Goal: Information Seeking & Learning: Learn about a topic

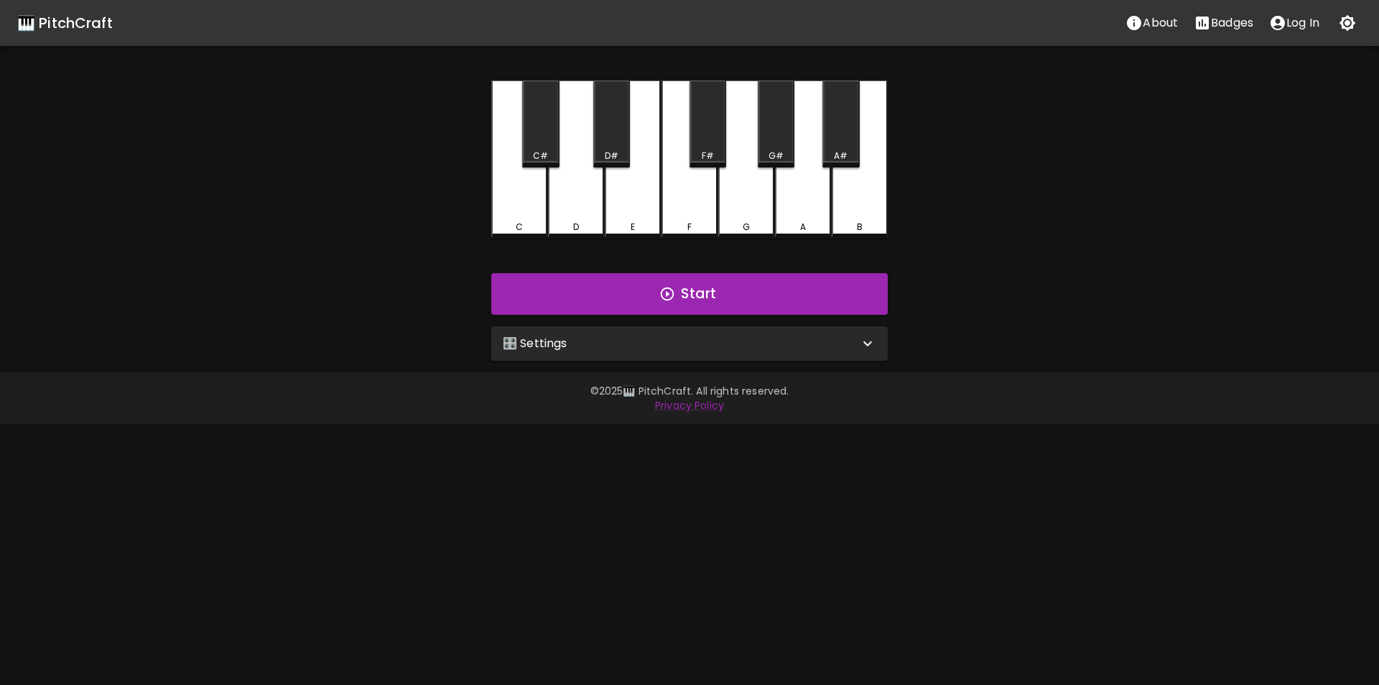
click at [655, 338] on div "🎛️ Settings" at bounding box center [681, 343] width 356 height 17
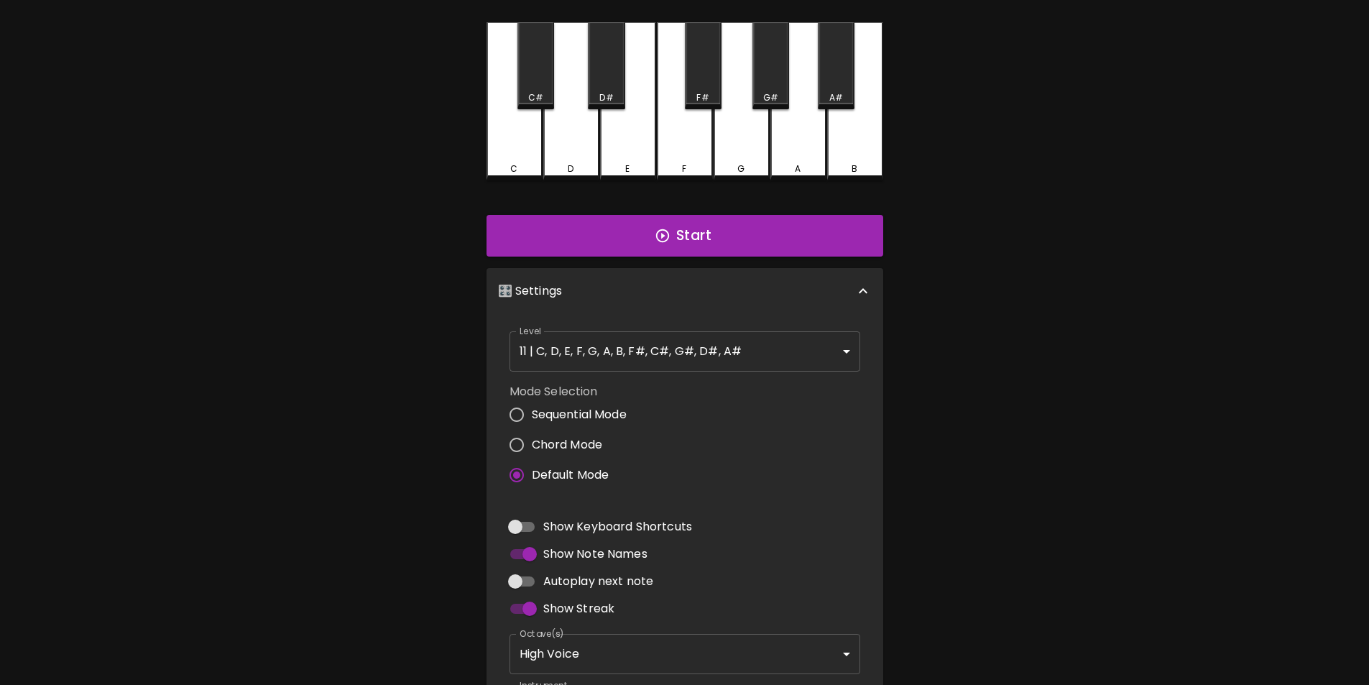
scroll to position [72, 0]
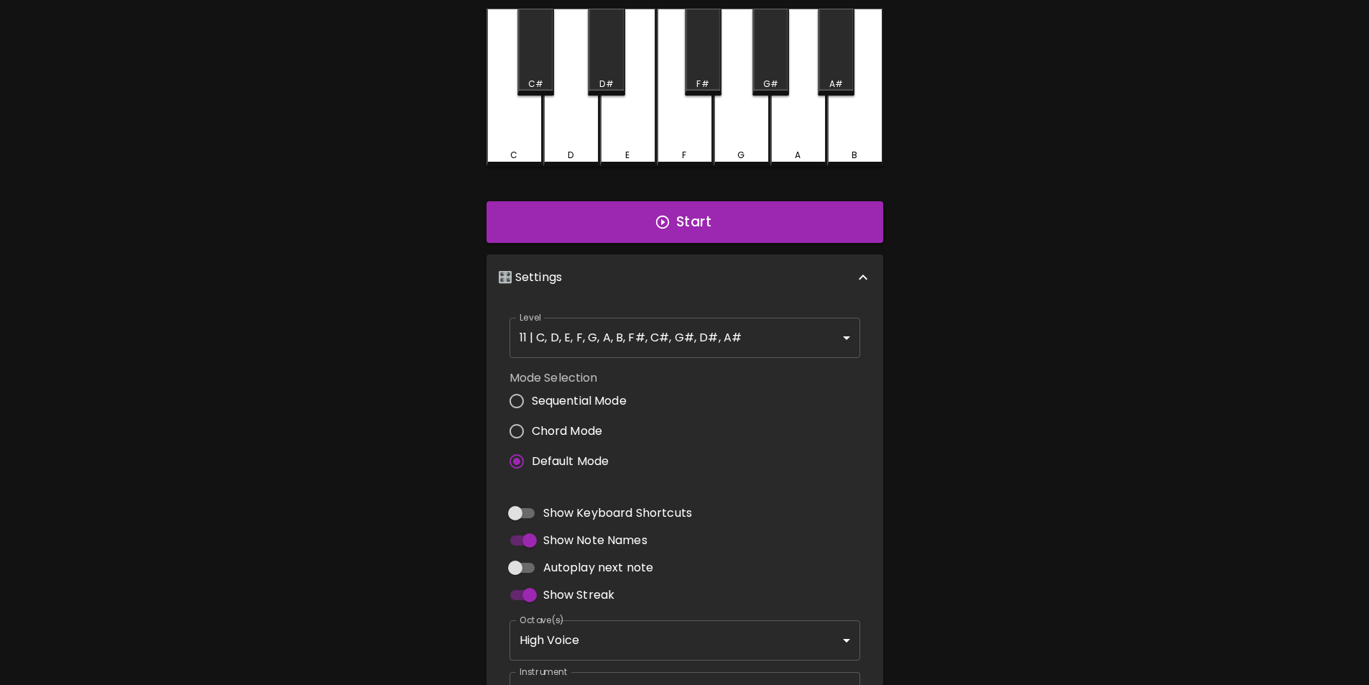
click at [519, 428] on input "Chord Mode" at bounding box center [516, 431] width 30 height 30
radio input "true"
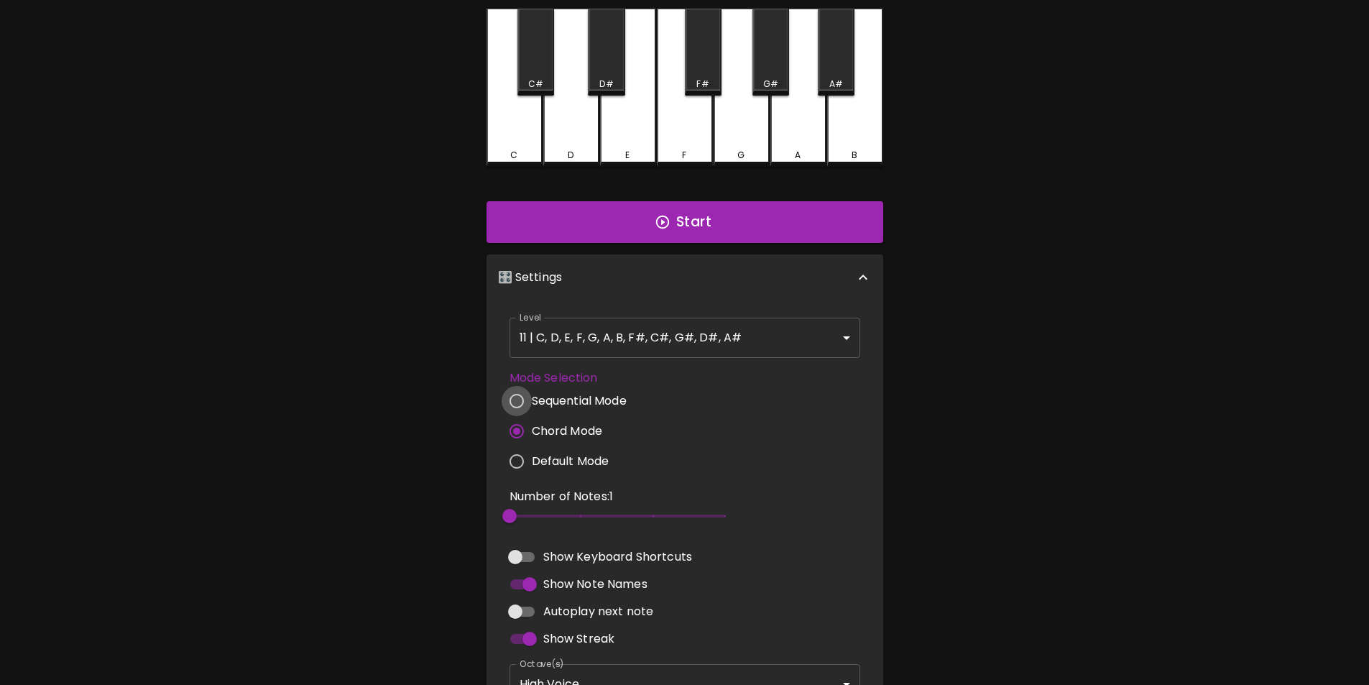
click at [518, 401] on input "Sequential Mode" at bounding box center [516, 401] width 30 height 30
radio input "true"
click at [516, 512] on span "2" at bounding box center [509, 516] width 14 height 14
type input "3"
drag, startPoint x: 515, startPoint y: 513, endPoint x: 523, endPoint y: 514, distance: 7.9
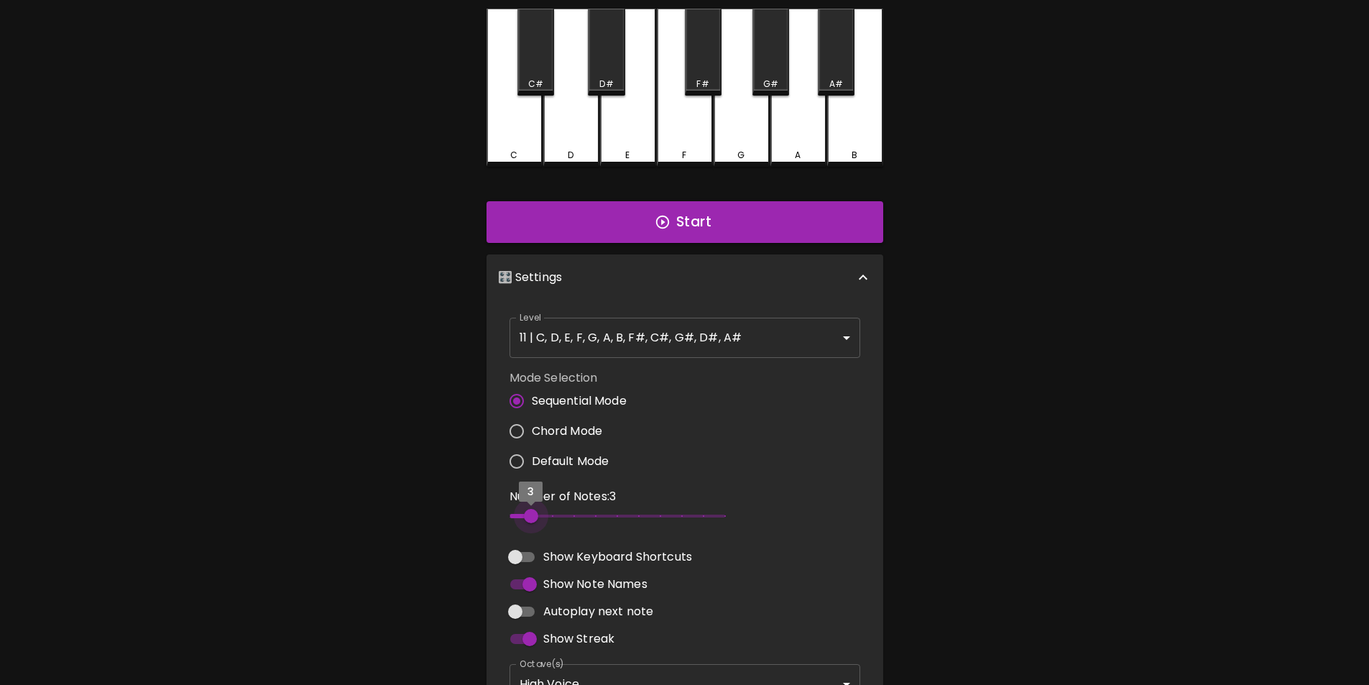
click at [524, 514] on span "3" at bounding box center [531, 516] width 14 height 14
click at [649, 208] on button "Start" at bounding box center [684, 222] width 397 height 42
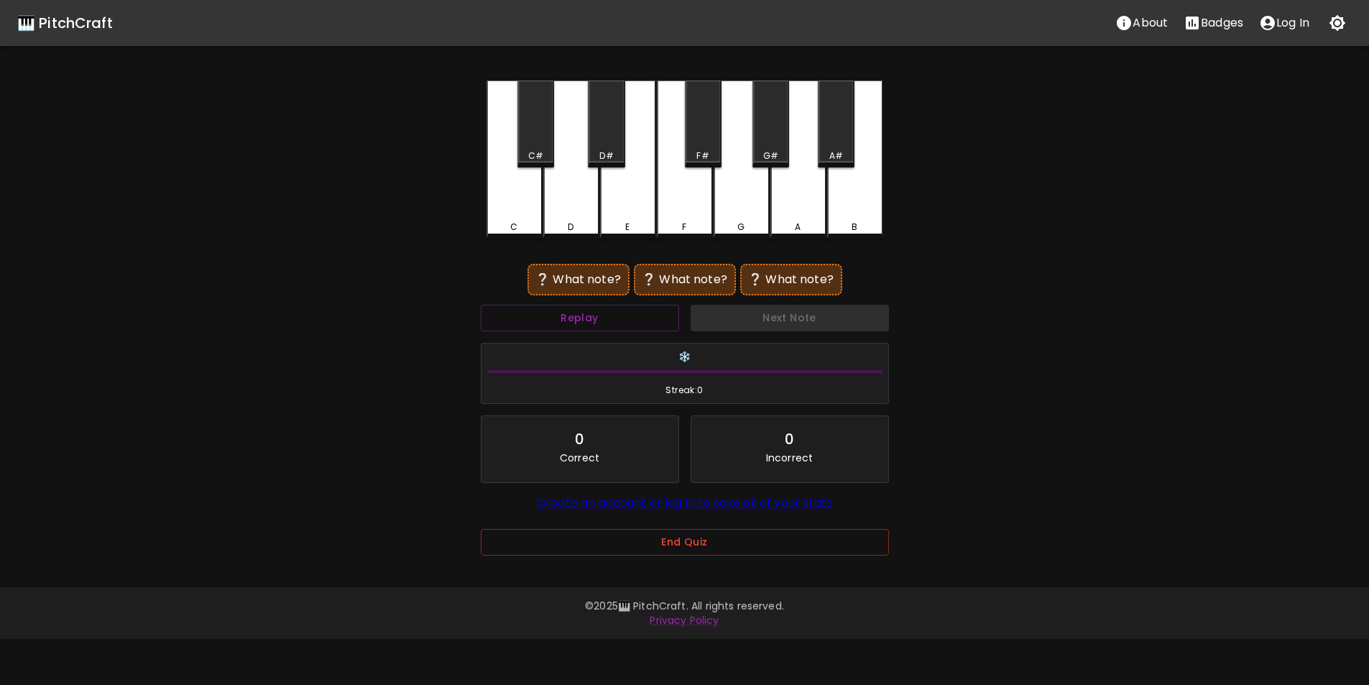
scroll to position [0, 0]
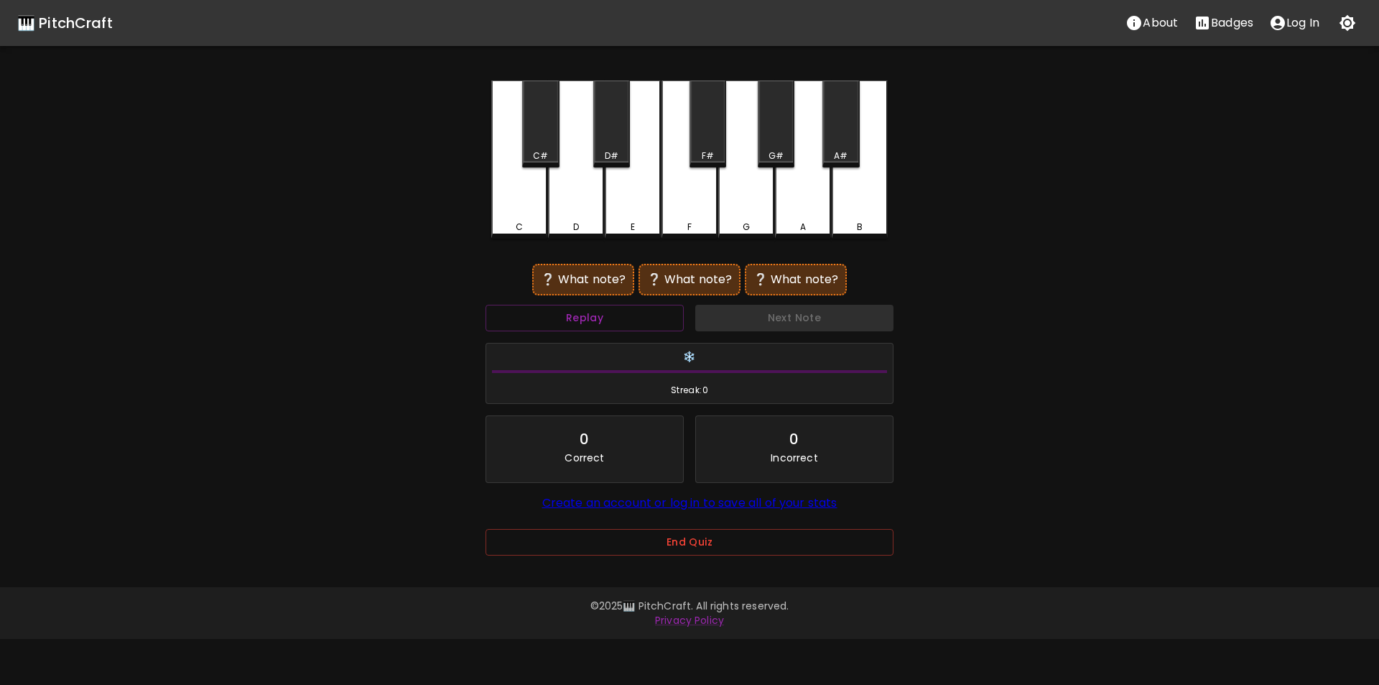
click at [702, 147] on div "F#" at bounding box center [708, 123] width 37 height 87
click at [848, 209] on div "B" at bounding box center [860, 159] width 56 height 158
click at [697, 149] on div "F#" at bounding box center [708, 155] width 34 height 13
click at [801, 205] on div "A" at bounding box center [803, 159] width 56 height 158
click at [710, 146] on div "F#" at bounding box center [708, 123] width 37 height 87
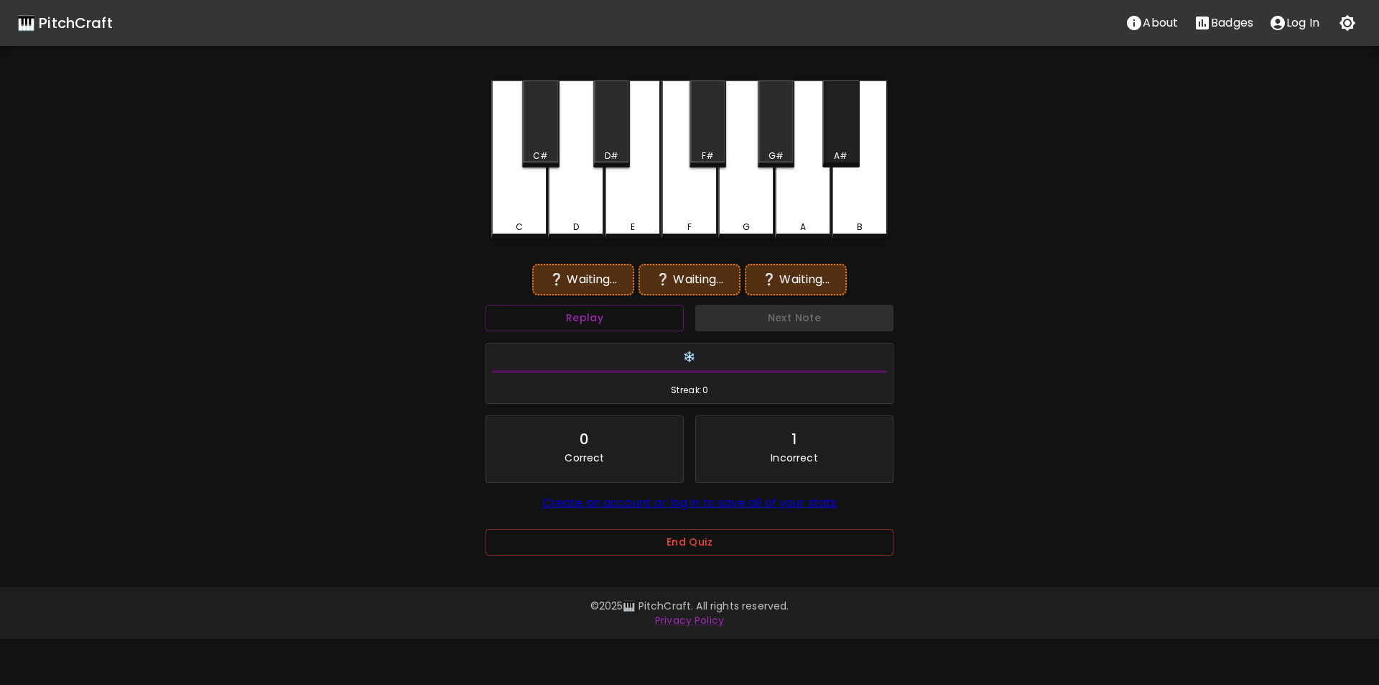
click at [840, 150] on div "A#" at bounding box center [841, 155] width 14 height 13
click at [665, 323] on button "Replay" at bounding box center [585, 318] width 198 height 27
click at [709, 154] on div "F#" at bounding box center [708, 155] width 12 height 13
click at [780, 146] on div "G#" at bounding box center [776, 123] width 37 height 87
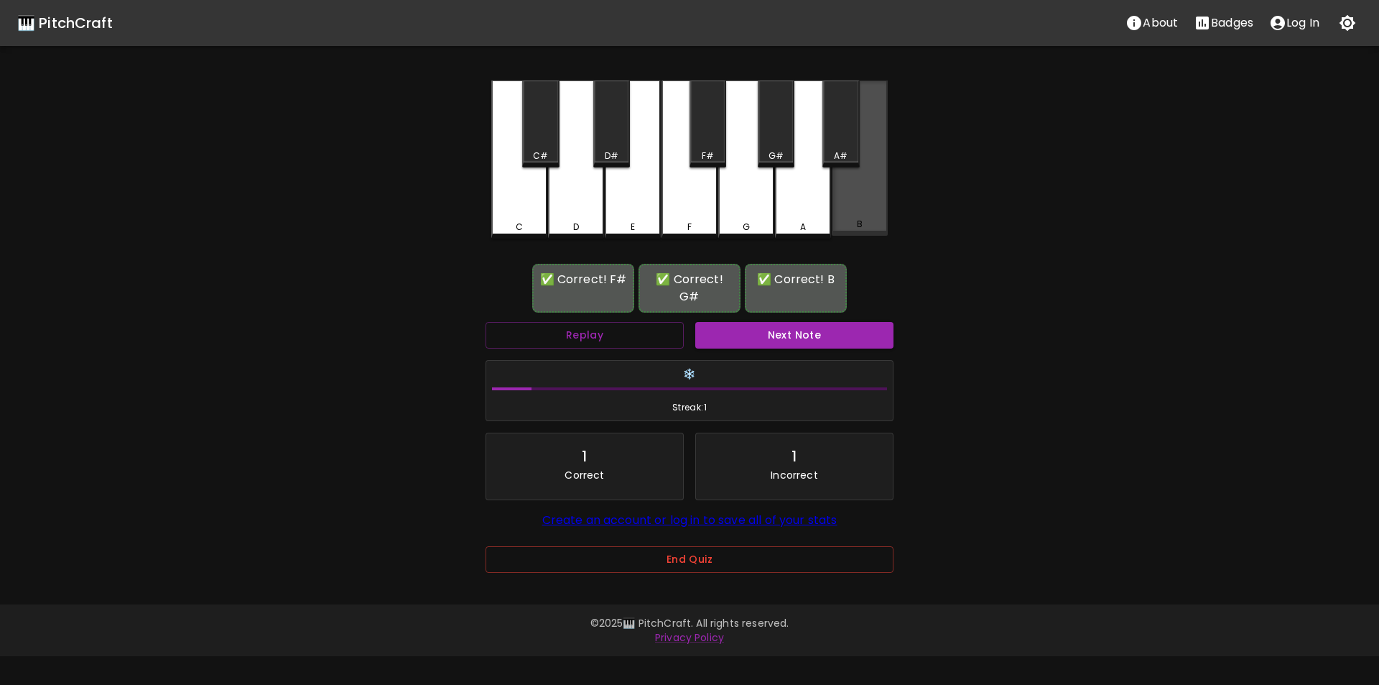
click at [859, 205] on div "B" at bounding box center [860, 157] width 56 height 155
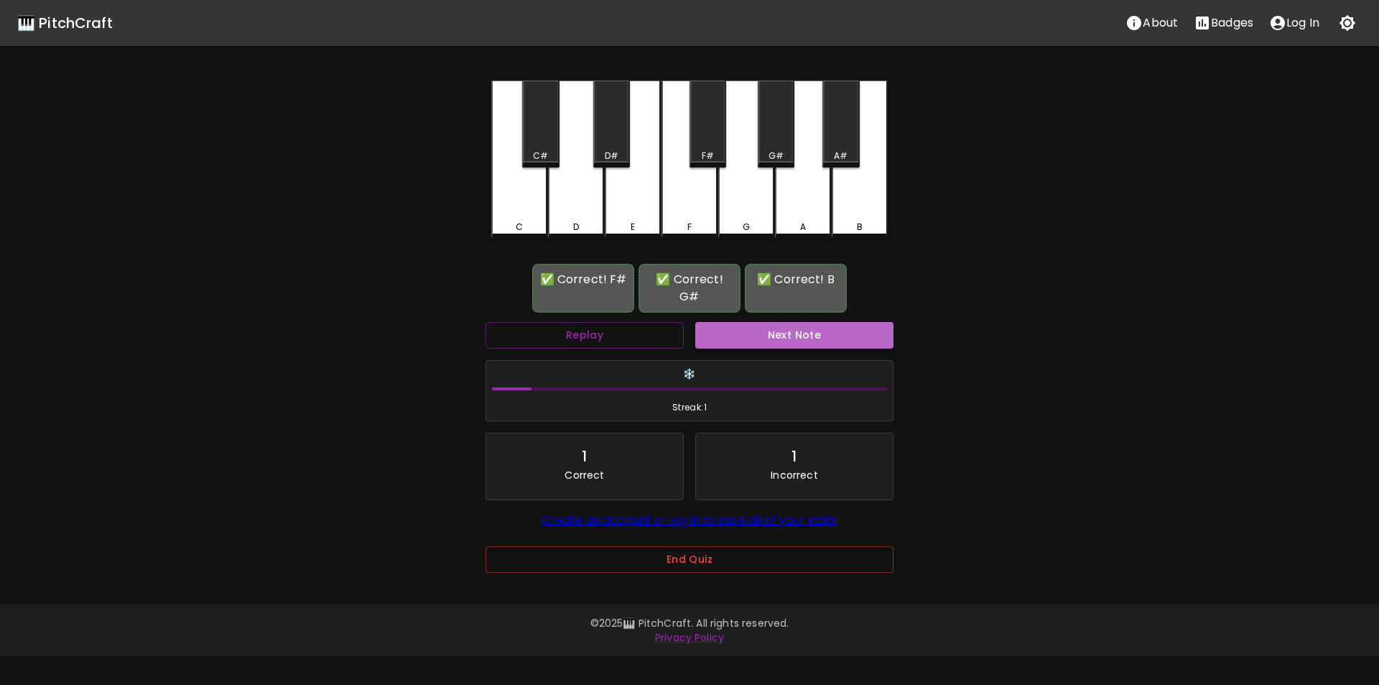
click at [754, 335] on button "Next Note" at bounding box center [794, 335] width 198 height 27
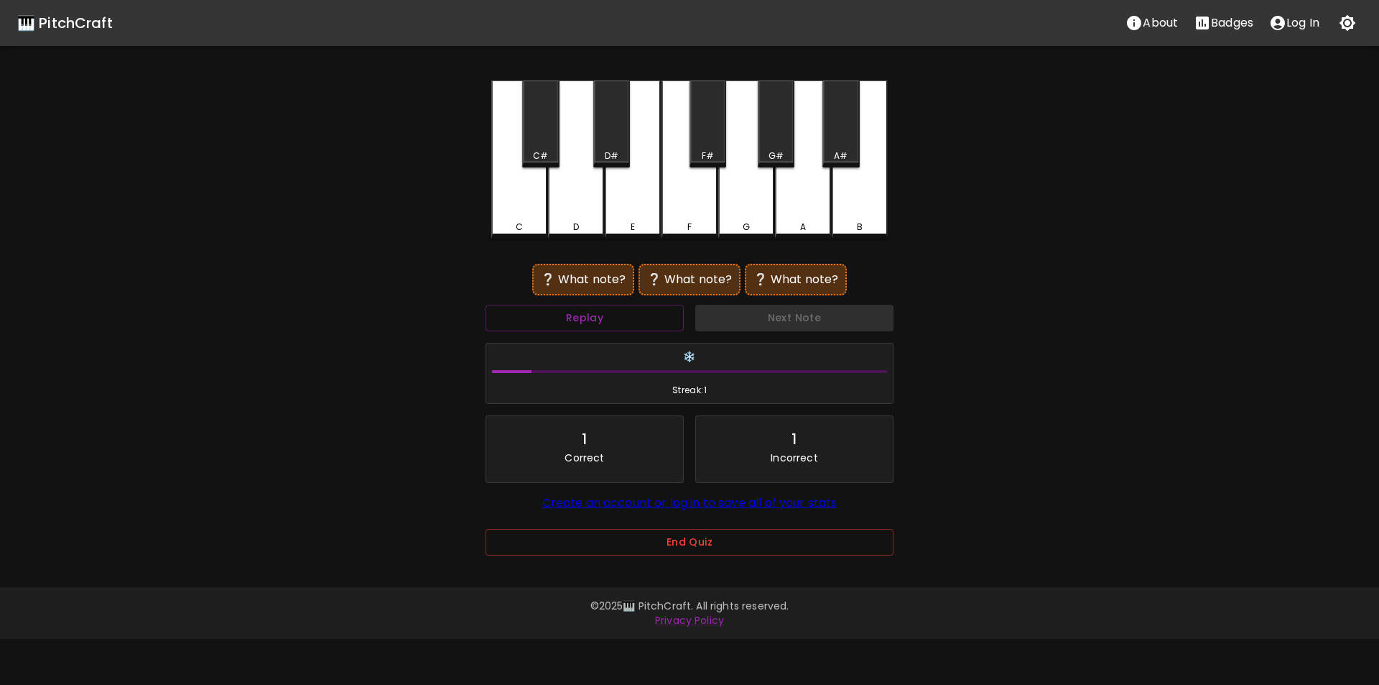
click at [604, 149] on div "D#" at bounding box center [612, 155] width 34 height 13
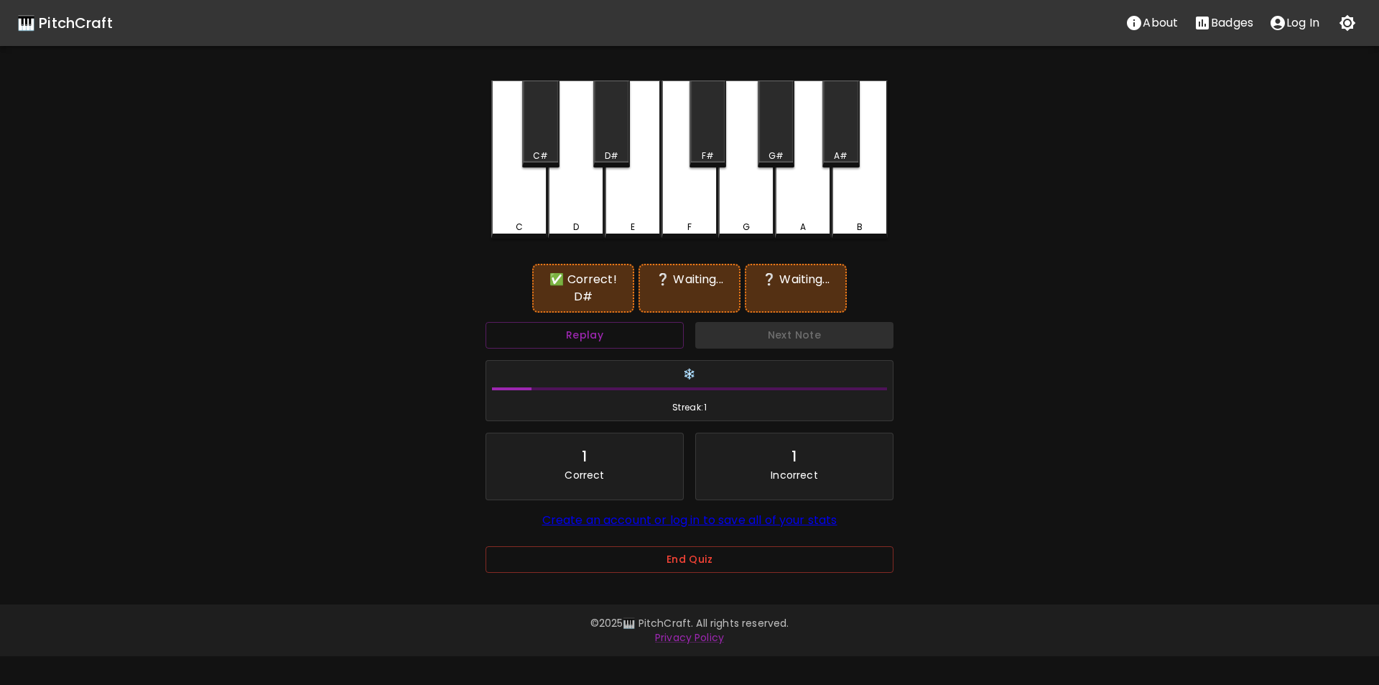
click at [692, 204] on div "F" at bounding box center [690, 159] width 56 height 158
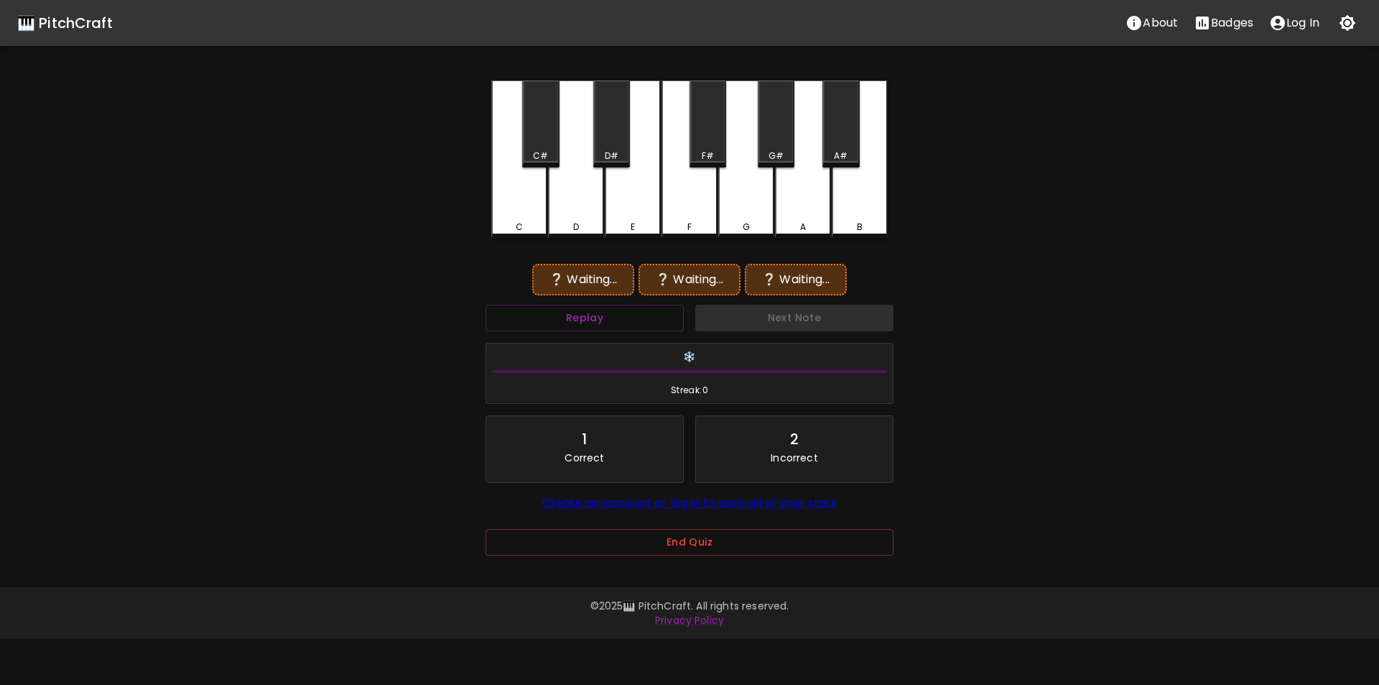
click at [609, 142] on div "D#" at bounding box center [611, 123] width 37 height 87
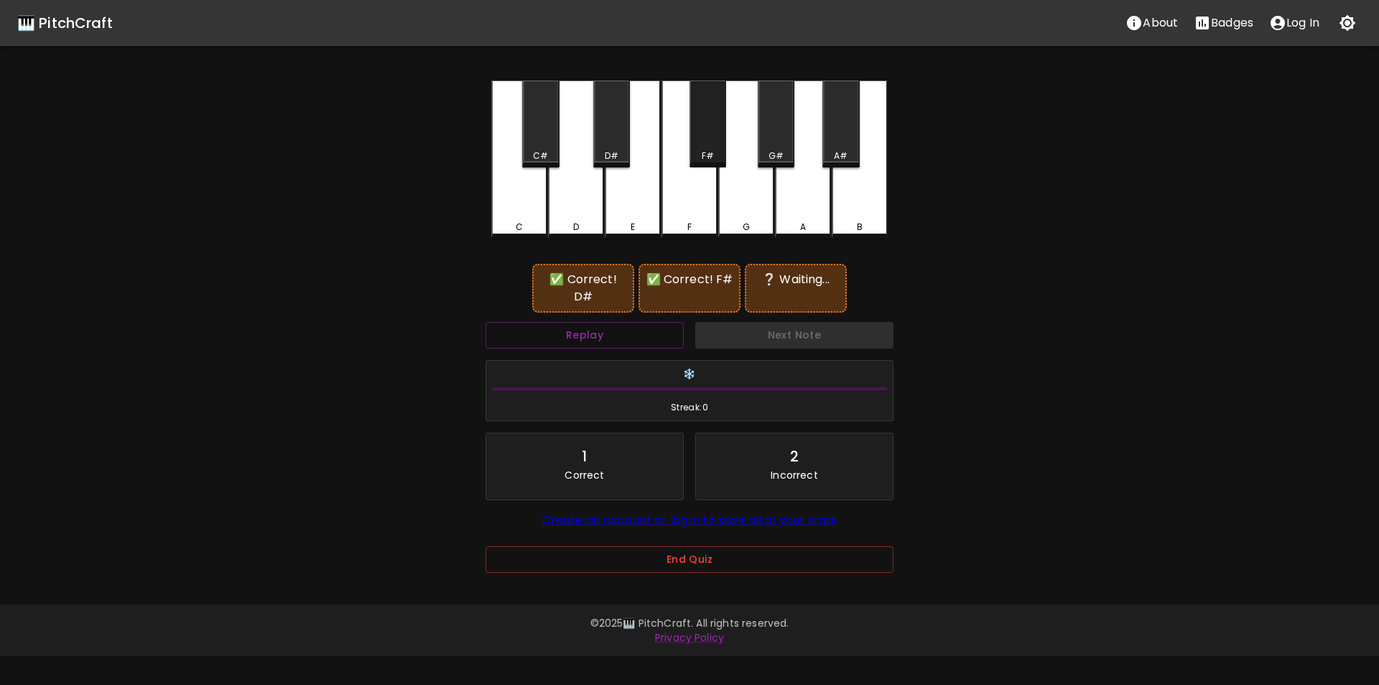
click at [700, 148] on div "F#" at bounding box center [708, 123] width 37 height 87
click at [654, 322] on button "Replay" at bounding box center [585, 335] width 198 height 27
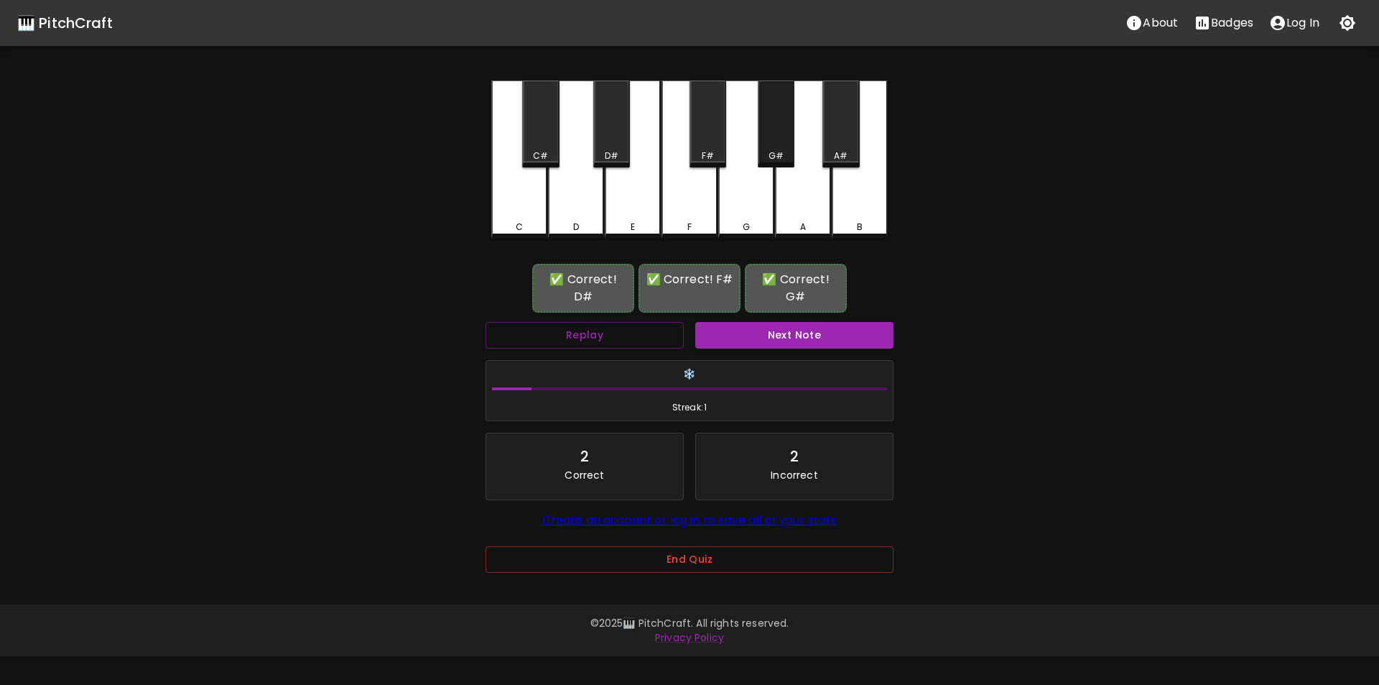
click at [780, 136] on div "G#" at bounding box center [776, 123] width 37 height 87
click at [731, 333] on button "Next Note" at bounding box center [794, 335] width 198 height 27
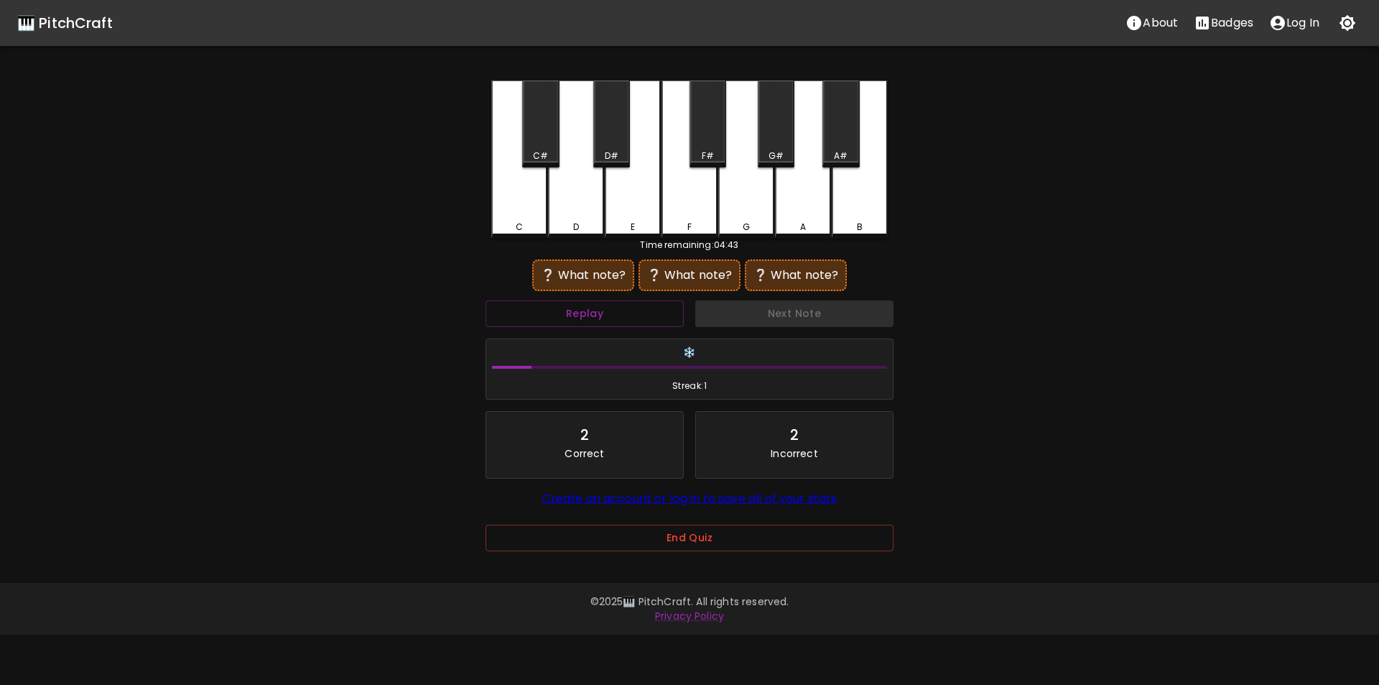
click at [541, 141] on div "C#" at bounding box center [540, 123] width 37 height 87
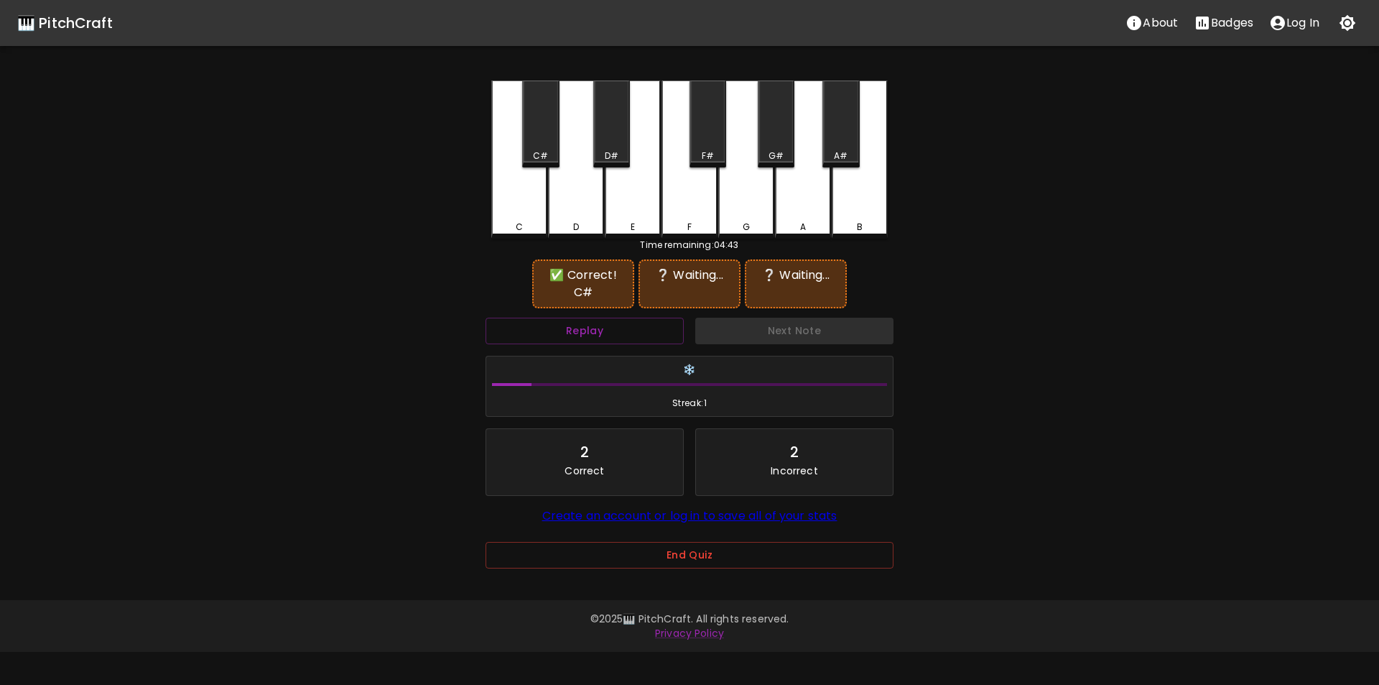
click at [586, 203] on div "D" at bounding box center [576, 159] width 56 height 158
click at [657, 341] on button "Replay" at bounding box center [585, 331] width 198 height 27
click at [692, 212] on div "F" at bounding box center [690, 159] width 56 height 158
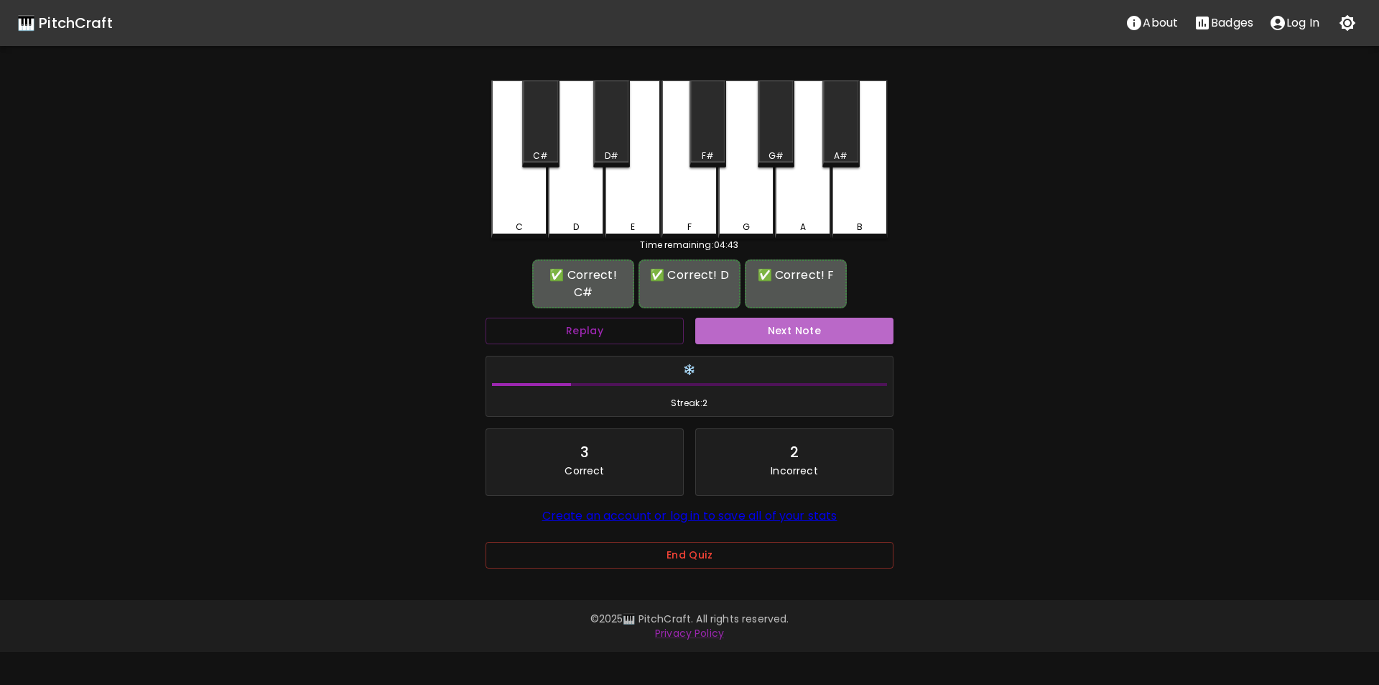
click at [719, 334] on button "Next Note" at bounding box center [794, 331] width 198 height 27
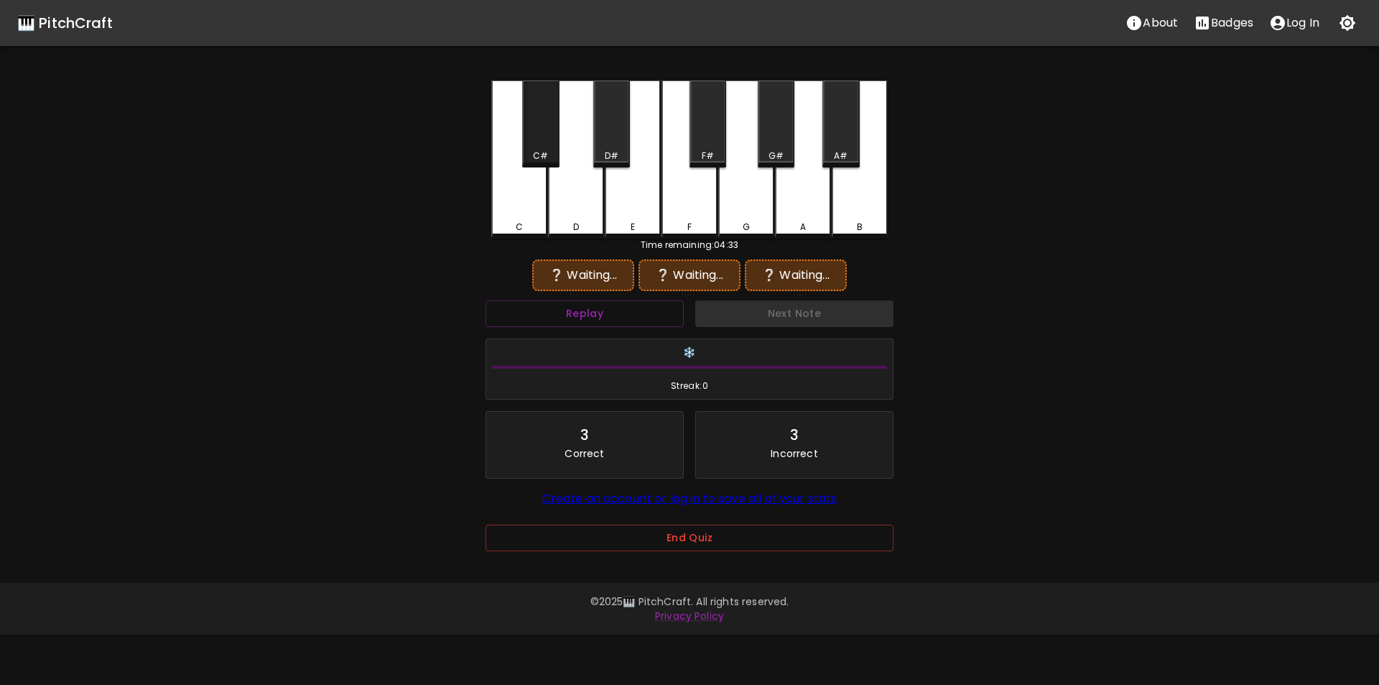
click at [542, 148] on div "C#" at bounding box center [540, 123] width 37 height 87
click at [596, 208] on div "D" at bounding box center [576, 159] width 56 height 158
click at [693, 159] on div "F#" at bounding box center [708, 155] width 34 height 13
click at [793, 213] on div "A" at bounding box center [803, 159] width 56 height 158
click at [578, 198] on div "D" at bounding box center [576, 159] width 56 height 158
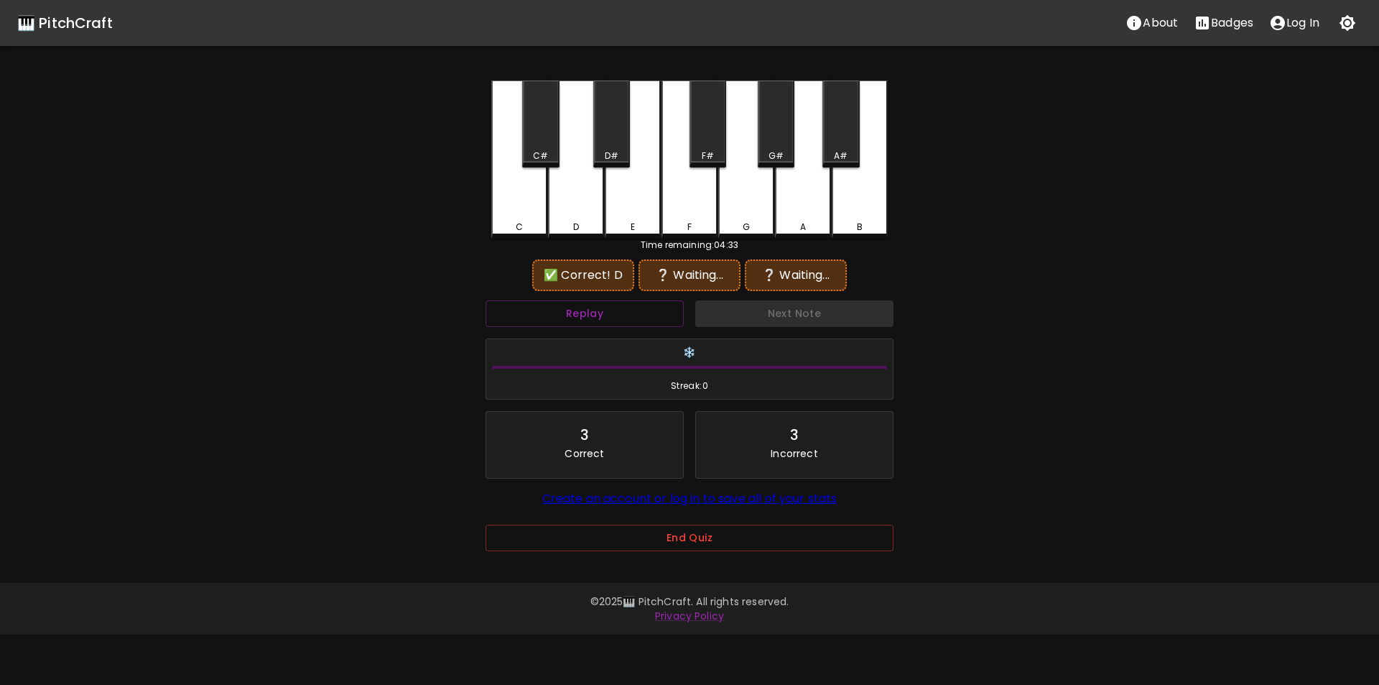
drag, startPoint x: 699, startPoint y: 147, endPoint x: 728, endPoint y: 148, distance: 28.8
click at [700, 147] on div "F#" at bounding box center [708, 123] width 37 height 87
click at [871, 208] on div "B" at bounding box center [860, 159] width 56 height 158
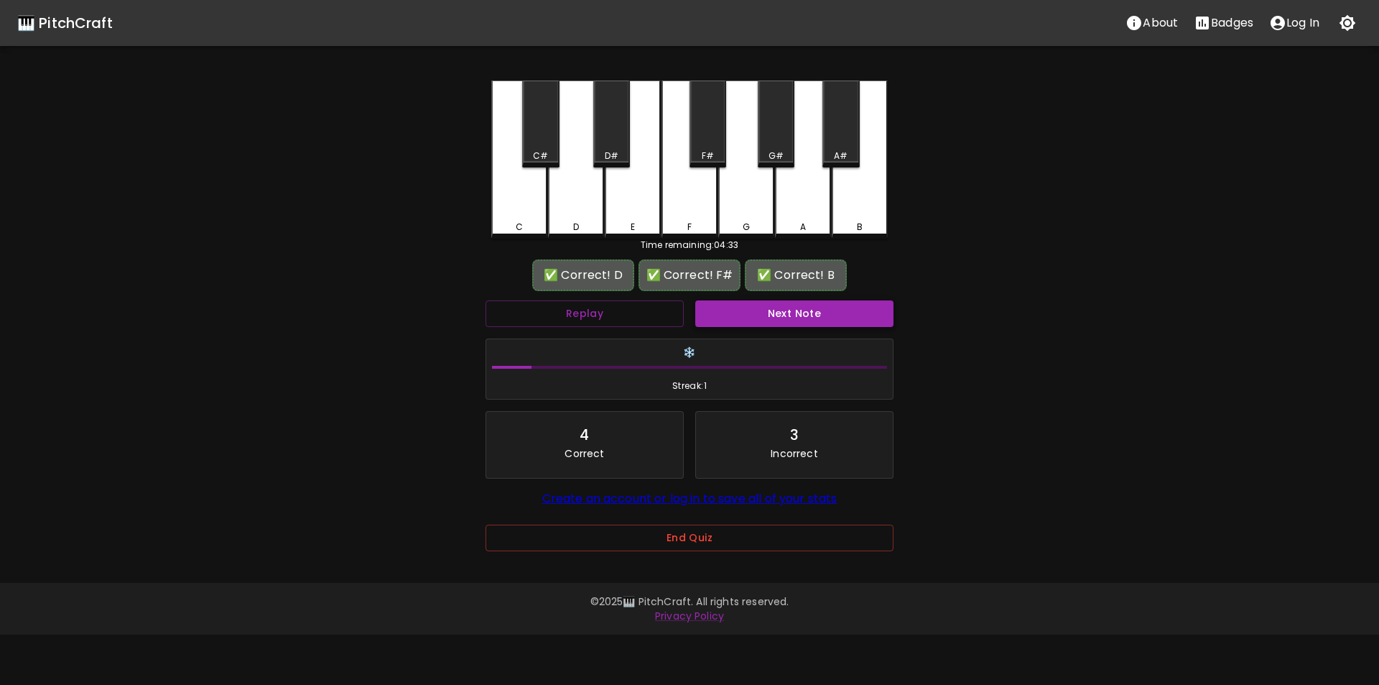
click at [702, 315] on button "Next Note" at bounding box center [794, 313] width 198 height 27
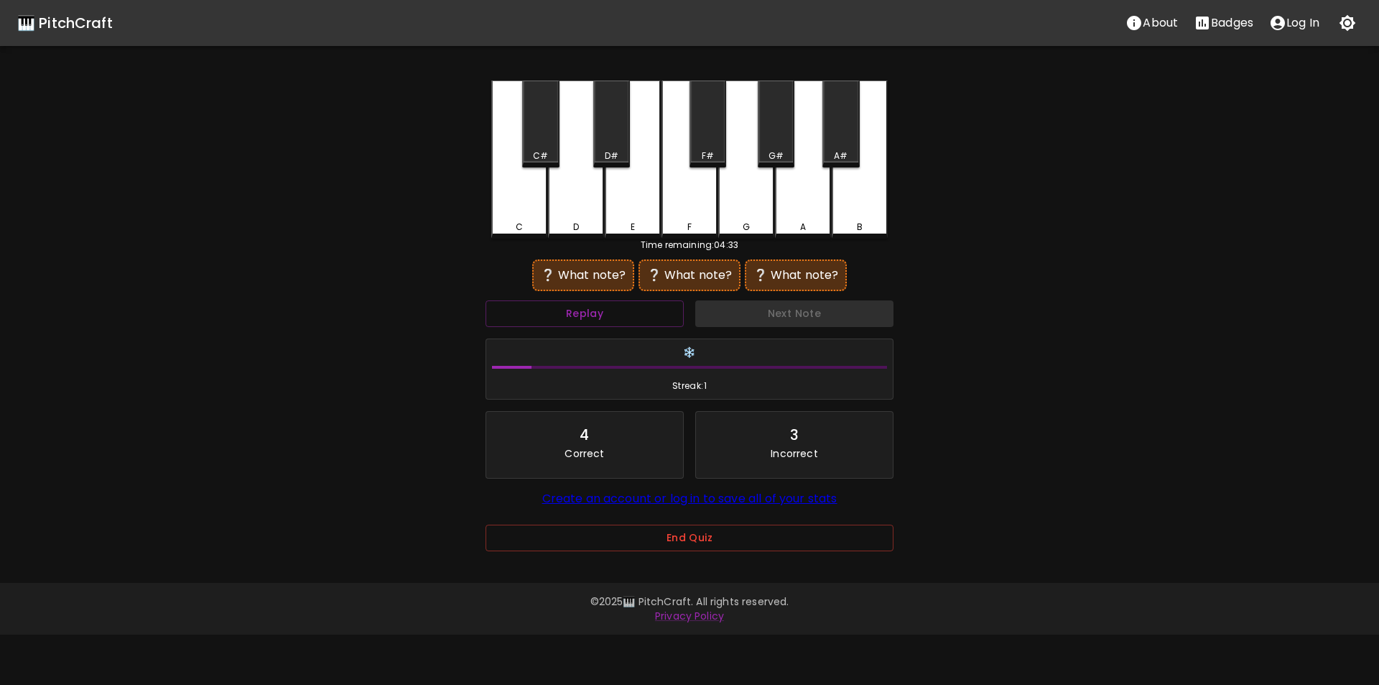
drag, startPoint x: 582, startPoint y: 213, endPoint x: 594, endPoint y: 213, distance: 12.2
click at [583, 213] on div "D" at bounding box center [576, 159] width 56 height 158
click at [885, 207] on div "B" at bounding box center [860, 159] width 56 height 158
click at [706, 144] on div "F#" at bounding box center [708, 123] width 37 height 87
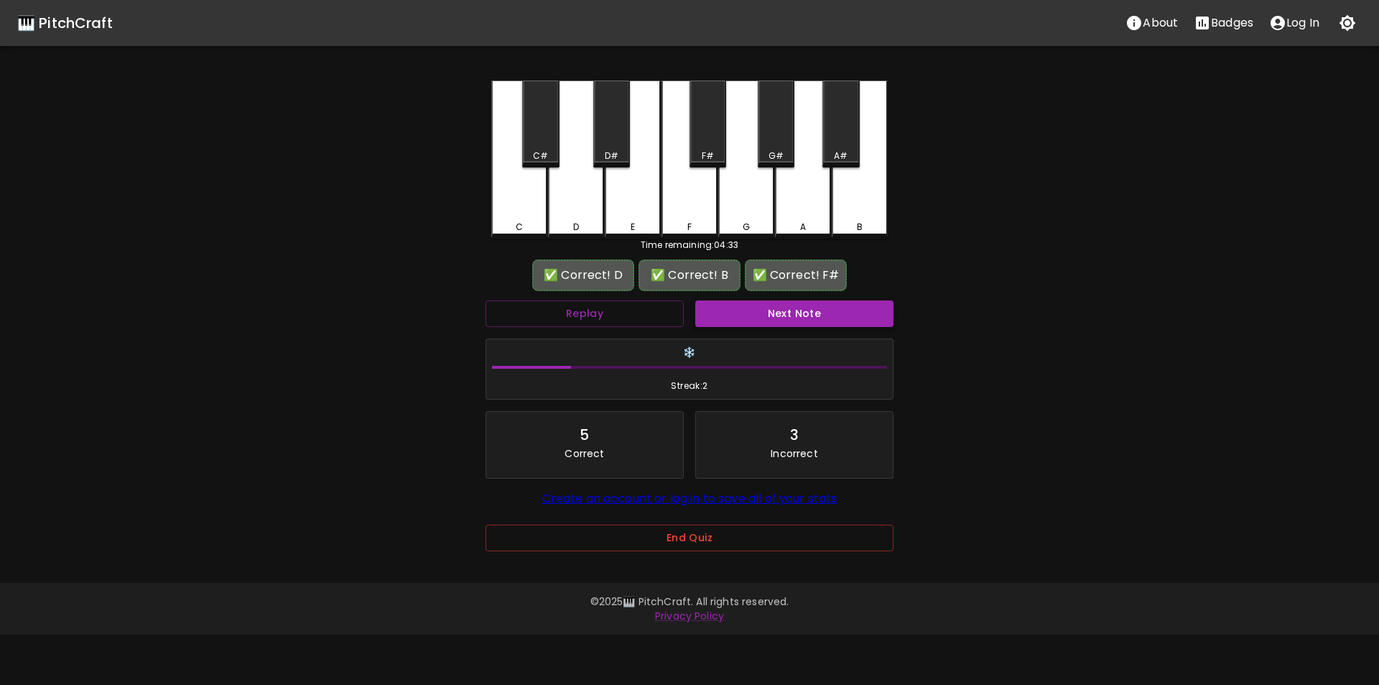
click at [730, 304] on button "Next Note" at bounding box center [794, 313] width 198 height 27
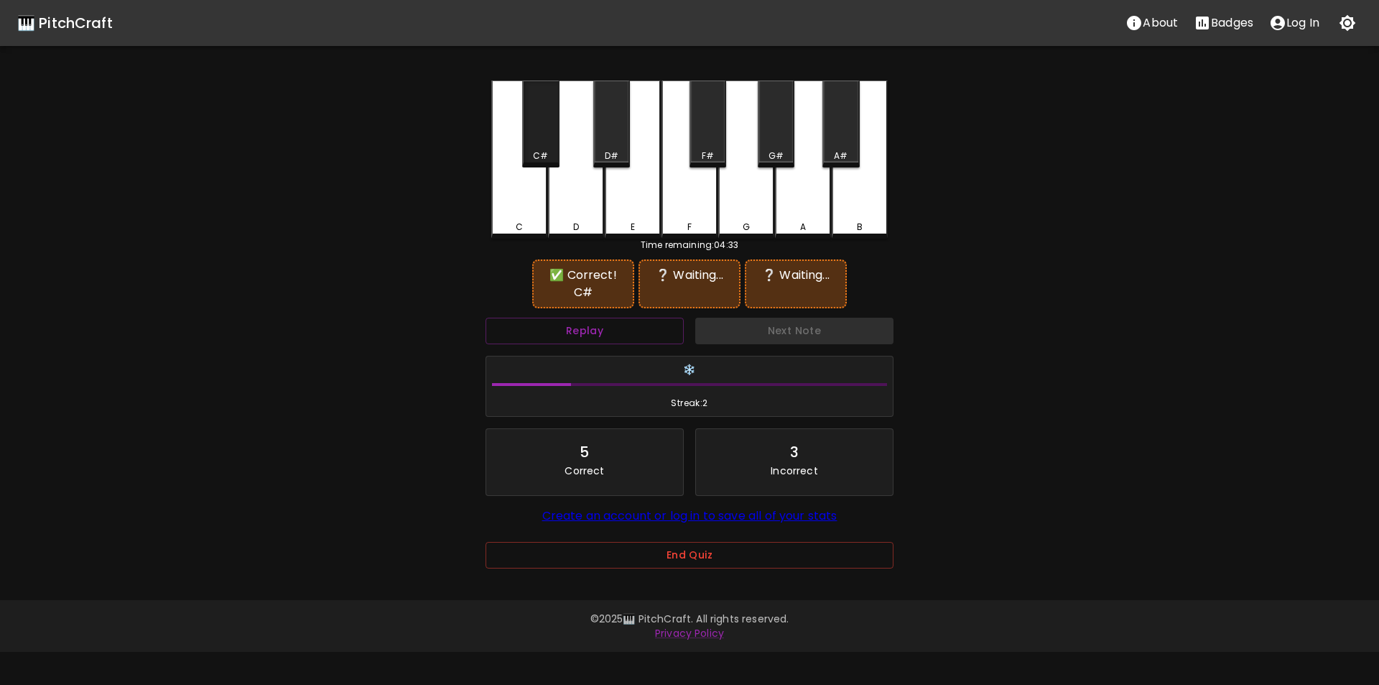
click at [545, 142] on div "C#" at bounding box center [540, 123] width 37 height 87
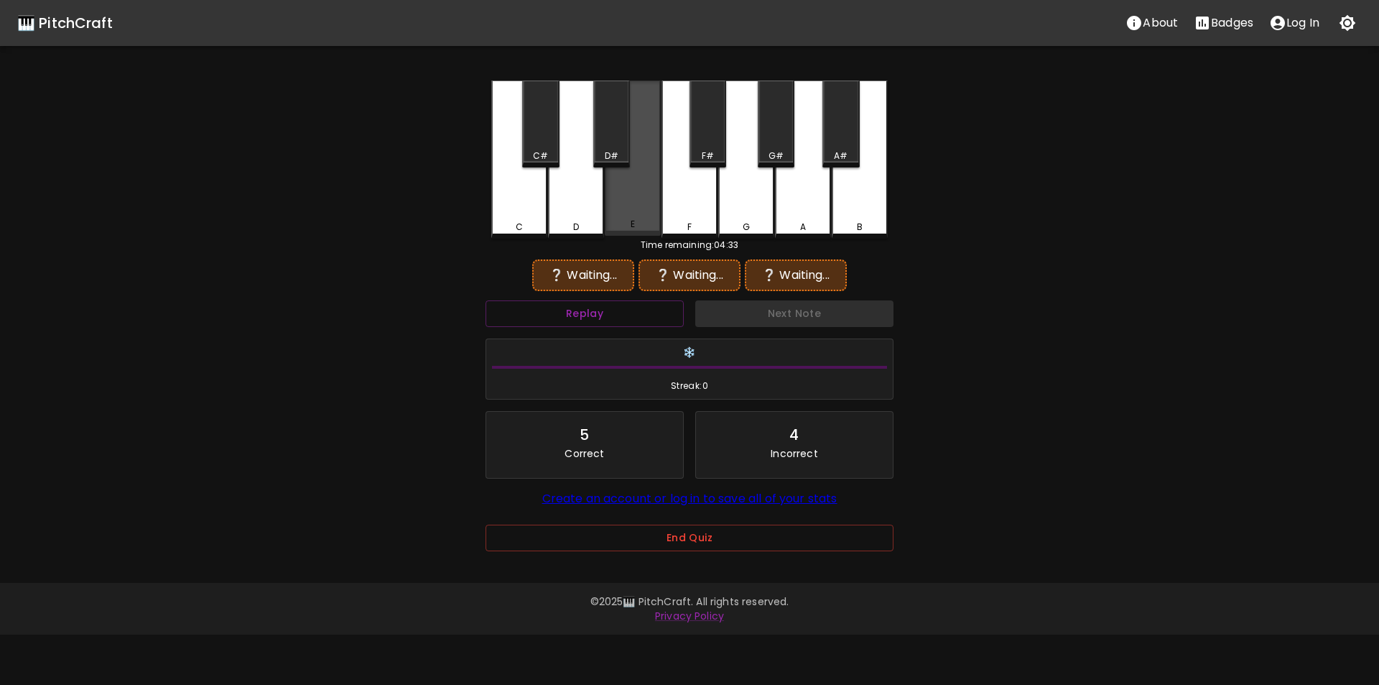
click at [639, 198] on div "E" at bounding box center [633, 157] width 56 height 155
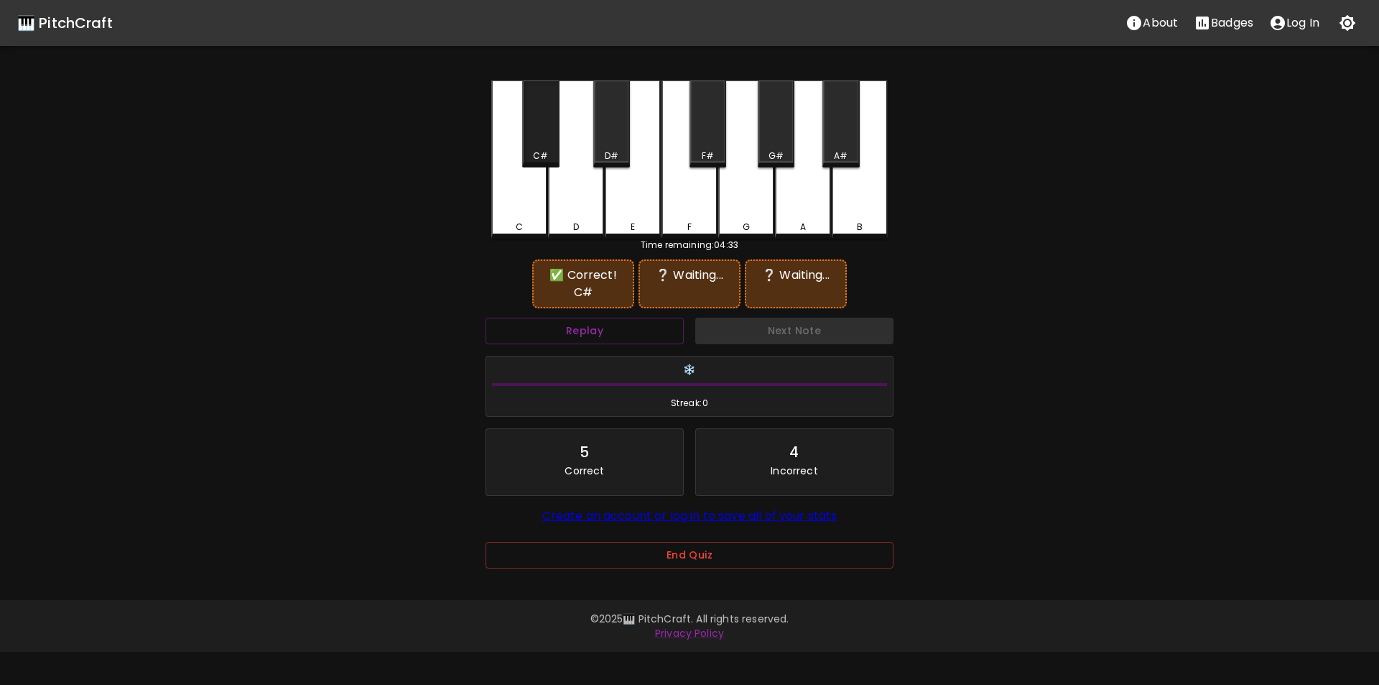
drag, startPoint x: 550, startPoint y: 150, endPoint x: 585, endPoint y: 152, distance: 36.0
click at [550, 150] on div "C#" at bounding box center [541, 155] width 34 height 13
click at [602, 149] on div "D#" at bounding box center [612, 155] width 34 height 13
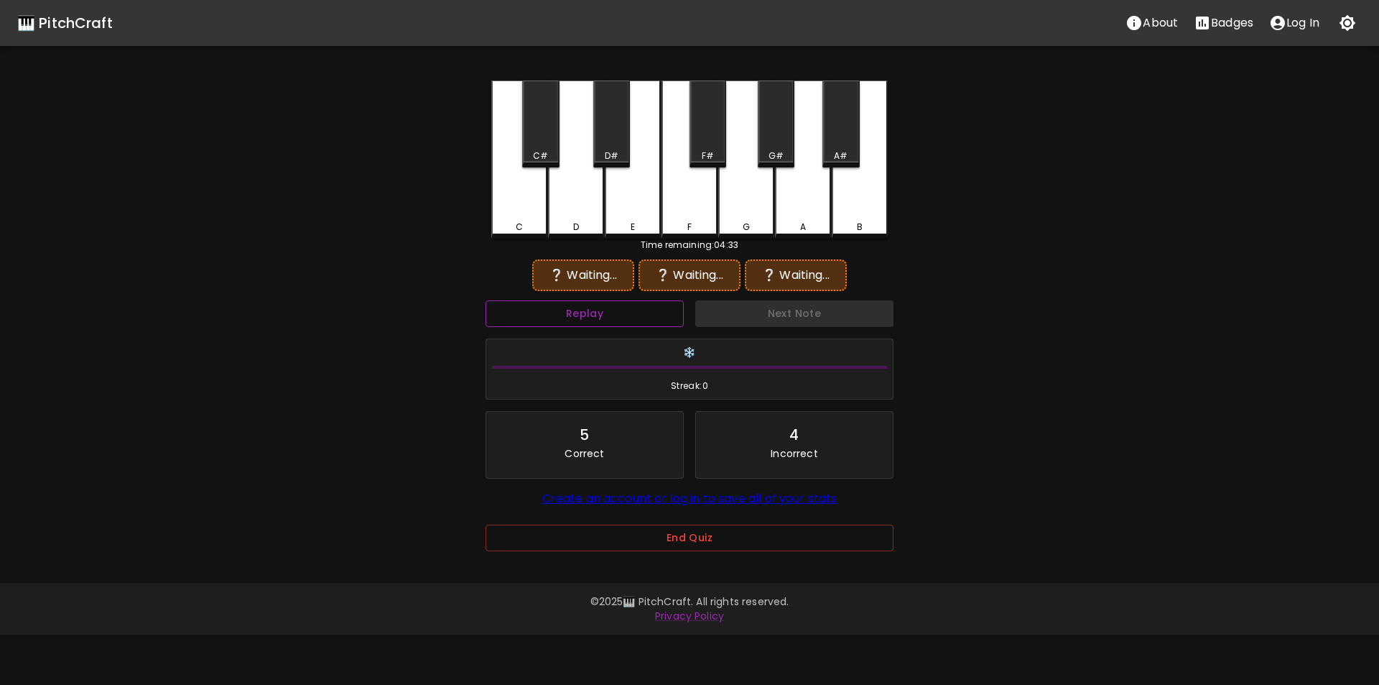
click at [607, 311] on button "Replay" at bounding box center [585, 313] width 198 height 27
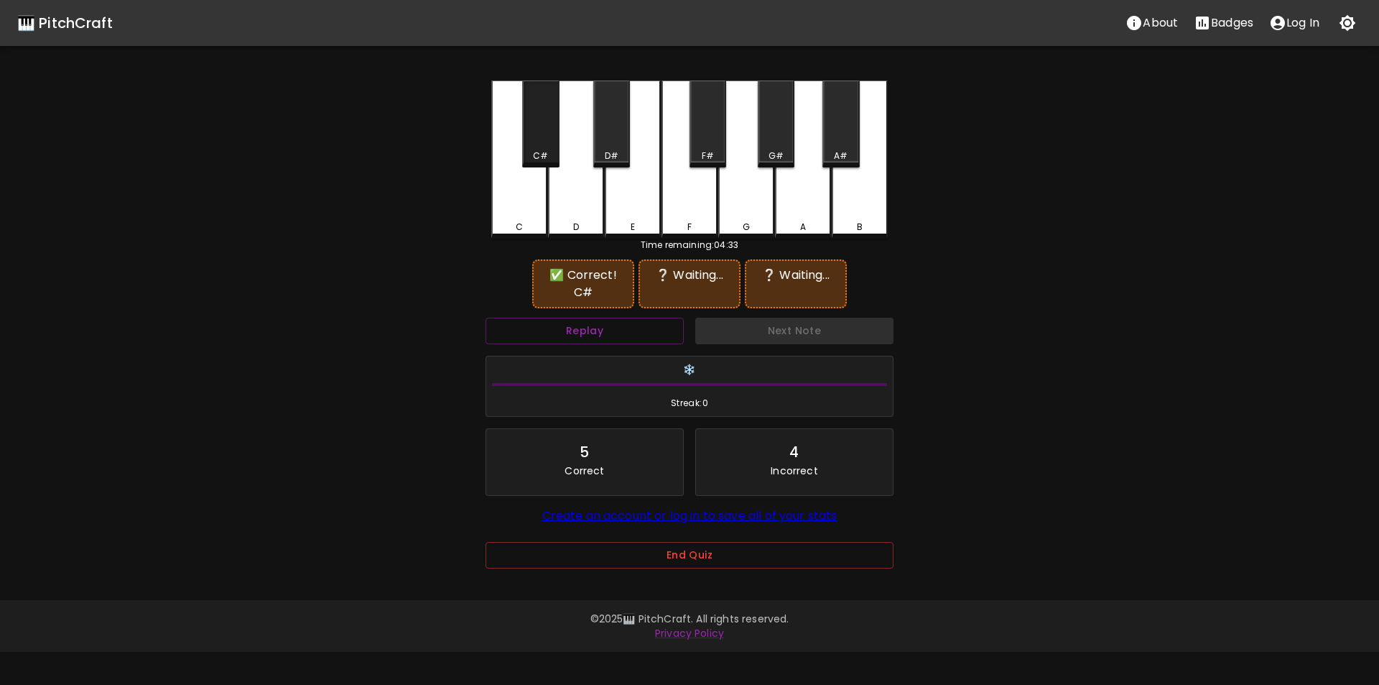
click at [539, 147] on div "C#" at bounding box center [540, 123] width 37 height 87
click at [675, 210] on div "F" at bounding box center [690, 157] width 56 height 155
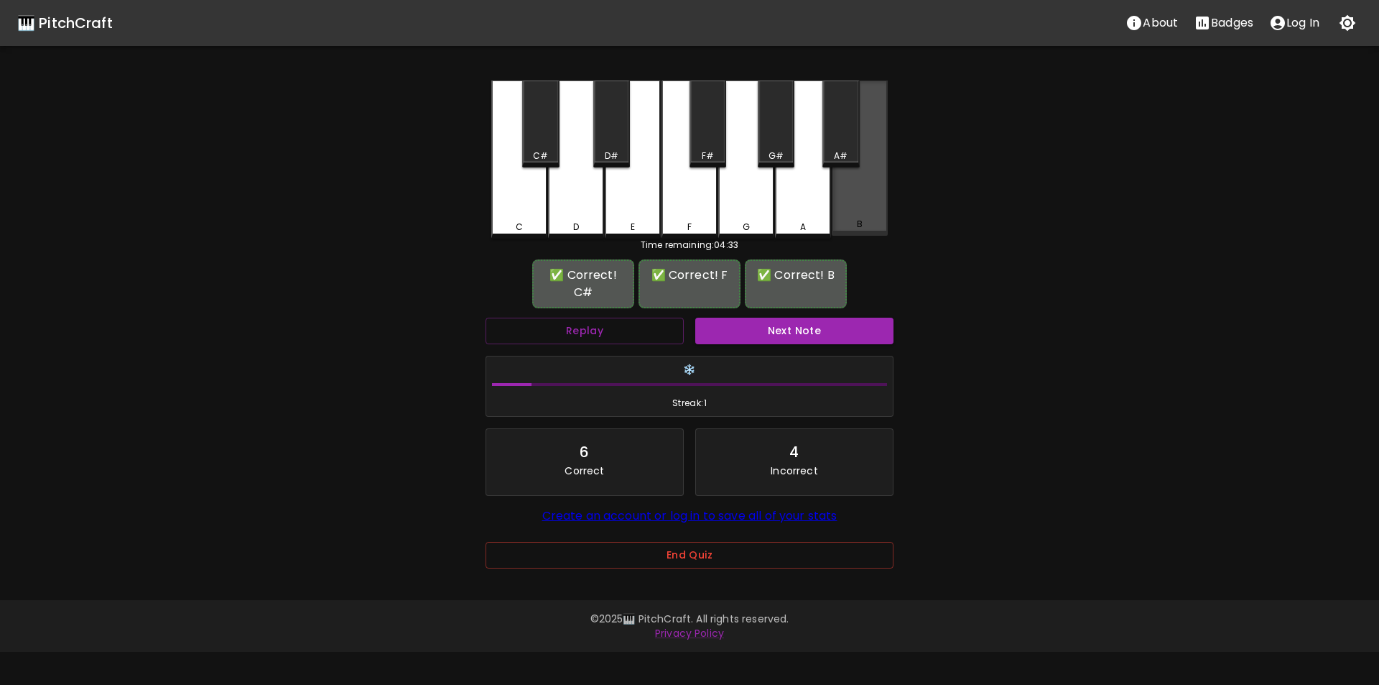
click at [861, 201] on div "B" at bounding box center [860, 157] width 56 height 155
click at [731, 328] on button "Next Note" at bounding box center [794, 331] width 198 height 27
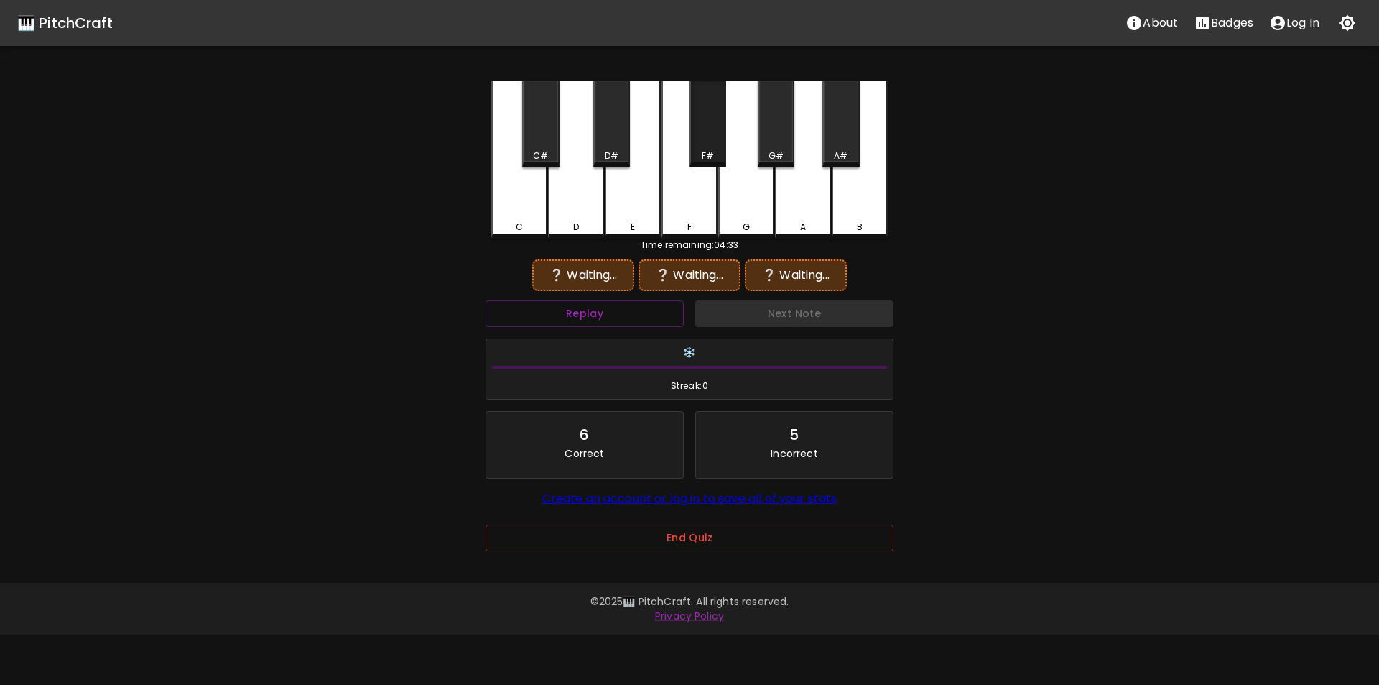
click at [713, 146] on div "F#" at bounding box center [708, 123] width 37 height 87
click at [758, 193] on div "G" at bounding box center [746, 159] width 56 height 158
click at [706, 144] on div "F#" at bounding box center [708, 123] width 37 height 87
click at [529, 218] on div "C" at bounding box center [519, 159] width 56 height 158
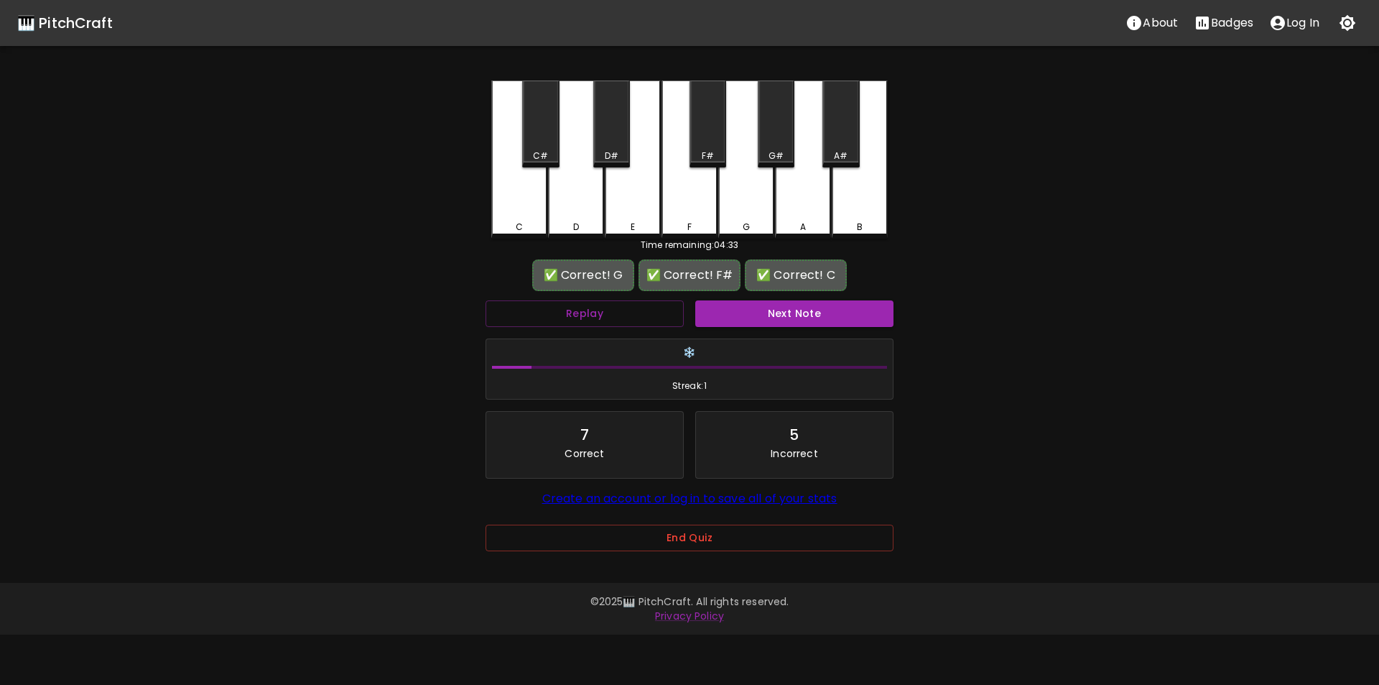
click at [757, 307] on button "Next Note" at bounding box center [794, 313] width 198 height 27
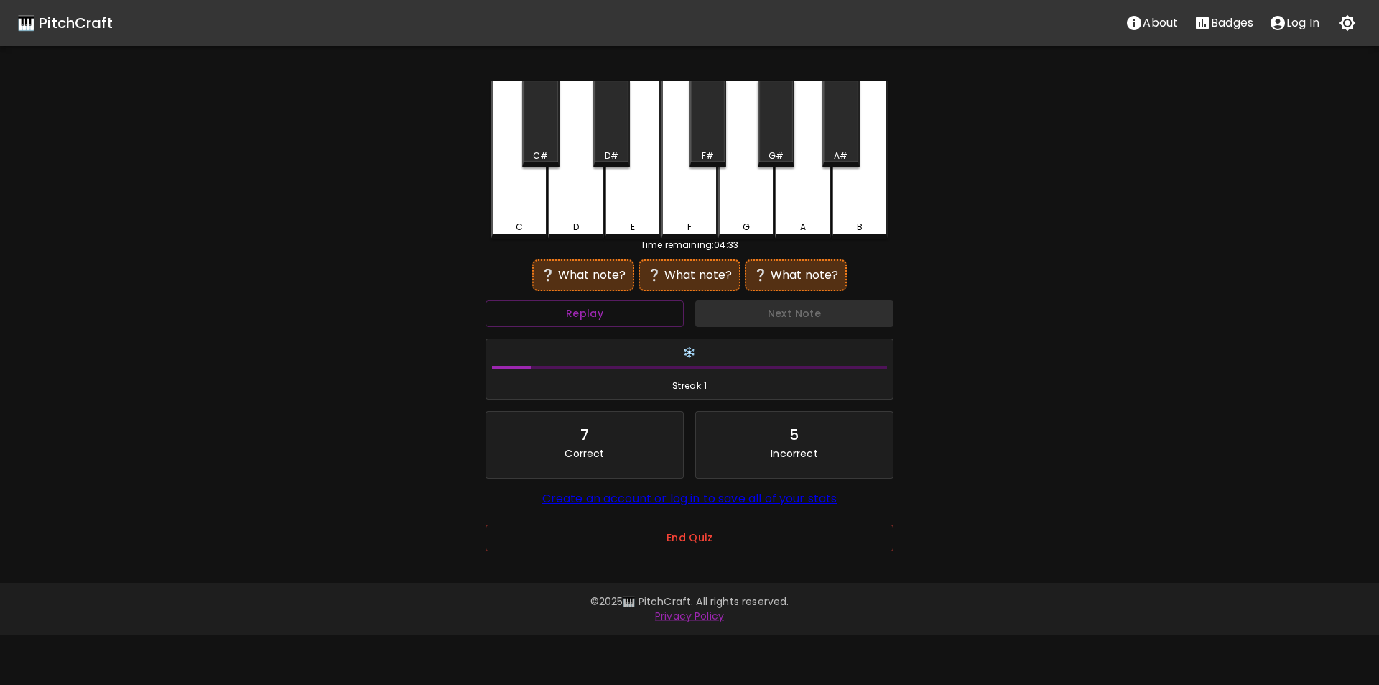
click at [773, 148] on div "G#" at bounding box center [776, 123] width 37 height 87
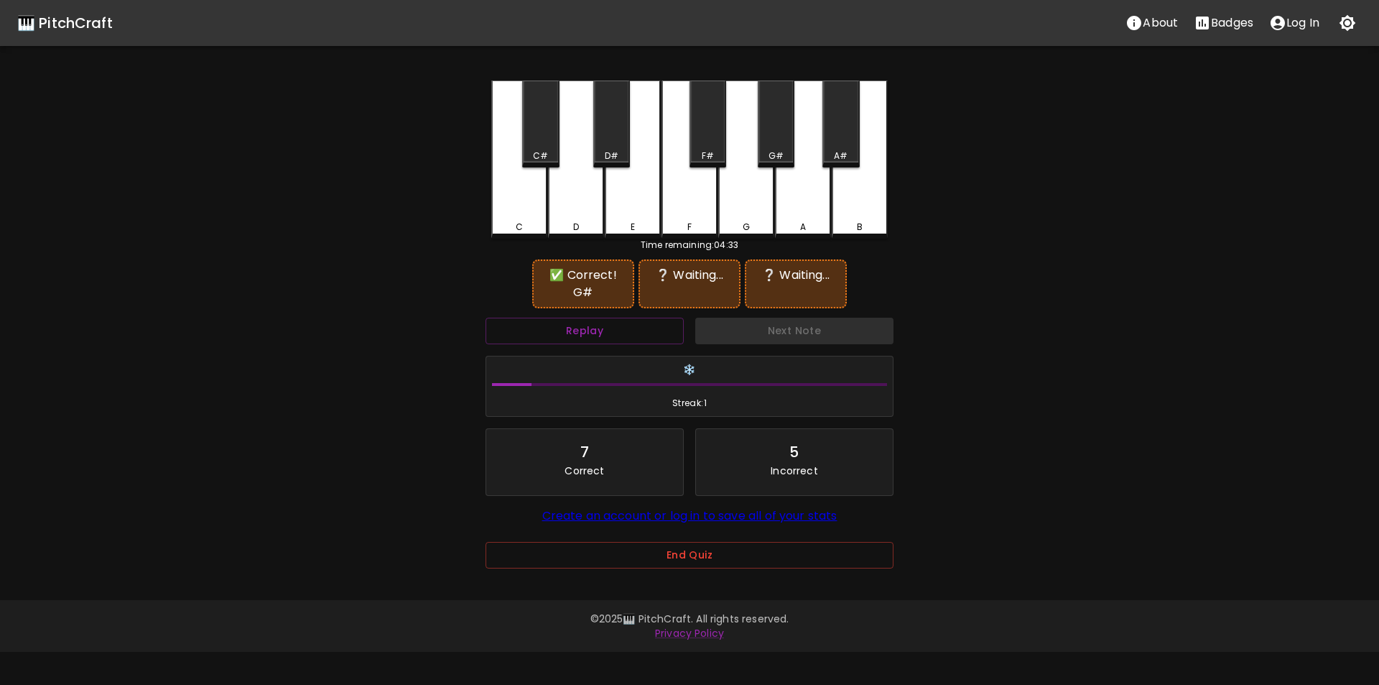
click at [846, 142] on div "A#" at bounding box center [841, 123] width 37 height 87
click at [866, 226] on div "B" at bounding box center [859, 227] width 53 height 13
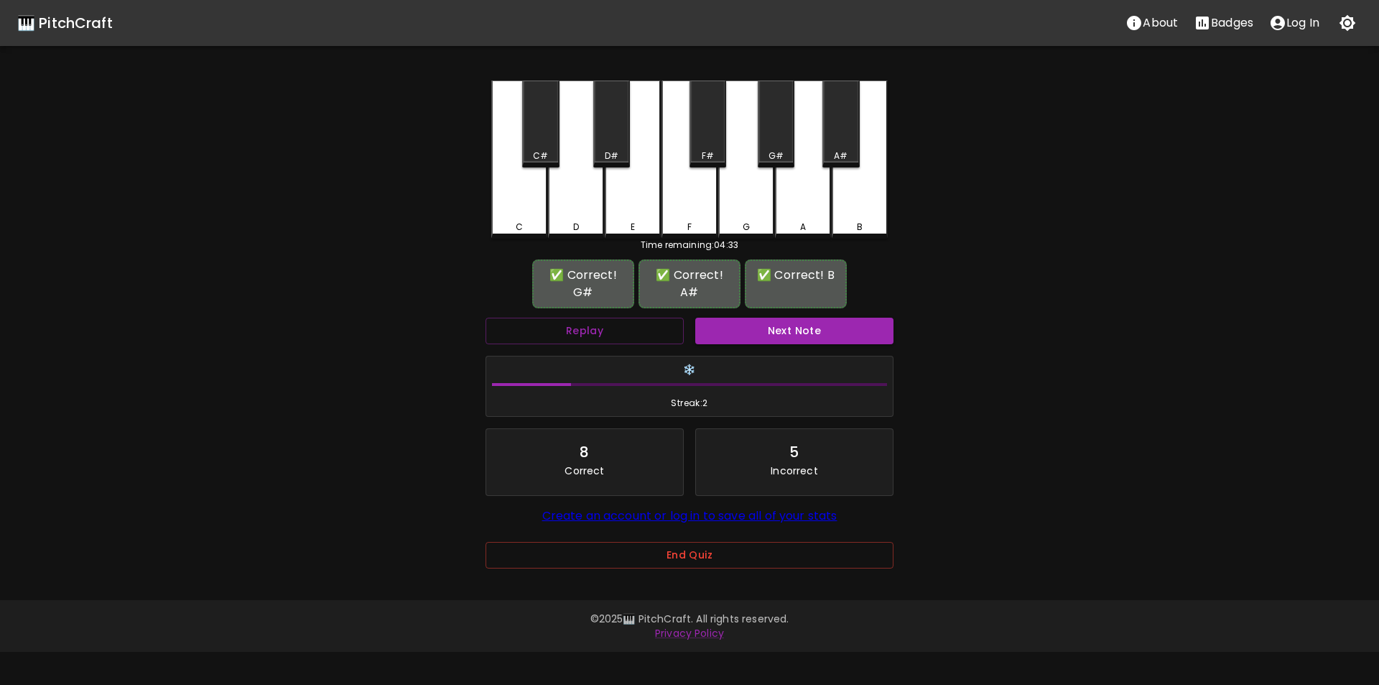
click at [773, 326] on button "Next Note" at bounding box center [794, 331] width 198 height 27
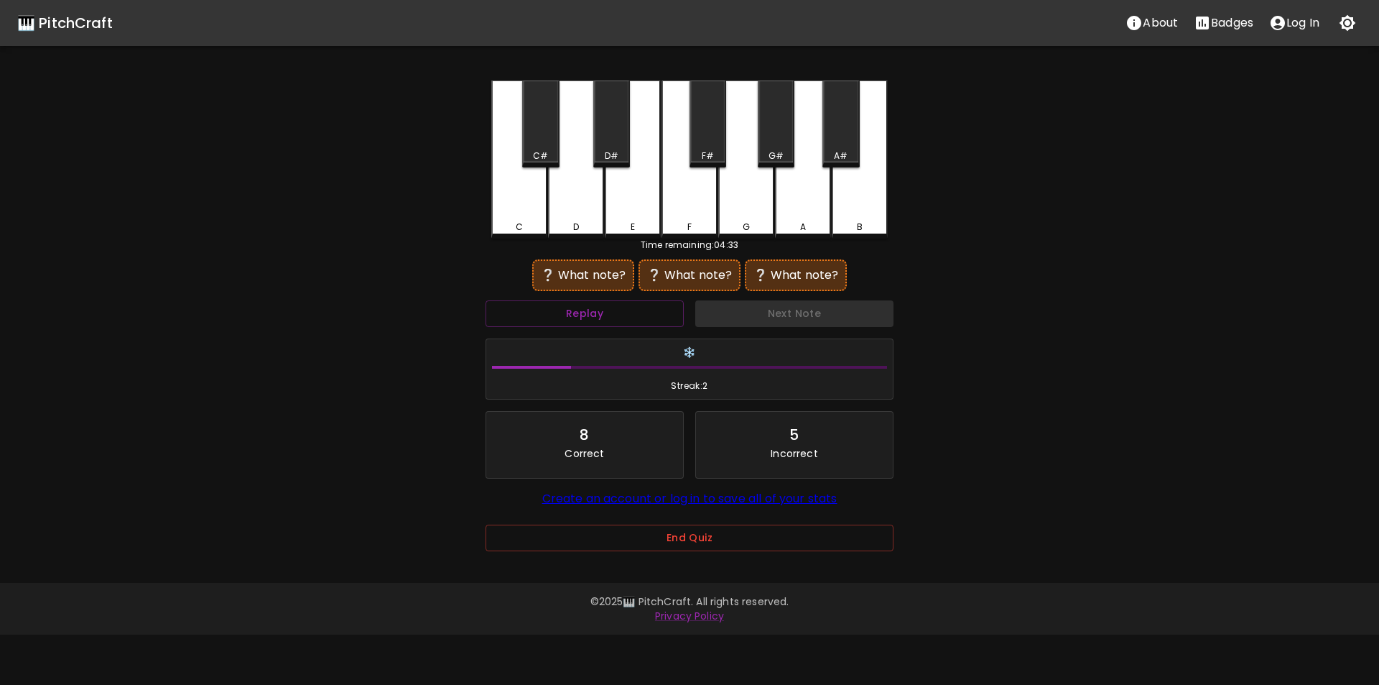
click at [705, 144] on div "F#" at bounding box center [708, 123] width 37 height 87
click at [746, 213] on div "G" at bounding box center [746, 157] width 56 height 155
click at [717, 145] on div "F#" at bounding box center [708, 123] width 37 height 87
click at [609, 306] on button "Replay" at bounding box center [585, 313] width 198 height 27
click at [585, 213] on div "D" at bounding box center [576, 159] width 56 height 158
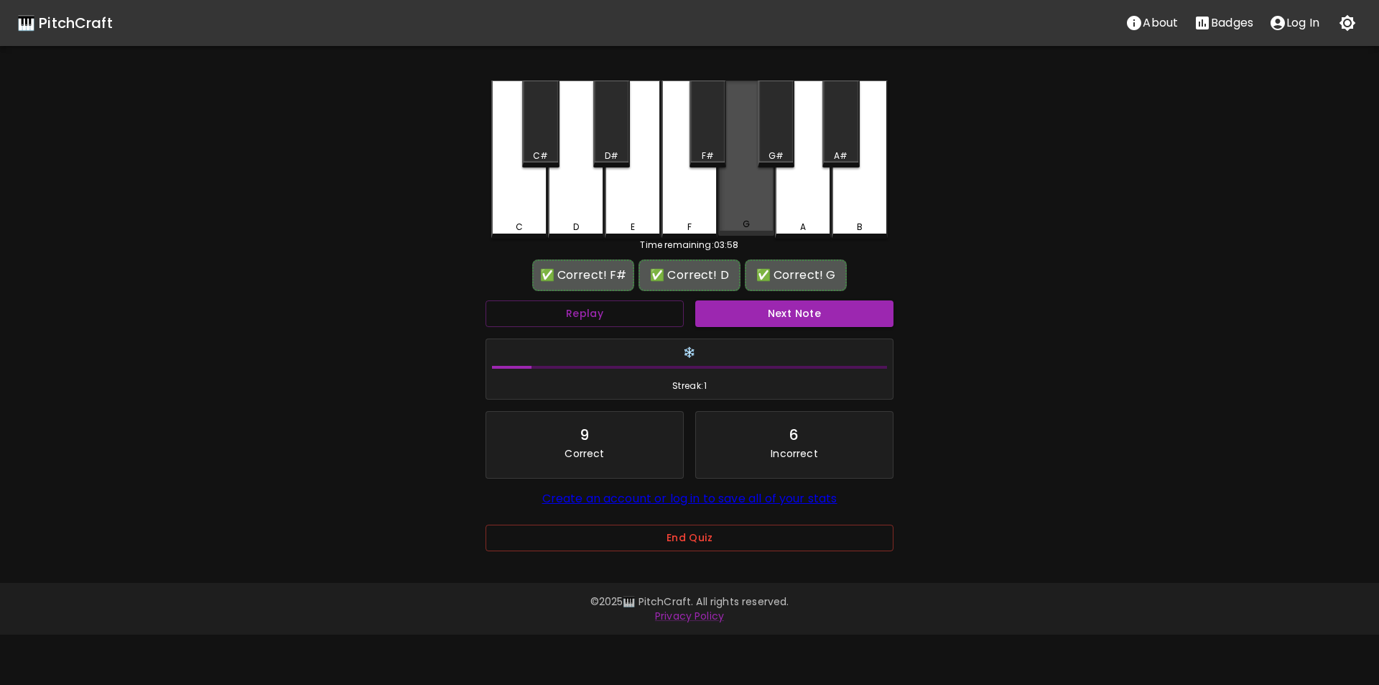
click at [736, 213] on div "G" at bounding box center [746, 157] width 56 height 155
click at [769, 307] on button "Next Note" at bounding box center [794, 313] width 198 height 27
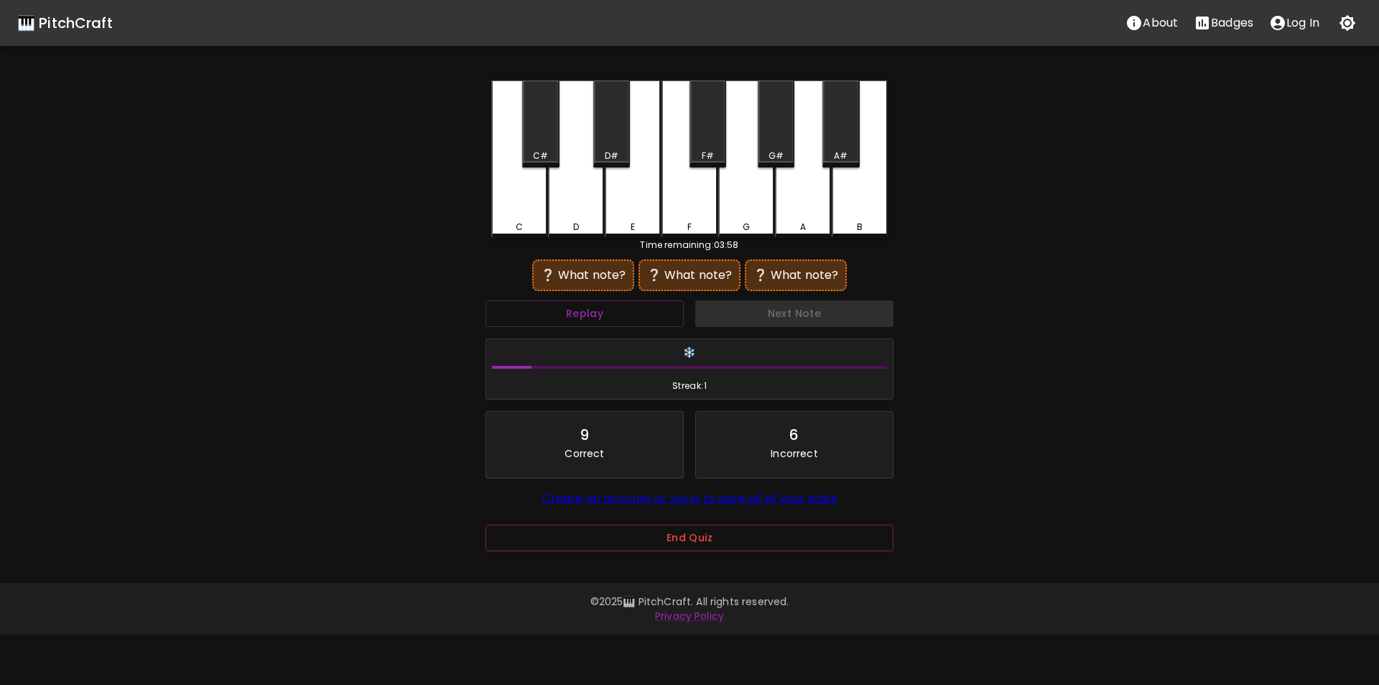
click at [703, 150] on div "F#" at bounding box center [708, 155] width 12 height 13
click at [613, 139] on div "D#" at bounding box center [611, 123] width 37 height 87
click at [563, 165] on div "D" at bounding box center [576, 157] width 56 height 155
click at [542, 147] on div "C#" at bounding box center [540, 123] width 37 height 87
click at [713, 140] on div "F#" at bounding box center [708, 123] width 37 height 87
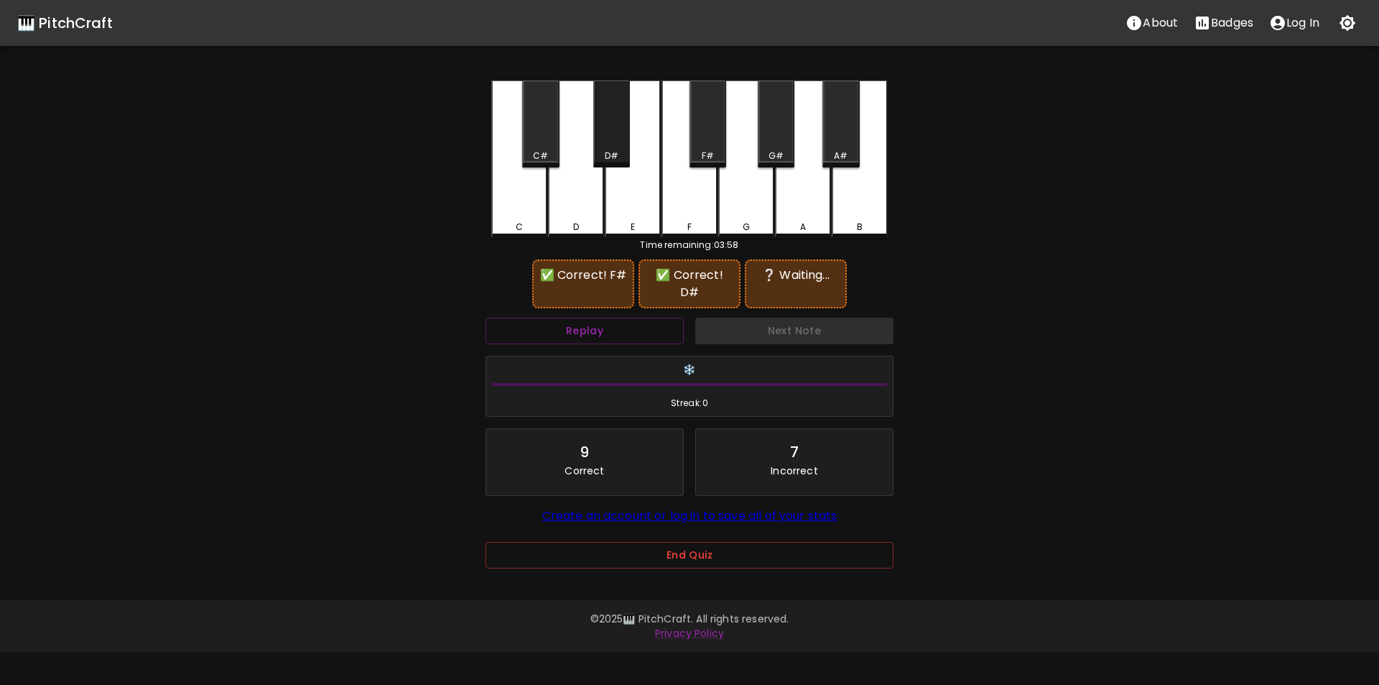
drag, startPoint x: 614, startPoint y: 139, endPoint x: 580, endPoint y: 144, distance: 34.8
click at [613, 140] on div "D#" at bounding box center [611, 123] width 37 height 87
click at [542, 145] on div "C#" at bounding box center [540, 123] width 37 height 87
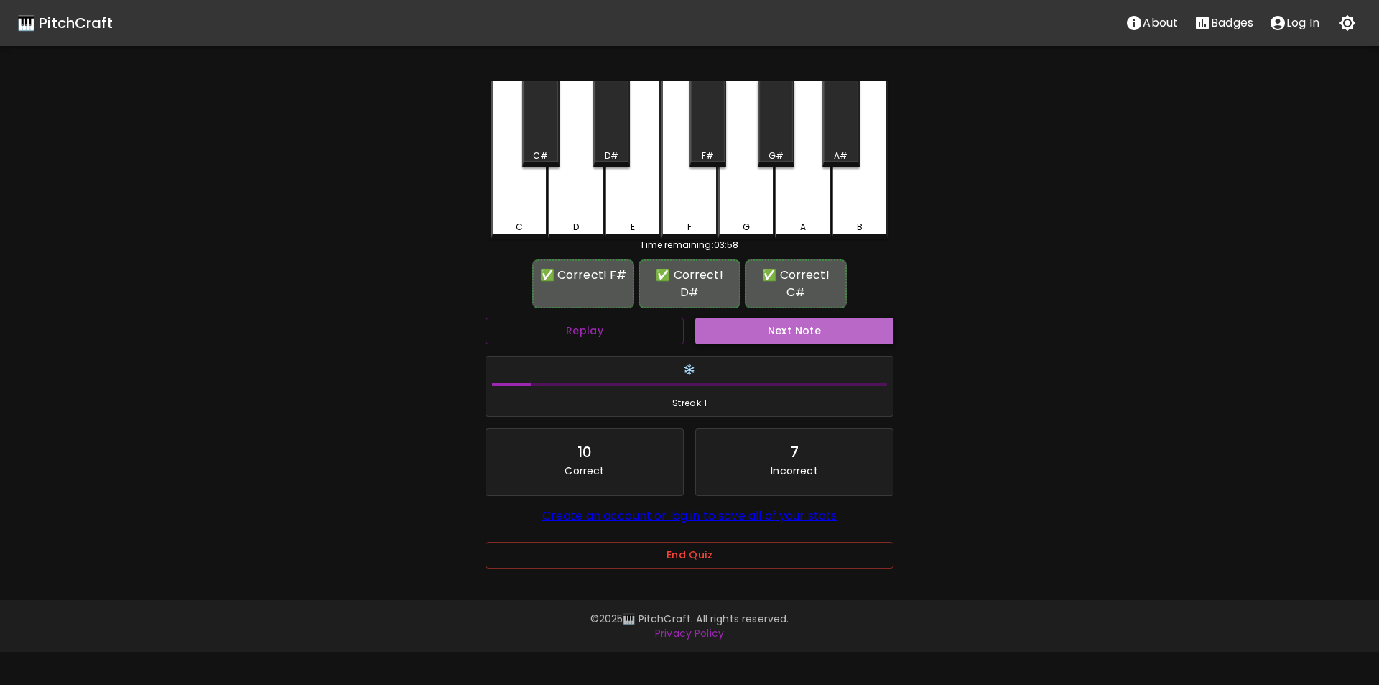
click at [764, 335] on button "Next Note" at bounding box center [794, 331] width 198 height 27
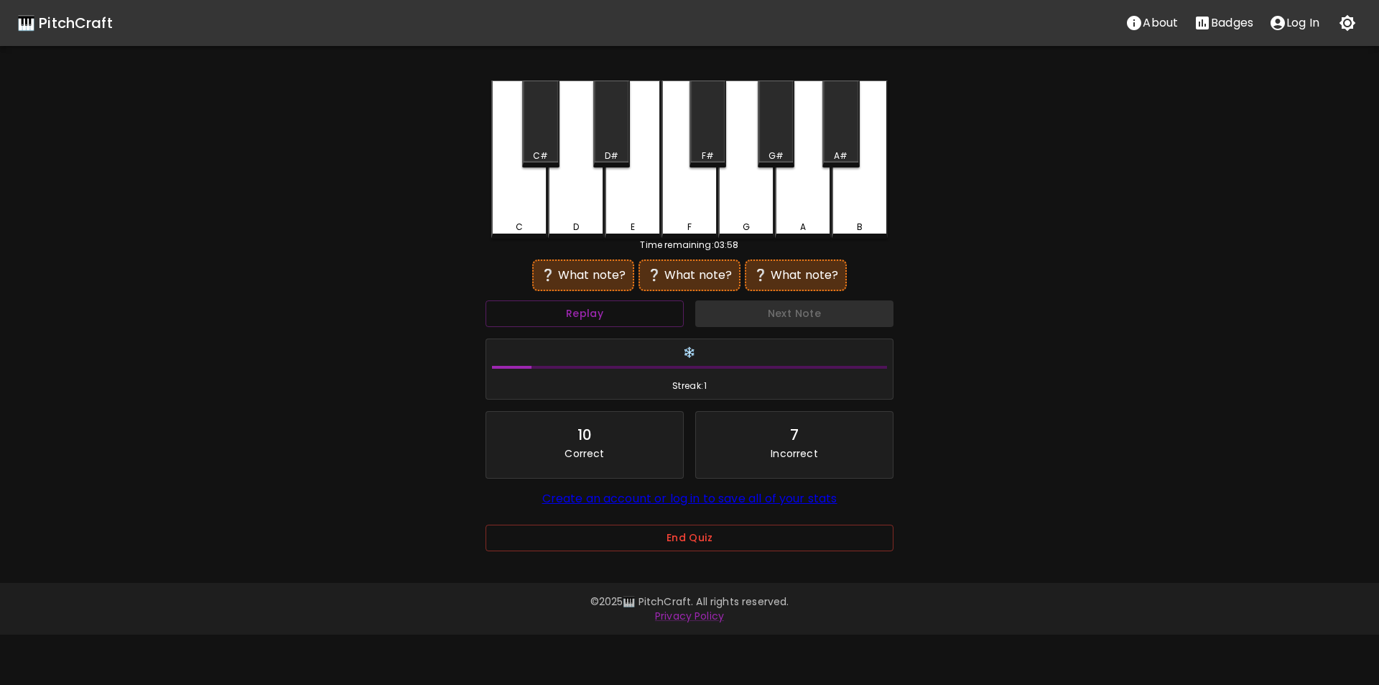
click at [584, 190] on div "D" at bounding box center [576, 159] width 56 height 158
click at [613, 151] on div "D#" at bounding box center [612, 155] width 14 height 13
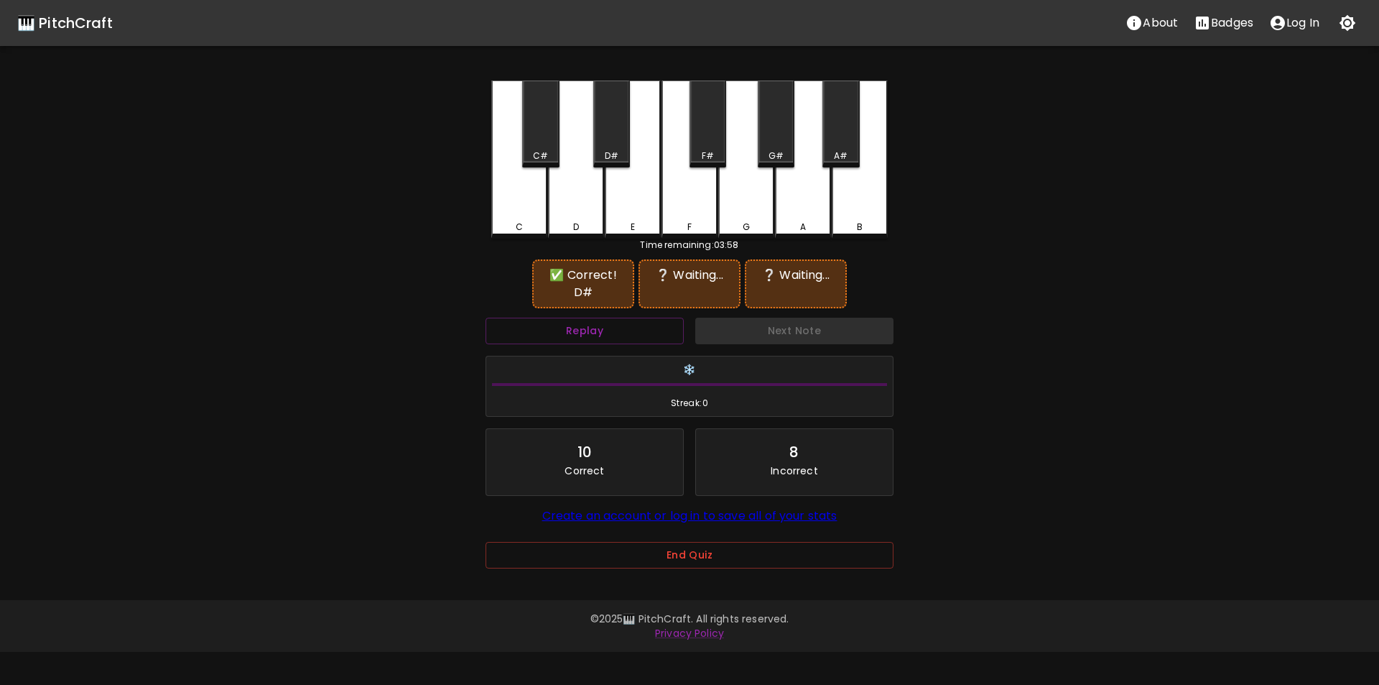
click at [754, 212] on div "G" at bounding box center [746, 159] width 56 height 158
click at [609, 149] on div "D#" at bounding box center [611, 123] width 37 height 87
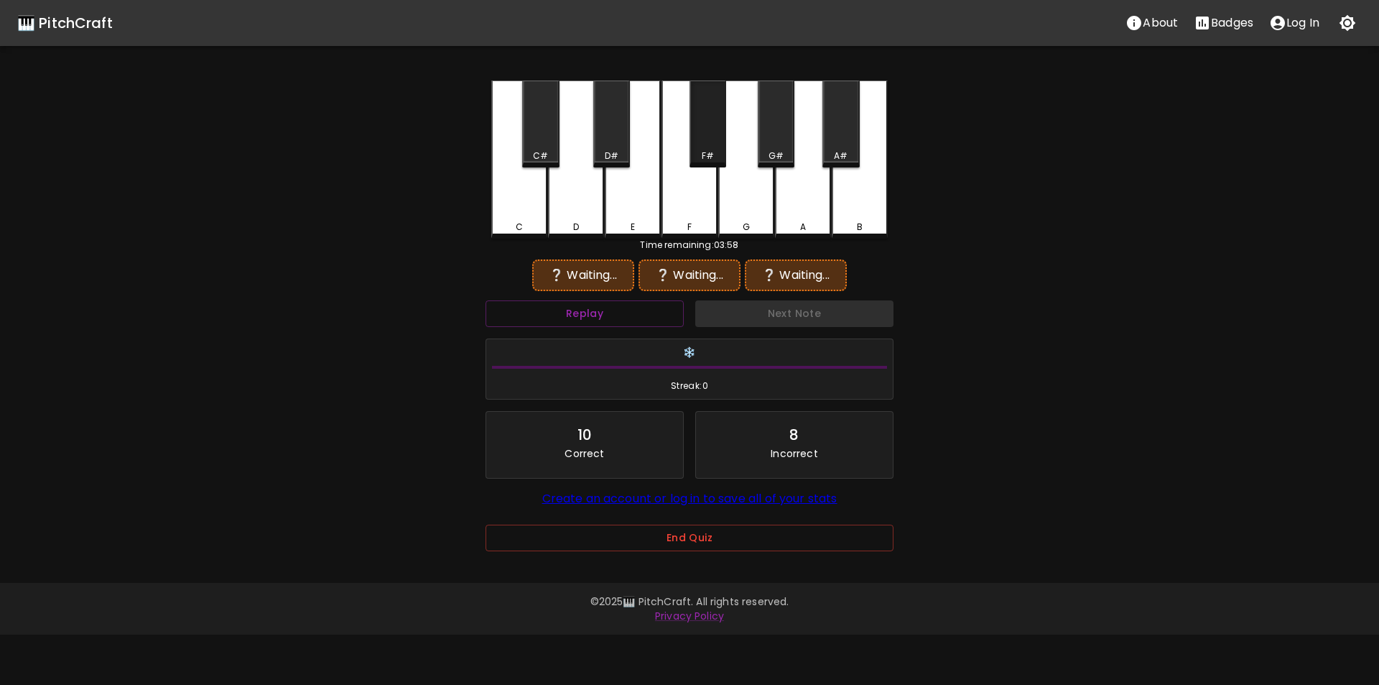
drag, startPoint x: 703, startPoint y: 154, endPoint x: 720, endPoint y: 167, distance: 22.0
click at [703, 154] on div "F#" at bounding box center [708, 155] width 12 height 13
drag, startPoint x: 609, startPoint y: 156, endPoint x: 644, endPoint y: 172, distance: 38.9
click at [612, 157] on div "D#" at bounding box center [612, 155] width 14 height 13
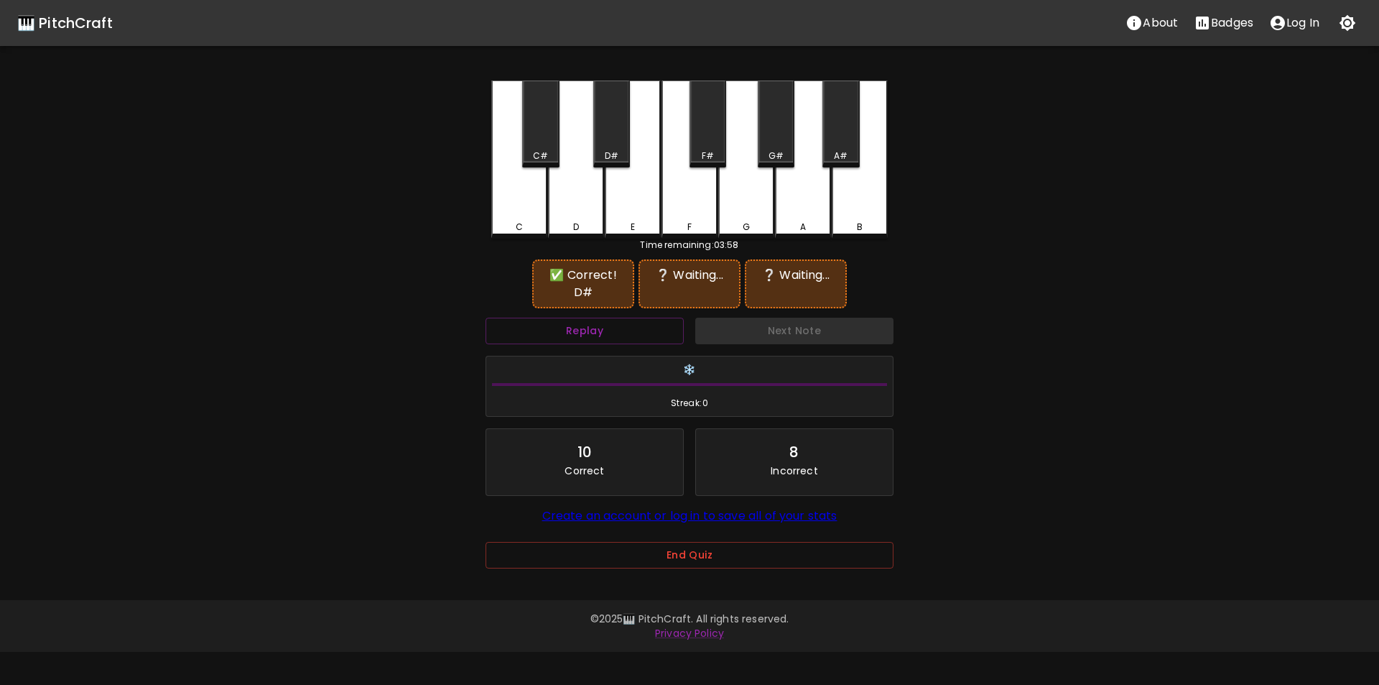
click at [705, 208] on div "F" at bounding box center [690, 159] width 56 height 158
click at [747, 214] on div "G" at bounding box center [746, 159] width 56 height 158
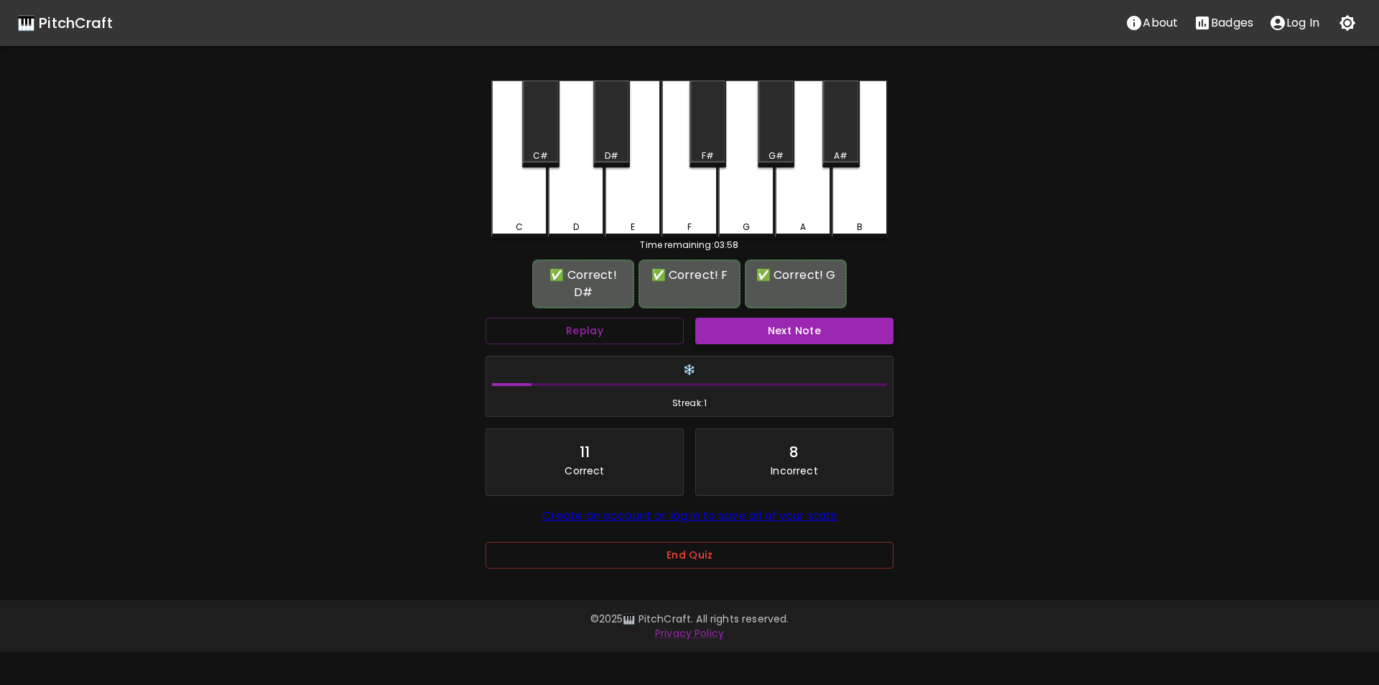
click at [730, 318] on button "Next Note" at bounding box center [794, 331] width 198 height 27
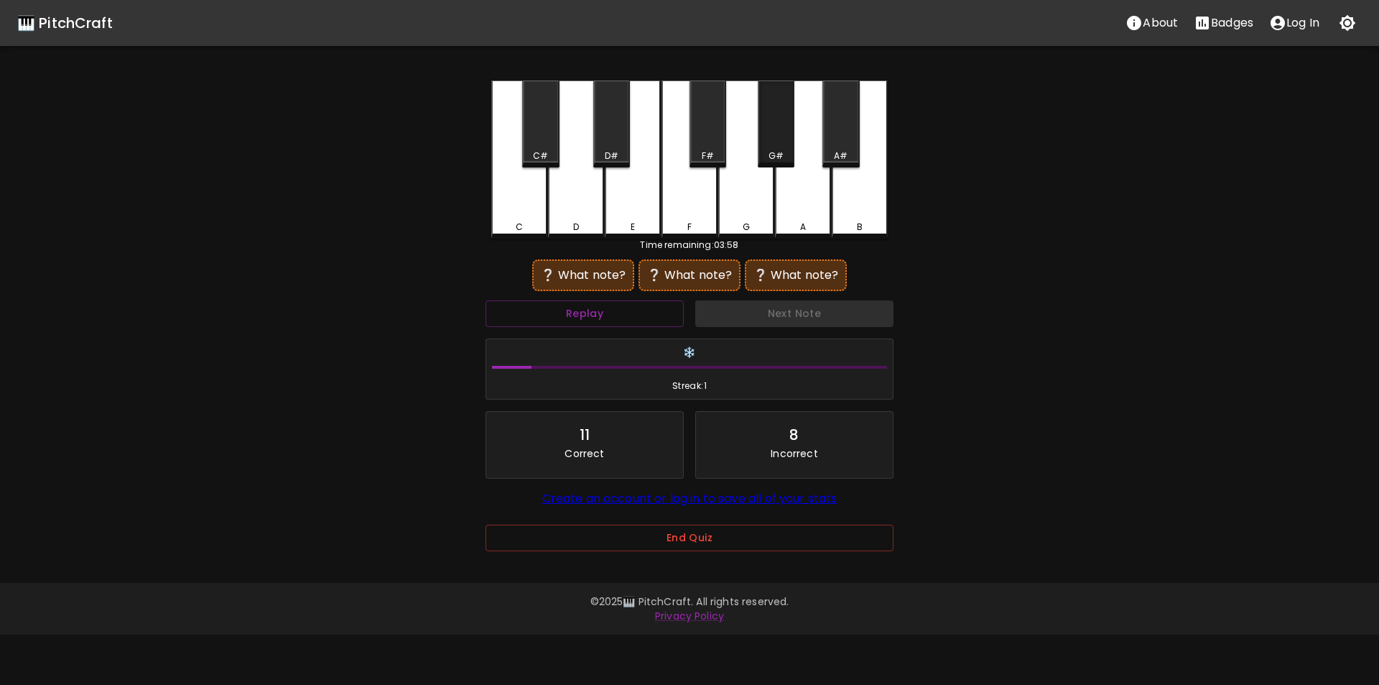
click at [766, 139] on div "G#" at bounding box center [776, 123] width 37 height 87
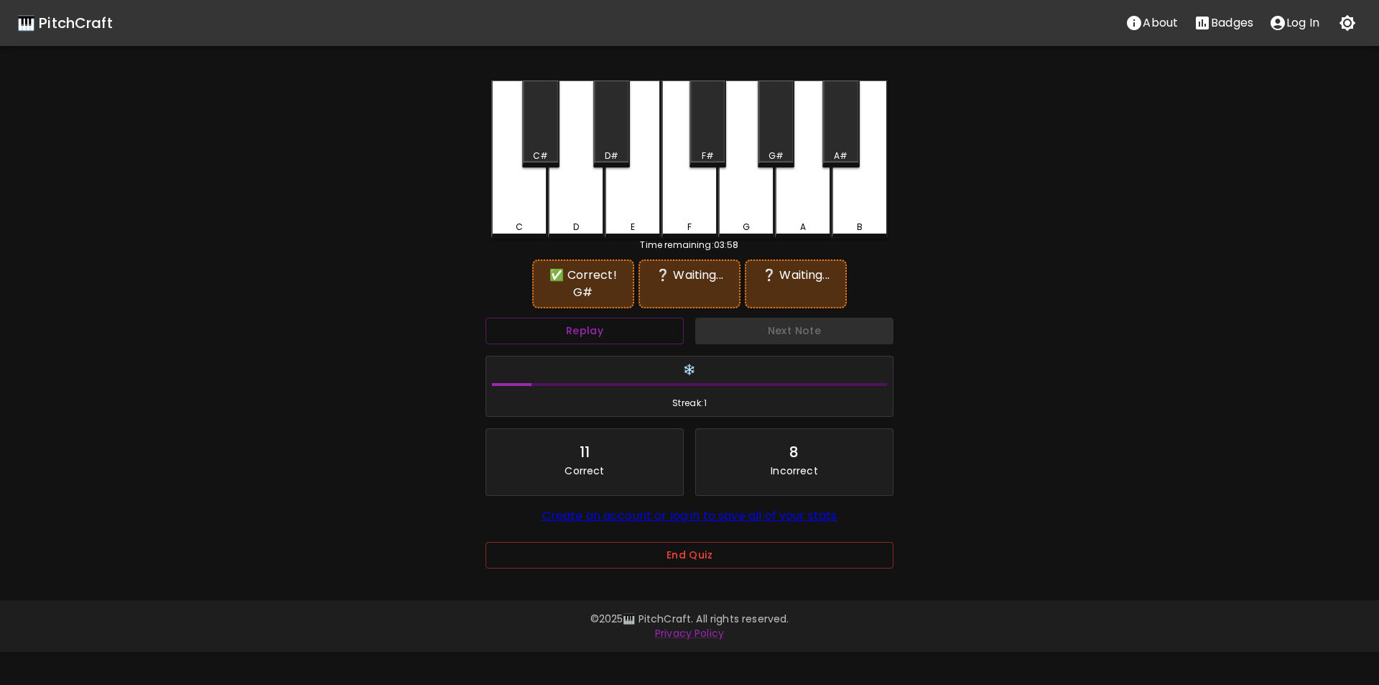
click at [856, 193] on div "B" at bounding box center [860, 159] width 56 height 158
click at [769, 146] on div "G#" at bounding box center [776, 123] width 37 height 87
click at [707, 150] on div "F#" at bounding box center [708, 155] width 12 height 13
click at [687, 325] on div "Replay" at bounding box center [585, 331] width 210 height 38
click at [668, 332] on button "Replay" at bounding box center [585, 331] width 198 height 27
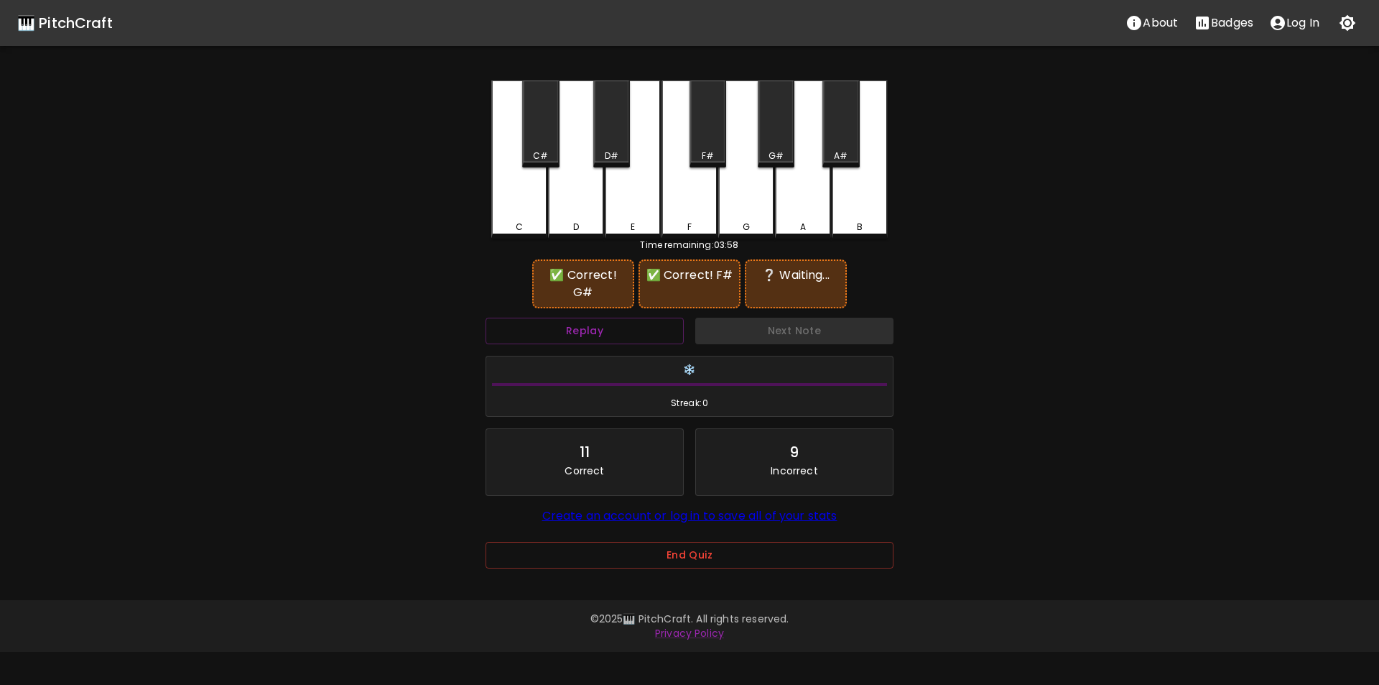
click at [607, 147] on div "D#" at bounding box center [611, 123] width 37 height 87
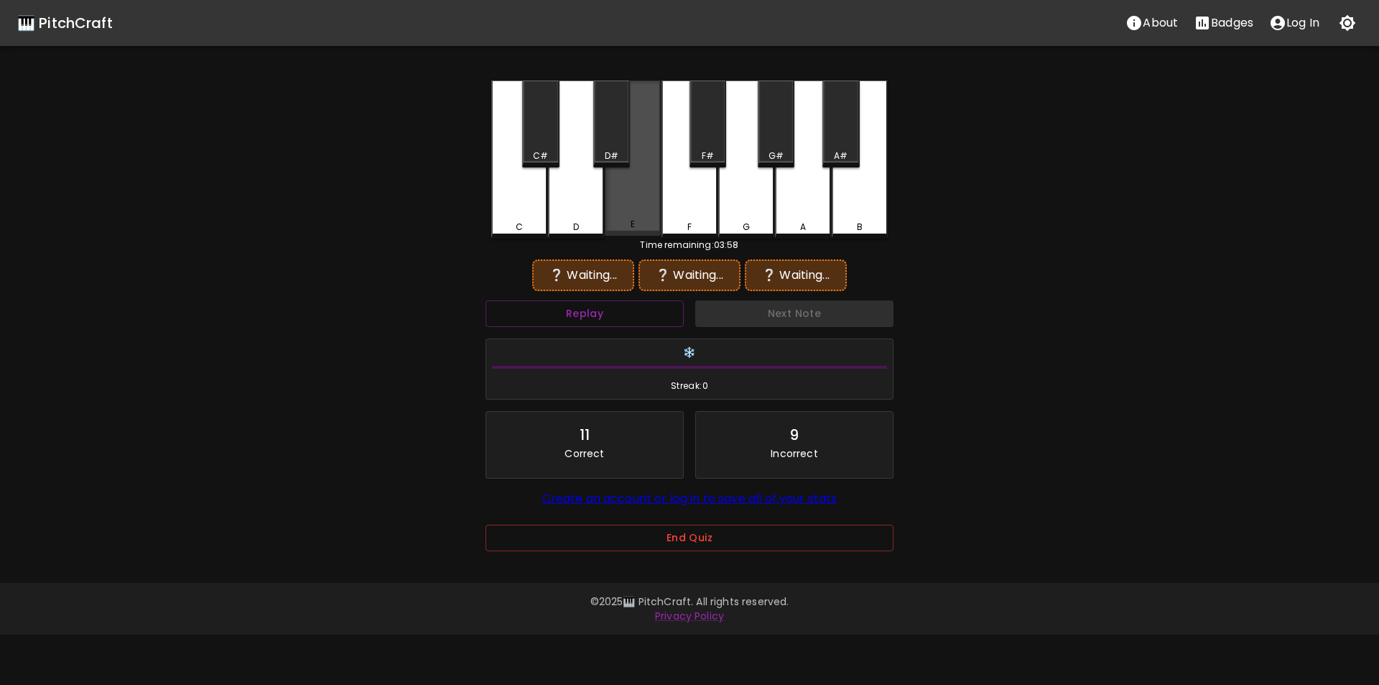
click at [617, 208] on div "E" at bounding box center [633, 157] width 56 height 155
click at [759, 144] on div "G#" at bounding box center [776, 123] width 37 height 87
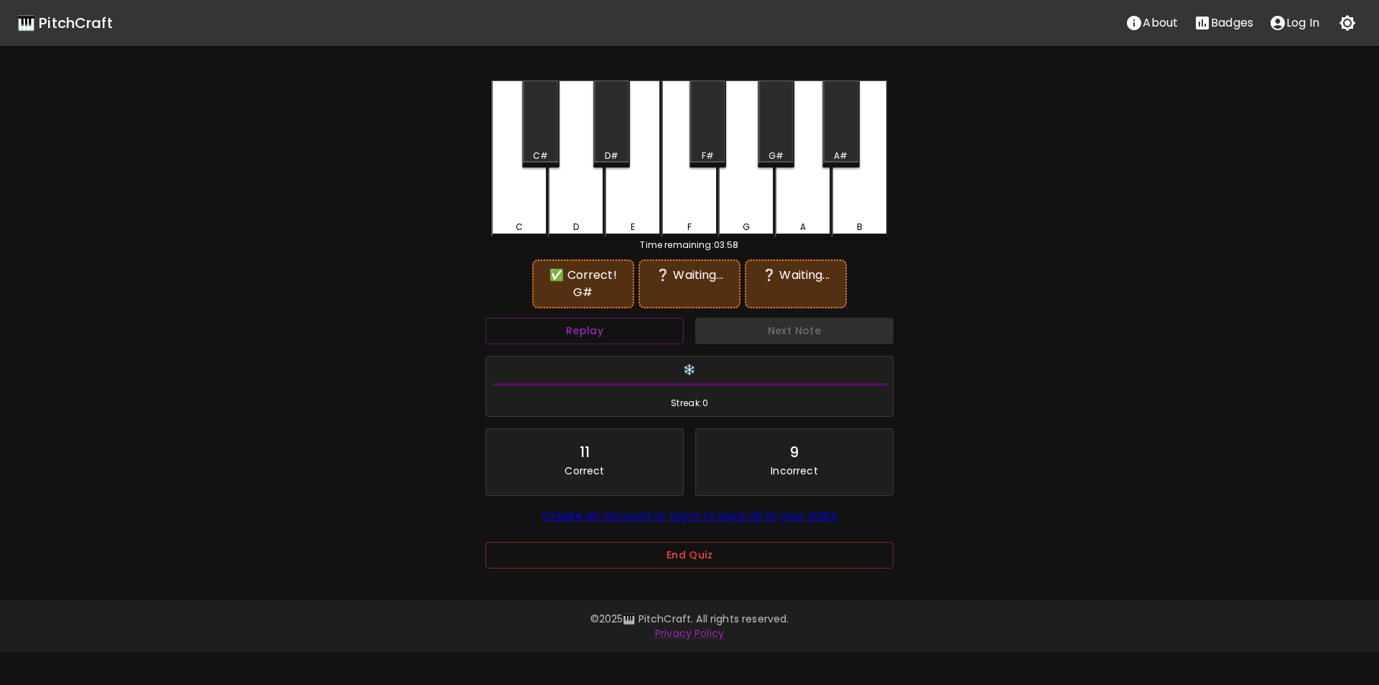
click at [713, 142] on div "F#" at bounding box center [708, 123] width 37 height 87
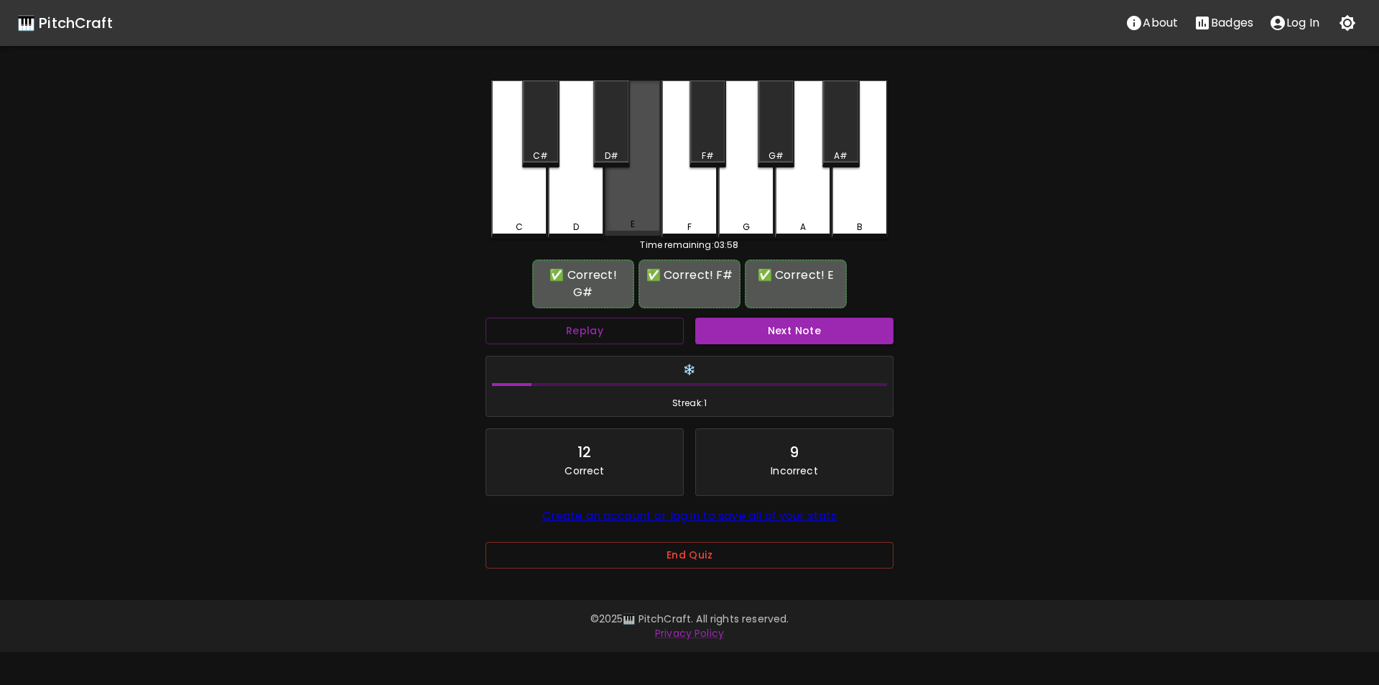
click at [642, 210] on div "E" at bounding box center [633, 157] width 56 height 155
click at [725, 320] on button "Next Note" at bounding box center [794, 331] width 198 height 27
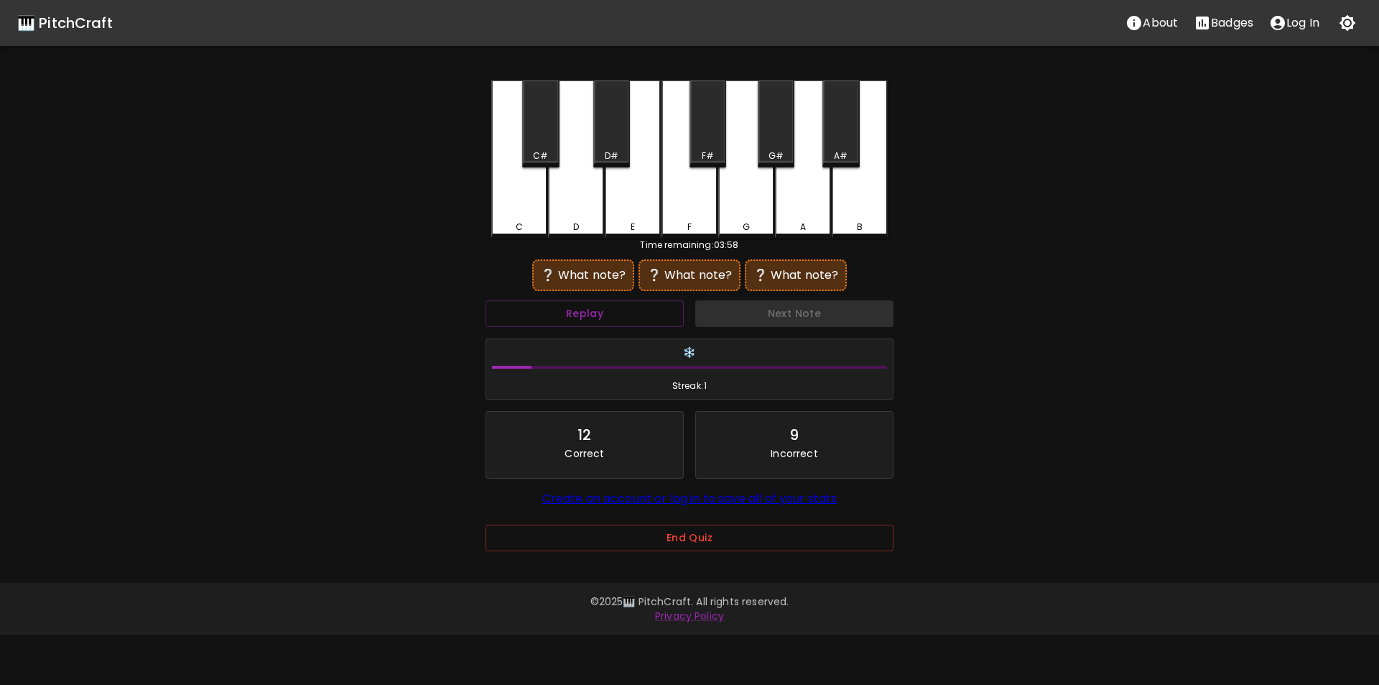
drag, startPoint x: 854, startPoint y: 213, endPoint x: 830, endPoint y: 216, distance: 23.8
click at [853, 213] on div "B" at bounding box center [860, 159] width 56 height 158
click at [579, 221] on div "D" at bounding box center [576, 227] width 6 height 13
click at [609, 144] on div "D#" at bounding box center [611, 123] width 37 height 87
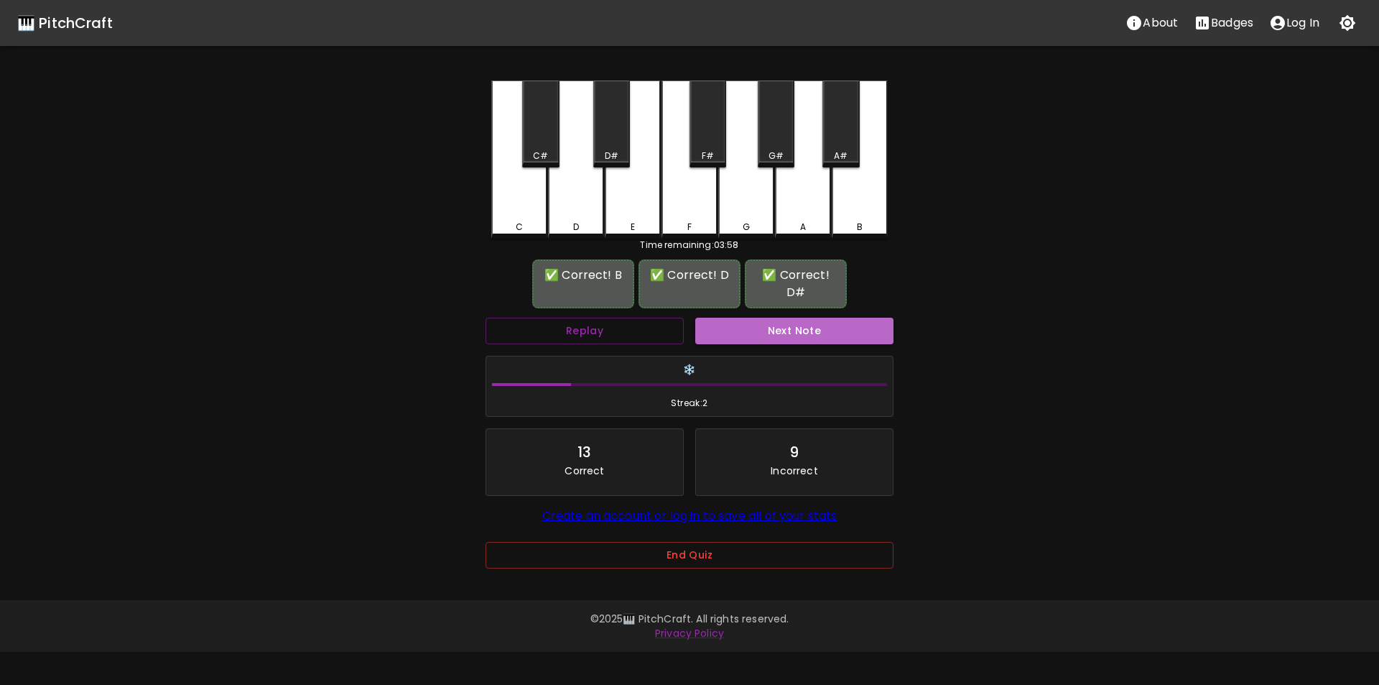
click at [751, 318] on button "Next Note" at bounding box center [794, 331] width 198 height 27
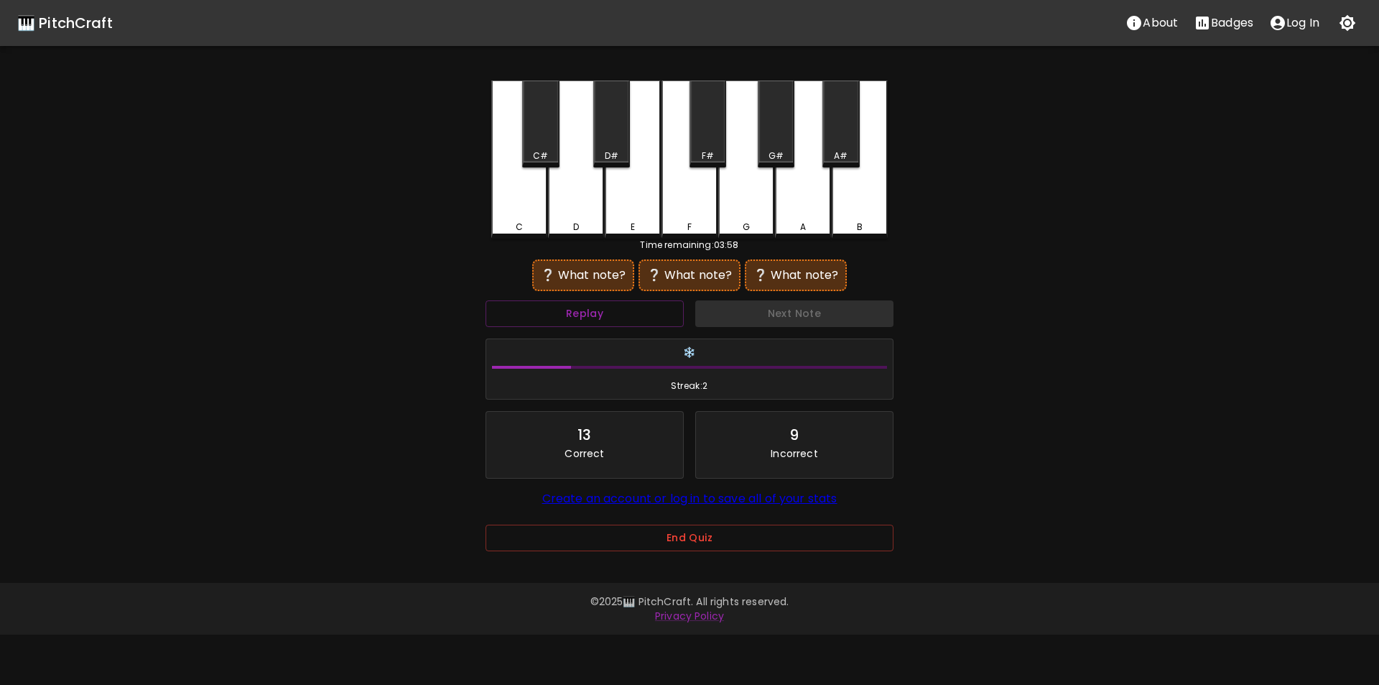
click at [575, 209] on div "D" at bounding box center [576, 159] width 56 height 158
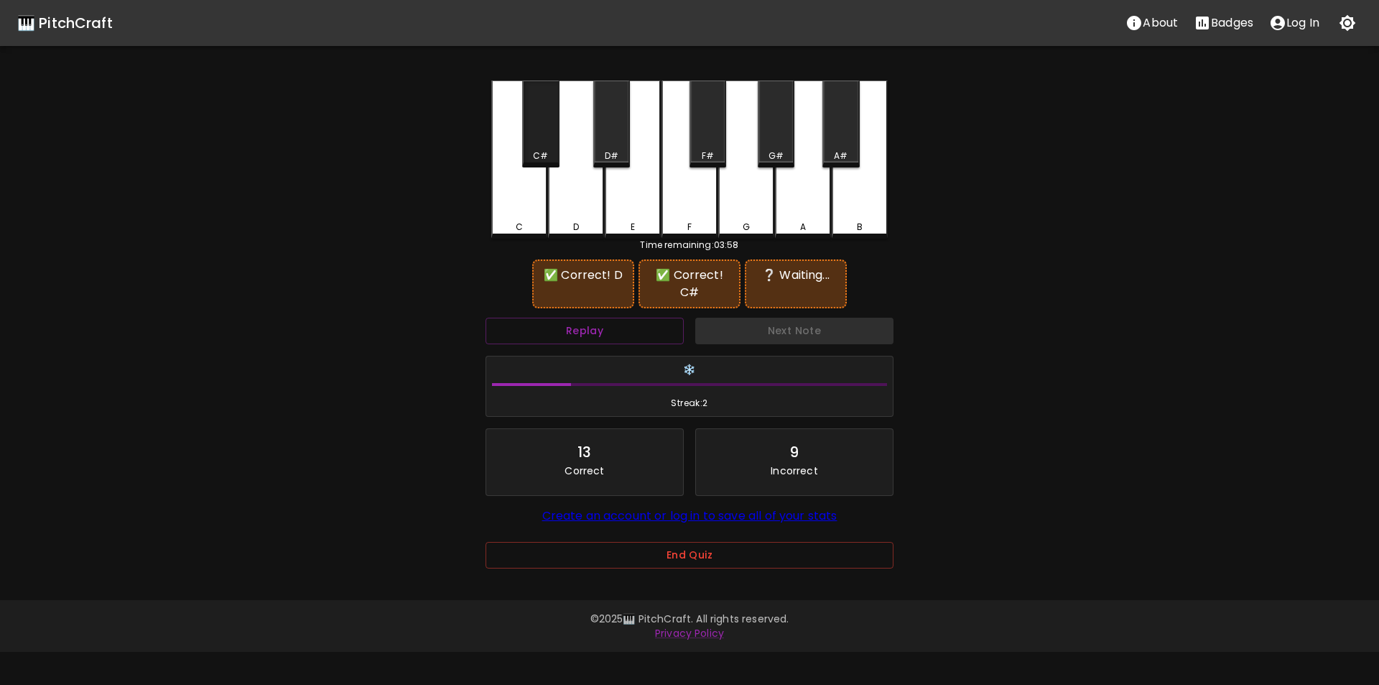
click at [533, 149] on div "C#" at bounding box center [541, 155] width 34 height 13
click at [611, 139] on div "D#" at bounding box center [611, 123] width 37 height 87
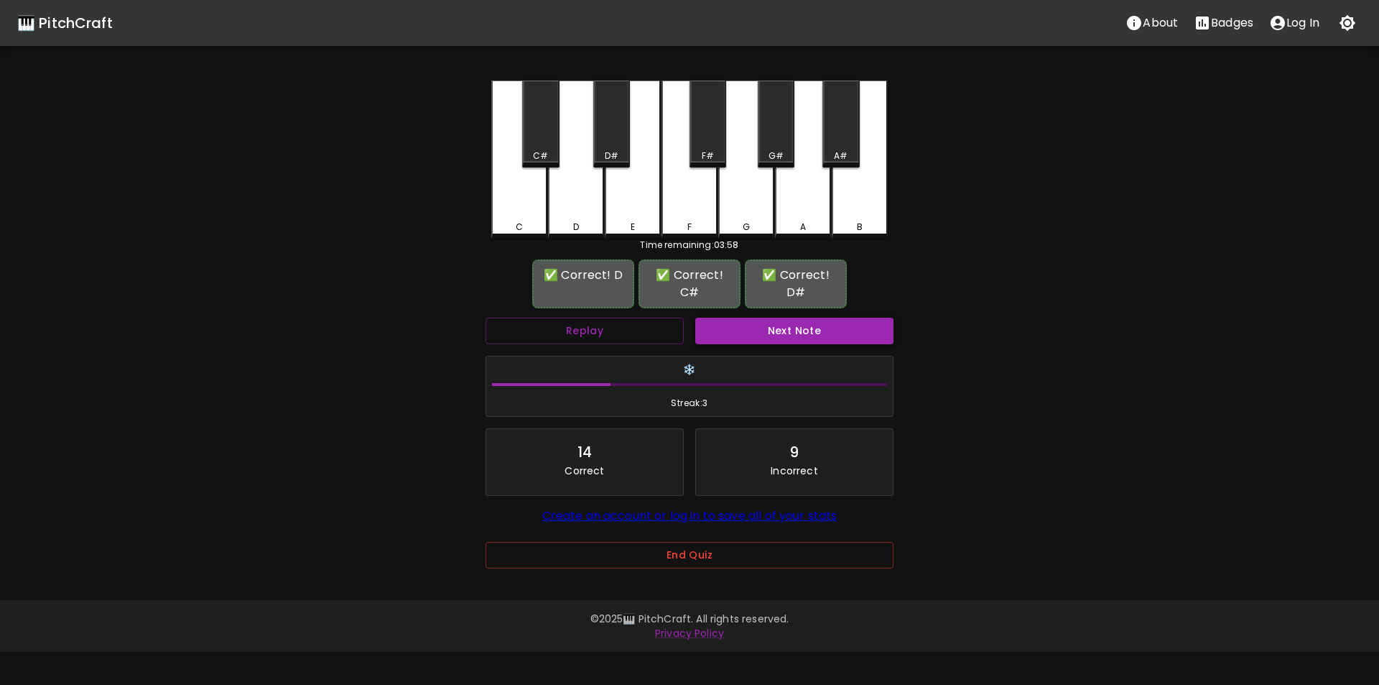
click at [753, 324] on button "Next Note" at bounding box center [794, 331] width 198 height 27
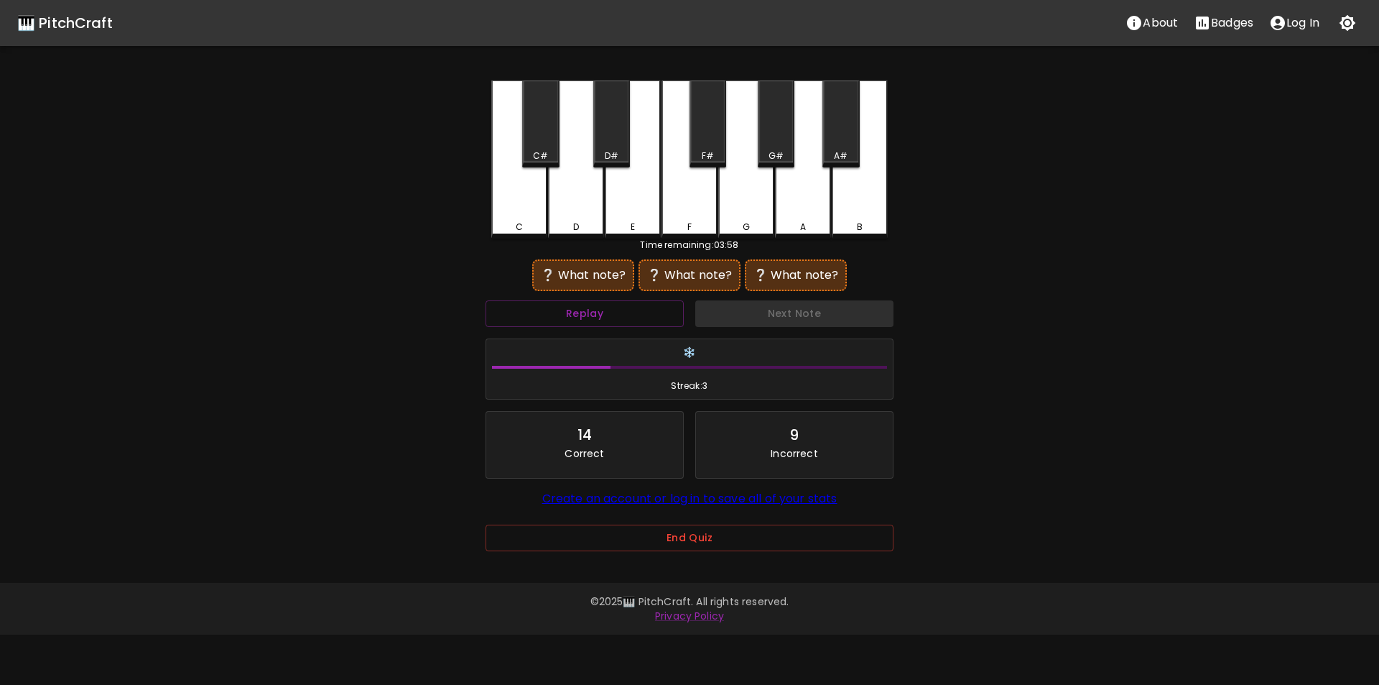
click at [743, 209] on div "G" at bounding box center [746, 159] width 56 height 158
click at [708, 144] on div "F#" at bounding box center [708, 123] width 37 height 87
click at [803, 203] on div "A" at bounding box center [803, 159] width 56 height 158
click at [749, 216] on div "G" at bounding box center [746, 159] width 56 height 158
click at [698, 153] on div "F#" at bounding box center [708, 155] width 34 height 13
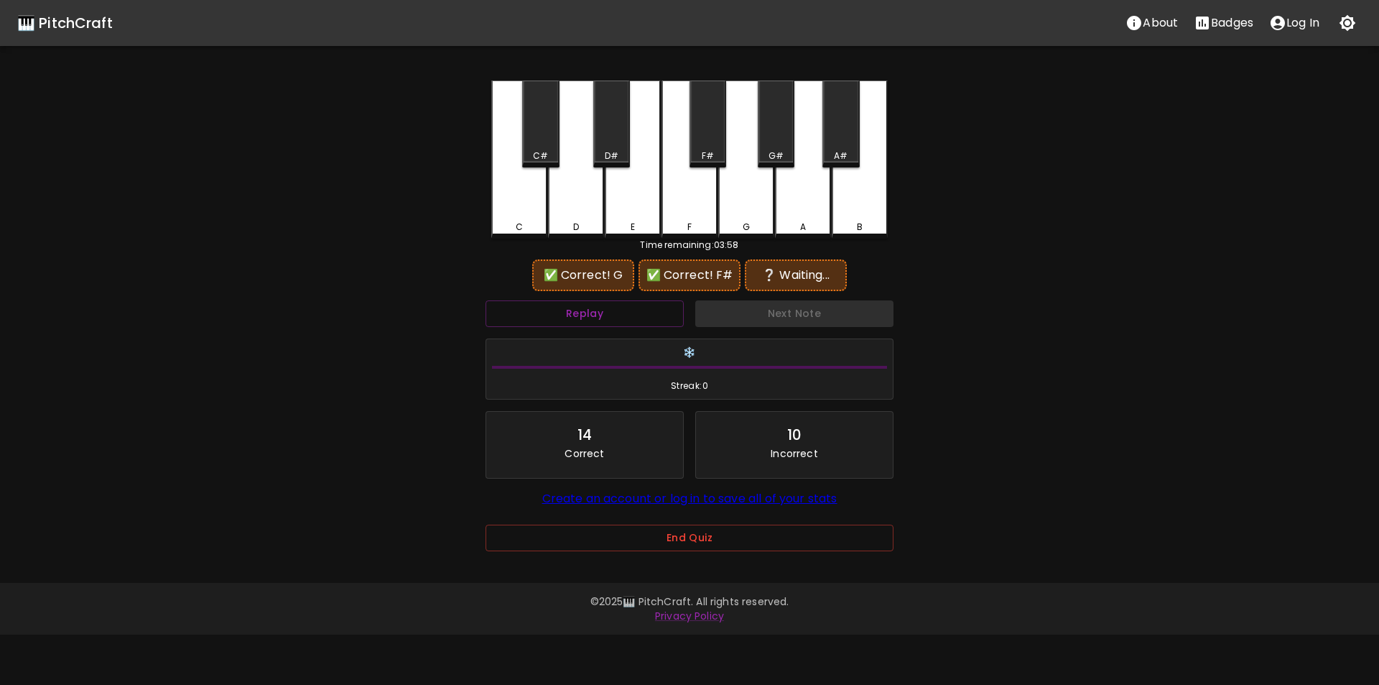
click at [841, 159] on div "A#" at bounding box center [841, 155] width 14 height 13
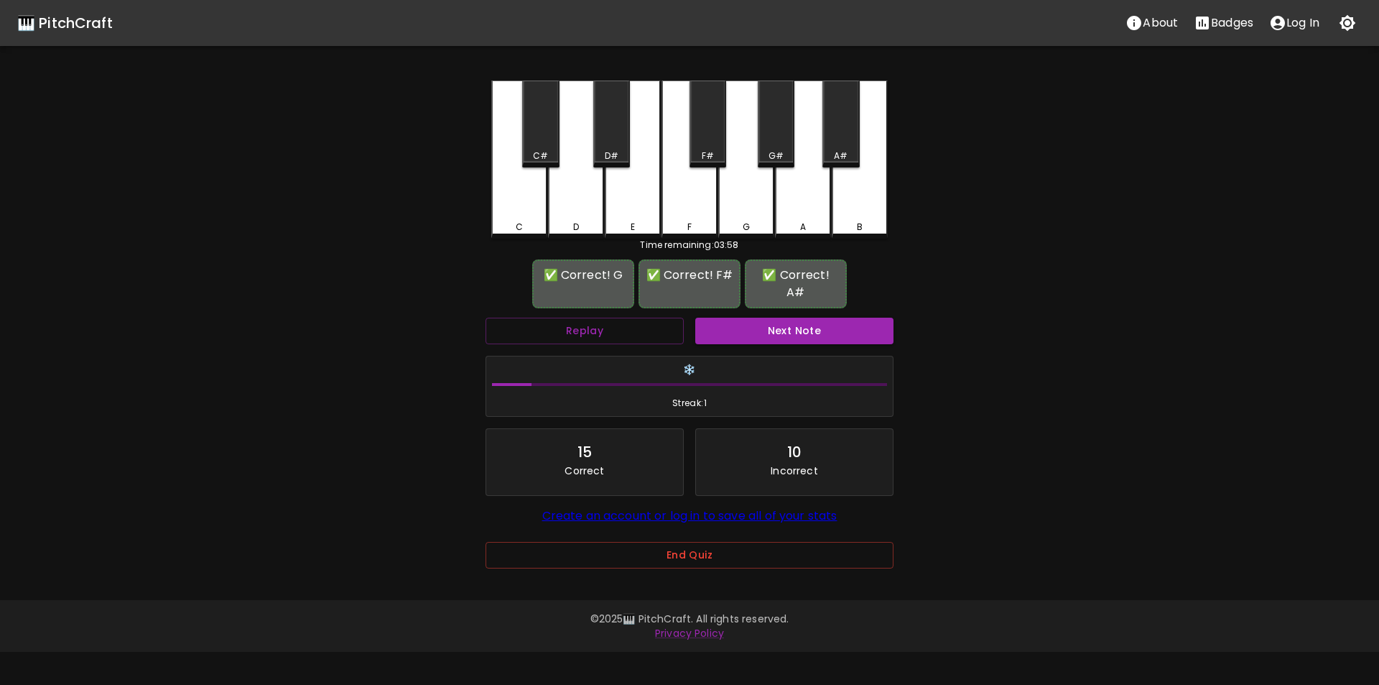
click at [774, 318] on button "Next Note" at bounding box center [794, 331] width 198 height 27
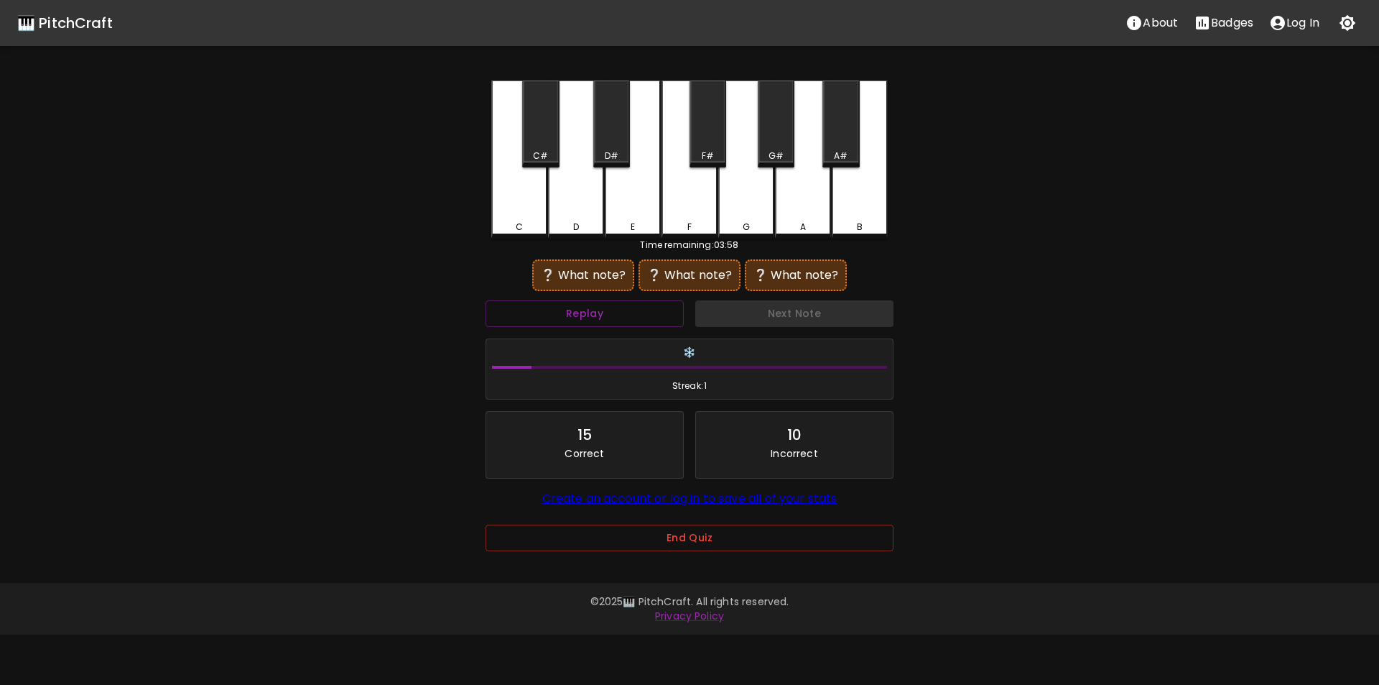
click at [770, 143] on div "G#" at bounding box center [776, 123] width 37 height 87
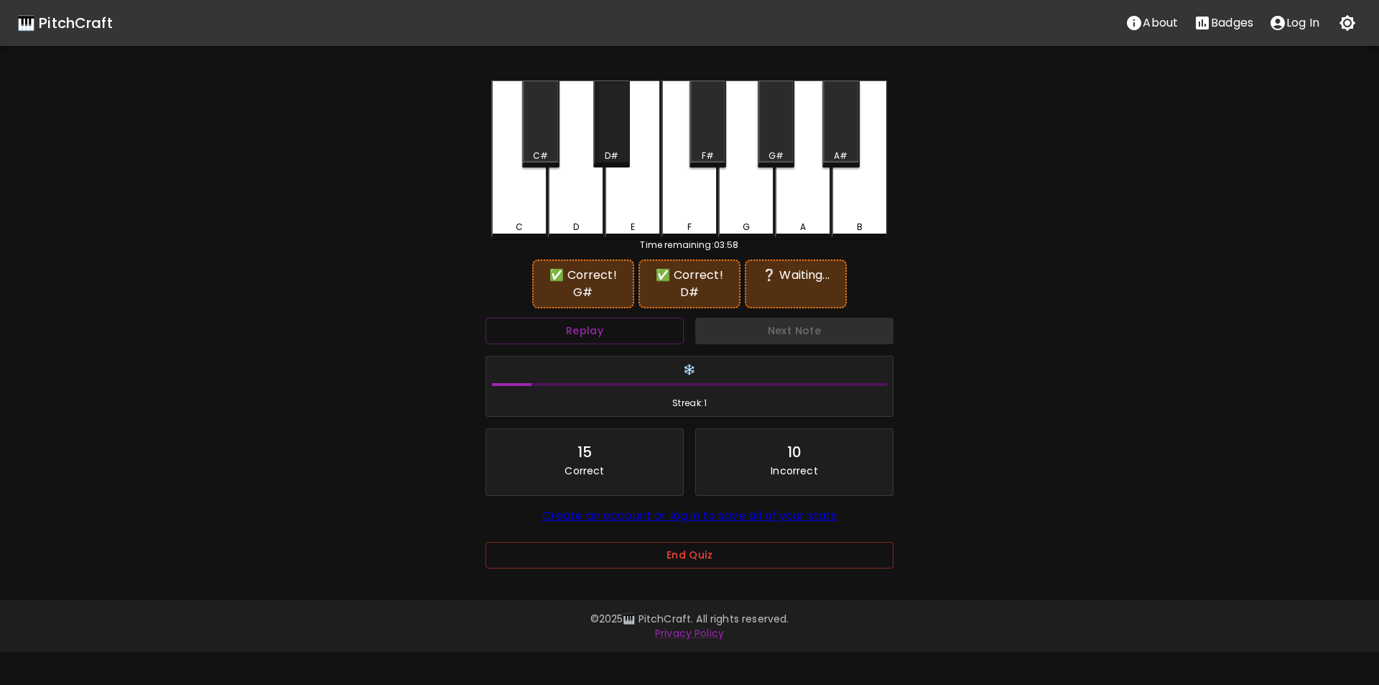
click at [613, 139] on div "D#" at bounding box center [611, 123] width 37 height 87
click at [780, 155] on div "G#" at bounding box center [776, 155] width 15 height 13
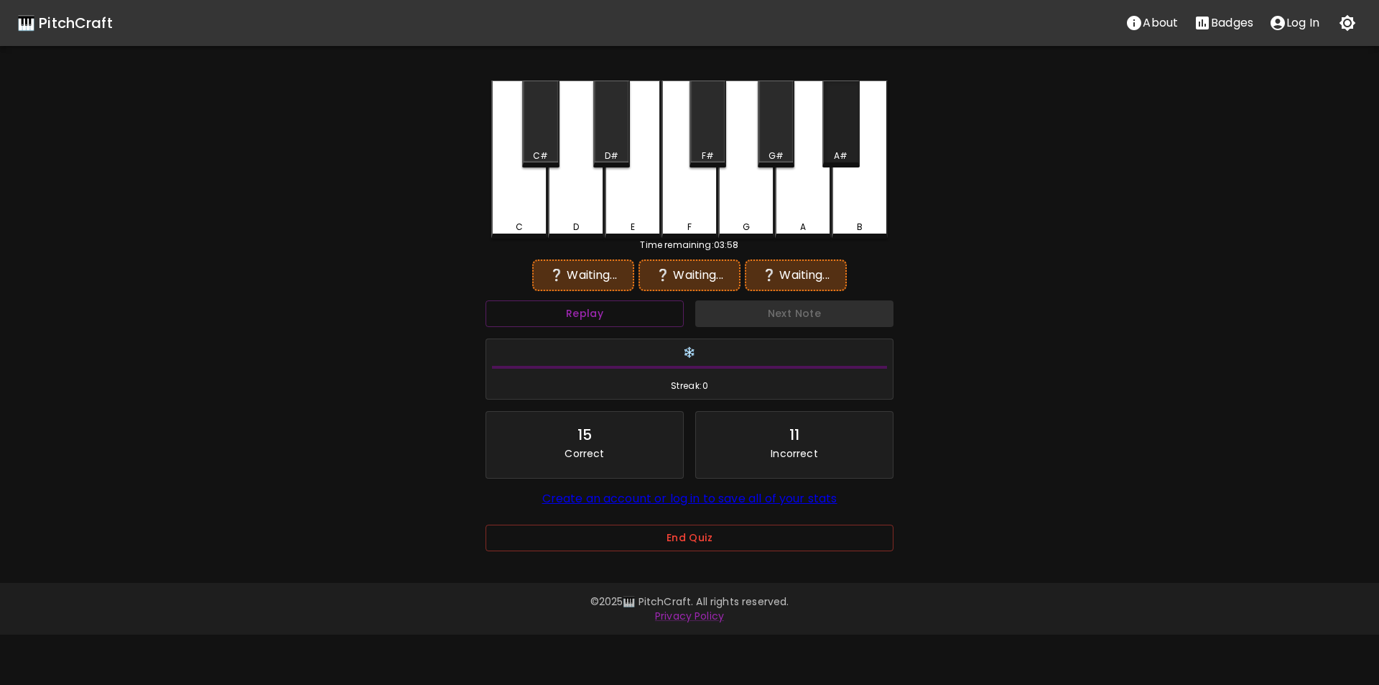
click at [840, 150] on div "A#" at bounding box center [841, 155] width 14 height 13
click at [793, 214] on div "A" at bounding box center [803, 159] width 56 height 158
click at [768, 149] on div "G#" at bounding box center [776, 123] width 37 height 87
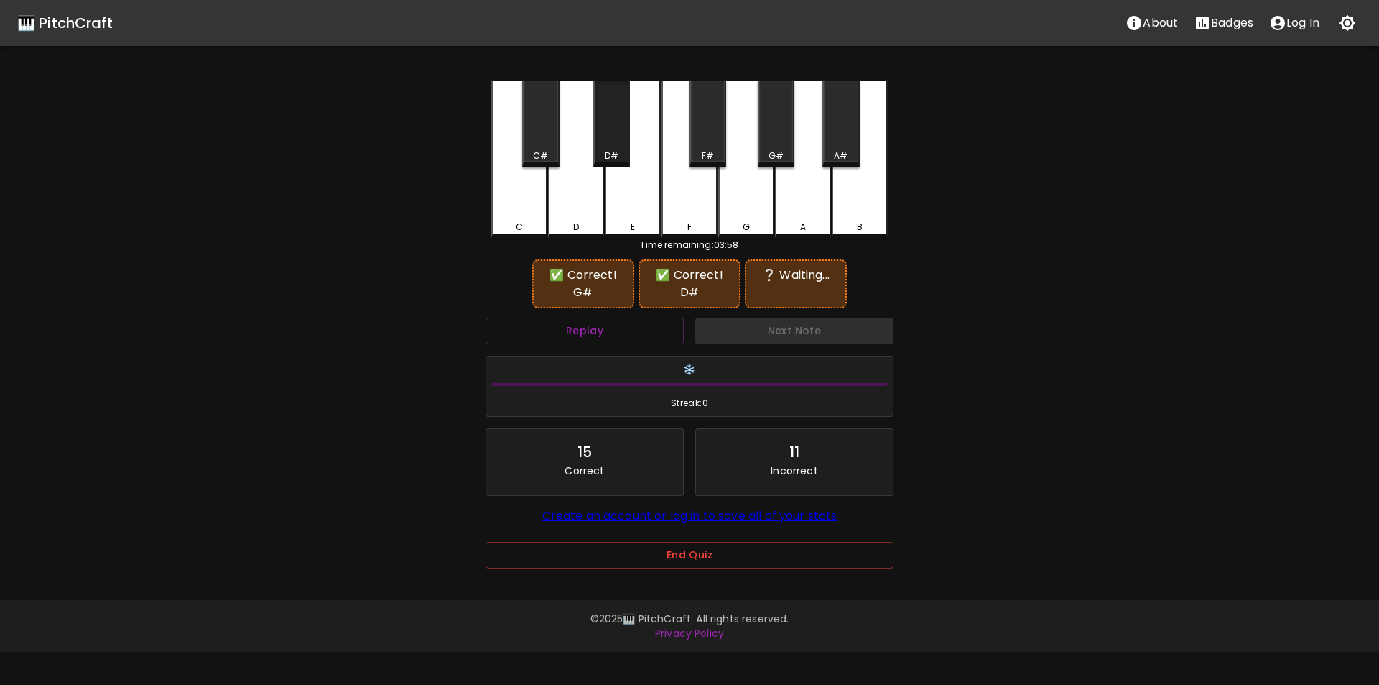
drag, startPoint x: 611, startPoint y: 140, endPoint x: 619, endPoint y: 142, distance: 7.3
click at [613, 140] on div "D#" at bounding box center [611, 123] width 37 height 87
click at [807, 198] on div "A" at bounding box center [803, 159] width 56 height 158
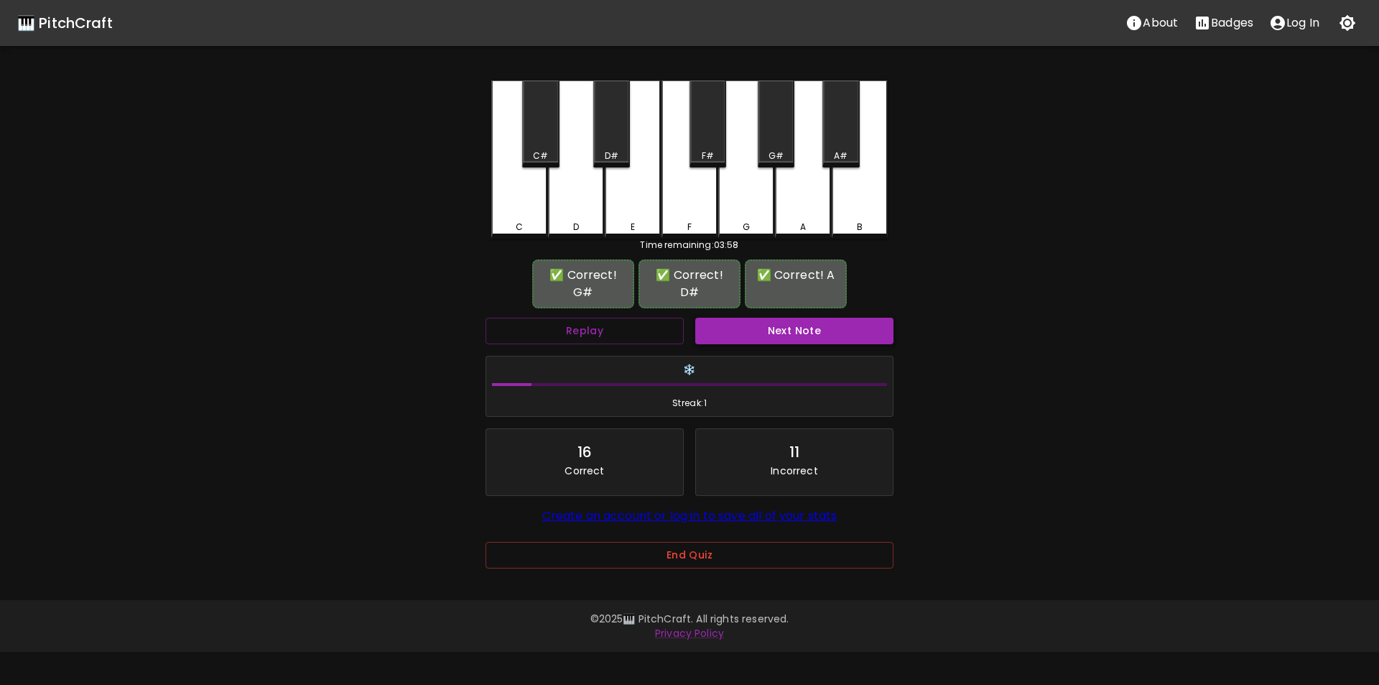
click at [786, 329] on button "Next Note" at bounding box center [794, 331] width 198 height 27
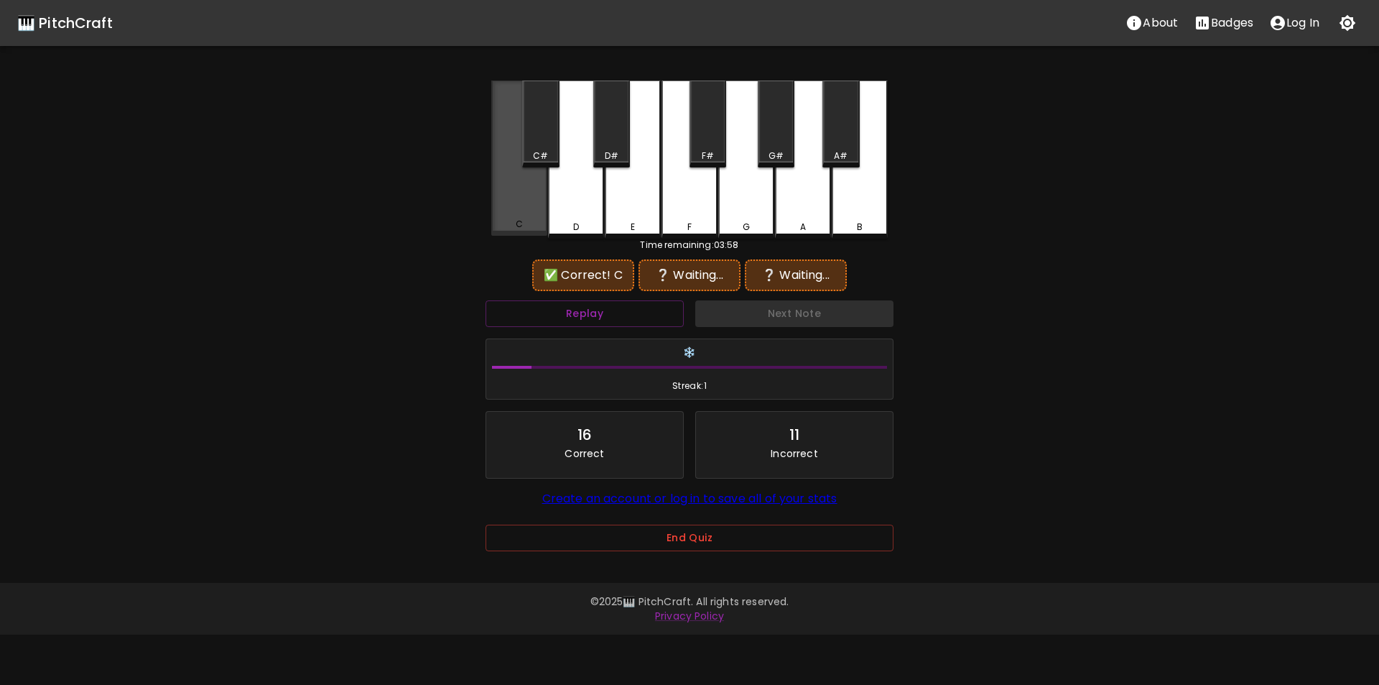
click at [530, 198] on div "C" at bounding box center [519, 157] width 56 height 155
click at [540, 148] on div "C#" at bounding box center [540, 123] width 37 height 87
click at [527, 216] on div "C" at bounding box center [519, 159] width 56 height 158
click at [616, 160] on div "D#" at bounding box center [612, 155] width 14 height 13
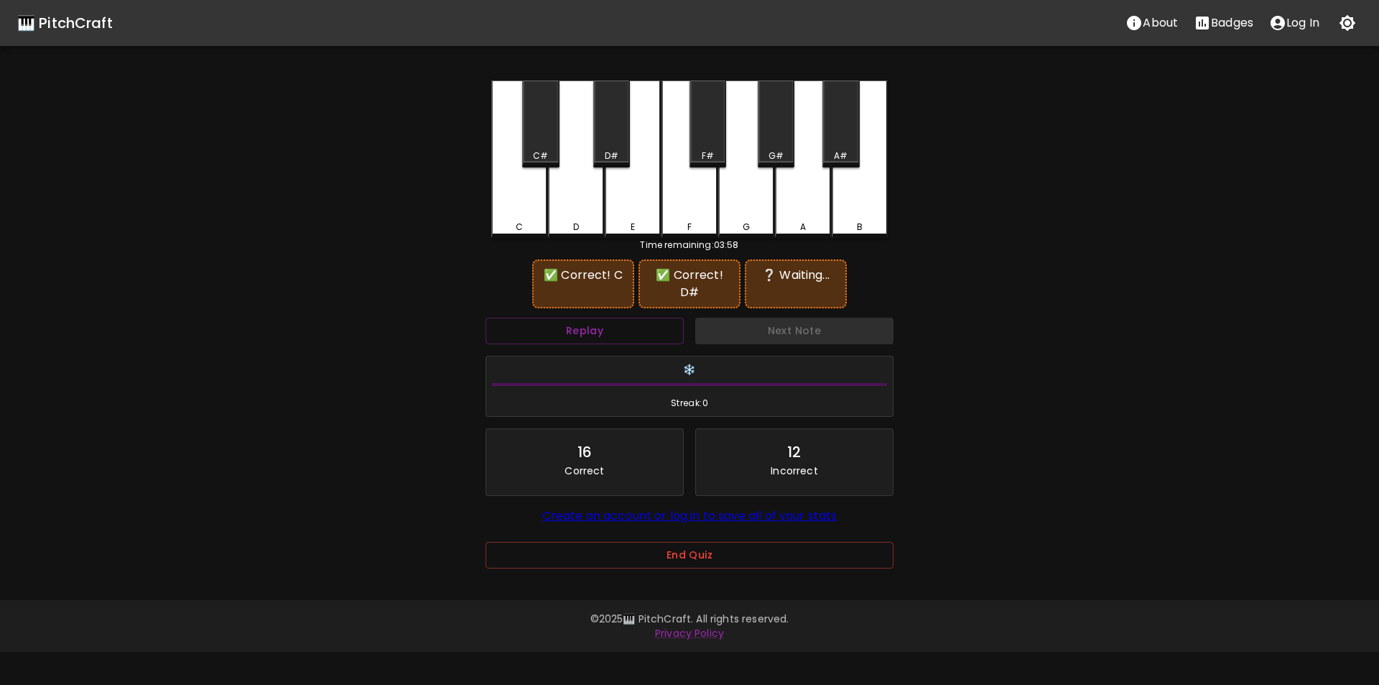
click at [746, 203] on div "G" at bounding box center [746, 159] width 56 height 158
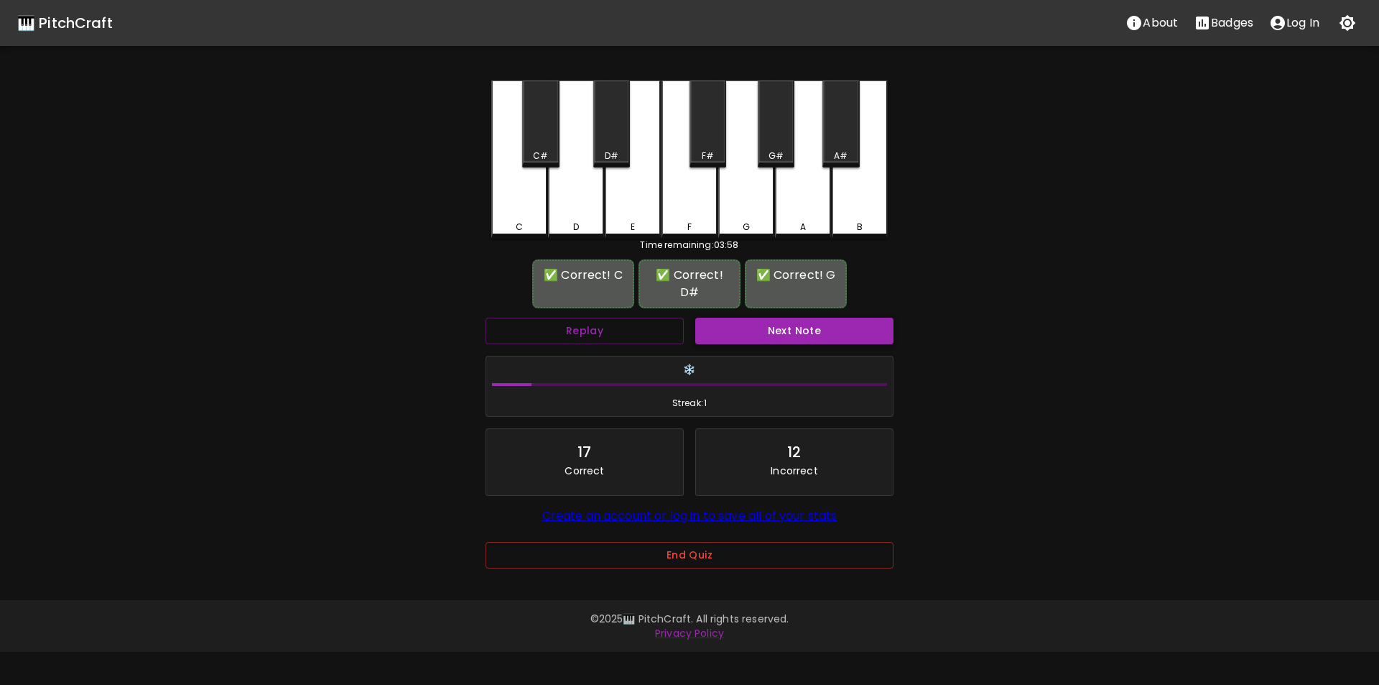
click at [757, 318] on button "Next Note" at bounding box center [794, 331] width 198 height 27
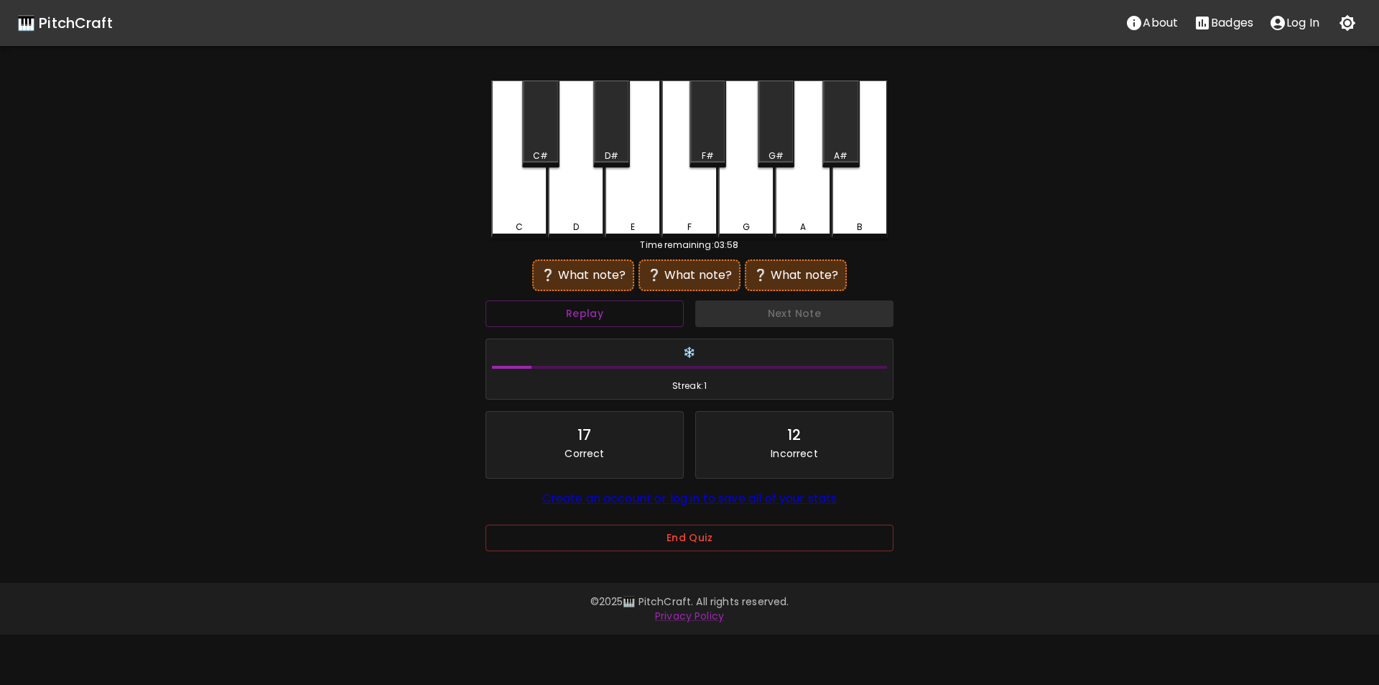
click at [774, 145] on div "G#" at bounding box center [776, 123] width 37 height 87
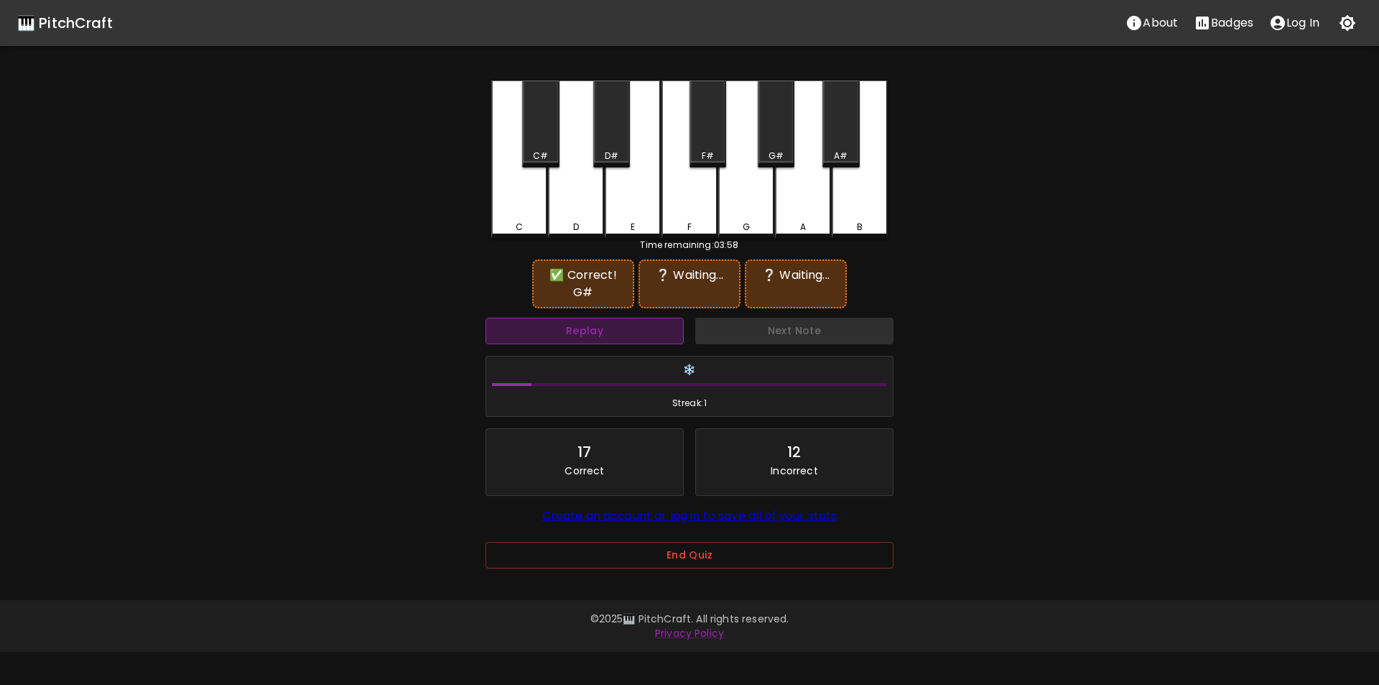
click at [647, 330] on button "Replay" at bounding box center [585, 331] width 198 height 27
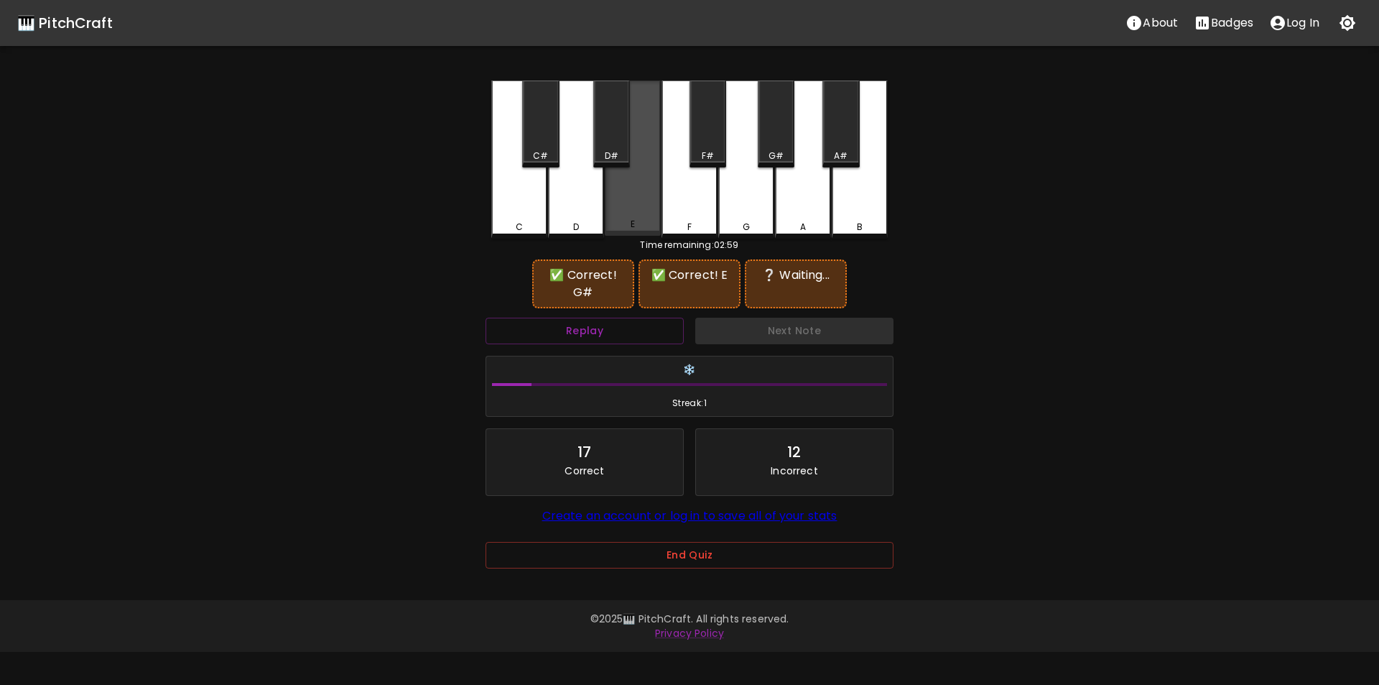
click at [627, 209] on div "E" at bounding box center [633, 157] width 56 height 155
click at [587, 203] on div "D" at bounding box center [576, 159] width 56 height 158
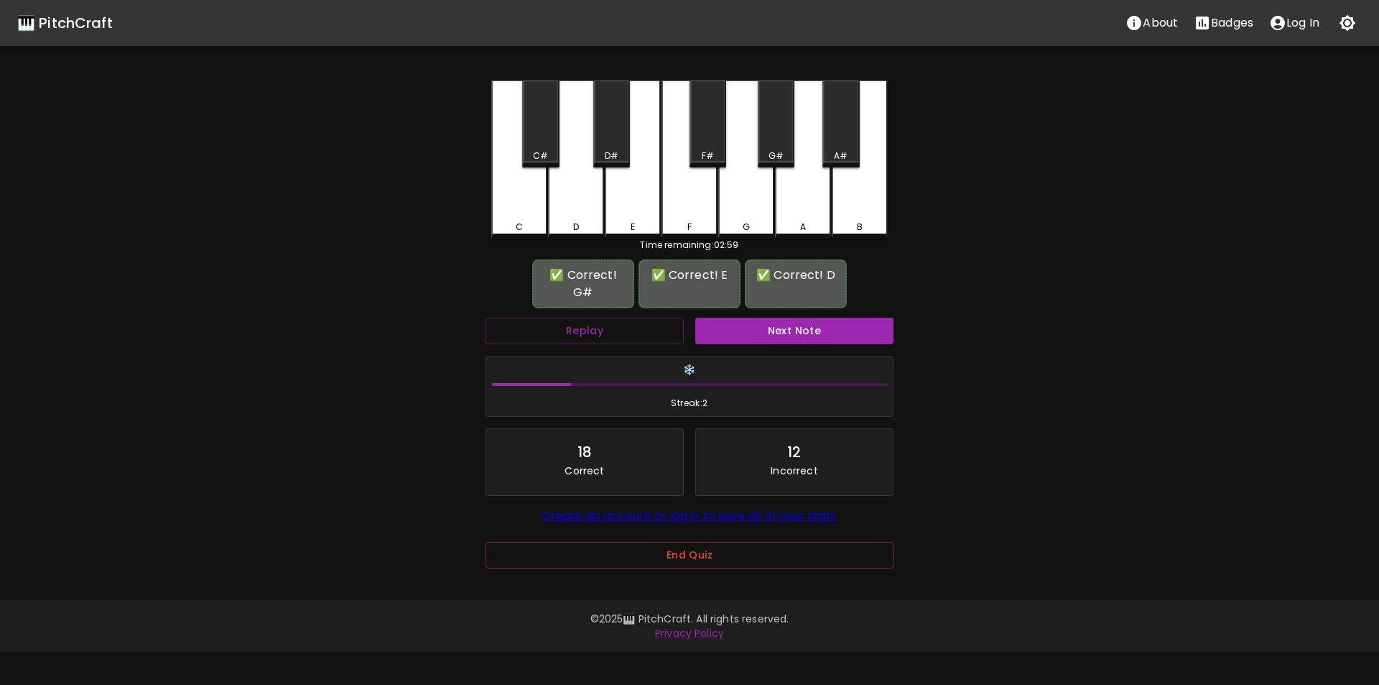
click at [757, 340] on button "Next Note" at bounding box center [794, 331] width 198 height 27
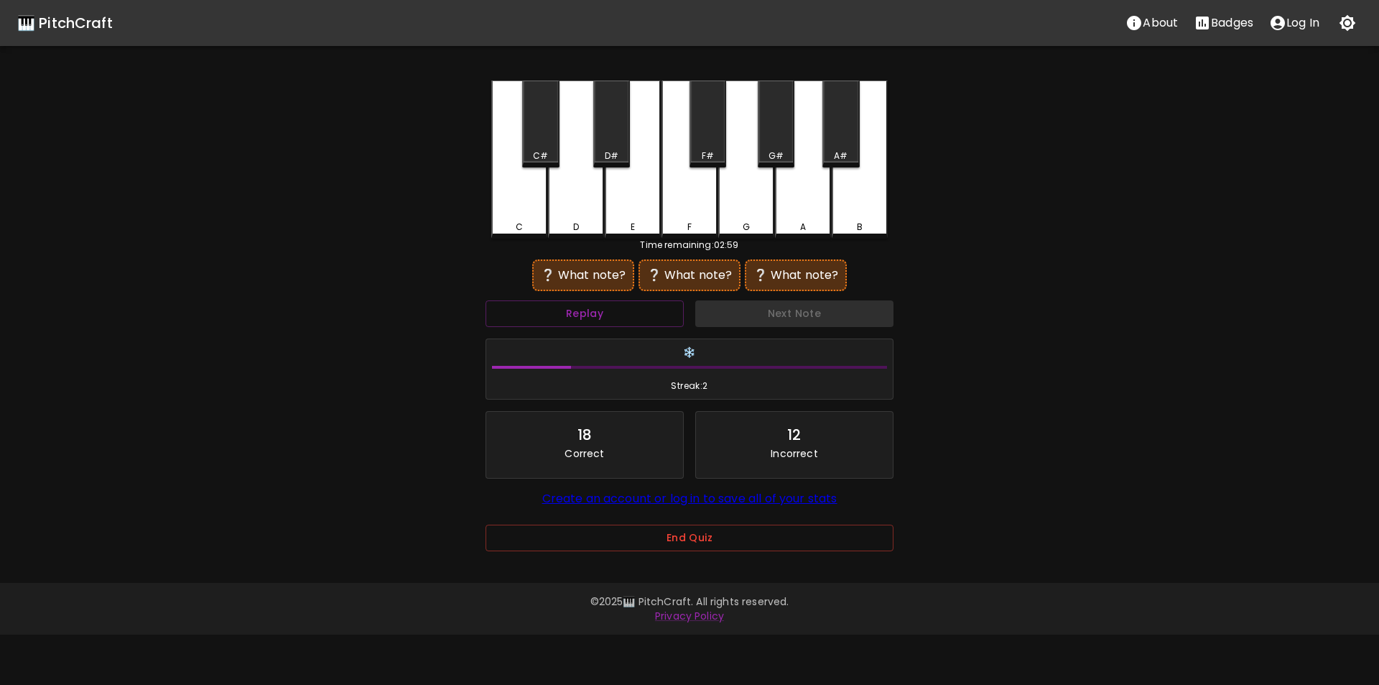
click at [708, 138] on div "F#" at bounding box center [708, 123] width 37 height 87
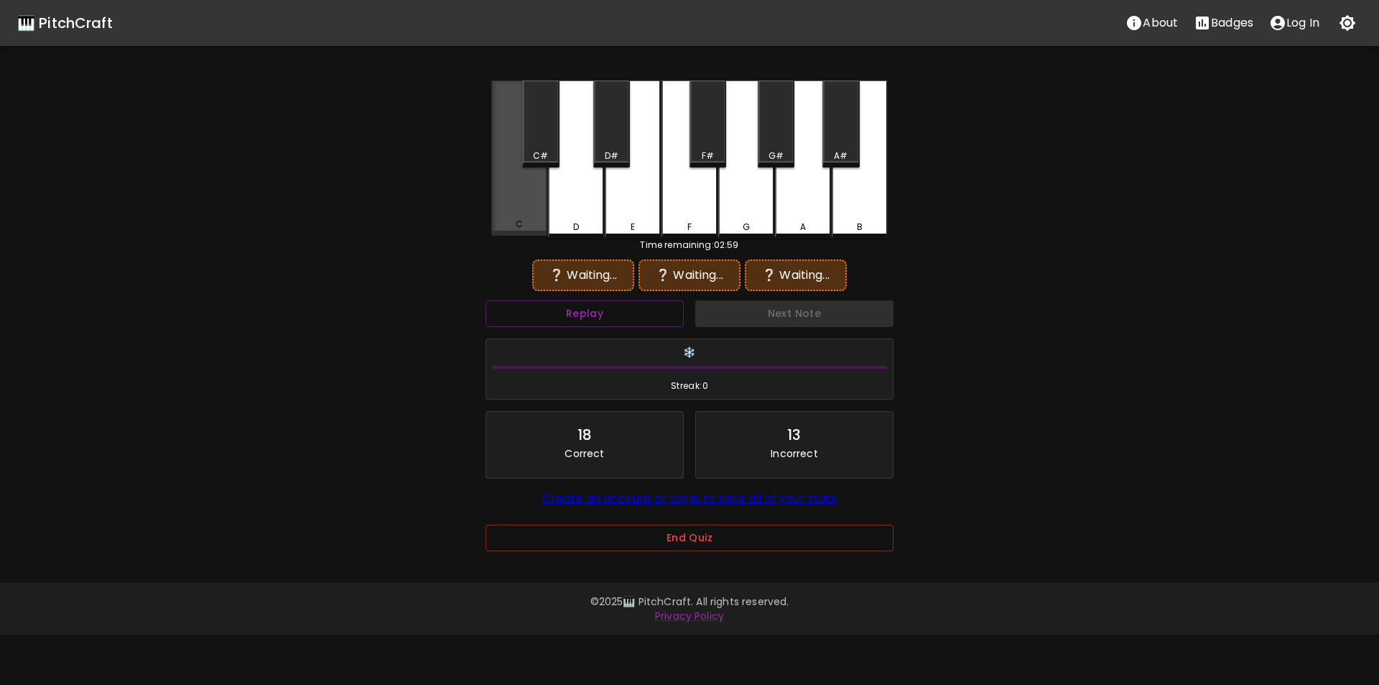
click at [527, 200] on div "C" at bounding box center [519, 157] width 56 height 155
click at [713, 147] on div "F#" at bounding box center [708, 123] width 37 height 87
click at [541, 144] on div "C#" at bounding box center [540, 123] width 37 height 87
click at [713, 139] on div "F#" at bounding box center [708, 123] width 37 height 87
click at [859, 208] on div "B" at bounding box center [860, 159] width 56 height 158
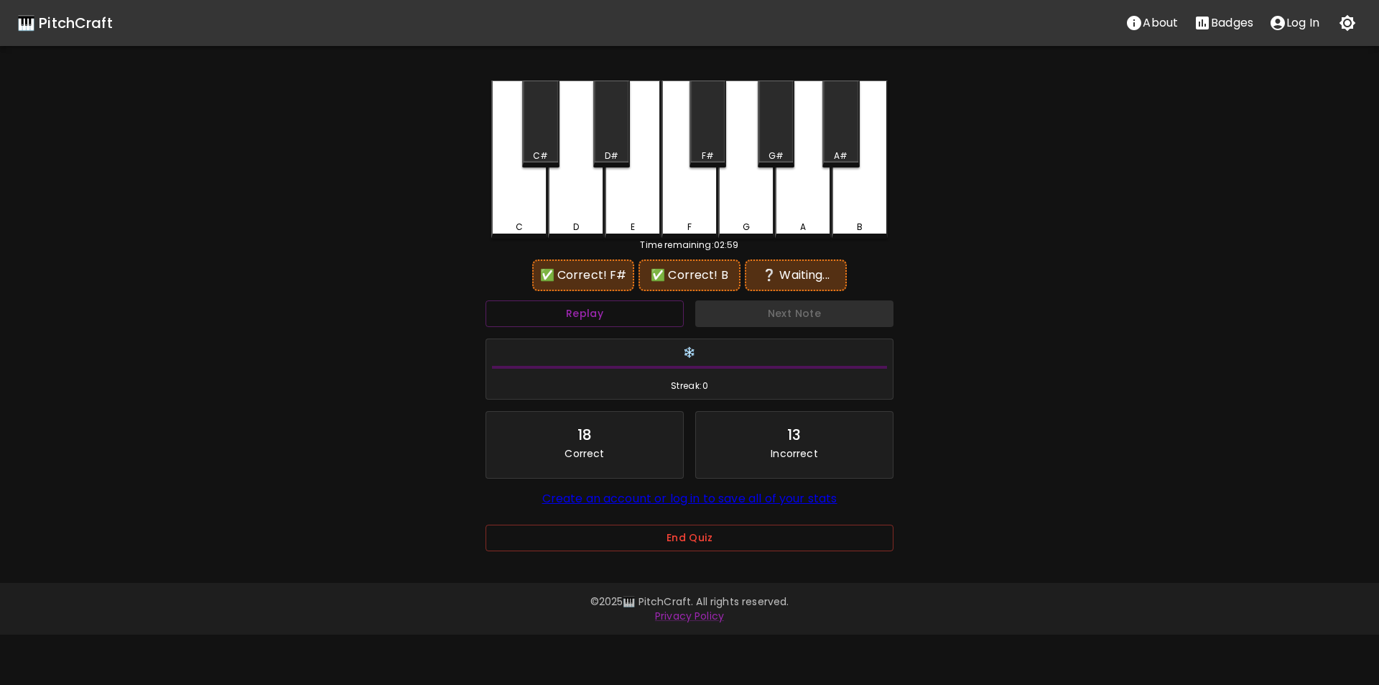
click at [516, 203] on div "C" at bounding box center [519, 159] width 56 height 158
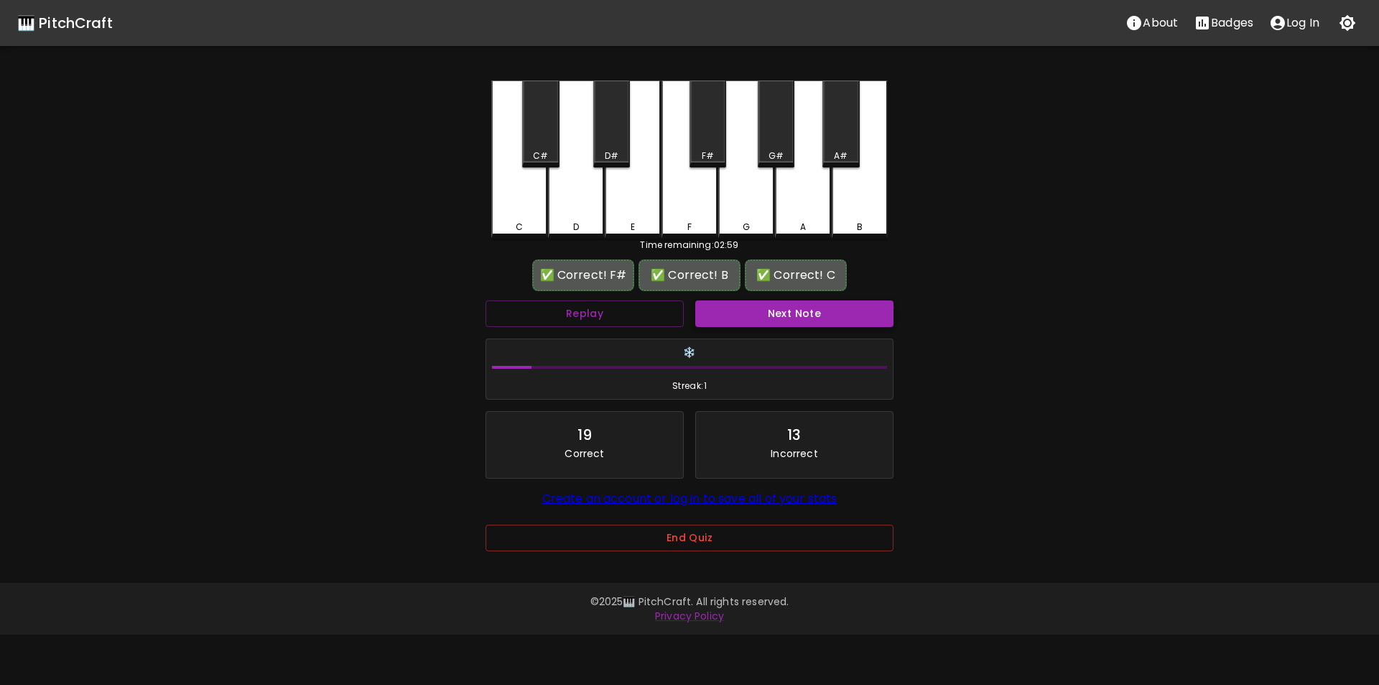
click at [763, 318] on button "Next Note" at bounding box center [794, 313] width 198 height 27
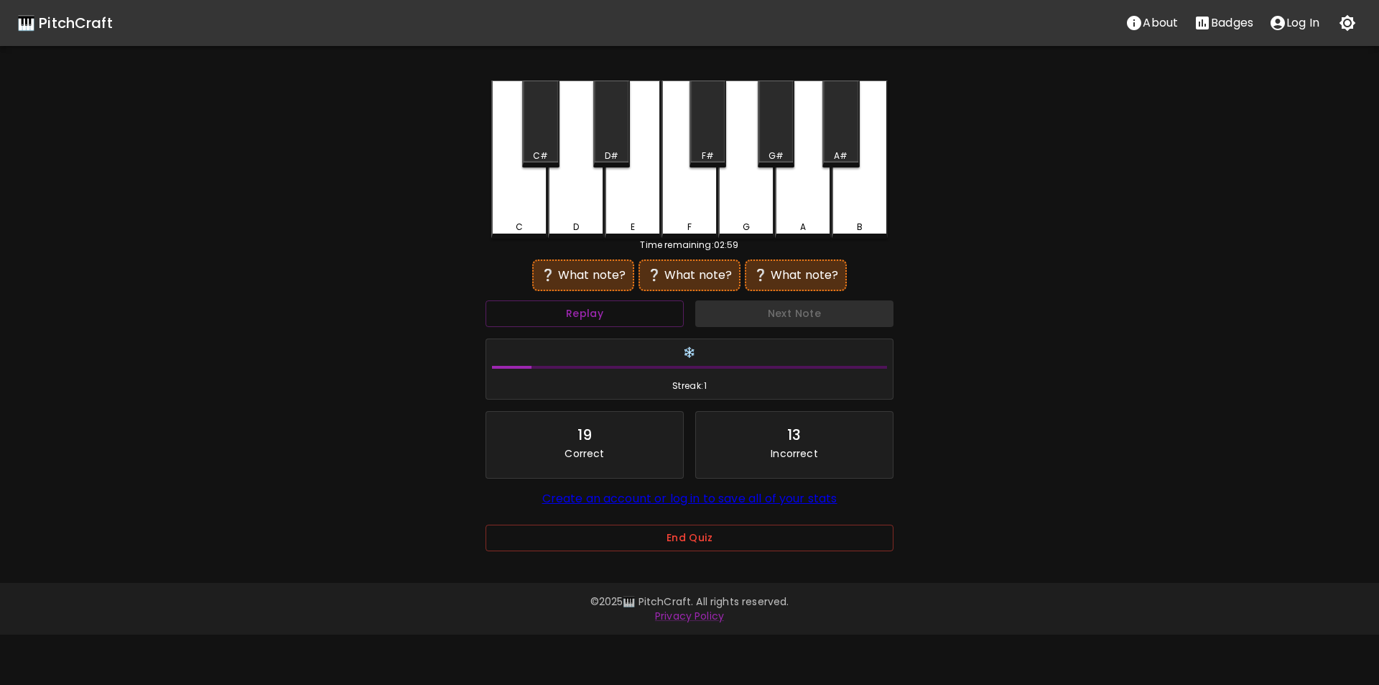
drag, startPoint x: 508, startPoint y: 215, endPoint x: 517, endPoint y: 215, distance: 9.3
click at [511, 215] on div "C" at bounding box center [519, 159] width 56 height 158
click at [763, 204] on div "G" at bounding box center [746, 159] width 56 height 158
click at [529, 222] on div "C" at bounding box center [519, 224] width 53 height 13
click at [694, 158] on div "F#" at bounding box center [708, 155] width 34 height 13
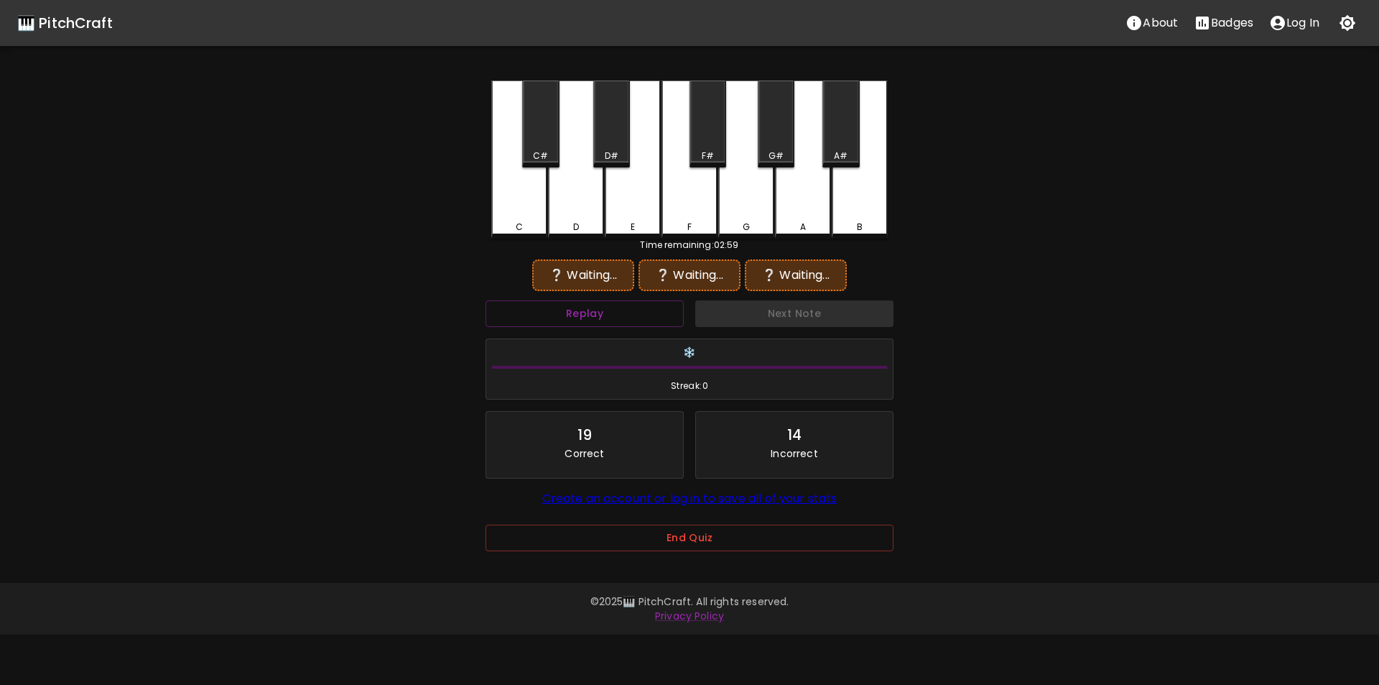
drag, startPoint x: 522, startPoint y: 210, endPoint x: 562, endPoint y: 182, distance: 48.4
click at [530, 207] on div "C" at bounding box center [519, 159] width 56 height 158
click at [614, 150] on div "D#" at bounding box center [612, 155] width 14 height 13
click at [539, 208] on div "C" at bounding box center [519, 159] width 56 height 158
click at [631, 203] on div "E" at bounding box center [633, 159] width 56 height 158
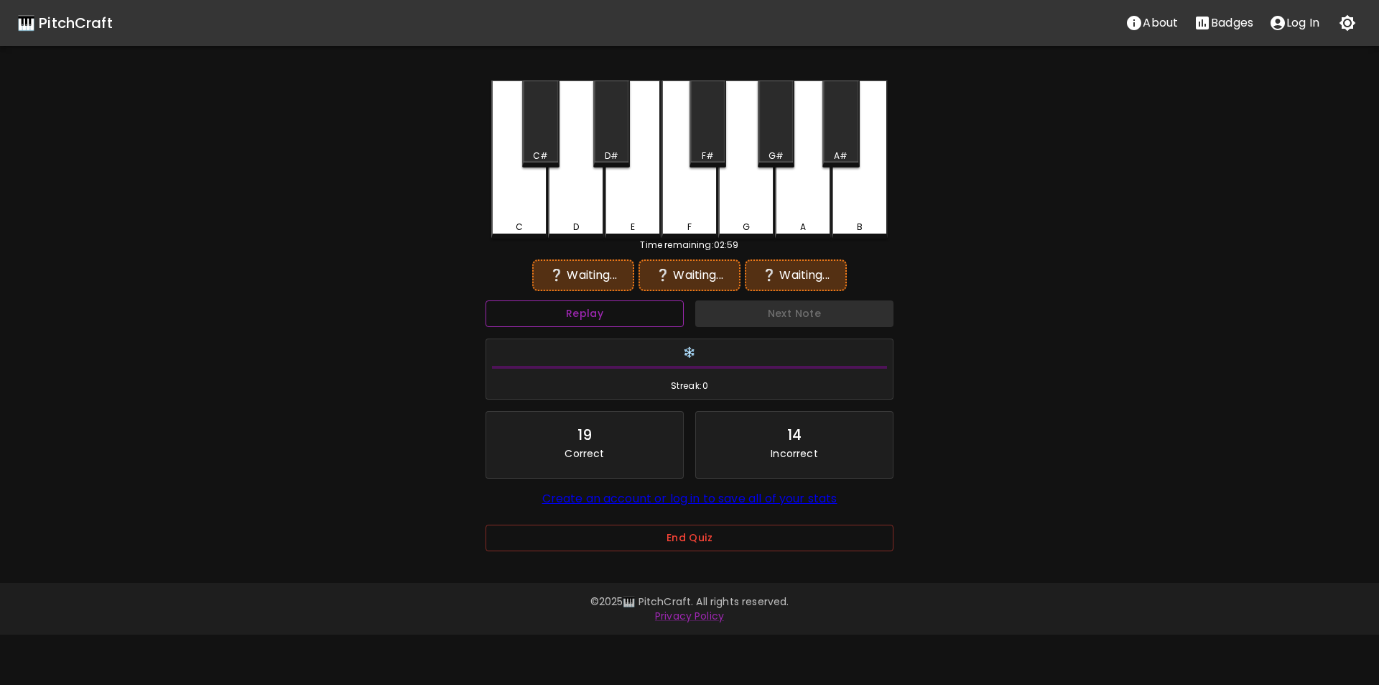
click at [648, 307] on button "Replay" at bounding box center [585, 313] width 198 height 27
click at [526, 223] on div "C" at bounding box center [519, 227] width 53 height 13
click at [682, 210] on div "F" at bounding box center [690, 159] width 56 height 158
click at [839, 158] on div "A#" at bounding box center [841, 155] width 14 height 13
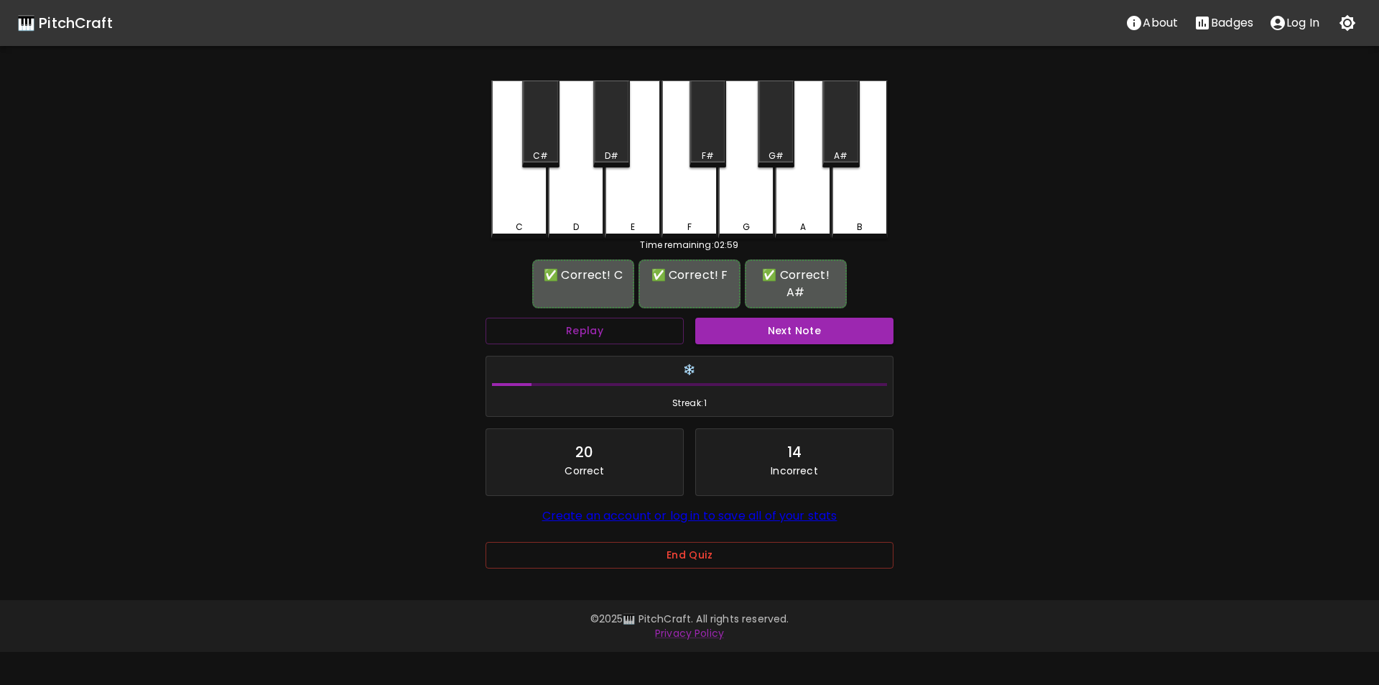
click at [761, 318] on button "Next Note" at bounding box center [794, 331] width 198 height 27
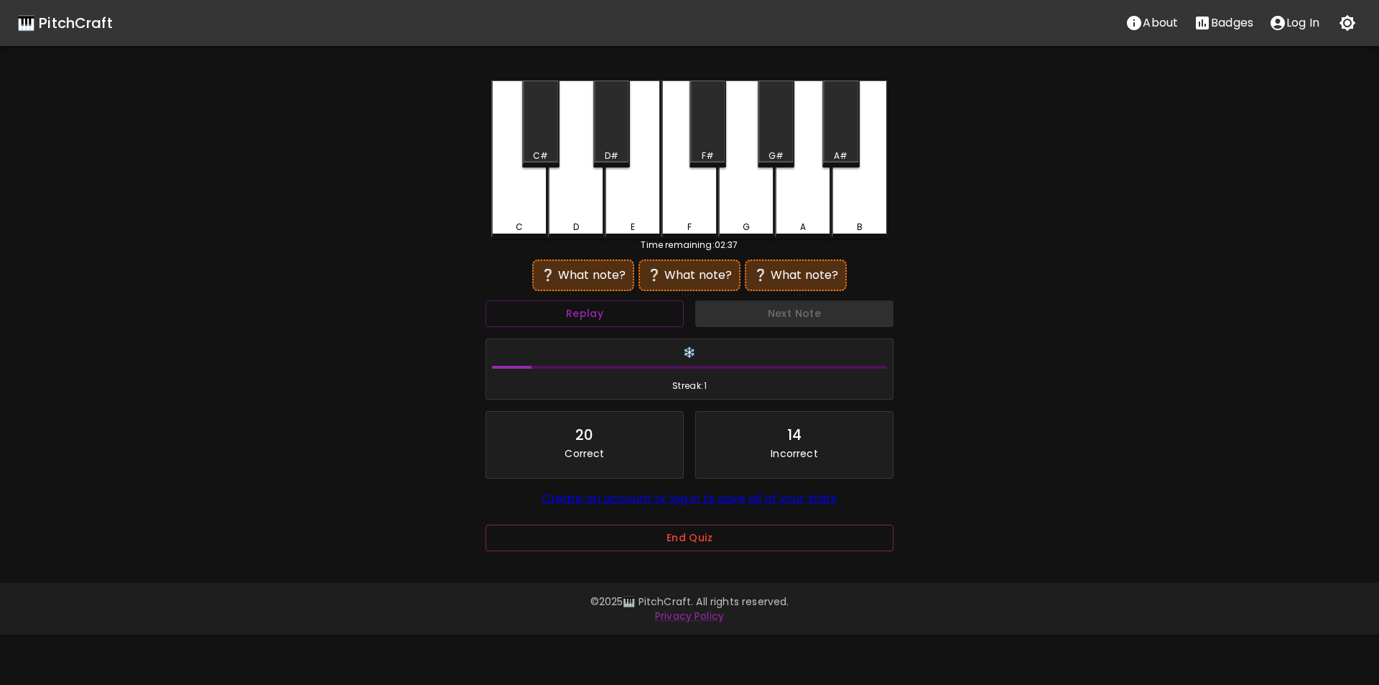
click at [710, 145] on div "F#" at bounding box center [708, 123] width 37 height 87
click at [578, 213] on div "D" at bounding box center [576, 159] width 56 height 158
click at [803, 214] on div "A" at bounding box center [803, 159] width 56 height 158
click at [764, 215] on div "G" at bounding box center [746, 157] width 56 height 155
drag, startPoint x: 704, startPoint y: 139, endPoint x: 681, endPoint y: 159, distance: 30.1
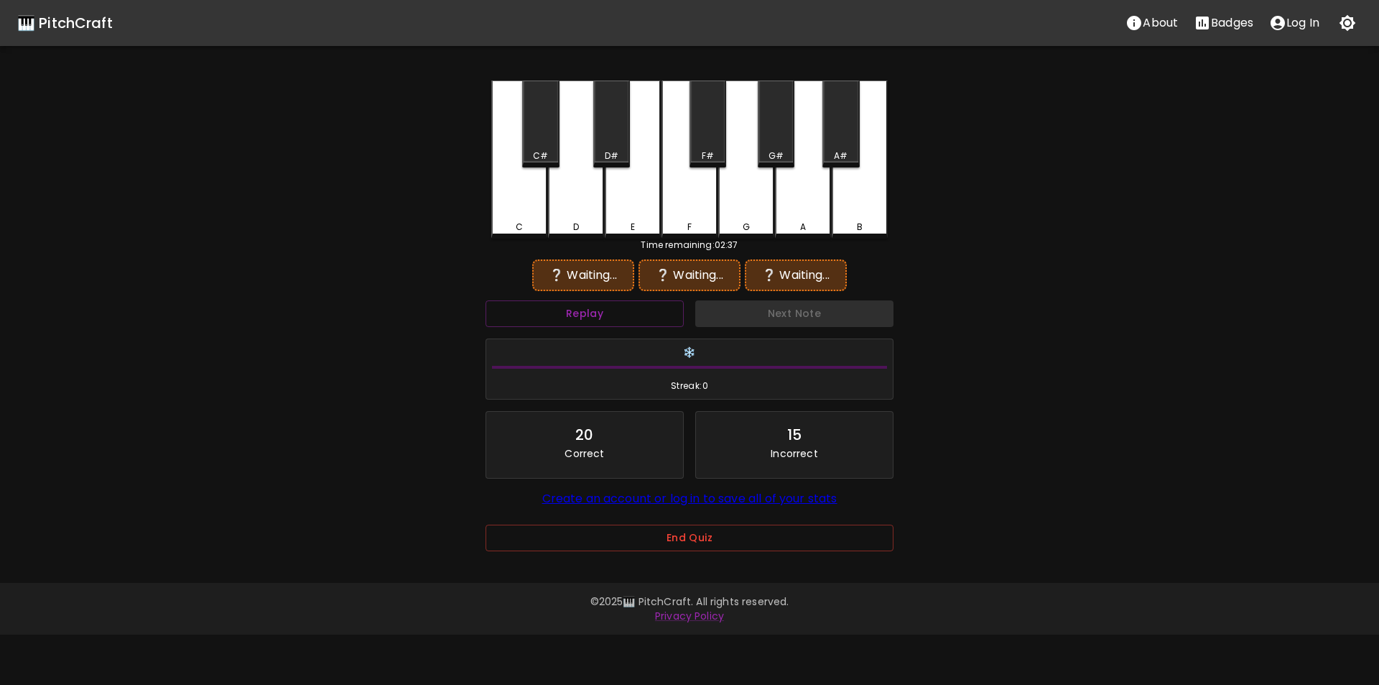
click at [702, 142] on div "F#" at bounding box center [708, 123] width 37 height 87
click at [566, 216] on div "D" at bounding box center [576, 159] width 56 height 158
click at [602, 317] on button "Replay" at bounding box center [585, 313] width 198 height 27
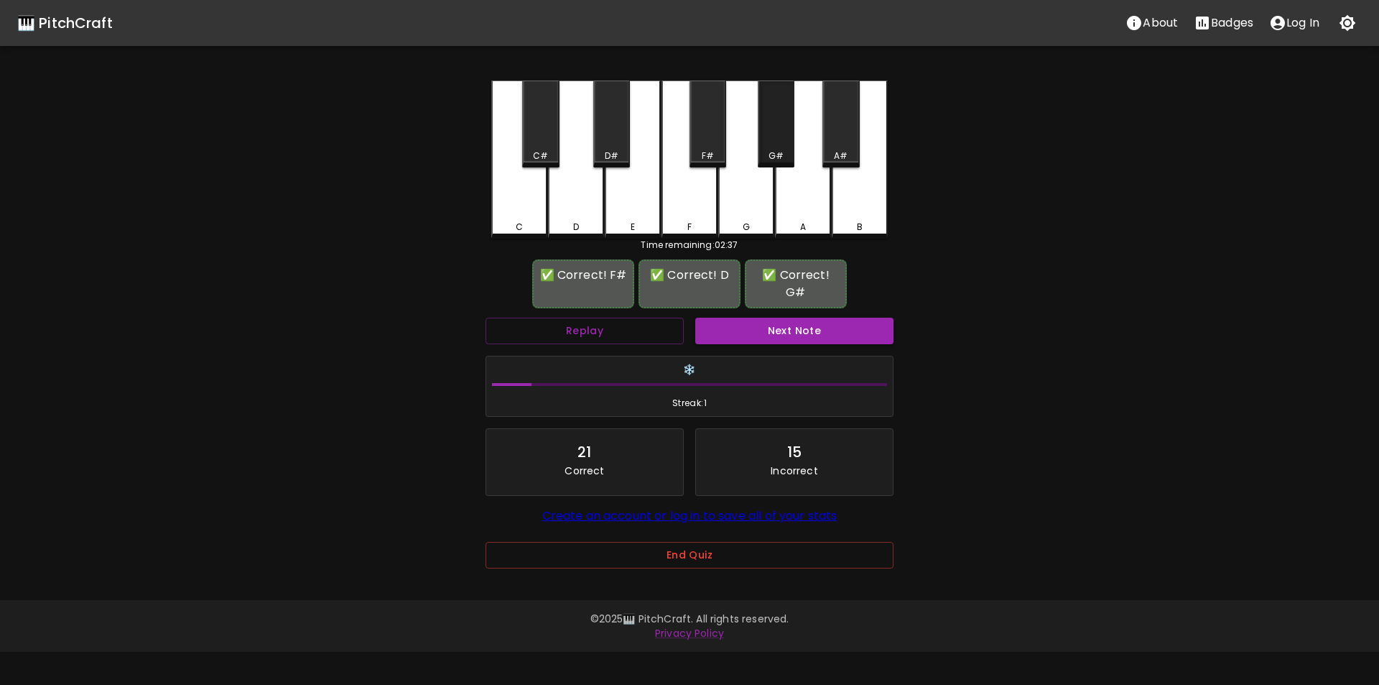
click at [781, 149] on div "G#" at bounding box center [776, 155] width 15 height 13
click at [783, 323] on button "Next Note" at bounding box center [794, 331] width 198 height 27
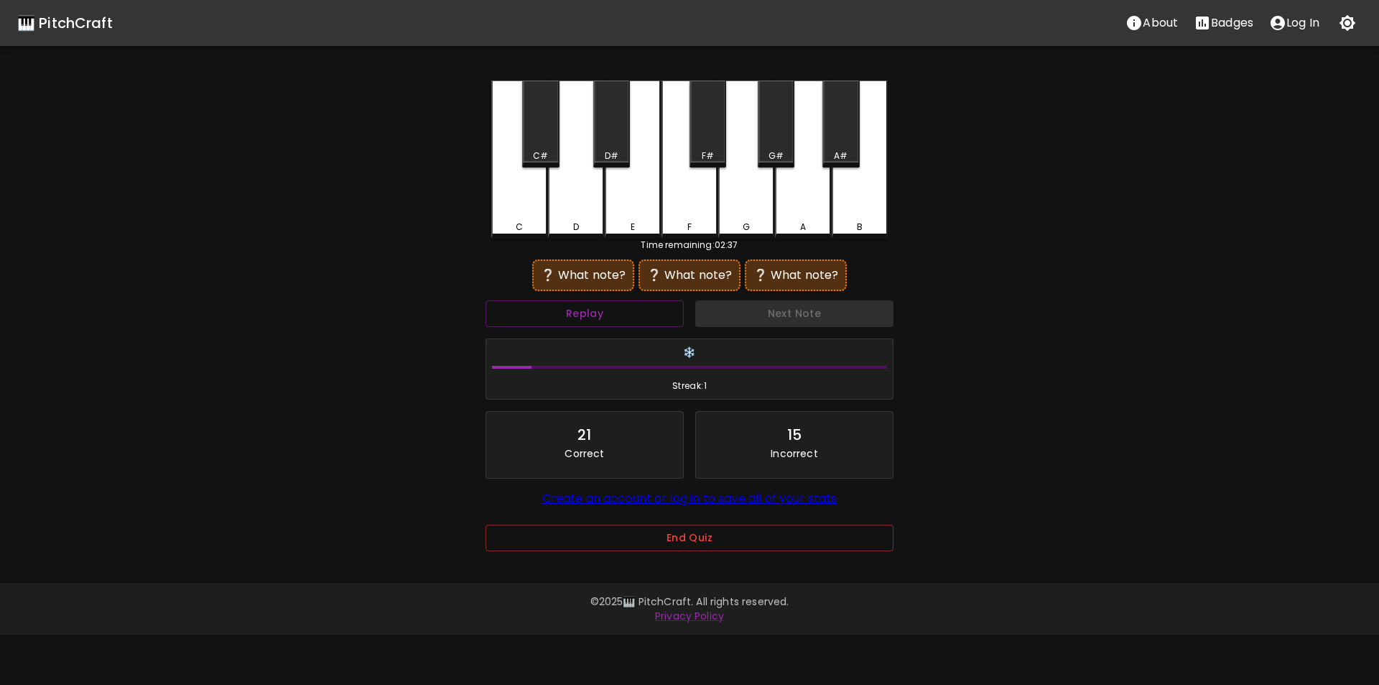
drag, startPoint x: 703, startPoint y: 143, endPoint x: 682, endPoint y: 157, distance: 24.9
click at [703, 144] on div "F#" at bounding box center [708, 123] width 37 height 87
click at [599, 197] on div "D" at bounding box center [576, 157] width 56 height 155
click at [542, 151] on div "C#" at bounding box center [540, 155] width 15 height 13
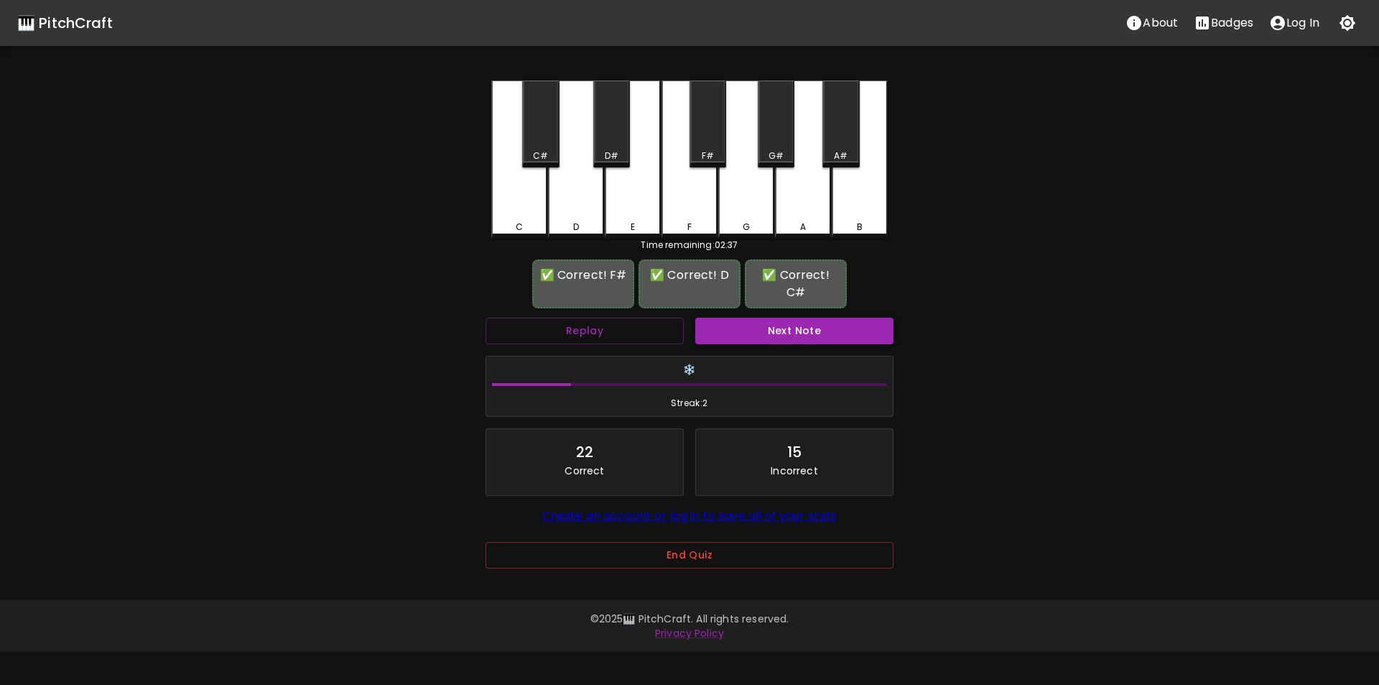
click at [736, 331] on button "Next Note" at bounding box center [794, 331] width 198 height 27
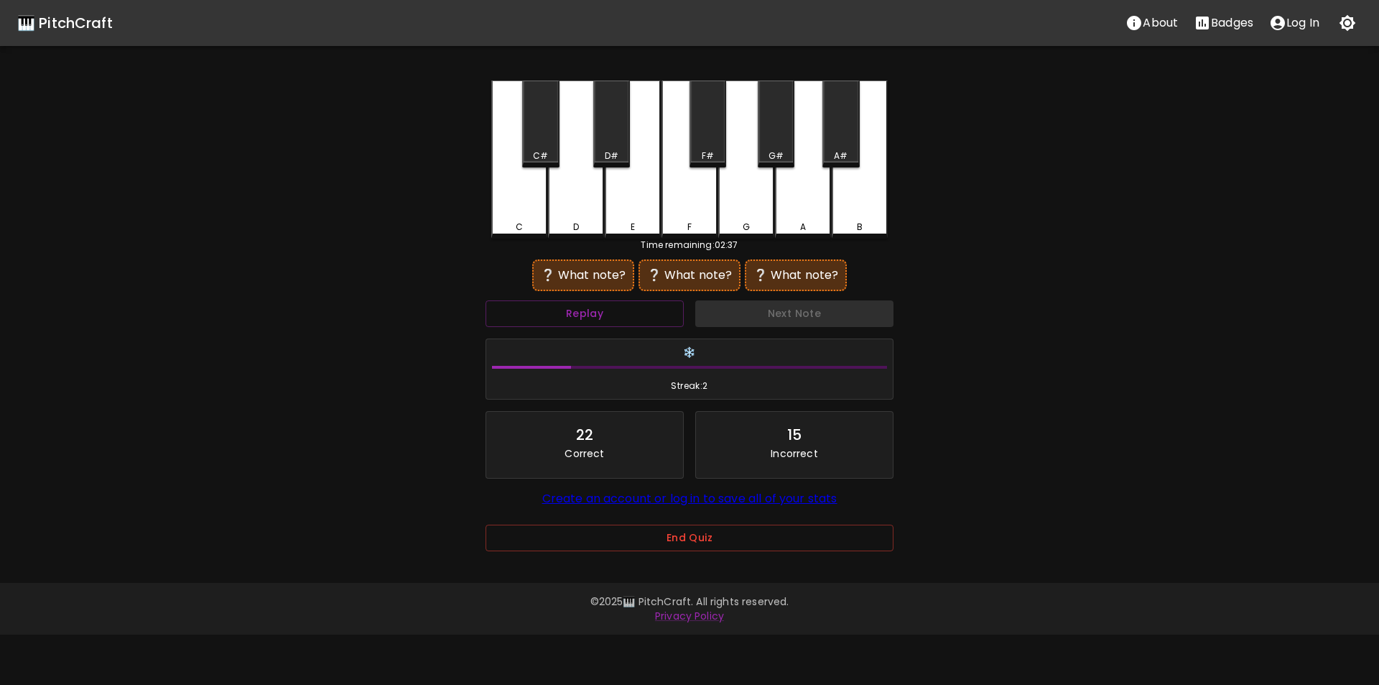
click at [691, 213] on div "F" at bounding box center [690, 159] width 56 height 158
click at [618, 152] on div "D#" at bounding box center [612, 155] width 14 height 13
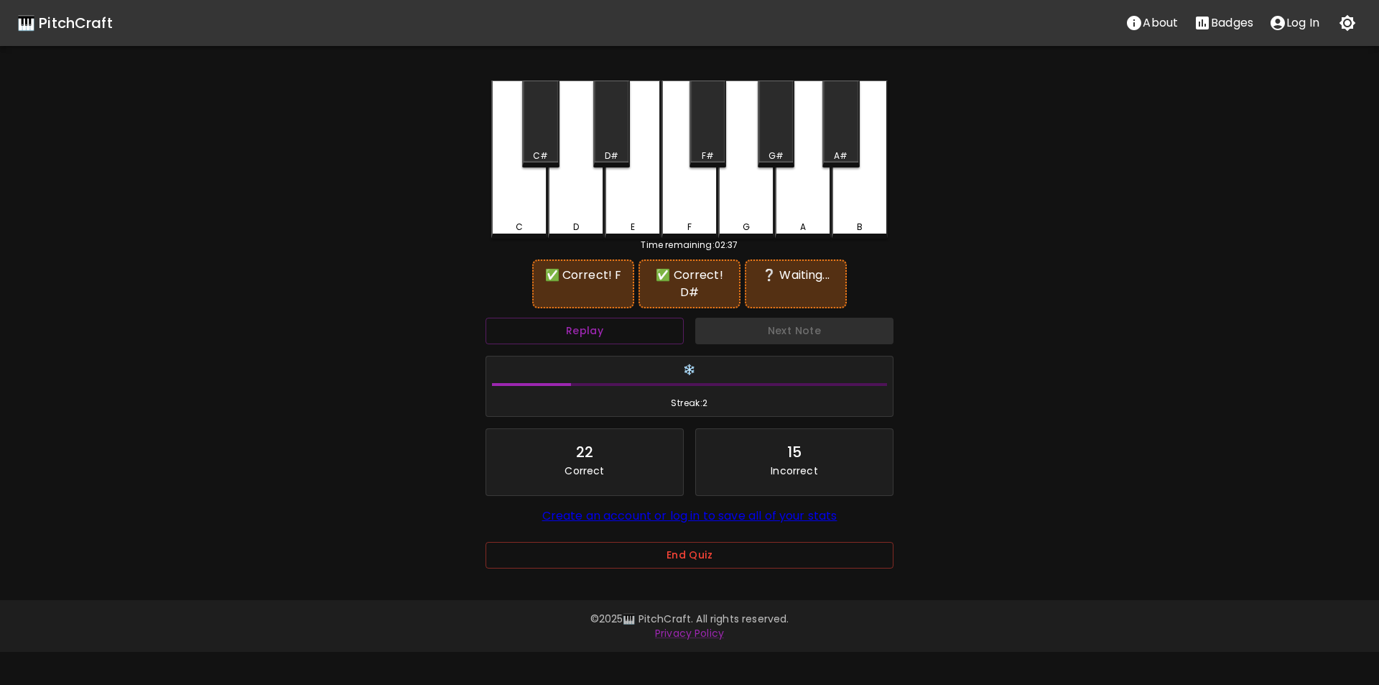
click at [759, 195] on div "G" at bounding box center [746, 159] width 56 height 158
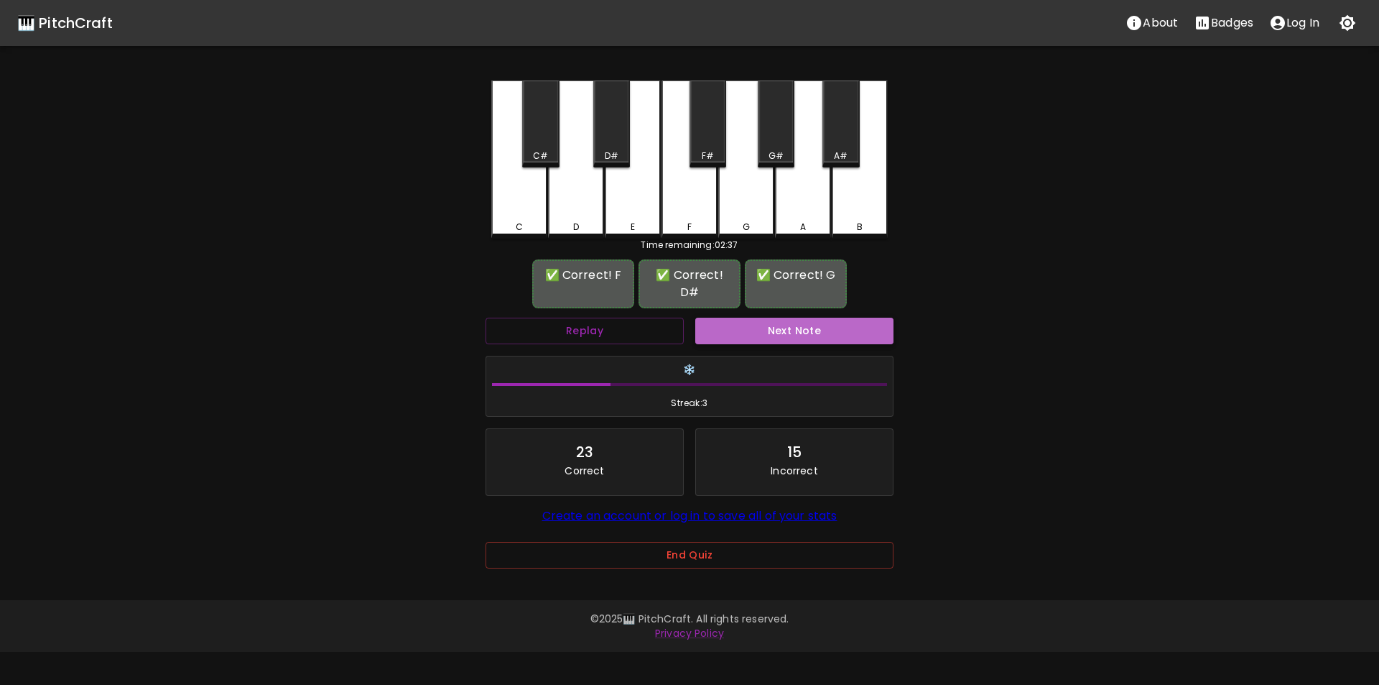
click at [764, 318] on button "Next Note" at bounding box center [794, 331] width 198 height 27
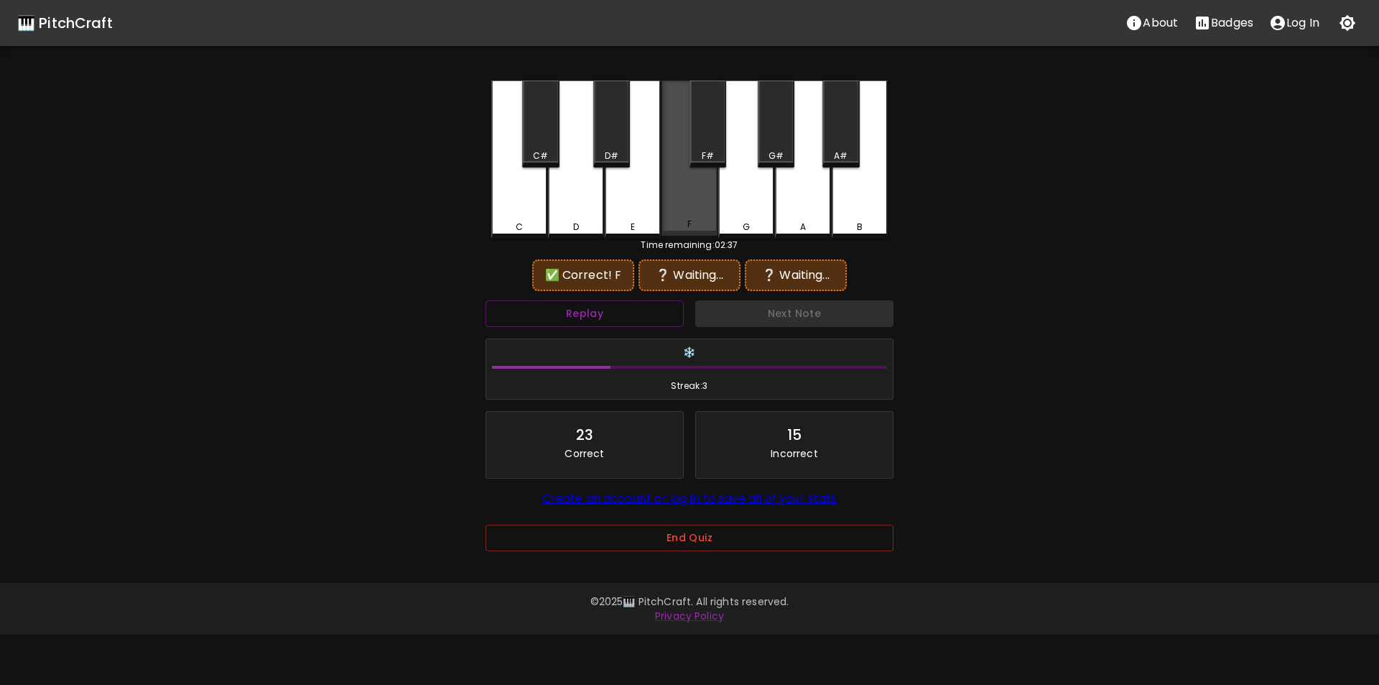
click at [689, 199] on div "F" at bounding box center [690, 157] width 56 height 155
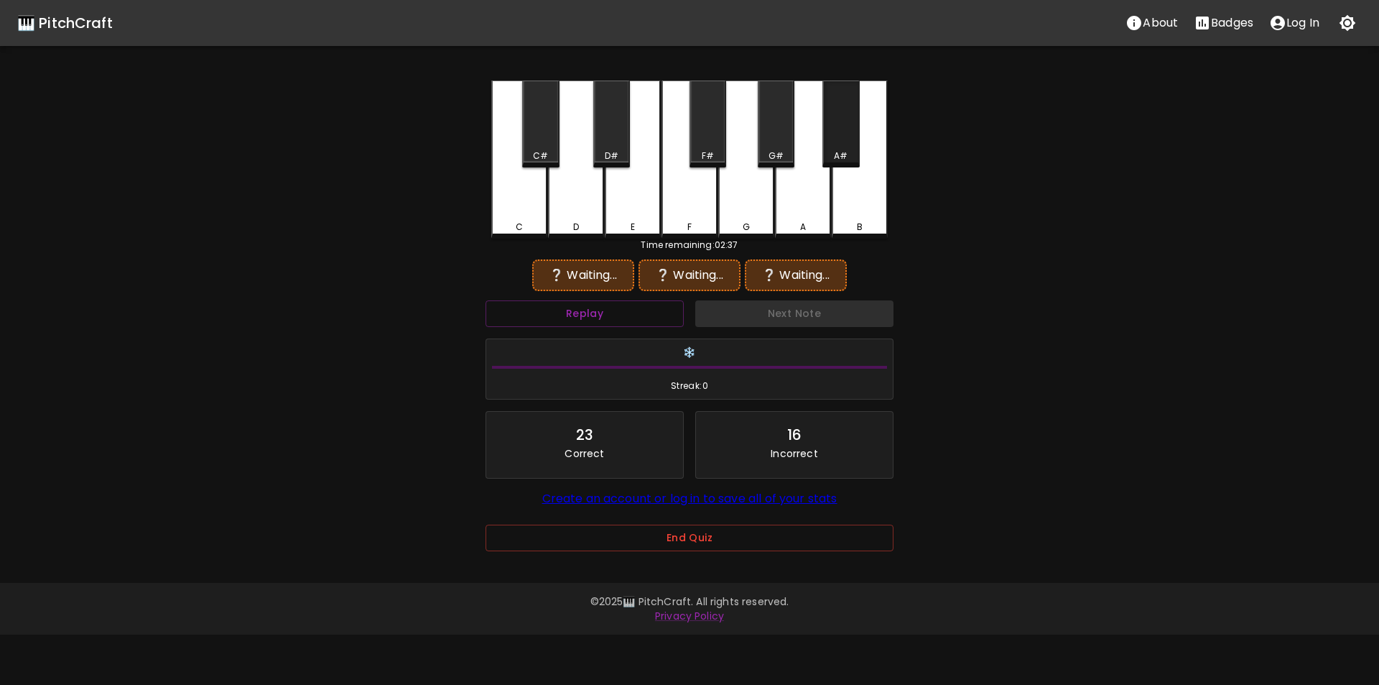
click at [837, 154] on div "A#" at bounding box center [841, 155] width 14 height 13
click at [690, 216] on div "F" at bounding box center [690, 159] width 56 height 158
click at [797, 206] on div "A" at bounding box center [803, 159] width 56 height 158
click at [686, 212] on div "F" at bounding box center [690, 159] width 56 height 158
click at [738, 212] on div "G" at bounding box center [746, 159] width 56 height 158
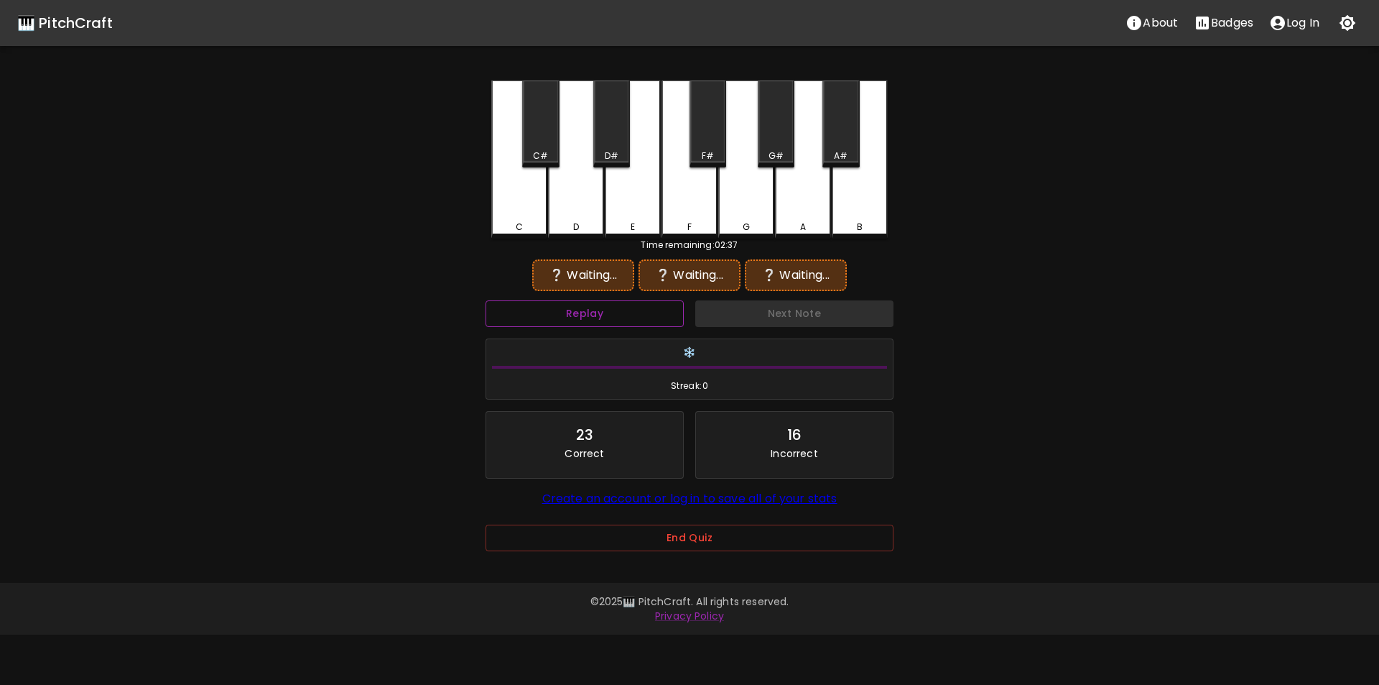
click at [659, 313] on button "Replay" at bounding box center [585, 313] width 198 height 27
click at [693, 201] on div "F" at bounding box center [690, 159] width 56 height 158
click at [769, 141] on div "G#" at bounding box center [776, 123] width 37 height 87
click at [687, 198] on div "F" at bounding box center [690, 159] width 56 height 158
click at [607, 133] on div "D#" at bounding box center [611, 123] width 37 height 87
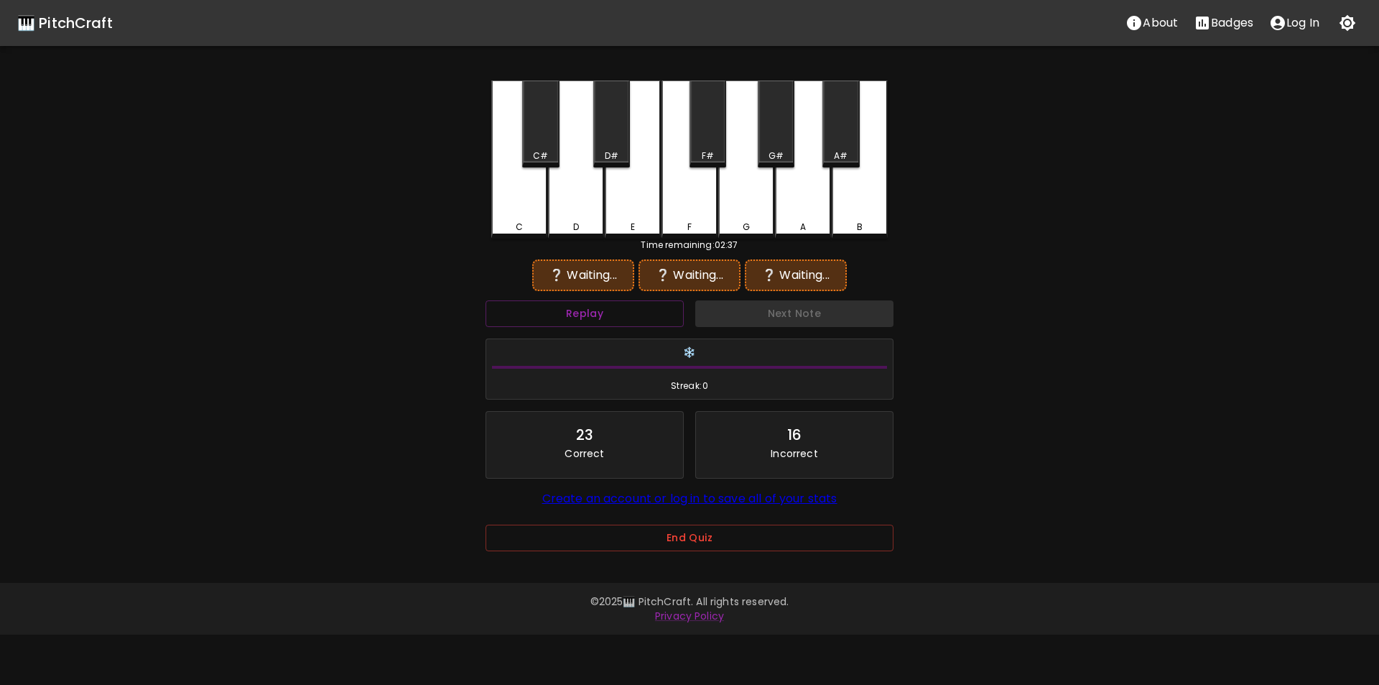
click at [699, 199] on div "F" at bounding box center [690, 159] width 56 height 158
click at [537, 157] on div "C#" at bounding box center [540, 155] width 15 height 13
drag, startPoint x: 682, startPoint y: 193, endPoint x: 696, endPoint y: 167, distance: 29.9
click at [683, 193] on div "F" at bounding box center [690, 159] width 56 height 158
click at [711, 146] on div "F#" at bounding box center [708, 123] width 37 height 87
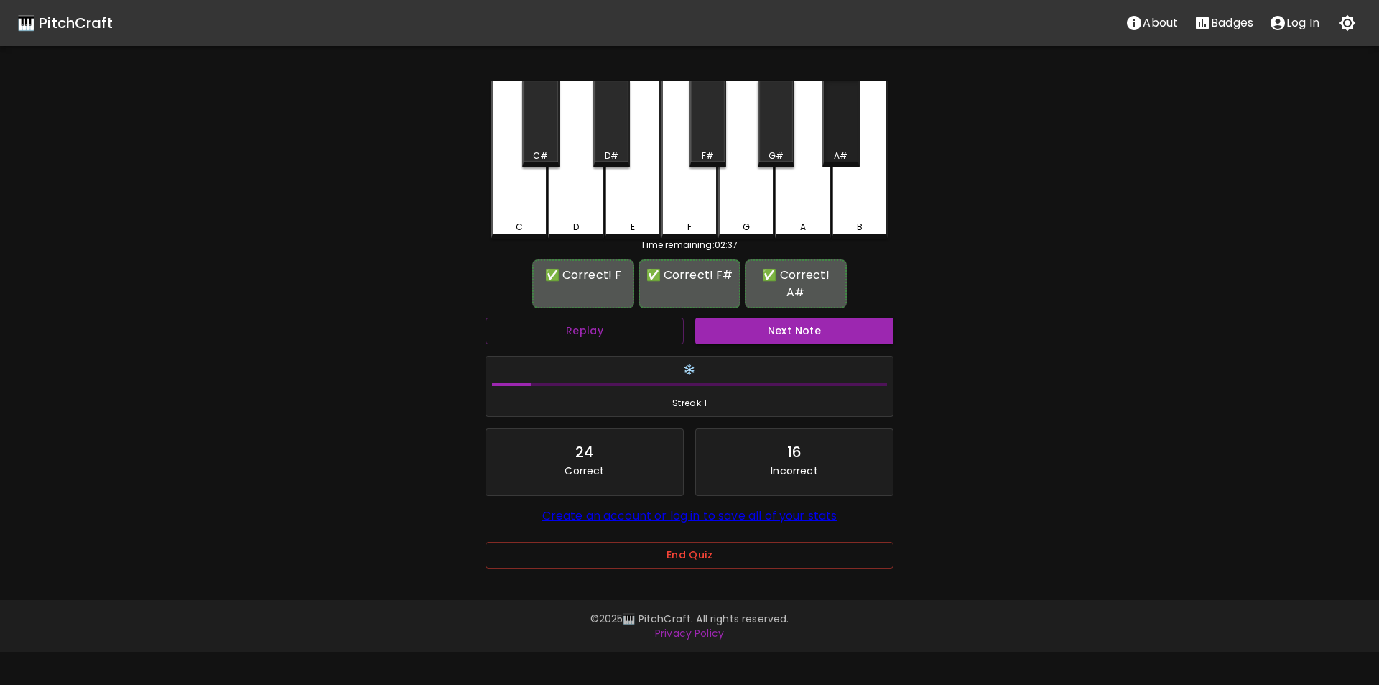
click at [836, 153] on div "A#" at bounding box center [841, 155] width 14 height 13
click at [792, 318] on button "Next Note" at bounding box center [794, 331] width 198 height 27
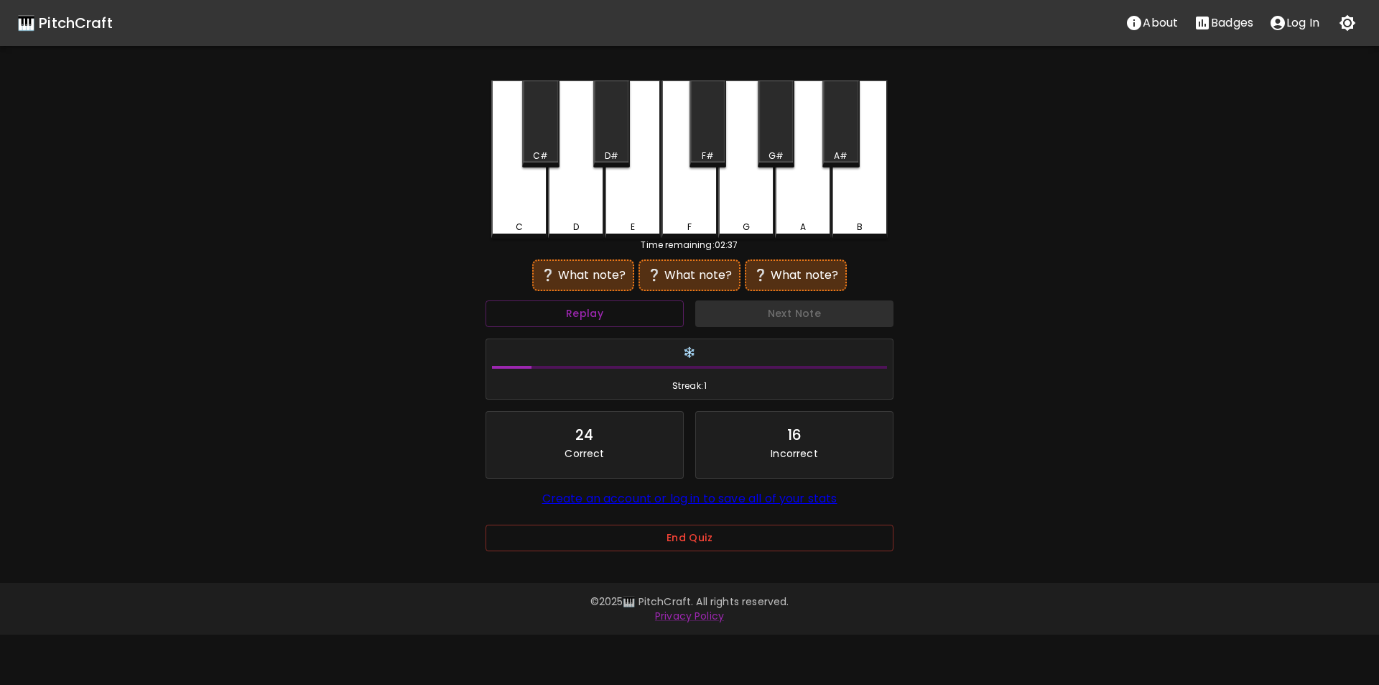
click at [769, 146] on div "G#" at bounding box center [776, 123] width 37 height 87
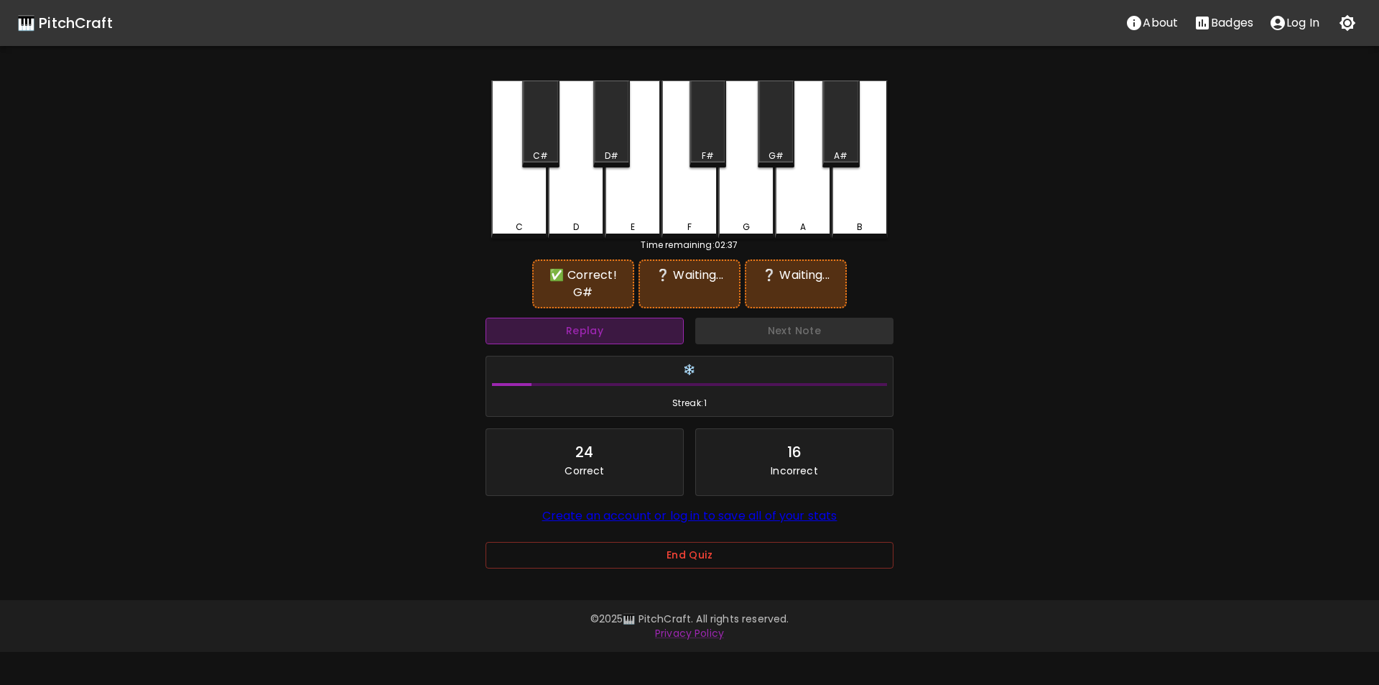
click at [656, 327] on button "Replay" at bounding box center [585, 331] width 198 height 27
click at [746, 208] on div "G" at bounding box center [746, 159] width 56 height 158
click at [539, 208] on div "C" at bounding box center [519, 159] width 56 height 158
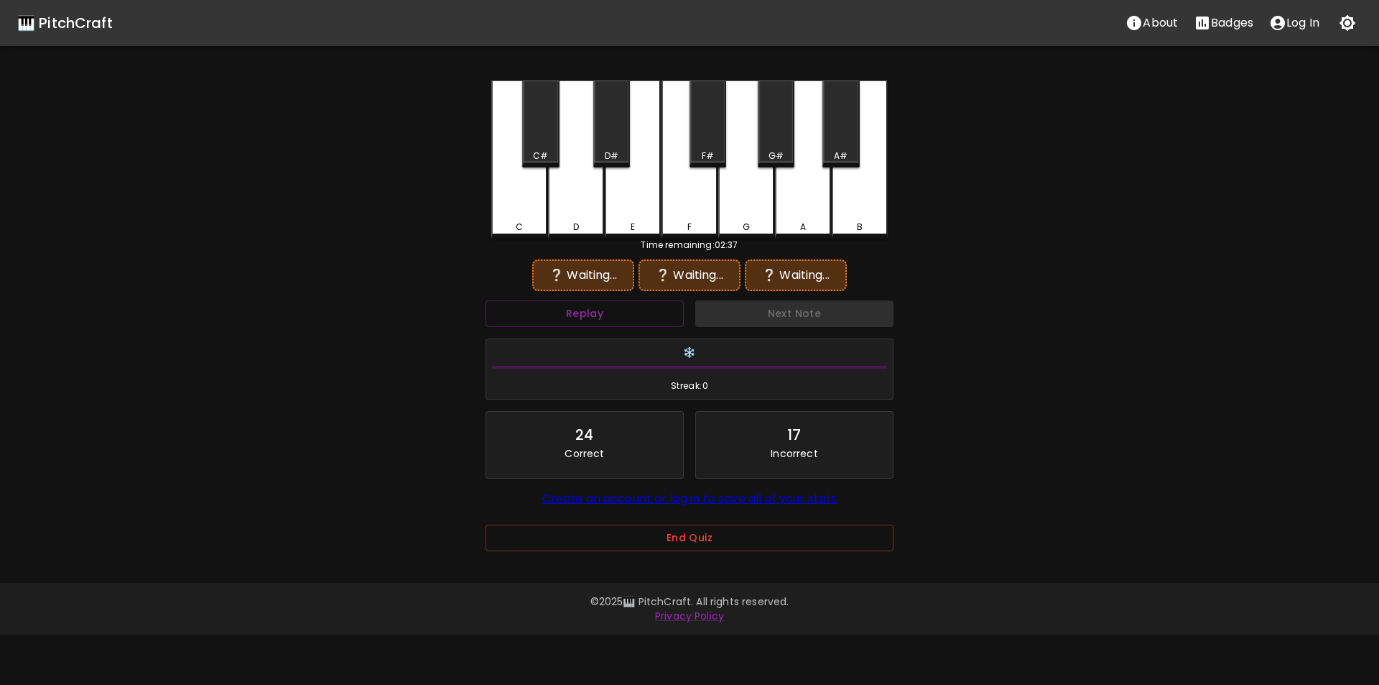
drag, startPoint x: 772, startPoint y: 157, endPoint x: 756, endPoint y: 202, distance: 47.0
click at [771, 158] on div "G#" at bounding box center [776, 155] width 15 height 13
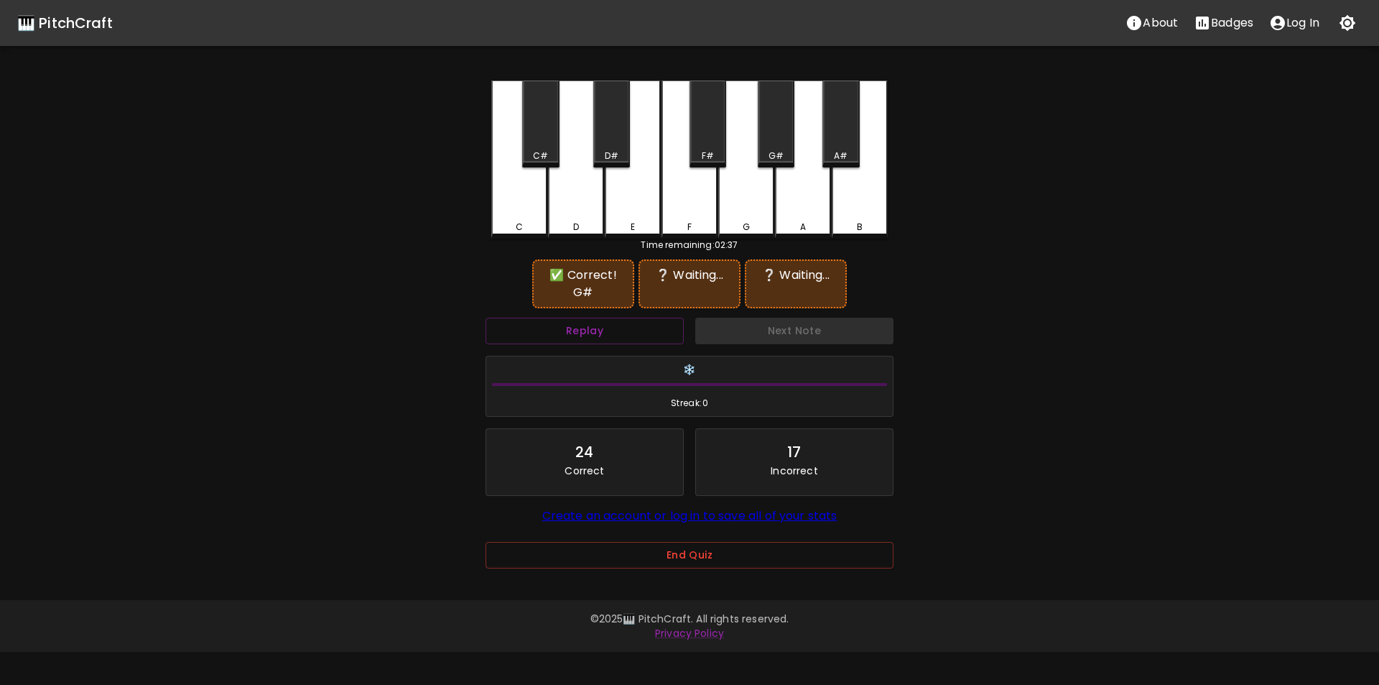
click at [751, 210] on div "G" at bounding box center [746, 159] width 56 height 158
click at [539, 143] on div "C#" at bounding box center [540, 123] width 37 height 87
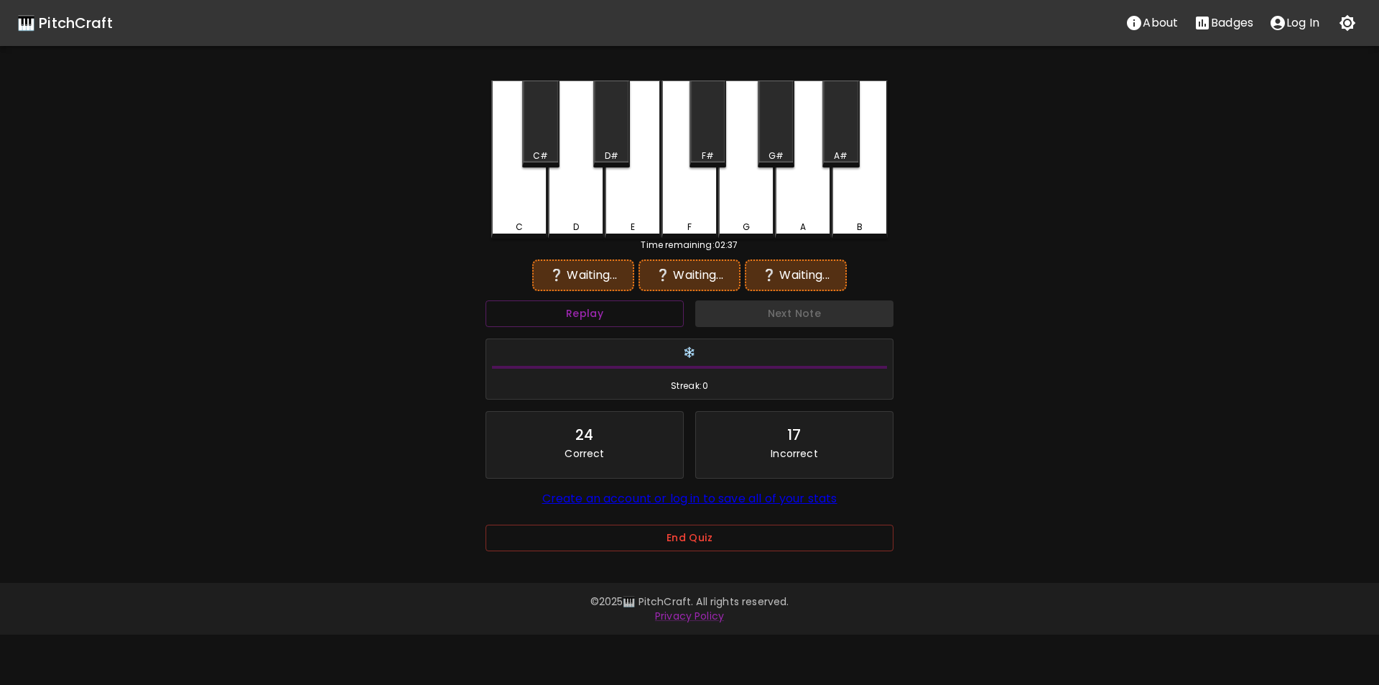
click at [774, 153] on div "G#" at bounding box center [776, 155] width 15 height 13
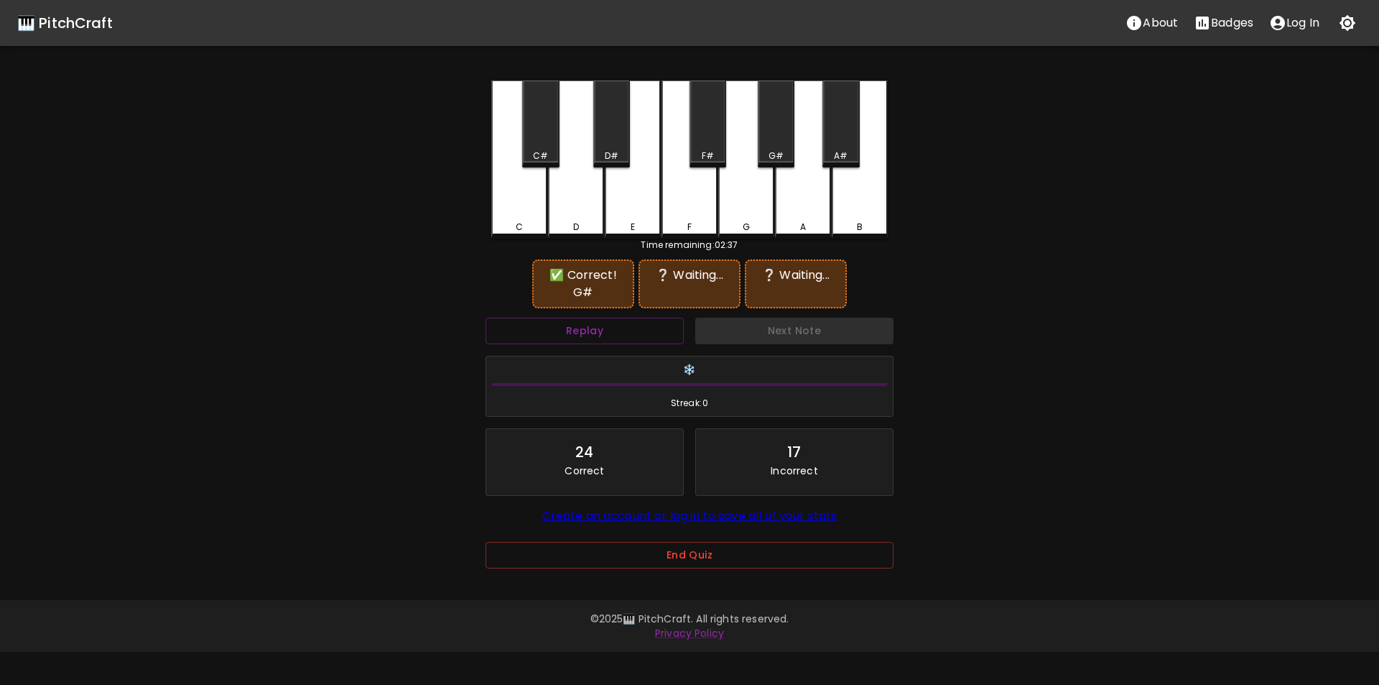
click at [757, 198] on div "G" at bounding box center [746, 159] width 56 height 158
click at [871, 208] on div "B" at bounding box center [860, 157] width 56 height 155
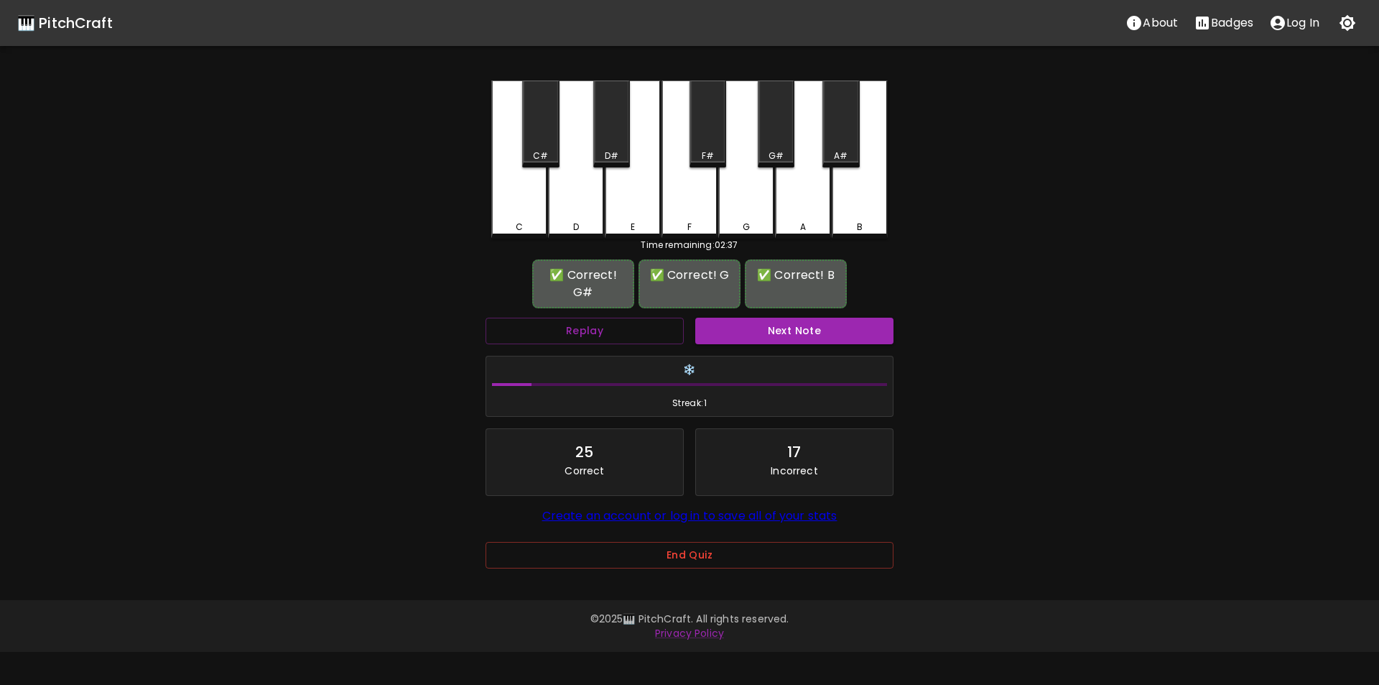
click at [787, 324] on button "Next Note" at bounding box center [794, 331] width 198 height 27
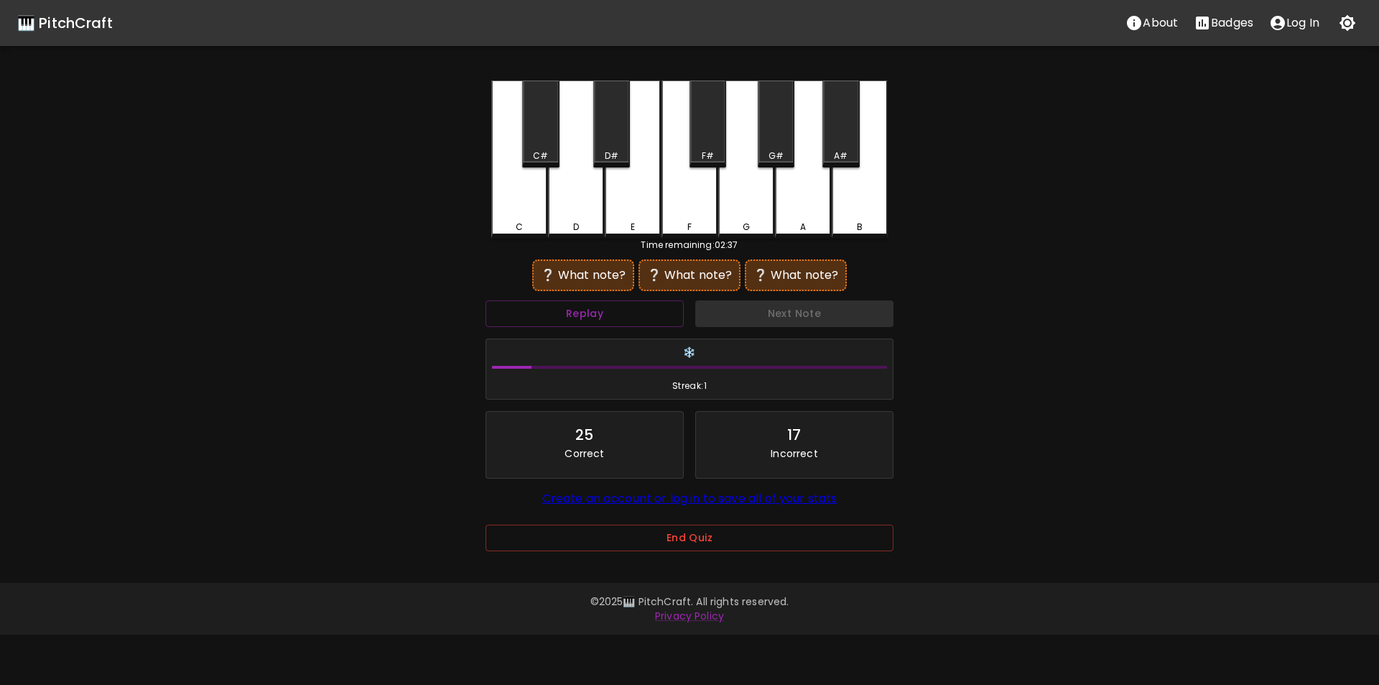
click at [851, 205] on div "B" at bounding box center [860, 159] width 56 height 158
click at [608, 137] on div "D#" at bounding box center [611, 123] width 37 height 87
drag, startPoint x: 851, startPoint y: 204, endPoint x: 820, endPoint y: 201, distance: 30.3
click at [849, 204] on div "B" at bounding box center [860, 159] width 56 height 158
click at [579, 197] on div "D" at bounding box center [576, 159] width 56 height 158
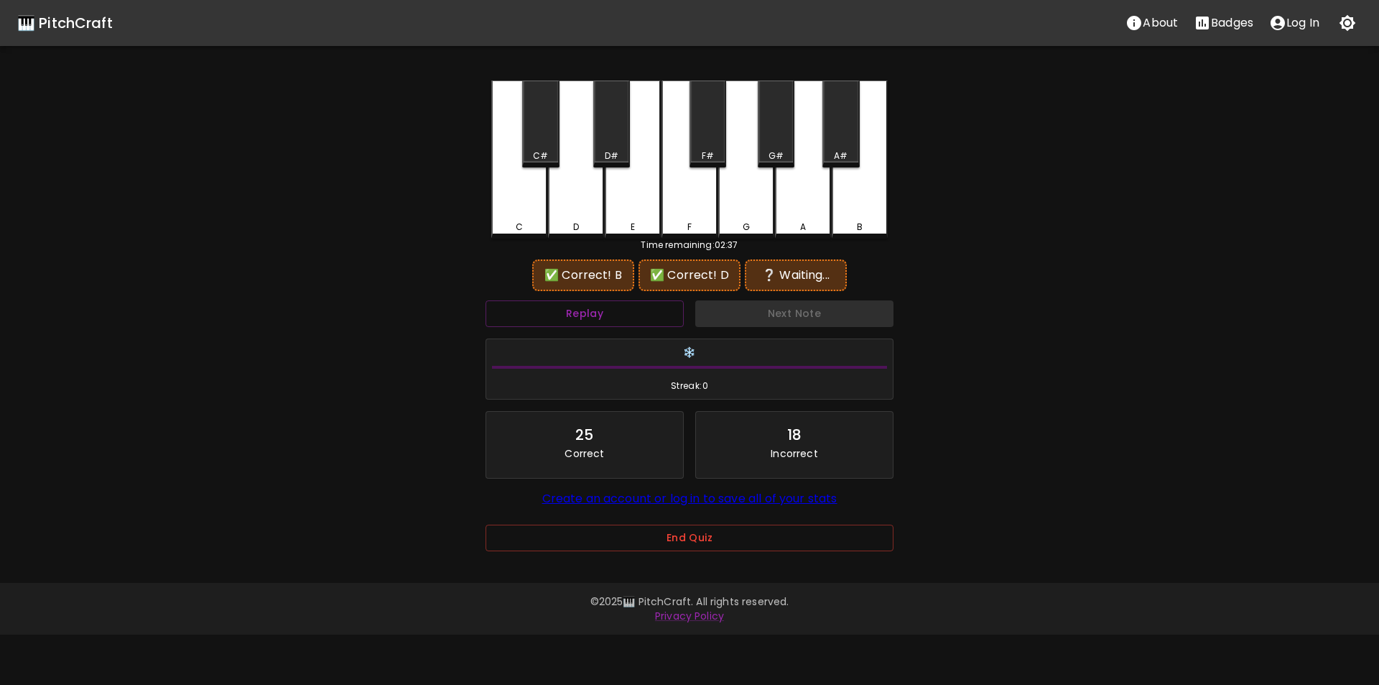
click at [526, 147] on div "C#" at bounding box center [540, 123] width 37 height 87
drag, startPoint x: 517, startPoint y: 221, endPoint x: 542, endPoint y: 221, distance: 24.4
click at [517, 221] on div "C" at bounding box center [519, 224] width 7 height 13
drag, startPoint x: 851, startPoint y: 210, endPoint x: 799, endPoint y: 210, distance: 51.7
click at [847, 210] on div "B" at bounding box center [860, 159] width 56 height 158
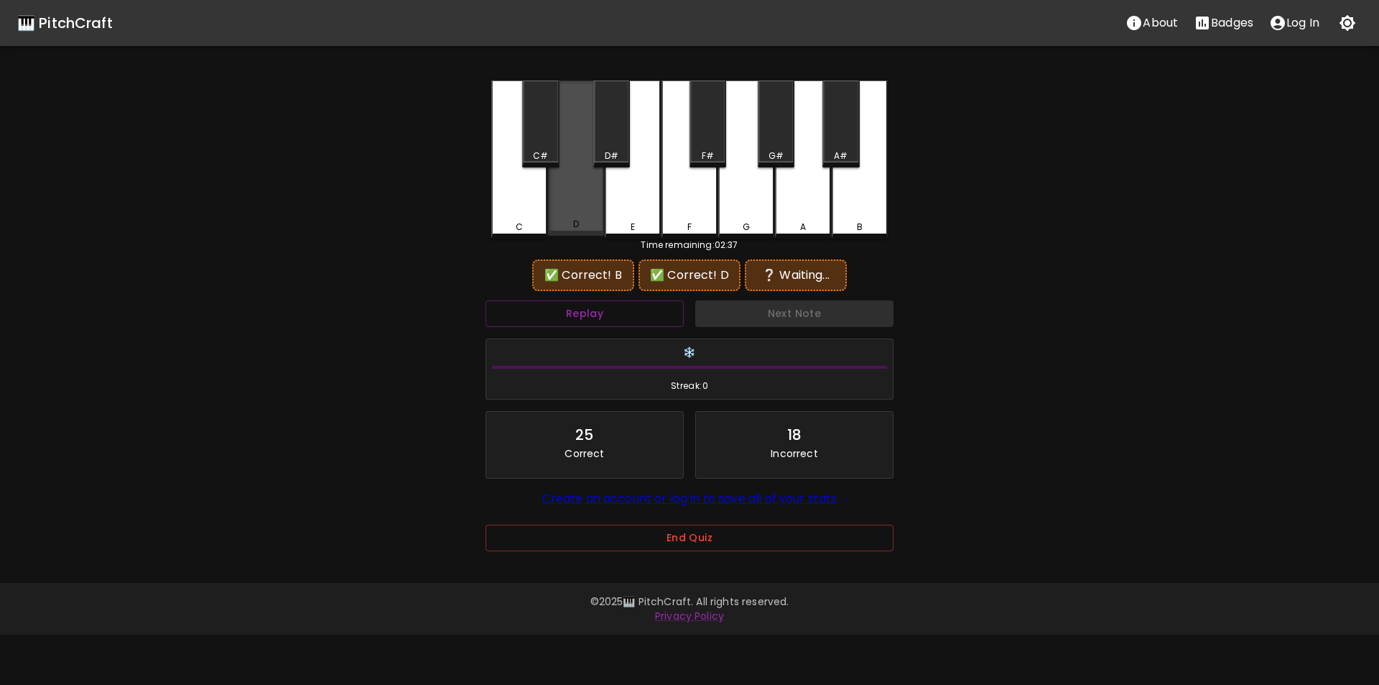
drag, startPoint x: 560, startPoint y: 213, endPoint x: 525, endPoint y: 218, distance: 35.7
click at [559, 213] on div "D" at bounding box center [576, 157] width 56 height 155
click at [514, 219] on div "C" at bounding box center [519, 159] width 56 height 158
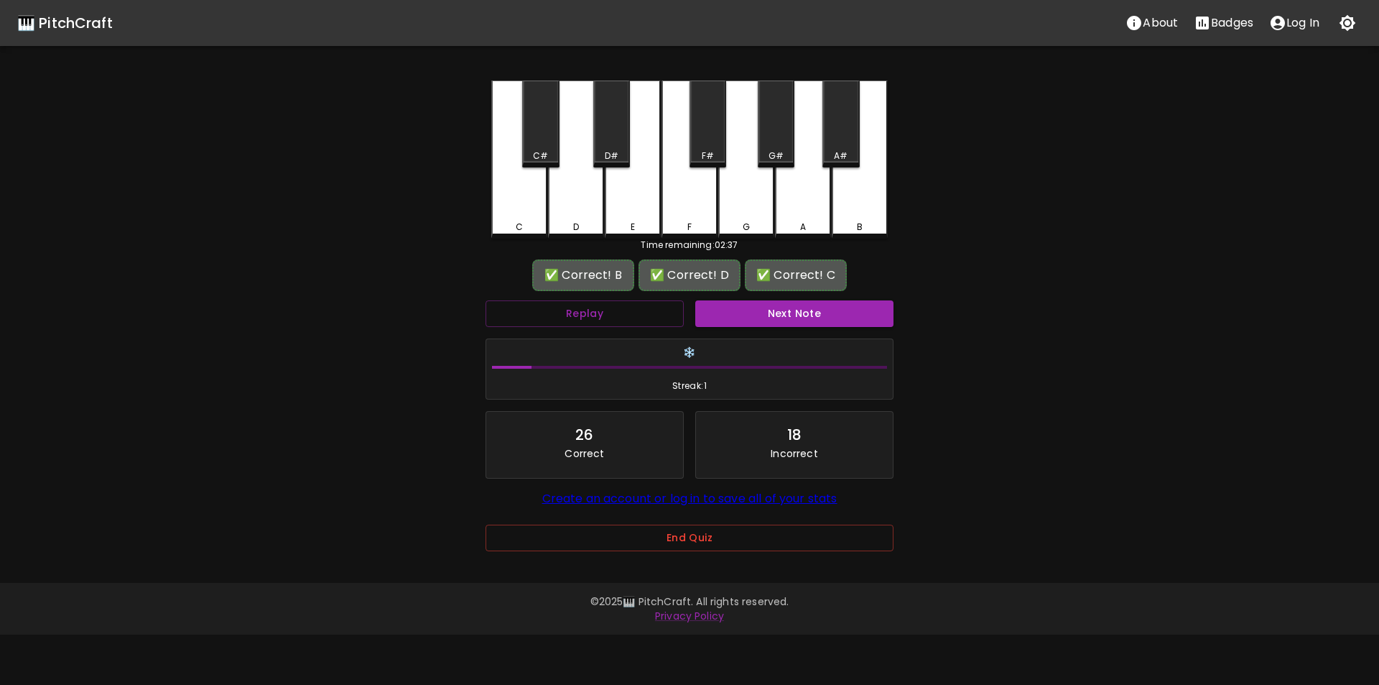
click at [749, 310] on button "Next Note" at bounding box center [794, 313] width 198 height 27
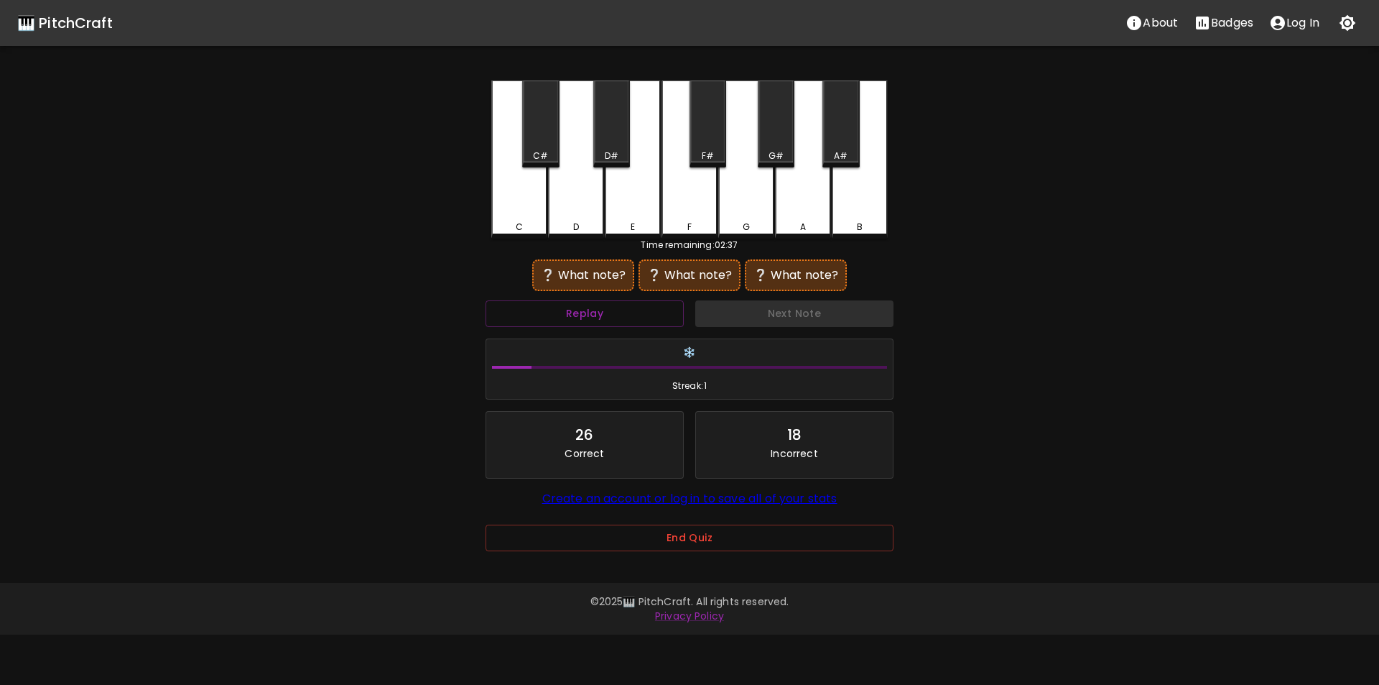
click at [751, 208] on div "G" at bounding box center [746, 159] width 56 height 158
click at [806, 208] on div "A" at bounding box center [803, 159] width 56 height 158
click at [631, 201] on div "E" at bounding box center [633, 159] width 56 height 158
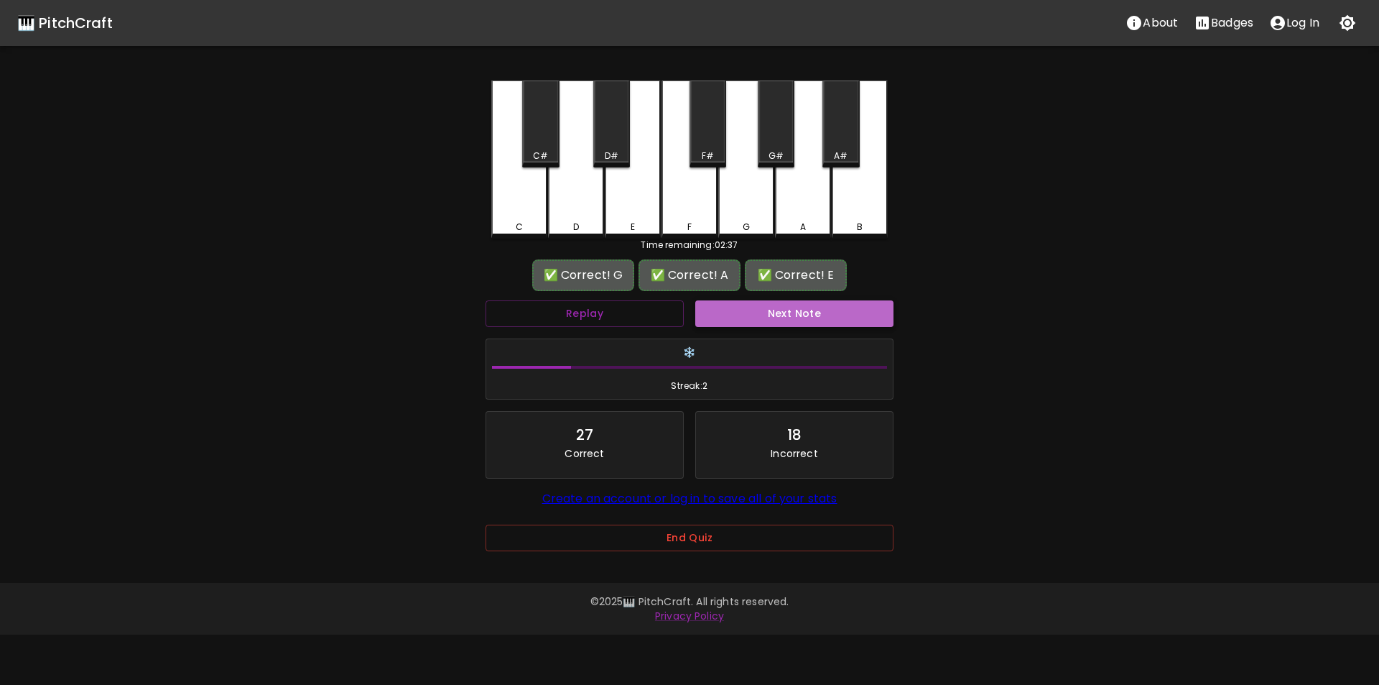
click at [783, 309] on button "Next Note" at bounding box center [794, 313] width 198 height 27
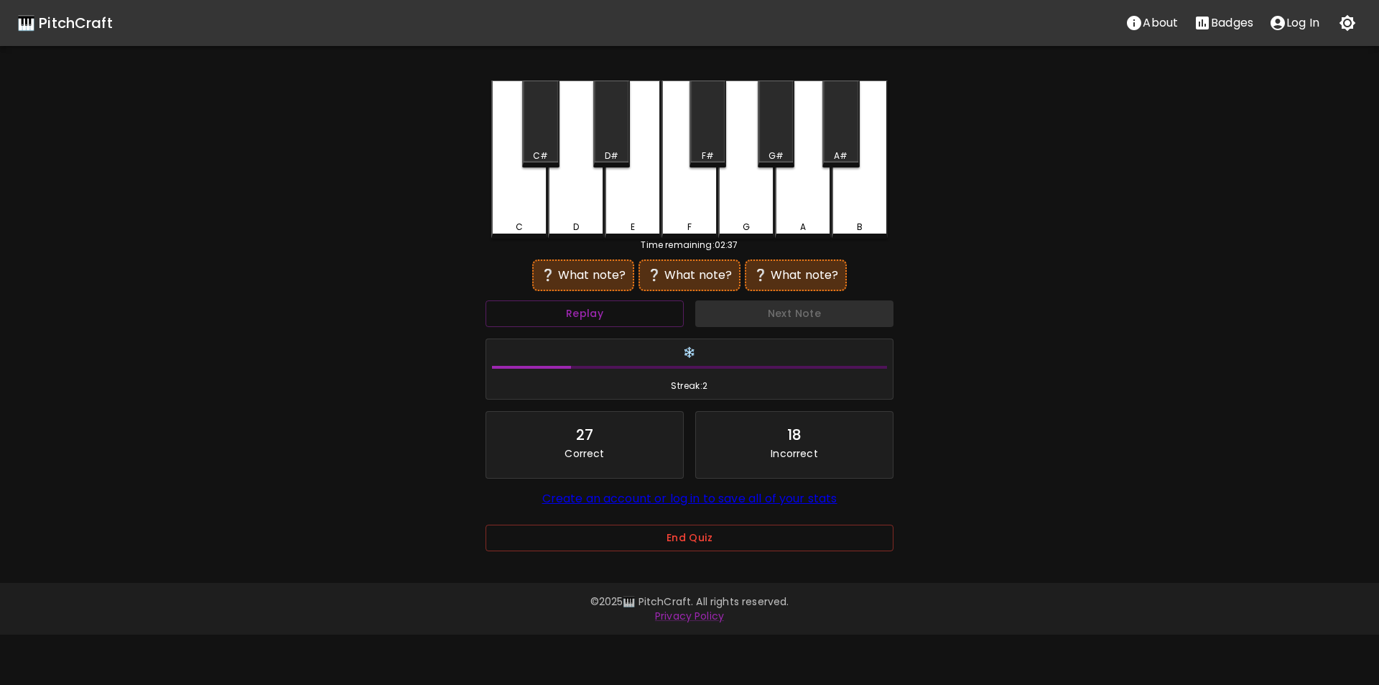
click at [686, 206] on div "F" at bounding box center [690, 159] width 56 height 158
click at [785, 207] on div "A" at bounding box center [803, 159] width 56 height 158
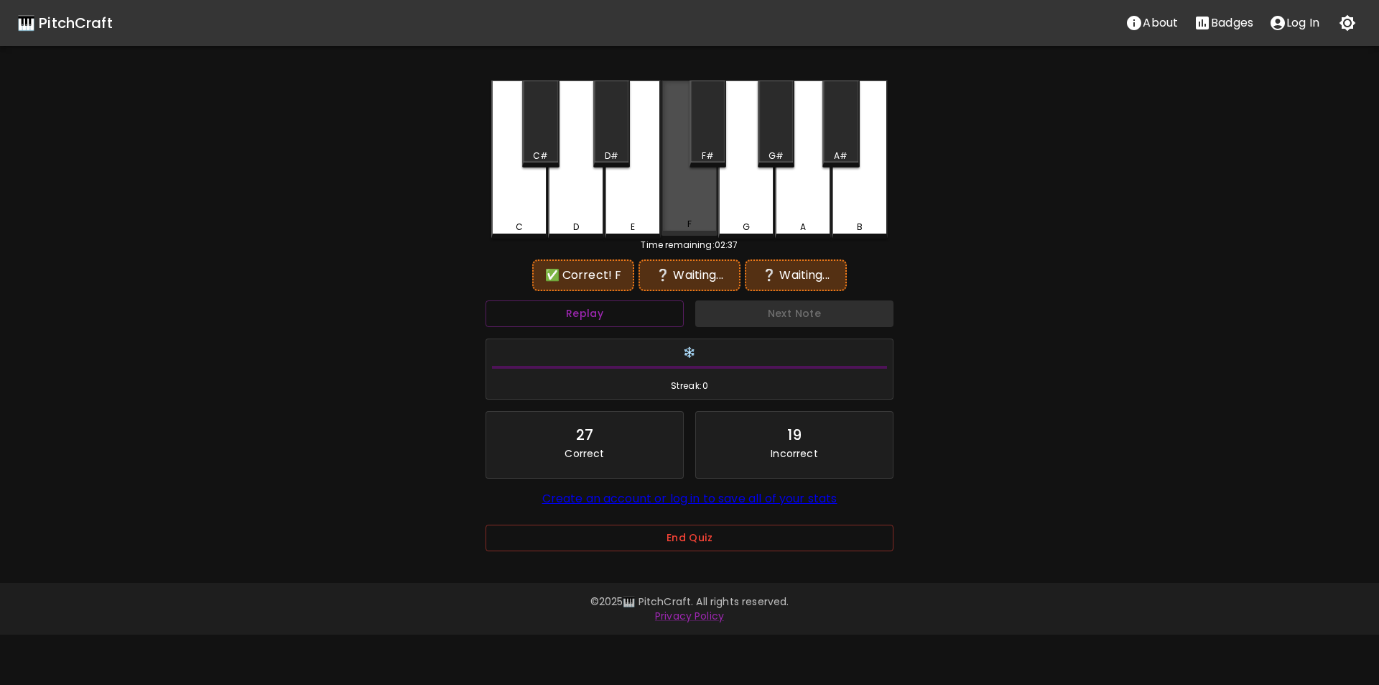
click at [693, 218] on div "F" at bounding box center [690, 157] width 56 height 155
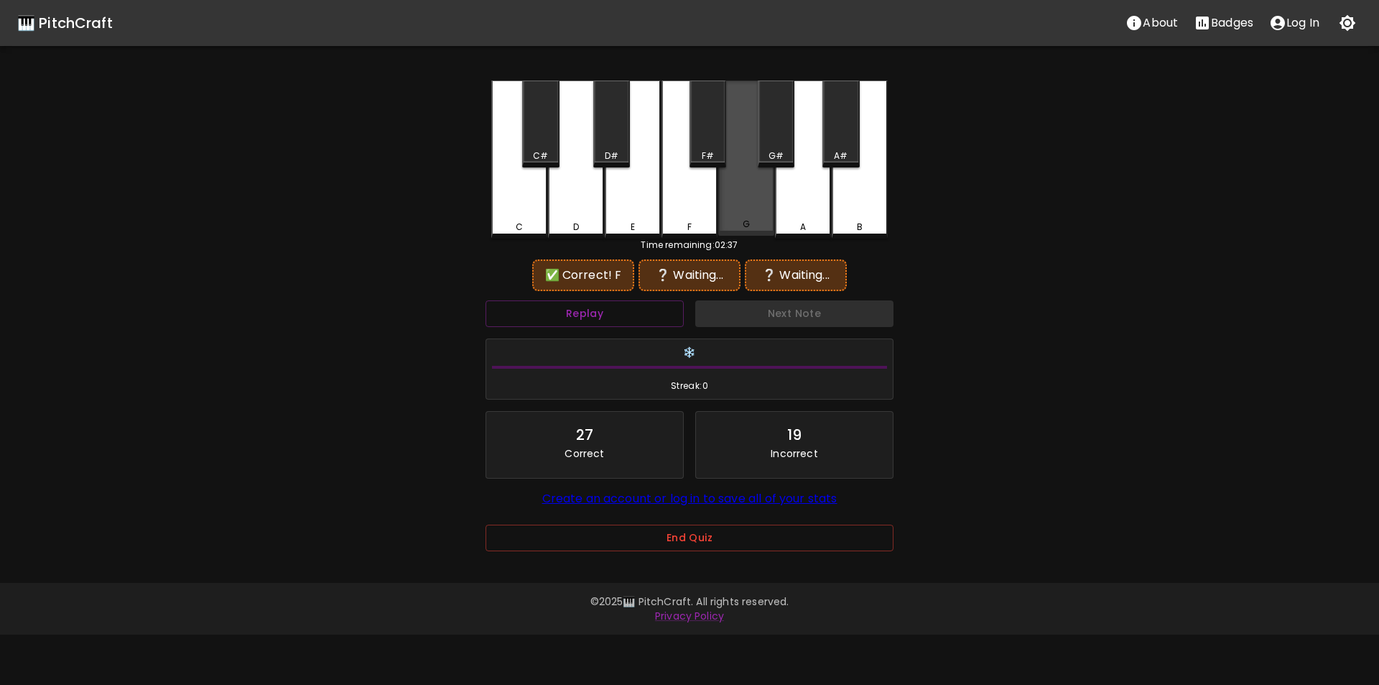
click at [744, 215] on div "G" at bounding box center [746, 157] width 56 height 155
click at [799, 216] on div "A" at bounding box center [803, 159] width 56 height 158
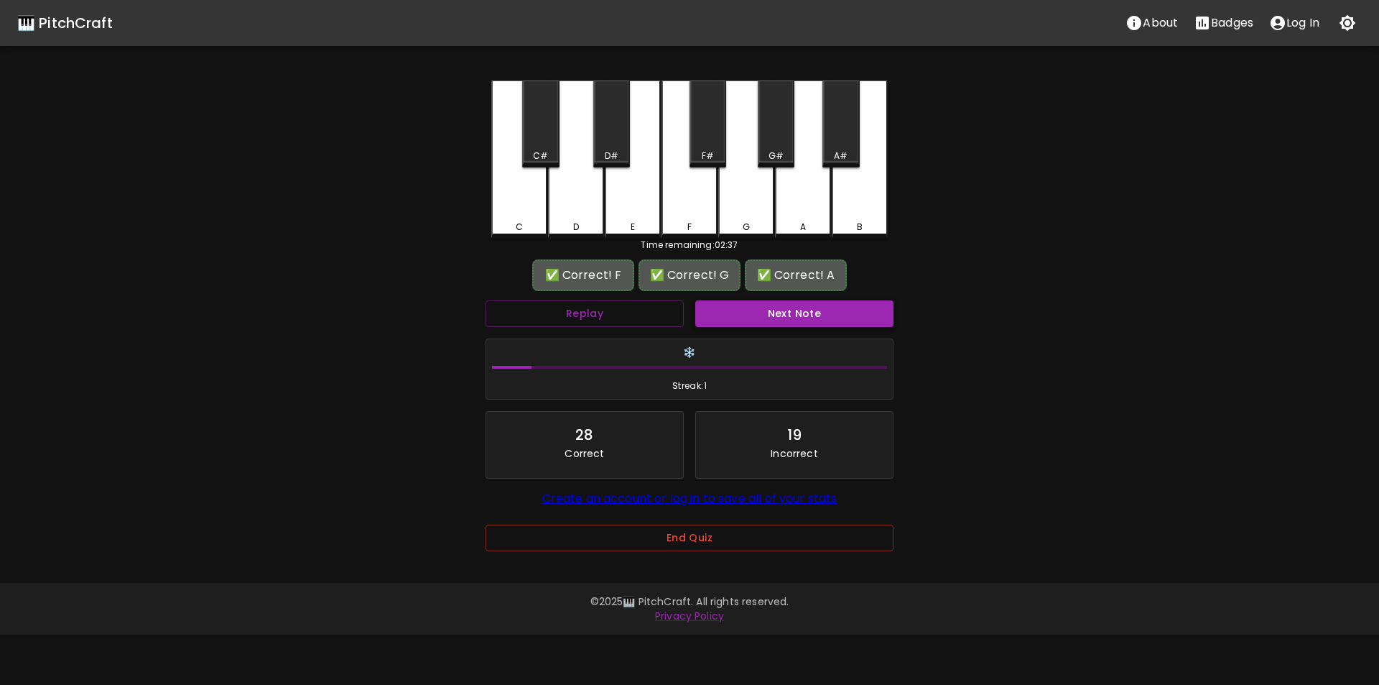
click at [789, 307] on button "Next Note" at bounding box center [794, 313] width 198 height 27
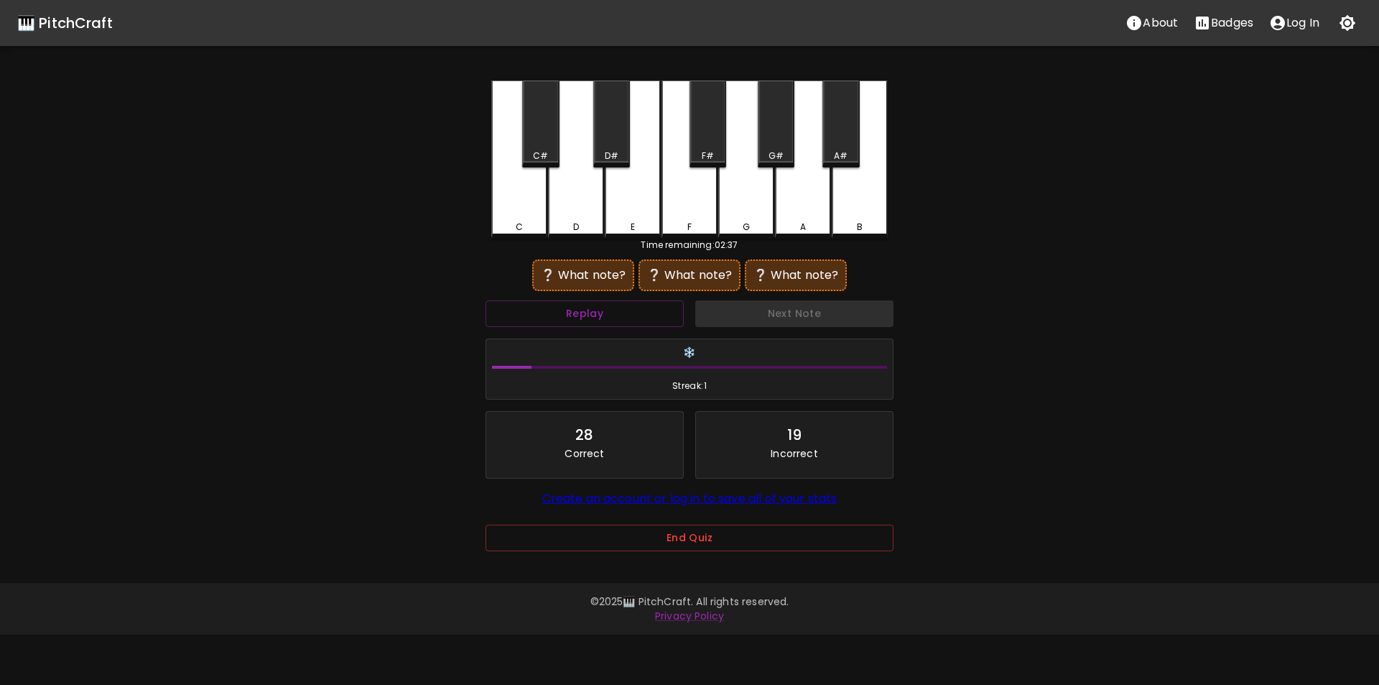
click at [850, 213] on div "B" at bounding box center [860, 159] width 56 height 158
click at [696, 208] on div "F" at bounding box center [690, 157] width 56 height 155
click at [860, 208] on div "B" at bounding box center [860, 159] width 56 height 158
click at [640, 191] on div "E" at bounding box center [633, 159] width 56 height 158
drag, startPoint x: 857, startPoint y: 218, endPoint x: 830, endPoint y: 212, distance: 27.9
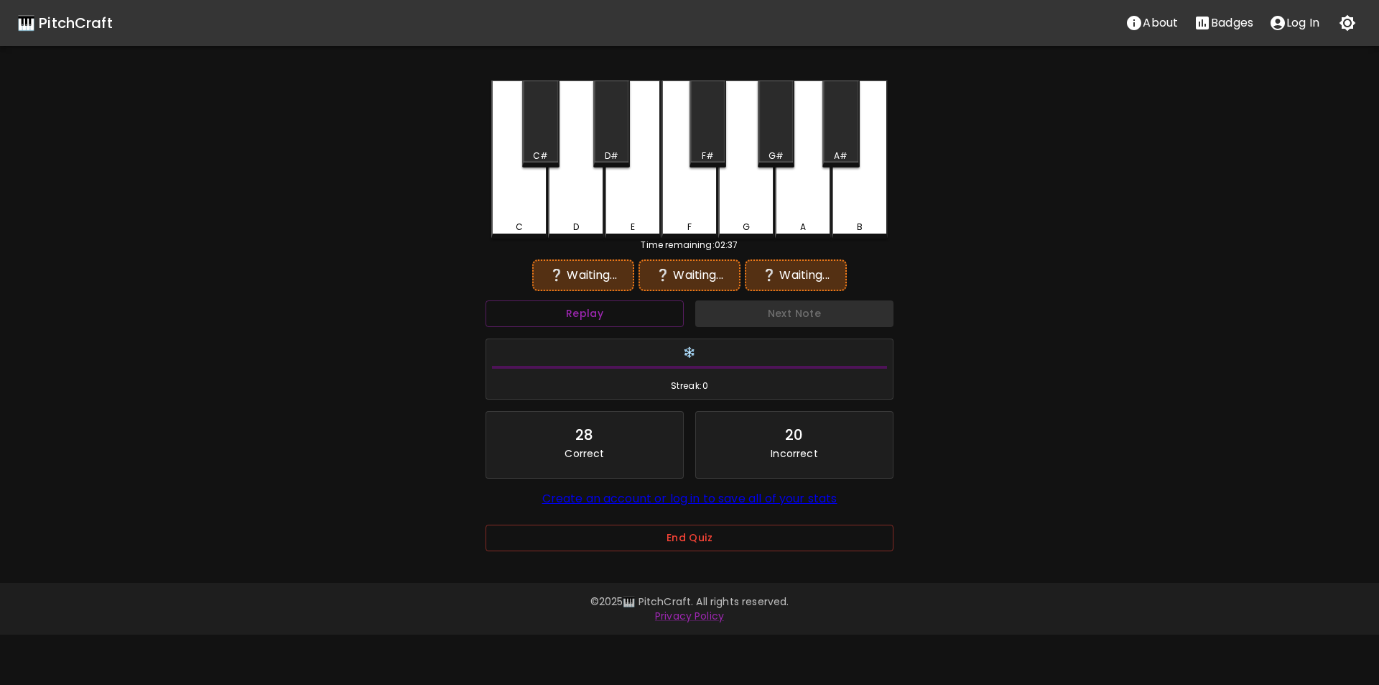
click at [856, 218] on div "B" at bounding box center [860, 159] width 56 height 158
click at [616, 151] on div "D#" at bounding box center [612, 155] width 14 height 13
click at [611, 318] on button "Replay" at bounding box center [585, 313] width 198 height 27
click at [853, 209] on div "B" at bounding box center [860, 159] width 56 height 158
click at [738, 205] on div "G" at bounding box center [746, 159] width 56 height 158
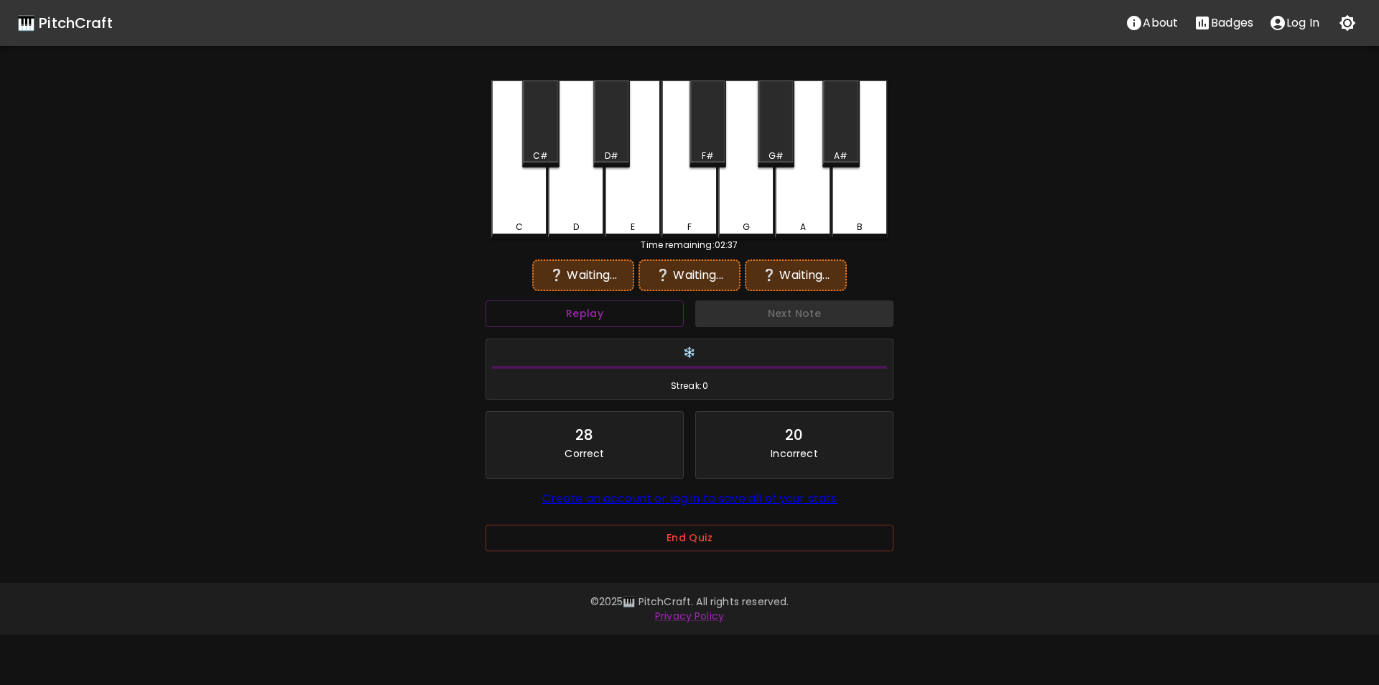
click at [687, 205] on div "F" at bounding box center [690, 159] width 56 height 158
click at [859, 210] on div "B" at bounding box center [860, 159] width 56 height 158
click at [710, 138] on div "F#" at bounding box center [708, 123] width 37 height 87
click at [692, 203] on div "F" at bounding box center [690, 159] width 56 height 158
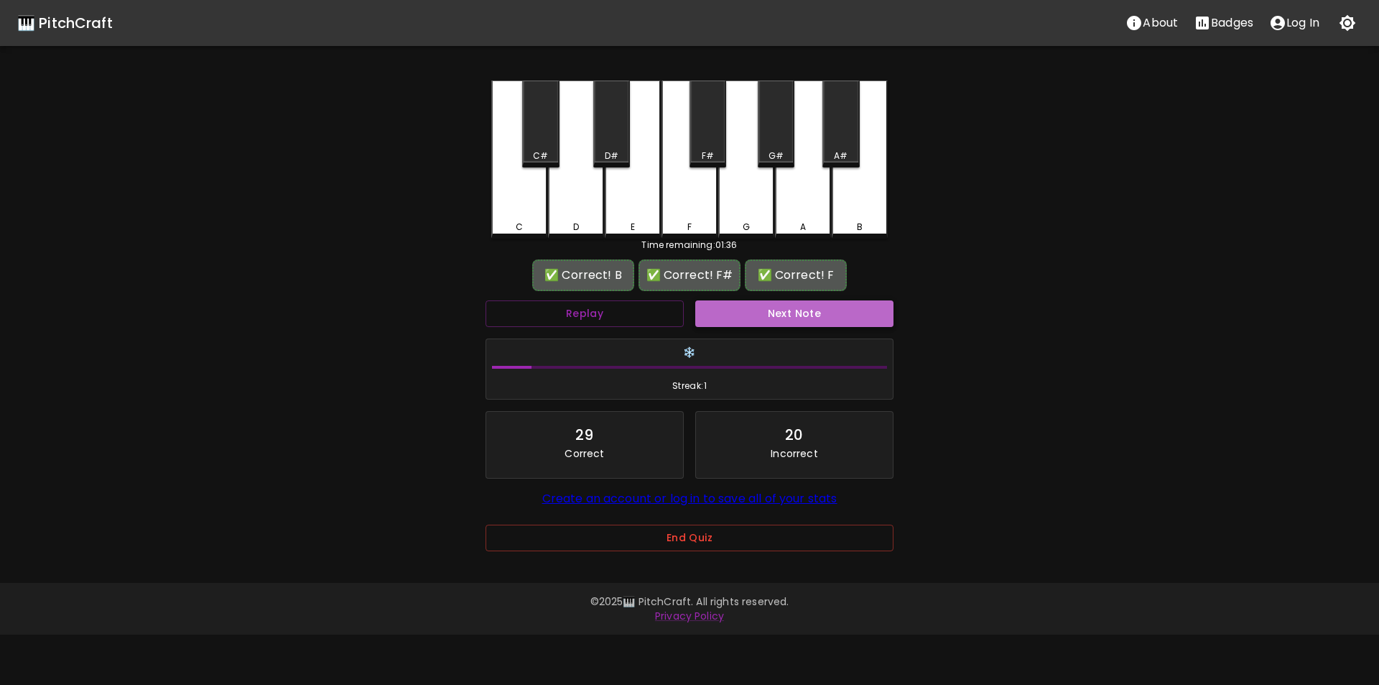
click at [754, 310] on button "Next Note" at bounding box center [794, 313] width 198 height 27
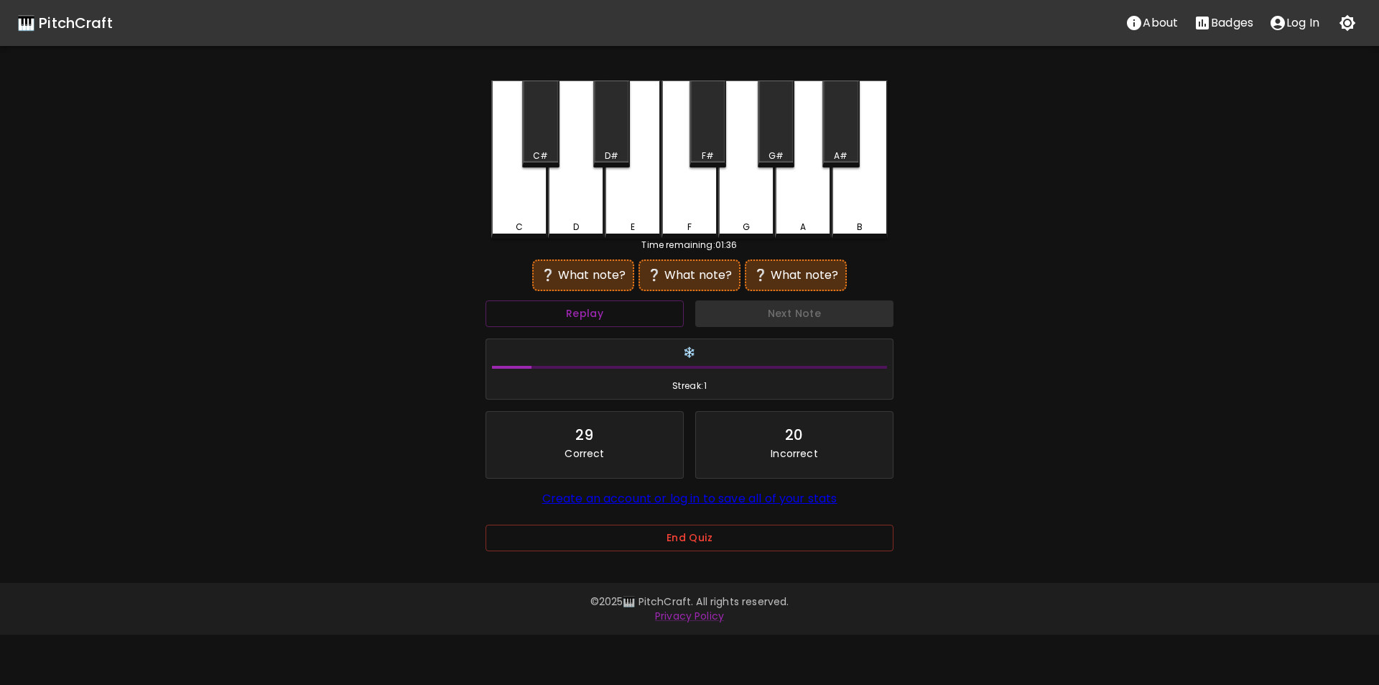
click at [698, 195] on div "F" at bounding box center [690, 159] width 56 height 158
click at [664, 300] on button "Replay" at bounding box center [585, 313] width 198 height 27
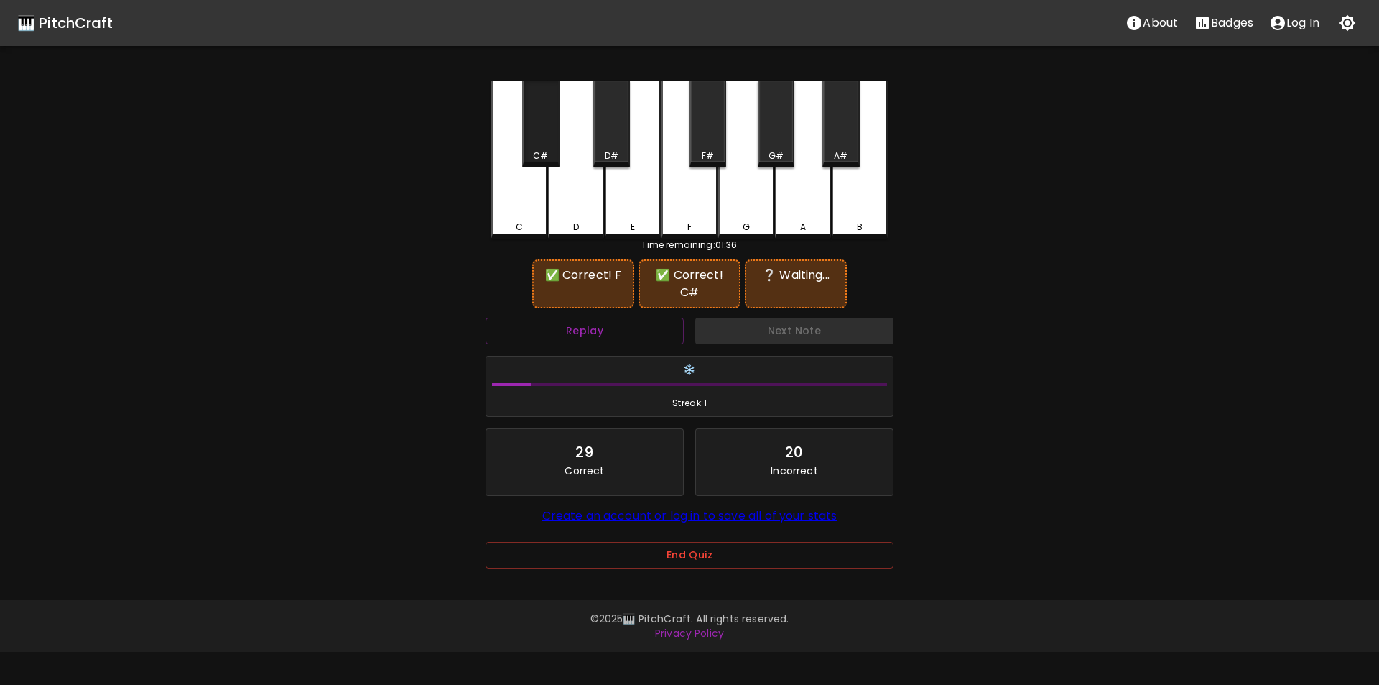
click at [544, 144] on div "C#" at bounding box center [540, 123] width 37 height 87
click at [749, 216] on div "G" at bounding box center [746, 157] width 56 height 155
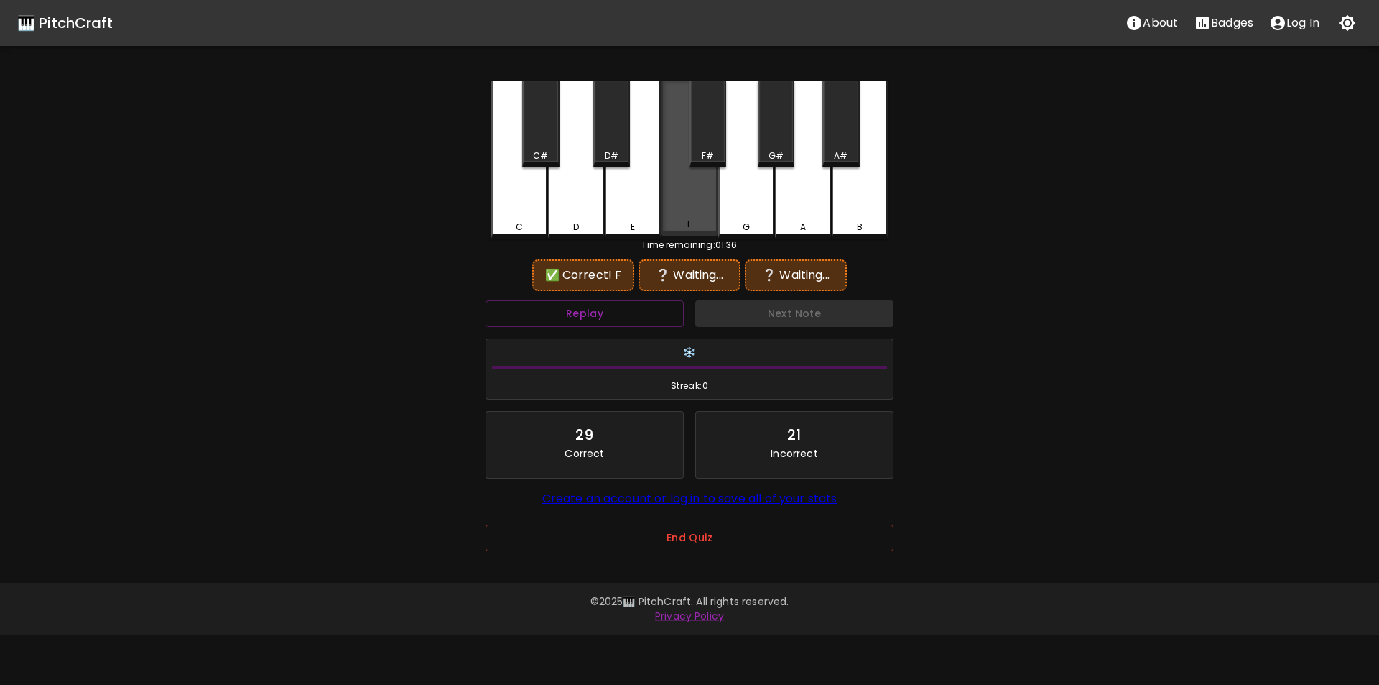
click at [698, 208] on div "F" at bounding box center [690, 157] width 56 height 155
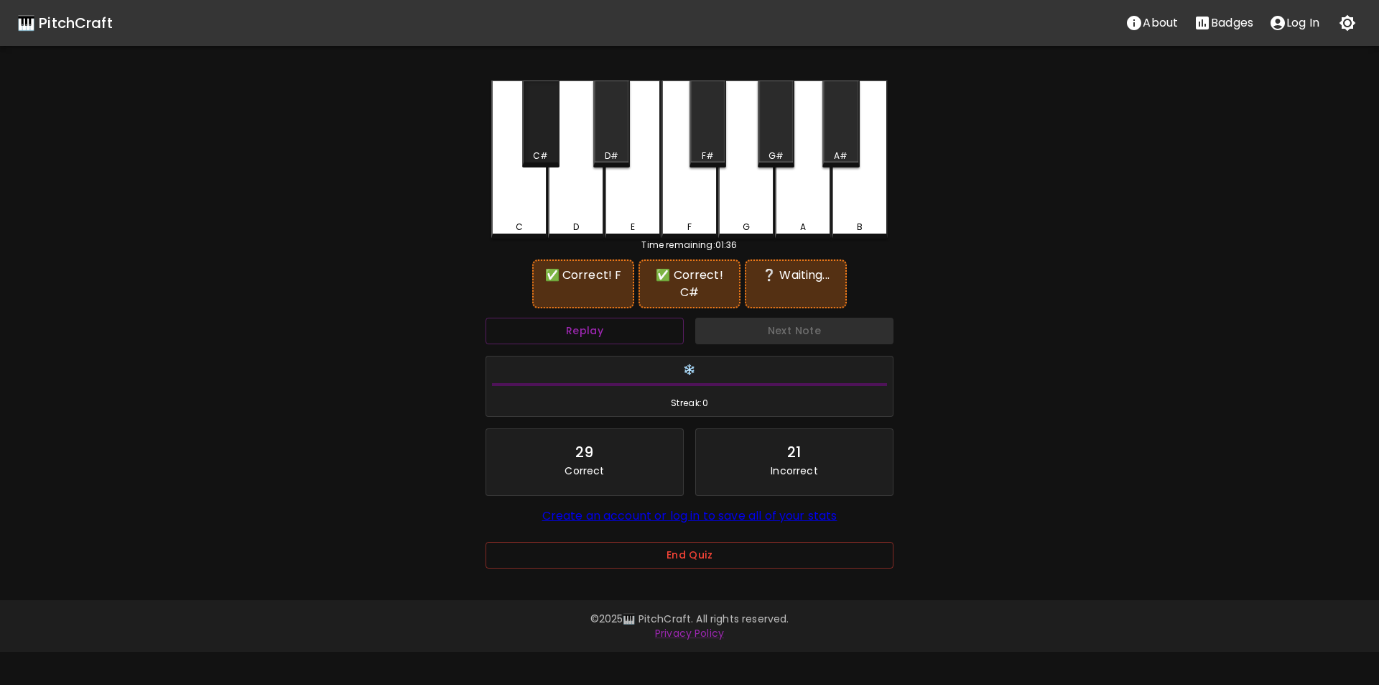
click at [542, 147] on div "C#" at bounding box center [540, 123] width 37 height 87
click at [705, 148] on div "F#" at bounding box center [708, 123] width 37 height 87
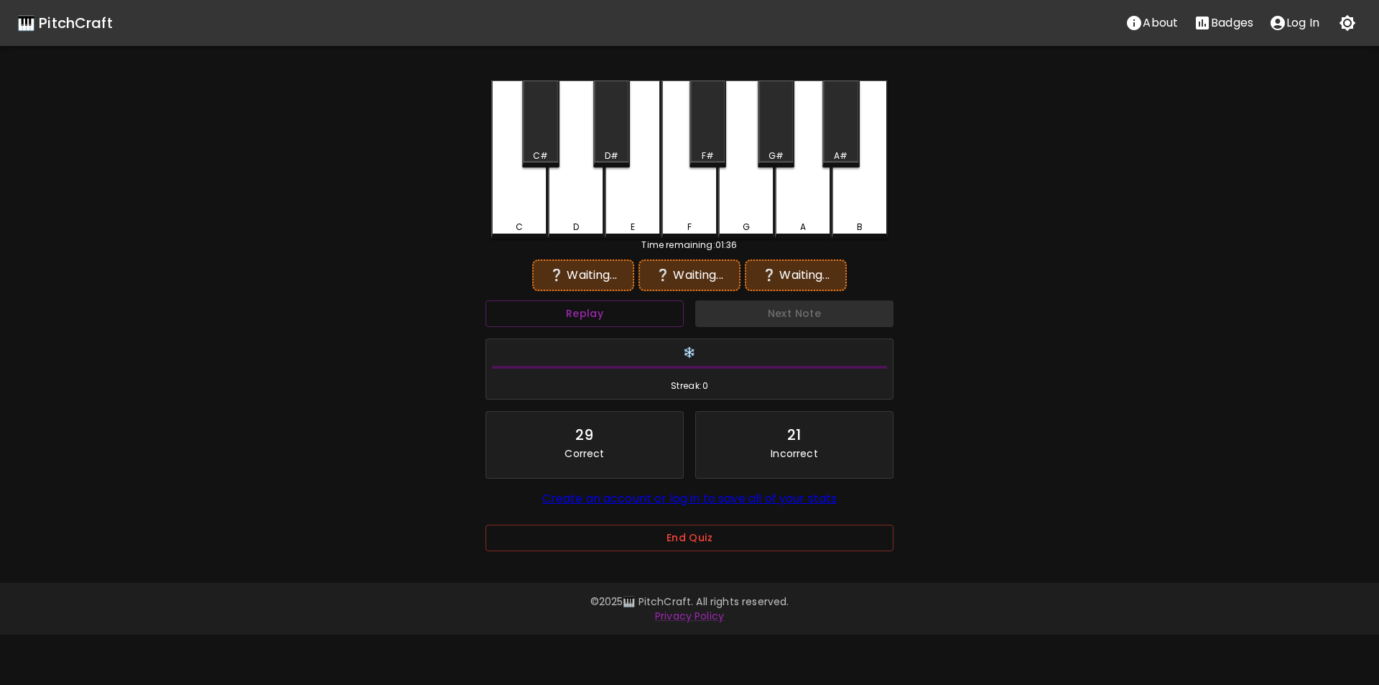
drag, startPoint x: 704, startPoint y: 205, endPoint x: 684, endPoint y: 205, distance: 20.1
click at [695, 208] on div "F" at bounding box center [690, 159] width 56 height 158
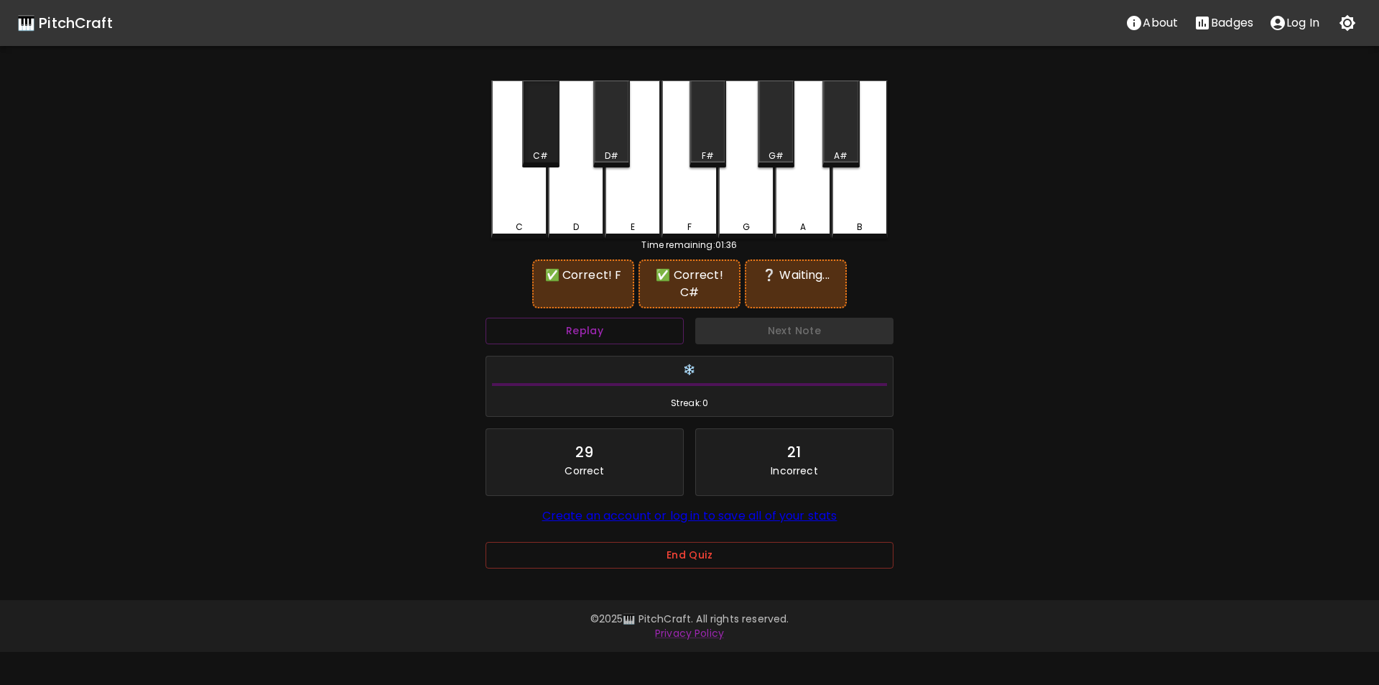
click at [553, 146] on div "C#" at bounding box center [540, 123] width 37 height 87
click at [646, 201] on div "E" at bounding box center [633, 159] width 56 height 158
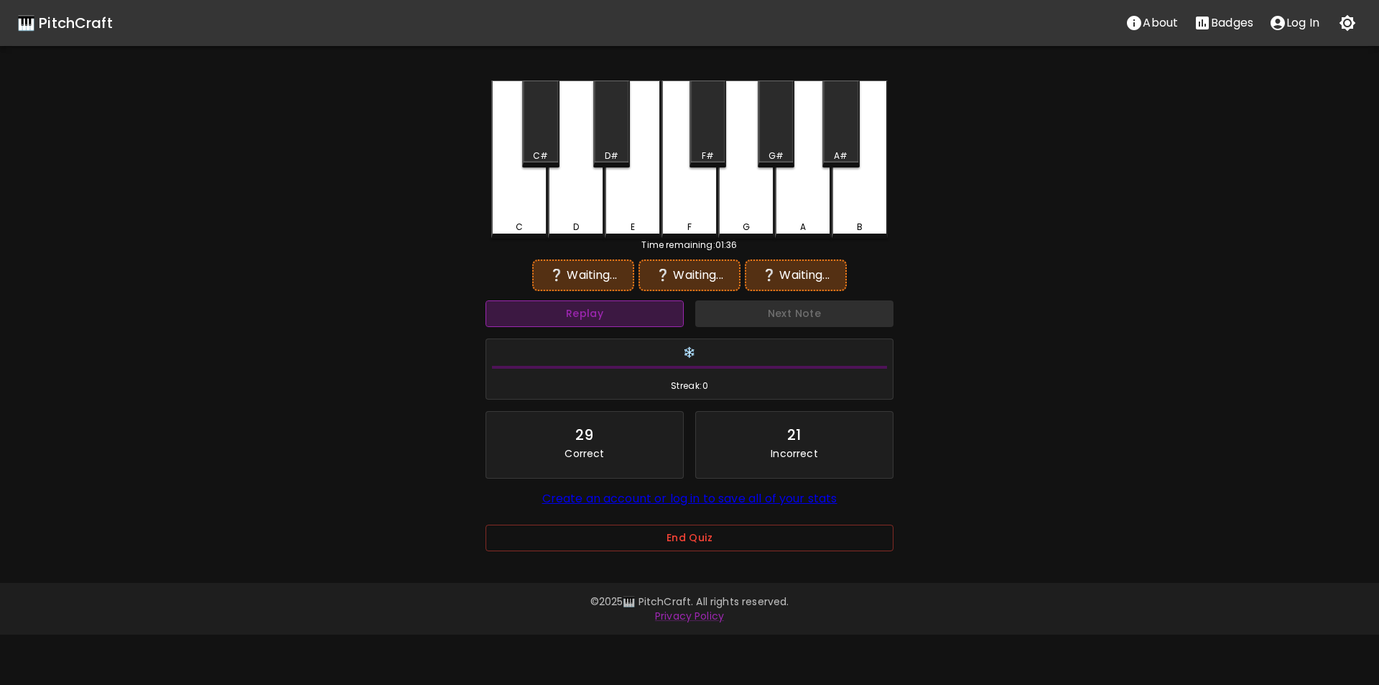
click at [633, 311] on button "Replay" at bounding box center [585, 313] width 198 height 27
click at [682, 201] on div "F" at bounding box center [690, 159] width 56 height 158
drag, startPoint x: 534, startPoint y: 149, endPoint x: 584, endPoint y: 142, distance: 50.1
click at [537, 149] on div "C#" at bounding box center [540, 123] width 37 height 87
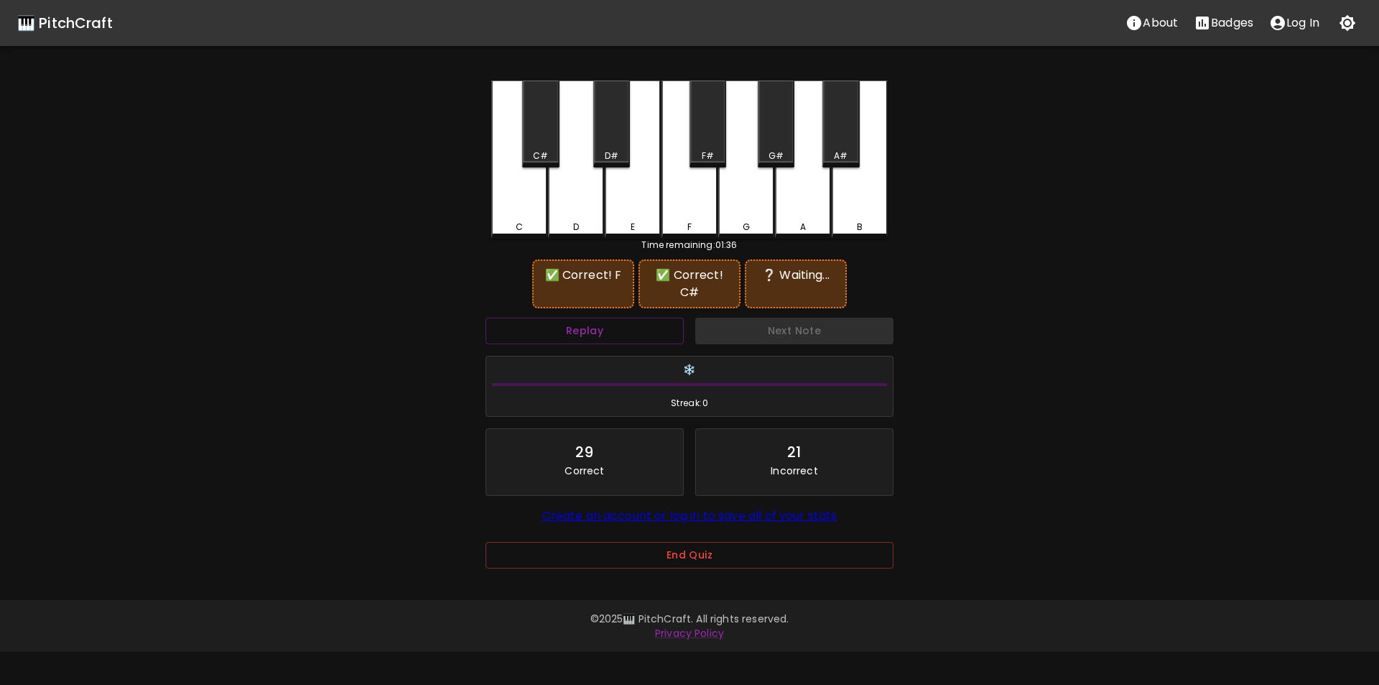
click at [611, 138] on div "D#" at bounding box center [611, 123] width 37 height 87
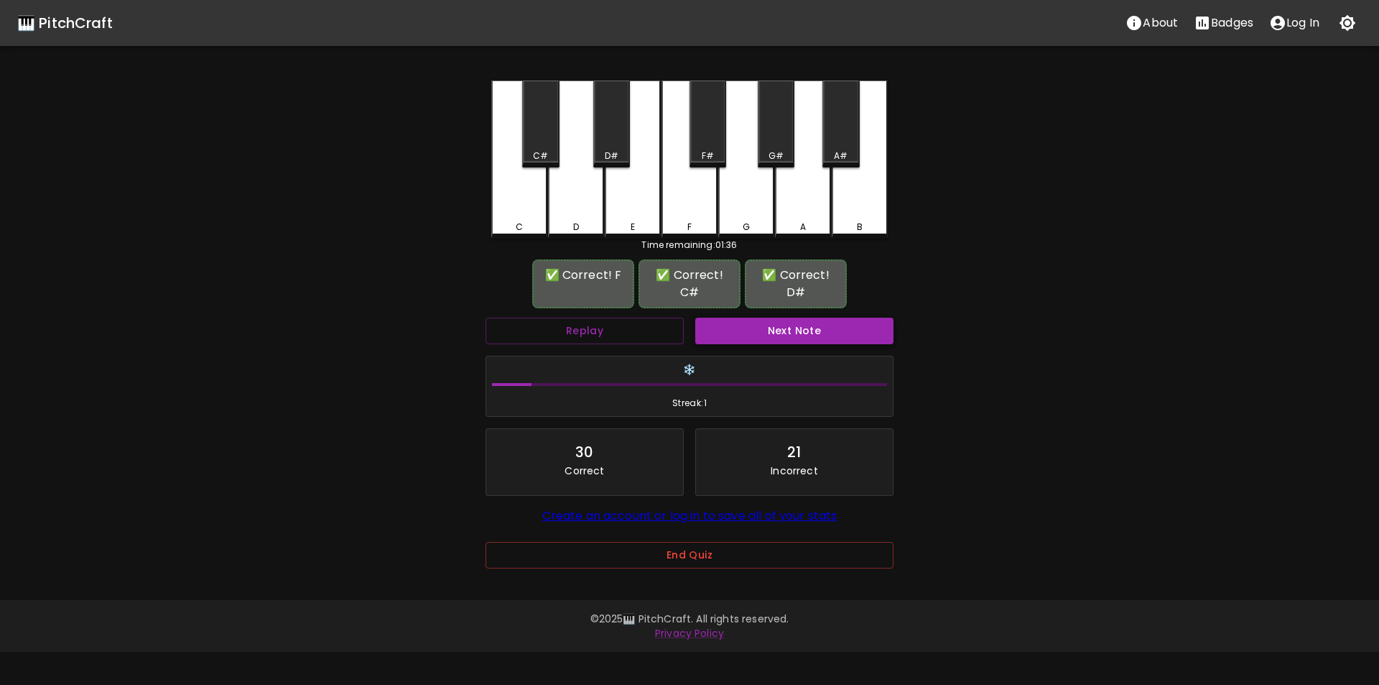
click at [762, 331] on button "Next Note" at bounding box center [794, 331] width 198 height 27
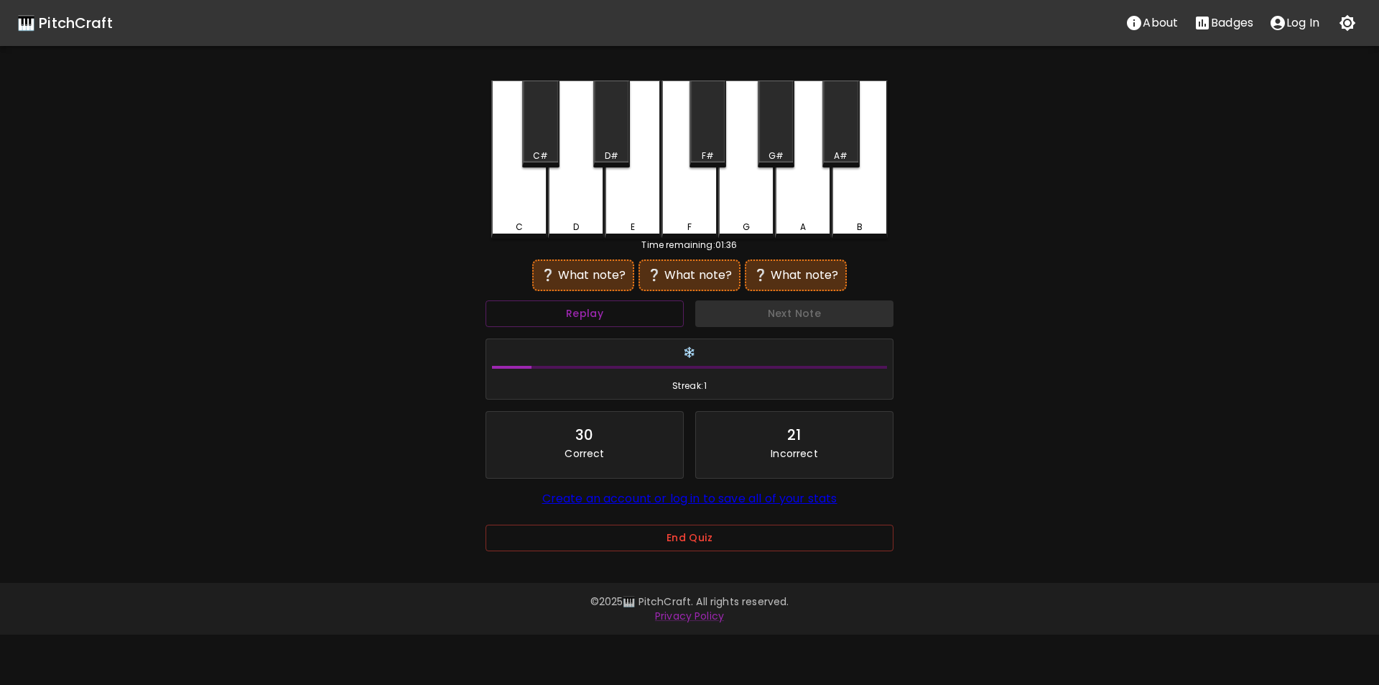
click at [519, 205] on div "C" at bounding box center [519, 159] width 56 height 158
click at [538, 144] on div "C#" at bounding box center [540, 123] width 37 height 87
click at [523, 207] on div "C" at bounding box center [519, 159] width 56 height 158
click at [637, 182] on div "E" at bounding box center [633, 159] width 56 height 158
drag, startPoint x: 522, startPoint y: 208, endPoint x: 533, endPoint y: 200, distance: 13.4
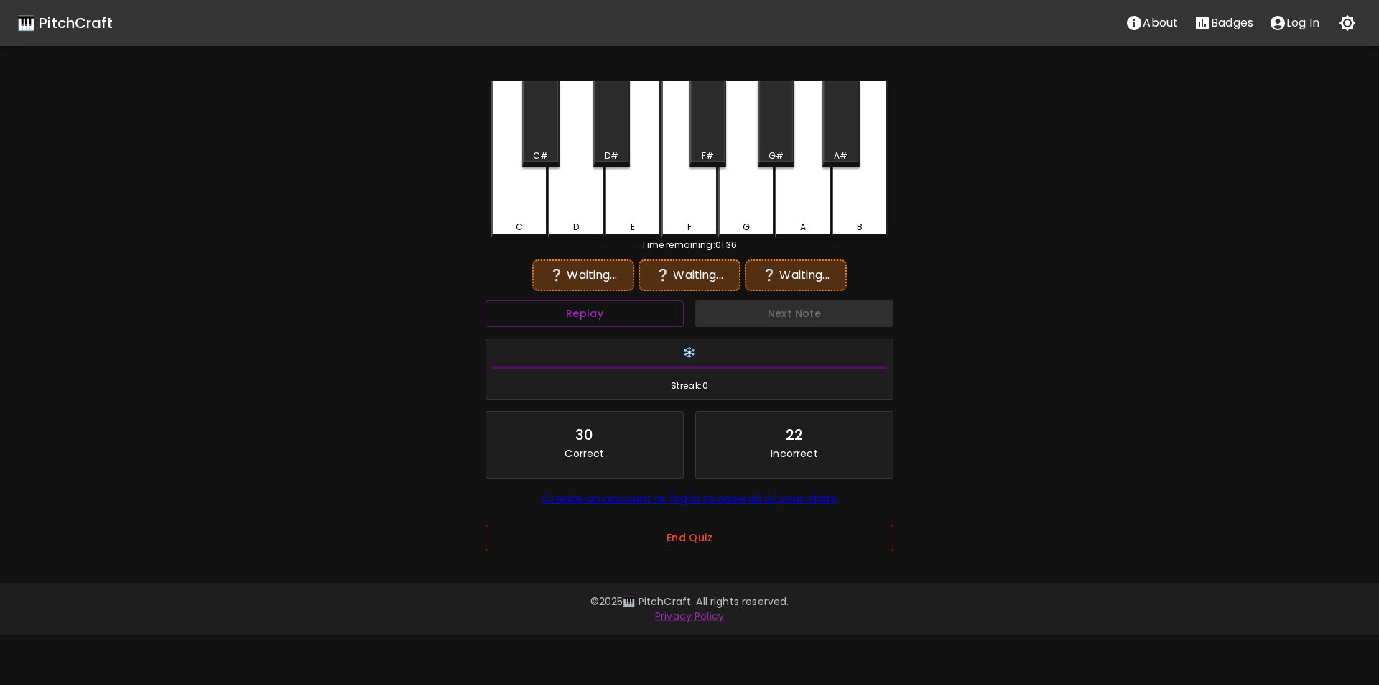
click at [523, 208] on div "C" at bounding box center [519, 159] width 56 height 158
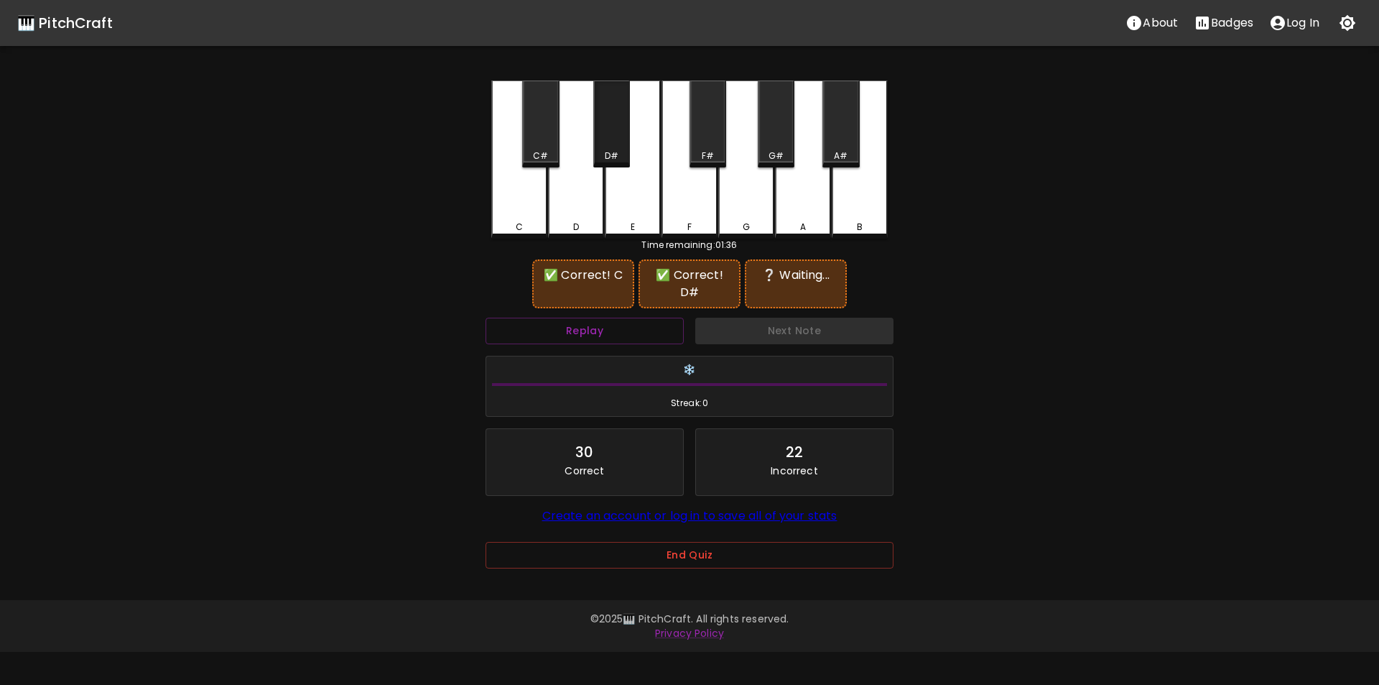
drag, startPoint x: 602, startPoint y: 144, endPoint x: 618, endPoint y: 161, distance: 23.4
click at [603, 144] on div "D#" at bounding box center [611, 123] width 37 height 87
click at [635, 201] on div "E" at bounding box center [633, 159] width 56 height 158
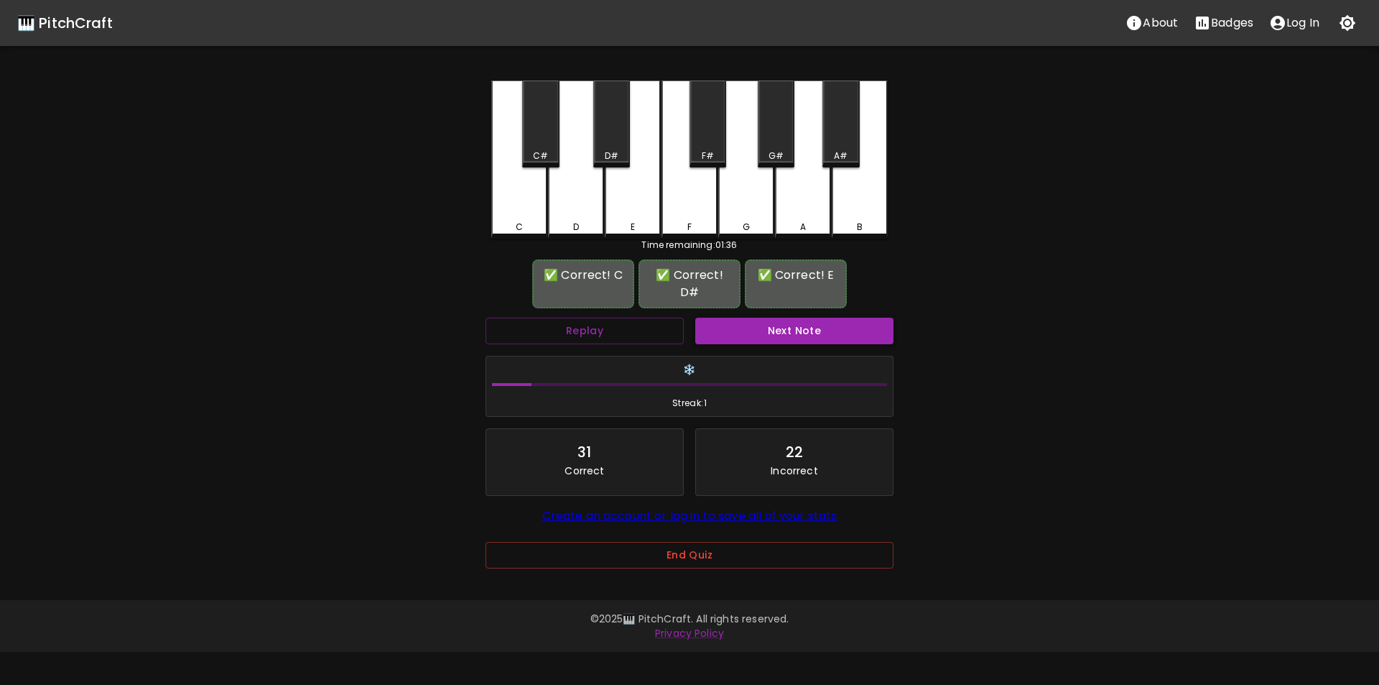
click at [750, 320] on button "Next Note" at bounding box center [794, 331] width 198 height 27
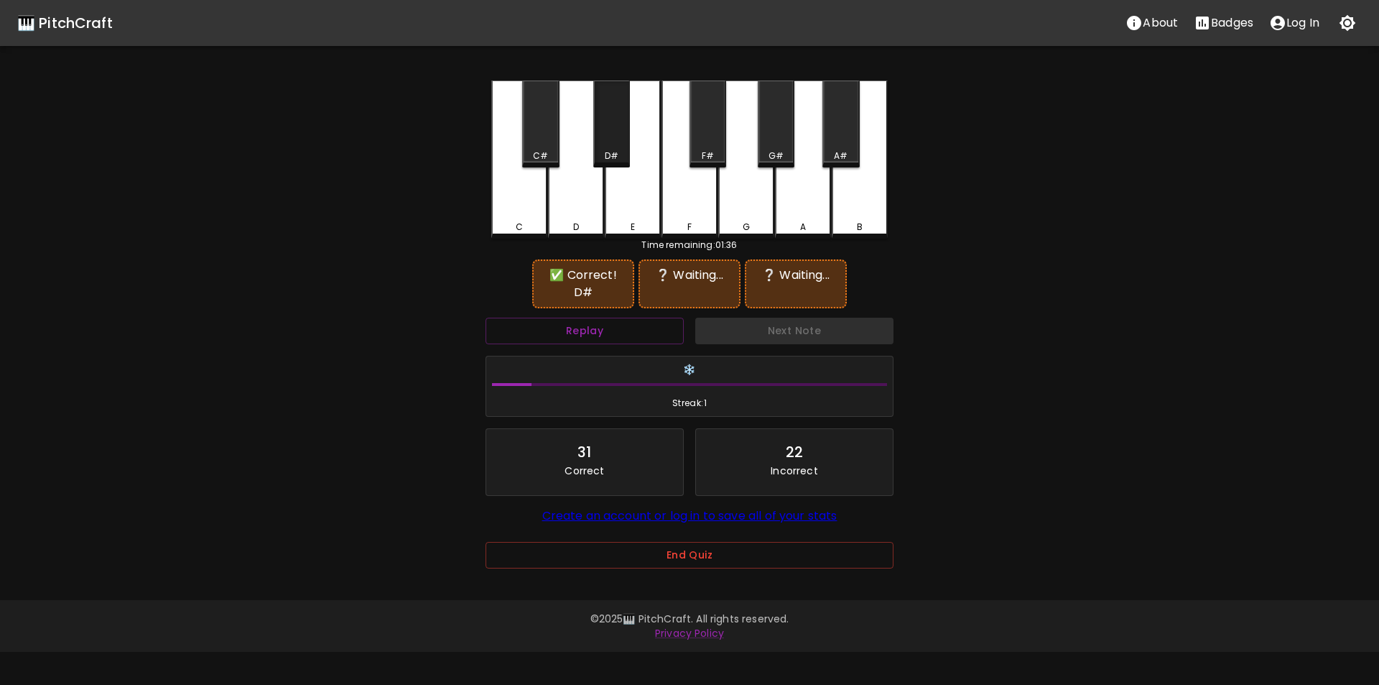
click at [606, 148] on div "D#" at bounding box center [611, 123] width 37 height 87
click at [571, 199] on div "D" at bounding box center [576, 159] width 56 height 158
click at [751, 207] on div "G" at bounding box center [746, 157] width 56 height 155
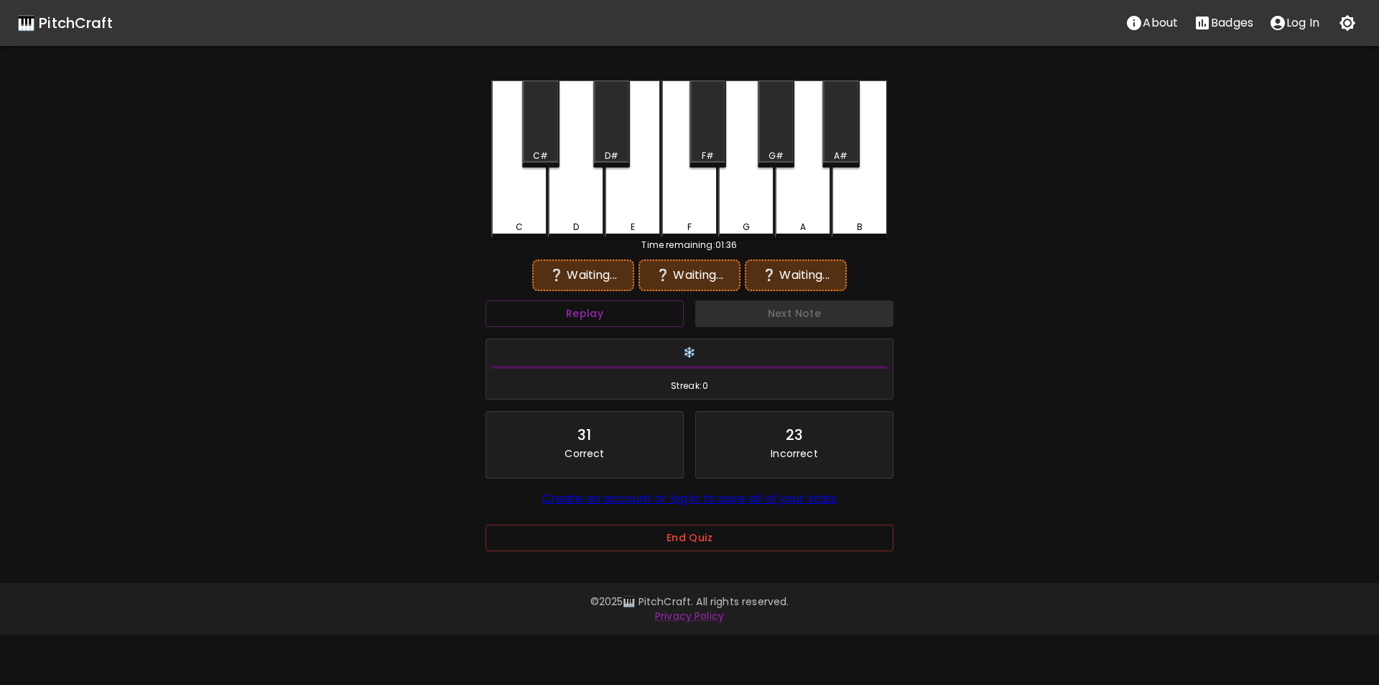
click at [606, 151] on div "D#" at bounding box center [612, 155] width 14 height 13
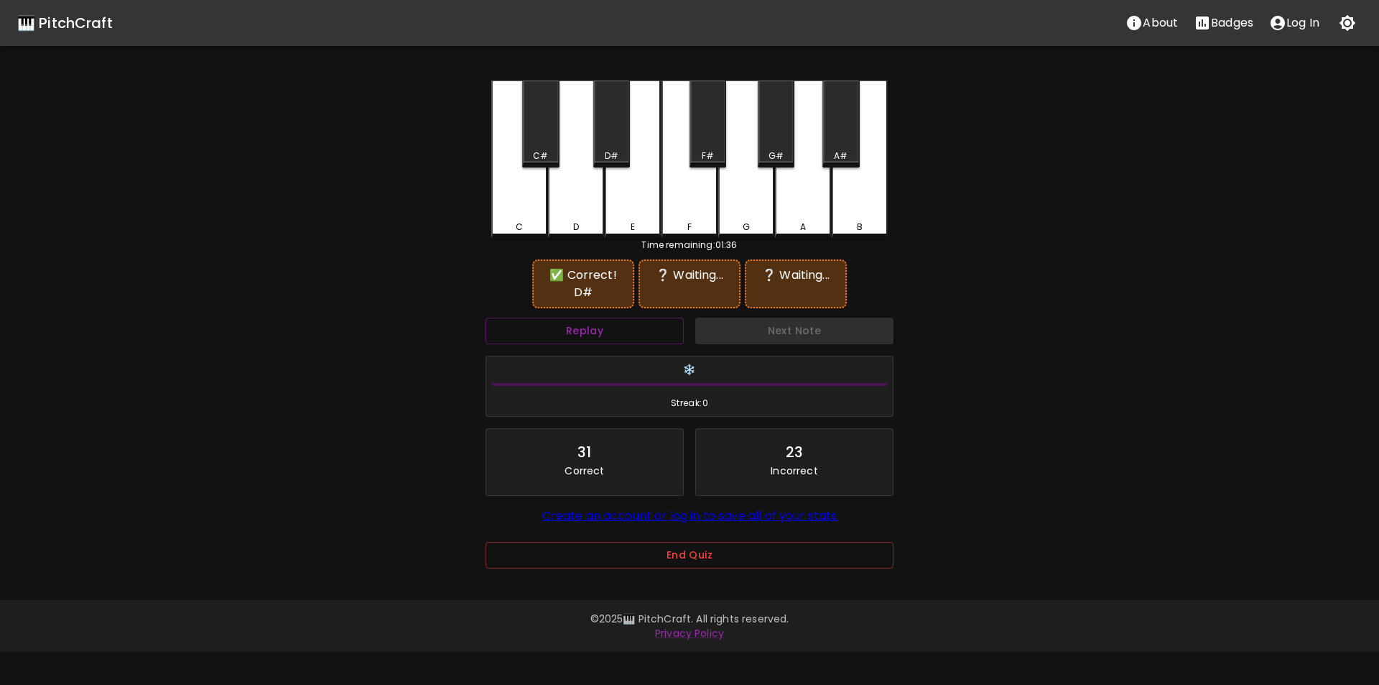
click at [583, 204] on div "D" at bounding box center [576, 159] width 56 height 158
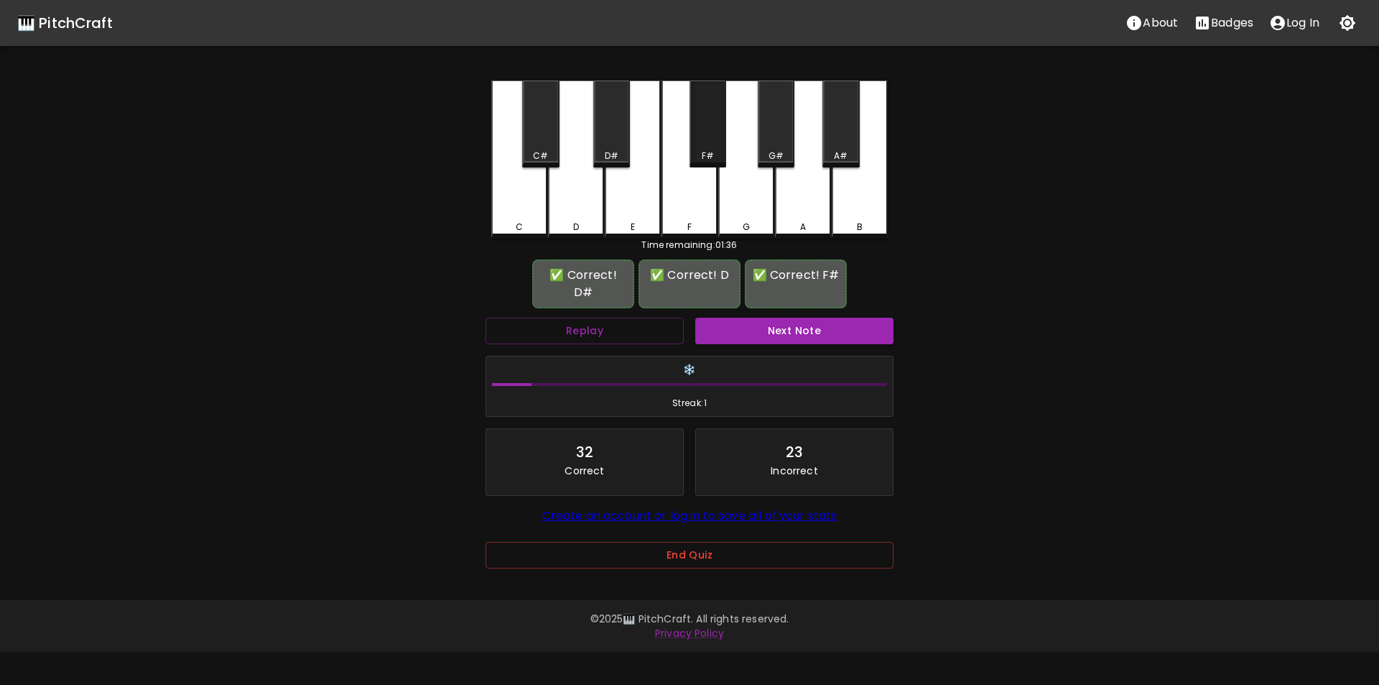
click at [708, 145] on div "F#" at bounding box center [708, 123] width 37 height 87
click at [761, 318] on button "Next Note" at bounding box center [794, 331] width 198 height 27
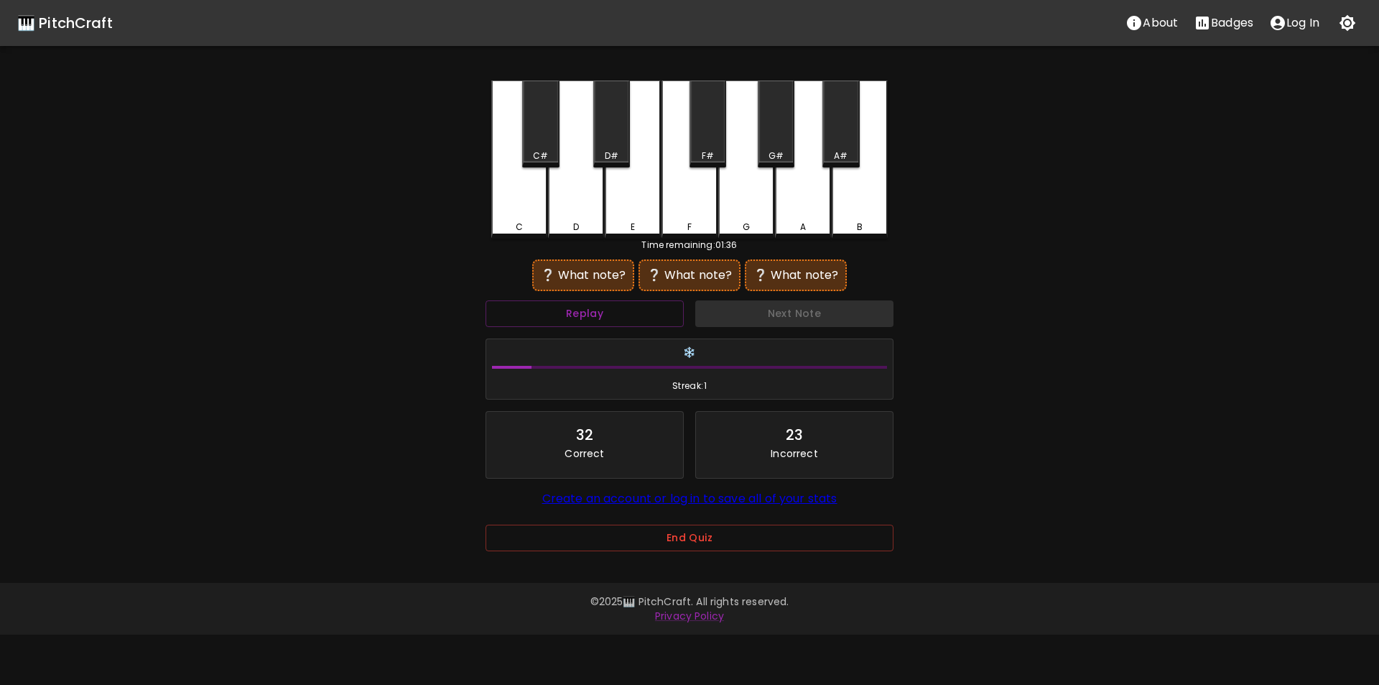
drag, startPoint x: 791, startPoint y: 207, endPoint x: 780, endPoint y: 208, distance: 10.9
click at [791, 209] on div "A" at bounding box center [803, 159] width 56 height 158
click at [544, 140] on div "C#" at bounding box center [540, 123] width 37 height 87
drag, startPoint x: 798, startPoint y: 200, endPoint x: 756, endPoint y: 202, distance: 42.4
click at [797, 202] on div "A" at bounding box center [803, 159] width 56 height 158
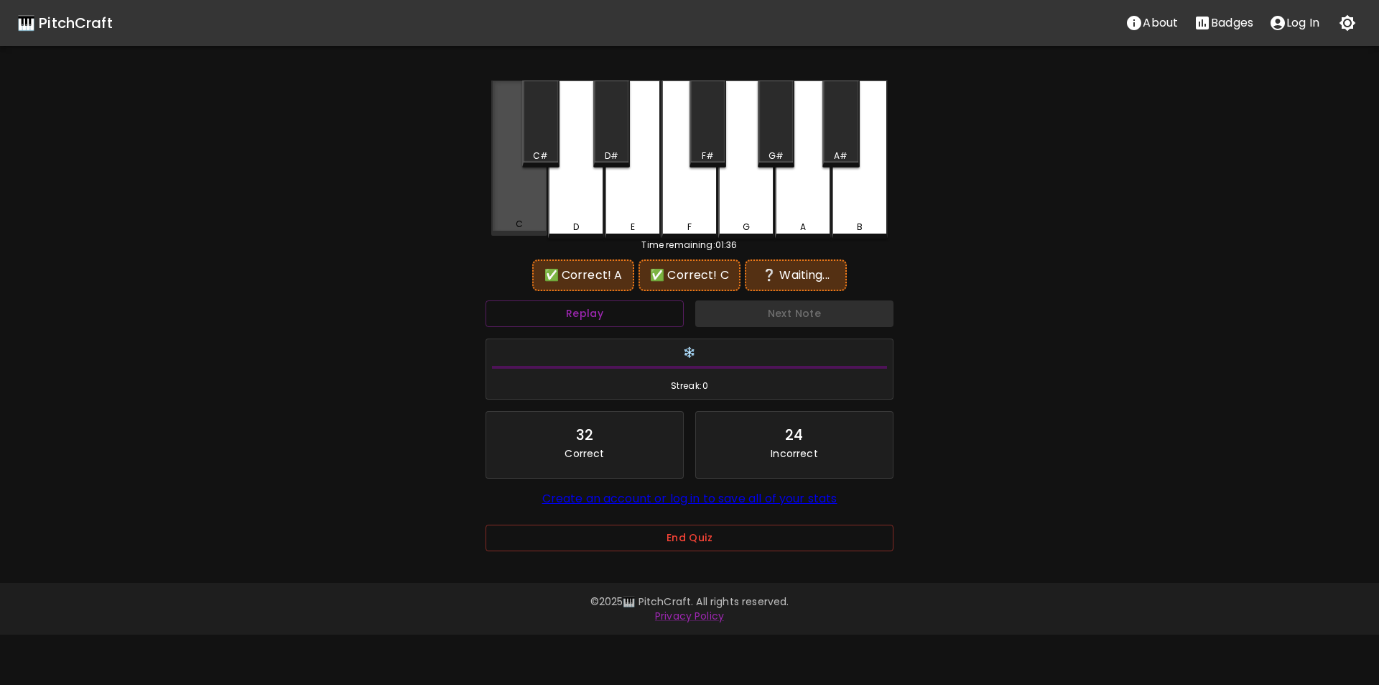
click at [530, 212] on div "C" at bounding box center [519, 157] width 56 height 155
click at [557, 147] on div "C#" at bounding box center [540, 123] width 37 height 87
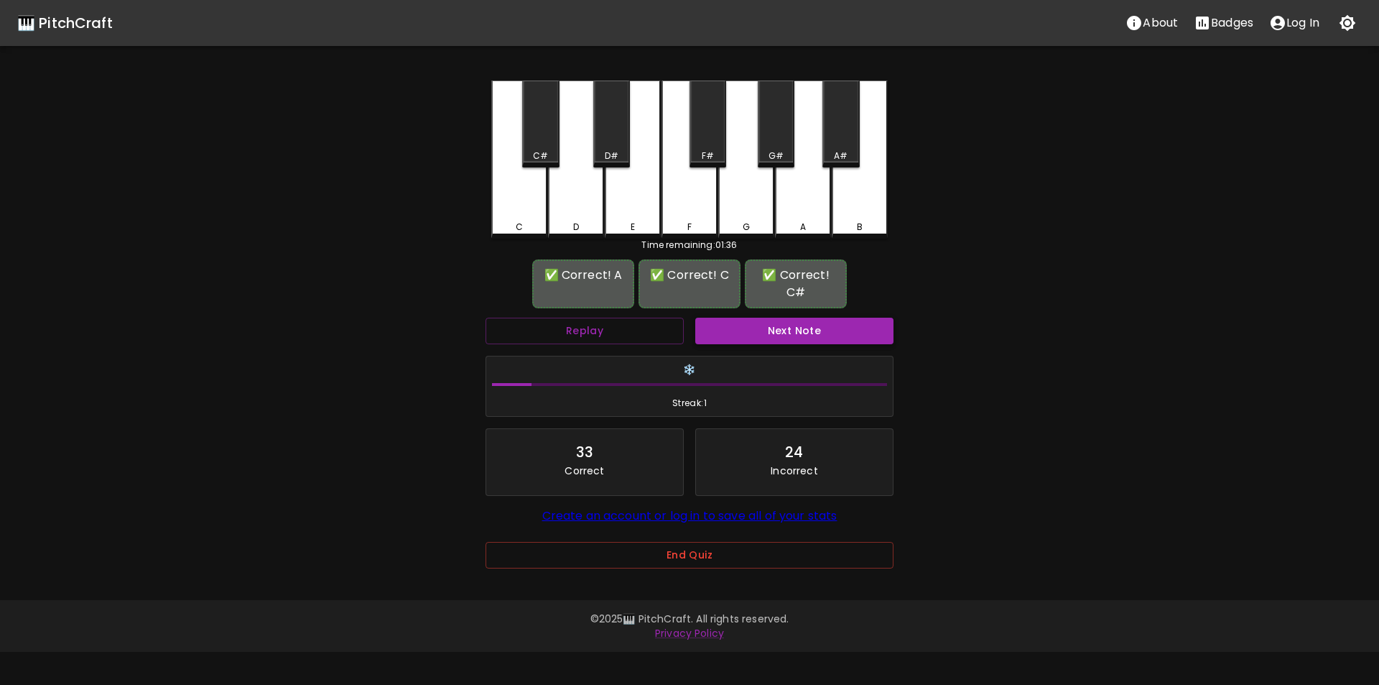
click at [764, 330] on button "Next Note" at bounding box center [794, 331] width 198 height 27
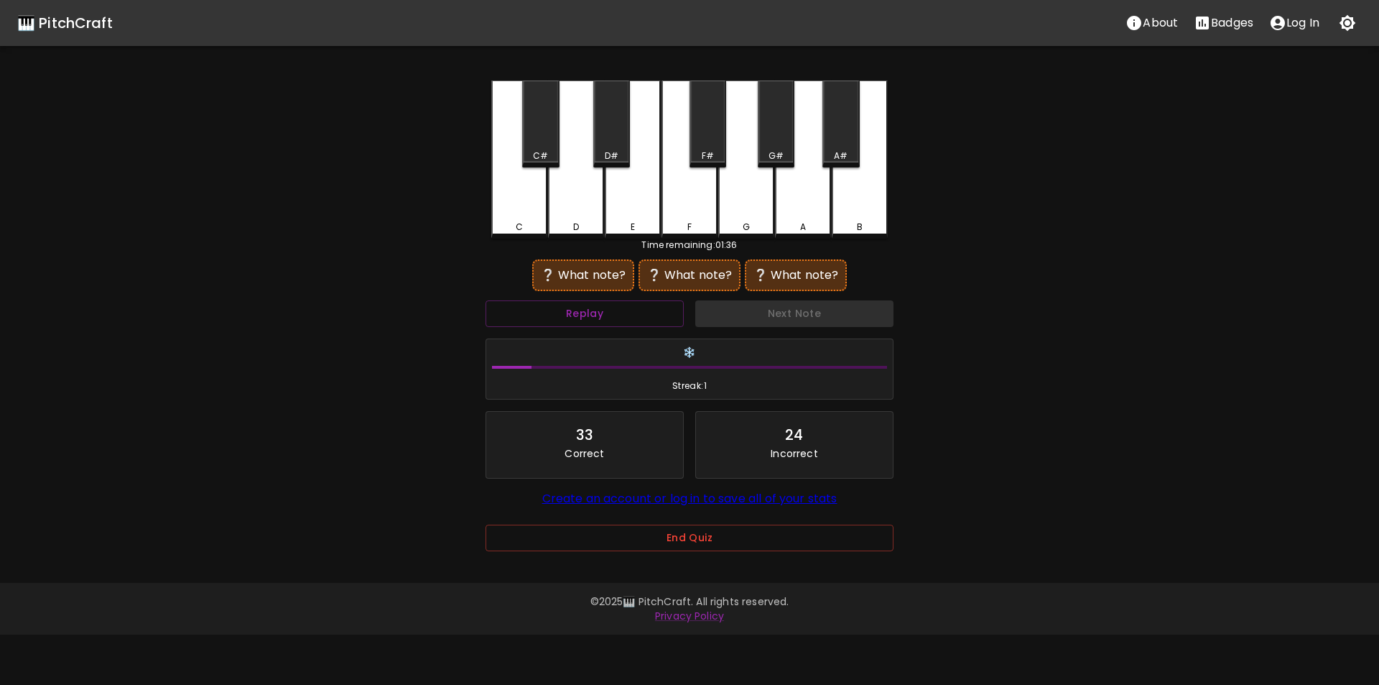
click at [739, 211] on div "G" at bounding box center [746, 159] width 56 height 158
click at [618, 152] on div "D#" at bounding box center [612, 155] width 14 height 13
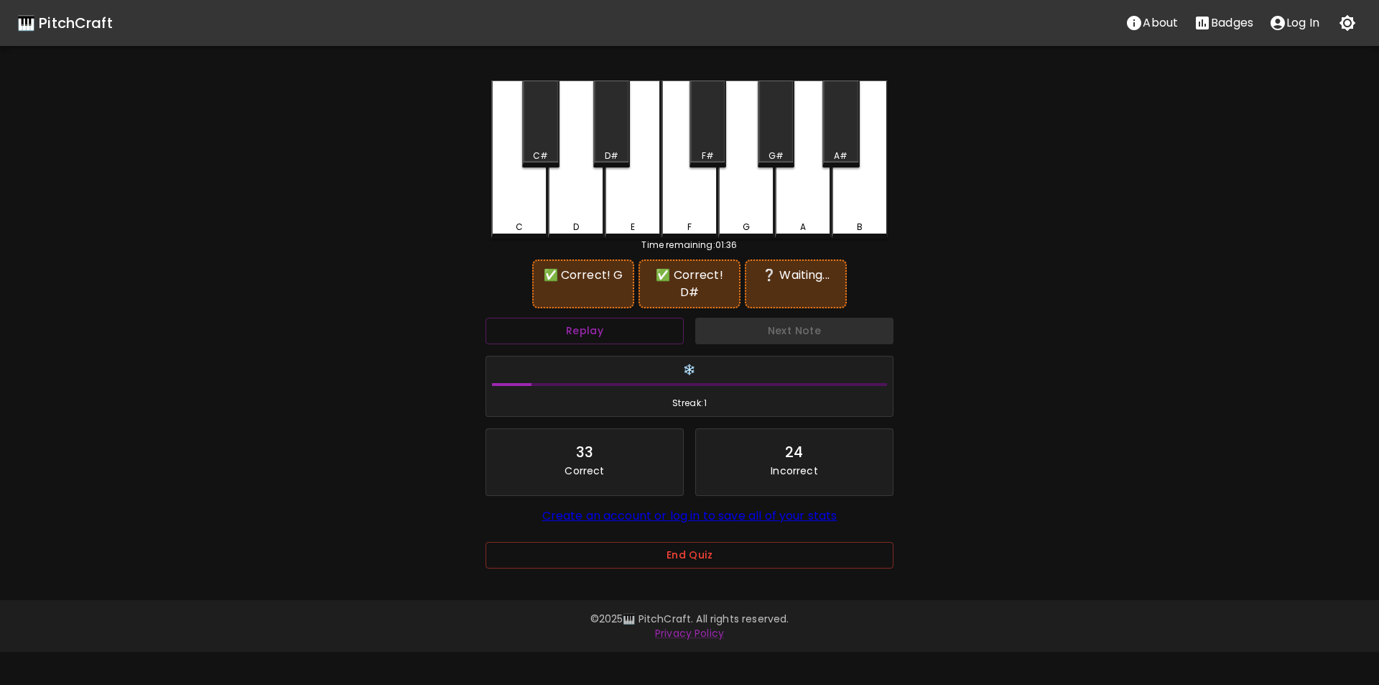
click at [774, 139] on div "G#" at bounding box center [776, 123] width 37 height 87
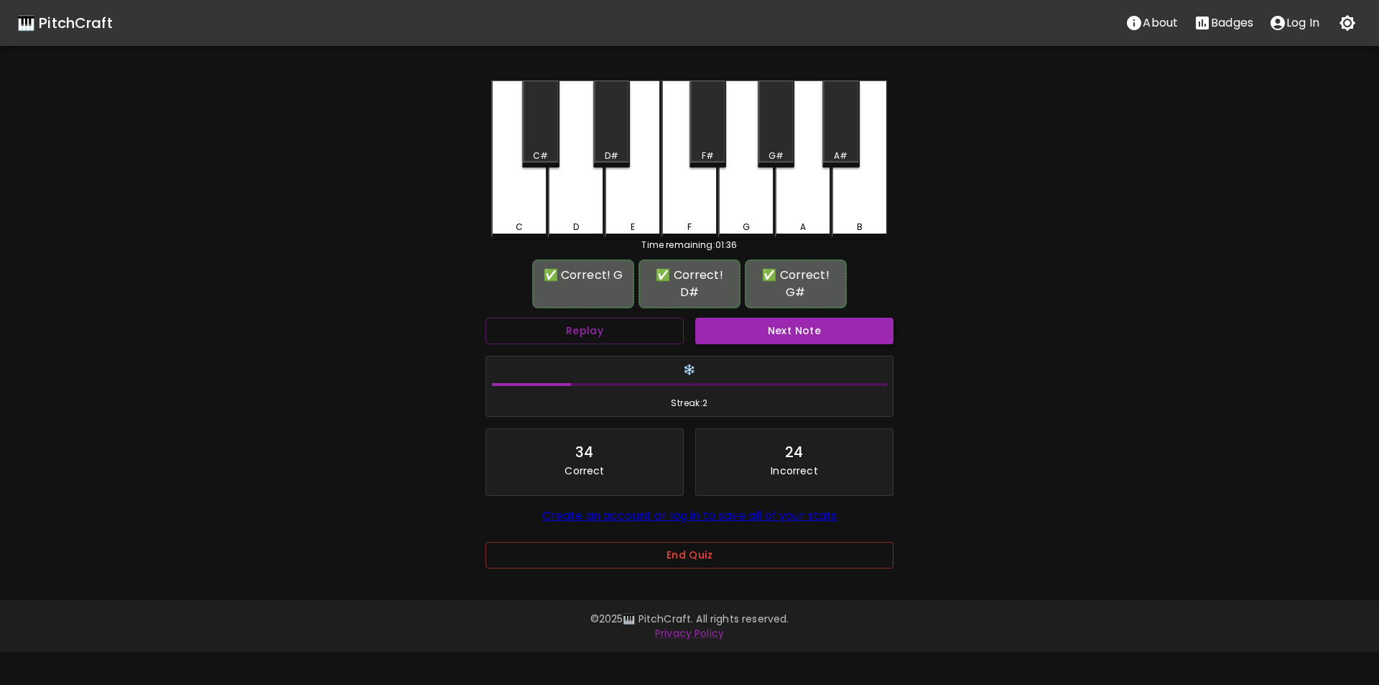
click at [755, 332] on button "Next Note" at bounding box center [794, 331] width 198 height 27
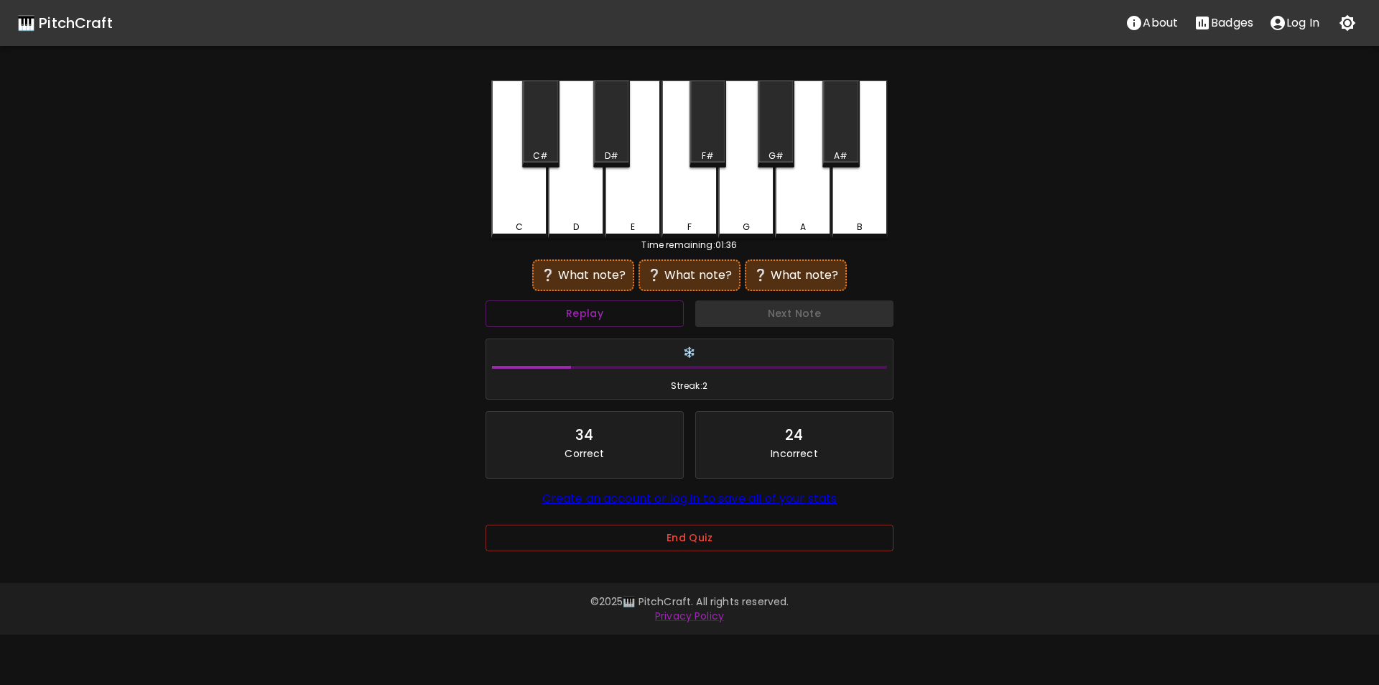
click at [517, 209] on div "C" at bounding box center [519, 159] width 56 height 158
click at [854, 190] on div "B" at bounding box center [860, 159] width 56 height 158
click at [744, 200] on div "G" at bounding box center [746, 159] width 56 height 158
click at [531, 216] on div "C" at bounding box center [519, 159] width 56 height 158
click at [854, 185] on div "B" at bounding box center [860, 159] width 56 height 158
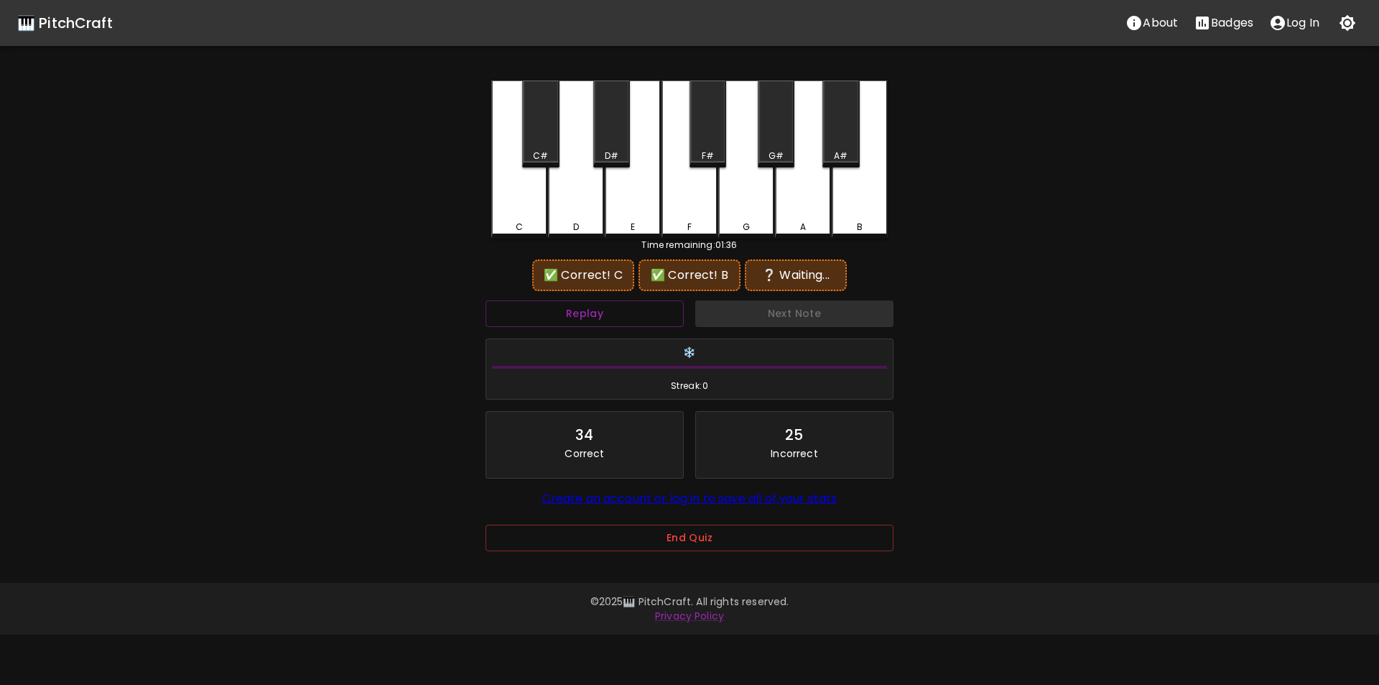
click at [711, 128] on div "F#" at bounding box center [708, 123] width 37 height 87
click at [613, 310] on button "Replay" at bounding box center [585, 313] width 198 height 27
click at [511, 216] on div "C" at bounding box center [519, 159] width 56 height 158
click at [848, 201] on div "B" at bounding box center [860, 159] width 56 height 158
click at [752, 130] on div "G" at bounding box center [746, 159] width 56 height 158
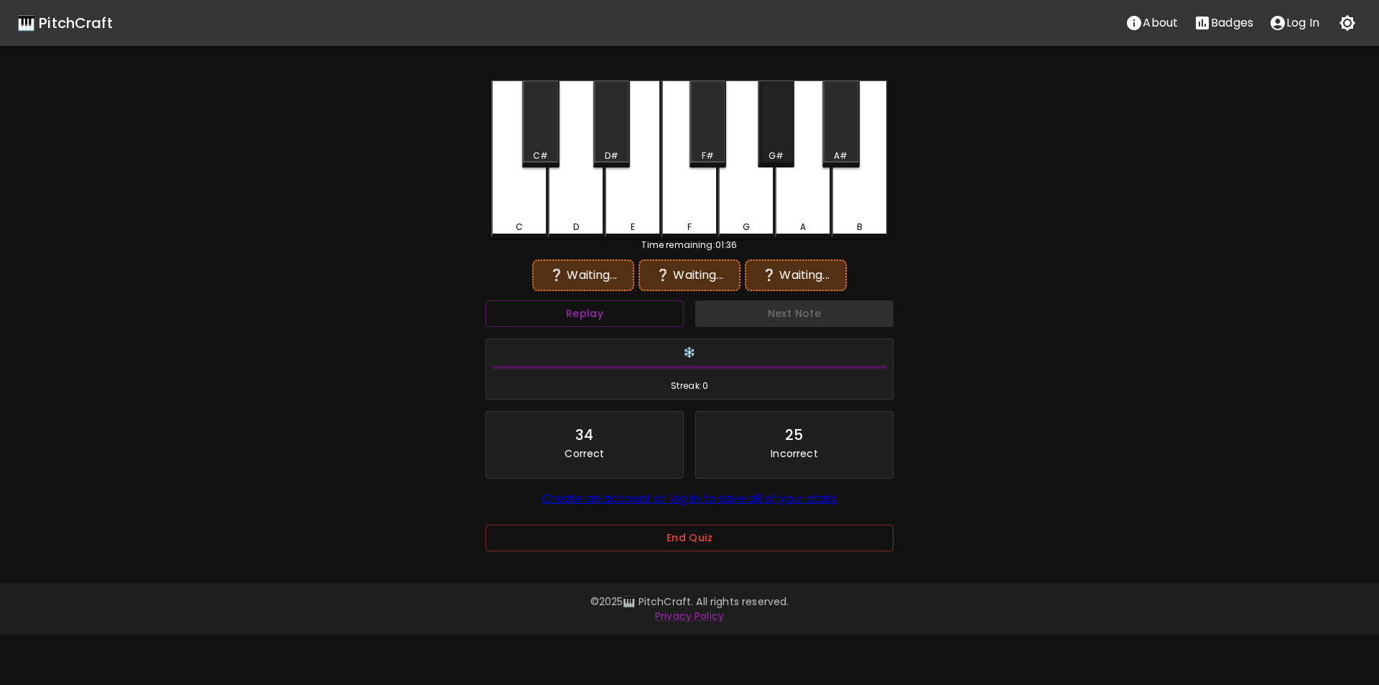
click at [776, 134] on div "G#" at bounding box center [776, 123] width 37 height 87
click at [537, 205] on div "C" at bounding box center [519, 159] width 56 height 158
click at [865, 203] on div "B" at bounding box center [860, 159] width 56 height 158
click at [786, 142] on div "G#" at bounding box center [776, 123] width 37 height 87
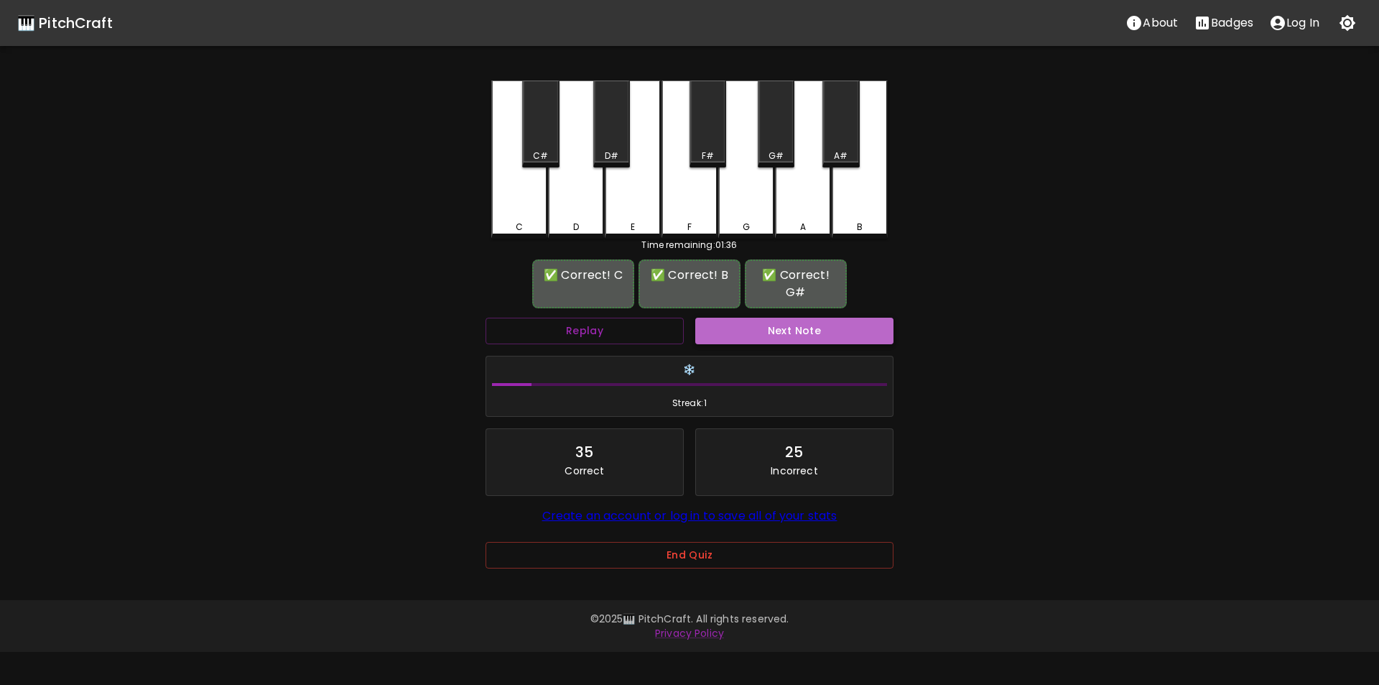
click at [784, 338] on button "Next Note" at bounding box center [794, 331] width 198 height 27
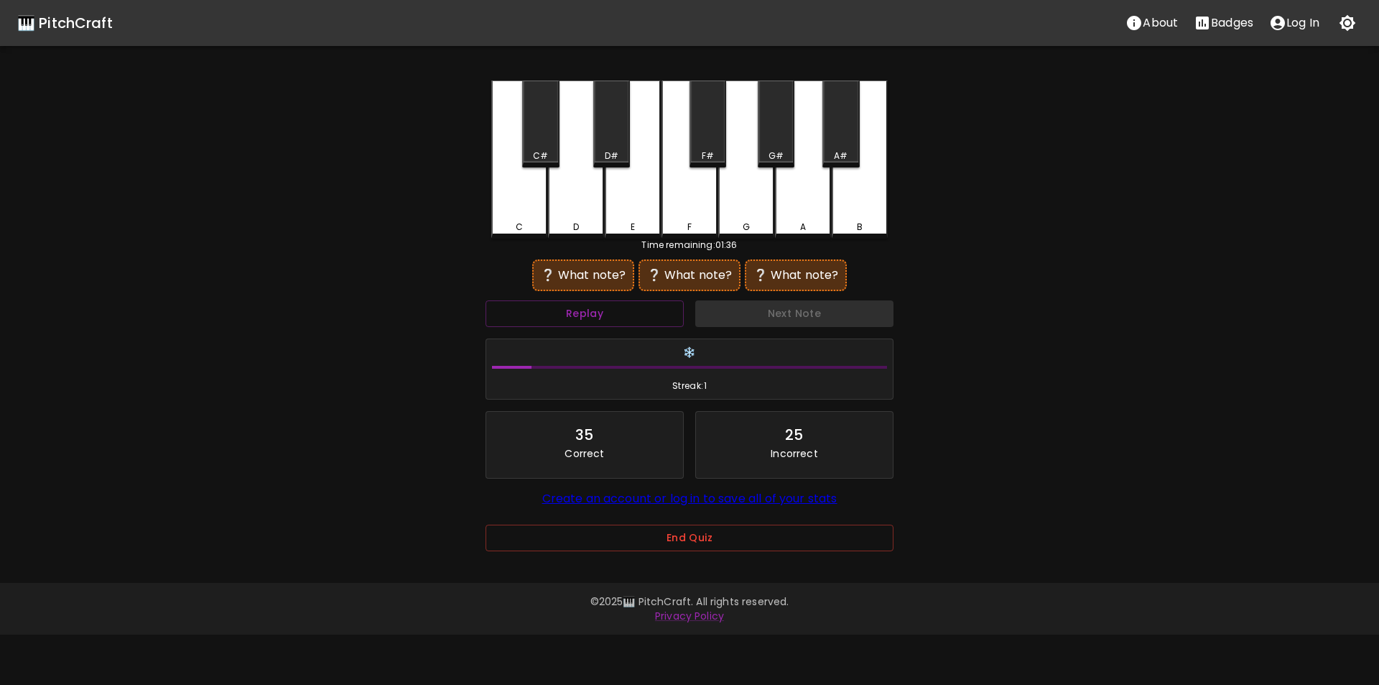
click at [517, 208] on div "C" at bounding box center [519, 159] width 56 height 158
click at [603, 136] on div "D#" at bounding box center [611, 123] width 37 height 87
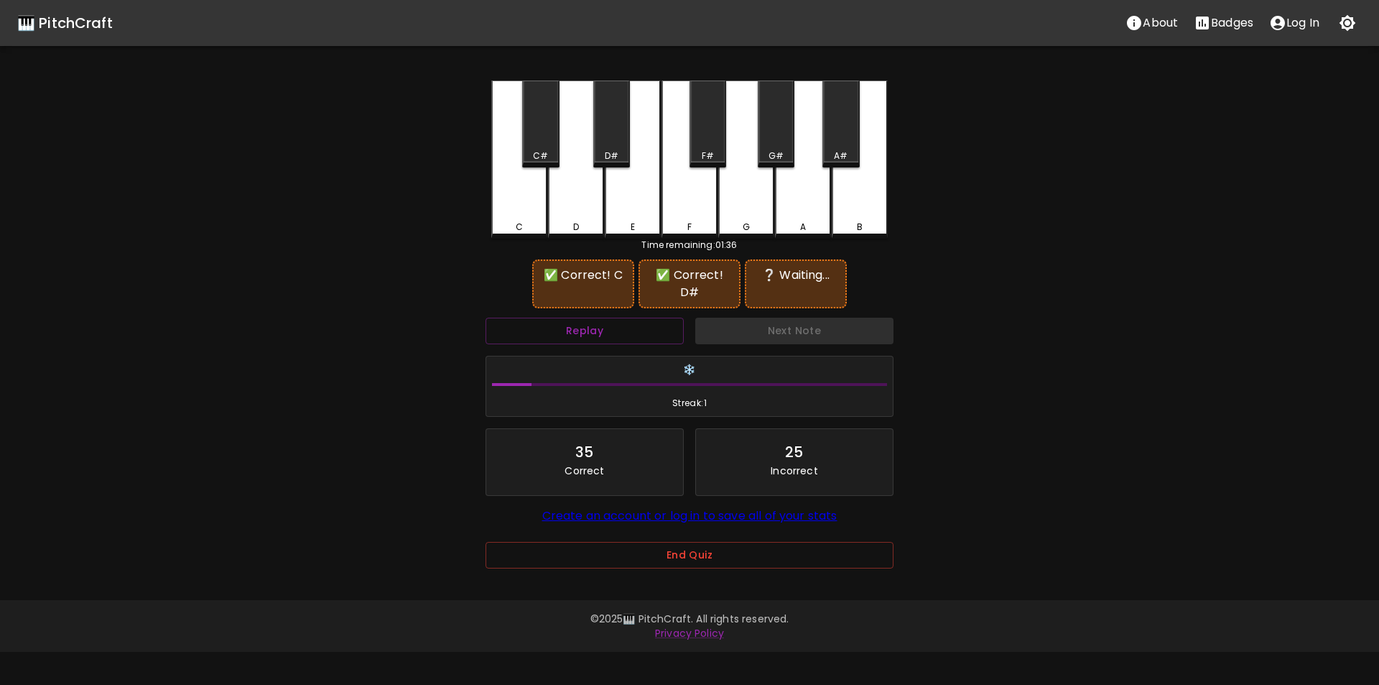
click at [567, 194] on div "D" at bounding box center [576, 159] width 56 height 158
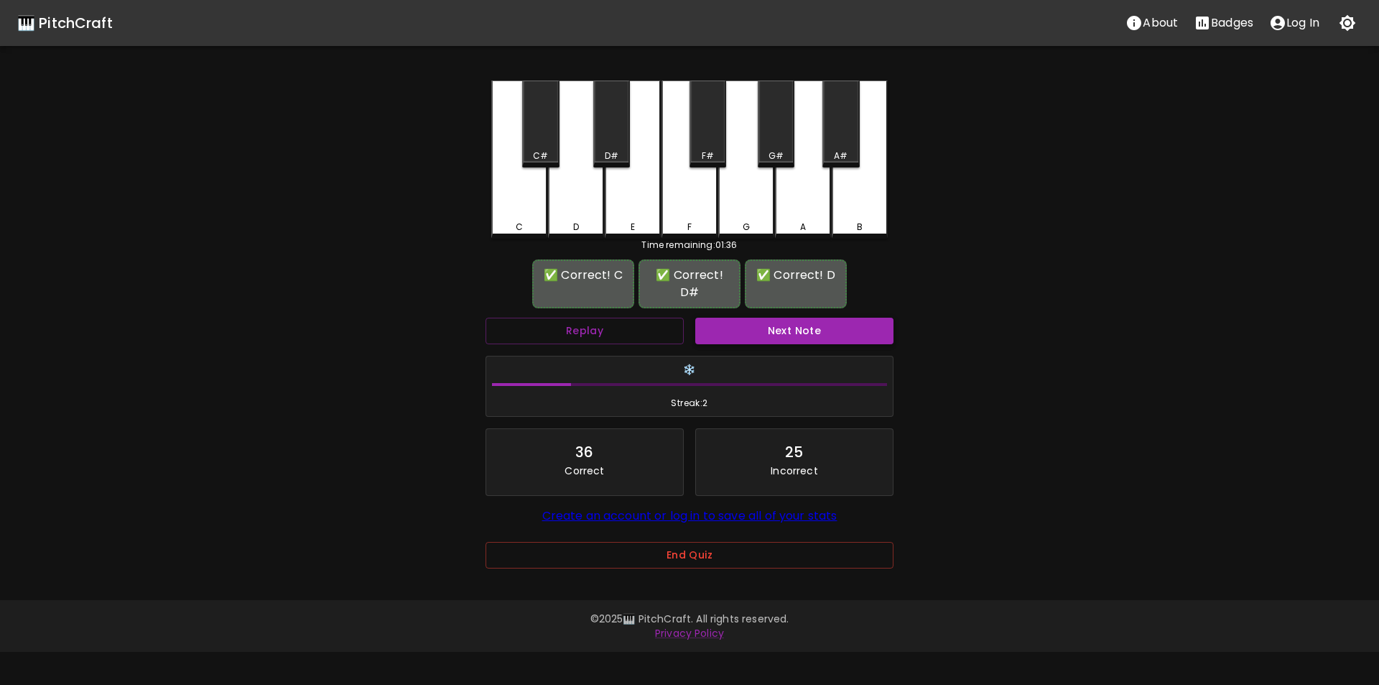
click at [733, 318] on button "Next Note" at bounding box center [794, 331] width 198 height 27
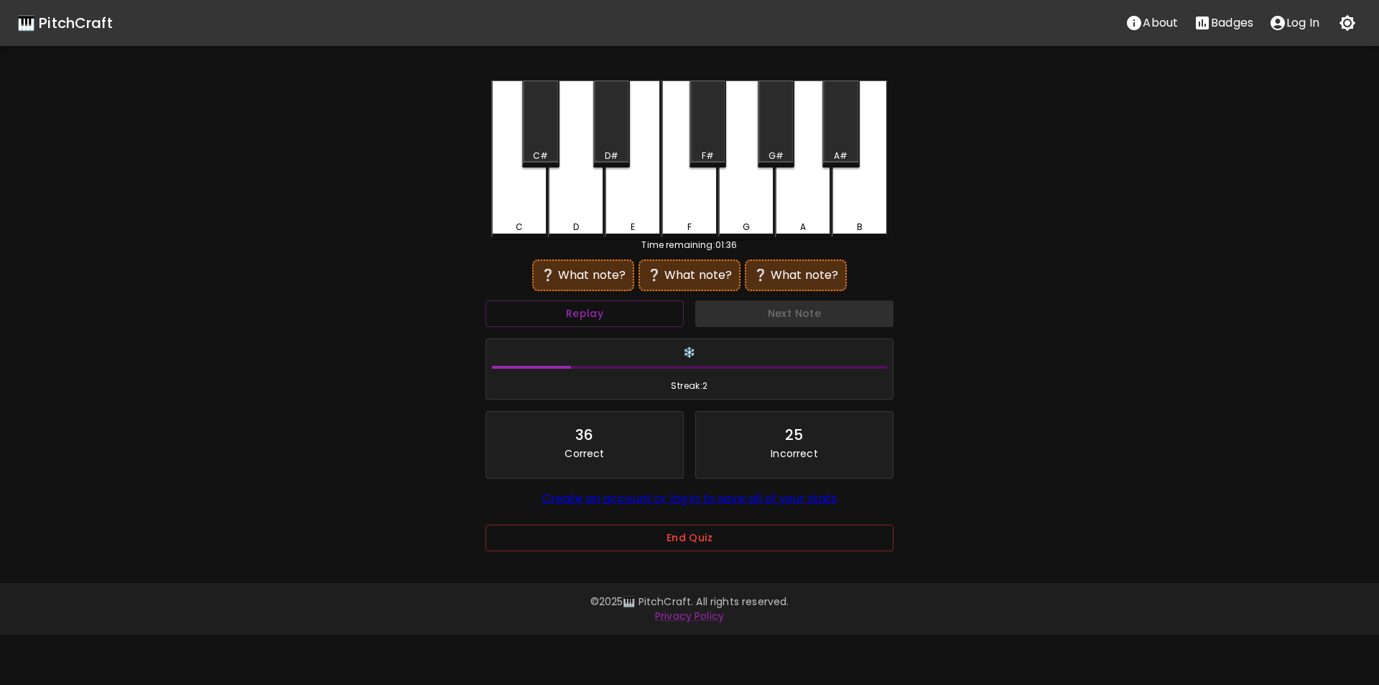
drag, startPoint x: 690, startPoint y: 199, endPoint x: 736, endPoint y: 190, distance: 46.8
click at [690, 200] on div "F" at bounding box center [690, 159] width 56 height 158
click at [843, 151] on div "A#" at bounding box center [841, 155] width 14 height 13
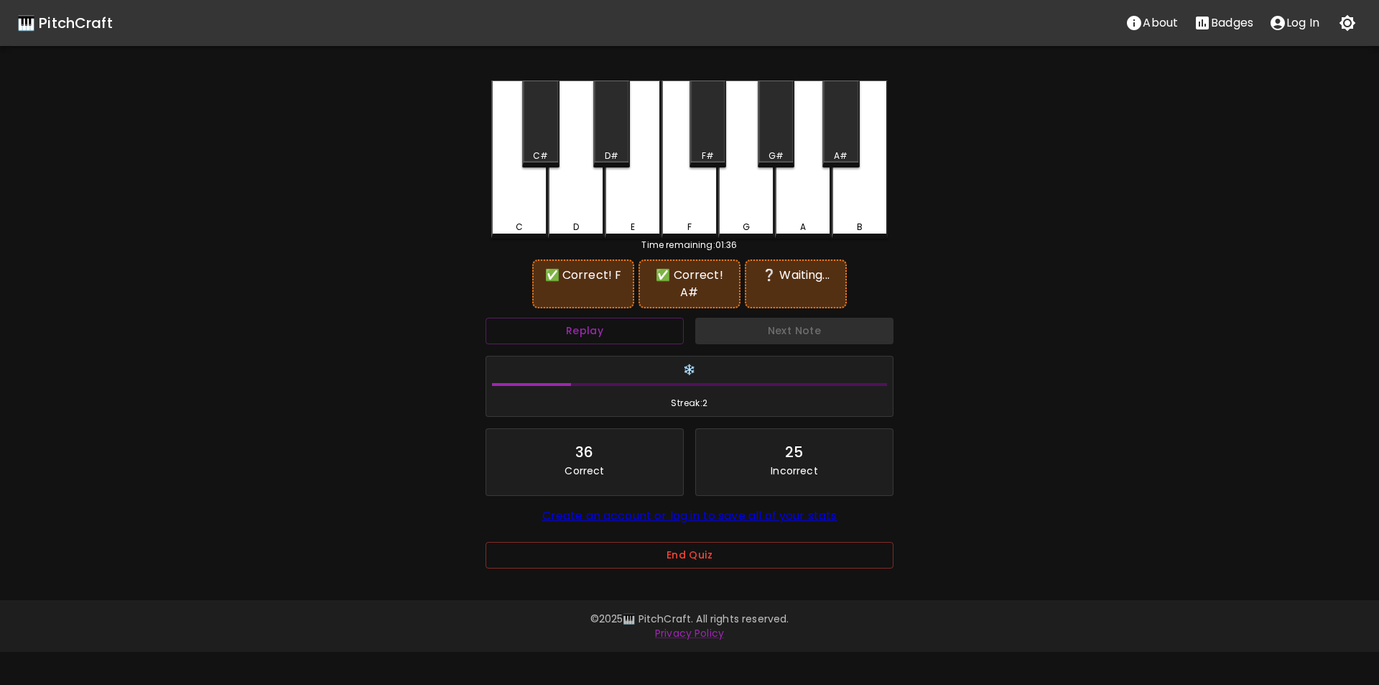
click at [766, 149] on div "G#" at bounding box center [776, 155] width 34 height 13
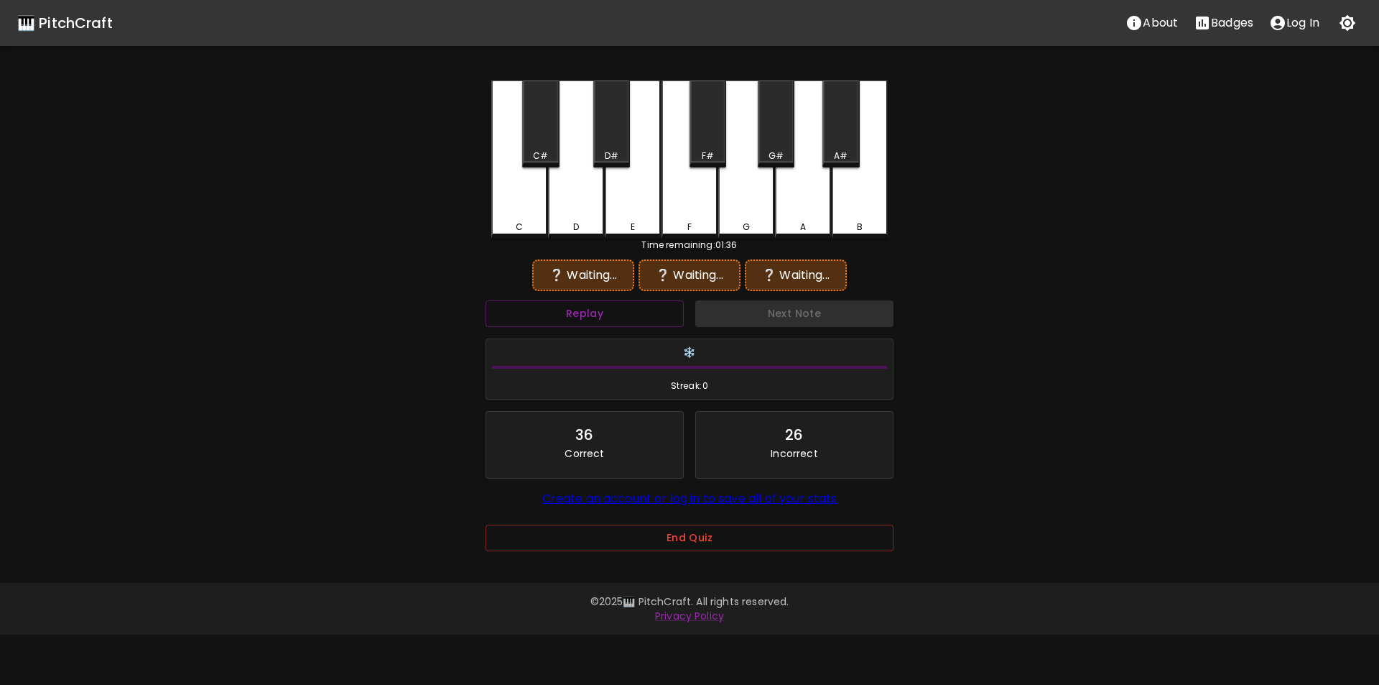
click at [700, 194] on div "F" at bounding box center [690, 159] width 56 height 158
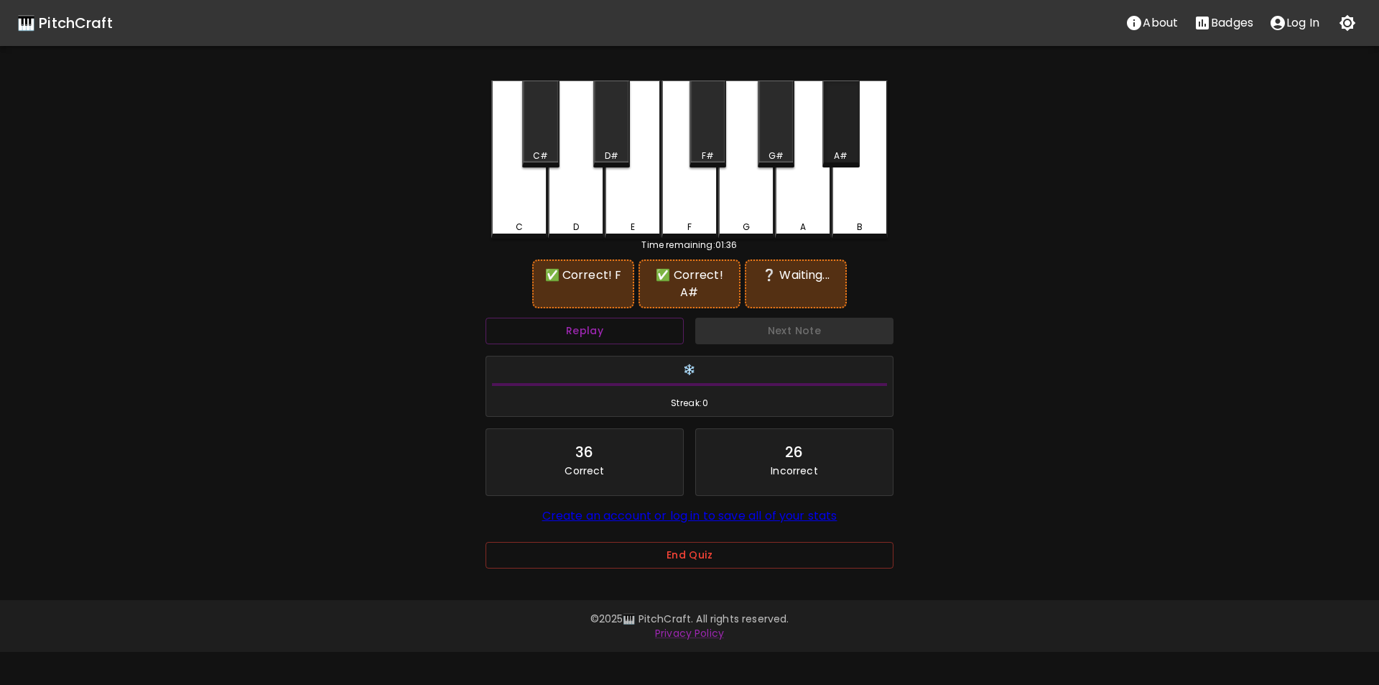
click at [841, 138] on div "A#" at bounding box center [841, 123] width 37 height 87
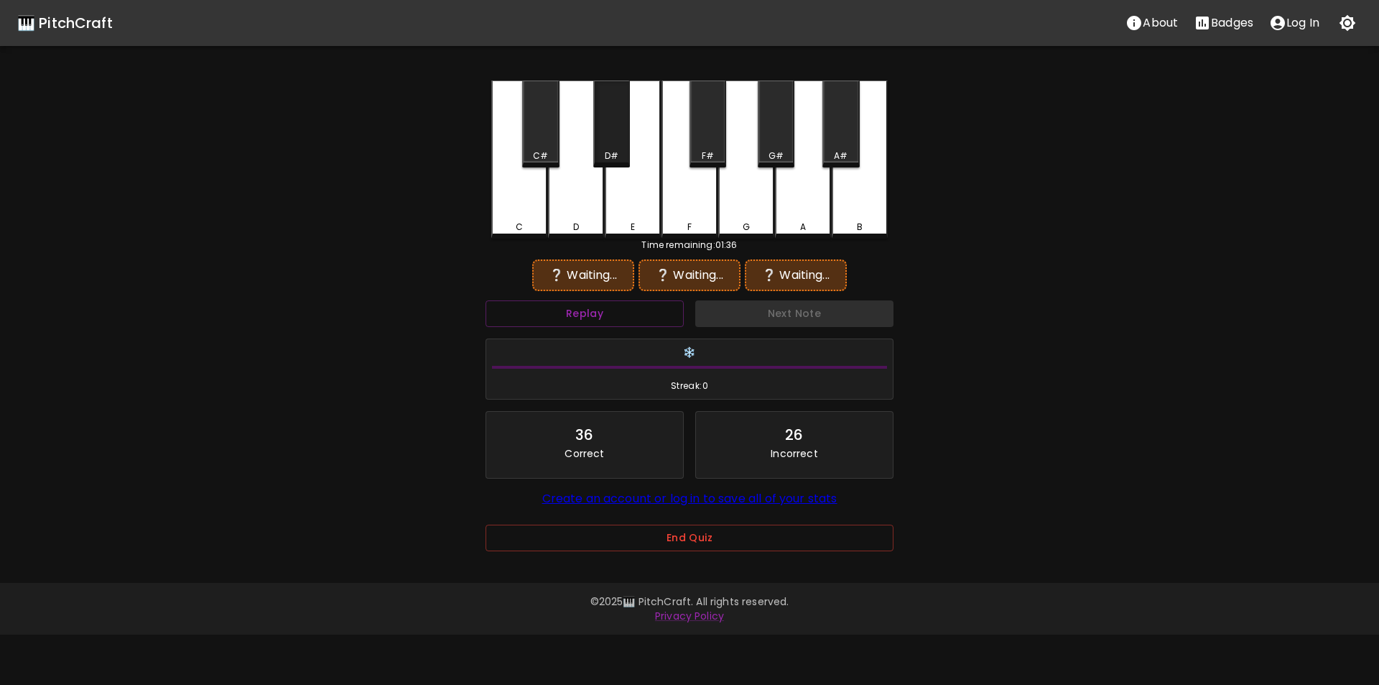
click at [624, 139] on div "D#" at bounding box center [611, 123] width 37 height 87
drag, startPoint x: 698, startPoint y: 208, endPoint x: 789, endPoint y: 158, distance: 104.2
click at [701, 208] on div "F" at bounding box center [690, 159] width 56 height 158
click at [840, 144] on div "A#" at bounding box center [841, 123] width 37 height 87
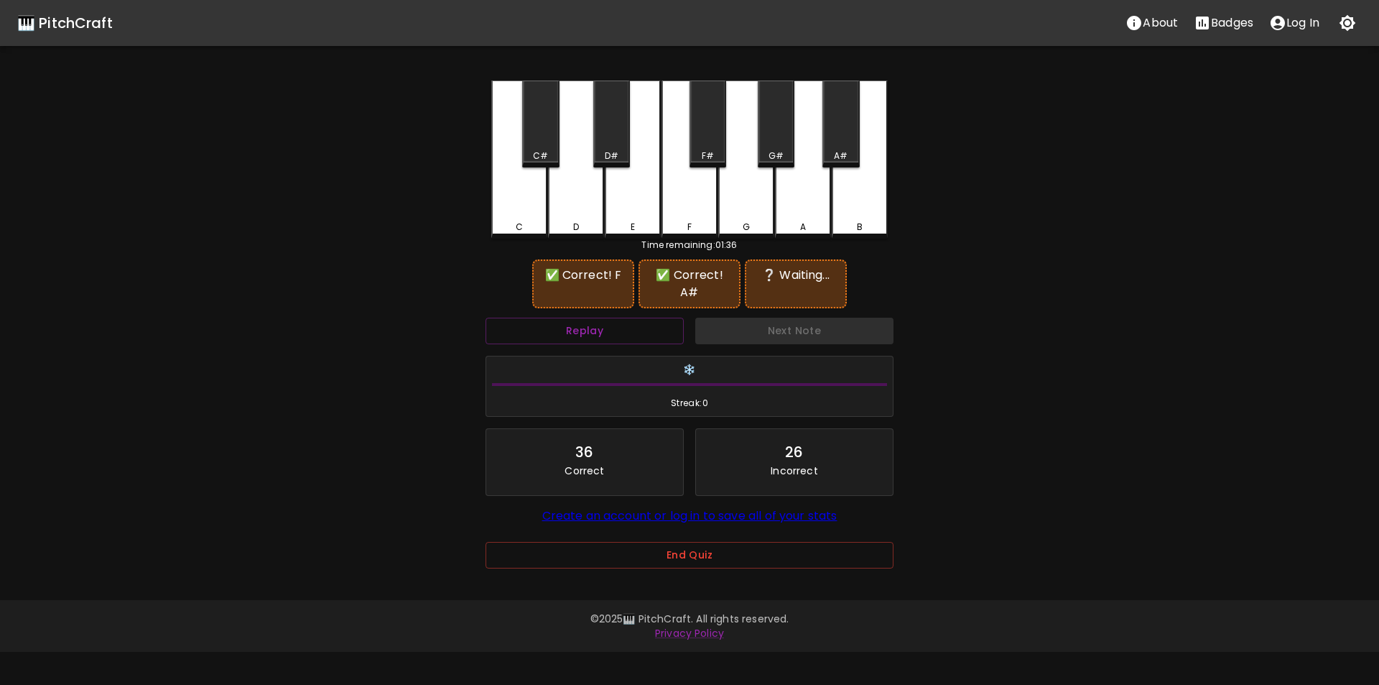
click at [734, 210] on div "G" at bounding box center [746, 159] width 56 height 158
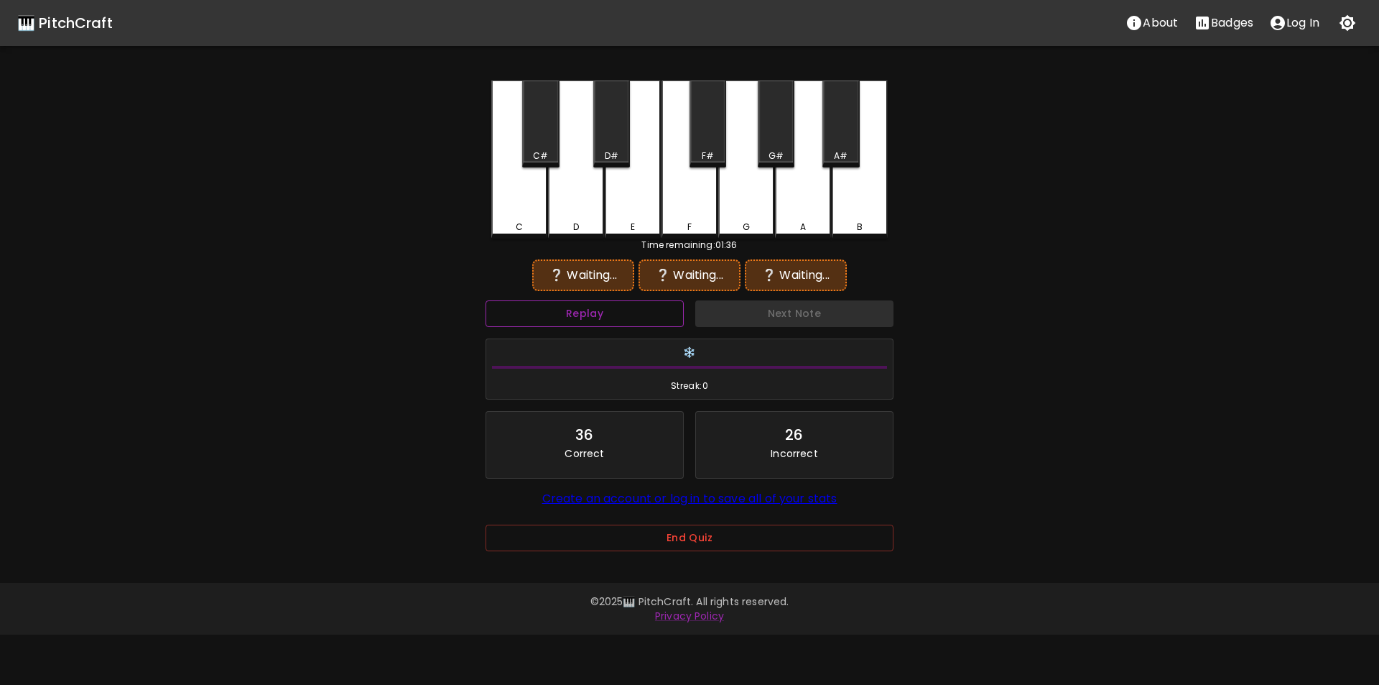
click at [675, 316] on button "Replay" at bounding box center [585, 313] width 198 height 27
click at [693, 206] on div "F" at bounding box center [690, 159] width 56 height 158
click at [835, 147] on div "A#" at bounding box center [841, 123] width 37 height 87
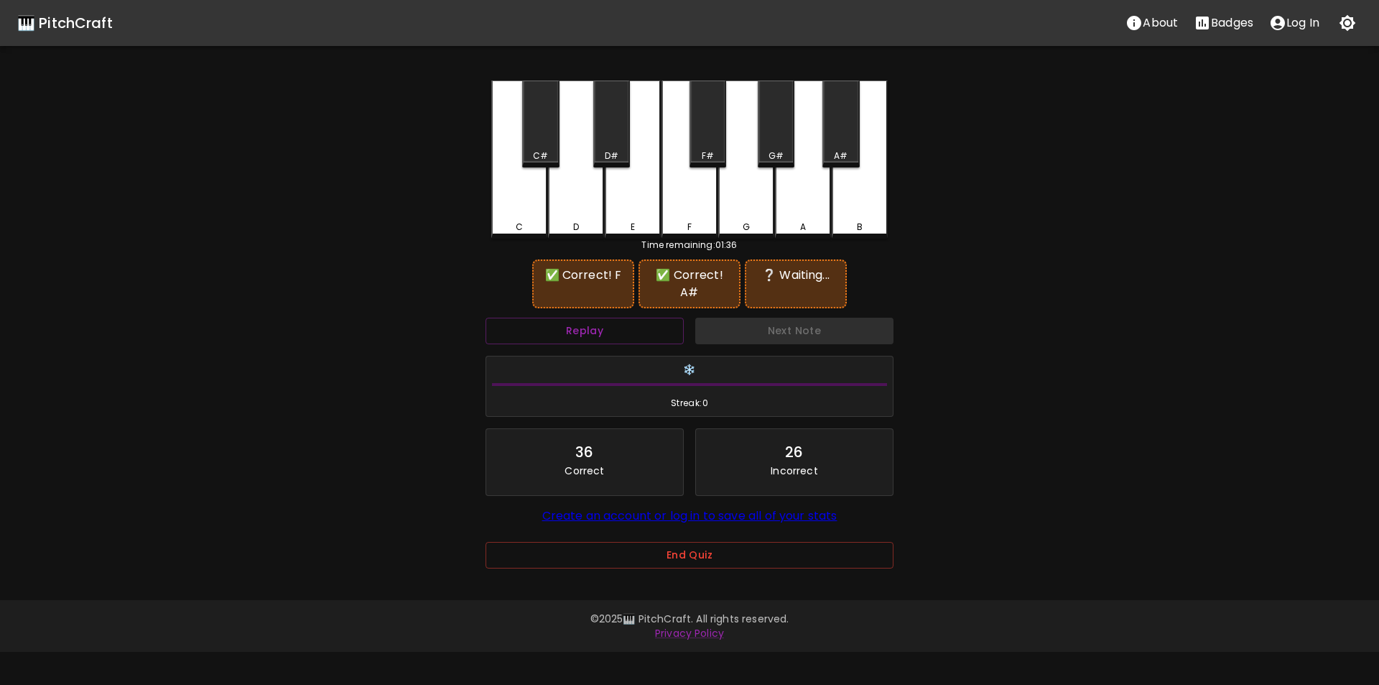
click at [636, 203] on div "E" at bounding box center [633, 159] width 56 height 158
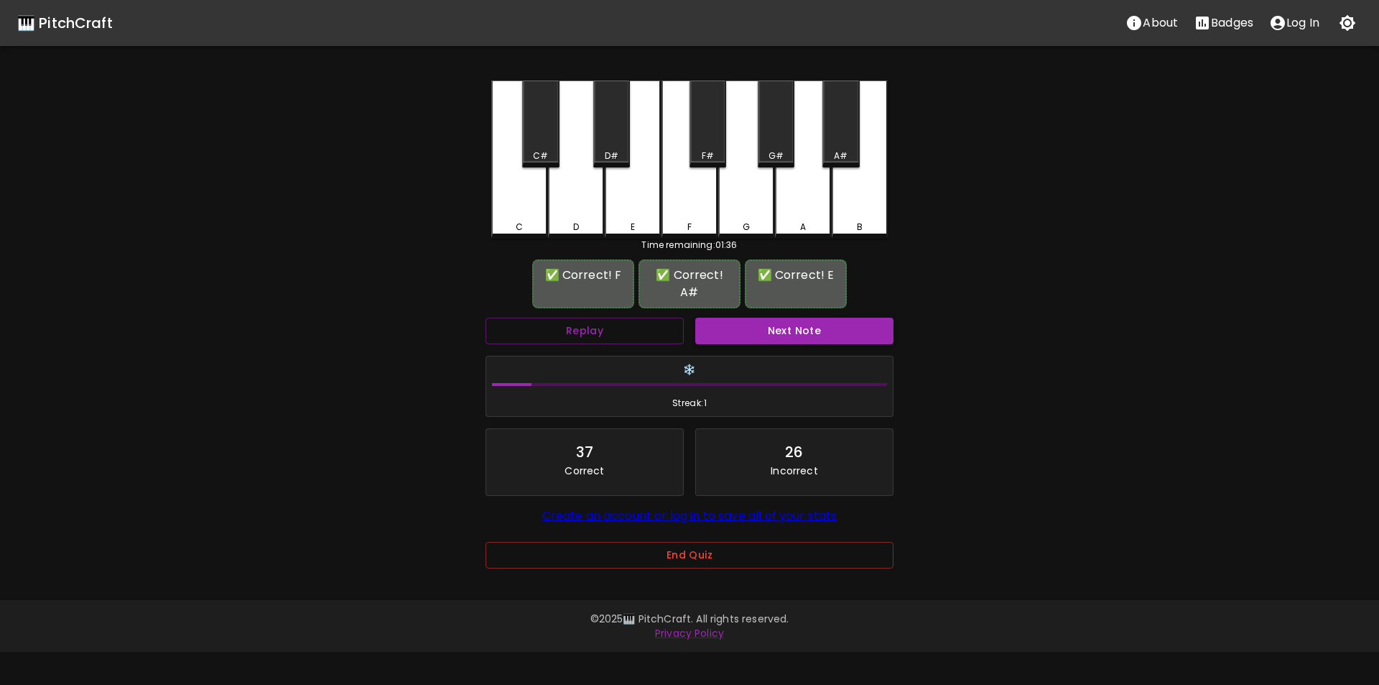
click at [736, 312] on div "Next Note" at bounding box center [795, 331] width 210 height 38
click at [736, 318] on button "Next Note" at bounding box center [794, 331] width 198 height 27
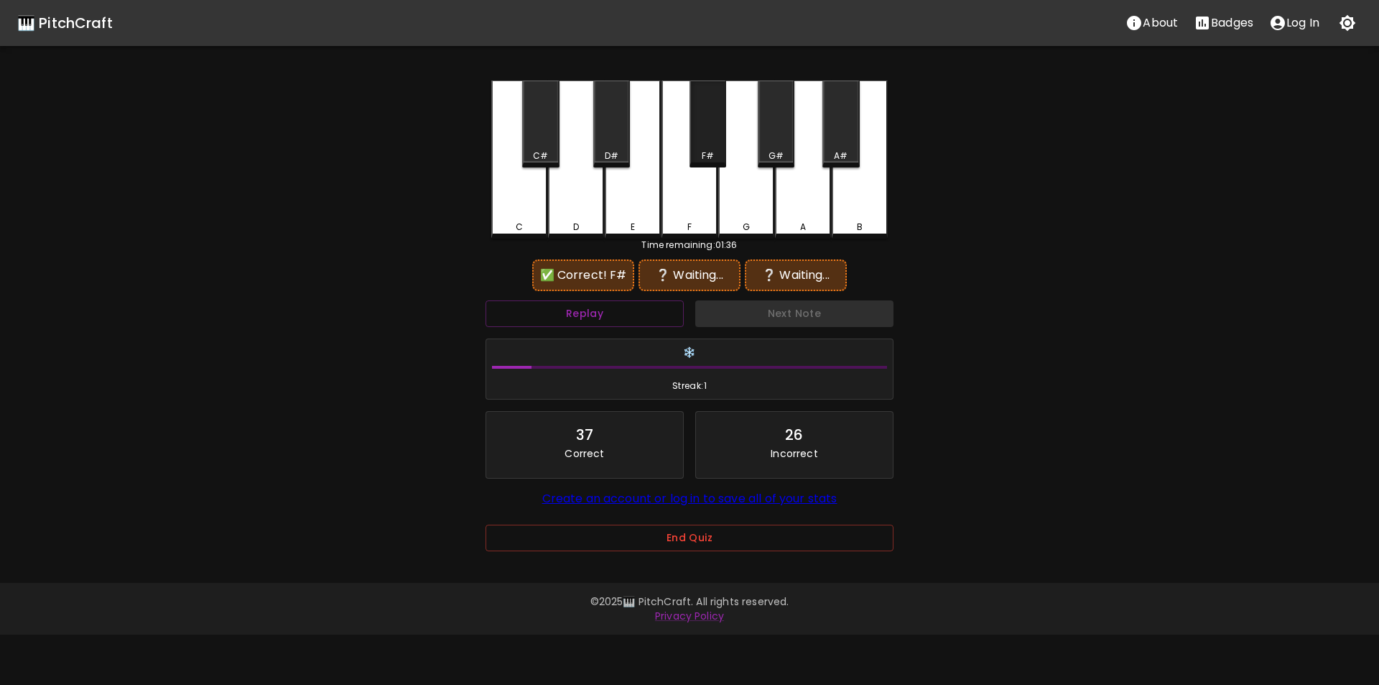
click at [705, 143] on div "F#" at bounding box center [708, 123] width 37 height 87
drag, startPoint x: 630, startPoint y: 199, endPoint x: 638, endPoint y: 206, distance: 10.7
click at [630, 200] on div "E" at bounding box center [633, 159] width 56 height 158
click at [746, 208] on div "G" at bounding box center [746, 159] width 56 height 158
click at [698, 144] on div "F#" at bounding box center [708, 123] width 37 height 87
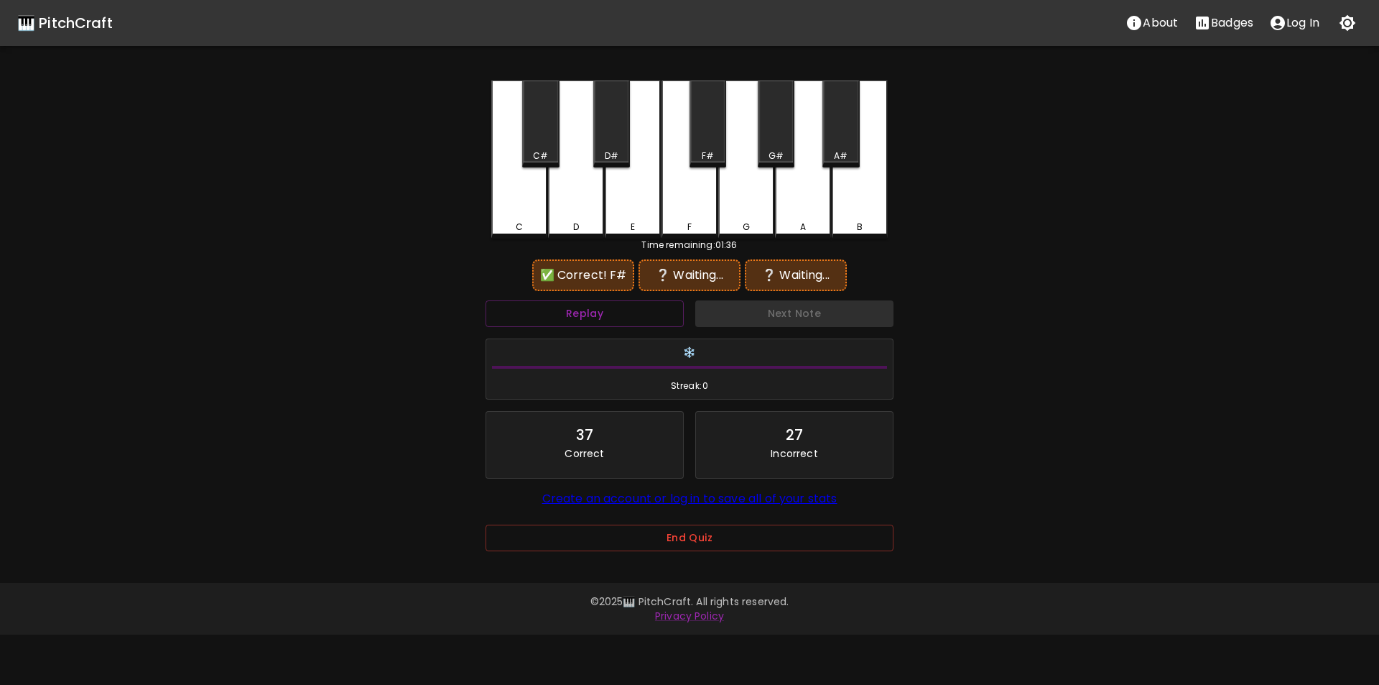
drag, startPoint x: 647, startPoint y: 206, endPoint x: 669, endPoint y: 206, distance: 22.3
click at [649, 208] on div "E" at bounding box center [633, 159] width 56 height 158
click at [697, 205] on div "F" at bounding box center [690, 159] width 56 height 158
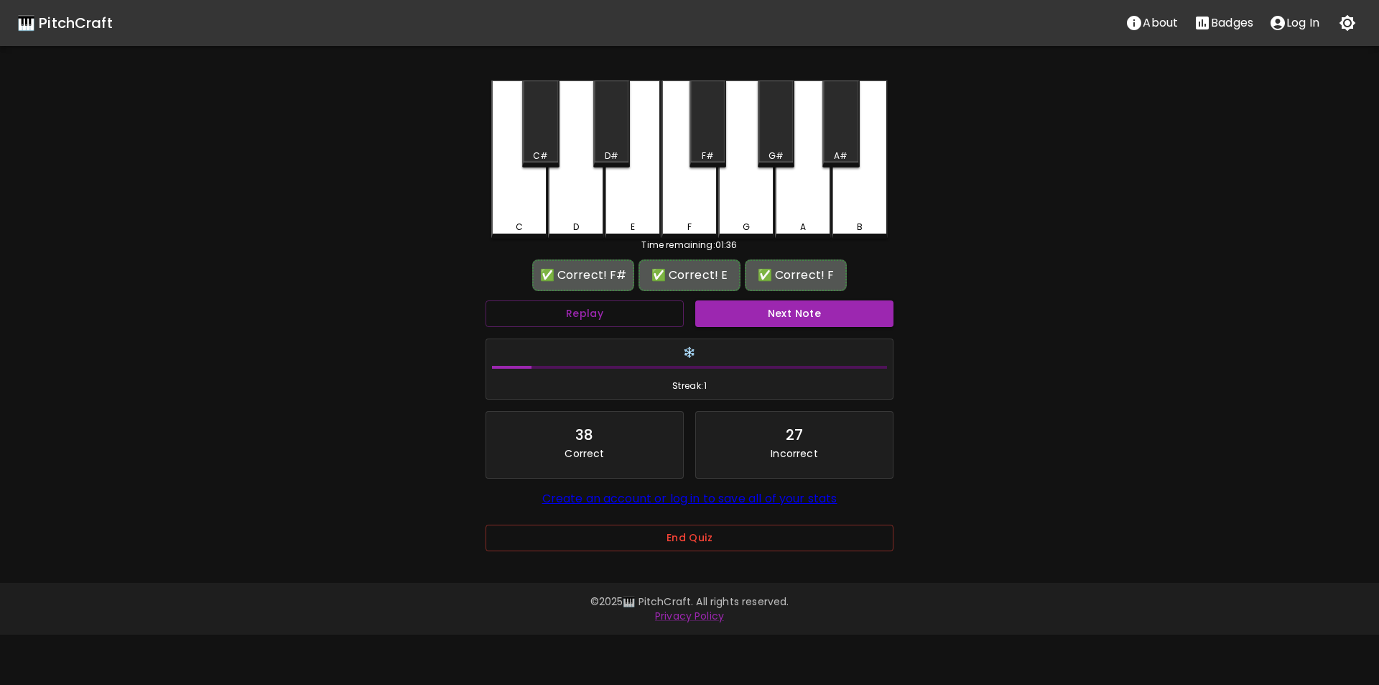
click at [741, 299] on div "Next Note" at bounding box center [795, 314] width 210 height 38
click at [743, 313] on button "Next Note" at bounding box center [794, 313] width 198 height 27
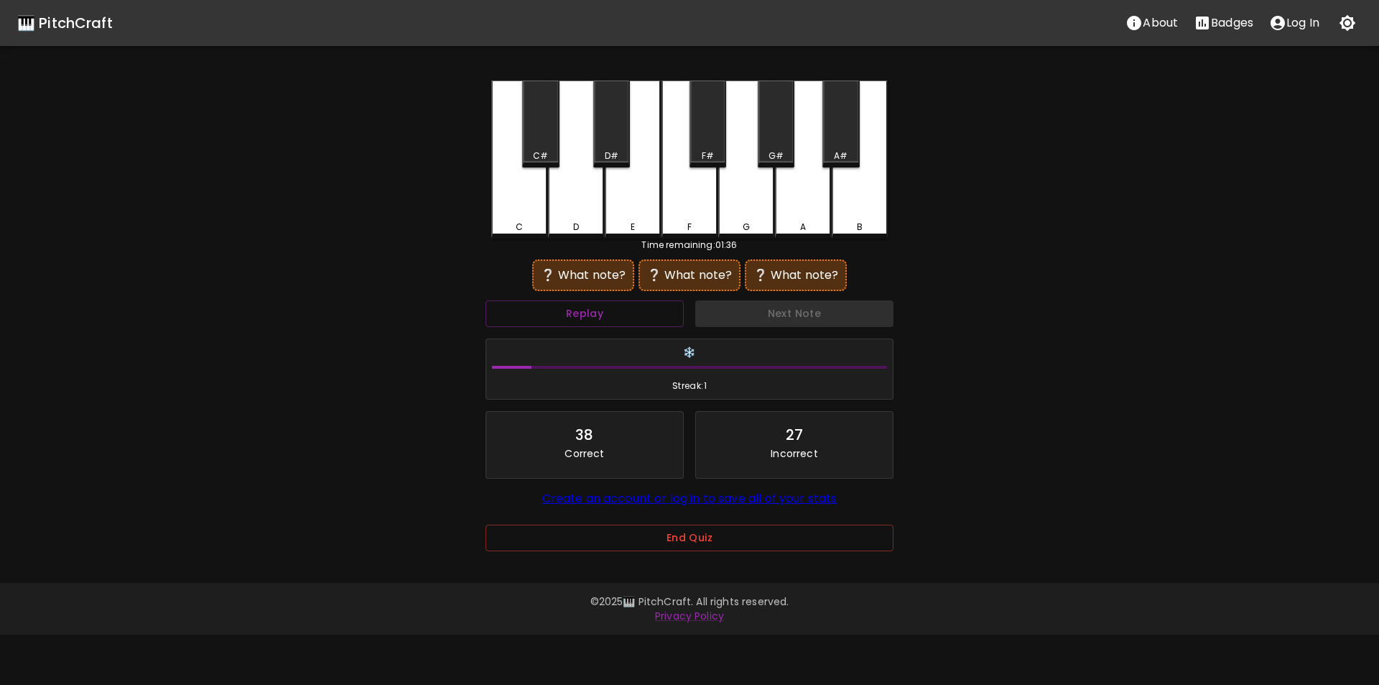
click at [835, 144] on div "A#" at bounding box center [841, 123] width 37 height 87
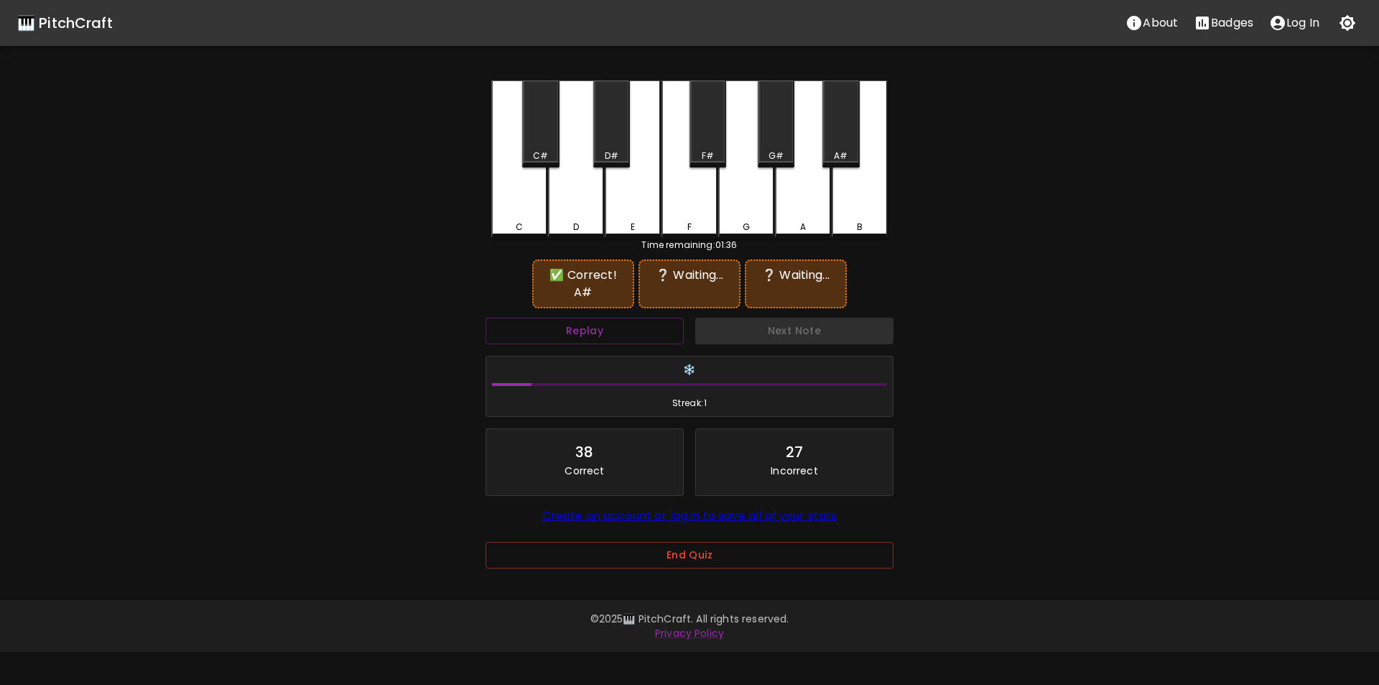
click at [700, 204] on div "F" at bounding box center [690, 159] width 56 height 158
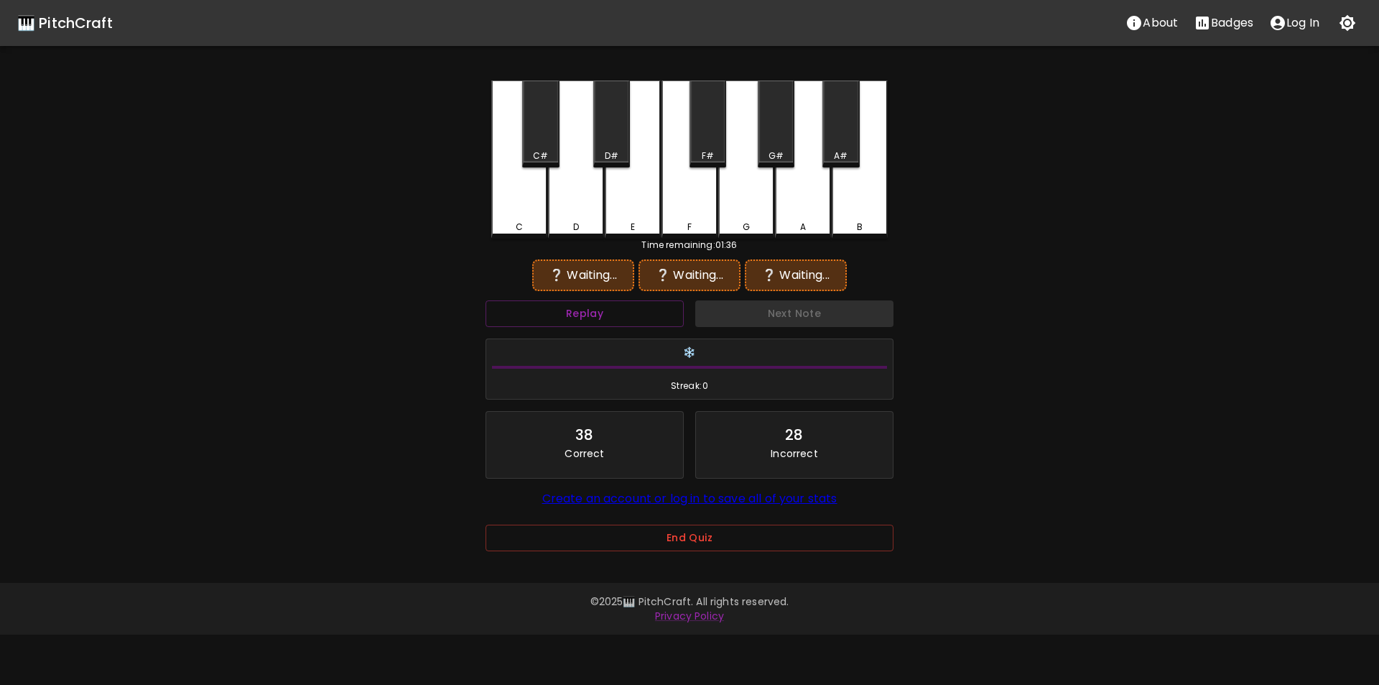
click at [831, 149] on div "A#" at bounding box center [841, 155] width 34 height 13
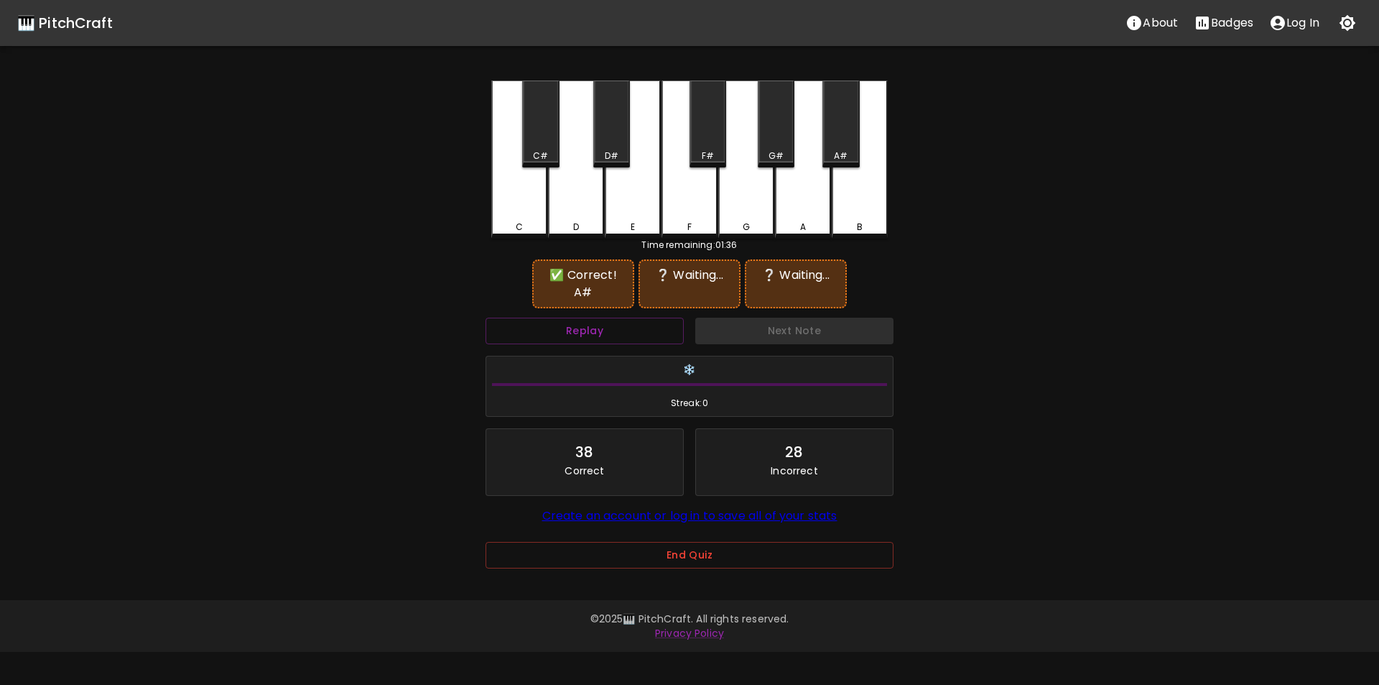
click at [784, 142] on div "G#" at bounding box center [776, 123] width 37 height 87
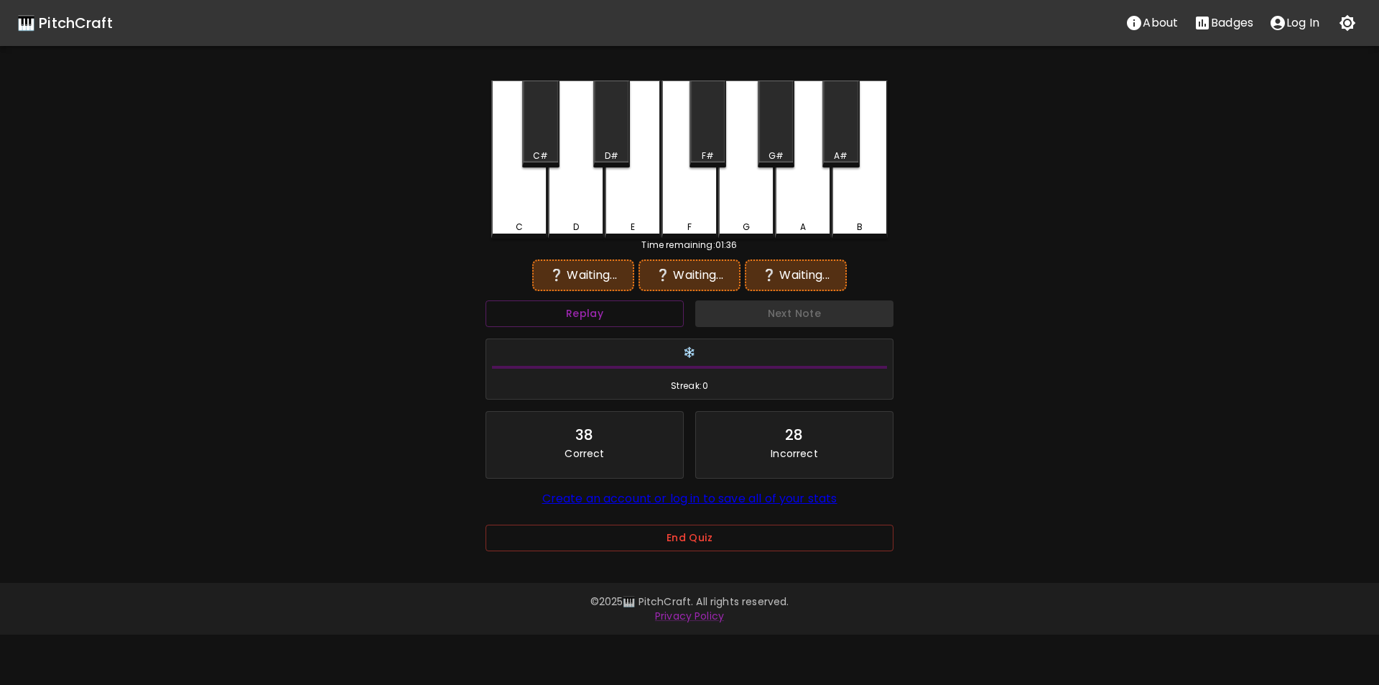
click at [838, 160] on div "A#" at bounding box center [841, 155] width 14 height 13
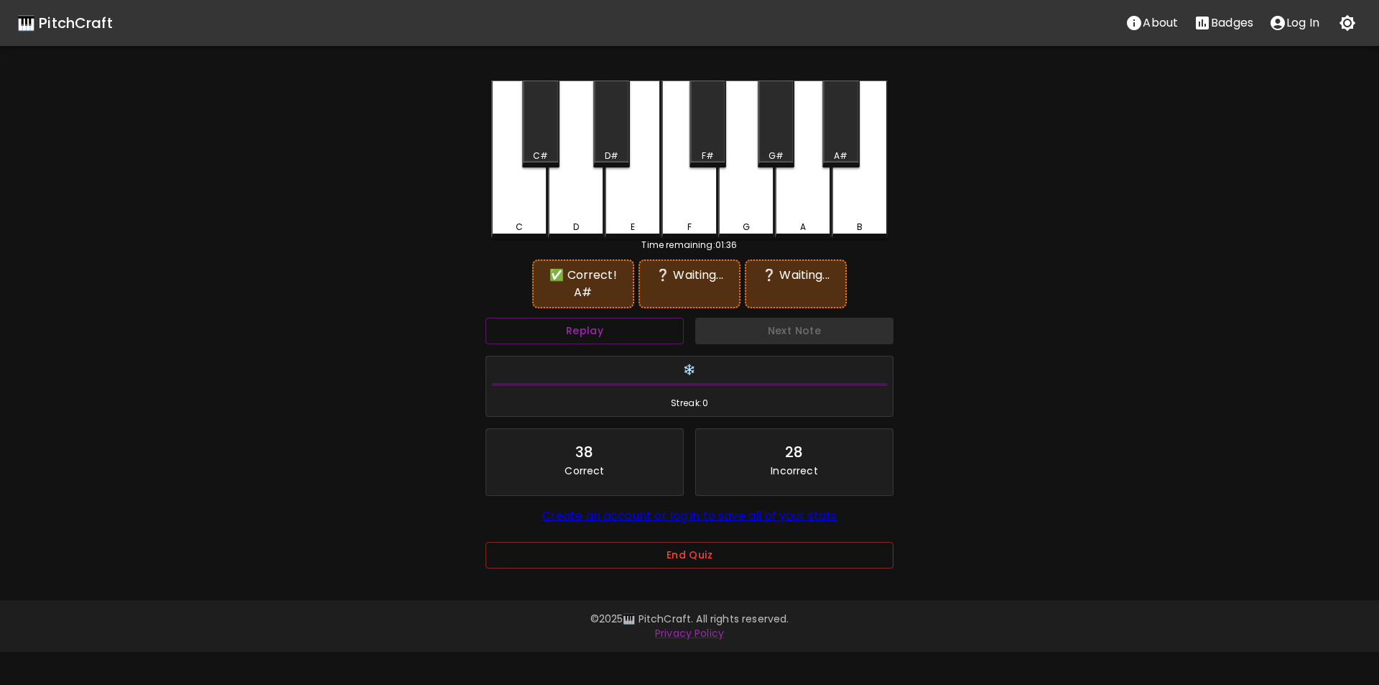
click at [803, 207] on div "A" at bounding box center [803, 159] width 56 height 158
click at [668, 318] on button "Replay" at bounding box center [585, 331] width 198 height 27
click at [635, 199] on div "E" at bounding box center [633, 159] width 56 height 158
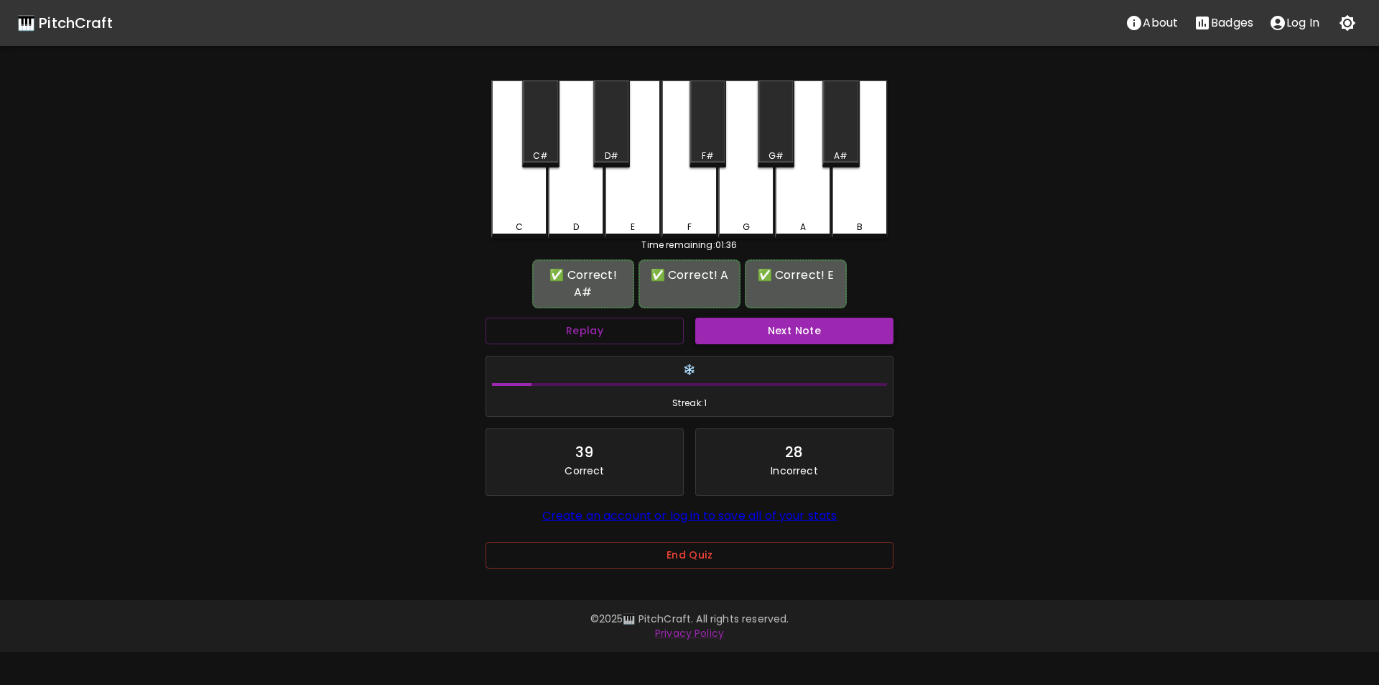
click at [767, 318] on button "Next Note" at bounding box center [794, 331] width 198 height 27
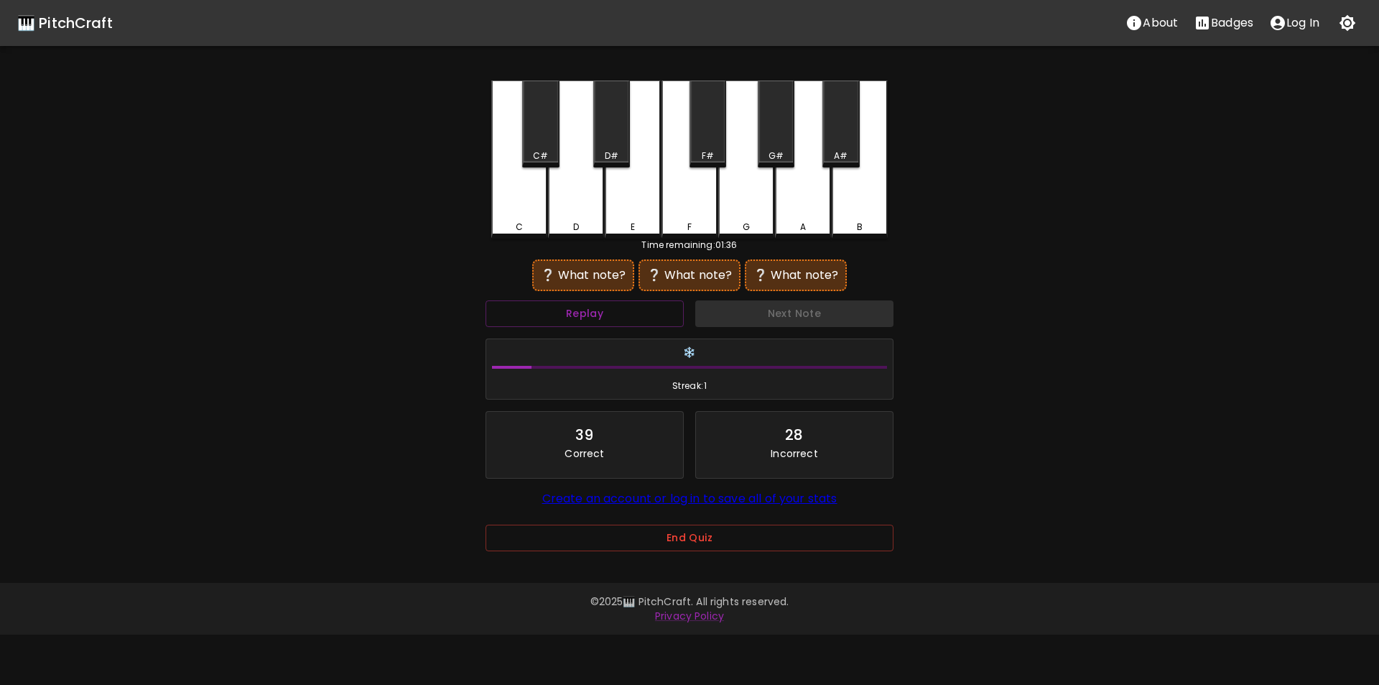
click at [520, 212] on div "C" at bounding box center [519, 159] width 56 height 158
click at [613, 156] on div "D#" at bounding box center [612, 155] width 14 height 13
click at [534, 222] on div "C" at bounding box center [519, 227] width 53 height 13
click at [551, 149] on div "C#" at bounding box center [540, 123] width 37 height 87
click at [602, 306] on button "Replay" at bounding box center [585, 313] width 198 height 27
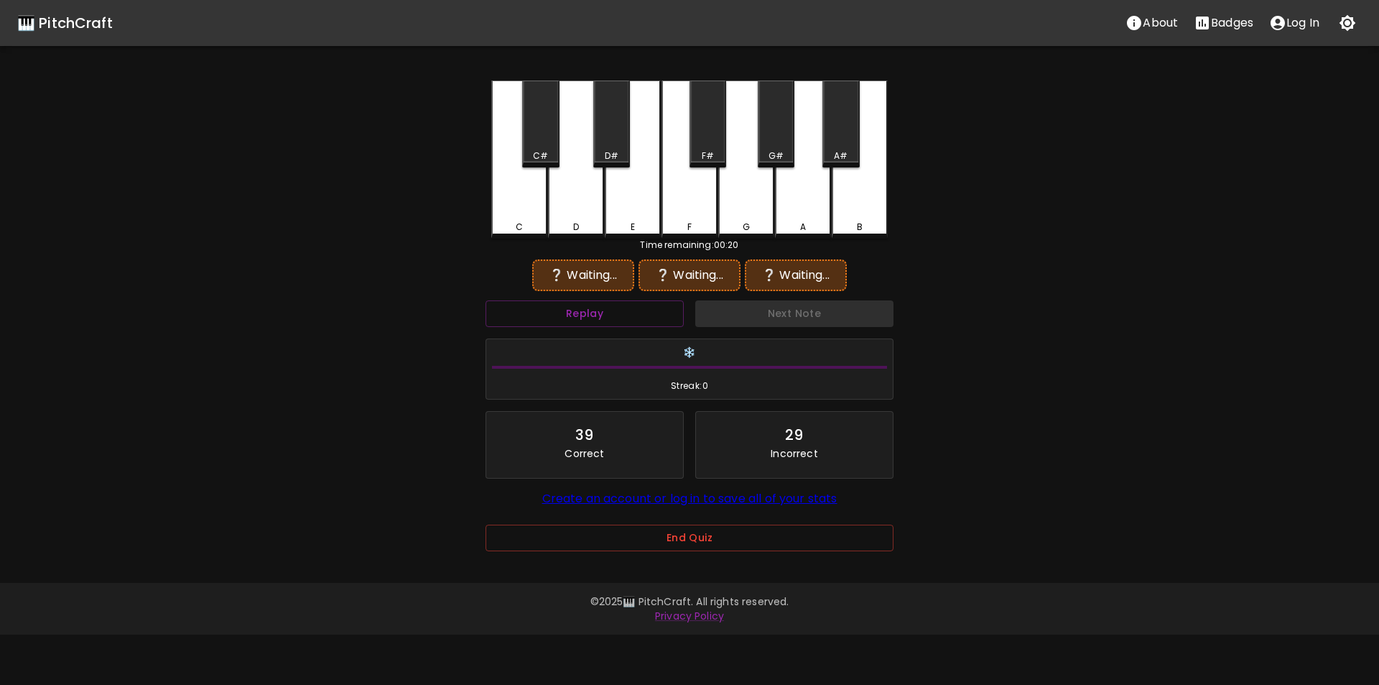
click at [523, 208] on div "C" at bounding box center [519, 159] width 56 height 158
drag, startPoint x: 555, startPoint y: 207, endPoint x: 597, endPoint y: 208, distance: 42.4
click at [561, 208] on div "D" at bounding box center [576, 157] width 56 height 155
click at [734, 206] on div "G" at bounding box center [746, 159] width 56 height 158
click at [538, 223] on div "C" at bounding box center [519, 227] width 53 height 13
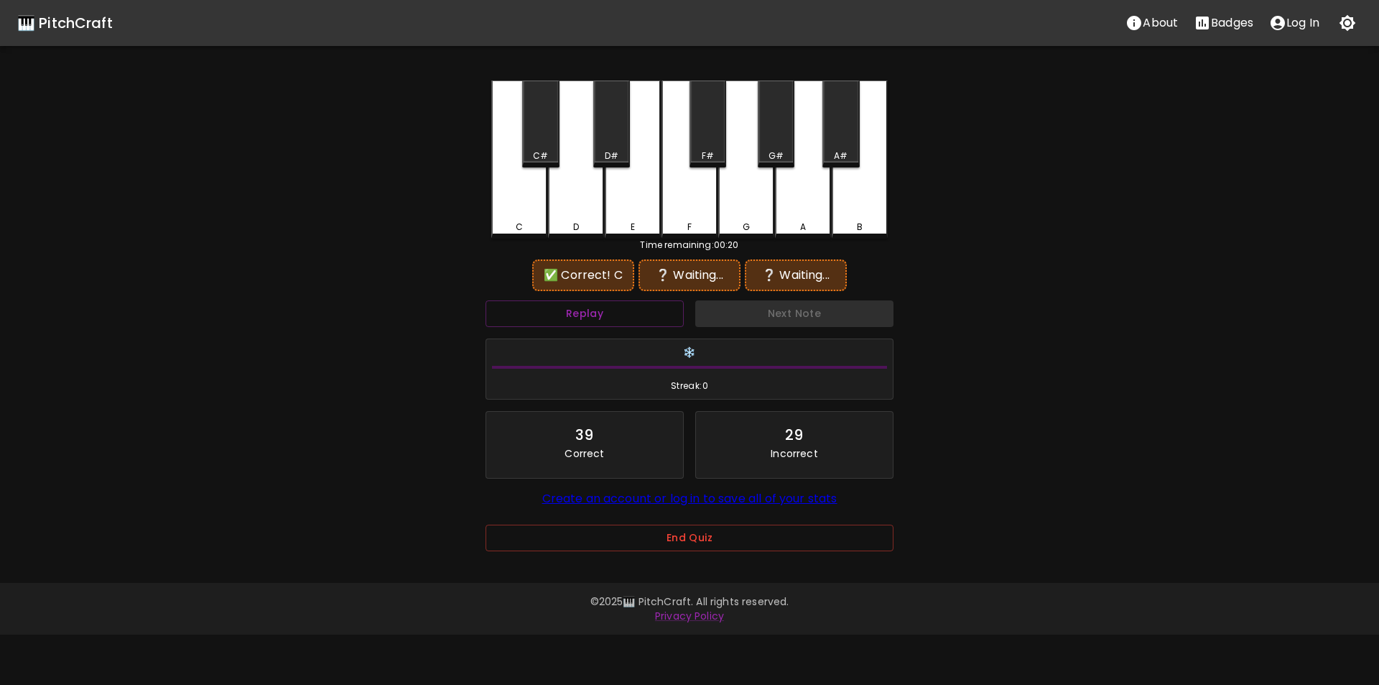
click at [583, 208] on div "D" at bounding box center [576, 159] width 56 height 158
click at [711, 149] on div "F#" at bounding box center [708, 123] width 37 height 87
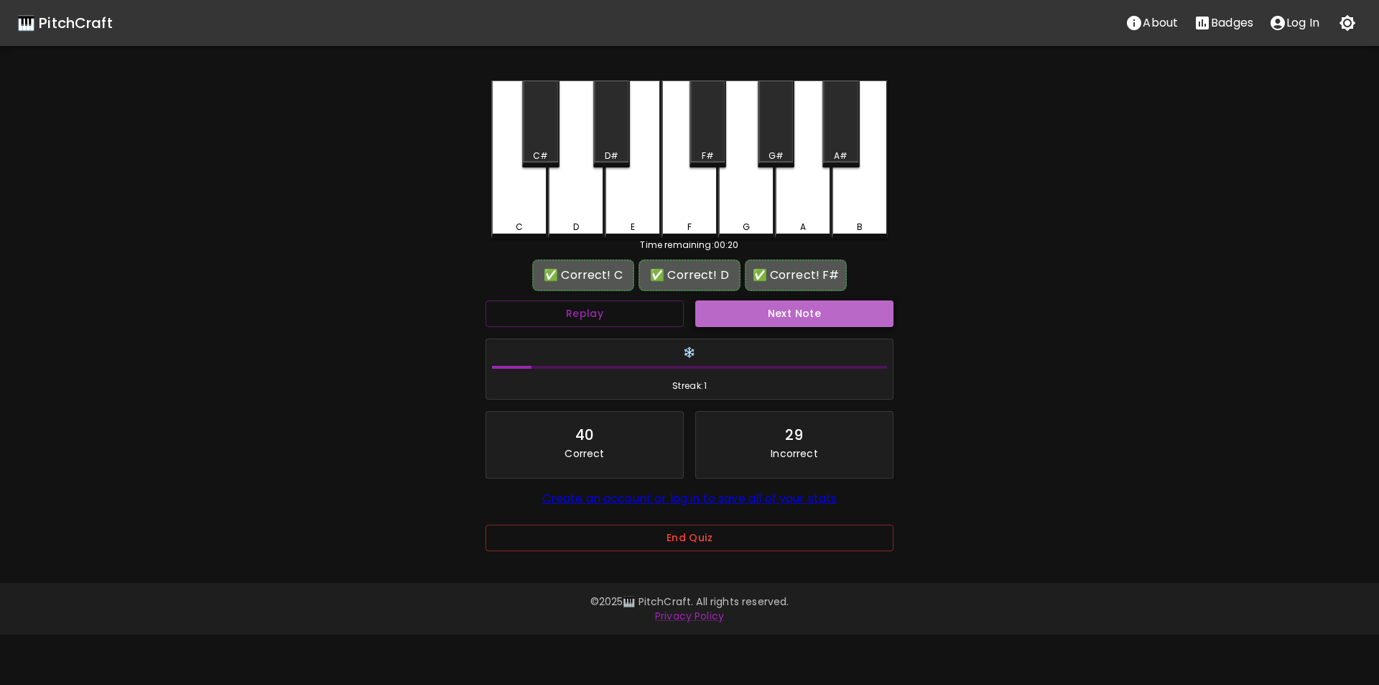
click at [763, 317] on button "Next Note" at bounding box center [794, 313] width 198 height 27
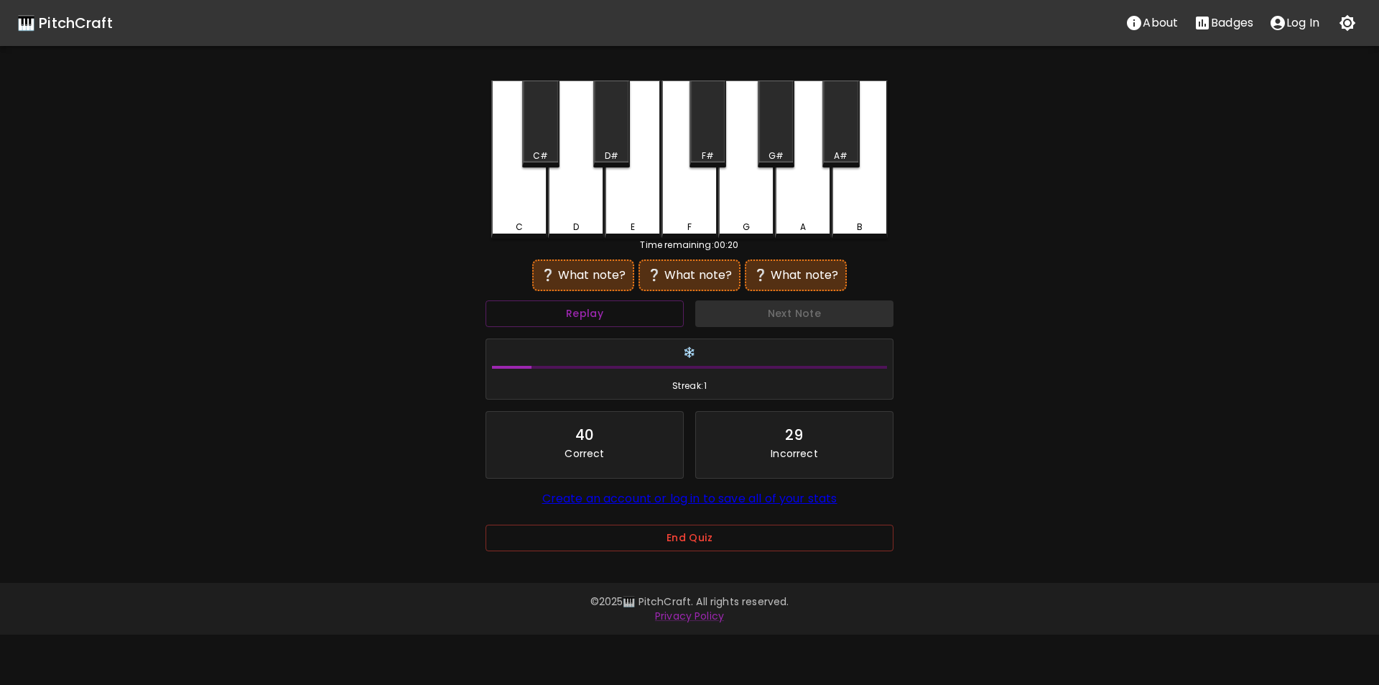
click at [843, 146] on div "A#" at bounding box center [841, 123] width 37 height 87
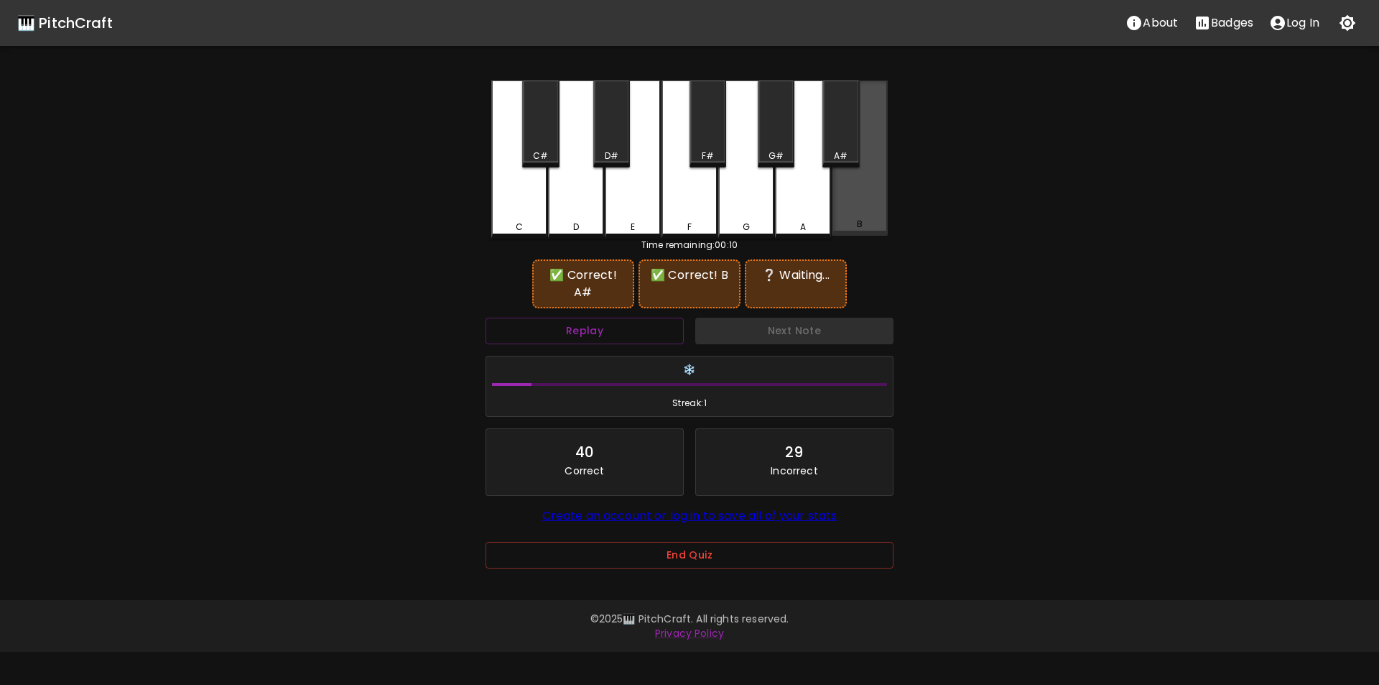
click at [846, 200] on div "B" at bounding box center [860, 157] width 56 height 155
click at [539, 152] on div "C#" at bounding box center [540, 155] width 15 height 13
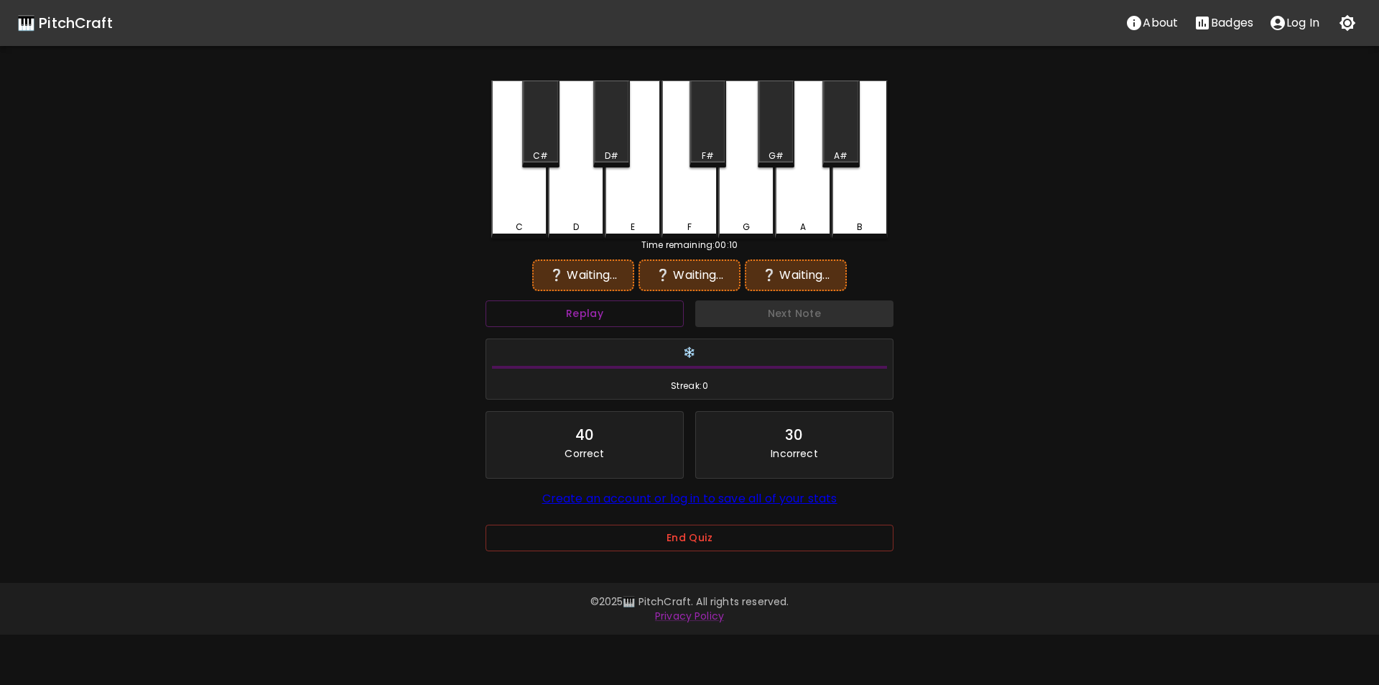
click at [534, 205] on div "C" at bounding box center [519, 159] width 56 height 158
click at [840, 161] on div "A#" at bounding box center [841, 155] width 14 height 13
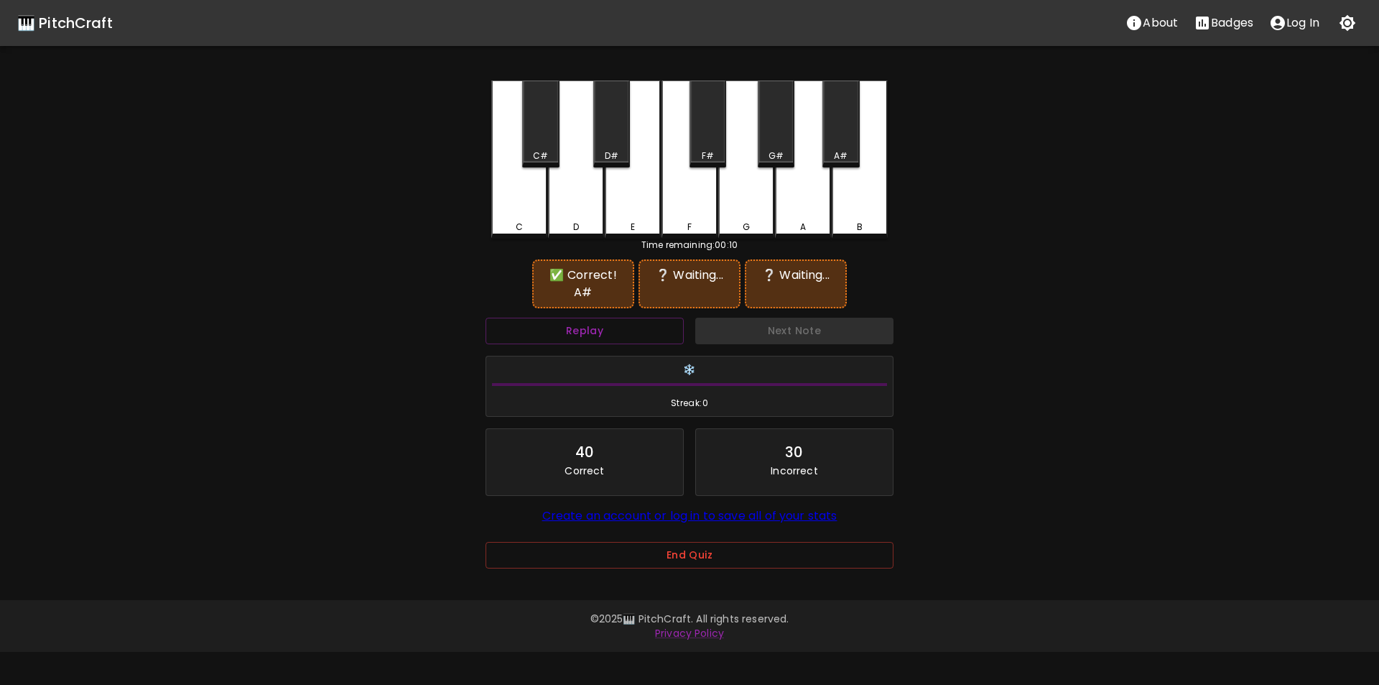
click at [863, 198] on div "B" at bounding box center [860, 159] width 56 height 158
click at [529, 209] on div "C" at bounding box center [519, 159] width 56 height 158
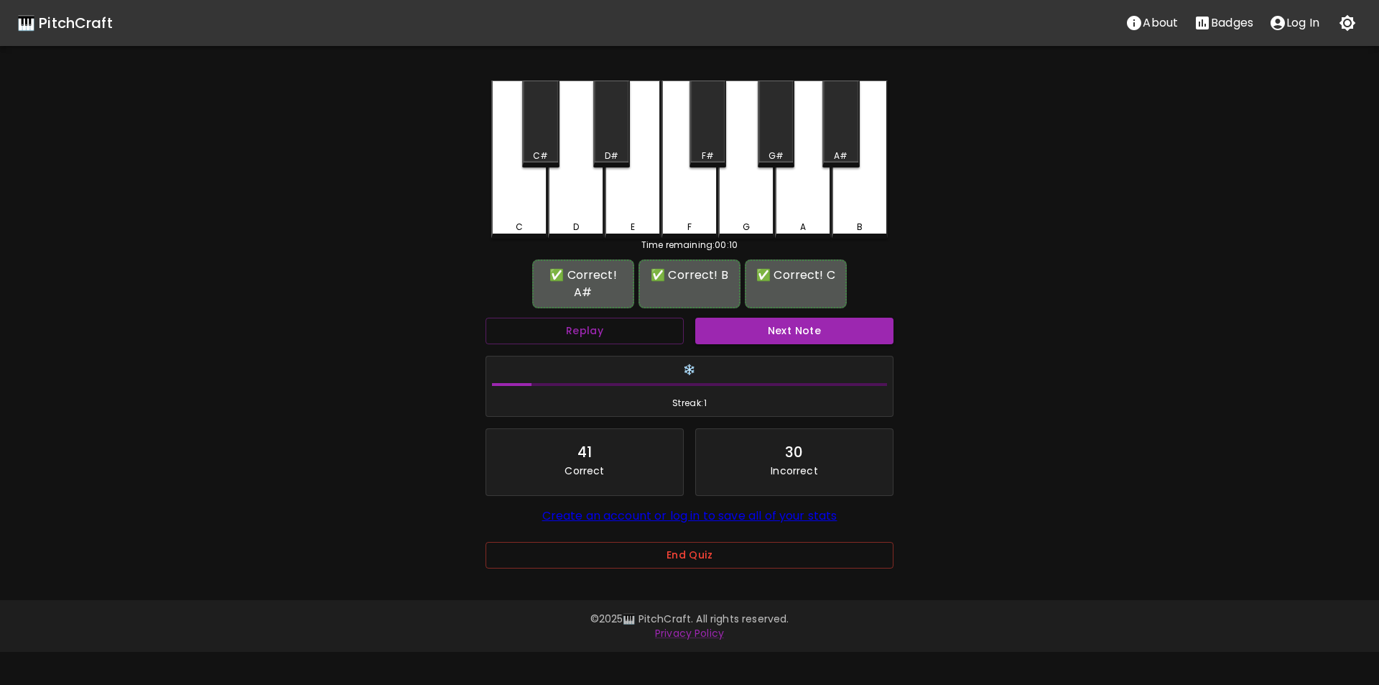
click at [767, 318] on button "Next Note" at bounding box center [794, 331] width 198 height 27
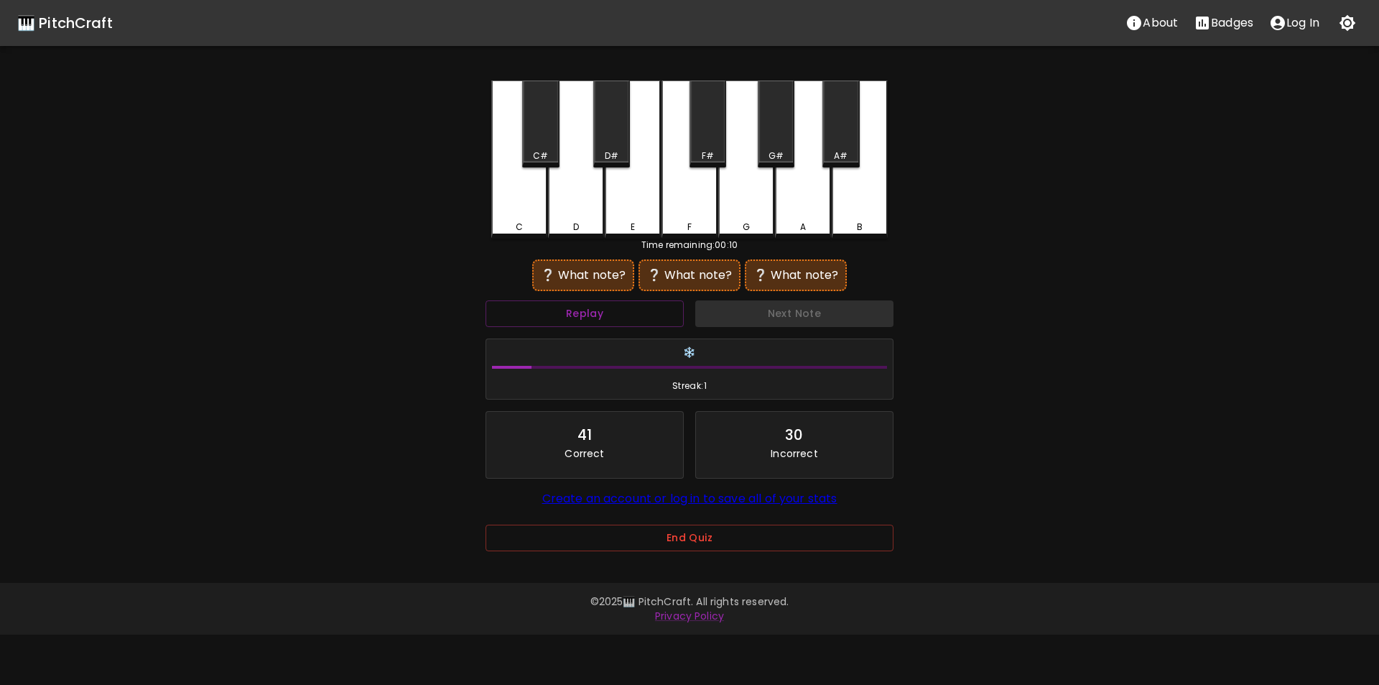
drag, startPoint x: 629, startPoint y: 209, endPoint x: 608, endPoint y: 211, distance: 20.2
click at [629, 210] on div "E" at bounding box center [633, 159] width 56 height 158
click at [568, 210] on div "D" at bounding box center [576, 159] width 56 height 158
click at [744, 192] on div "G" at bounding box center [746, 157] width 56 height 155
click at [632, 216] on div "E" at bounding box center [633, 159] width 56 height 158
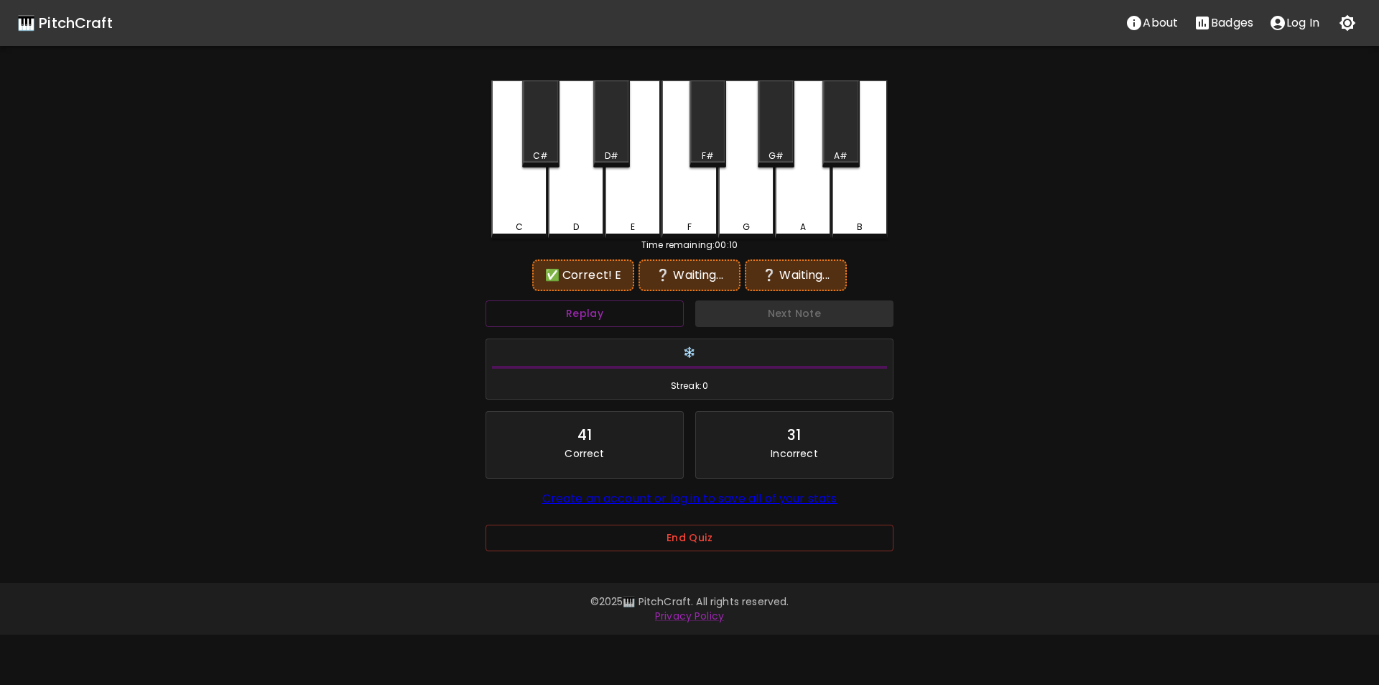
click at [582, 213] on div "D" at bounding box center [576, 159] width 56 height 158
drag, startPoint x: 713, startPoint y: 143, endPoint x: 714, endPoint y: 150, distance: 7.3
click at [713, 144] on div "F#" at bounding box center [708, 123] width 37 height 87
click at [633, 207] on div "E" at bounding box center [633, 159] width 56 height 158
click at [573, 209] on div "D" at bounding box center [576, 159] width 56 height 158
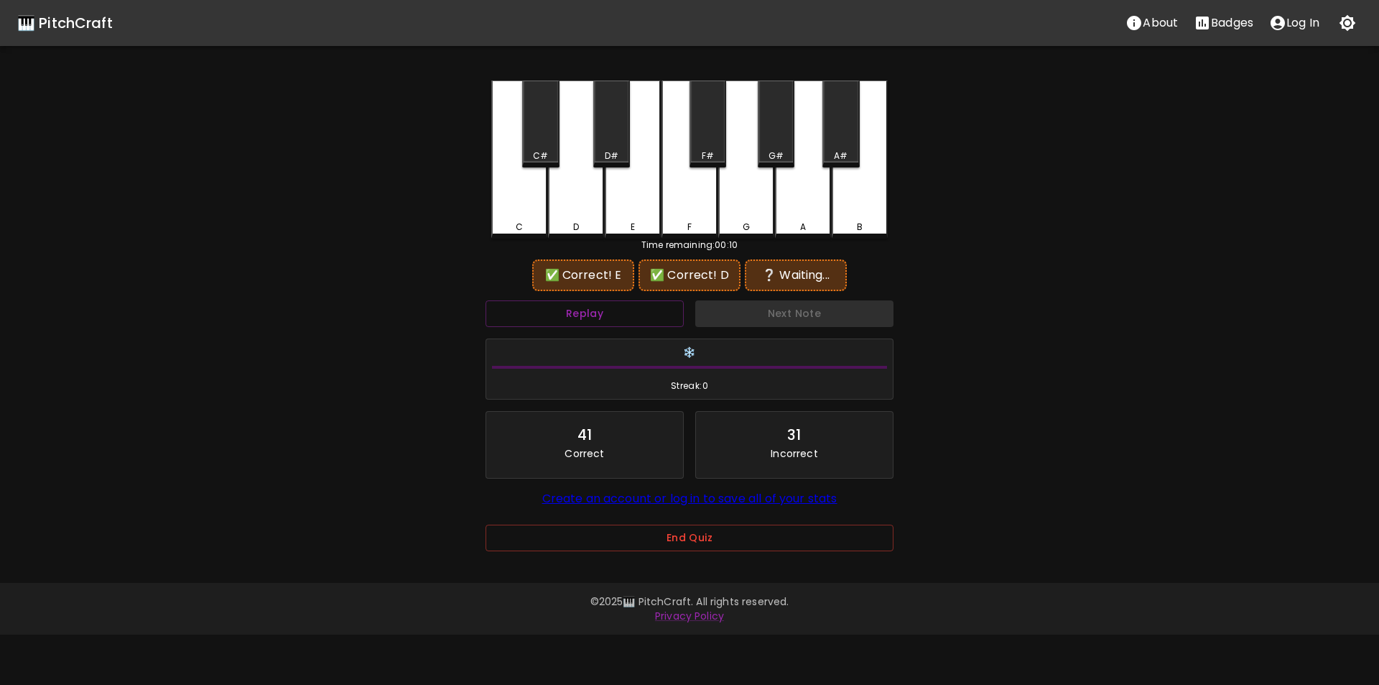
click at [787, 203] on div "A" at bounding box center [803, 159] width 56 height 158
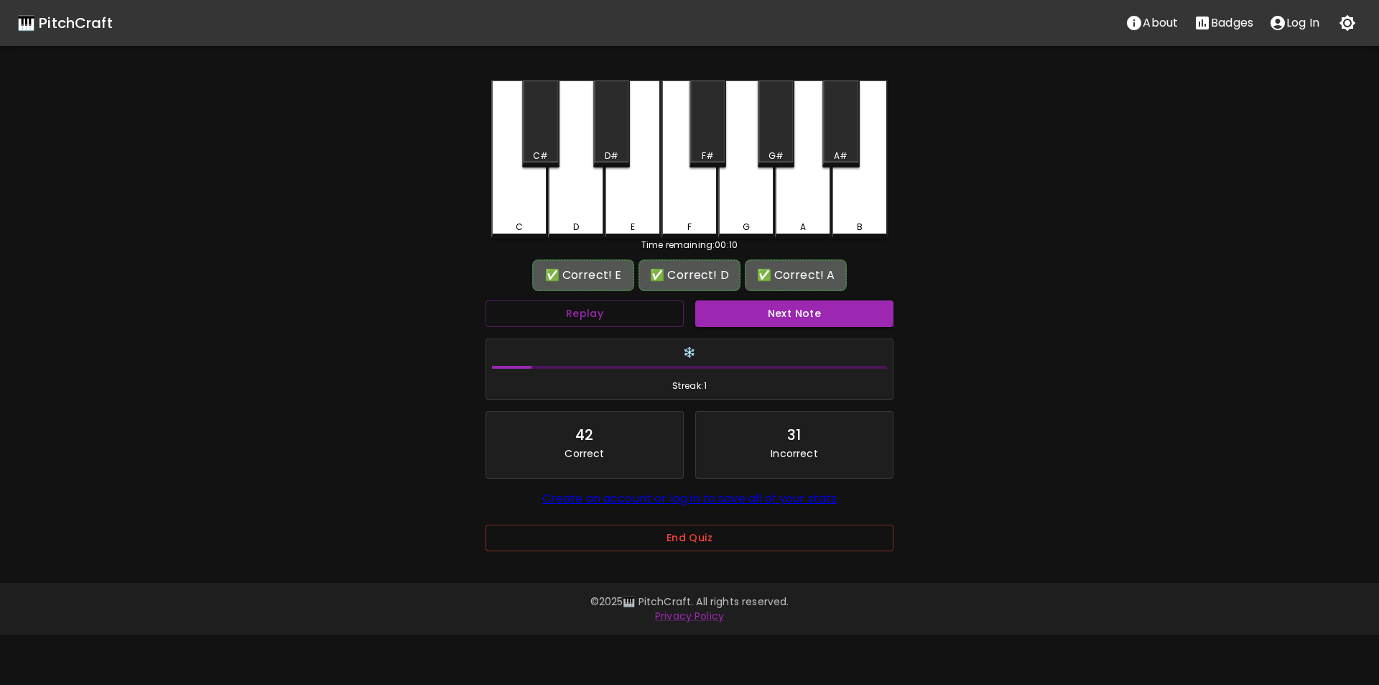
click at [749, 305] on button "Next Note" at bounding box center [794, 313] width 198 height 27
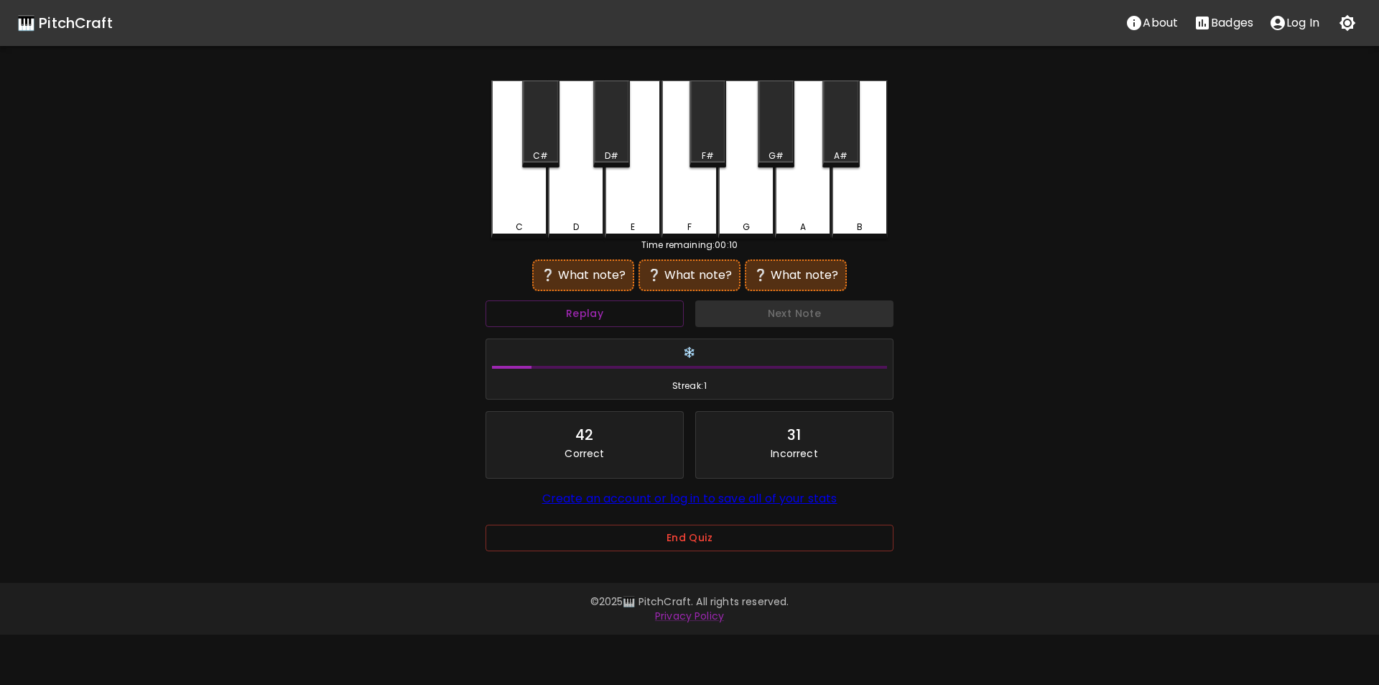
click at [771, 147] on div "G#" at bounding box center [776, 123] width 37 height 87
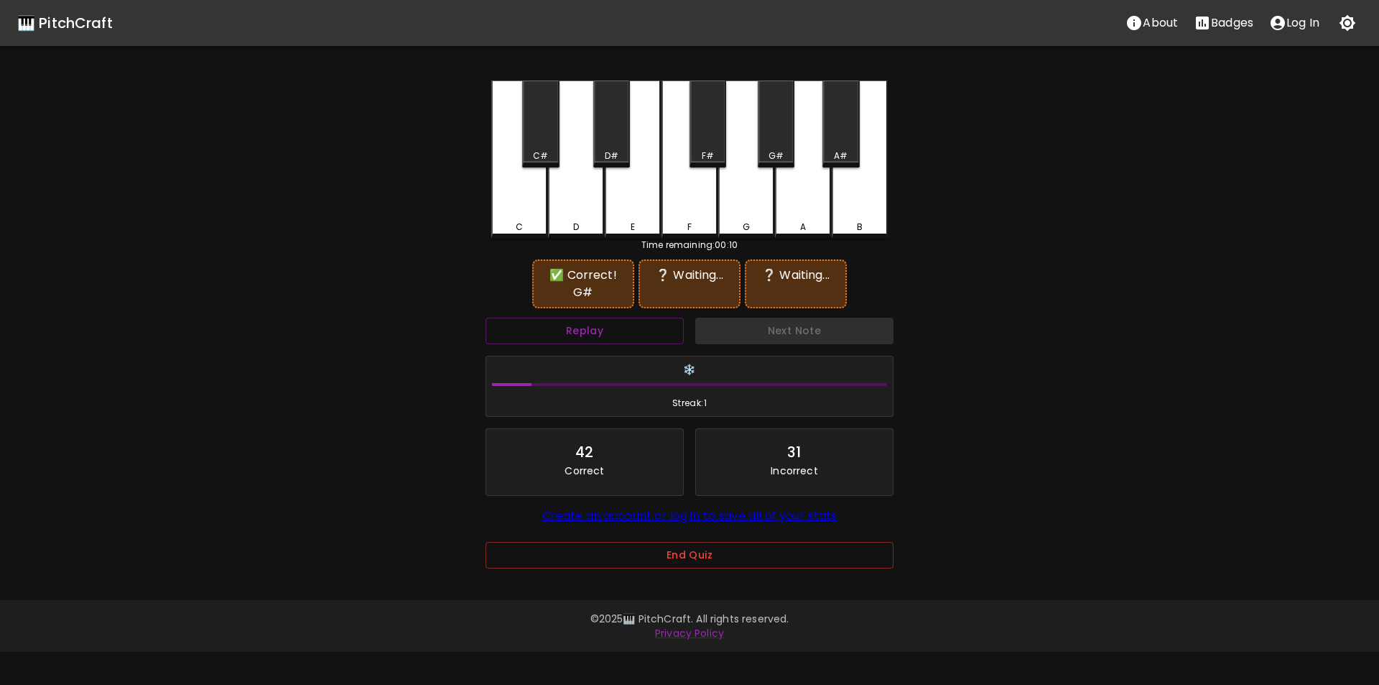
click at [734, 213] on div "G" at bounding box center [746, 159] width 56 height 158
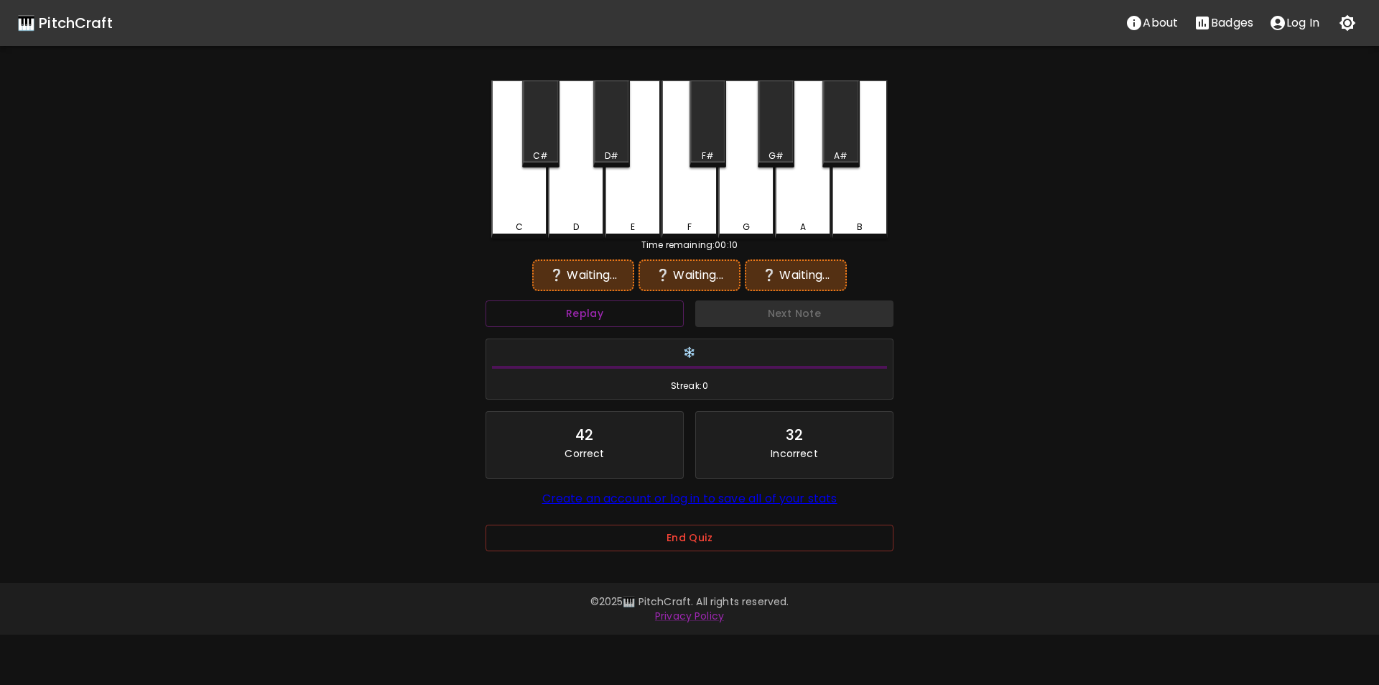
drag, startPoint x: 769, startPoint y: 152, endPoint x: 722, endPoint y: 146, distance: 47.9
click at [768, 152] on div "G#" at bounding box center [776, 155] width 34 height 13
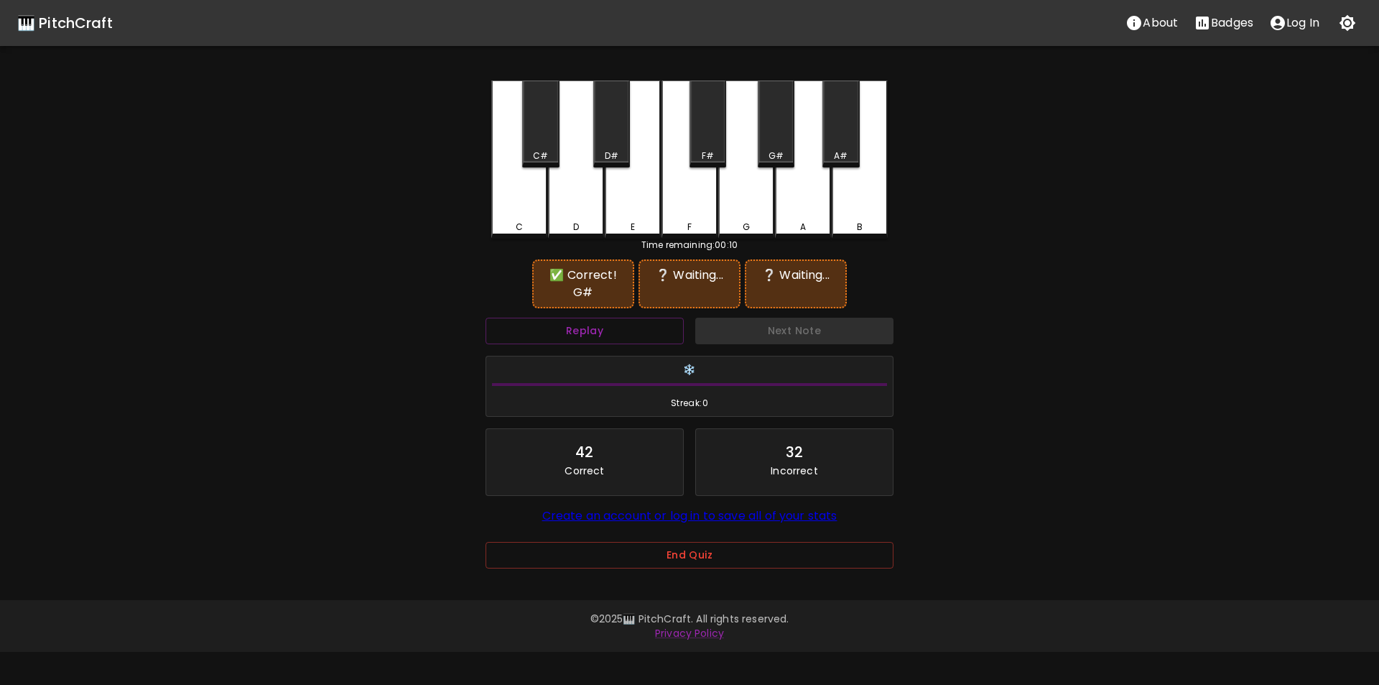
click at [703, 144] on div "F#" at bounding box center [708, 123] width 37 height 87
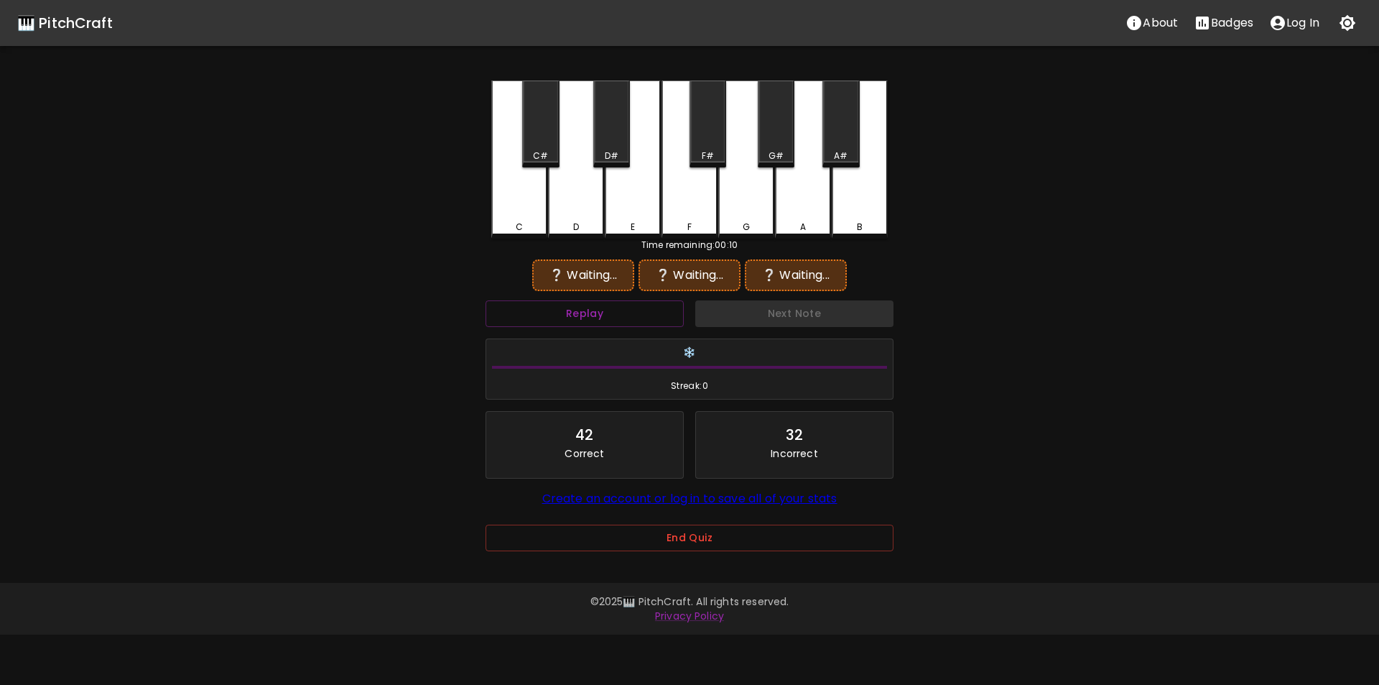
click at [773, 155] on div "G#" at bounding box center [776, 155] width 15 height 13
click at [606, 152] on div "D#" at bounding box center [612, 155] width 14 height 13
click at [641, 205] on div "E" at bounding box center [633, 157] width 56 height 155
click at [749, 153] on div "G" at bounding box center [746, 159] width 56 height 158
click at [767, 154] on div "G#" at bounding box center [776, 155] width 34 height 13
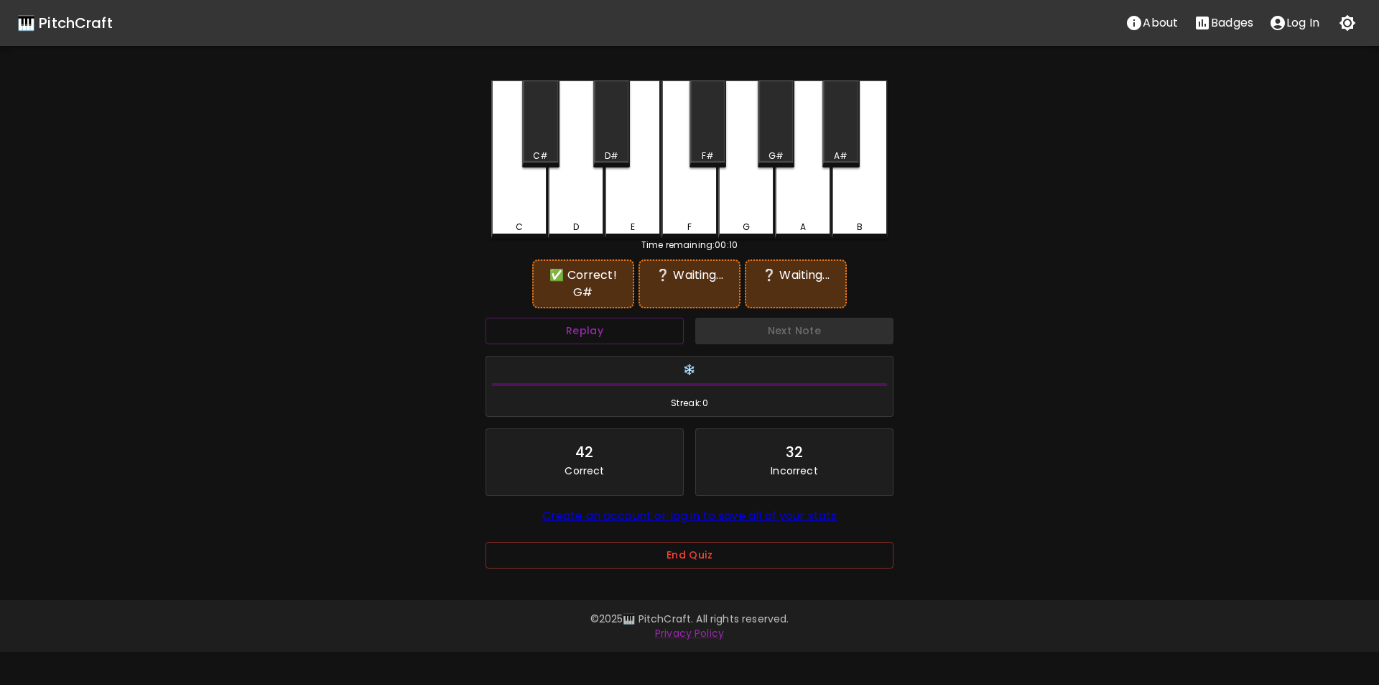
click at [685, 205] on div "F" at bounding box center [690, 159] width 56 height 158
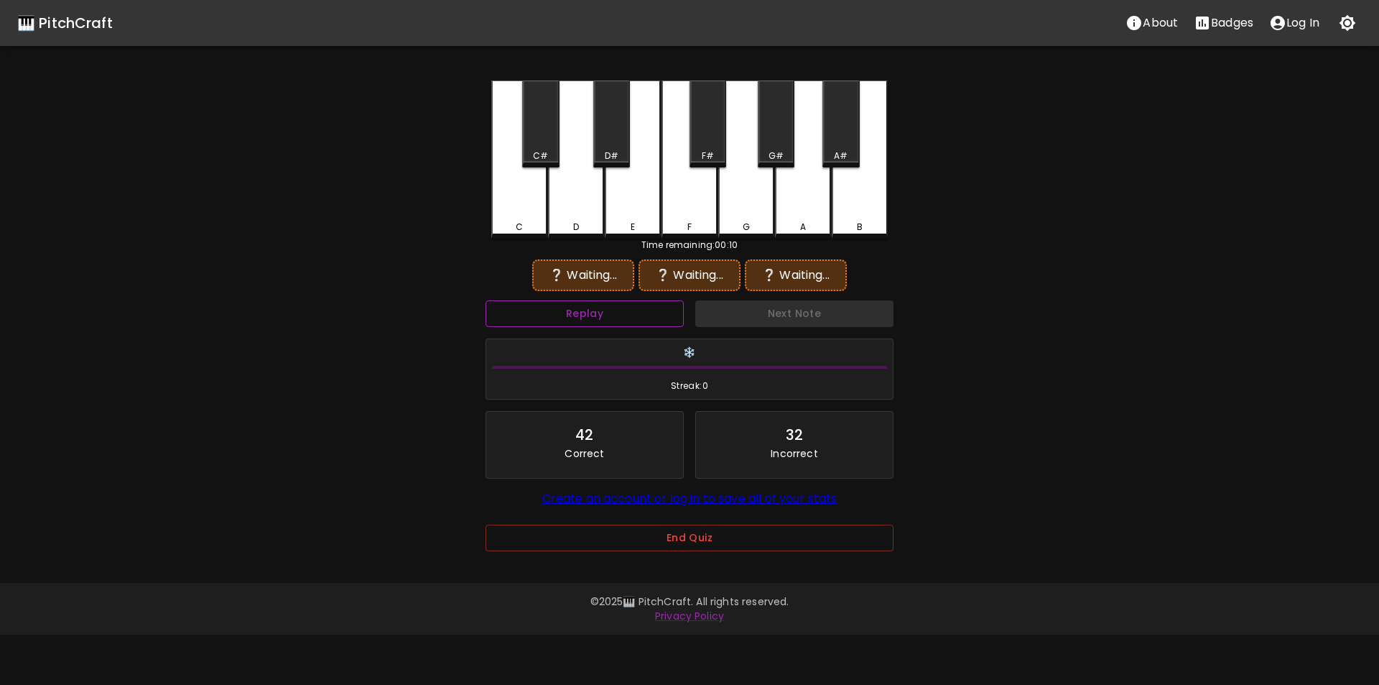
click at [642, 314] on button "Replay" at bounding box center [585, 313] width 198 height 27
click at [774, 147] on div "G#" at bounding box center [776, 123] width 37 height 87
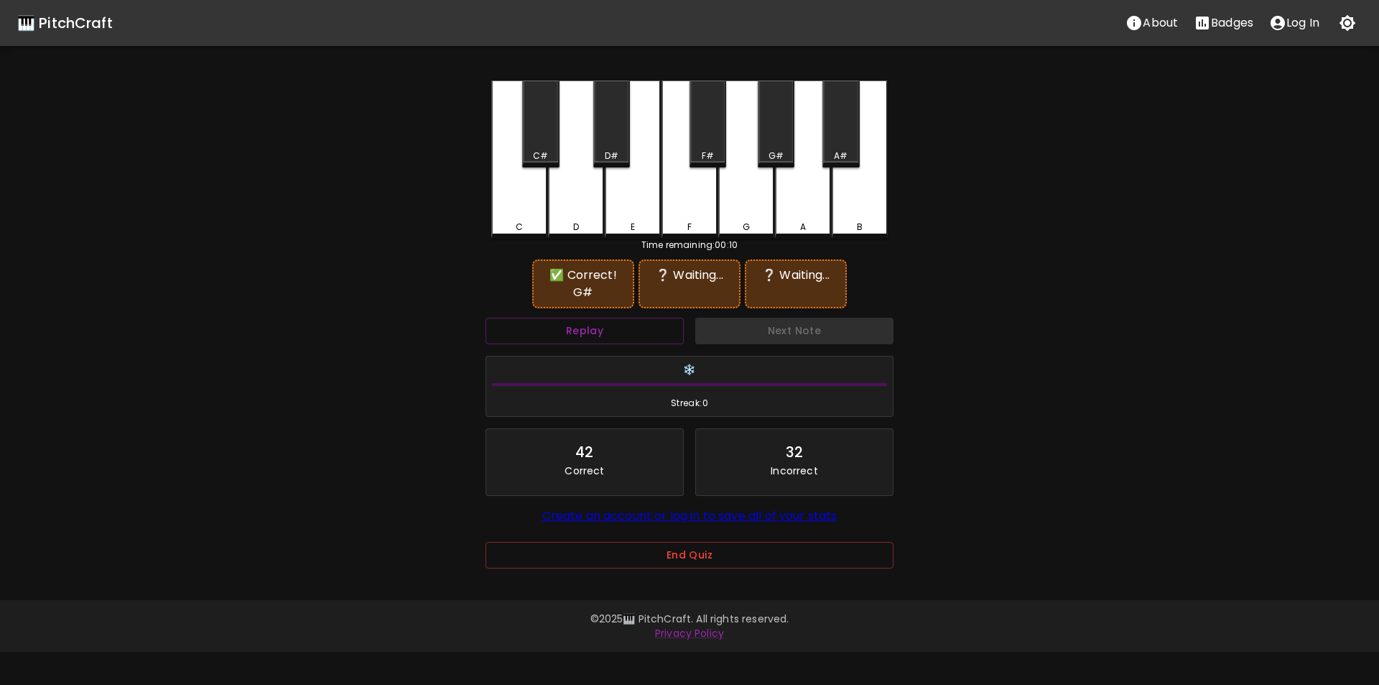
click at [565, 205] on div "D" at bounding box center [576, 159] width 56 height 158
click at [604, 144] on div "D#" at bounding box center [611, 123] width 37 height 87
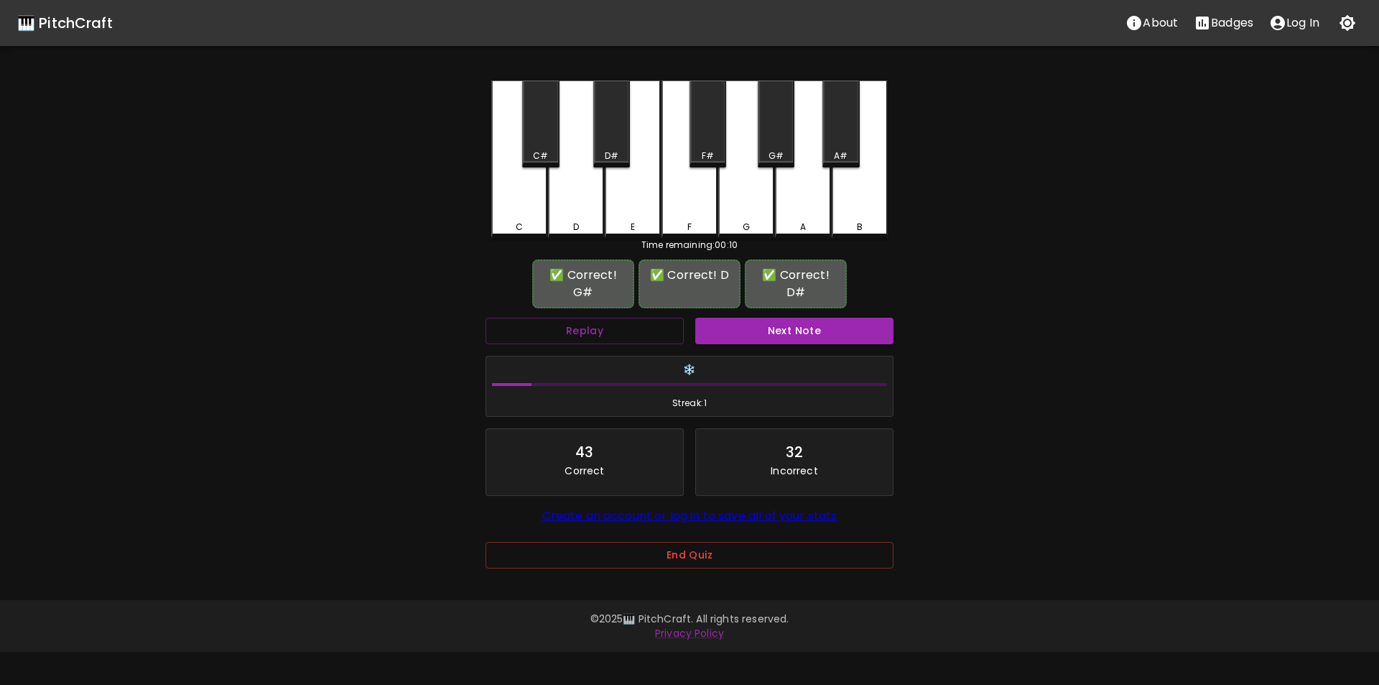
click at [742, 325] on button "Next Note" at bounding box center [794, 331] width 198 height 27
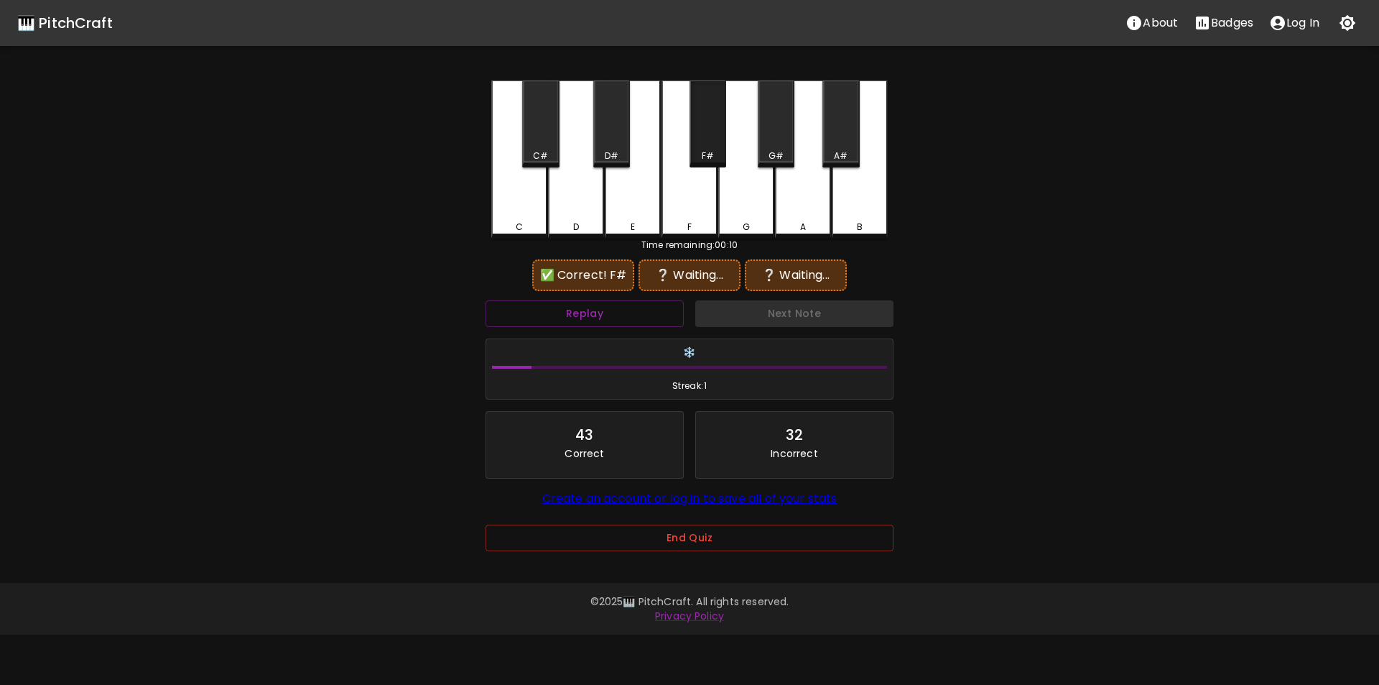
drag, startPoint x: 698, startPoint y: 133, endPoint x: 685, endPoint y: 160, distance: 30.2
click at [698, 134] on div "F#" at bounding box center [708, 123] width 37 height 87
click at [621, 202] on div "E" at bounding box center [633, 159] width 56 height 158
click at [608, 141] on div "D#" at bounding box center [611, 123] width 37 height 87
drag, startPoint x: 700, startPoint y: 147, endPoint x: 658, endPoint y: 187, distance: 57.9
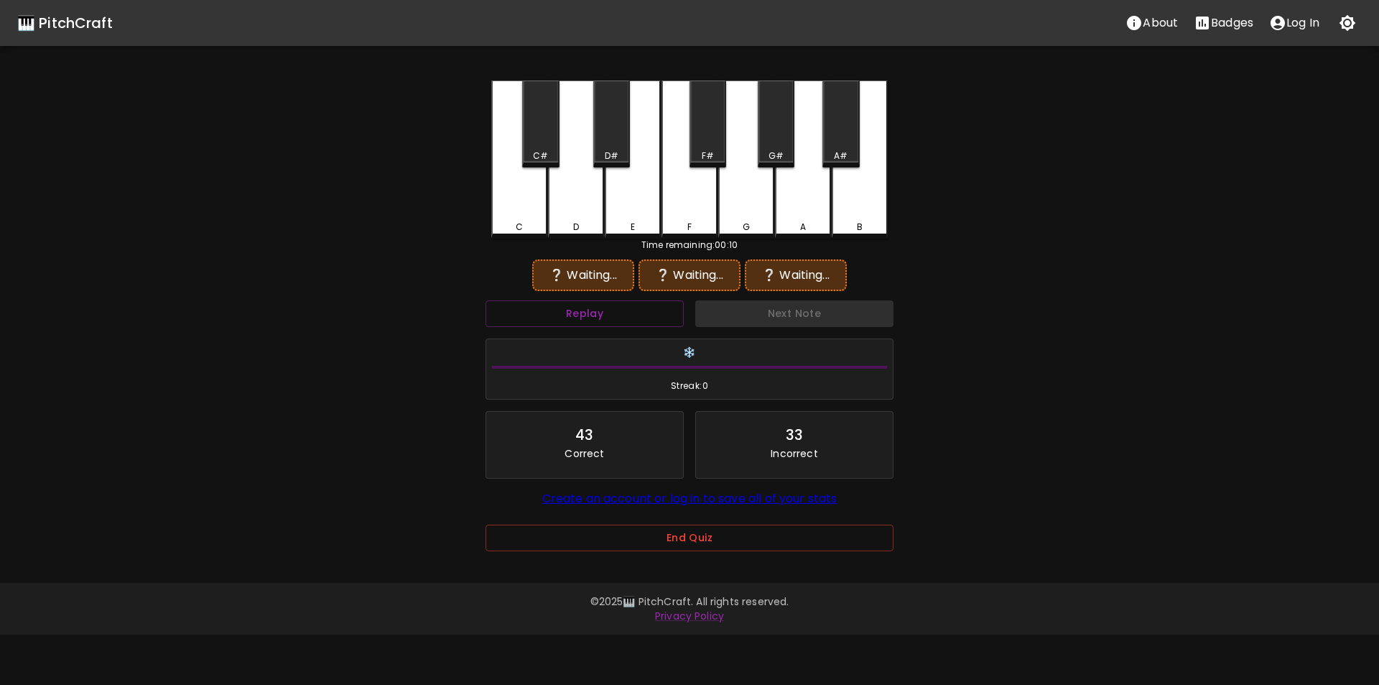
click at [700, 149] on div "F#" at bounding box center [708, 123] width 37 height 87
click at [620, 205] on div "E" at bounding box center [633, 159] width 56 height 158
click at [578, 208] on div "D" at bounding box center [576, 159] width 56 height 158
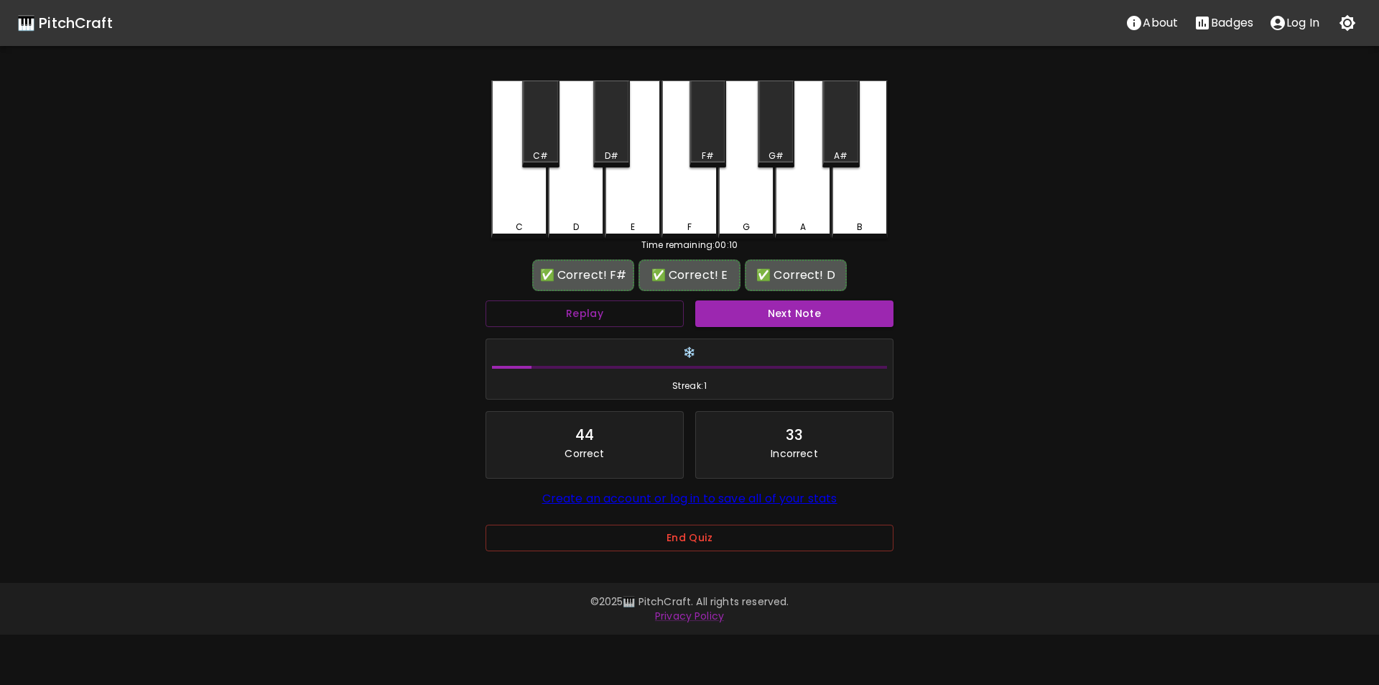
click at [775, 305] on button "Next Note" at bounding box center [794, 313] width 198 height 27
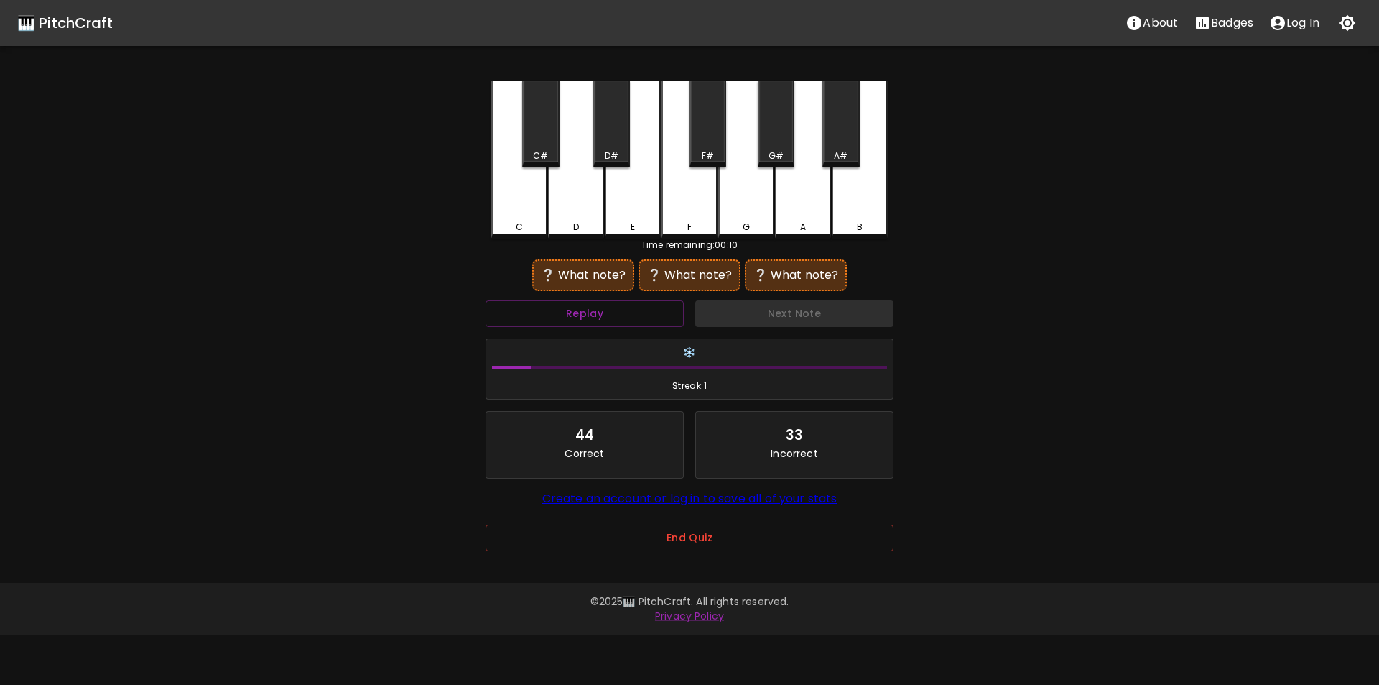
click at [626, 211] on div "E" at bounding box center [633, 159] width 56 height 158
click at [848, 205] on div "B" at bounding box center [860, 157] width 56 height 155
click at [836, 149] on div "A#" at bounding box center [841, 123] width 37 height 87
drag, startPoint x: 626, startPoint y: 210, endPoint x: 719, endPoint y: 207, distance: 92.7
click at [627, 210] on div "E" at bounding box center [633, 159] width 56 height 158
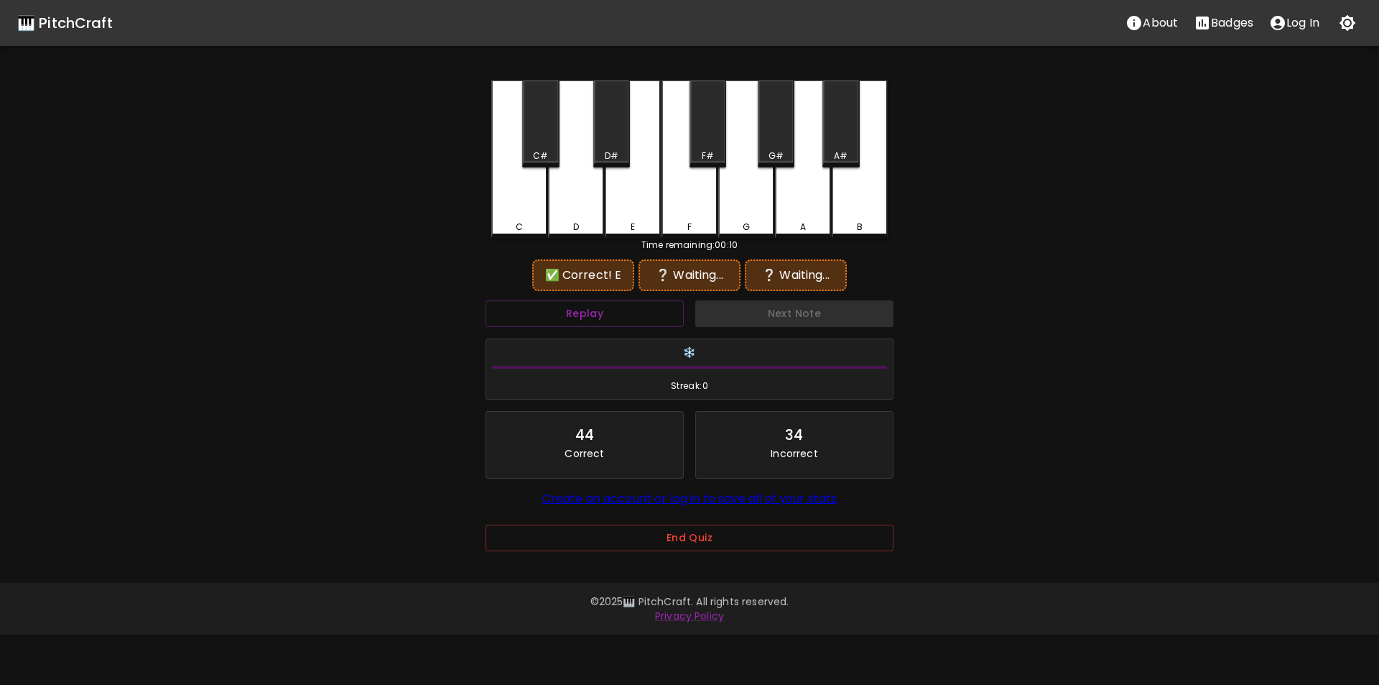
click at [845, 204] on div "B" at bounding box center [860, 159] width 56 height 158
click at [767, 147] on div "G#" at bounding box center [776, 123] width 37 height 87
click at [636, 209] on div "E" at bounding box center [633, 159] width 56 height 158
drag, startPoint x: 856, startPoint y: 207, endPoint x: 834, endPoint y: 207, distance: 21.6
click at [855, 207] on div "B" at bounding box center [860, 159] width 56 height 158
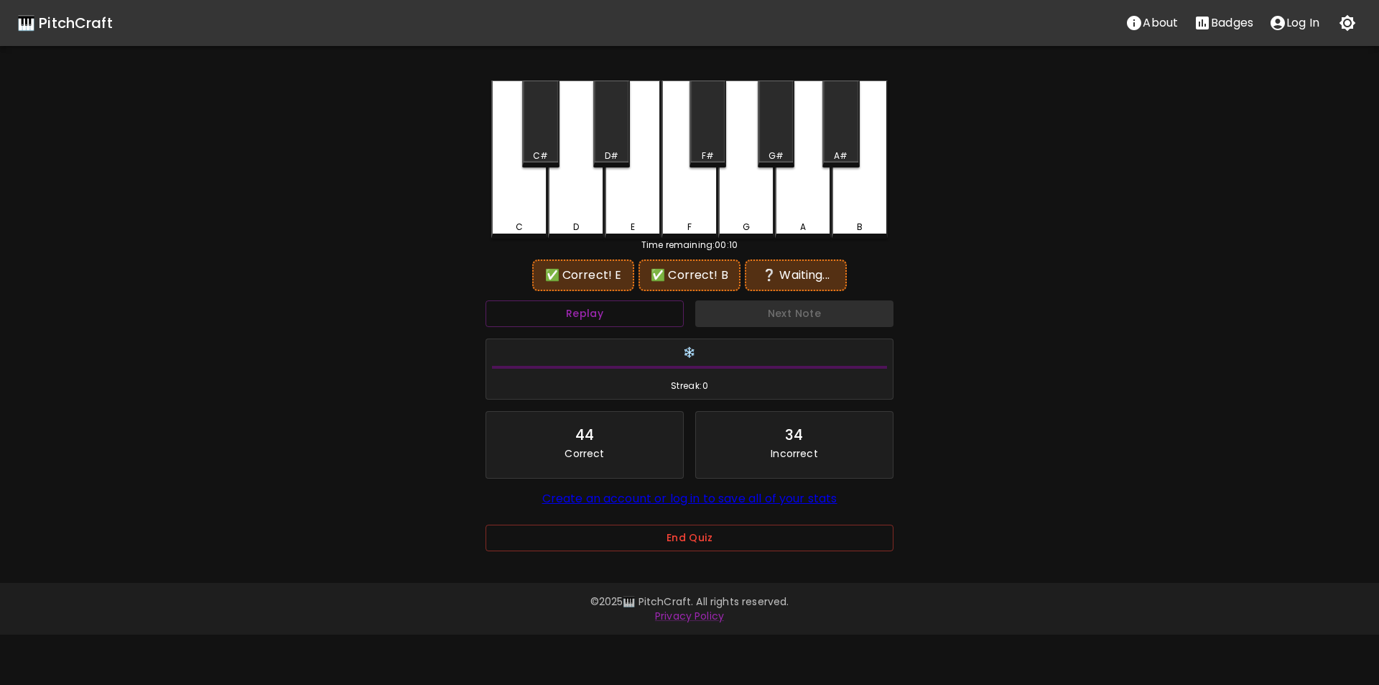
click at [803, 206] on div "A" at bounding box center [803, 159] width 56 height 158
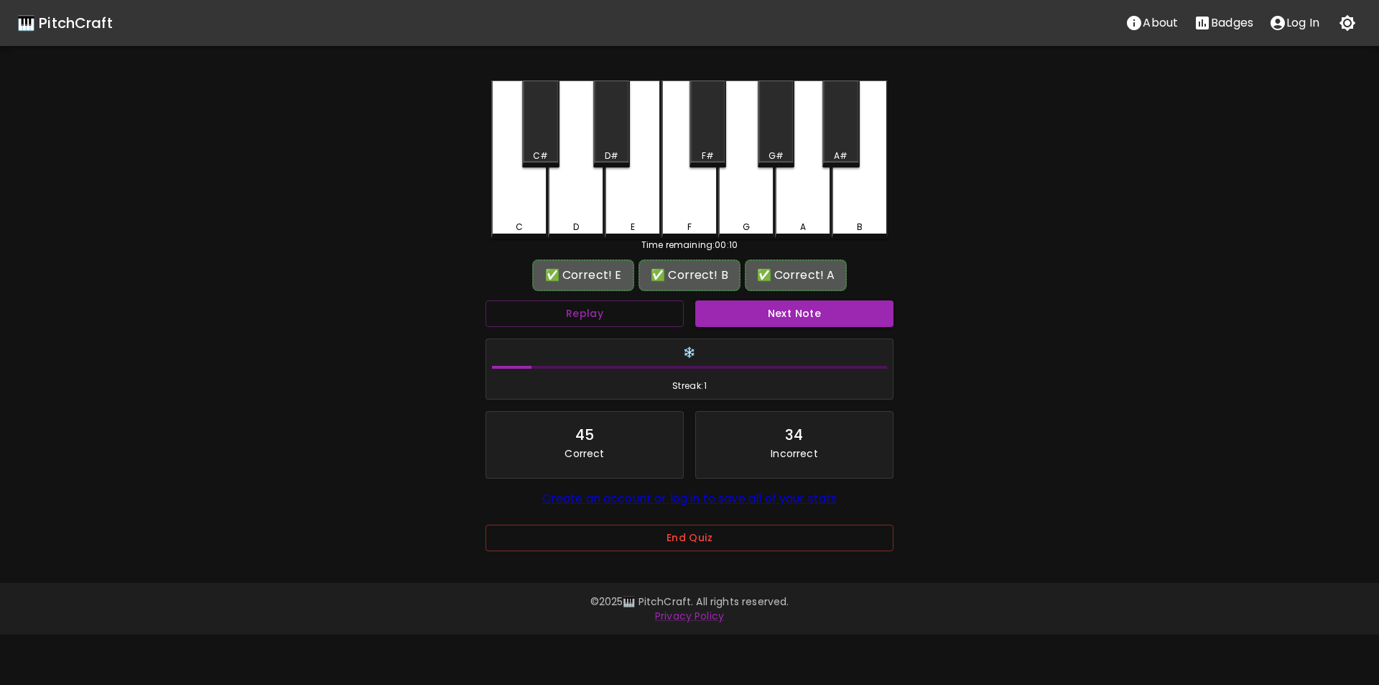
click at [783, 317] on button "Next Note" at bounding box center [794, 313] width 198 height 27
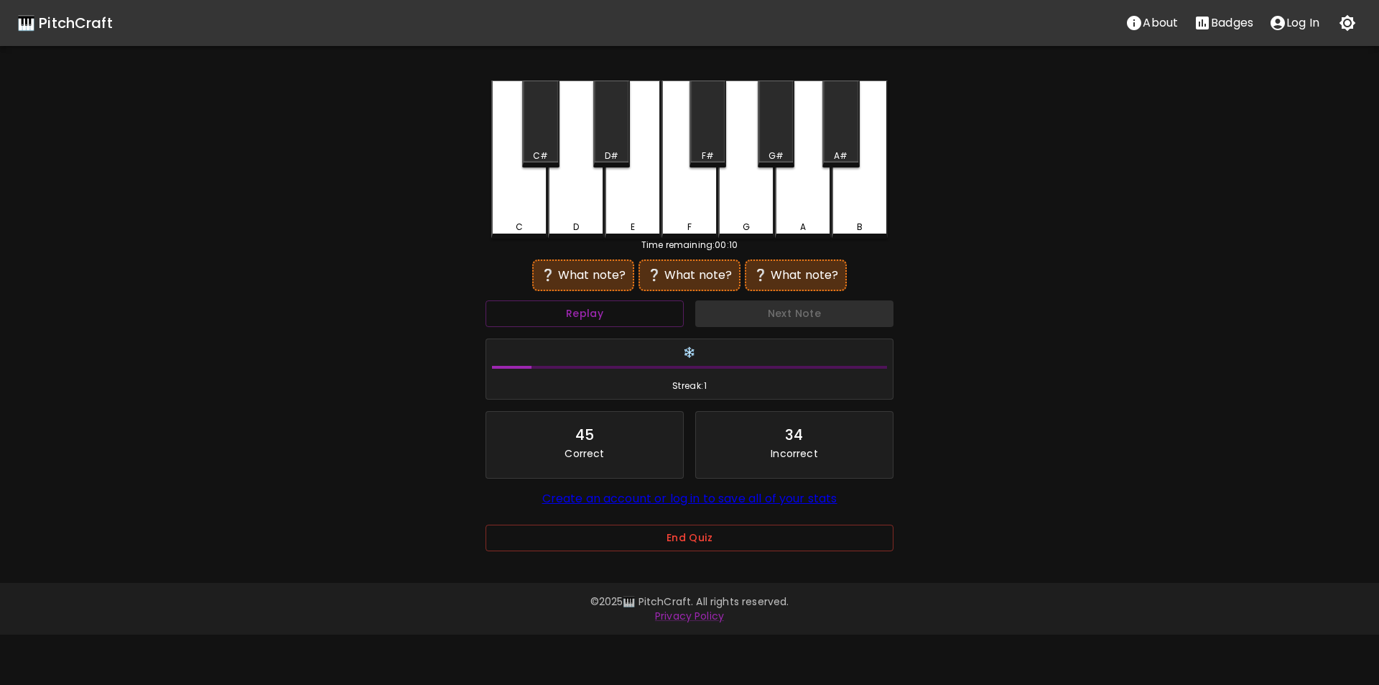
click at [578, 210] on div "D" at bounding box center [576, 159] width 56 height 158
click at [545, 152] on div "C#" at bounding box center [540, 155] width 15 height 13
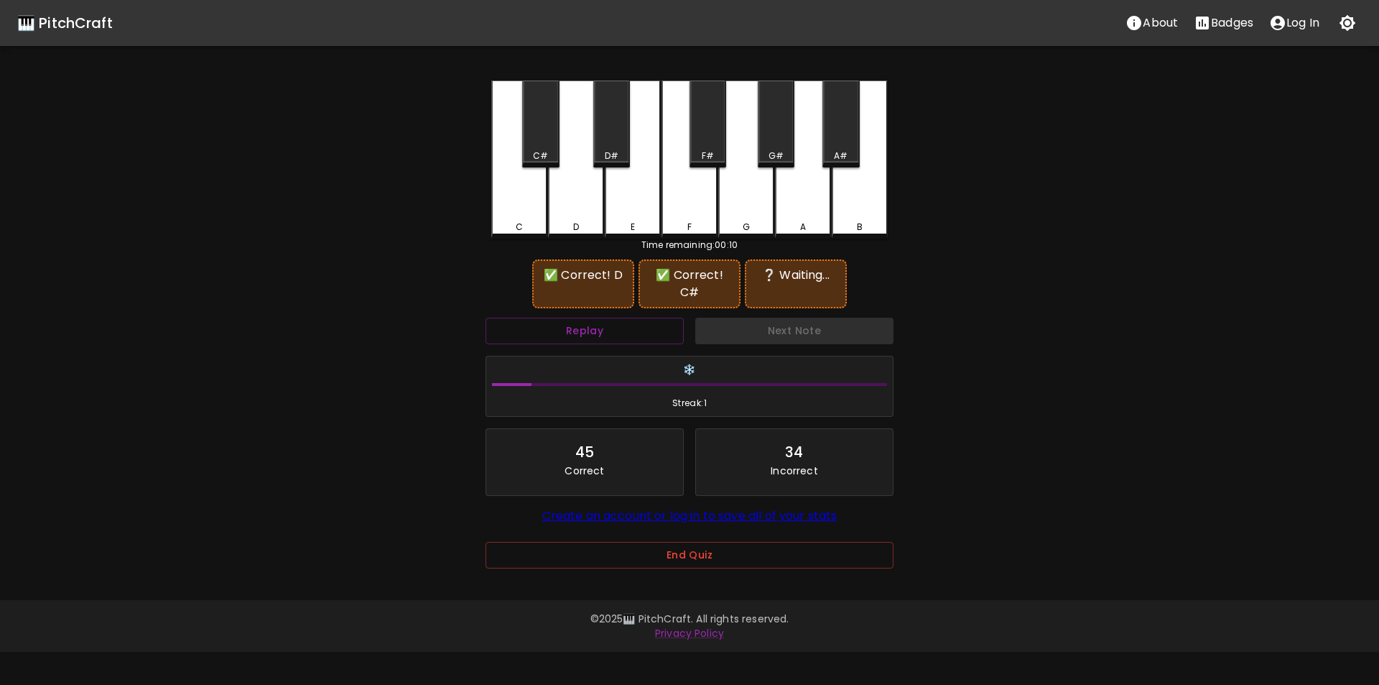
click at [744, 198] on div "G" at bounding box center [746, 159] width 56 height 158
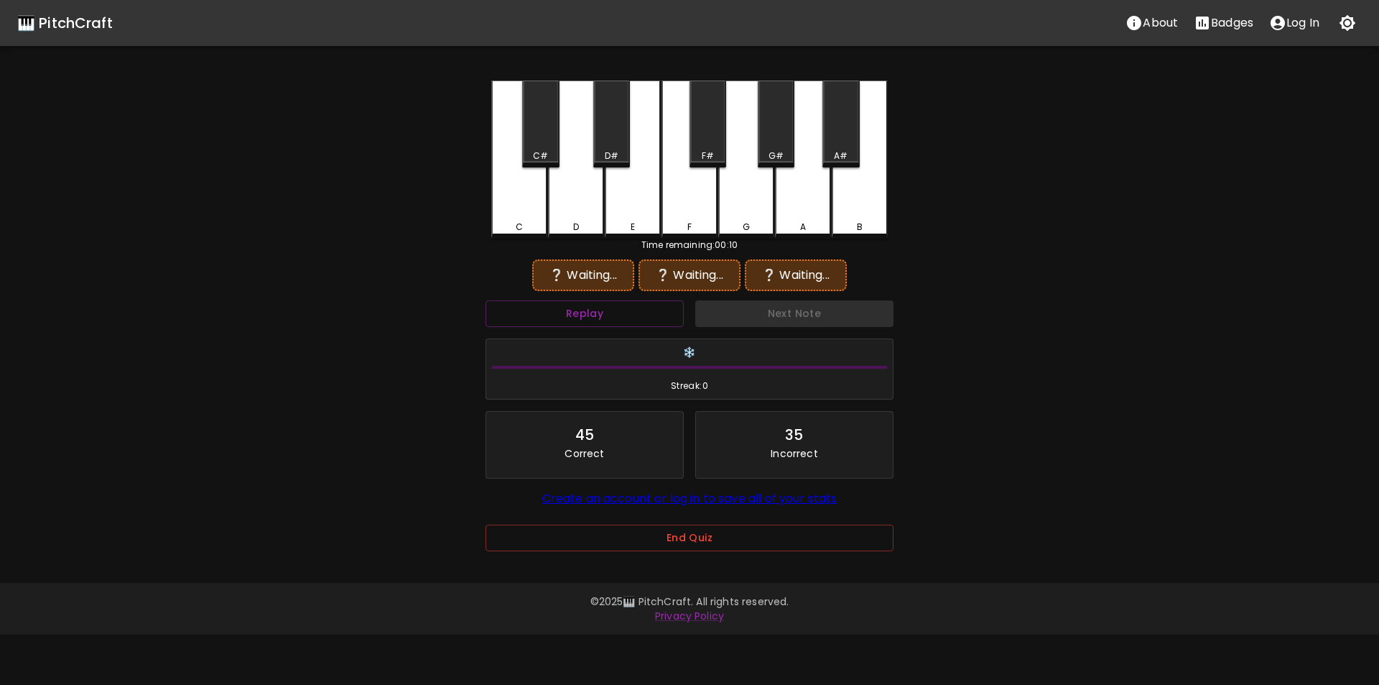
click at [585, 204] on div "D" at bounding box center [576, 159] width 56 height 158
click at [543, 154] on div "C#" at bounding box center [540, 155] width 15 height 13
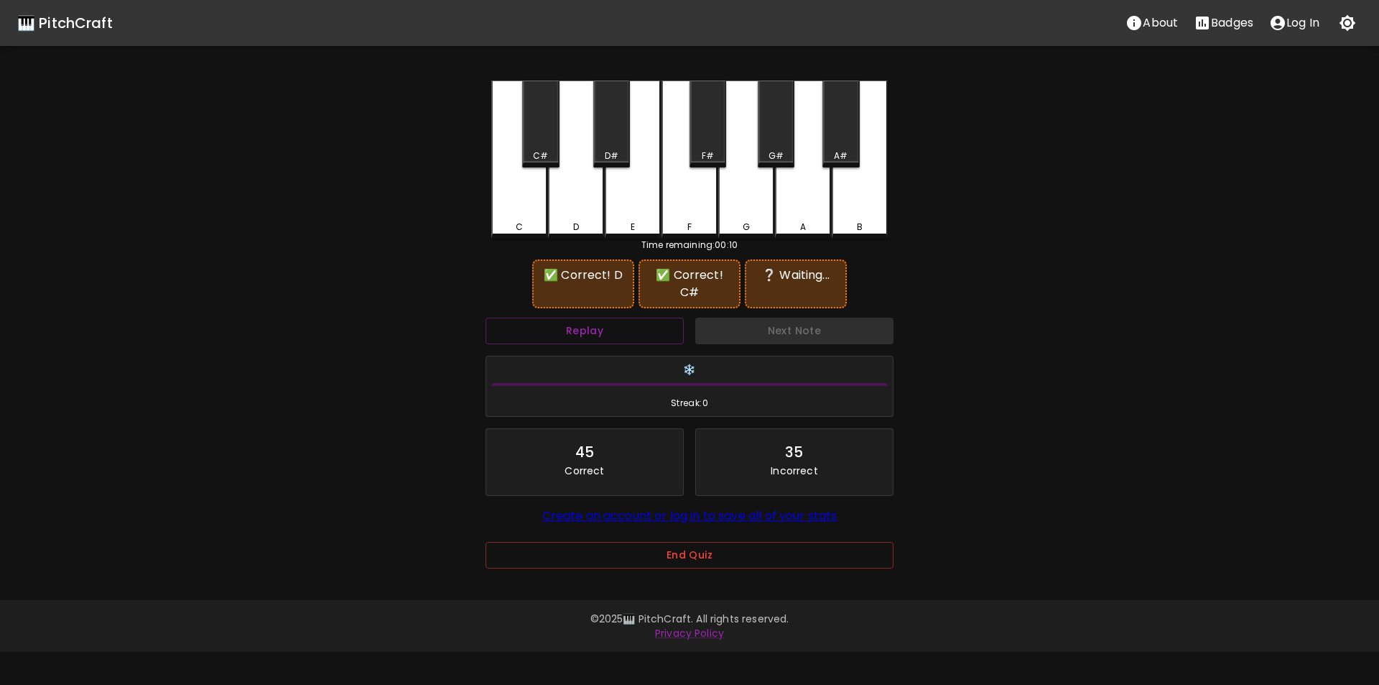
click at [718, 151] on div "F#" at bounding box center [708, 155] width 34 height 13
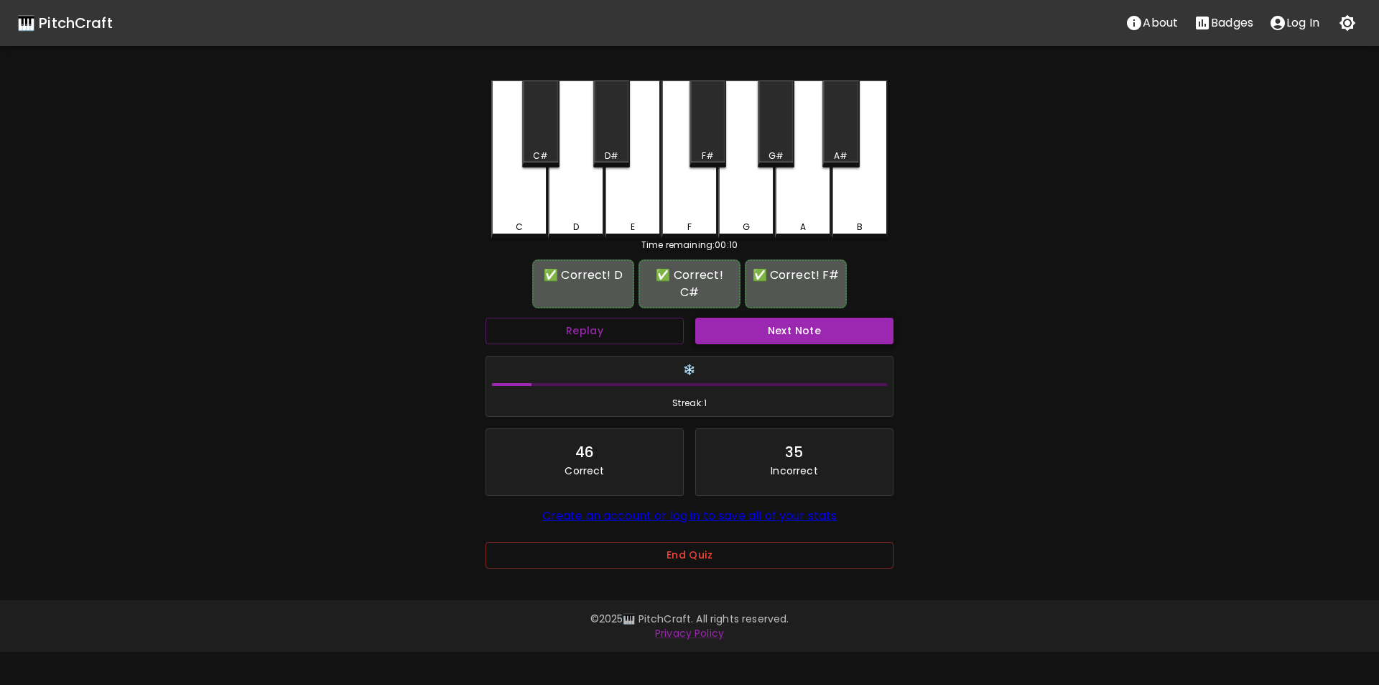
click at [761, 333] on button "Next Note" at bounding box center [794, 331] width 198 height 27
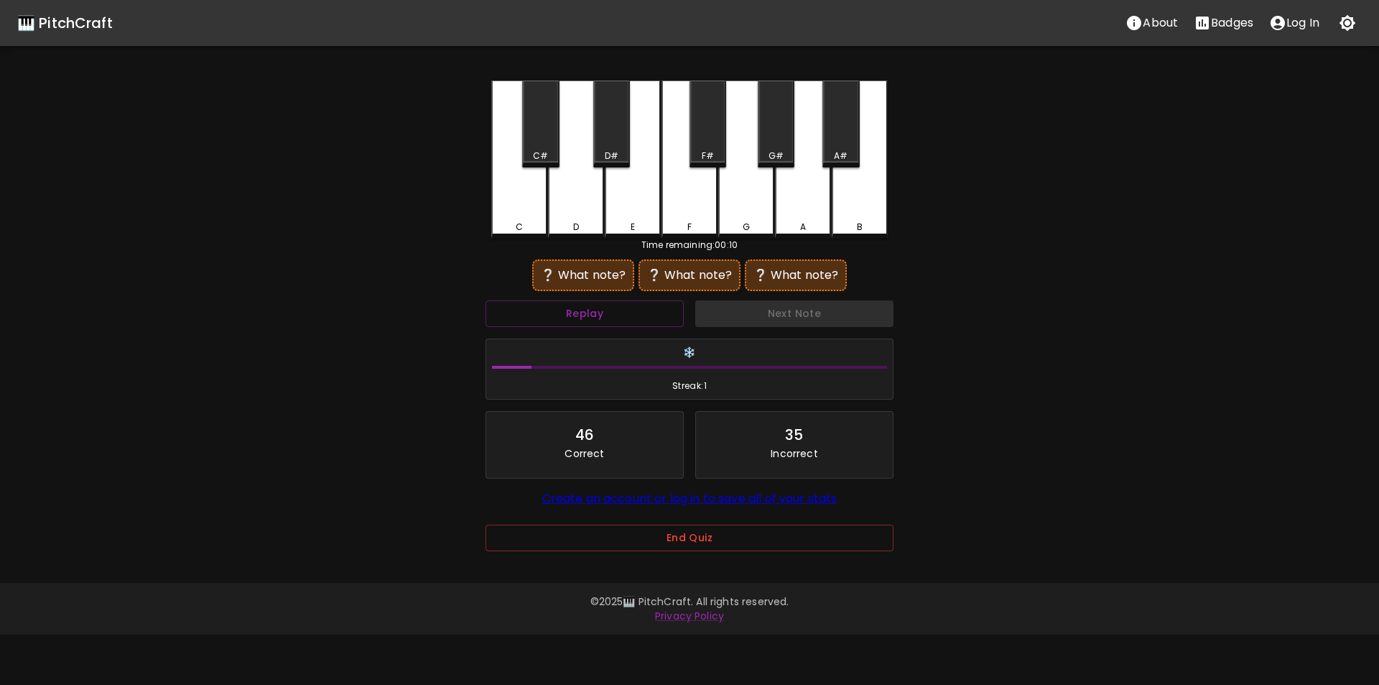
drag, startPoint x: 703, startPoint y: 136, endPoint x: 680, endPoint y: 142, distance: 24.2
click at [703, 139] on div "F#" at bounding box center [708, 123] width 37 height 87
click at [613, 139] on div "D#" at bounding box center [611, 123] width 37 height 87
drag, startPoint x: 710, startPoint y: 142, endPoint x: 703, endPoint y: 146, distance: 7.4
click at [710, 143] on div "F#" at bounding box center [708, 123] width 37 height 87
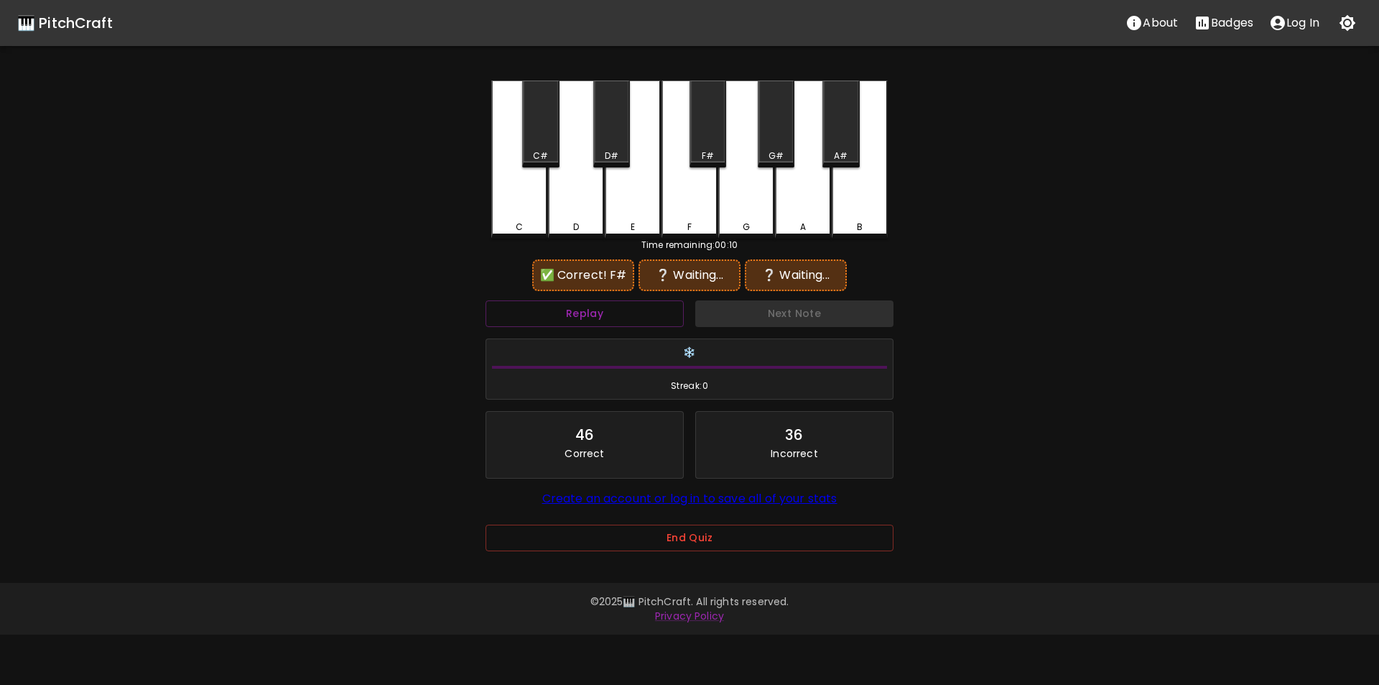
click at [628, 200] on div "E" at bounding box center [633, 159] width 56 height 158
click at [704, 144] on div "F#" at bounding box center [708, 123] width 37 height 87
click at [568, 193] on div "D" at bounding box center [576, 159] width 56 height 158
click at [842, 156] on div "A#" at bounding box center [841, 155] width 14 height 13
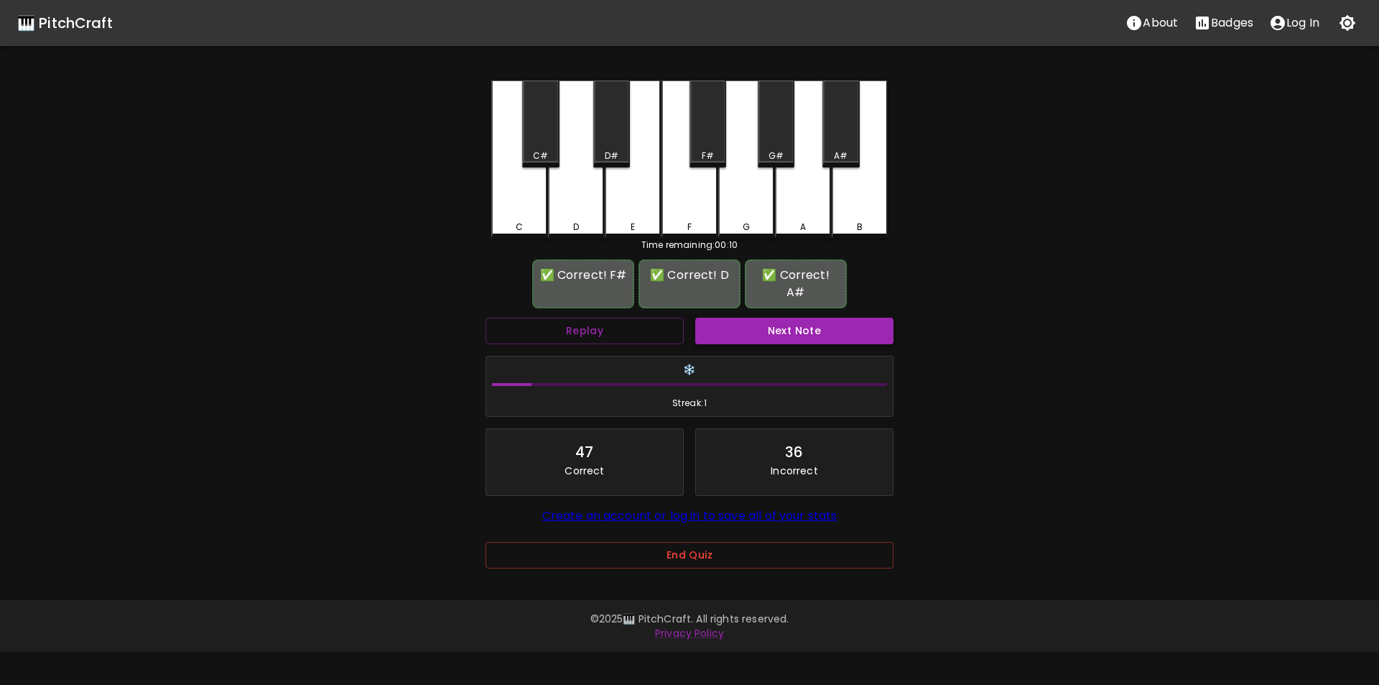
click at [790, 320] on button "Next Note" at bounding box center [794, 331] width 198 height 27
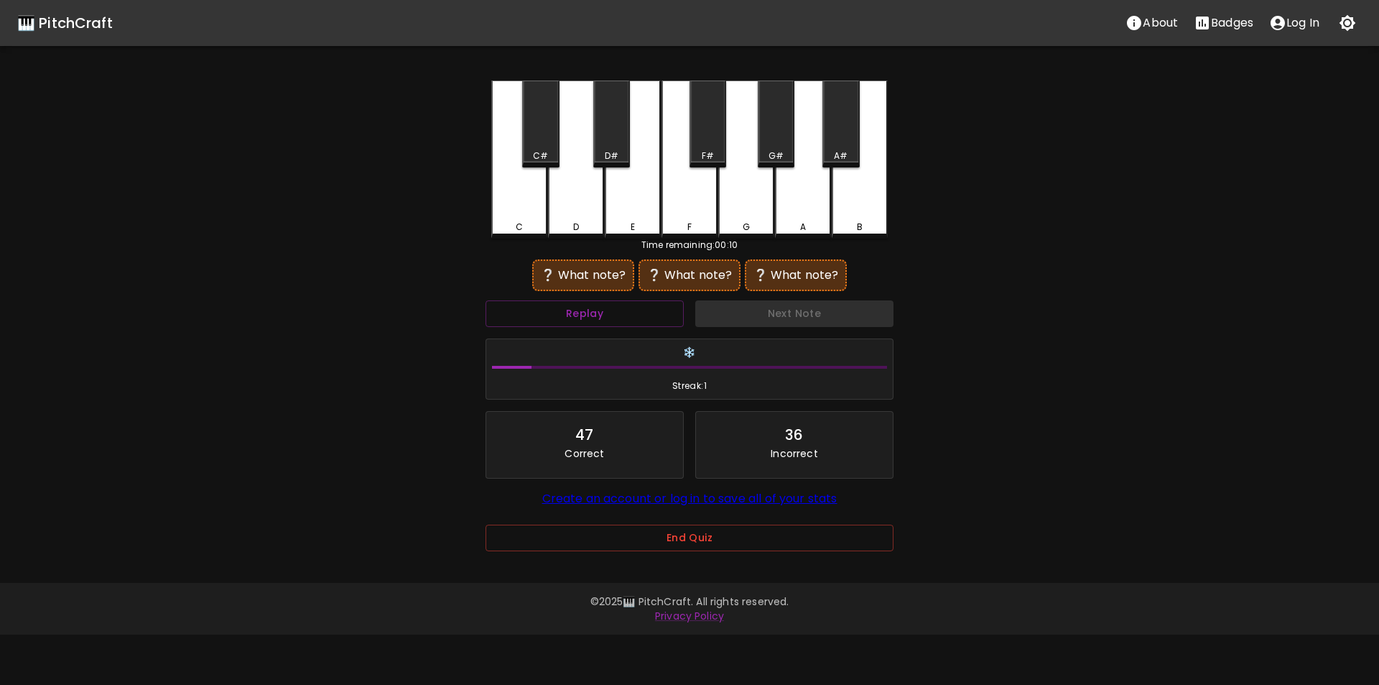
click at [857, 208] on div "B" at bounding box center [860, 159] width 56 height 158
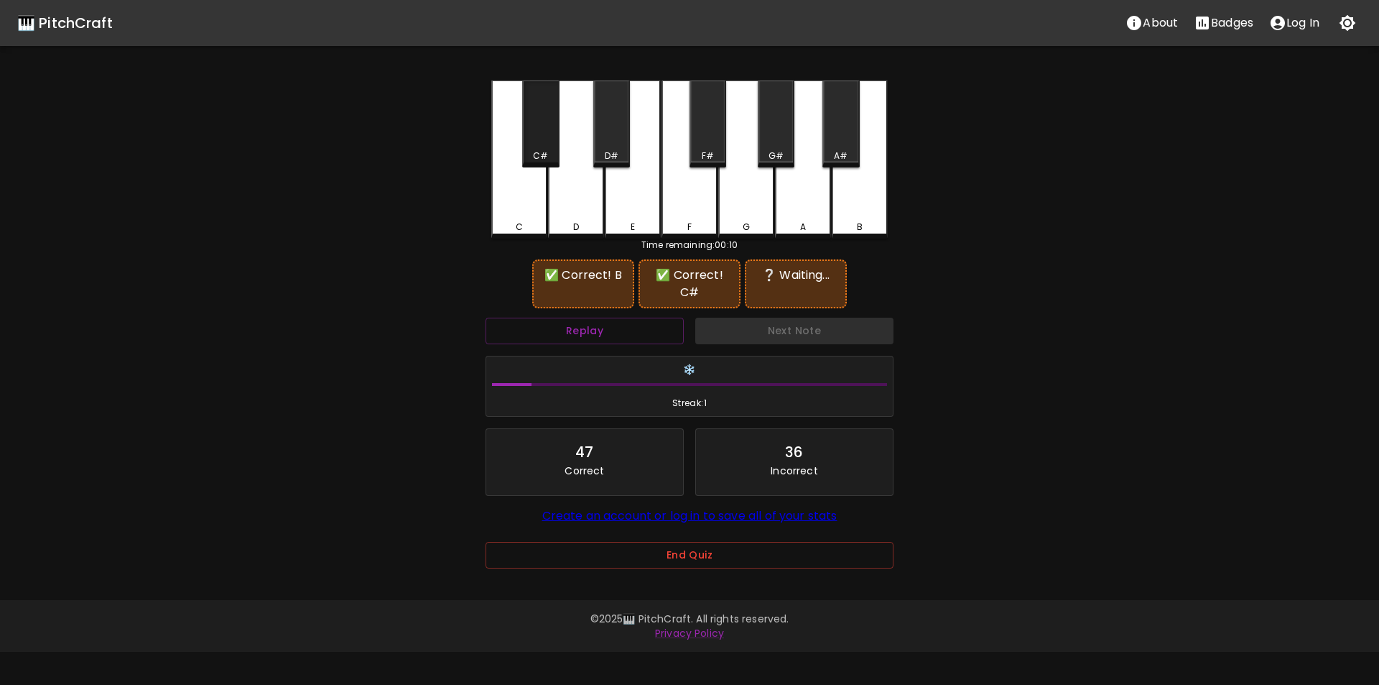
click at [545, 152] on div "C#" at bounding box center [540, 155] width 15 height 13
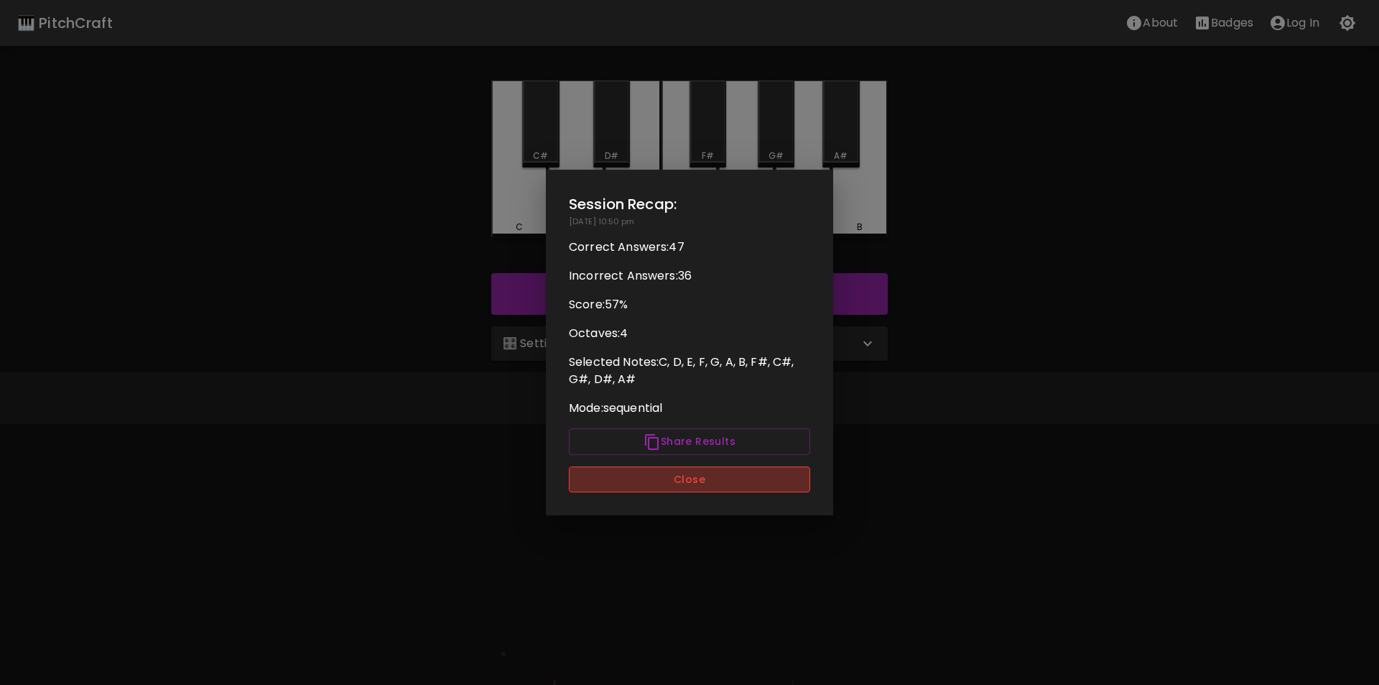
click at [756, 478] on button "Close" at bounding box center [689, 479] width 241 height 27
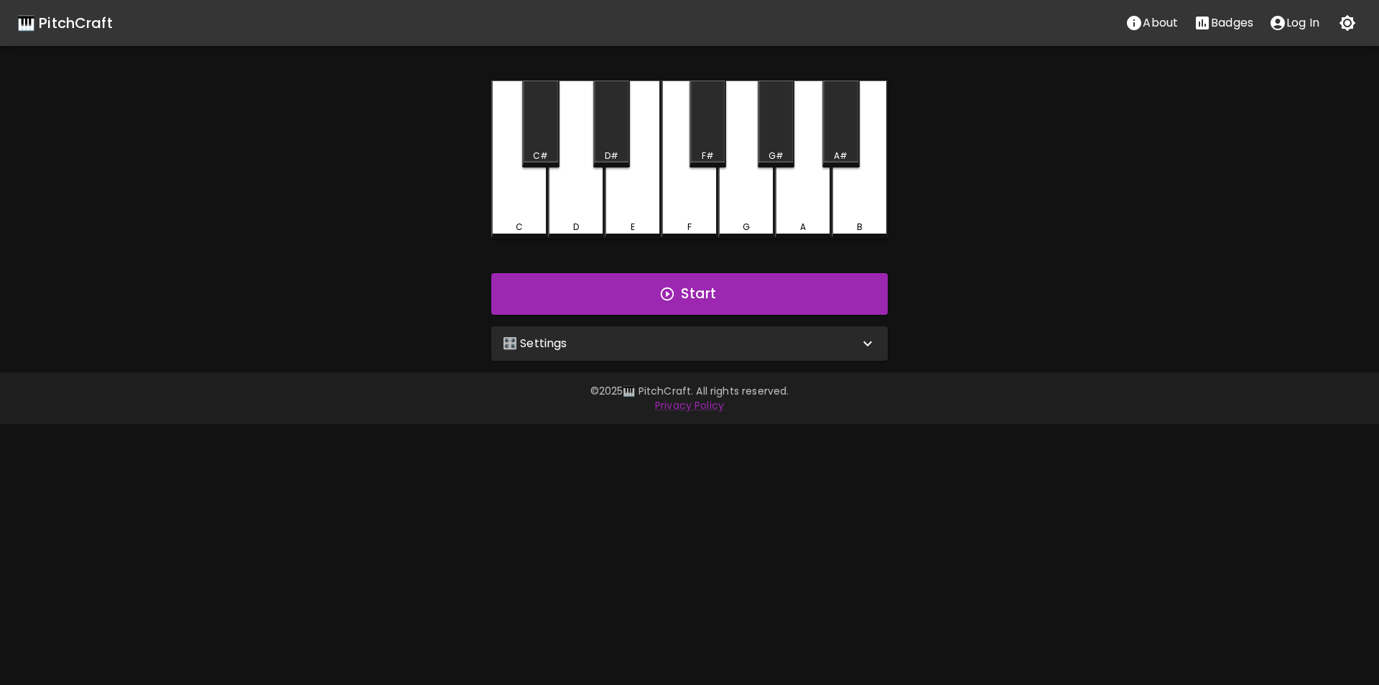
click at [593, 297] on button "Start" at bounding box center [689, 294] width 397 height 42
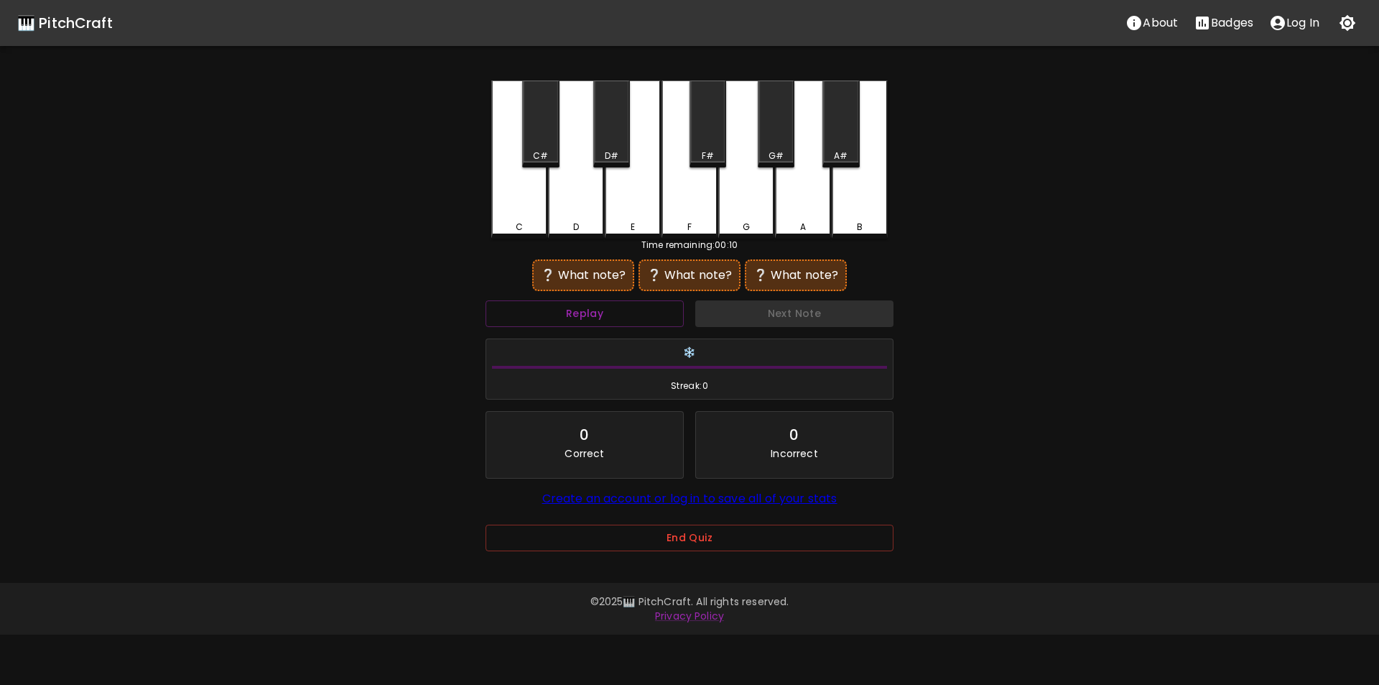
click at [735, 205] on div "G" at bounding box center [746, 159] width 56 height 158
click at [843, 152] on div "A#" at bounding box center [841, 155] width 14 height 13
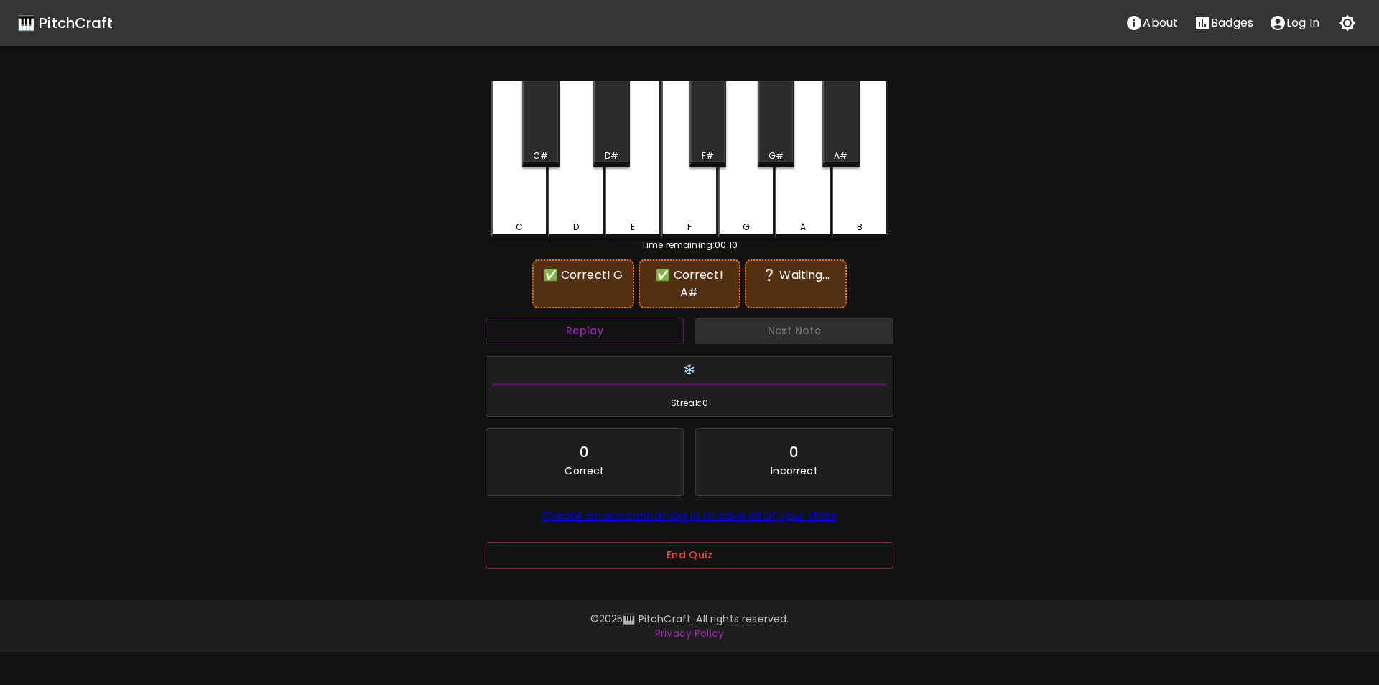
click at [600, 147] on div "D#" at bounding box center [611, 123] width 37 height 87
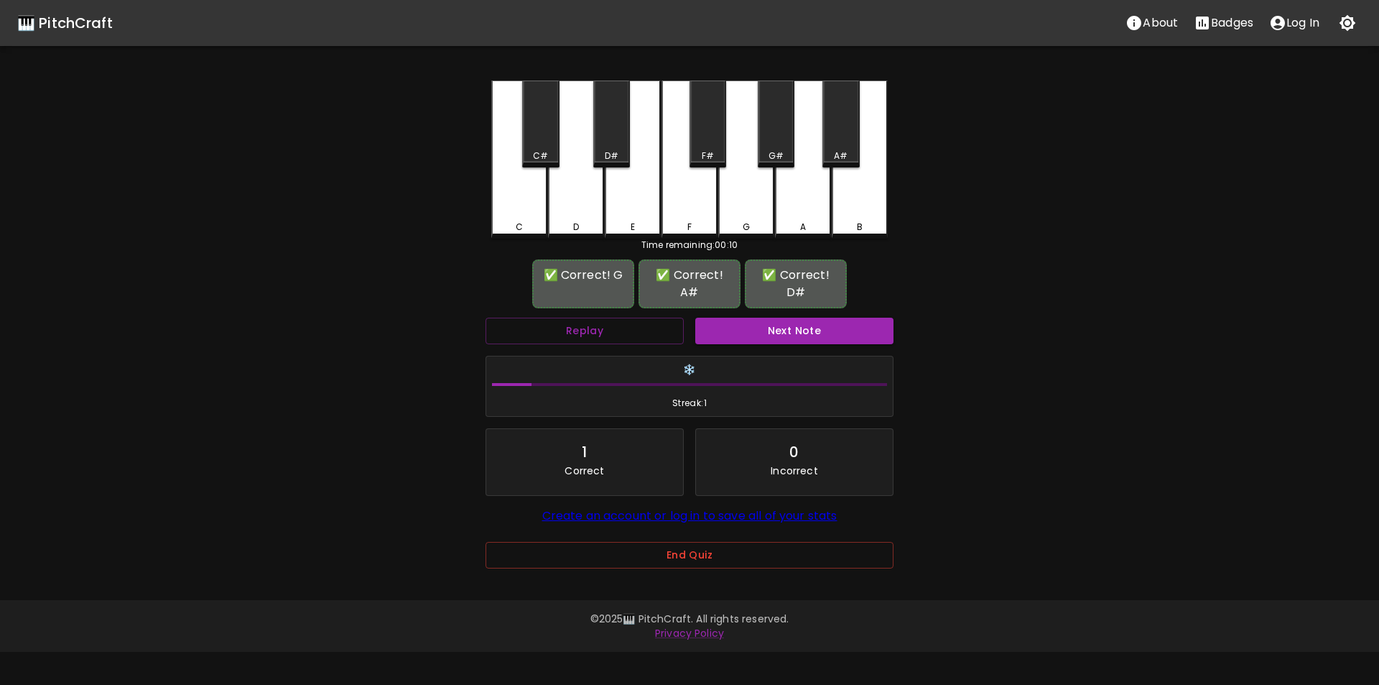
click at [773, 327] on div "Next Note" at bounding box center [795, 331] width 210 height 38
click at [766, 318] on button "Next Note" at bounding box center [794, 331] width 198 height 27
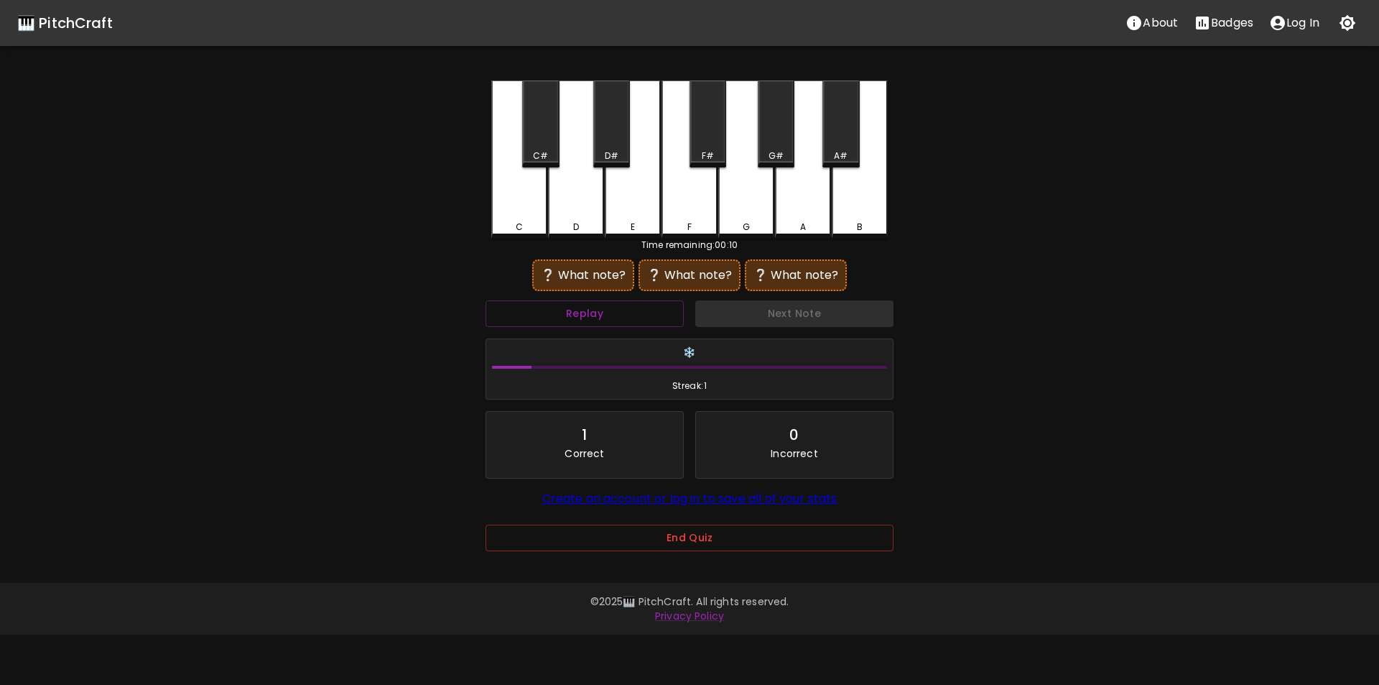
click at [797, 205] on div "A" at bounding box center [803, 159] width 56 height 158
click at [853, 207] on div "B" at bounding box center [860, 159] width 56 height 158
click at [545, 150] on div "C#" at bounding box center [540, 155] width 15 height 13
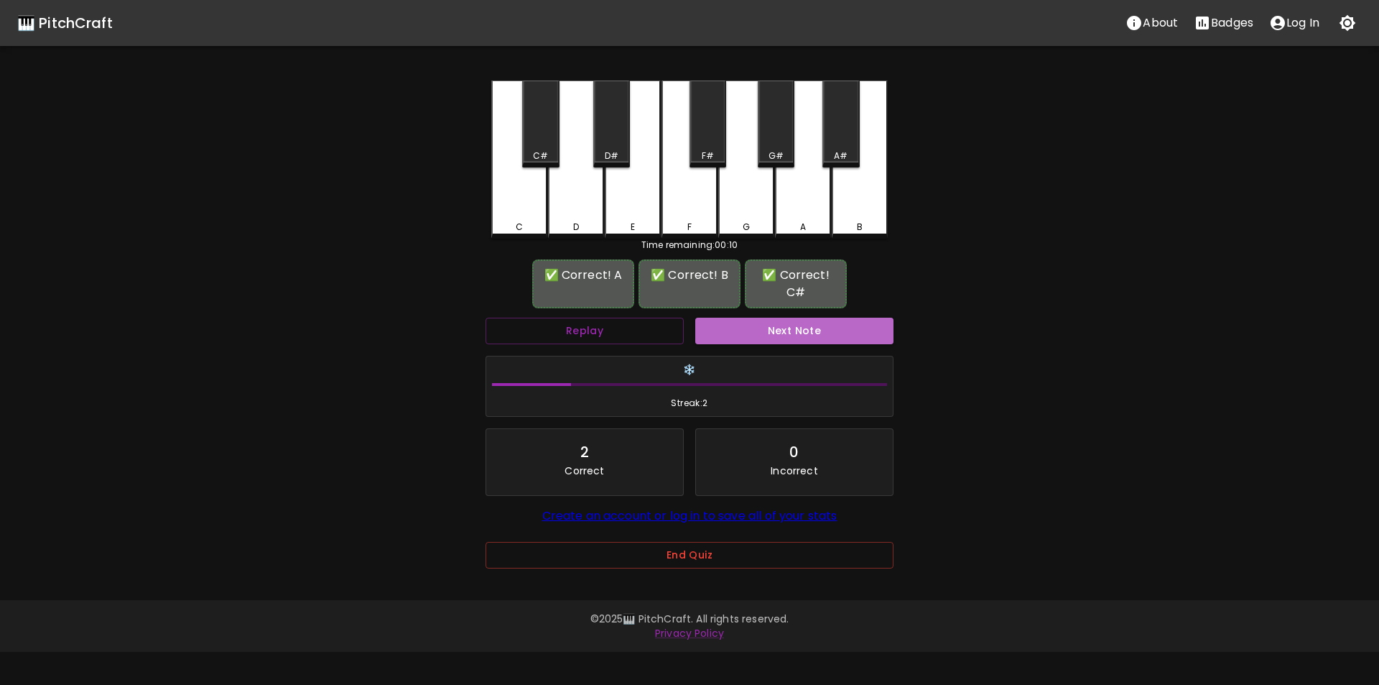
click at [753, 326] on button "Next Note" at bounding box center [794, 331] width 198 height 27
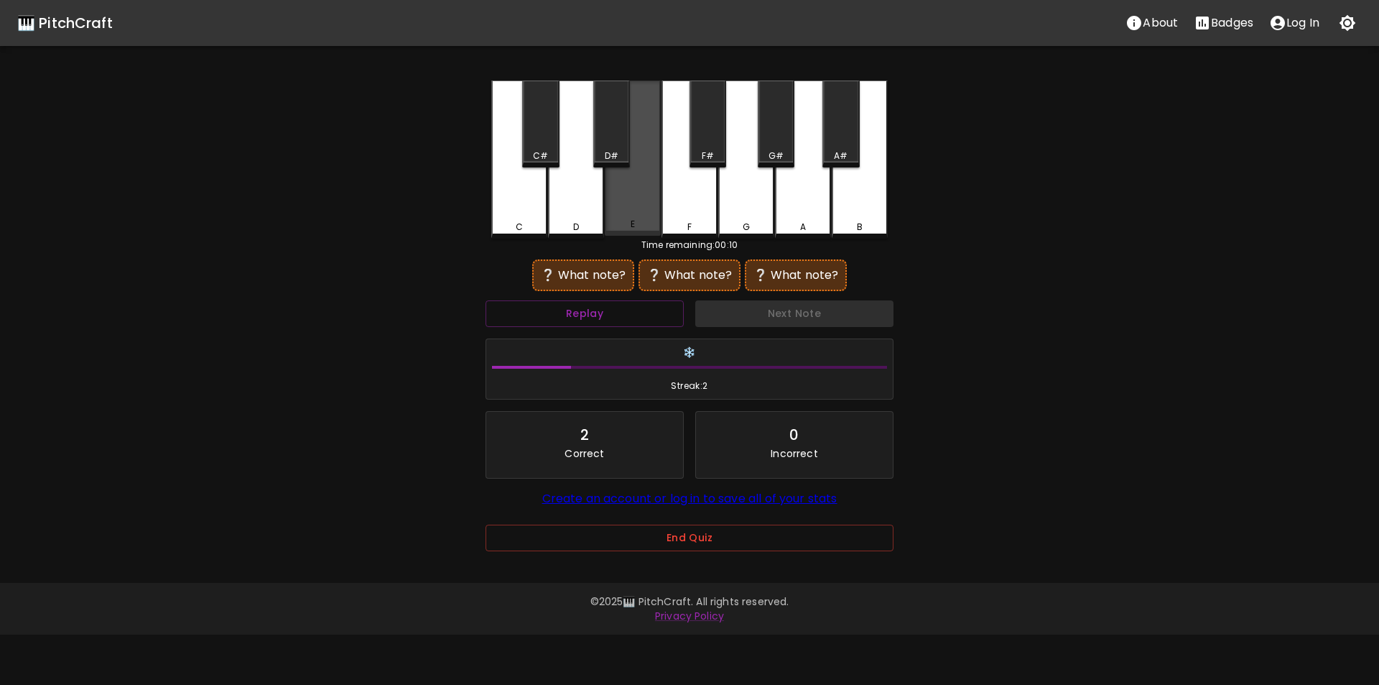
click at [624, 210] on div "E" at bounding box center [633, 157] width 56 height 155
click at [812, 200] on div "A" at bounding box center [803, 159] width 56 height 158
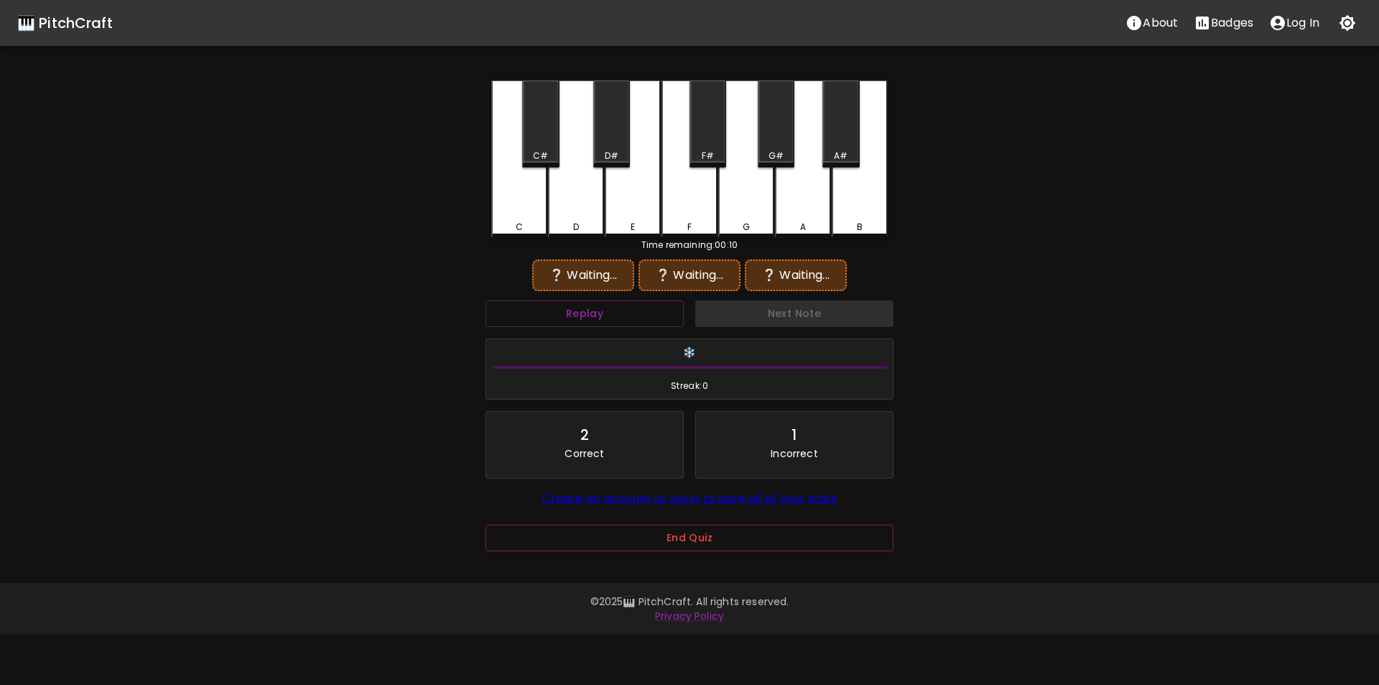
click at [636, 212] on div "E" at bounding box center [633, 159] width 56 height 158
drag, startPoint x: 761, startPoint y: 205, endPoint x: 771, endPoint y: 205, distance: 9.4
click at [764, 205] on div "G" at bounding box center [746, 159] width 56 height 158
click at [797, 205] on div "A" at bounding box center [803, 159] width 56 height 158
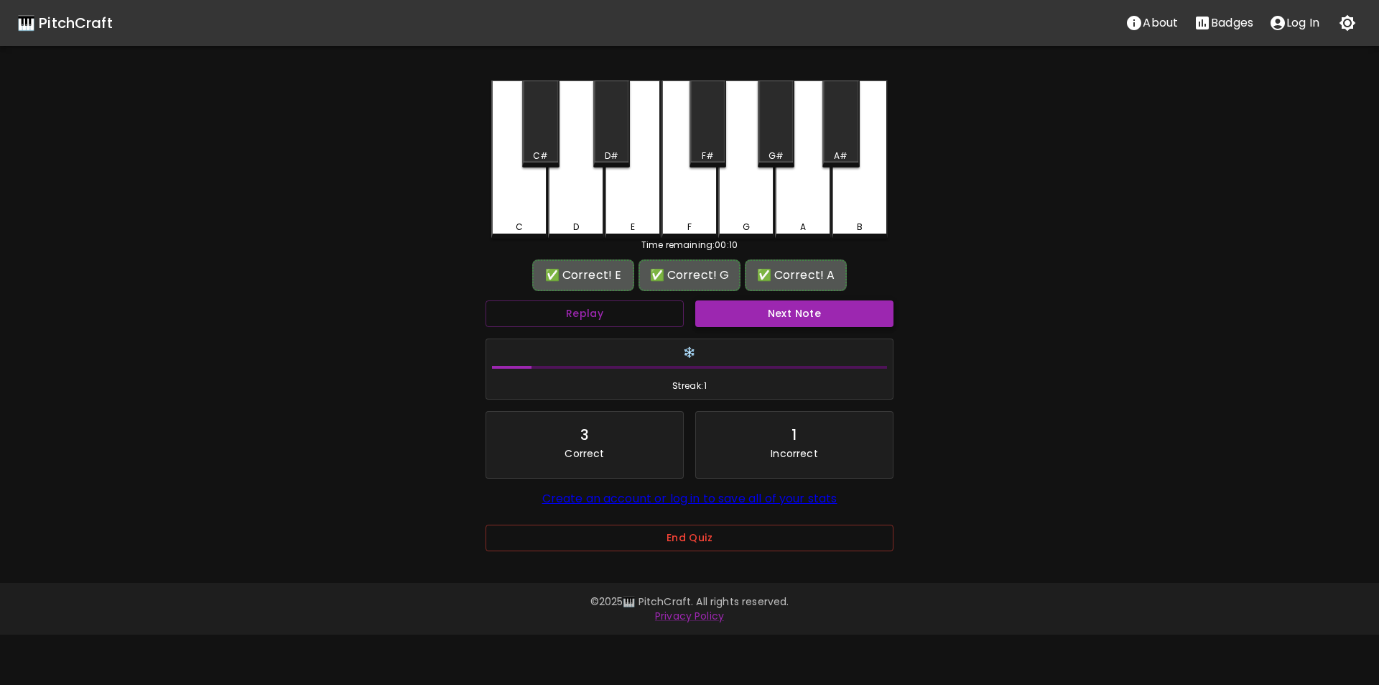
click at [775, 315] on button "Next Note" at bounding box center [794, 313] width 198 height 27
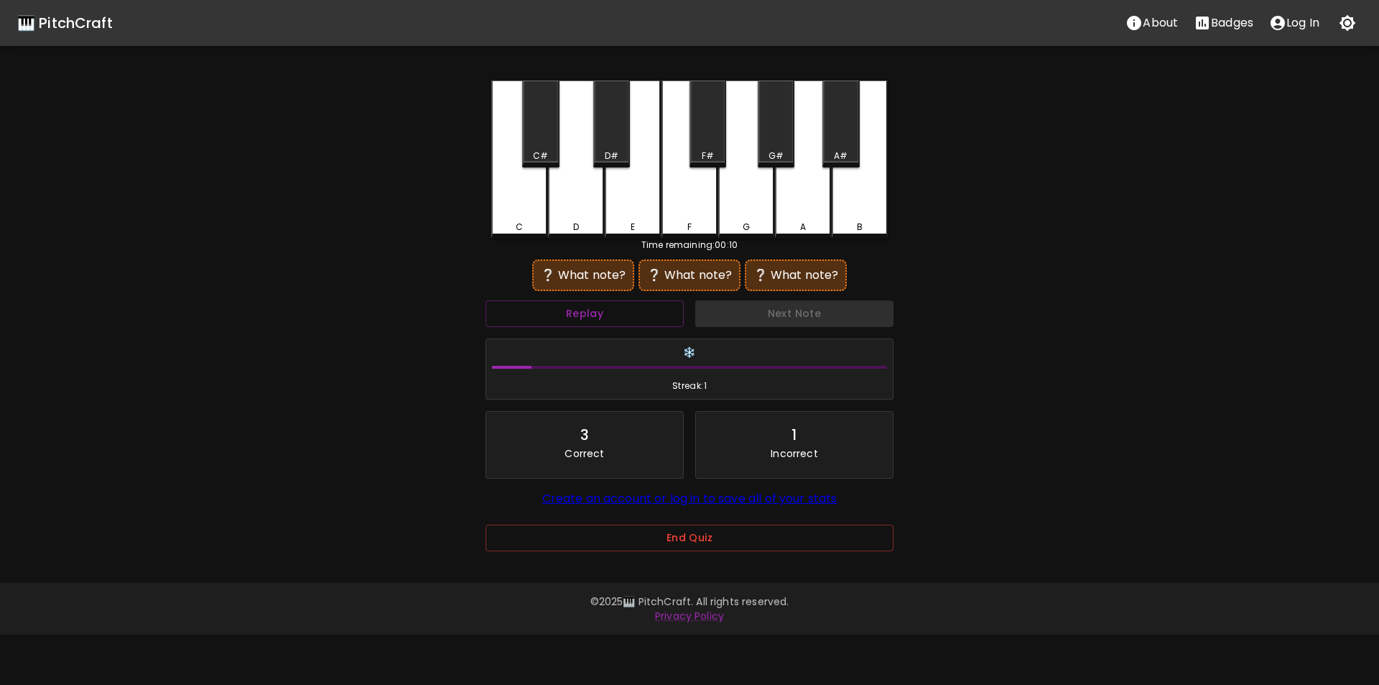
click at [580, 203] on div "D" at bounding box center [576, 159] width 56 height 158
click at [754, 203] on div "G" at bounding box center [746, 159] width 56 height 158
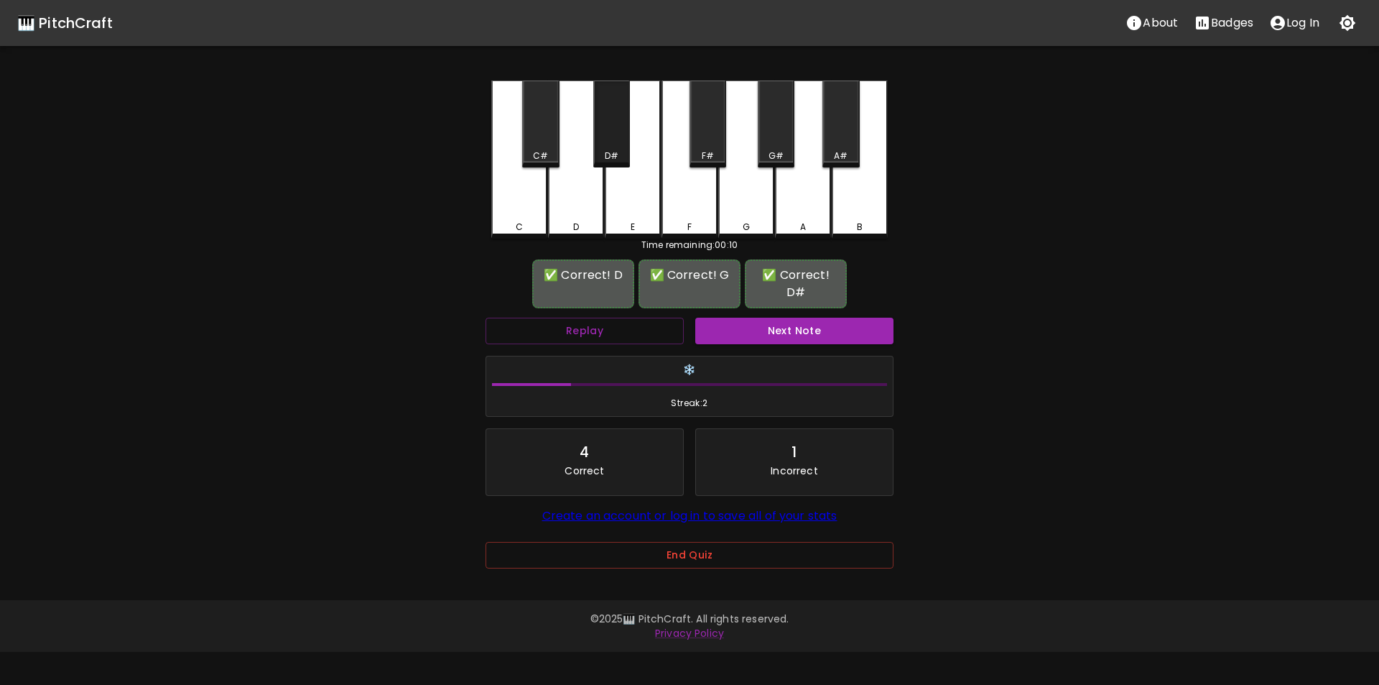
click at [616, 152] on div "D#" at bounding box center [612, 155] width 14 height 13
click at [754, 318] on button "Next Note" at bounding box center [794, 331] width 198 height 27
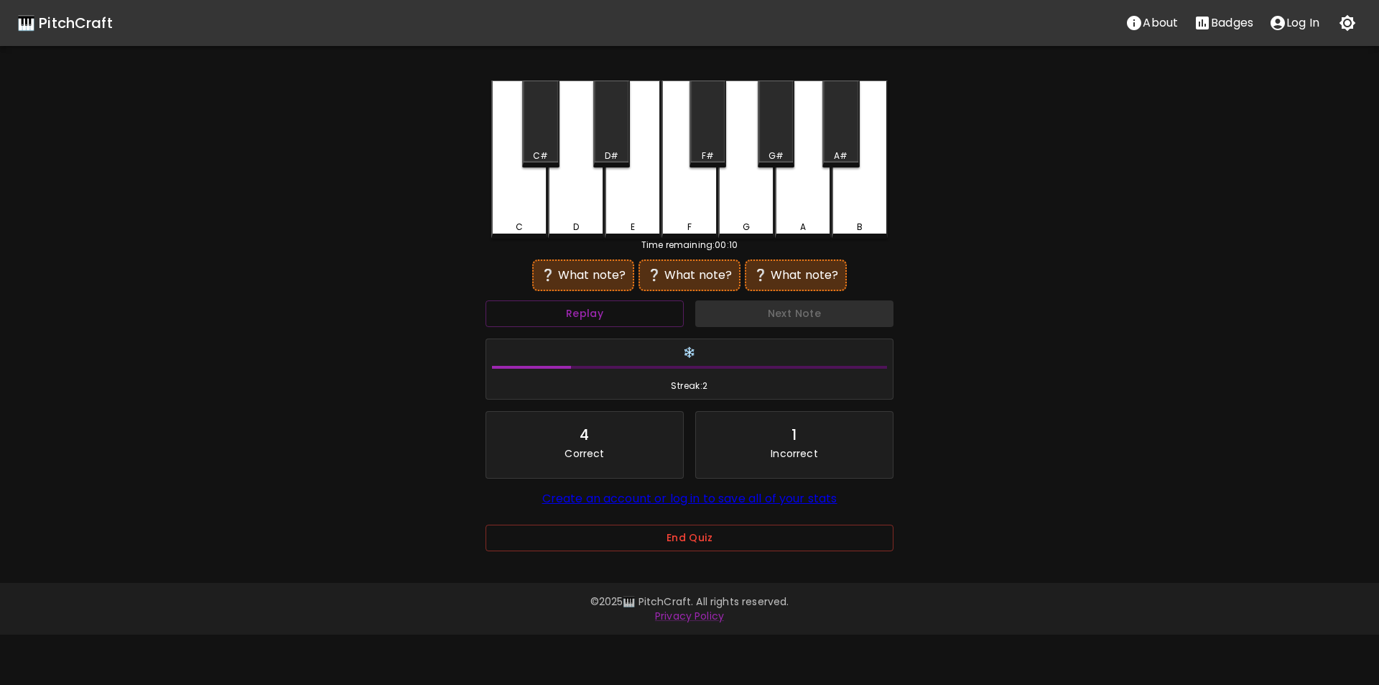
click at [738, 205] on div "G" at bounding box center [746, 159] width 56 height 158
click at [798, 203] on div "A" at bounding box center [803, 159] width 56 height 158
drag, startPoint x: 744, startPoint y: 201, endPoint x: 740, endPoint y: 221, distance: 19.7
click at [744, 202] on div "G" at bounding box center [746, 159] width 56 height 158
click at [659, 312] on button "Replay" at bounding box center [585, 313] width 198 height 27
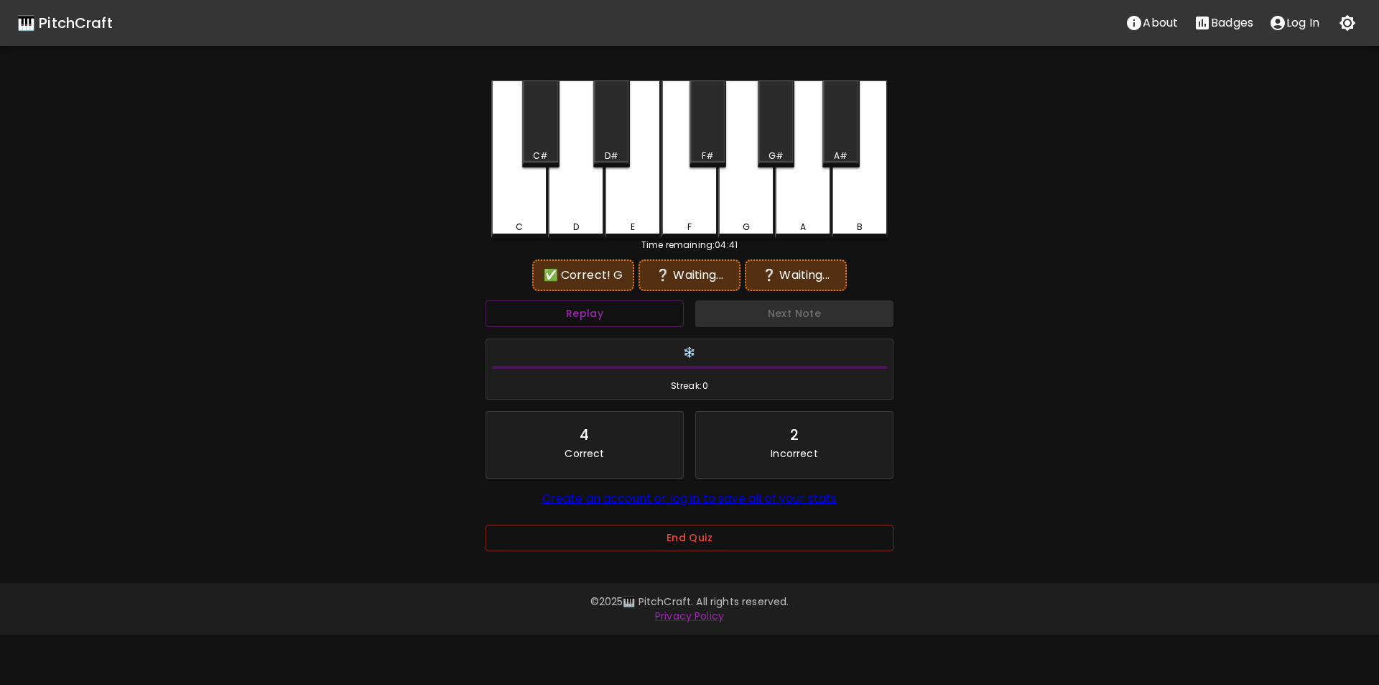
click at [776, 148] on div "G#" at bounding box center [776, 123] width 37 height 87
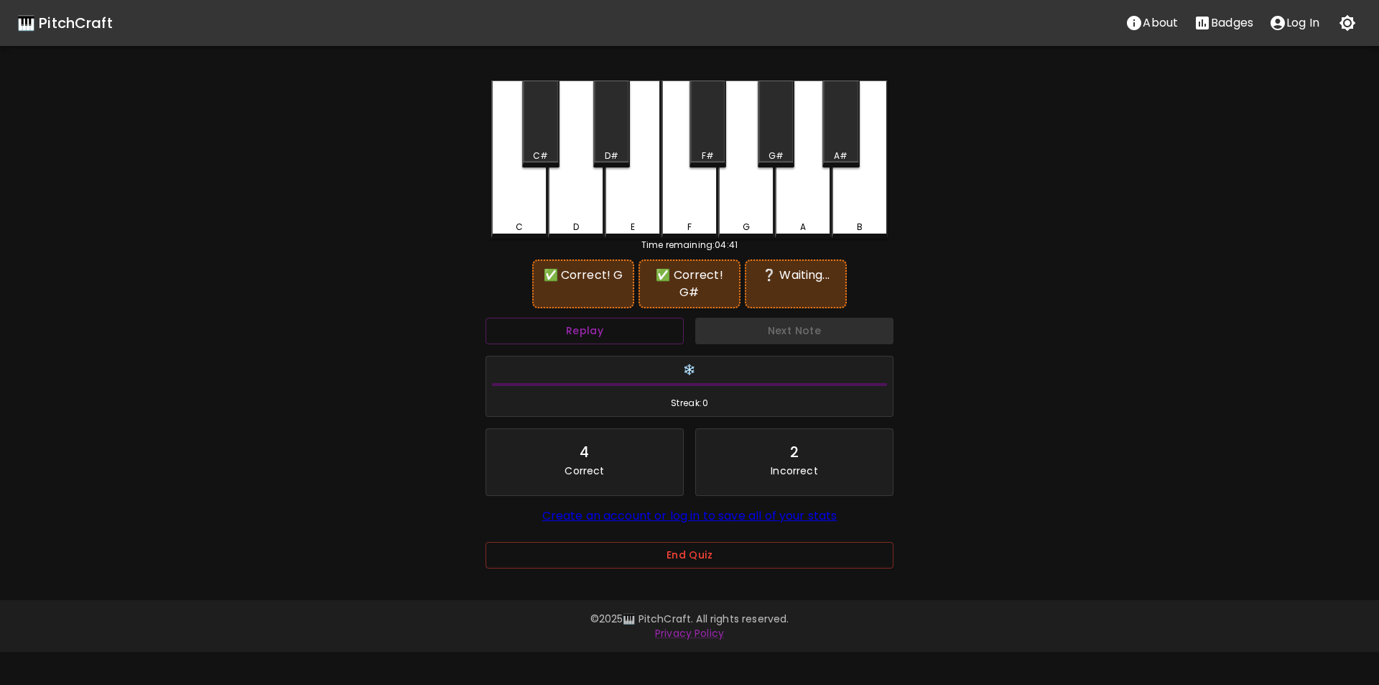
drag, startPoint x: 796, startPoint y: 204, endPoint x: 787, endPoint y: 226, distance: 23.9
click at [796, 205] on div "A" at bounding box center [803, 159] width 56 height 158
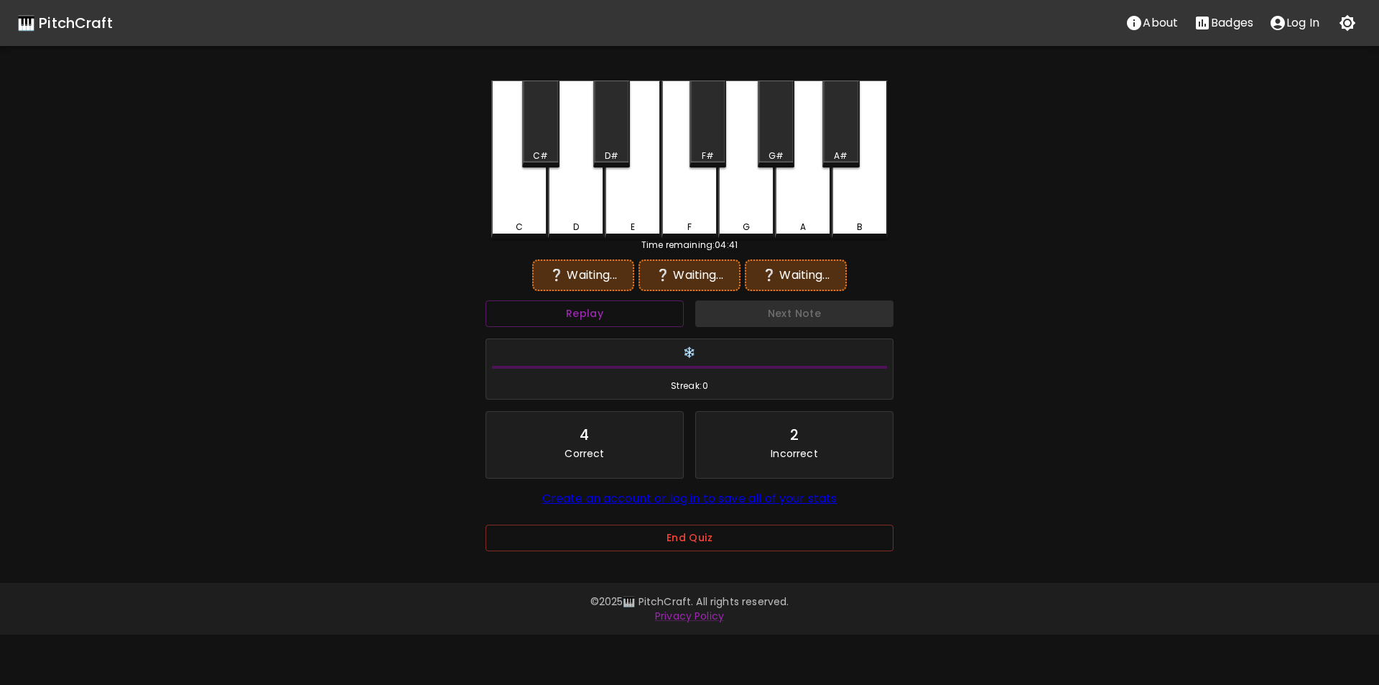
drag, startPoint x: 766, startPoint y: 218, endPoint x: 752, endPoint y: 212, distance: 14.8
click at [763, 218] on div "G" at bounding box center [746, 159] width 56 height 158
click at [770, 153] on div "G#" at bounding box center [776, 155] width 34 height 13
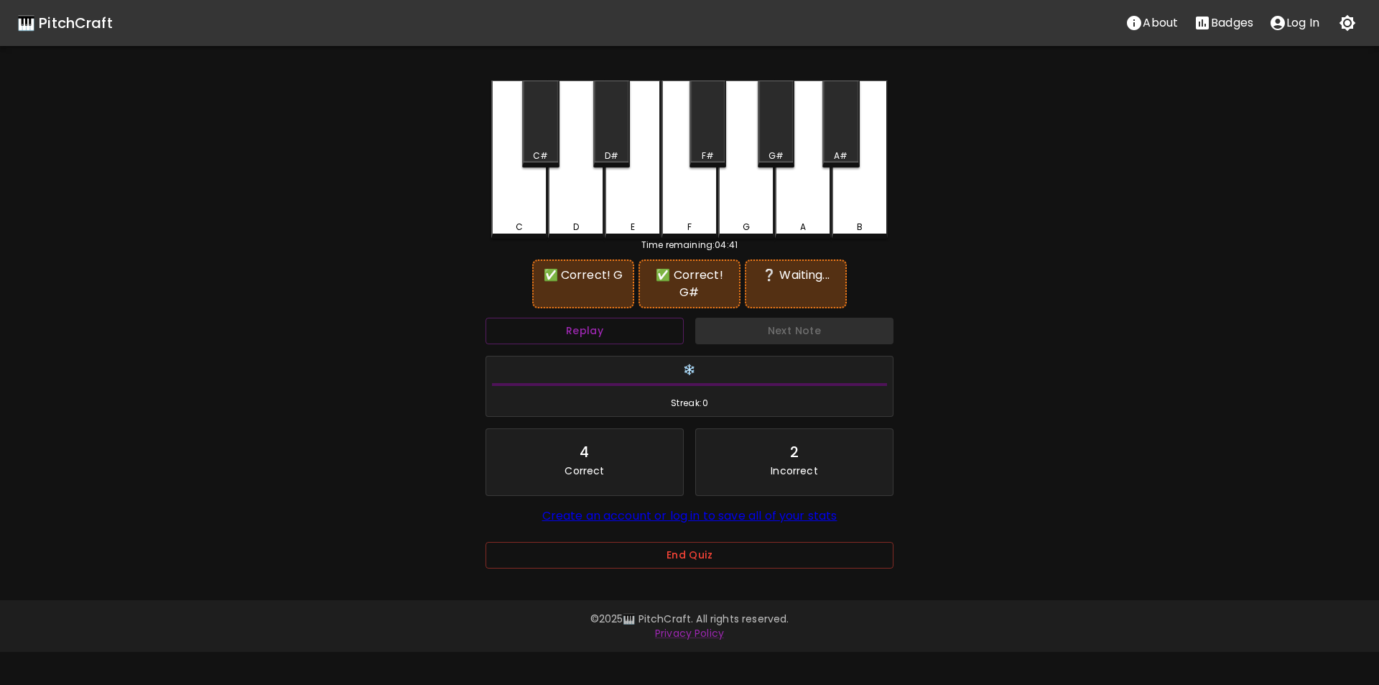
click at [833, 151] on div "A#" at bounding box center [841, 155] width 34 height 13
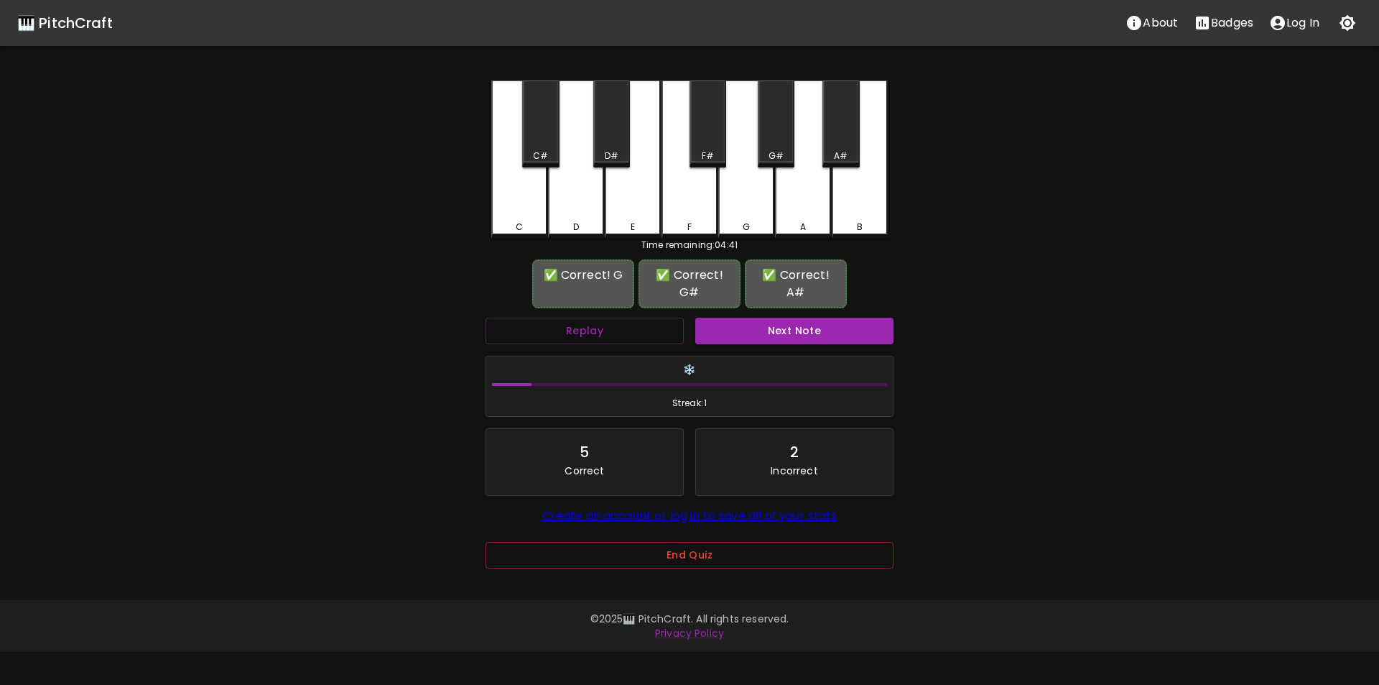
click at [759, 327] on button "Next Note" at bounding box center [794, 331] width 198 height 27
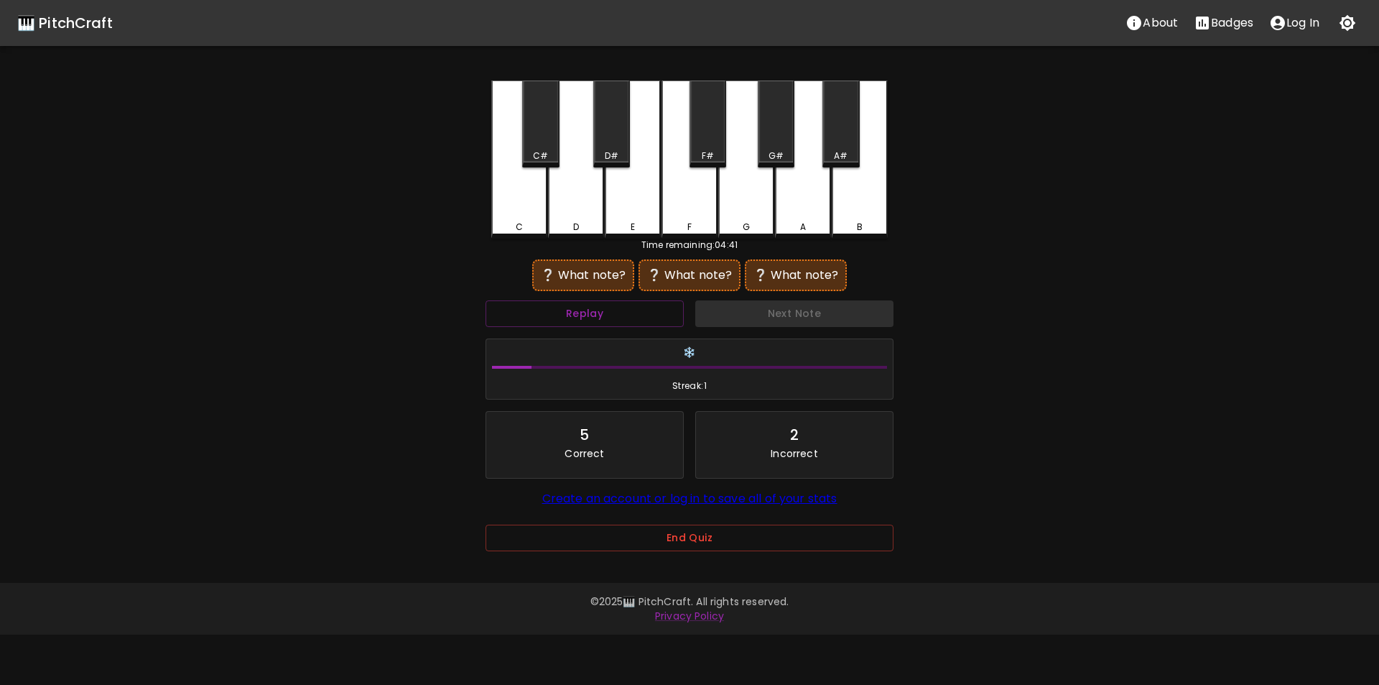
click at [742, 193] on div "G" at bounding box center [746, 159] width 56 height 158
click at [767, 155] on div "G#" at bounding box center [776, 155] width 34 height 13
click at [713, 154] on div "F#" at bounding box center [708, 155] width 12 height 13
click at [659, 311] on button "Replay" at bounding box center [585, 313] width 198 height 27
click at [690, 207] on div "F" at bounding box center [690, 157] width 56 height 155
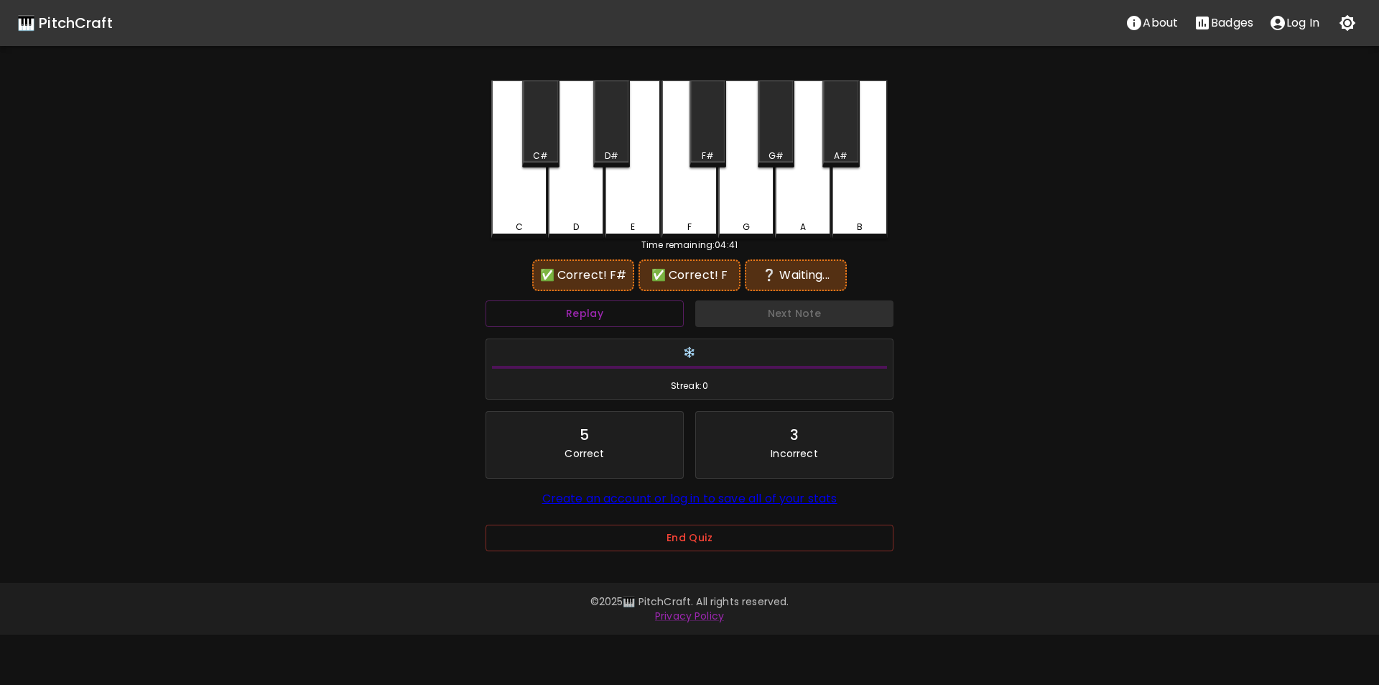
click at [613, 152] on div "D#" at bounding box center [612, 155] width 14 height 13
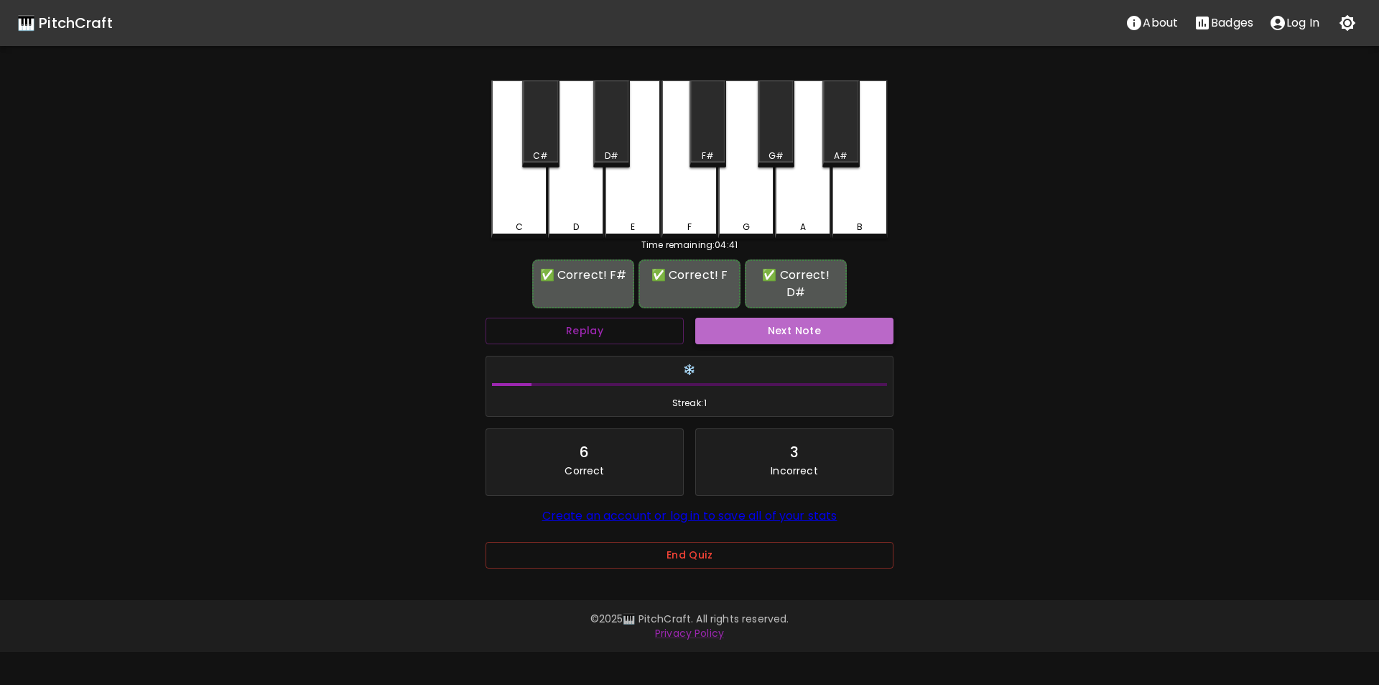
click at [741, 318] on button "Next Note" at bounding box center [794, 331] width 198 height 27
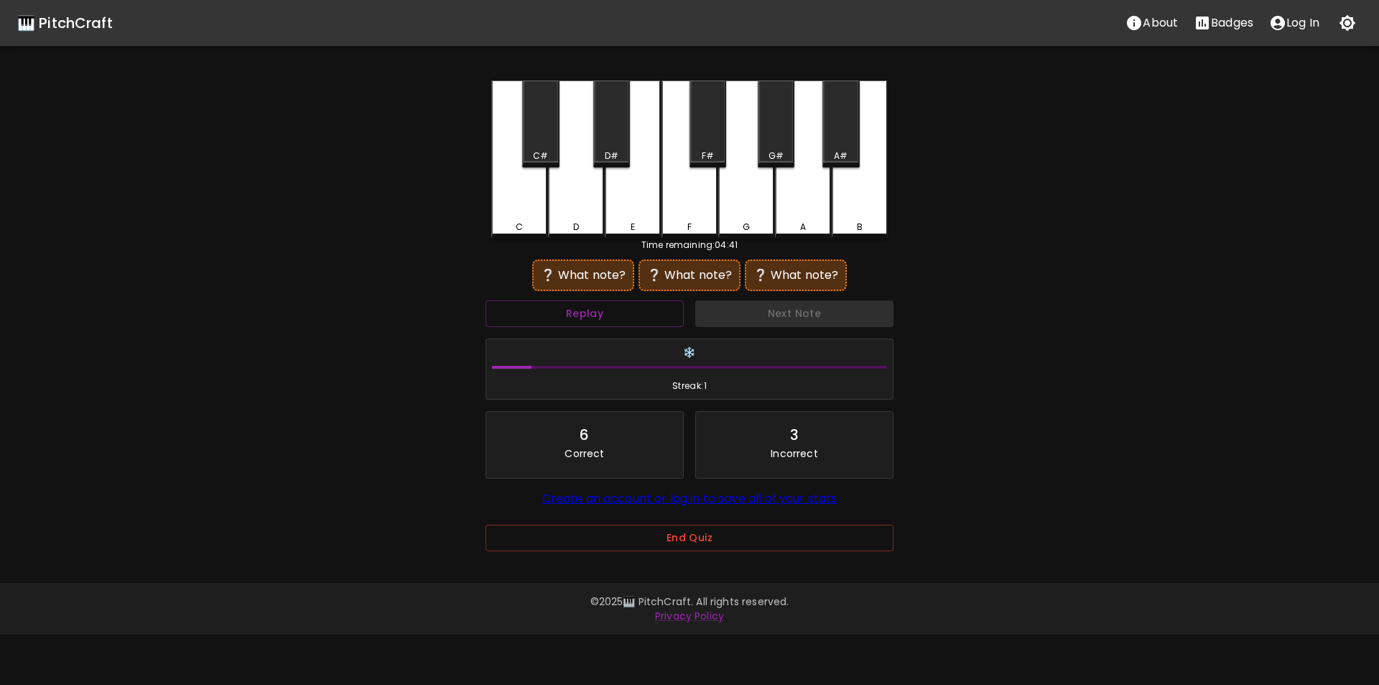
click at [577, 208] on div "D" at bounding box center [576, 159] width 56 height 158
click at [708, 201] on div "F" at bounding box center [690, 159] width 56 height 158
click at [549, 149] on div "C#" at bounding box center [541, 155] width 34 height 13
drag, startPoint x: 589, startPoint y: 203, endPoint x: 609, endPoint y: 207, distance: 20.6
click at [589, 204] on div "D" at bounding box center [576, 157] width 56 height 155
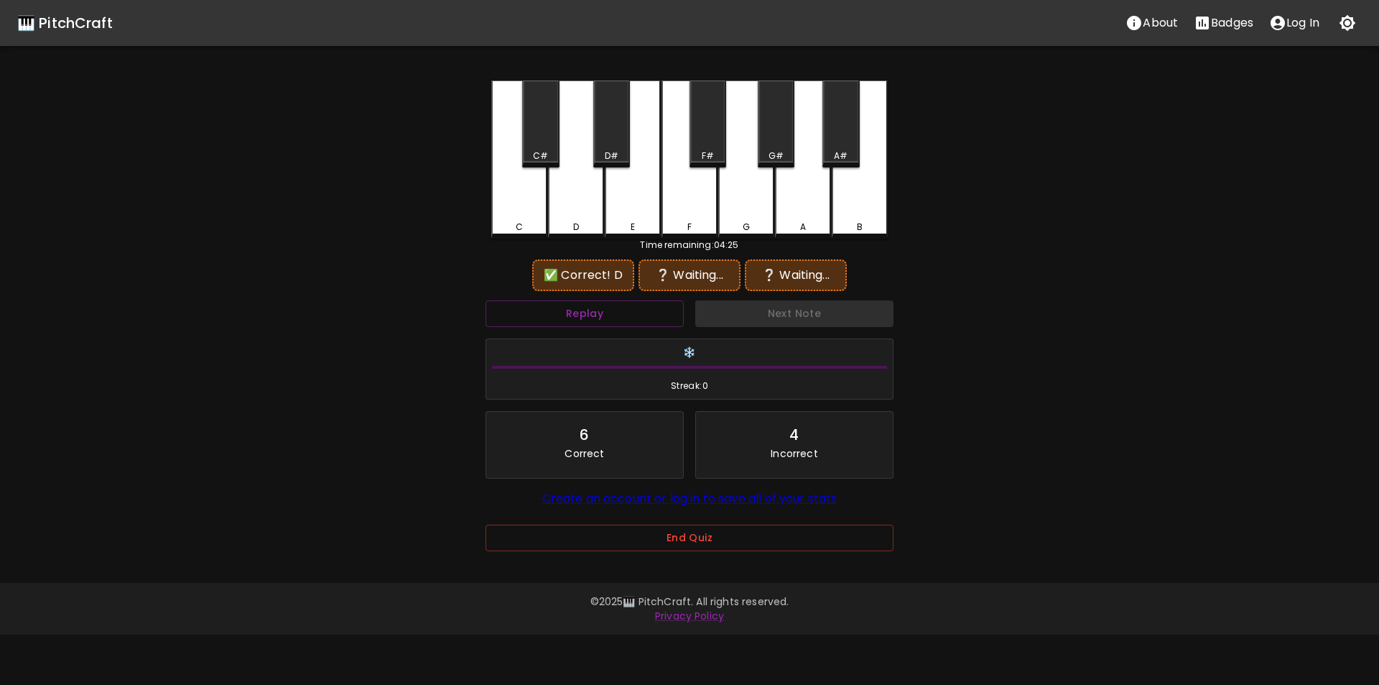
click at [710, 213] on div "F" at bounding box center [690, 159] width 56 height 158
click at [524, 226] on div "C" at bounding box center [519, 227] width 53 height 13
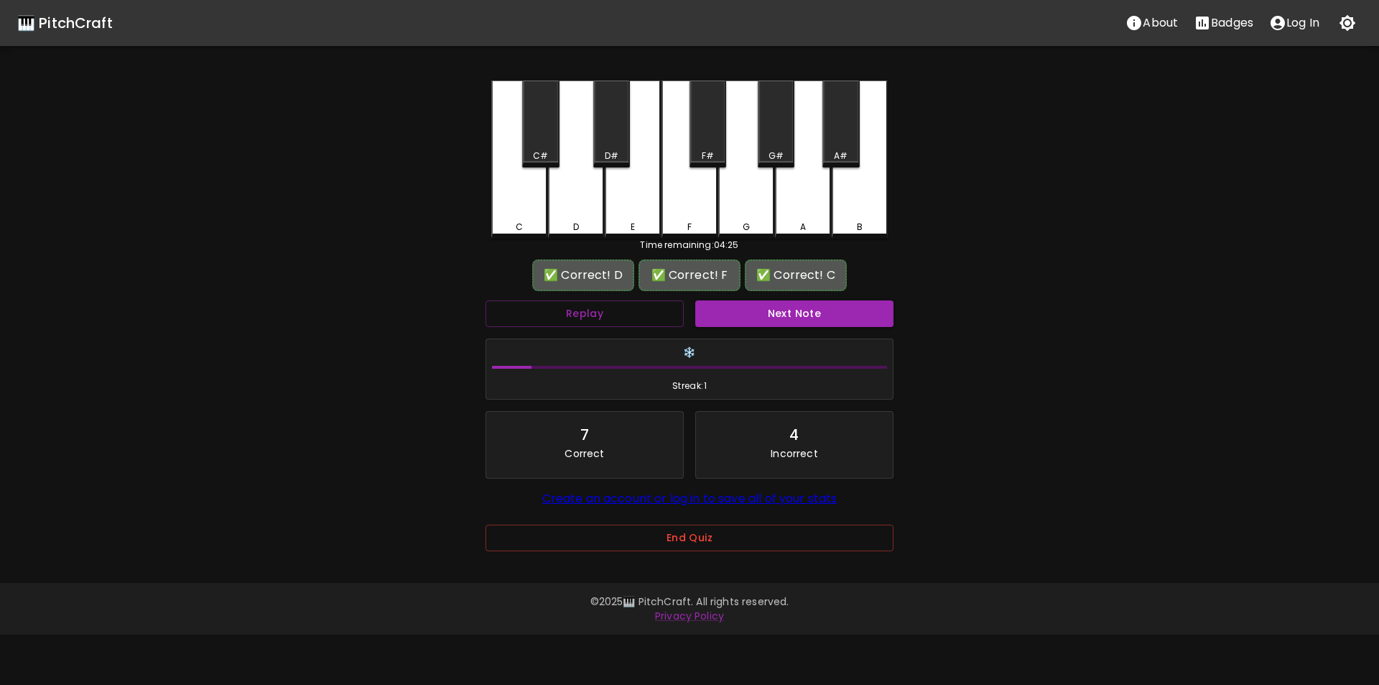
click at [751, 311] on button "Next Note" at bounding box center [794, 313] width 198 height 27
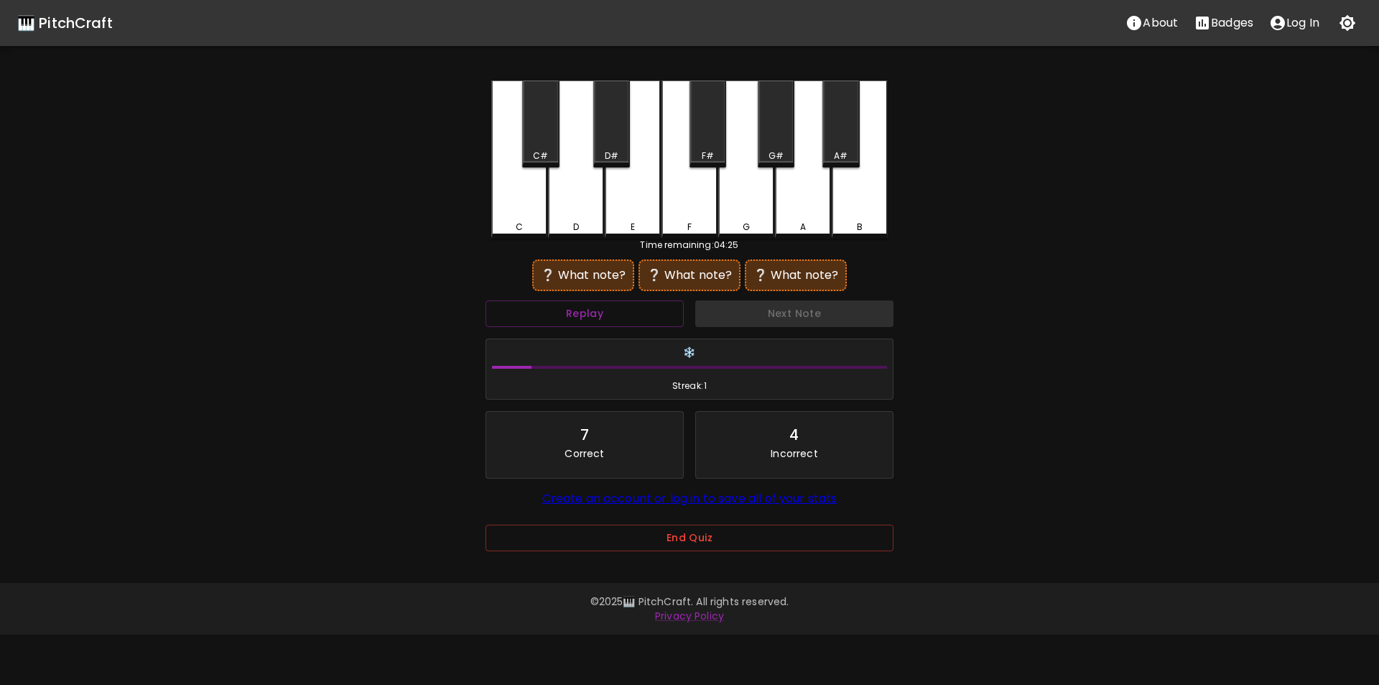
click at [525, 209] on div "C" at bounding box center [519, 159] width 56 height 158
click at [742, 196] on div "G" at bounding box center [746, 157] width 56 height 155
click at [846, 146] on div "A#" at bounding box center [841, 123] width 37 height 87
drag, startPoint x: 528, startPoint y: 216, endPoint x: 574, endPoint y: 206, distance: 47.1
click at [530, 216] on div "C" at bounding box center [519, 159] width 56 height 158
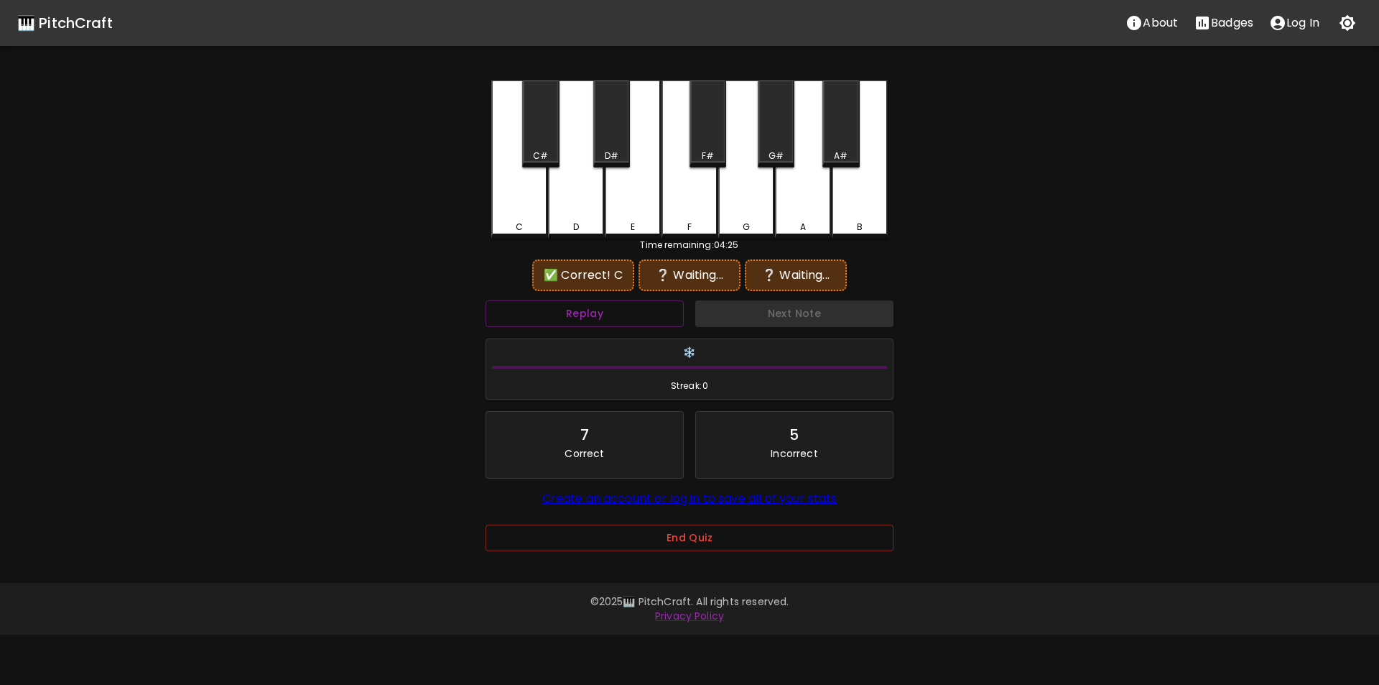
click at [696, 149] on div "F#" at bounding box center [708, 123] width 37 height 87
click at [839, 144] on div "A#" at bounding box center [841, 123] width 37 height 87
drag, startPoint x: 532, startPoint y: 214, endPoint x: 603, endPoint y: 187, distance: 76.8
click at [533, 214] on div "C" at bounding box center [519, 157] width 56 height 155
click at [726, 153] on div "F#" at bounding box center [708, 123] width 37 height 87
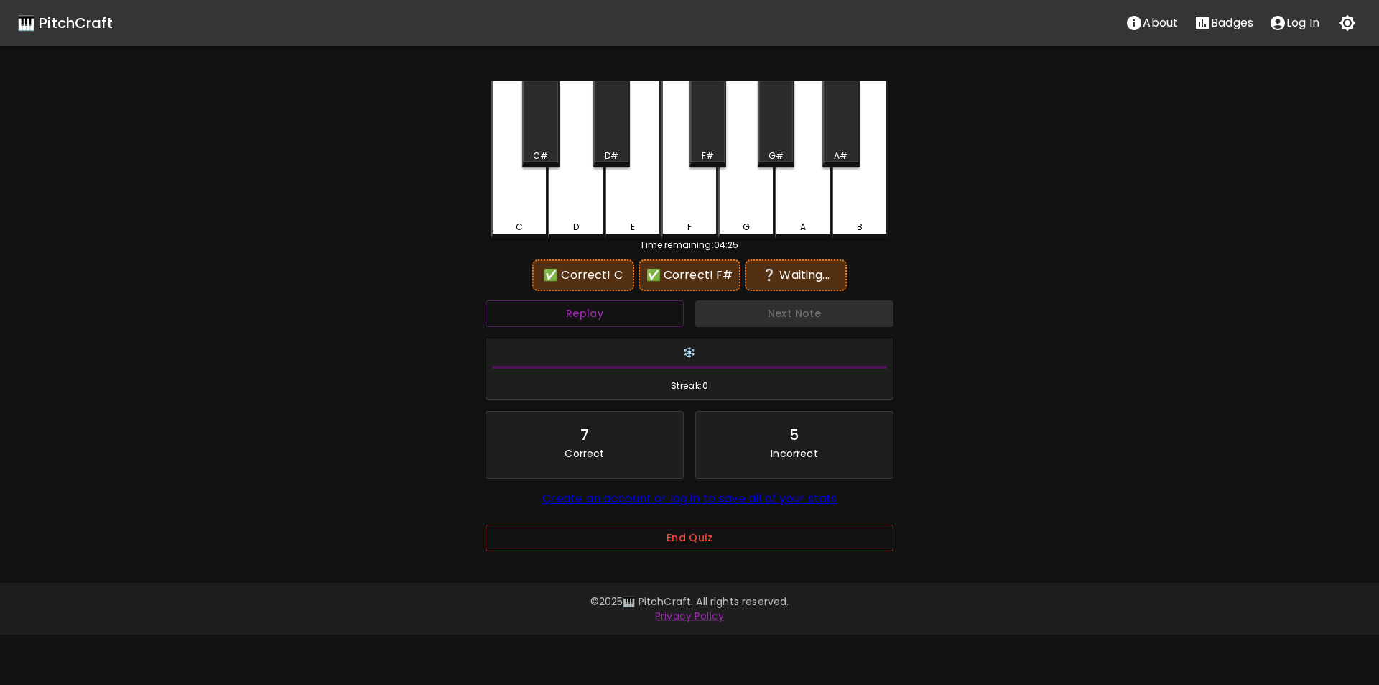
click at [746, 200] on div "G" at bounding box center [746, 159] width 56 height 158
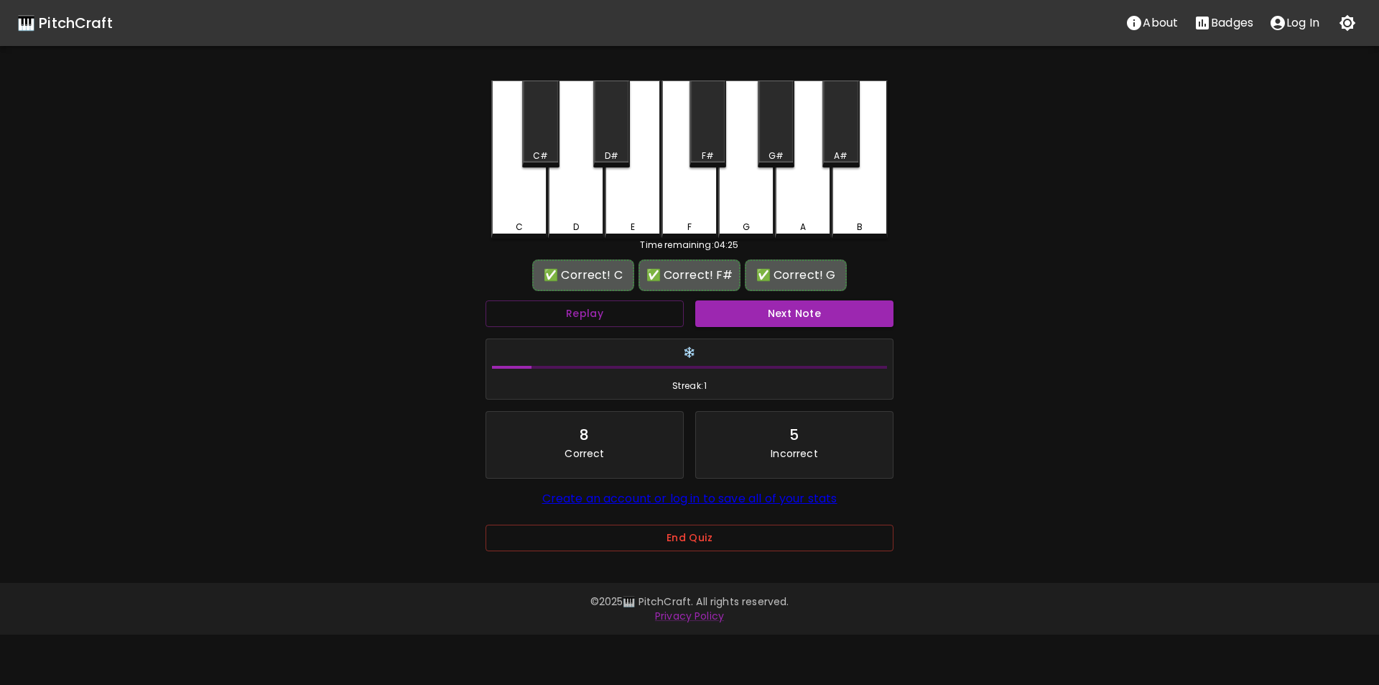
click at [767, 307] on button "Next Note" at bounding box center [794, 313] width 198 height 27
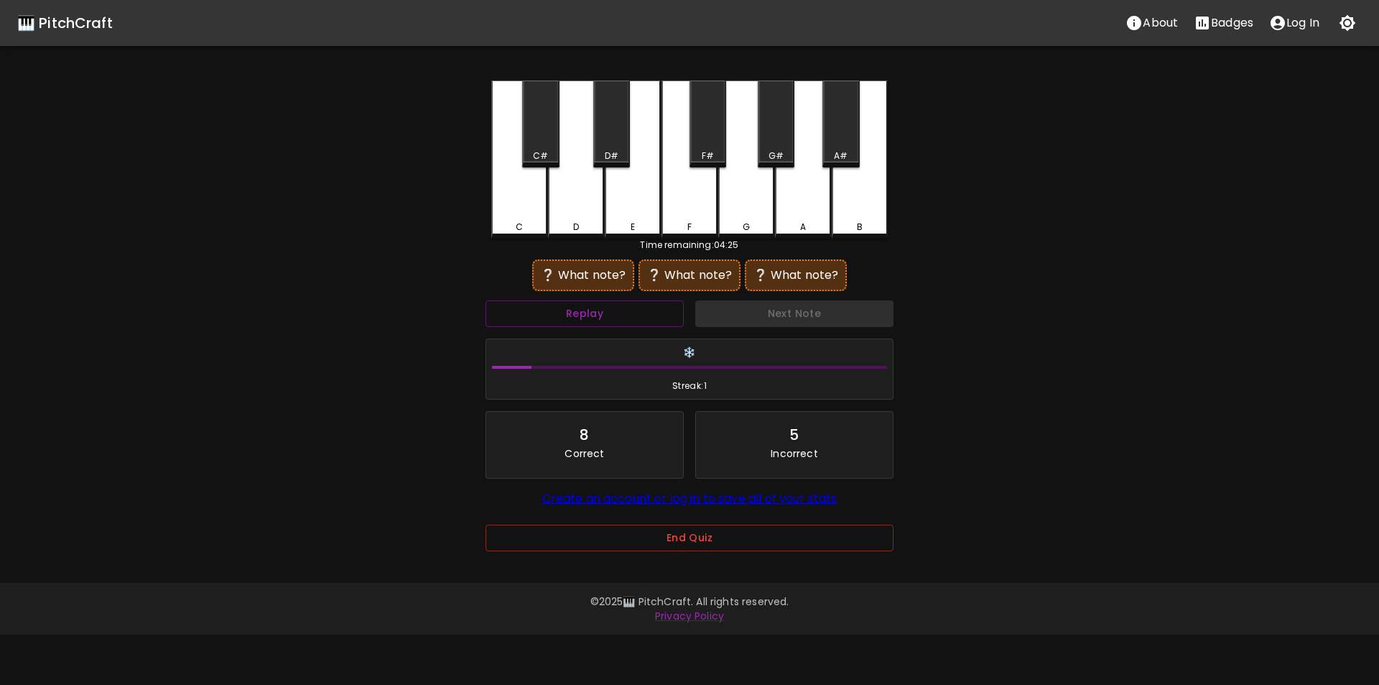
click at [703, 145] on div "F#" at bounding box center [708, 123] width 37 height 87
click at [620, 144] on div "D#" at bounding box center [611, 123] width 37 height 87
click at [707, 147] on div "F#" at bounding box center [708, 123] width 37 height 87
click at [783, 149] on div "G#" at bounding box center [776, 123] width 37 height 87
click at [547, 153] on div "C#" at bounding box center [540, 155] width 15 height 13
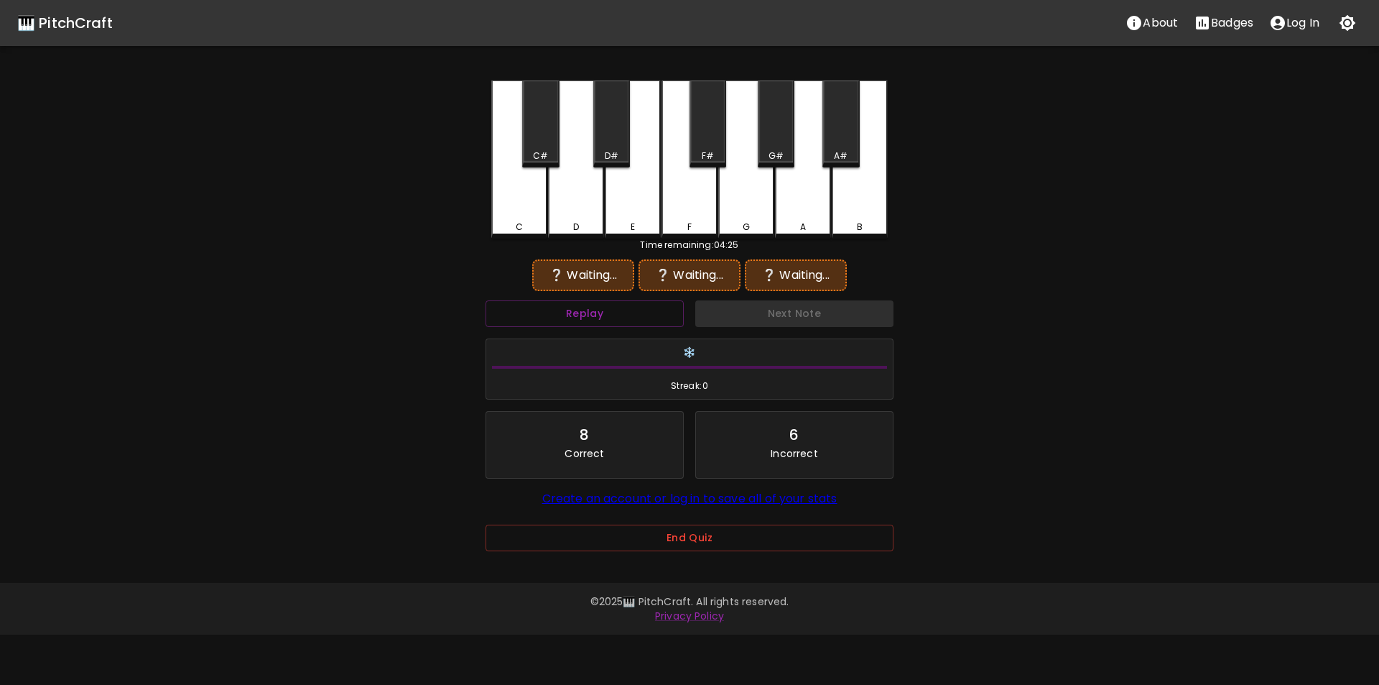
click at [610, 150] on div "D#" at bounding box center [612, 155] width 14 height 13
drag, startPoint x: 717, startPoint y: 149, endPoint x: 736, endPoint y: 147, distance: 18.8
click at [716, 149] on div "F#" at bounding box center [708, 123] width 37 height 87
drag, startPoint x: 759, startPoint y: 146, endPoint x: 725, endPoint y: 162, distance: 37.6
click at [759, 147] on div "G#" at bounding box center [776, 123] width 37 height 87
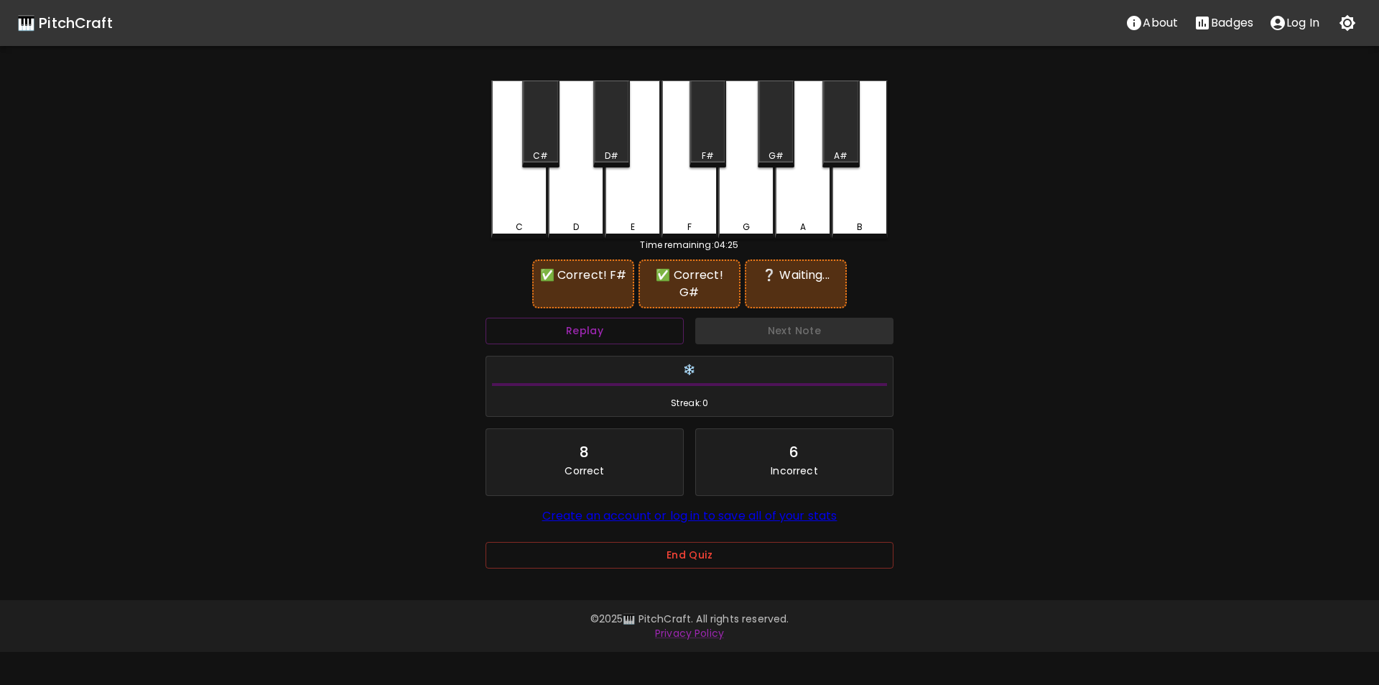
click at [585, 204] on div "D" at bounding box center [576, 159] width 56 height 158
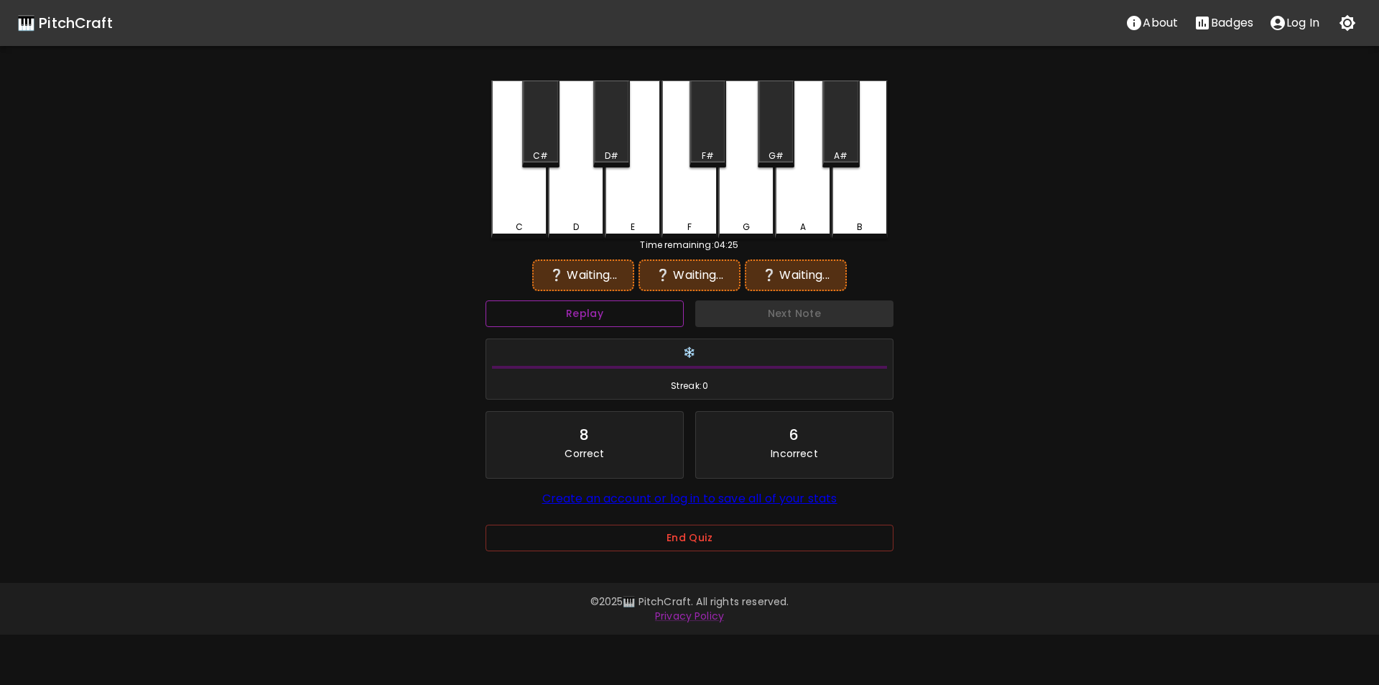
drag, startPoint x: 647, startPoint y: 311, endPoint x: 652, endPoint y: 305, distance: 7.8
click at [646, 312] on button "Replay" at bounding box center [585, 313] width 198 height 27
click at [707, 148] on div "F#" at bounding box center [708, 123] width 37 height 87
click at [786, 142] on div "G#" at bounding box center [776, 123] width 37 height 87
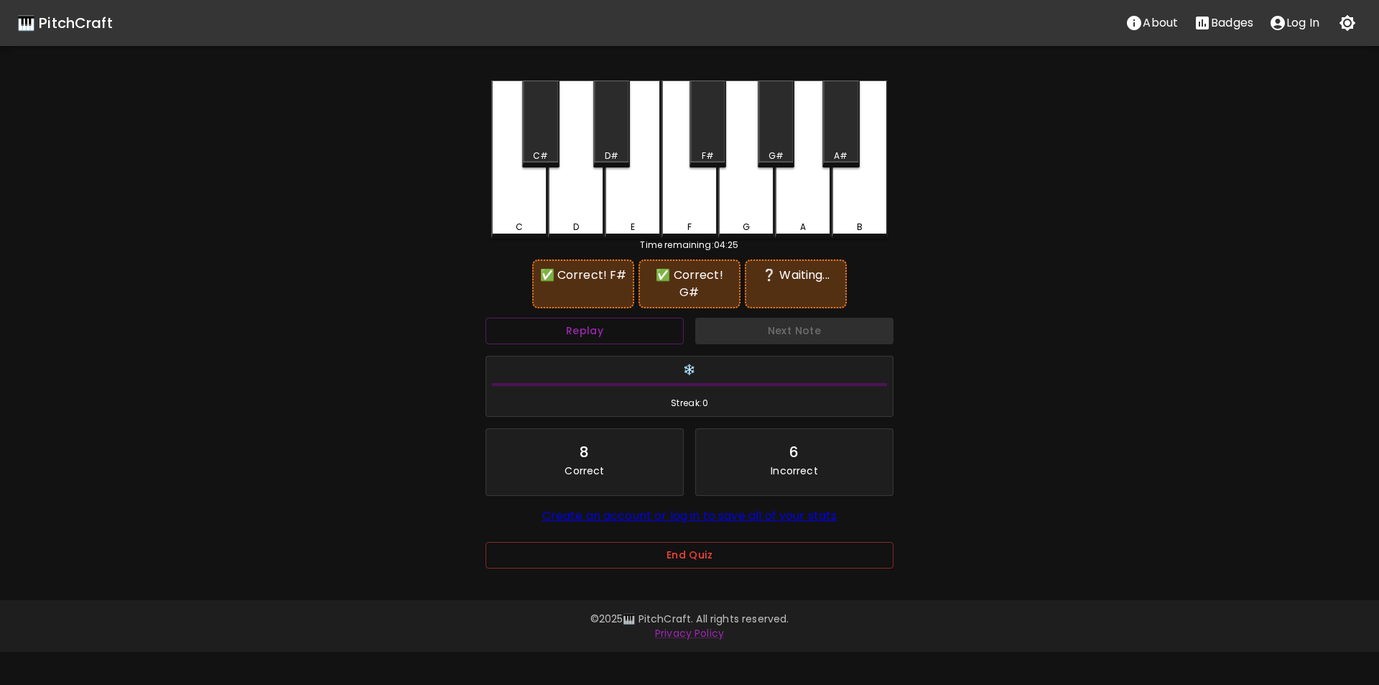
click at [534, 205] on div "C" at bounding box center [519, 159] width 56 height 158
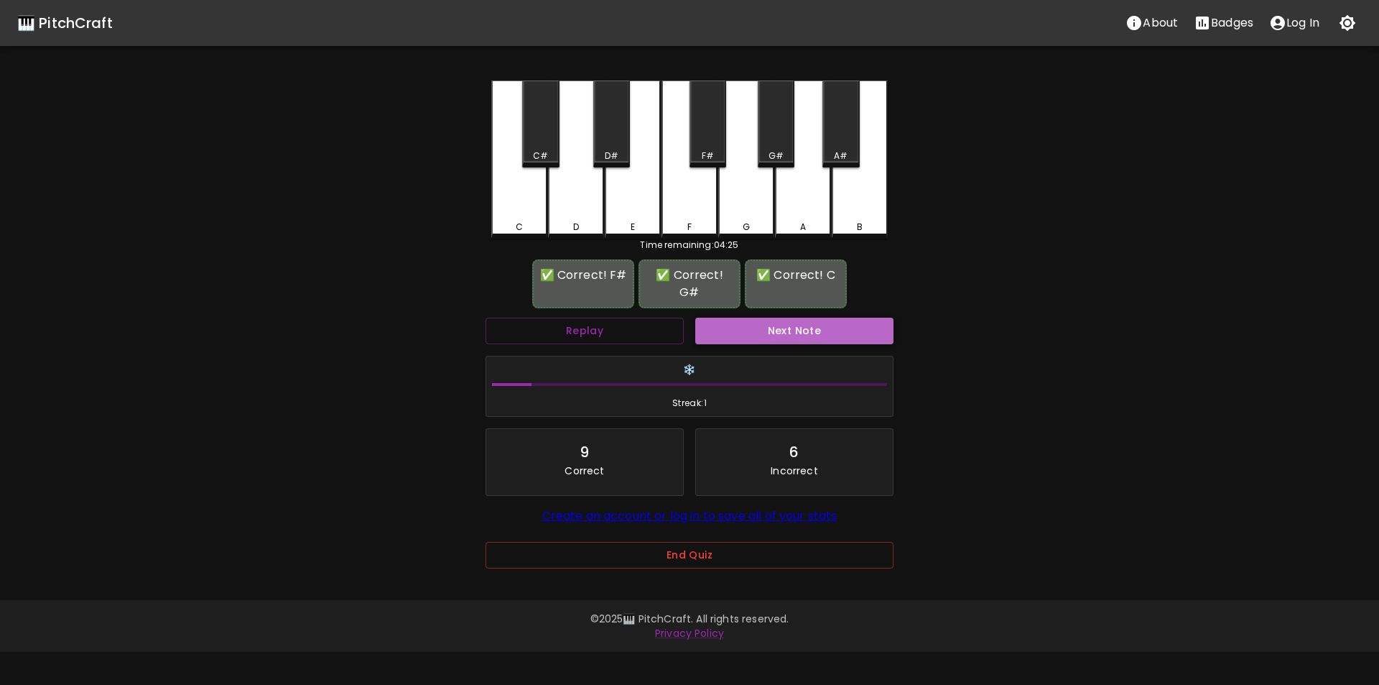
click at [756, 330] on button "Next Note" at bounding box center [794, 331] width 198 height 27
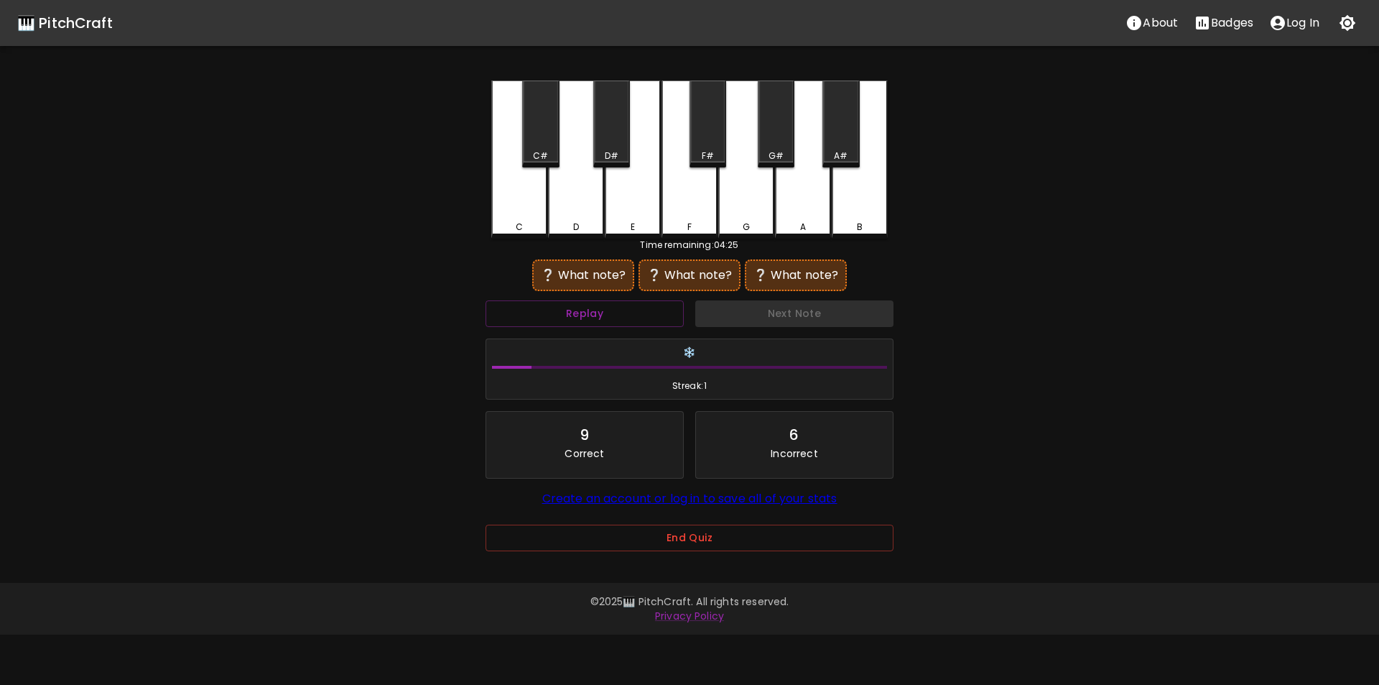
click at [795, 218] on div "A" at bounding box center [803, 159] width 56 height 158
click at [637, 217] on div "E" at bounding box center [633, 159] width 56 height 158
click at [570, 203] on div "D" at bounding box center [576, 159] width 56 height 158
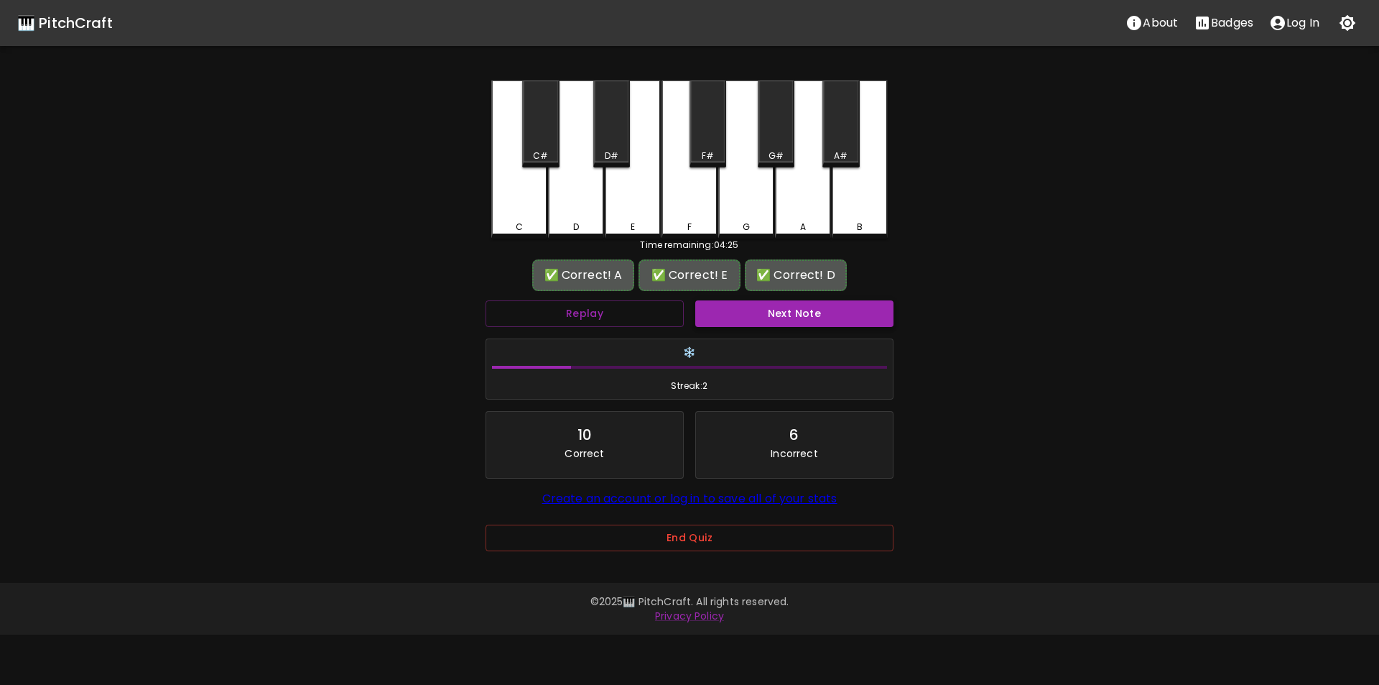
click at [726, 314] on button "Next Note" at bounding box center [794, 313] width 198 height 27
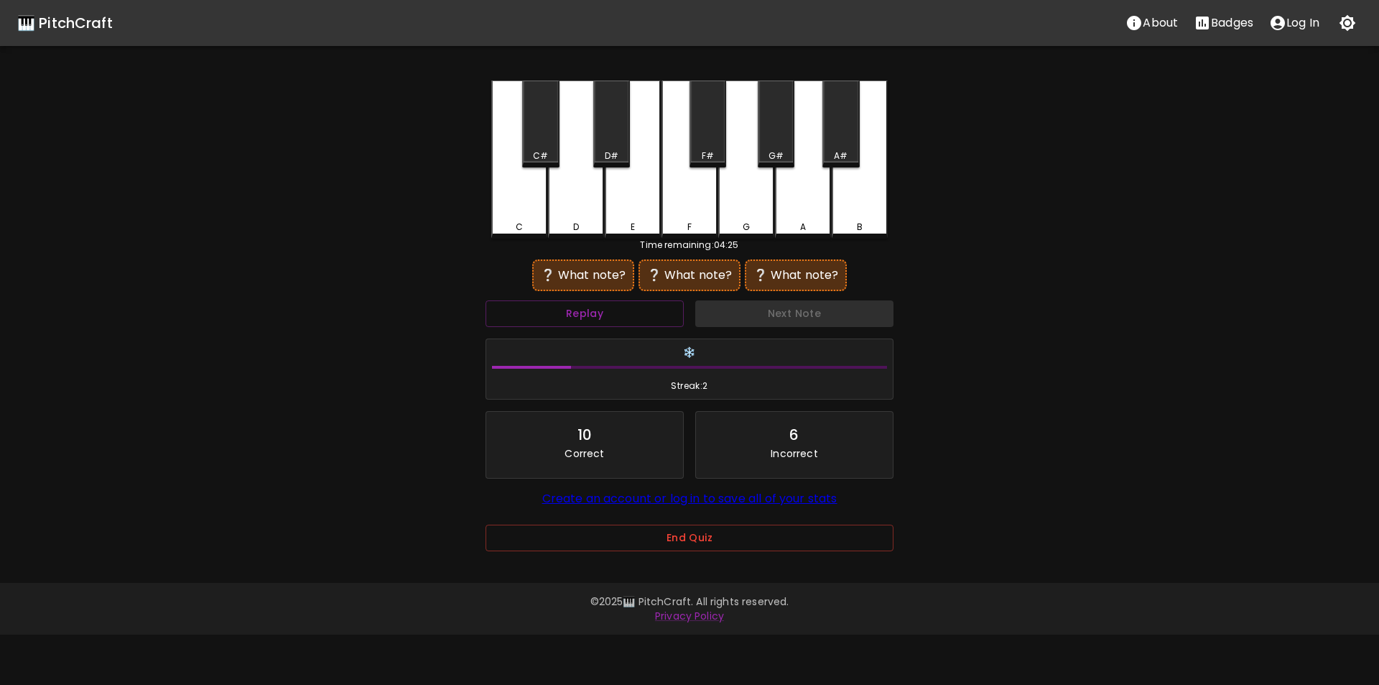
click at [772, 151] on div "G#" at bounding box center [776, 155] width 15 height 13
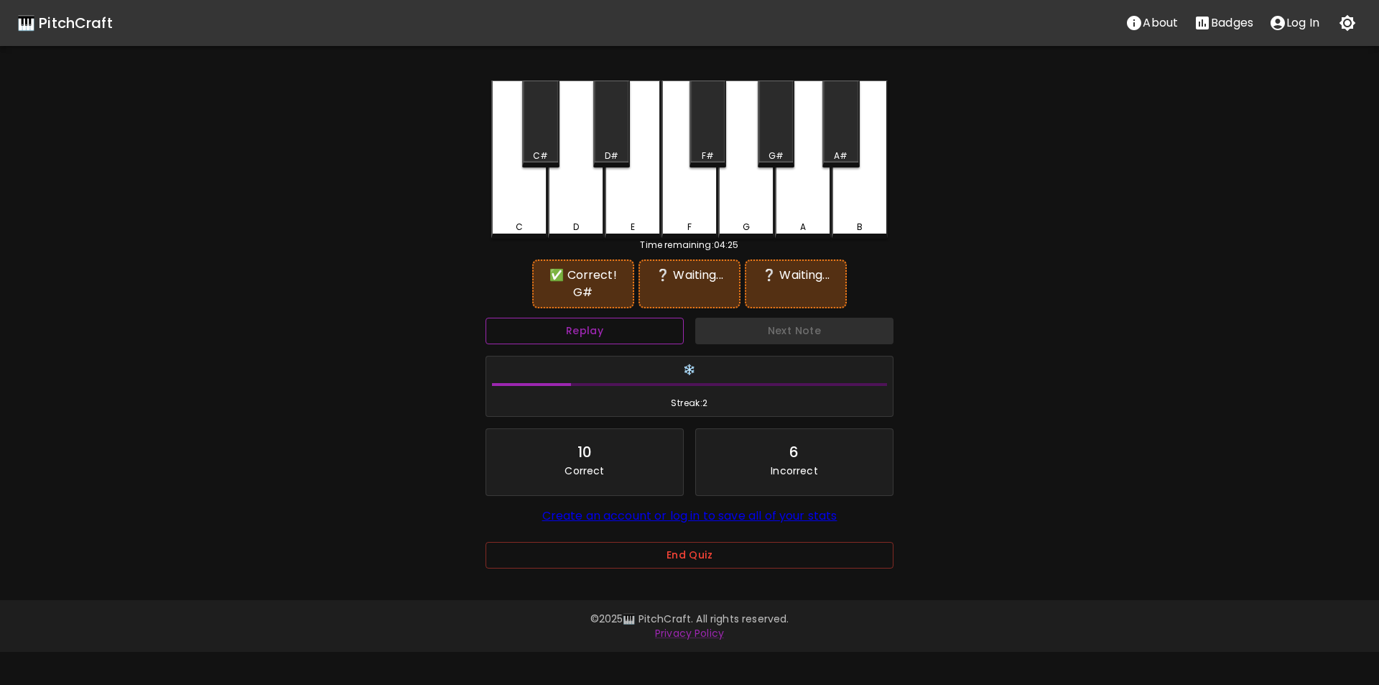
click at [652, 328] on button "Replay" at bounding box center [585, 331] width 198 height 27
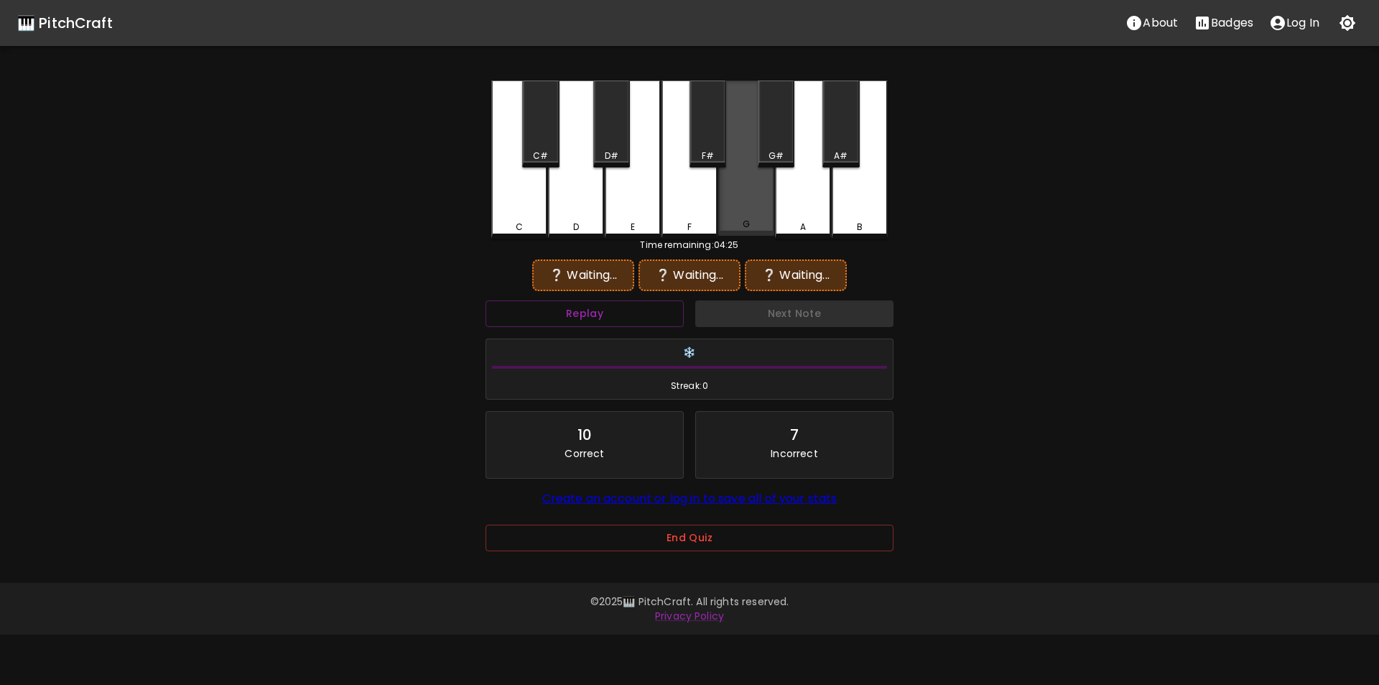
click at [759, 203] on div "G" at bounding box center [746, 157] width 56 height 155
click at [778, 143] on div "G#" at bounding box center [776, 123] width 37 height 87
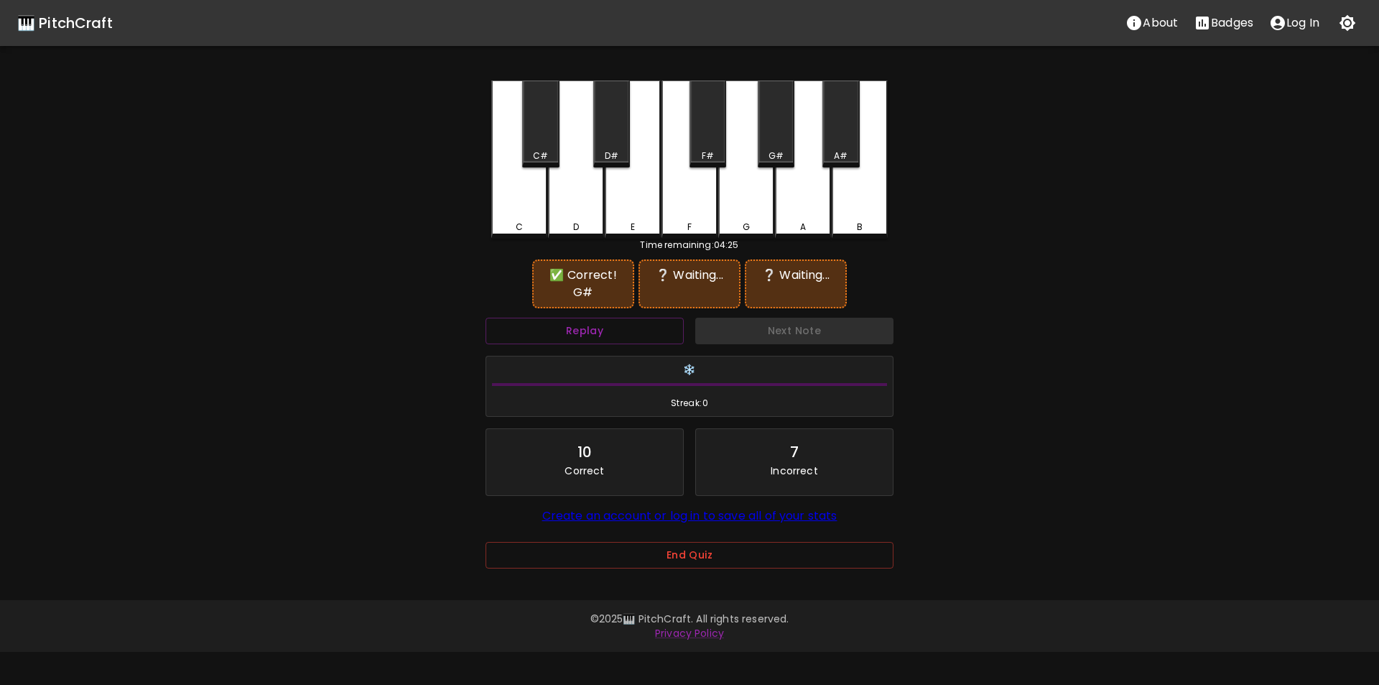
click at [815, 195] on div "A" at bounding box center [803, 159] width 56 height 158
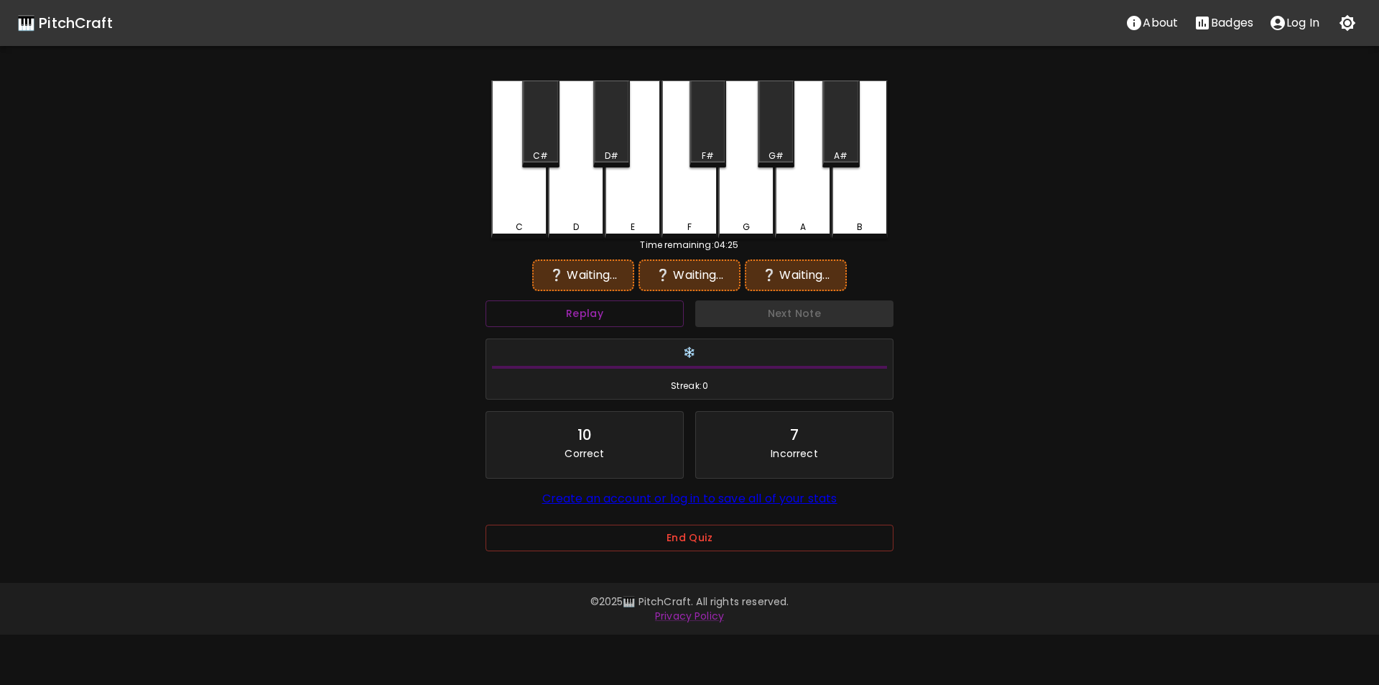
click at [784, 149] on div "G#" at bounding box center [776, 155] width 34 height 13
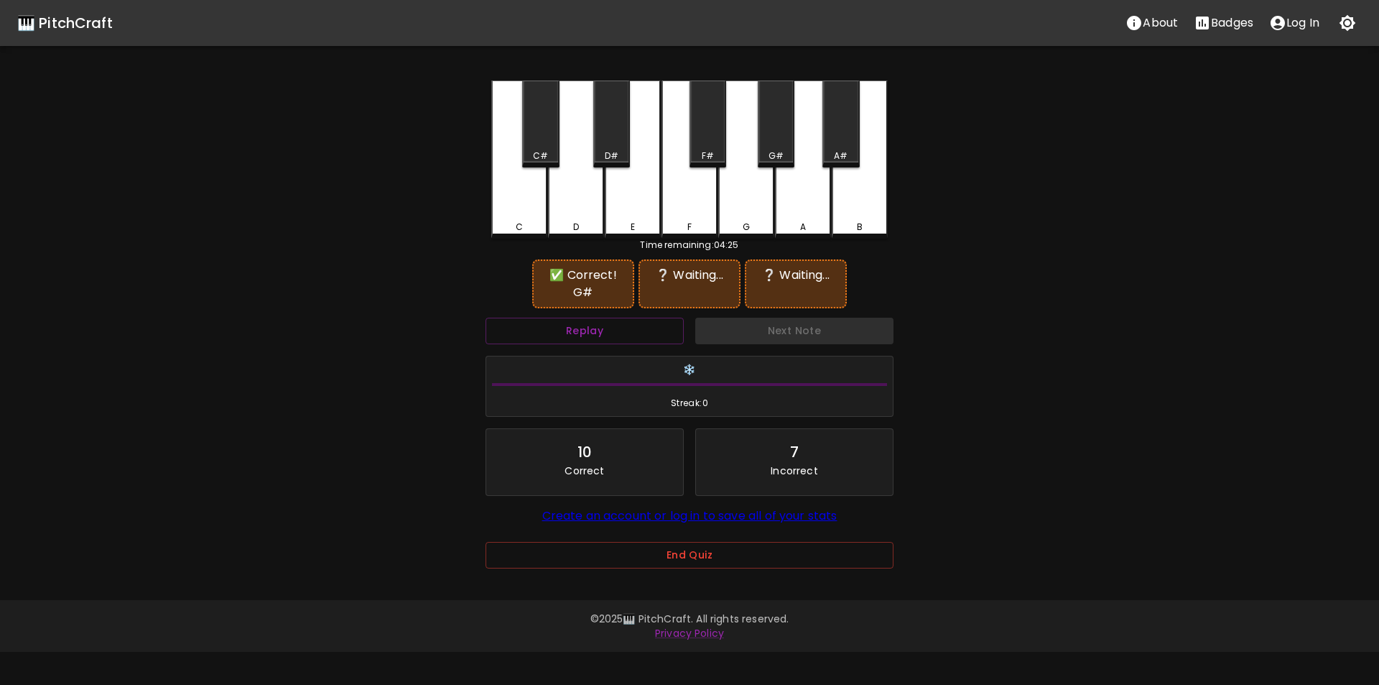
click at [716, 148] on div "F#" at bounding box center [708, 123] width 37 height 87
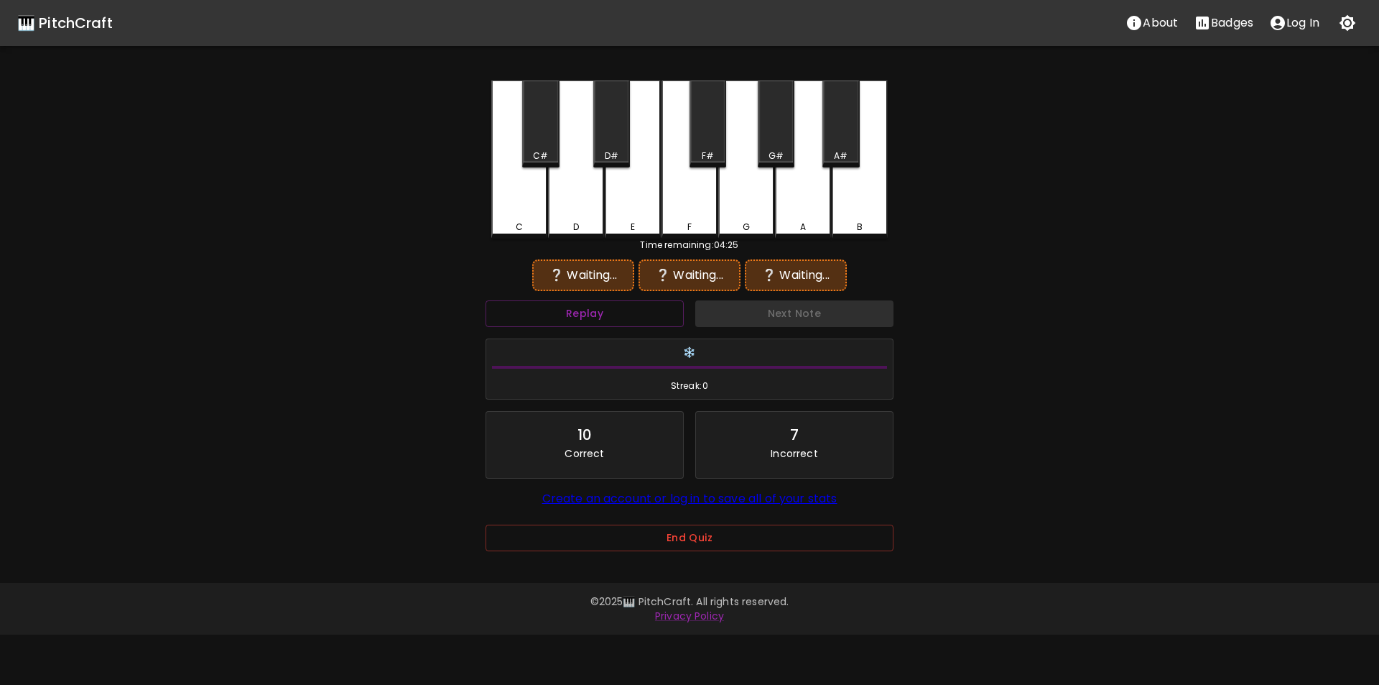
click at [769, 149] on div "G#" at bounding box center [776, 123] width 37 height 87
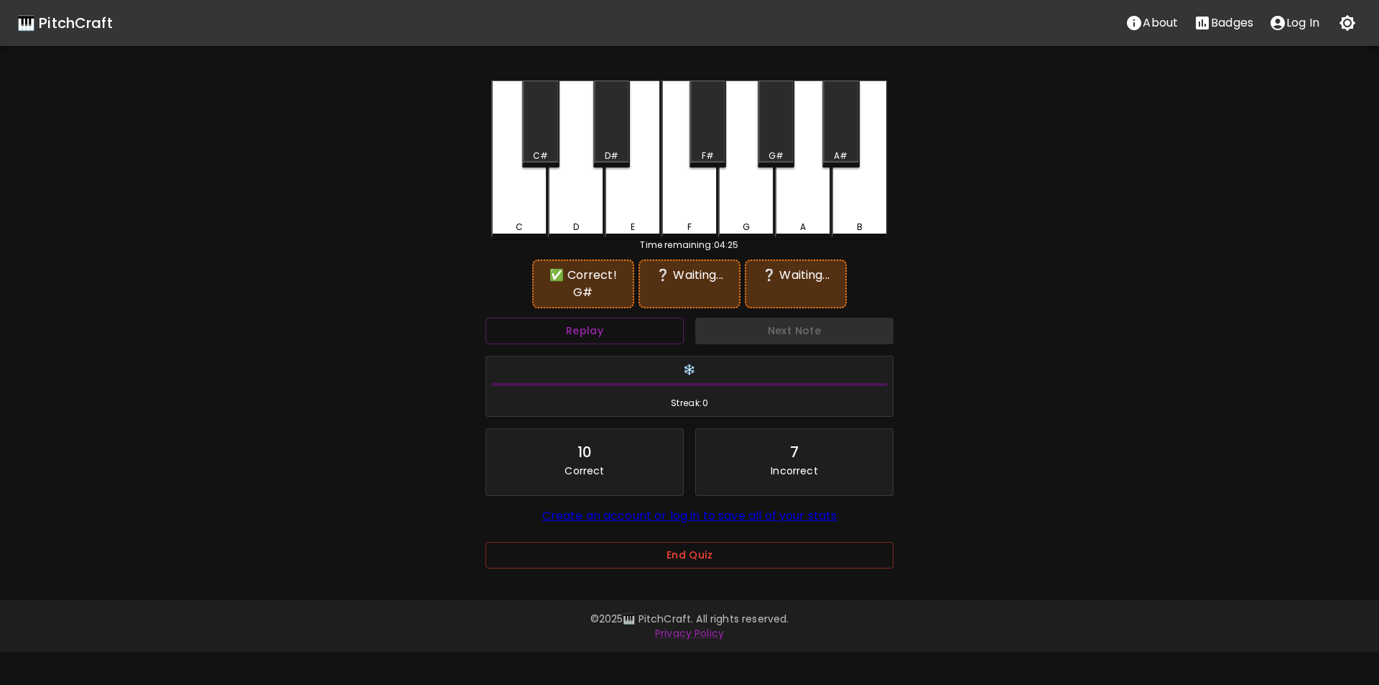
click at [697, 207] on div "F" at bounding box center [690, 159] width 56 height 158
click at [539, 208] on div "C" at bounding box center [519, 159] width 56 height 158
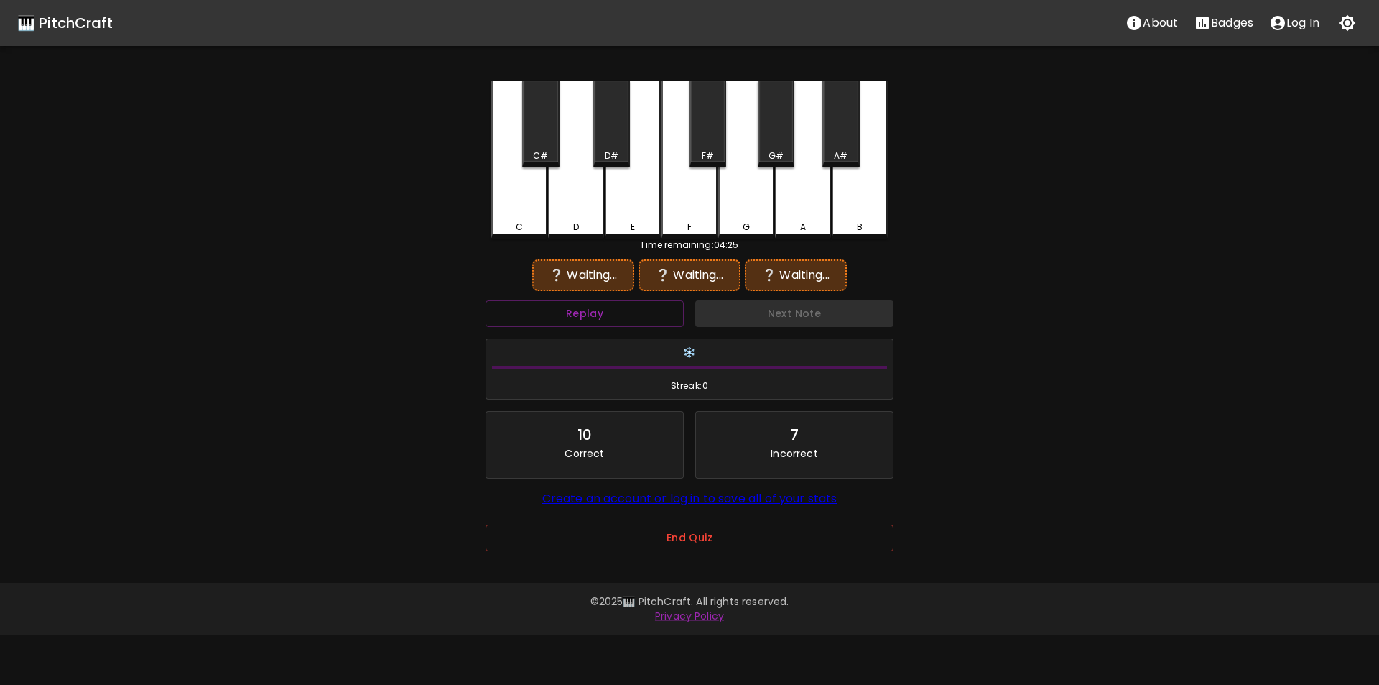
click at [573, 205] on div "D" at bounding box center [576, 159] width 56 height 158
drag, startPoint x: 779, startPoint y: 146, endPoint x: 770, endPoint y: 152, distance: 11.0
click at [779, 146] on div "G#" at bounding box center [776, 123] width 37 height 87
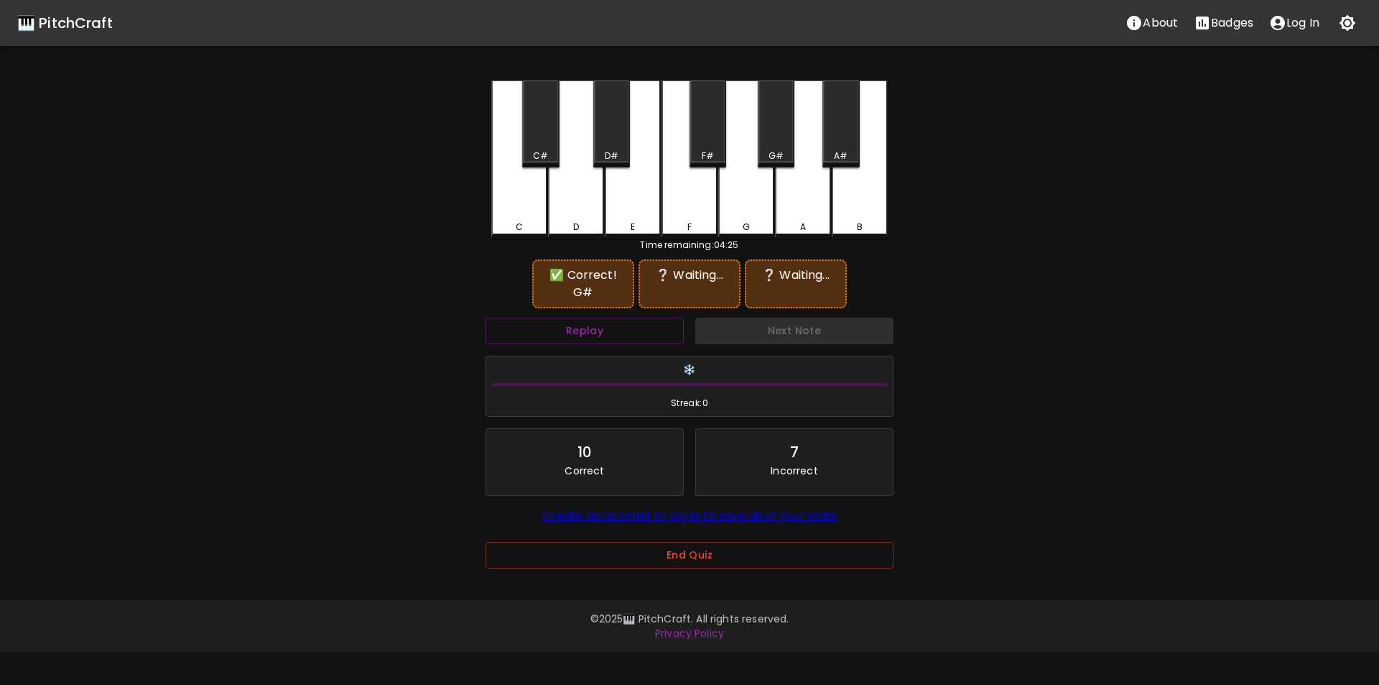
drag, startPoint x: 679, startPoint y: 198, endPoint x: 672, endPoint y: 204, distance: 8.7
click at [678, 199] on div "F" at bounding box center [690, 159] width 56 height 158
click at [582, 216] on div "D" at bounding box center [576, 159] width 56 height 158
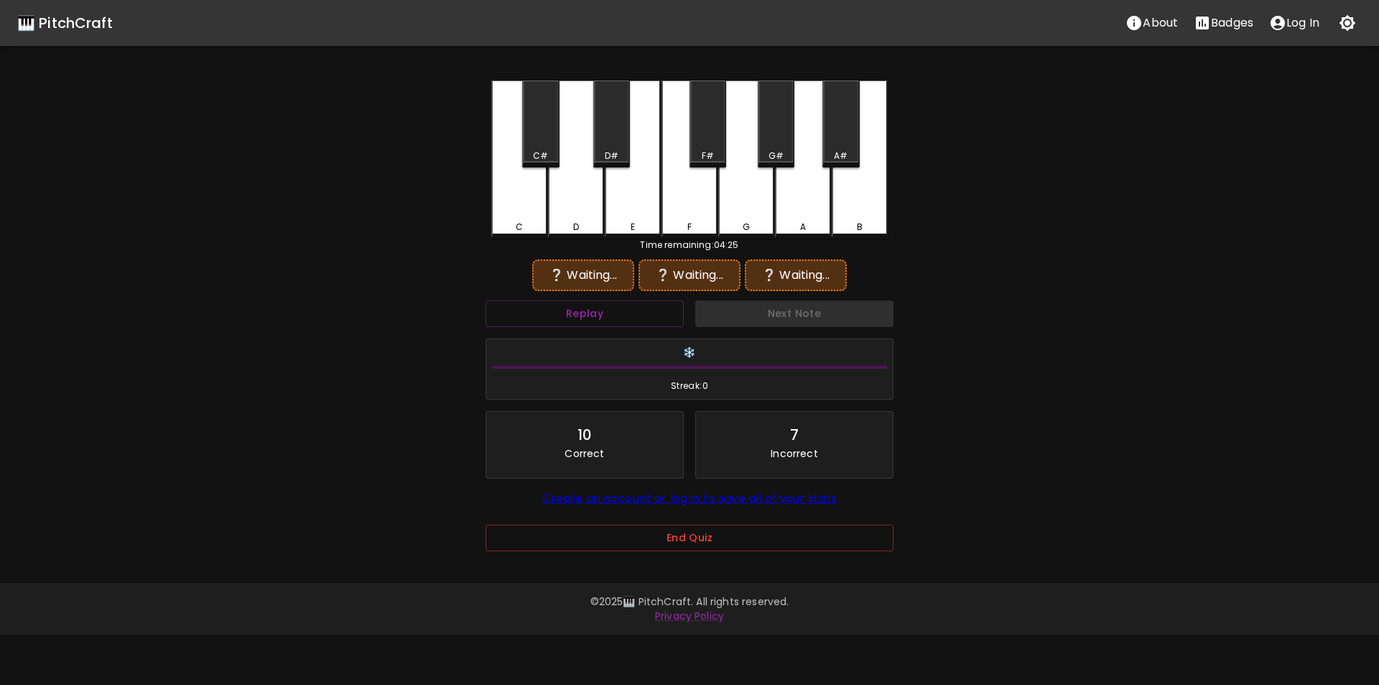
click at [619, 146] on div "D#" at bounding box center [611, 123] width 37 height 87
click at [768, 138] on div "G#" at bounding box center [776, 123] width 37 height 87
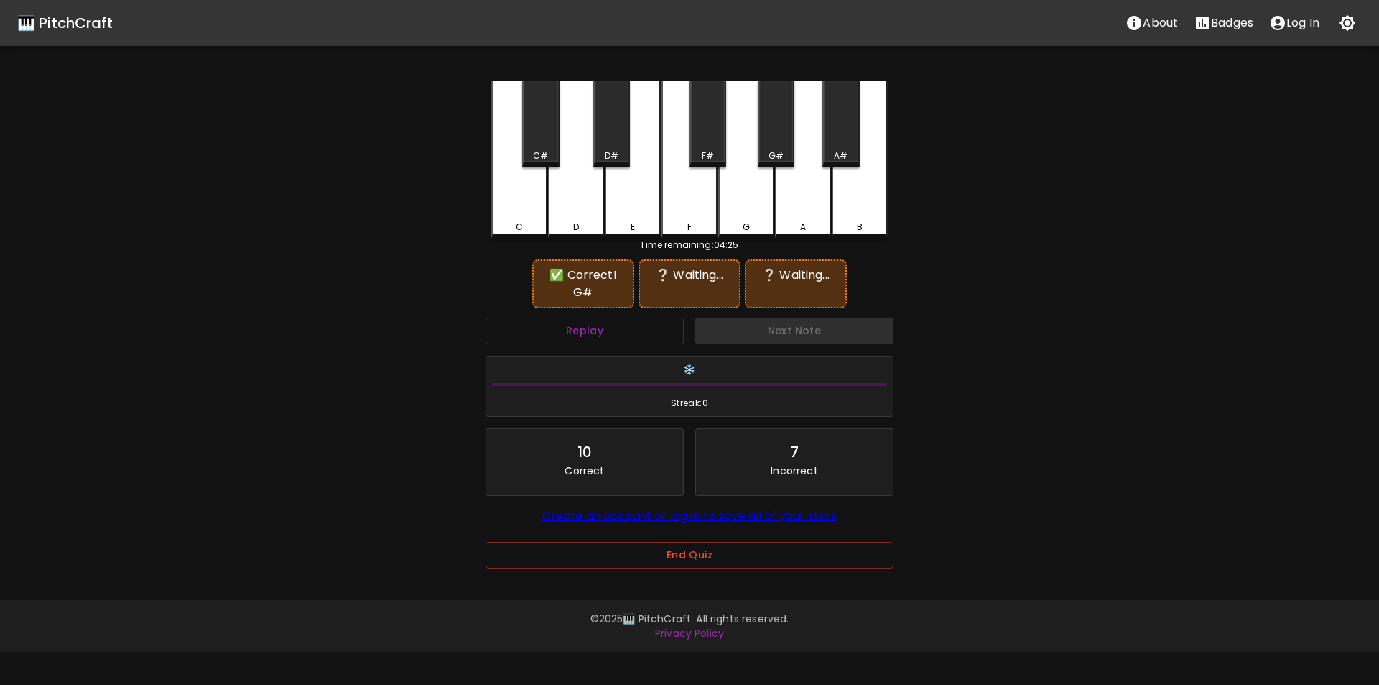
click at [670, 199] on div "F" at bounding box center [690, 159] width 56 height 158
click at [619, 144] on div "D#" at bounding box center [611, 123] width 37 height 87
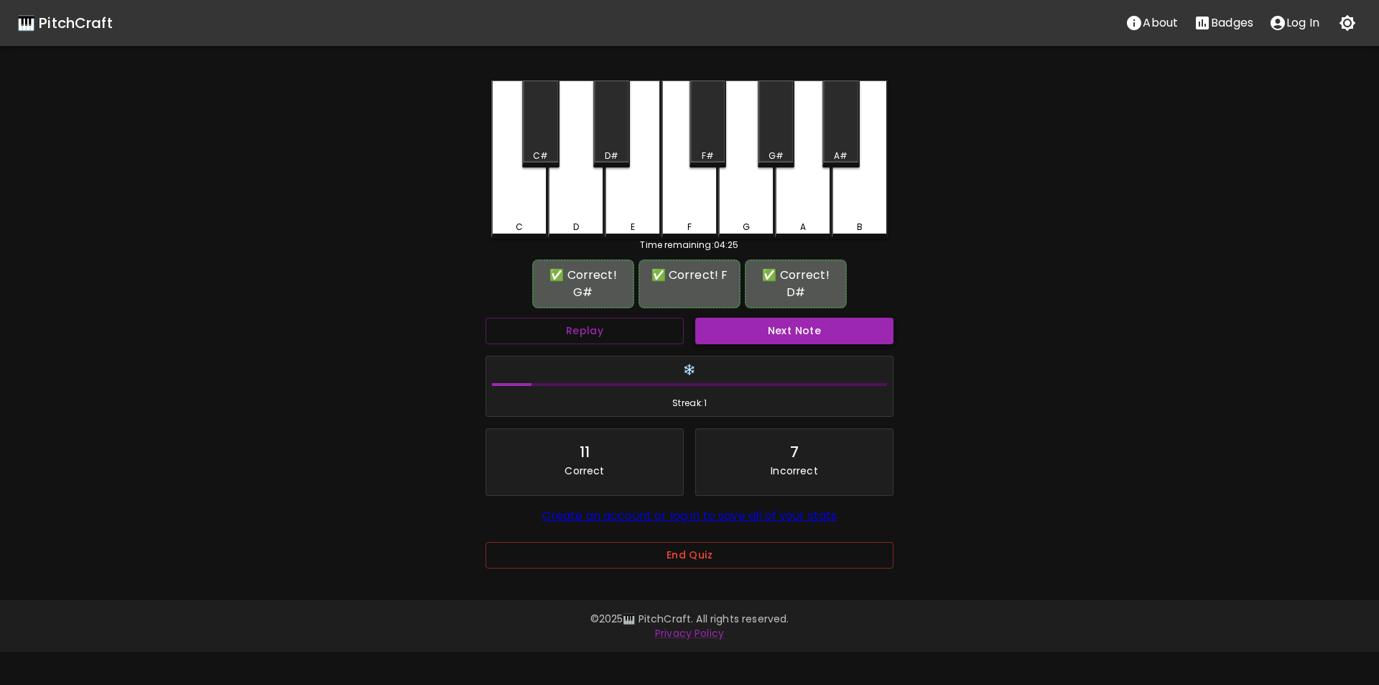
click at [746, 335] on button "Next Note" at bounding box center [794, 331] width 198 height 27
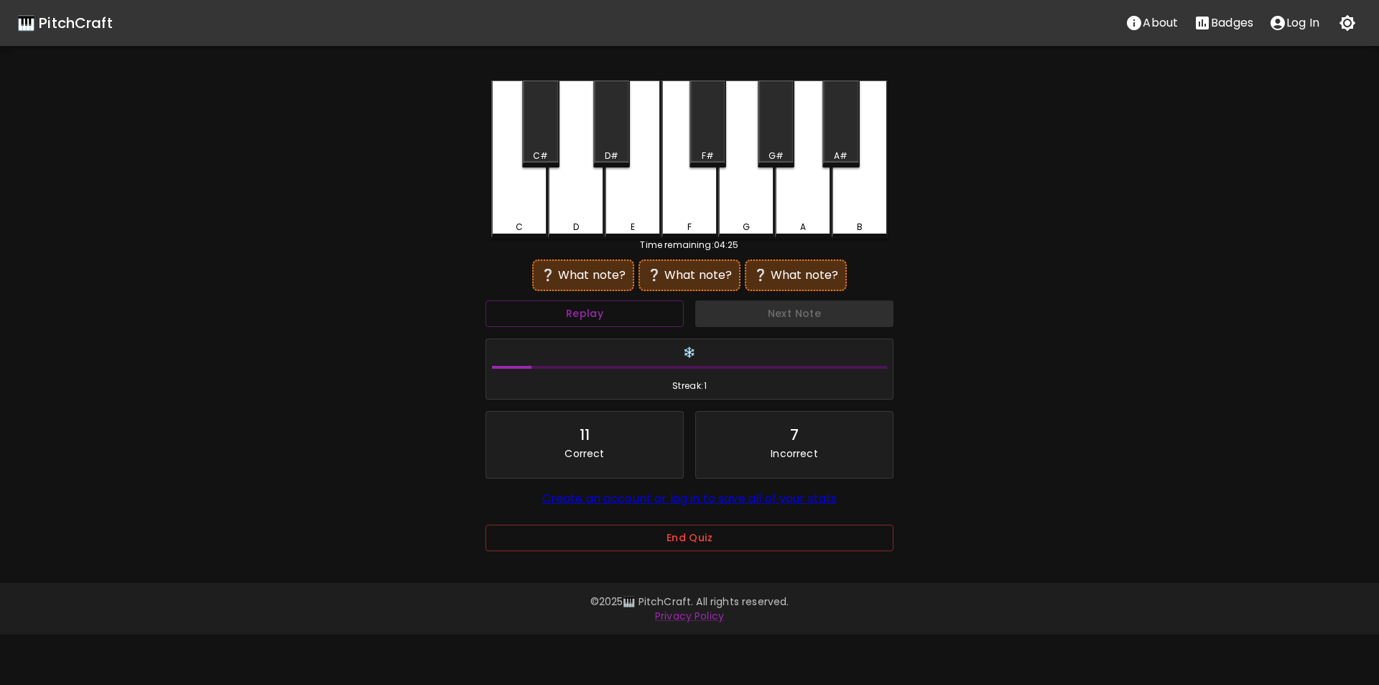
click at [773, 142] on div "G#" at bounding box center [776, 123] width 37 height 87
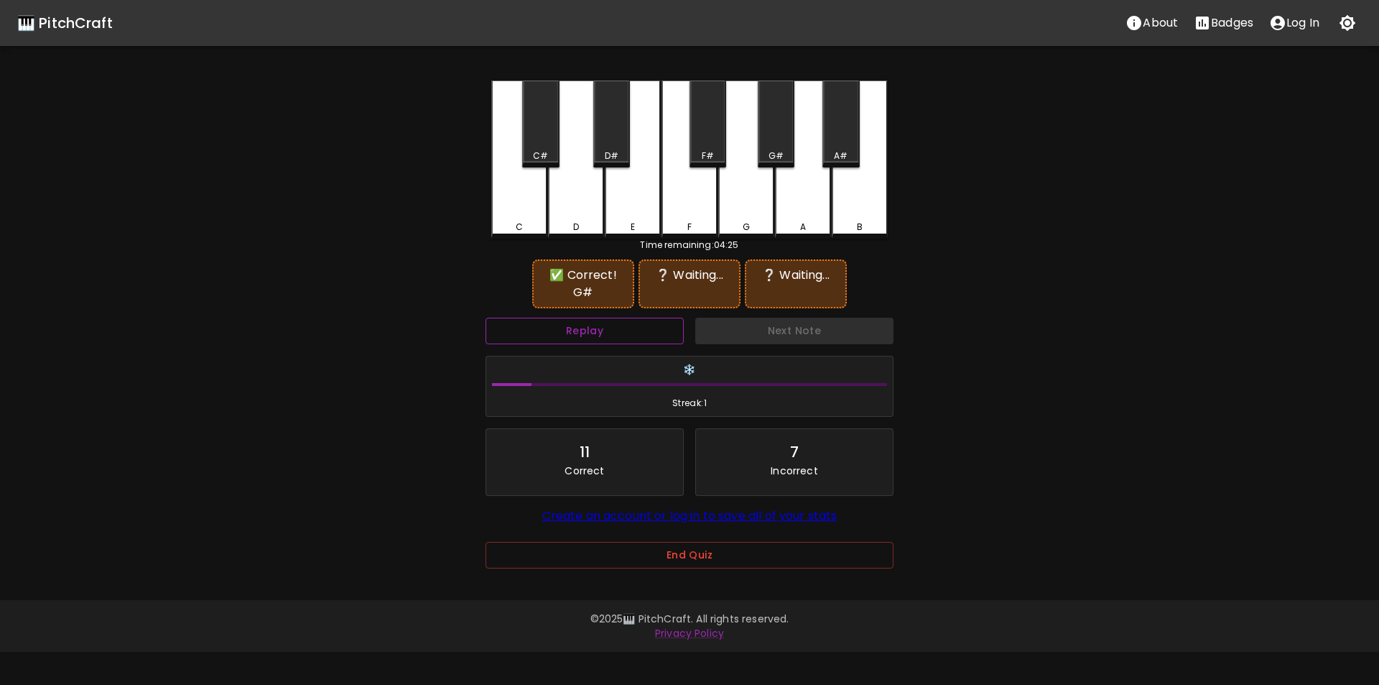
click at [651, 318] on button "Replay" at bounding box center [585, 331] width 198 height 27
click at [536, 144] on div "C#" at bounding box center [540, 123] width 37 height 87
click at [848, 155] on div "A#" at bounding box center [841, 155] width 14 height 13
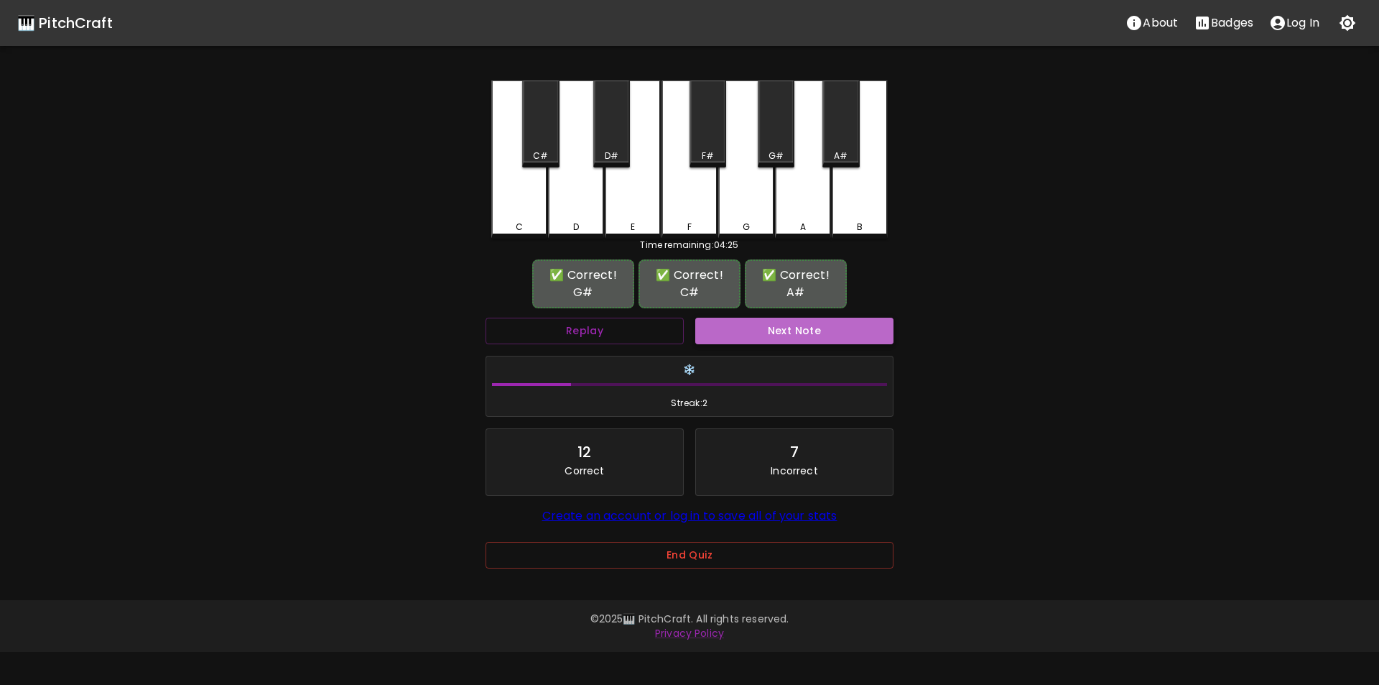
click at [749, 328] on button "Next Note" at bounding box center [794, 331] width 198 height 27
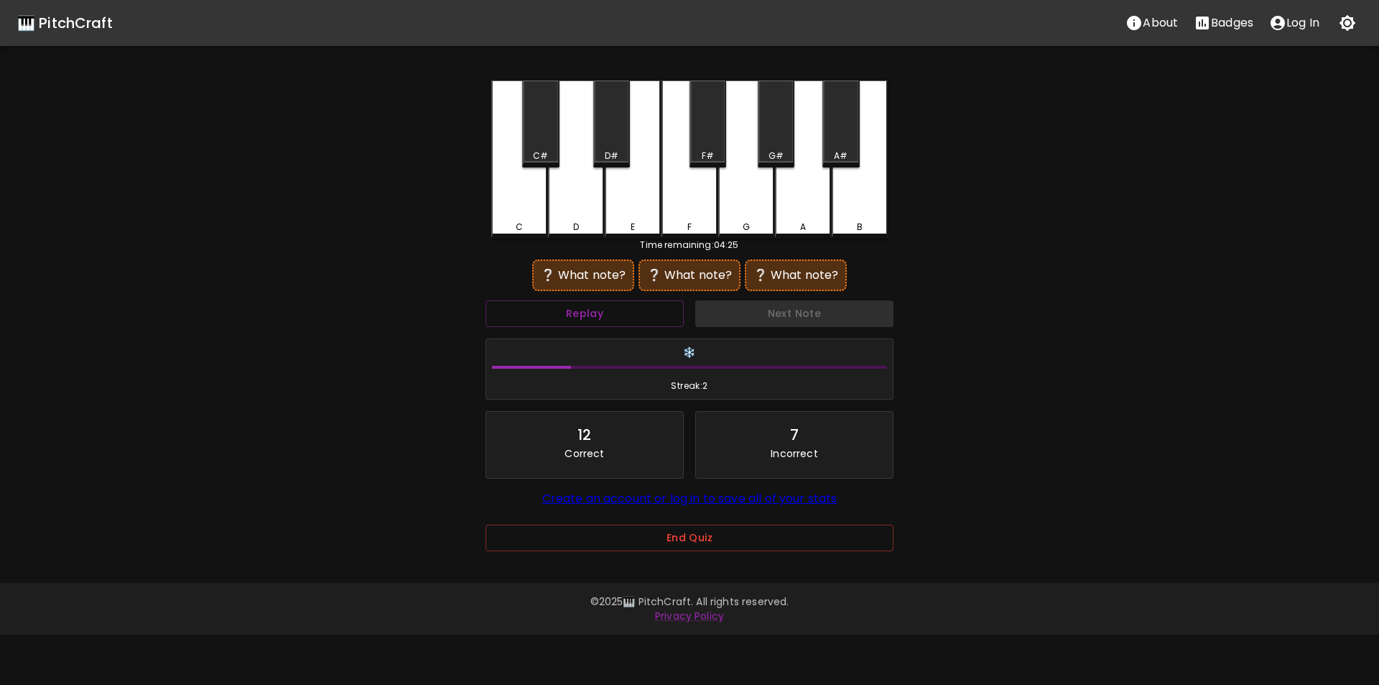
click at [777, 150] on div "G#" at bounding box center [776, 155] width 15 height 13
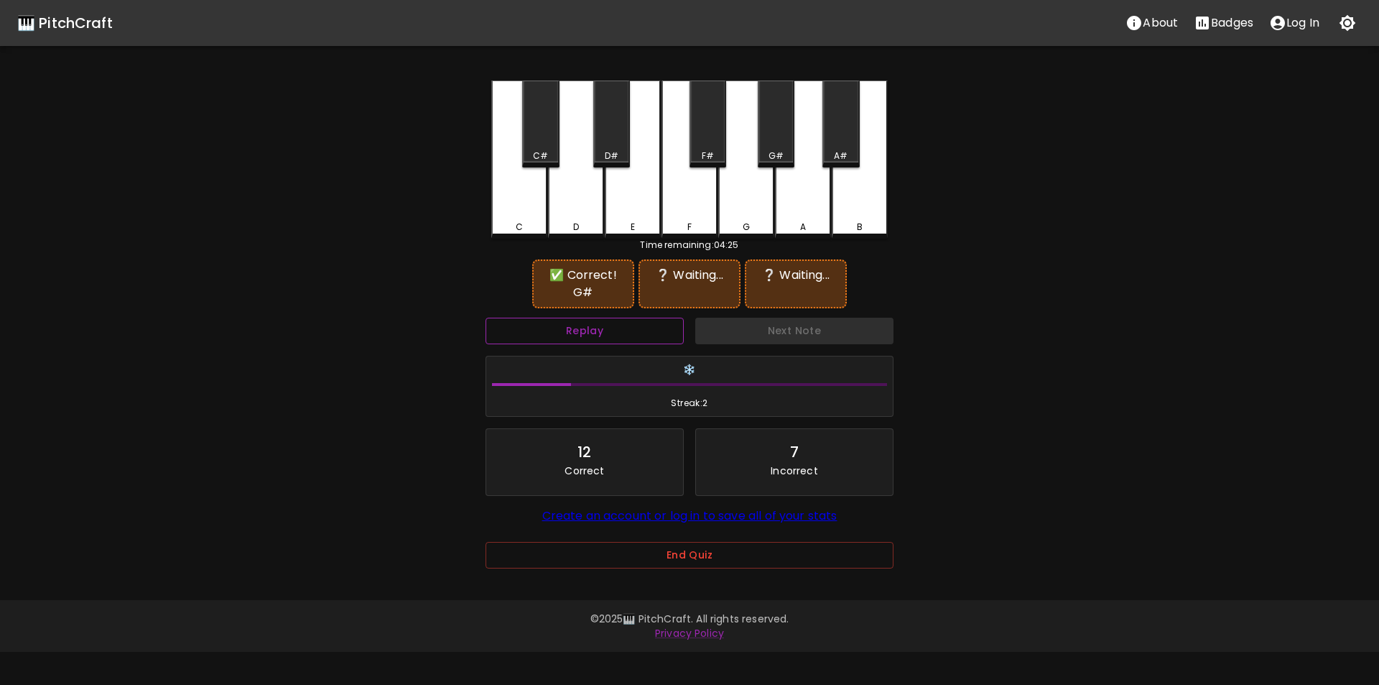
click at [644, 335] on button "Replay" at bounding box center [585, 331] width 198 height 27
click at [748, 205] on div "G" at bounding box center [746, 159] width 56 height 158
click at [779, 154] on div "G#" at bounding box center [776, 155] width 15 height 13
click at [711, 144] on div "F#" at bounding box center [708, 123] width 37 height 87
click at [567, 193] on div "D" at bounding box center [576, 159] width 56 height 158
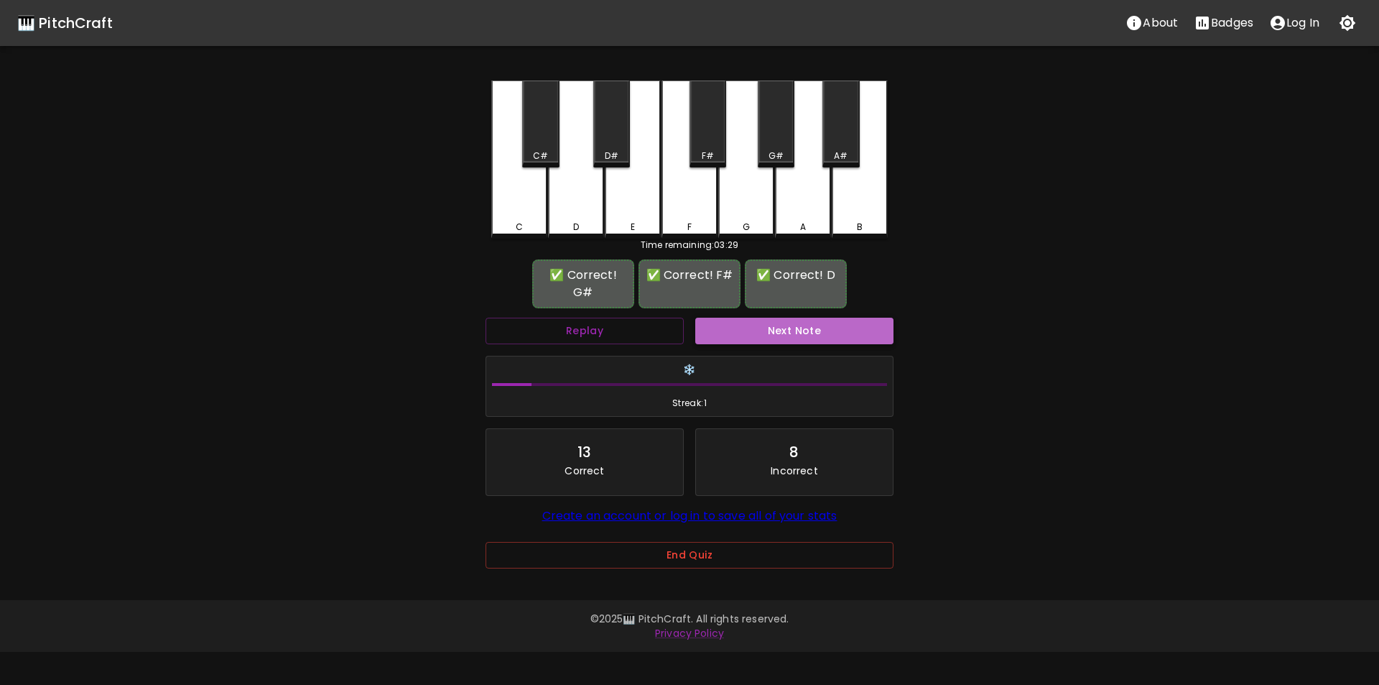
click at [770, 334] on button "Next Note" at bounding box center [794, 331] width 198 height 27
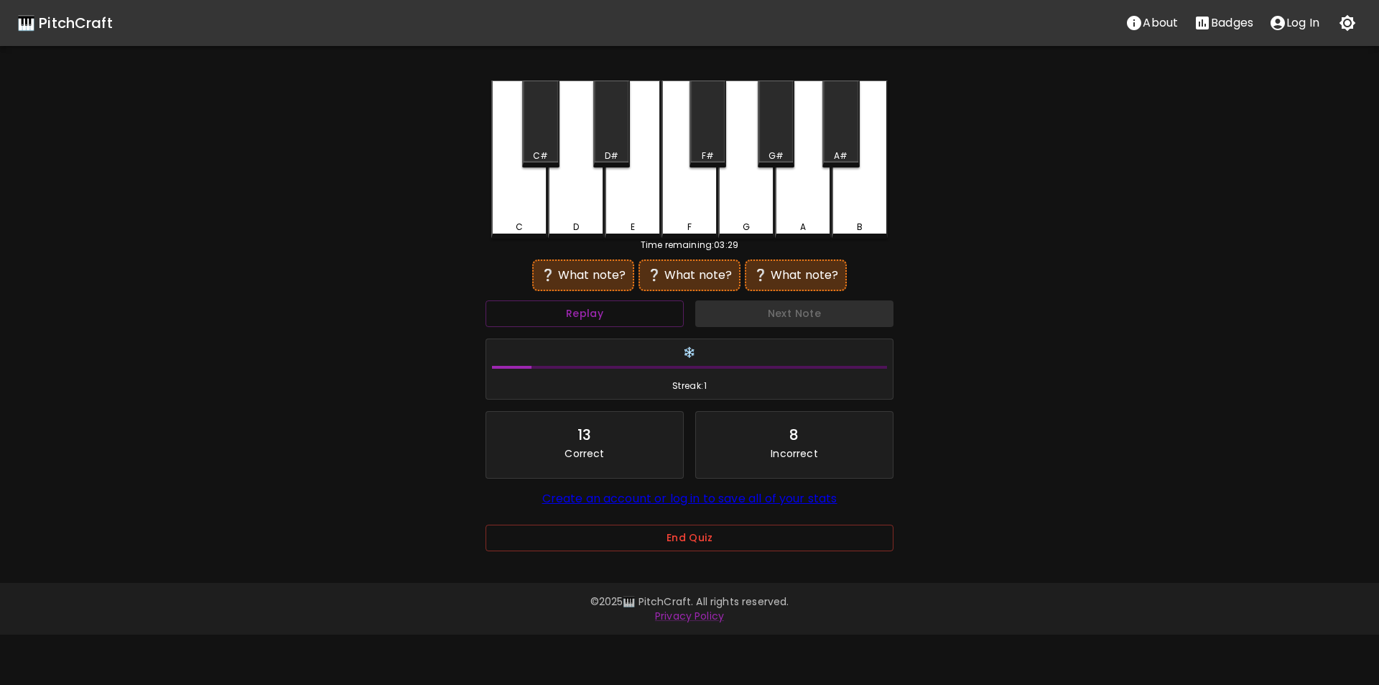
click at [744, 199] on div "G" at bounding box center [746, 159] width 56 height 158
click at [833, 157] on div "A#" at bounding box center [841, 155] width 34 height 13
click at [769, 150] on div "G#" at bounding box center [776, 155] width 34 height 13
click at [837, 149] on div "A#" at bounding box center [841, 123] width 37 height 87
click at [691, 155] on div "F#" at bounding box center [708, 155] width 34 height 13
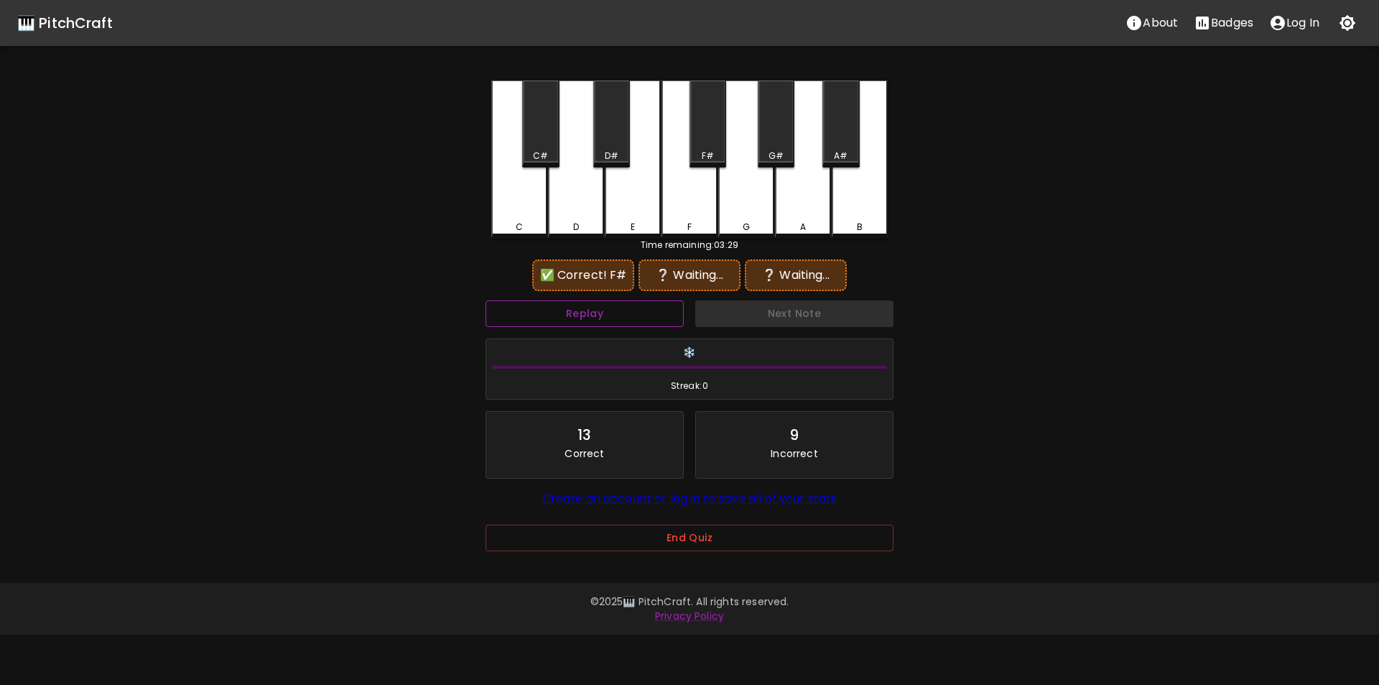
click at [638, 313] on button "Replay" at bounding box center [585, 313] width 198 height 27
click at [780, 152] on div "G#" at bounding box center [776, 155] width 15 height 13
click at [721, 143] on div "F#" at bounding box center [708, 123] width 37 height 87
click at [811, 208] on div "A" at bounding box center [803, 159] width 56 height 158
click at [733, 211] on div "G" at bounding box center [746, 159] width 56 height 158
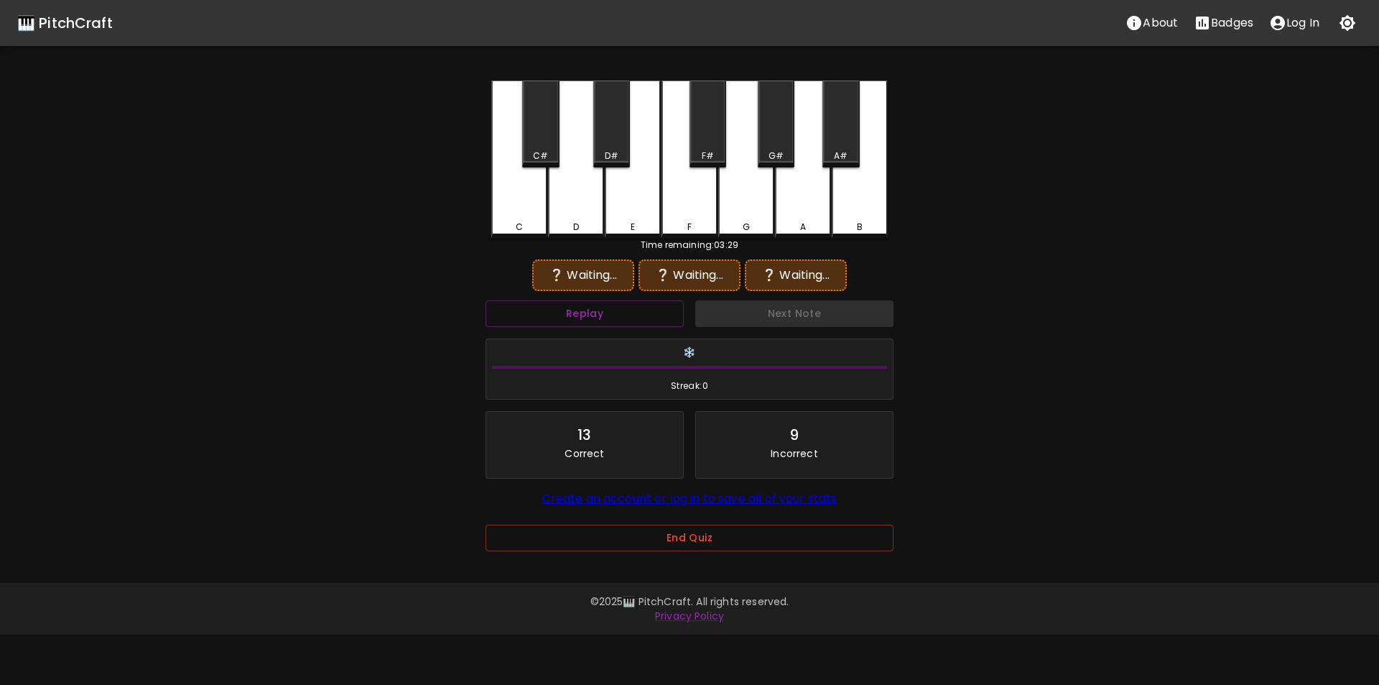
drag, startPoint x: 619, startPoint y: 321, endPoint x: 629, endPoint y: 299, distance: 24.1
click at [620, 322] on button "Replay" at bounding box center [585, 313] width 198 height 27
drag, startPoint x: 710, startPoint y: 144, endPoint x: 722, endPoint y: 152, distance: 14.5
click at [710, 146] on div "F#" at bounding box center [708, 123] width 37 height 87
drag, startPoint x: 796, startPoint y: 196, endPoint x: 790, endPoint y: 187, distance: 10.4
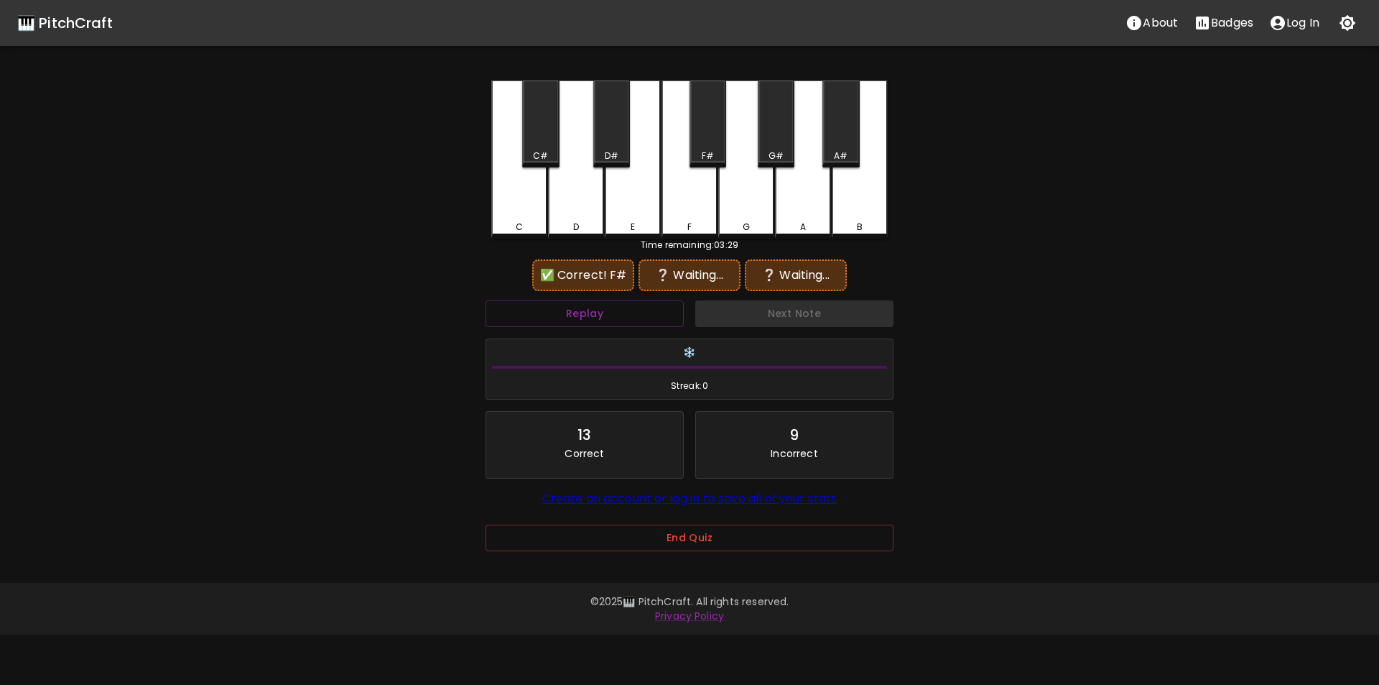
click at [795, 195] on div "A" at bounding box center [803, 159] width 56 height 158
click at [767, 143] on div "G#" at bounding box center [776, 123] width 37 height 87
drag, startPoint x: 708, startPoint y: 150, endPoint x: 759, endPoint y: 177, distance: 57.5
click at [709, 150] on div "F#" at bounding box center [708, 155] width 12 height 13
click at [799, 199] on div "A" at bounding box center [803, 159] width 56 height 158
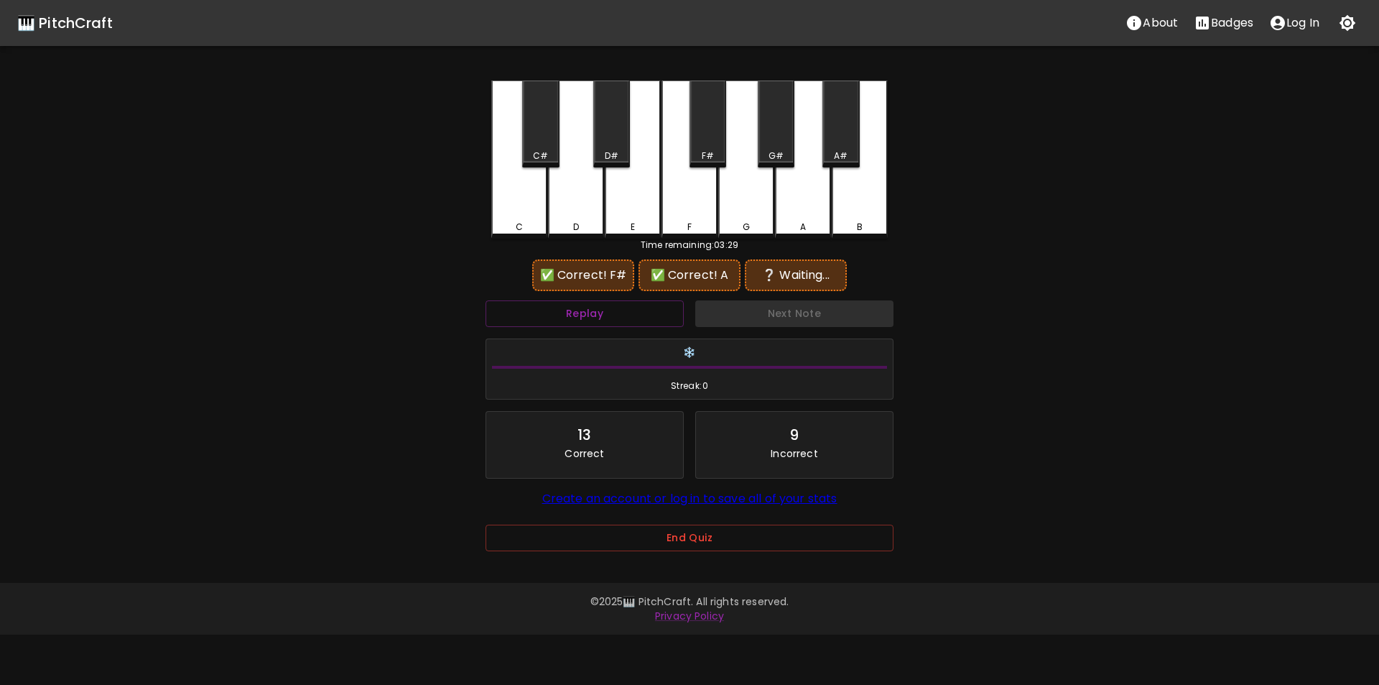
click at [693, 213] on div "F" at bounding box center [690, 159] width 56 height 158
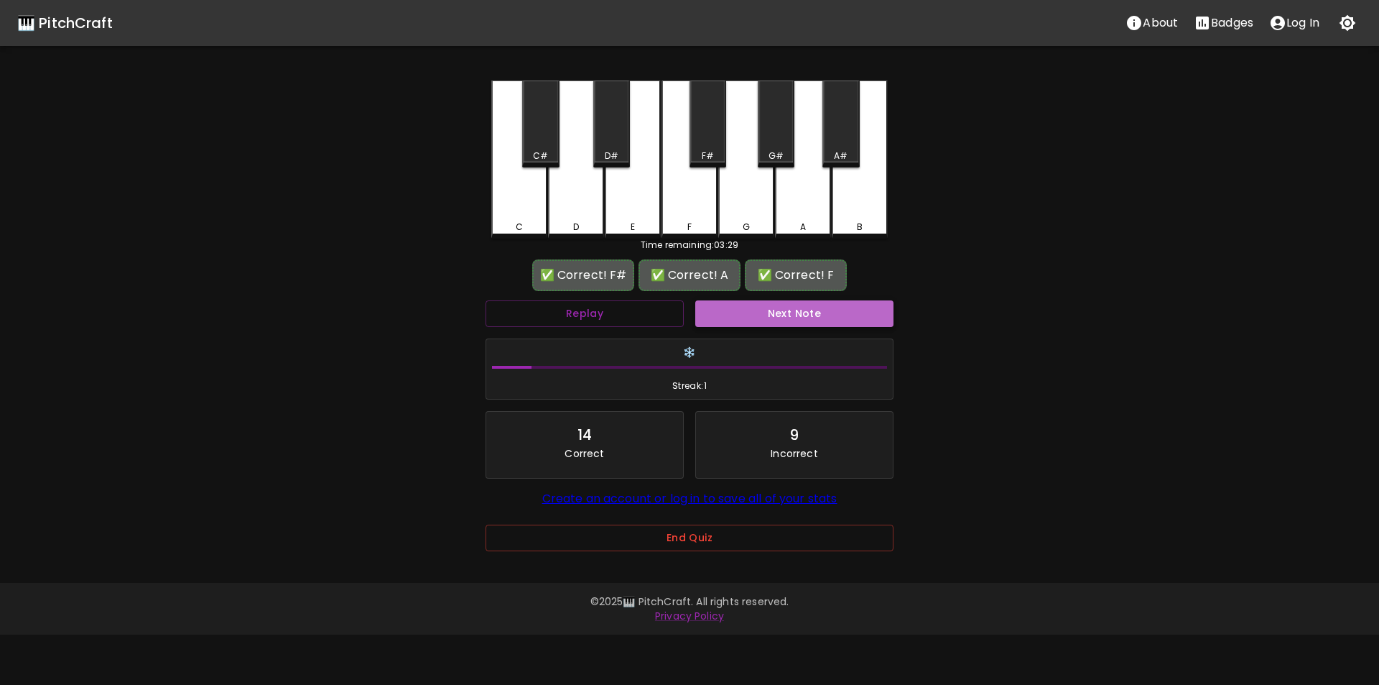
click at [728, 314] on button "Next Note" at bounding box center [794, 313] width 198 height 27
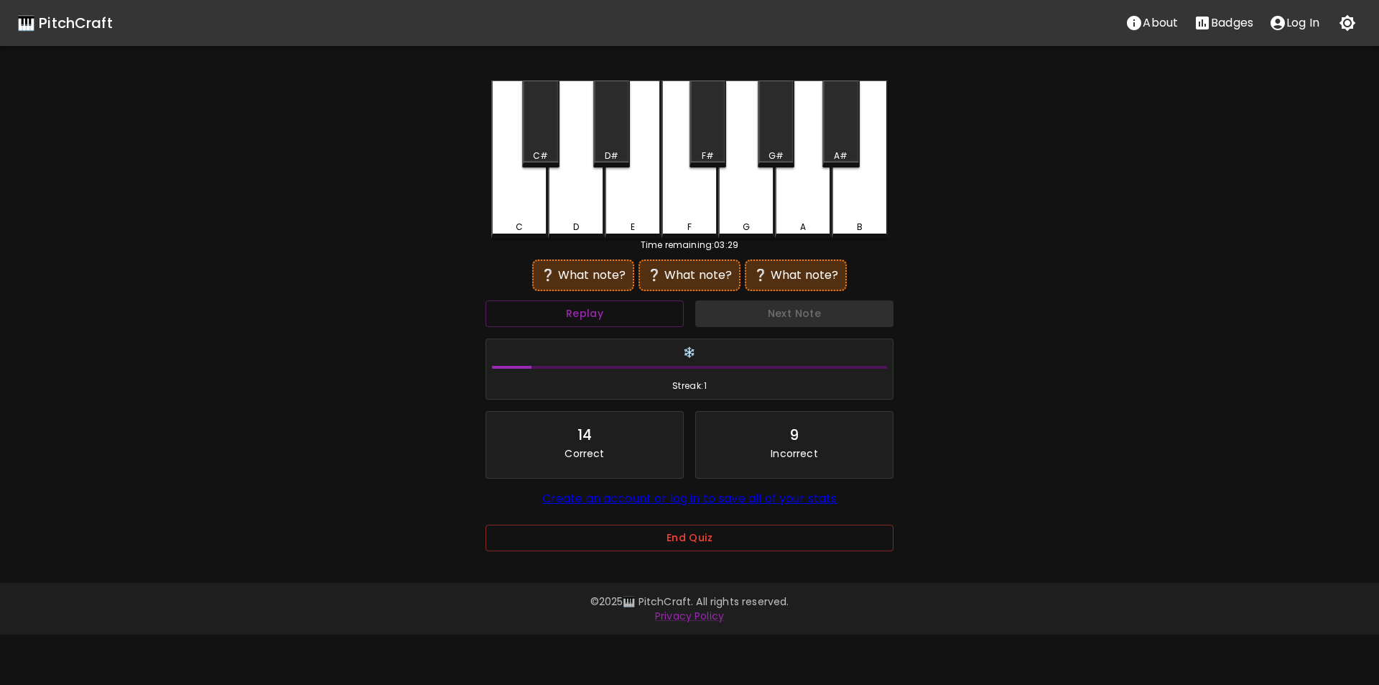
click at [573, 204] on div "D" at bounding box center [576, 159] width 56 height 158
click at [741, 200] on div "G" at bounding box center [746, 159] width 56 height 158
click at [845, 141] on div "A#" at bounding box center [841, 123] width 37 height 87
drag, startPoint x: 585, startPoint y: 207, endPoint x: 604, endPoint y: 207, distance: 19.4
click at [588, 207] on div "D" at bounding box center [576, 159] width 56 height 158
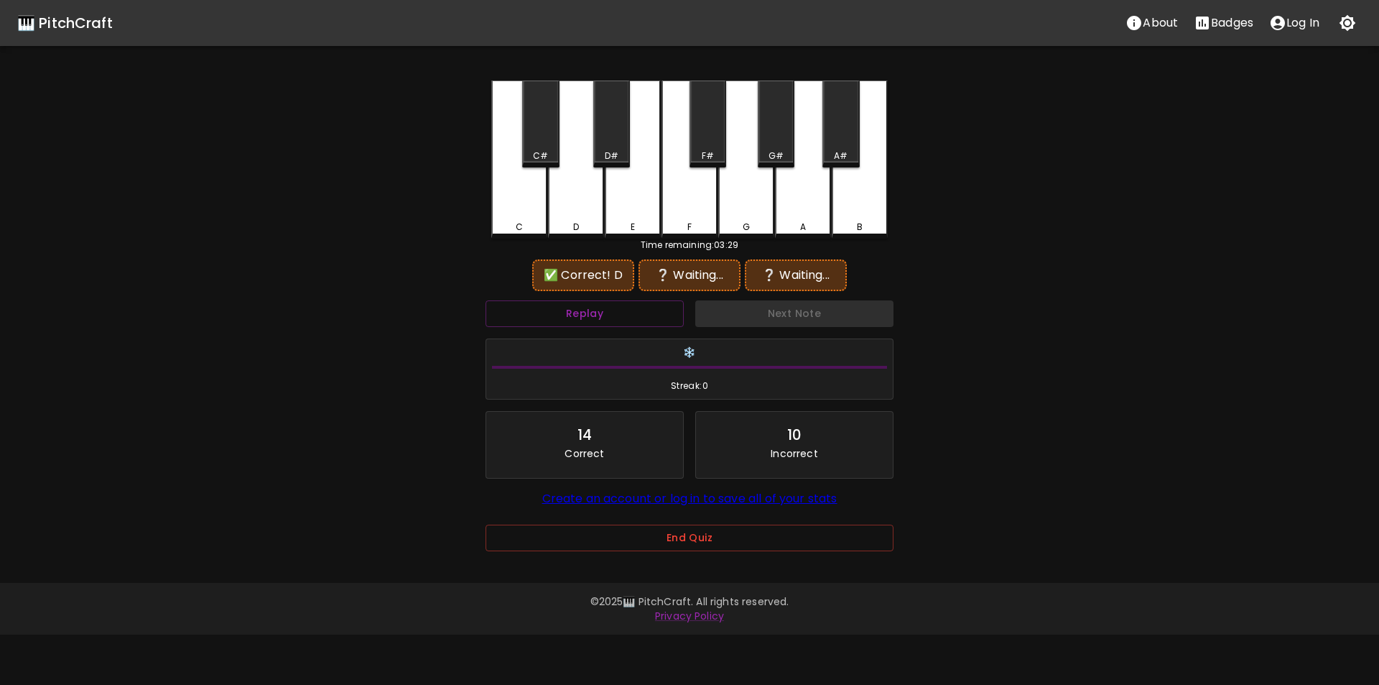
click at [744, 196] on div "G" at bounding box center [746, 159] width 56 height 158
click at [781, 152] on div "G#" at bounding box center [776, 155] width 15 height 13
drag, startPoint x: 588, startPoint y: 216, endPoint x: 642, endPoint y: 212, distance: 54.0
click at [588, 216] on div "D" at bounding box center [576, 159] width 56 height 158
click at [754, 205] on div "G" at bounding box center [746, 159] width 56 height 158
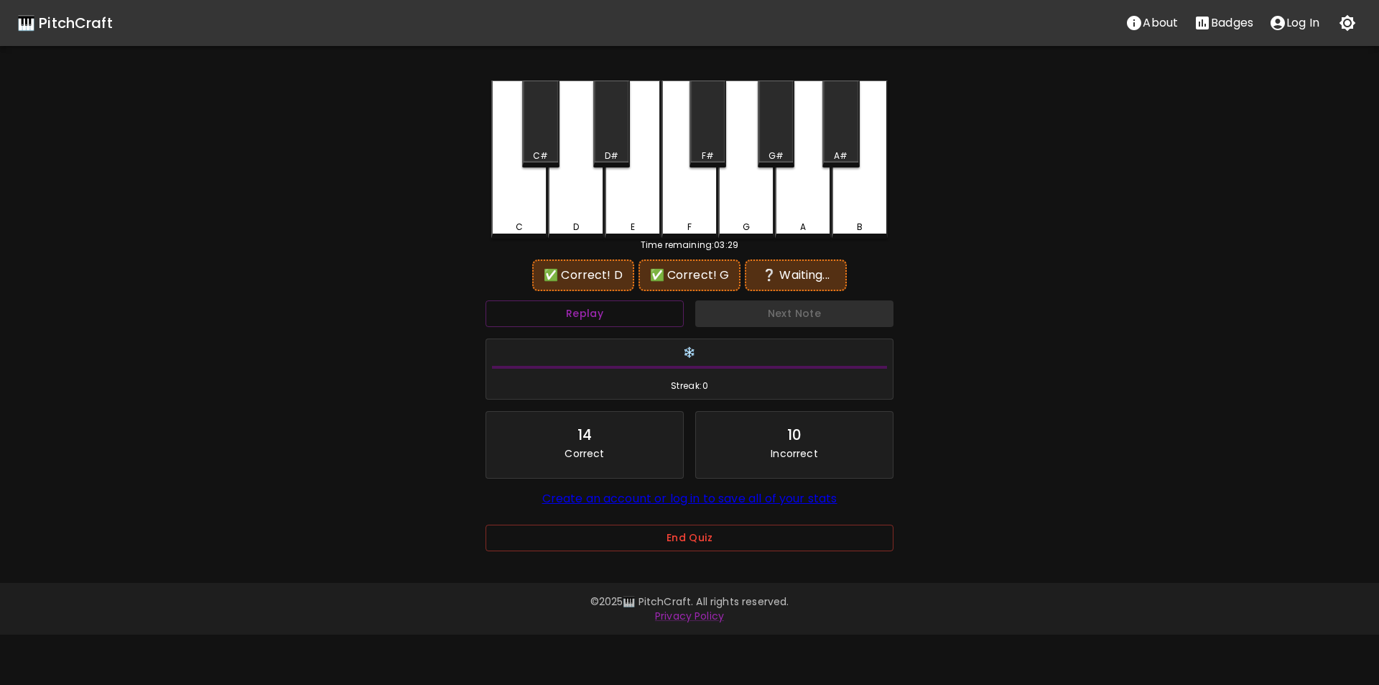
click at [801, 205] on div "A" at bounding box center [803, 159] width 56 height 158
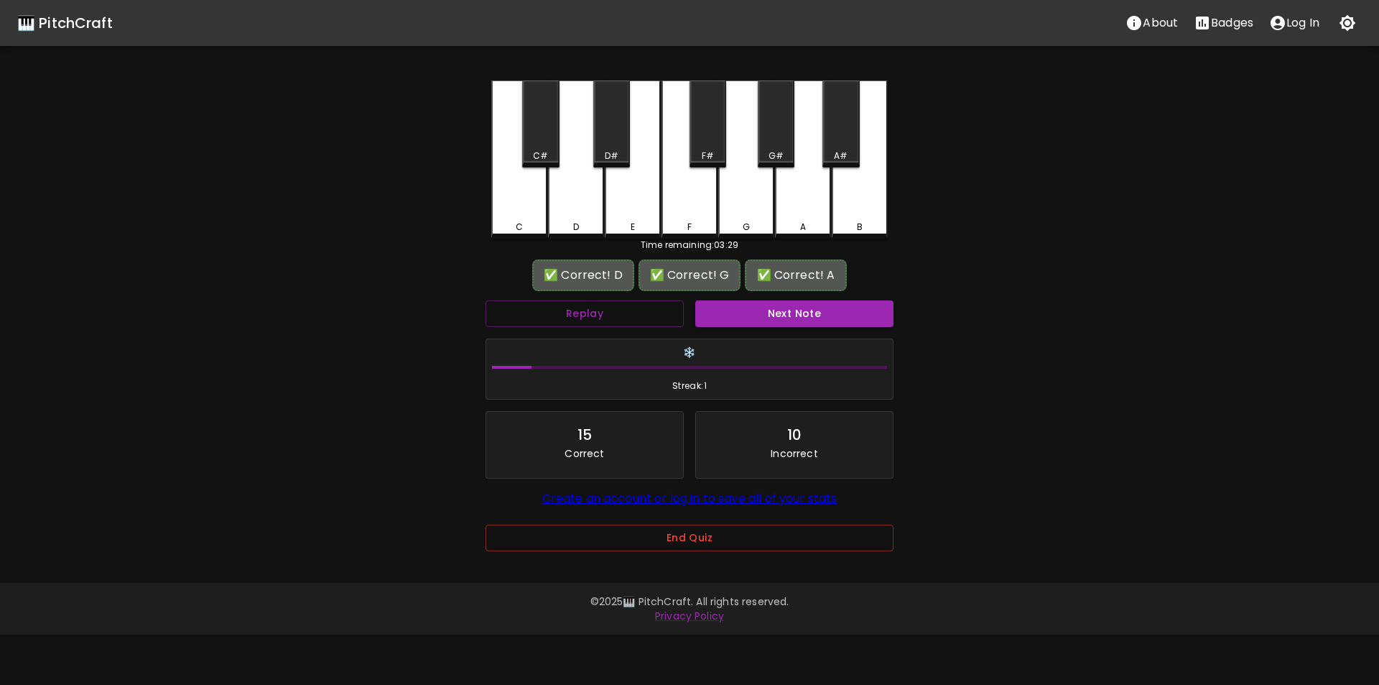
click at [774, 306] on button "Next Note" at bounding box center [794, 313] width 198 height 27
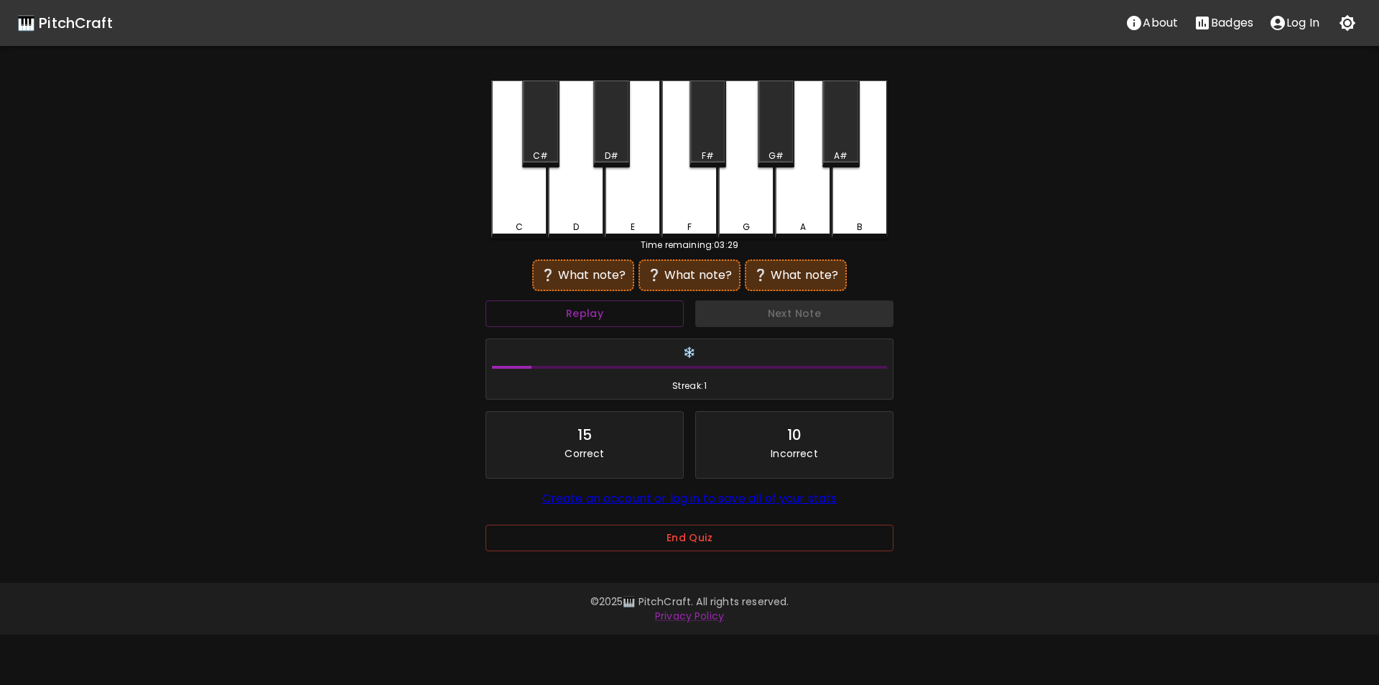
click at [541, 148] on div "C#" at bounding box center [540, 123] width 37 height 87
click at [529, 212] on div "C" at bounding box center [519, 157] width 56 height 155
click at [740, 200] on div "G" at bounding box center [746, 159] width 56 height 158
click at [771, 150] on div "G#" at bounding box center [776, 155] width 15 height 13
drag, startPoint x: 532, startPoint y: 217, endPoint x: 613, endPoint y: 196, distance: 83.1
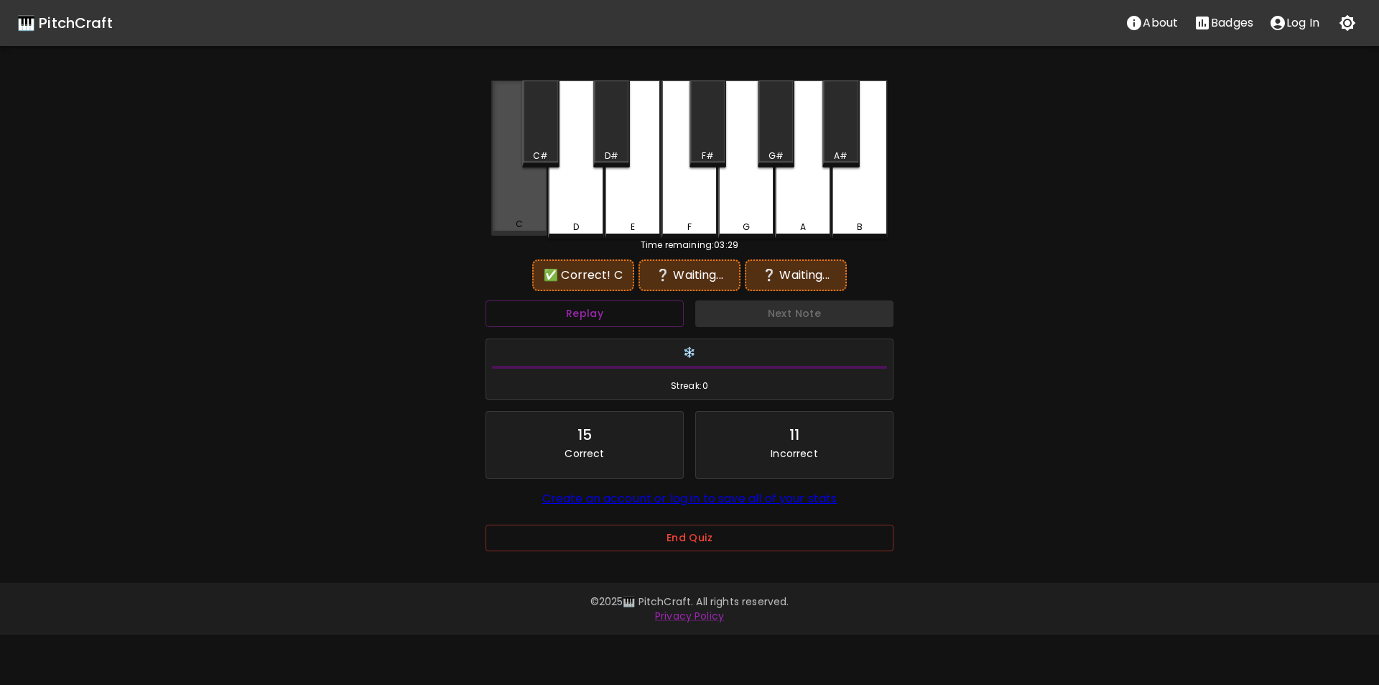
click at [535, 217] on div "C" at bounding box center [519, 157] width 56 height 155
click at [774, 145] on div "G#" at bounding box center [776, 123] width 37 height 87
click at [649, 306] on button "Replay" at bounding box center [585, 313] width 198 height 27
click at [522, 222] on div "C" at bounding box center [519, 224] width 7 height 13
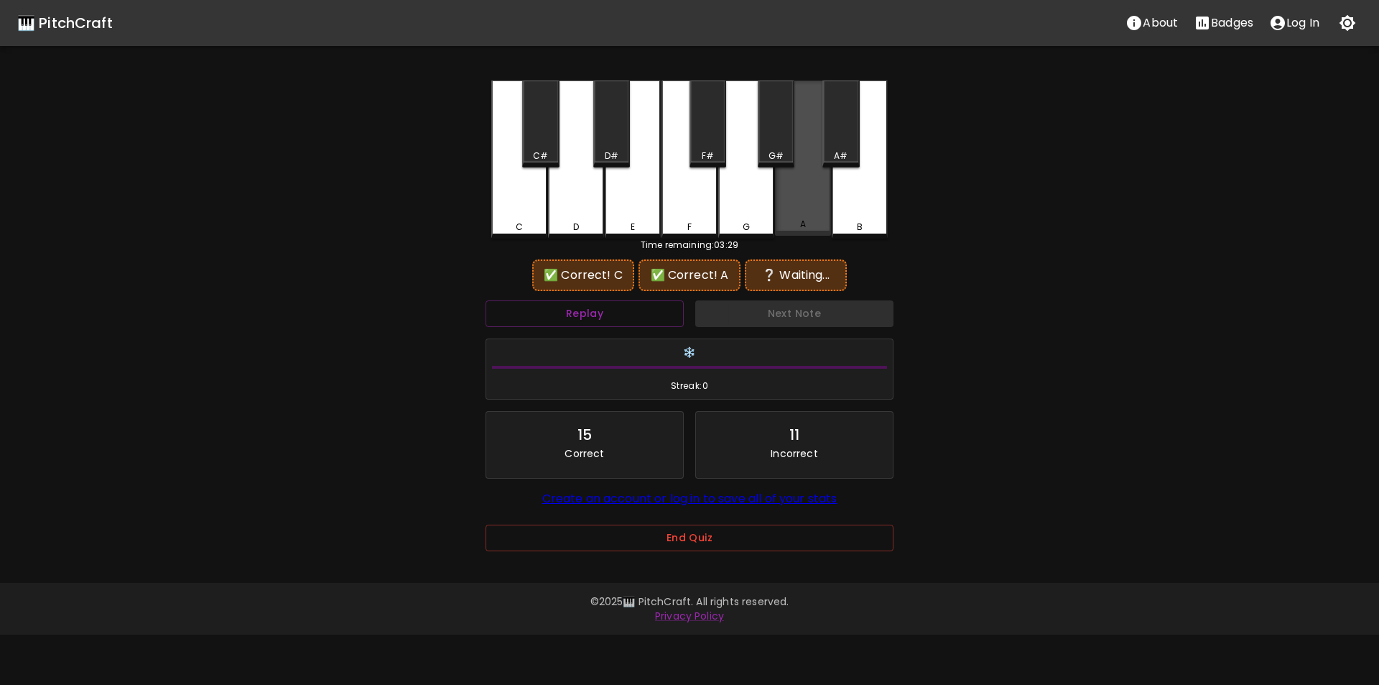
click at [805, 204] on div "A" at bounding box center [803, 157] width 56 height 155
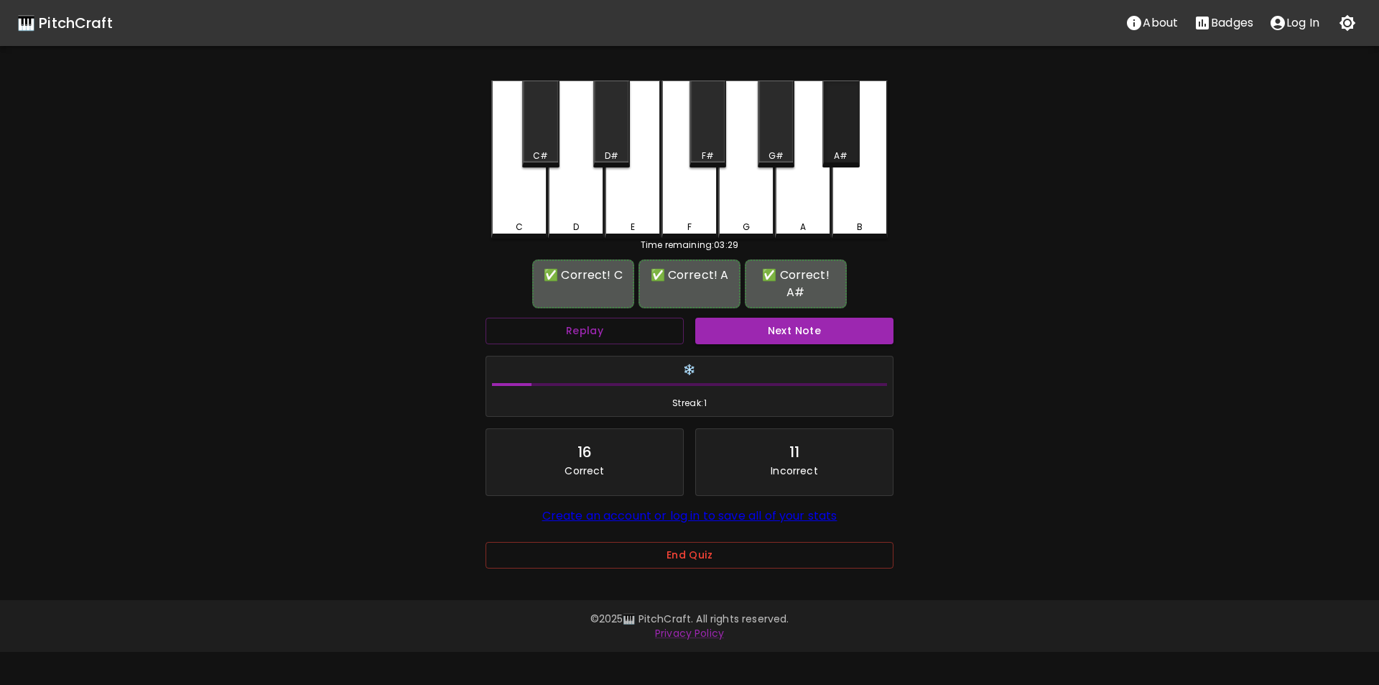
click at [839, 148] on div "A#" at bounding box center [841, 123] width 37 height 87
click at [753, 318] on button "Next Note" at bounding box center [794, 331] width 198 height 27
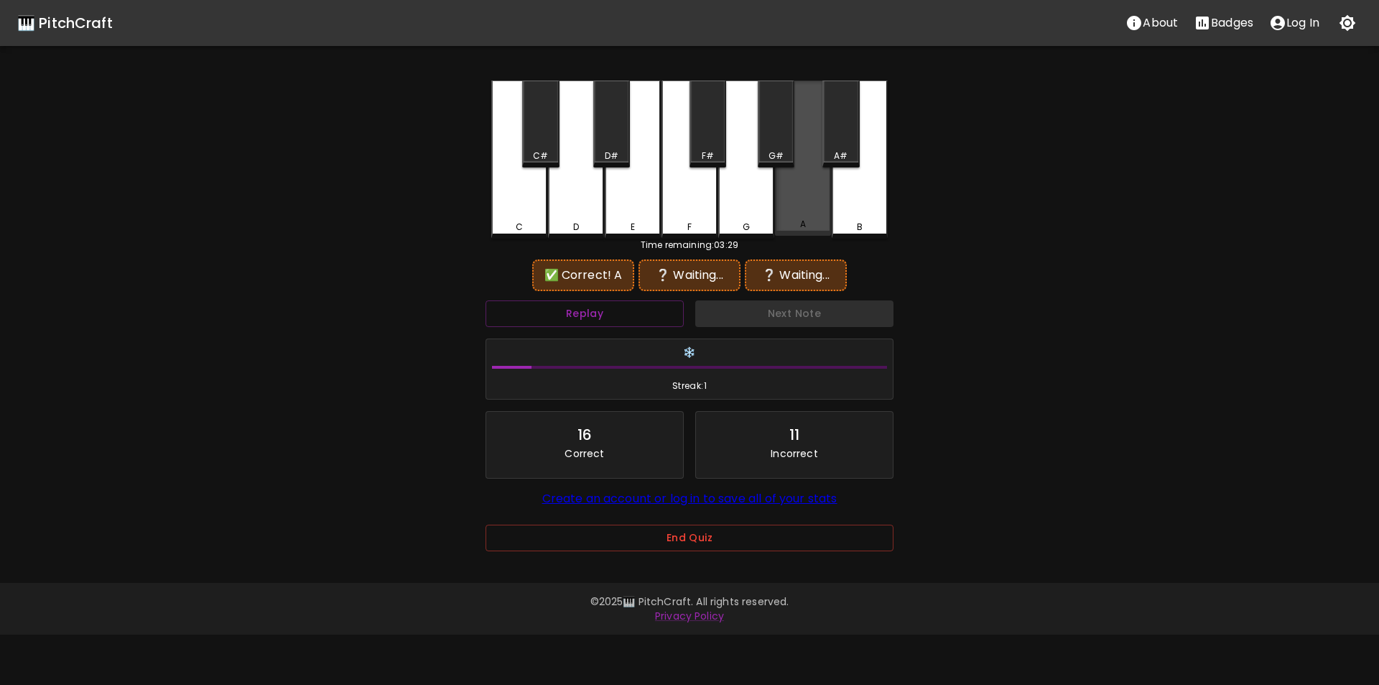
click at [794, 206] on div "A" at bounding box center [803, 157] width 56 height 155
click at [837, 154] on div "A#" at bounding box center [841, 155] width 14 height 13
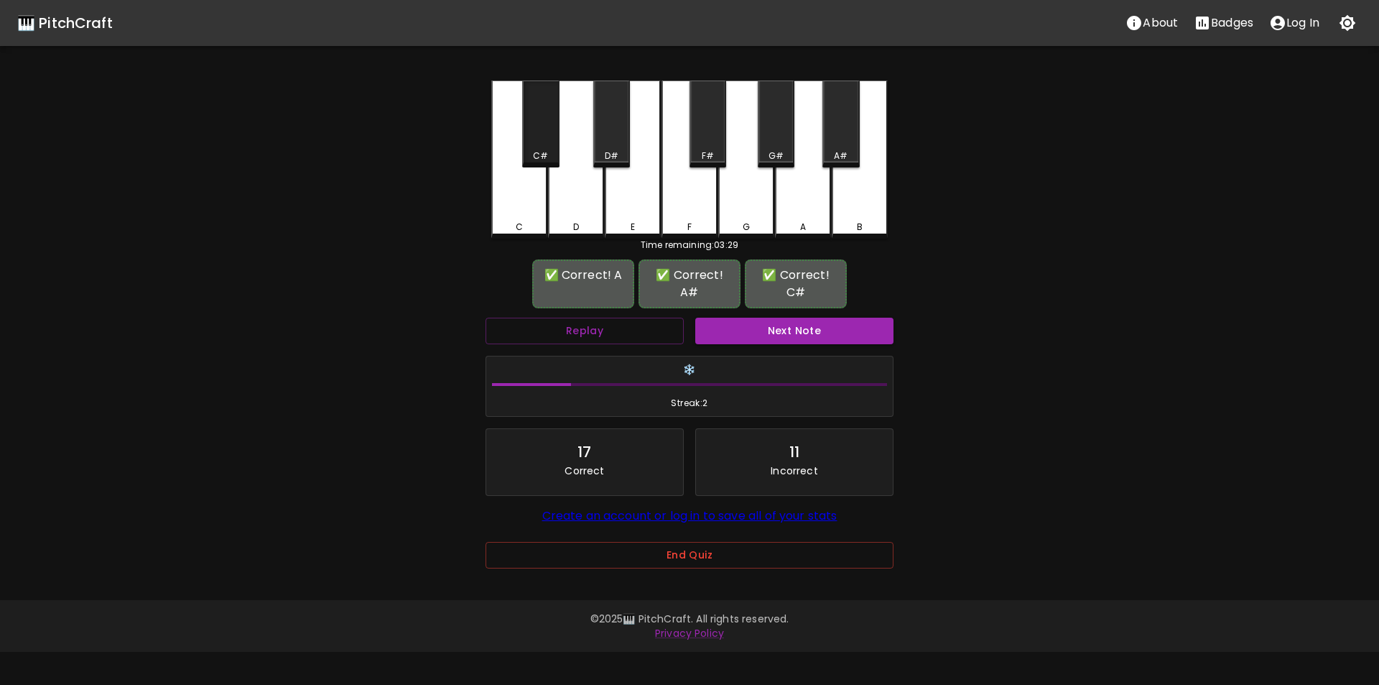
click at [548, 144] on div "C#" at bounding box center [540, 123] width 37 height 87
click at [757, 325] on button "Next Note" at bounding box center [794, 331] width 198 height 27
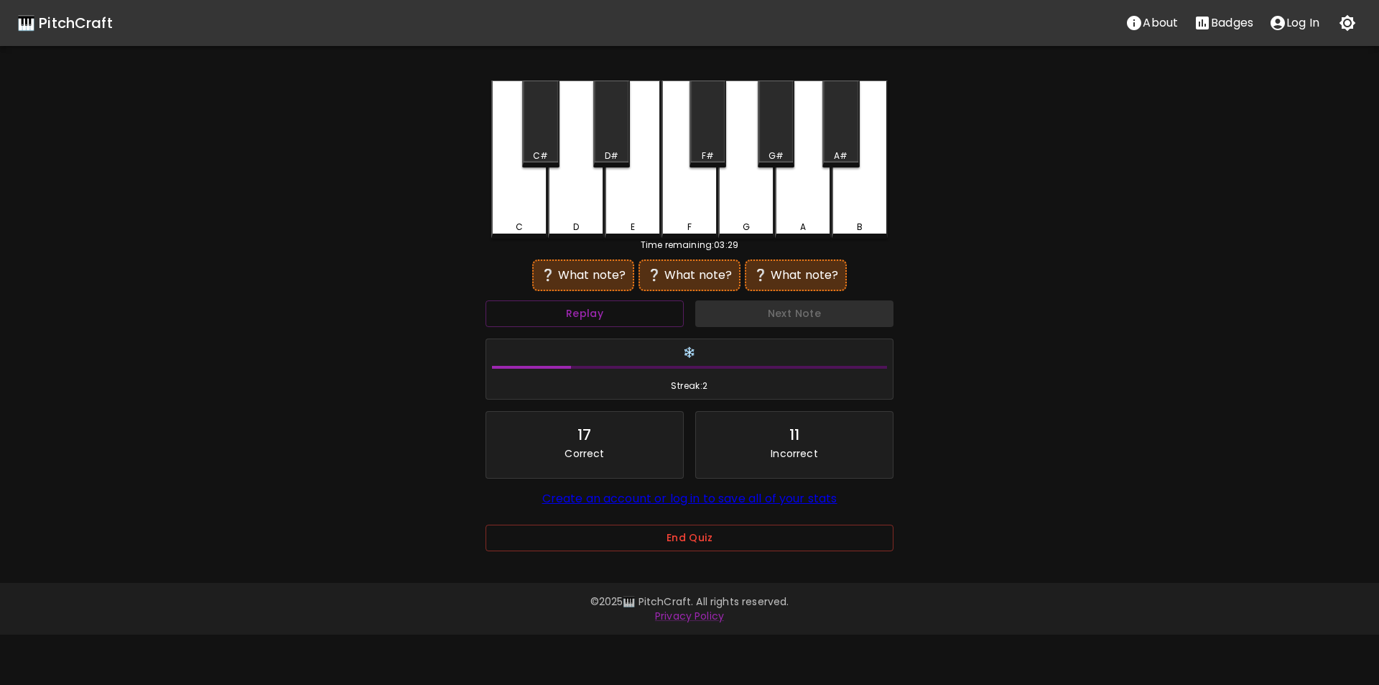
click at [532, 146] on div "C#" at bounding box center [540, 123] width 37 height 87
click at [519, 210] on div "C" at bounding box center [519, 159] width 56 height 158
click at [847, 189] on div "B" at bounding box center [860, 159] width 56 height 158
click at [548, 144] on div "C#" at bounding box center [540, 123] width 37 height 87
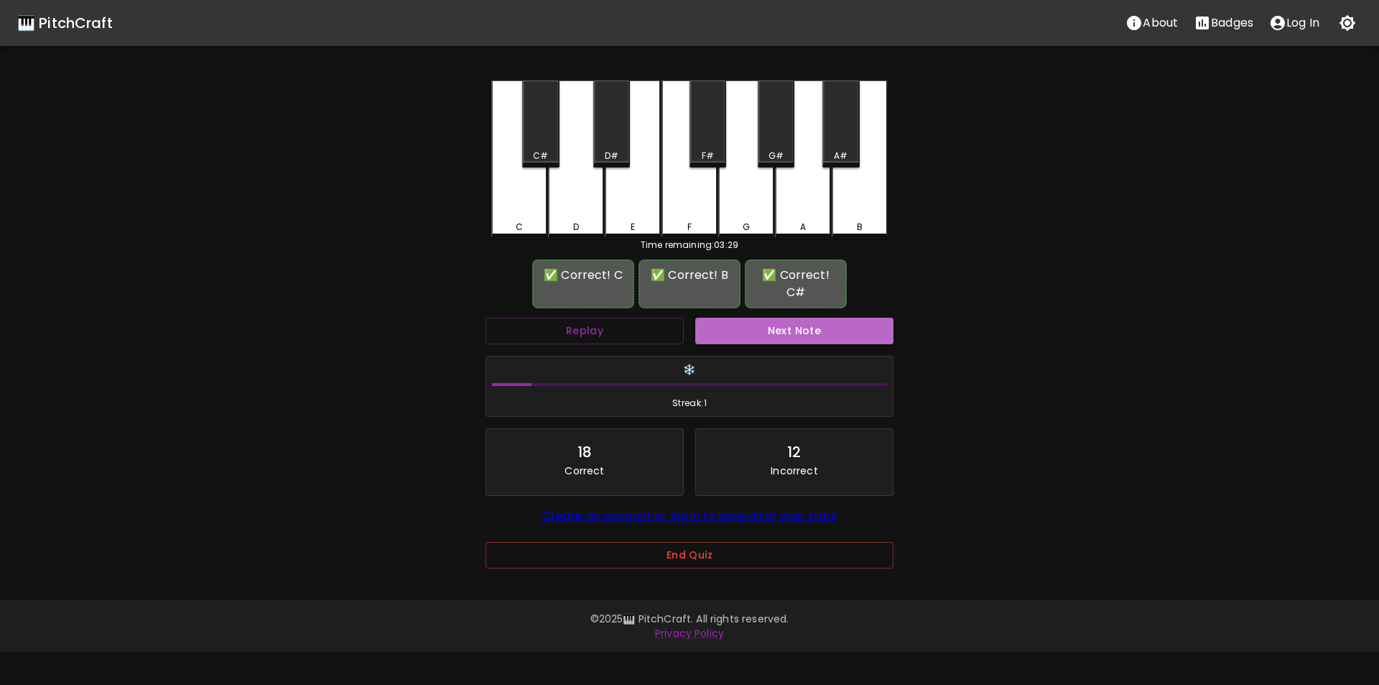
click at [769, 332] on button "Next Note" at bounding box center [794, 331] width 198 height 27
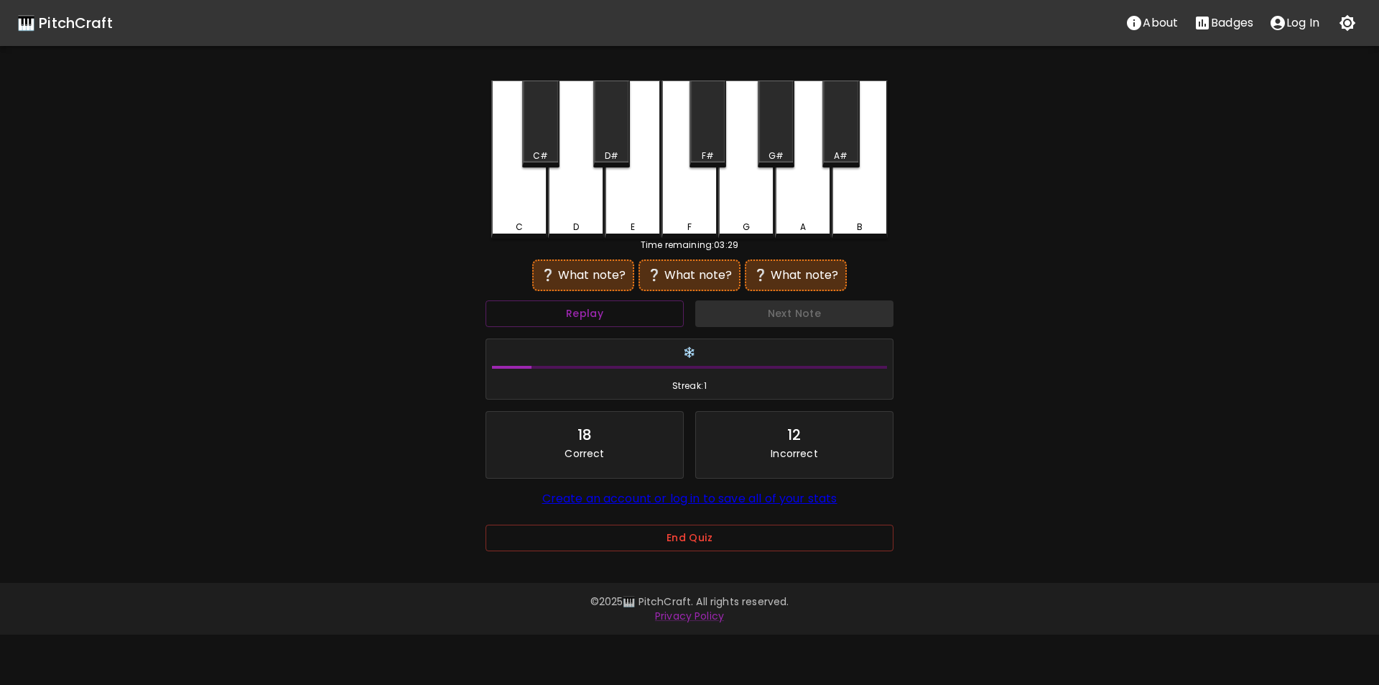
click at [575, 208] on div "D" at bounding box center [576, 159] width 56 height 158
click at [797, 196] on div "A" at bounding box center [803, 159] width 56 height 158
click at [745, 198] on div "G" at bounding box center [746, 159] width 56 height 158
click at [613, 214] on div "E" at bounding box center [633, 159] width 56 height 158
drag, startPoint x: 575, startPoint y: 219, endPoint x: 616, endPoint y: 221, distance: 41.7
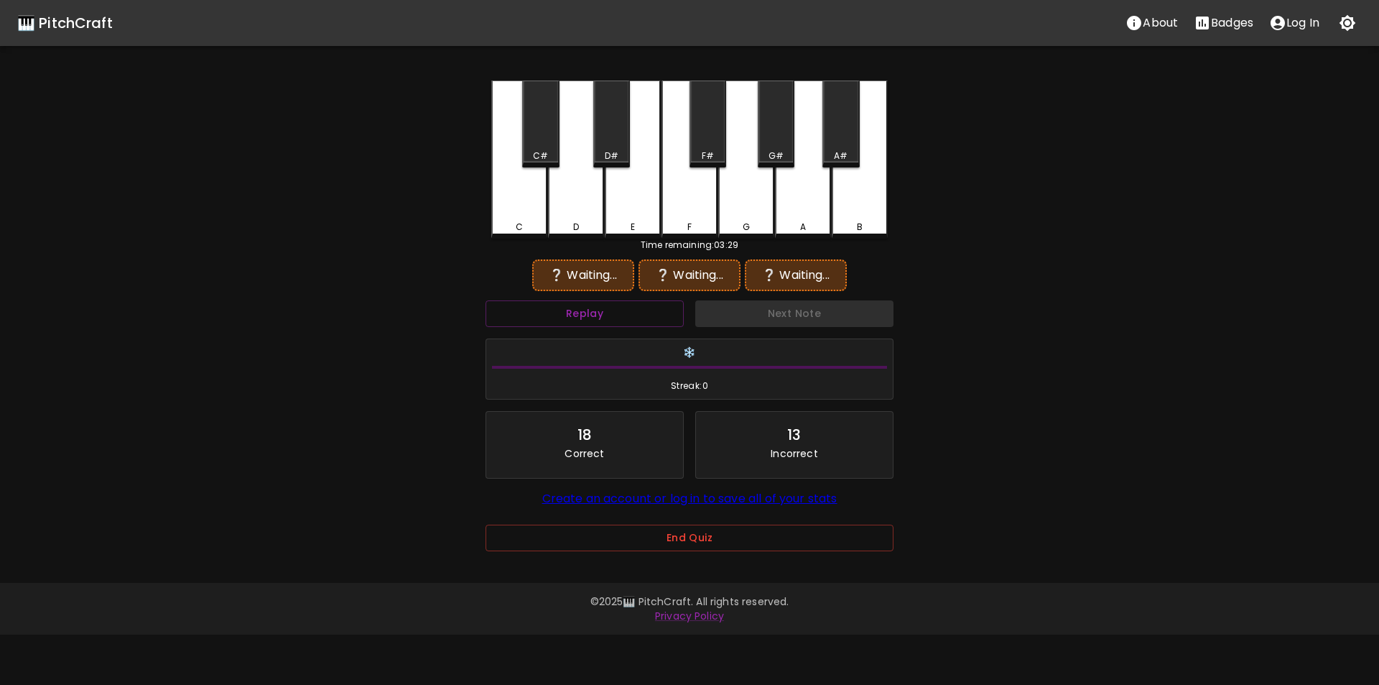
click at [575, 219] on div "D" at bounding box center [576, 159] width 56 height 158
click at [802, 213] on div "A" at bounding box center [803, 159] width 56 height 158
click at [712, 149] on div "F#" at bounding box center [708, 123] width 37 height 87
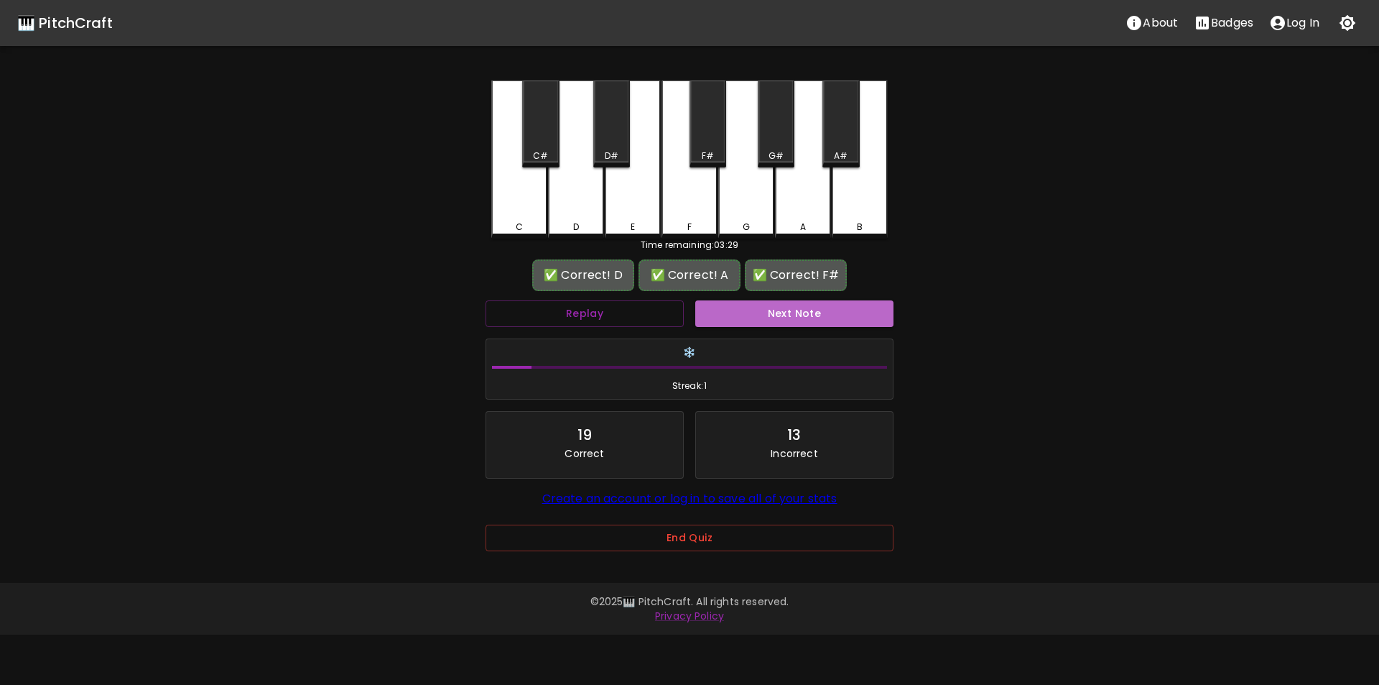
click at [744, 311] on button "Next Note" at bounding box center [794, 313] width 198 height 27
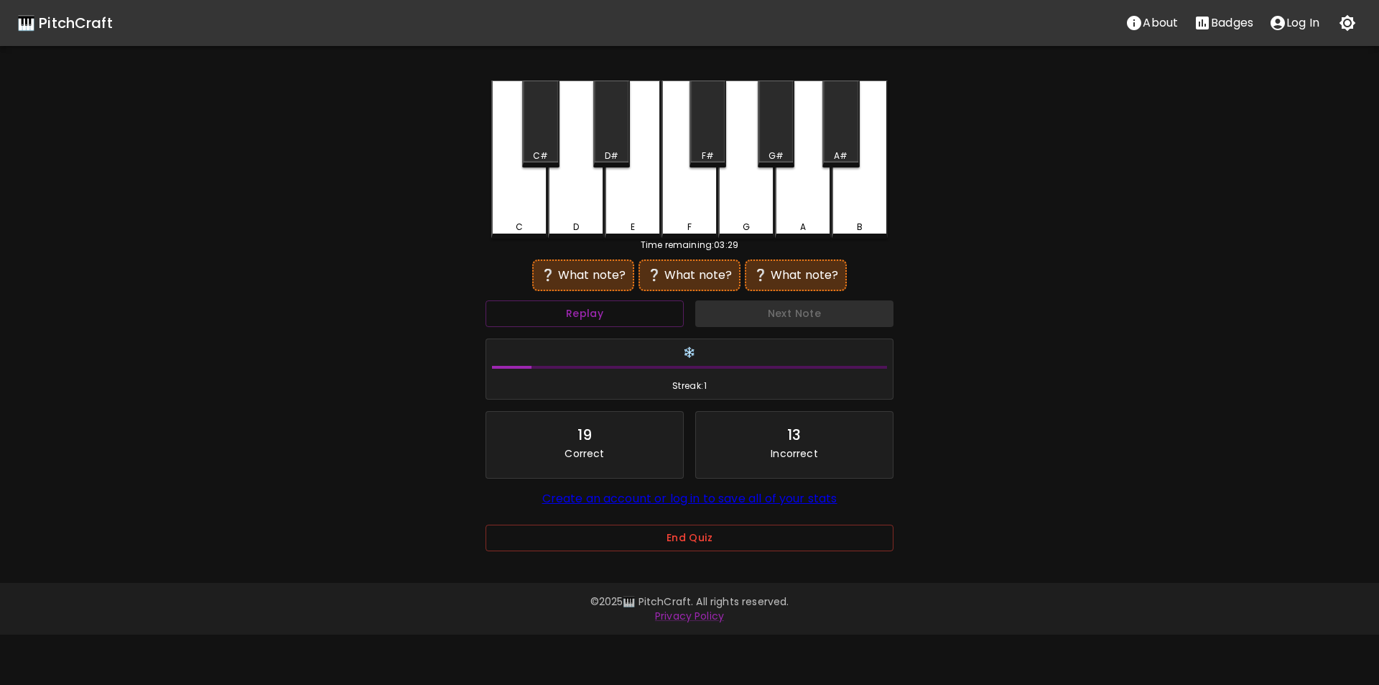
click at [793, 211] on div "A" at bounding box center [803, 159] width 56 height 158
click at [713, 143] on div "F#" at bounding box center [708, 123] width 37 height 87
click at [585, 209] on div "D" at bounding box center [576, 159] width 56 height 158
click at [617, 149] on div "D#" at bounding box center [612, 155] width 14 height 13
click at [799, 206] on div "A" at bounding box center [803, 157] width 56 height 155
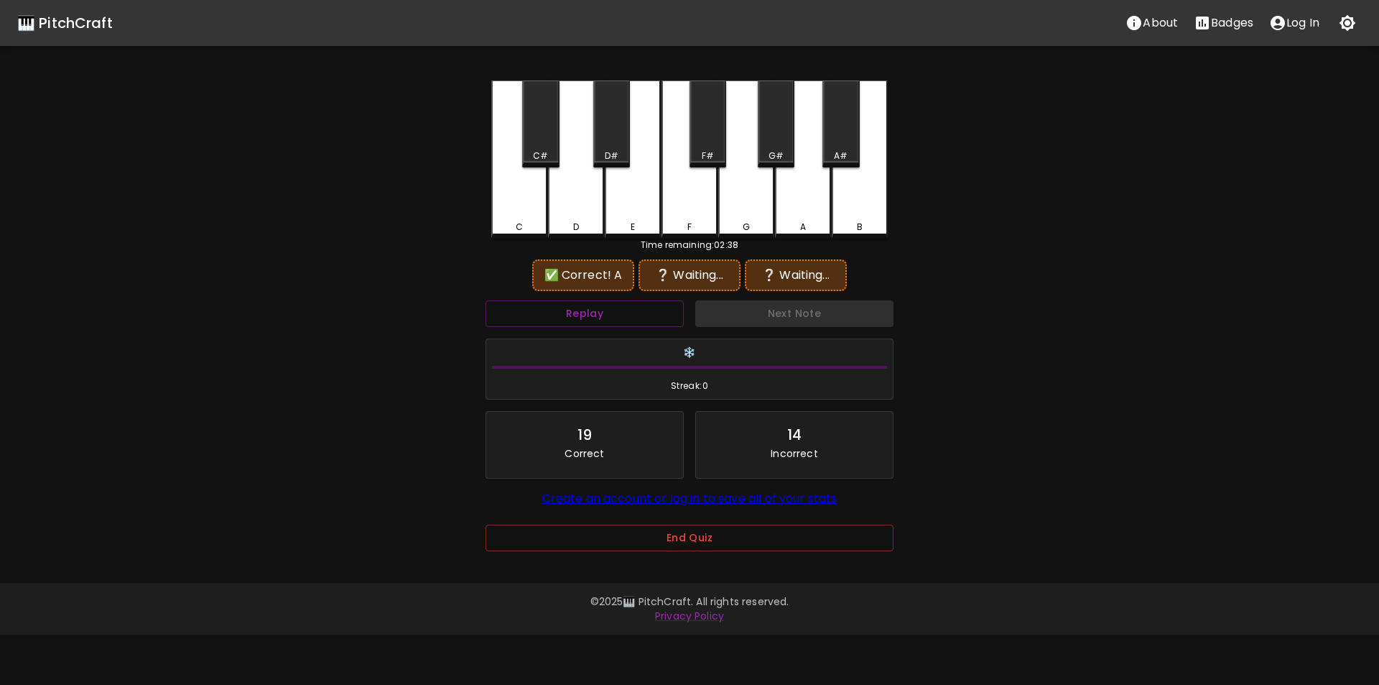
click at [700, 148] on div "F#" at bounding box center [708, 123] width 37 height 87
click at [620, 146] on div "D#" at bounding box center [611, 123] width 37 height 87
click at [782, 213] on div "A" at bounding box center [803, 157] width 56 height 155
drag, startPoint x: 704, startPoint y: 149, endPoint x: 700, endPoint y: 162, distance: 12.7
click at [704, 150] on div "F#" at bounding box center [708, 155] width 12 height 13
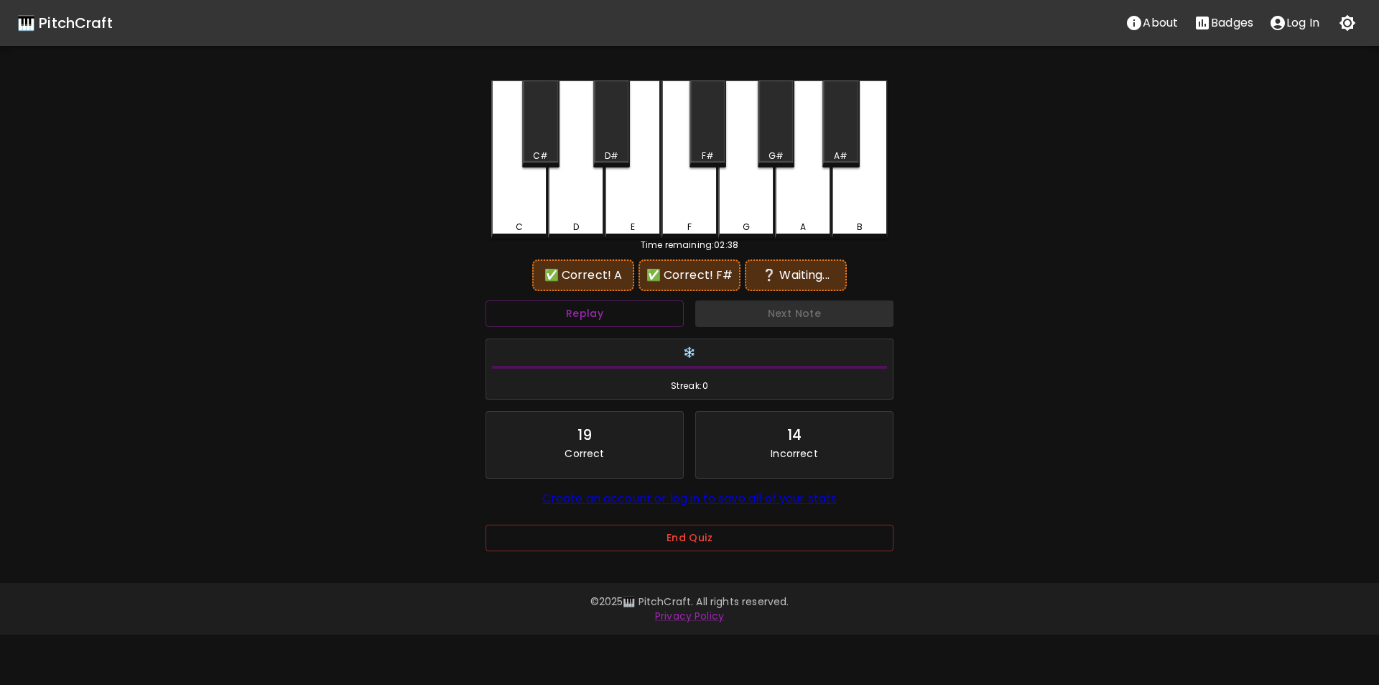
click at [644, 212] on div "E" at bounding box center [633, 159] width 56 height 158
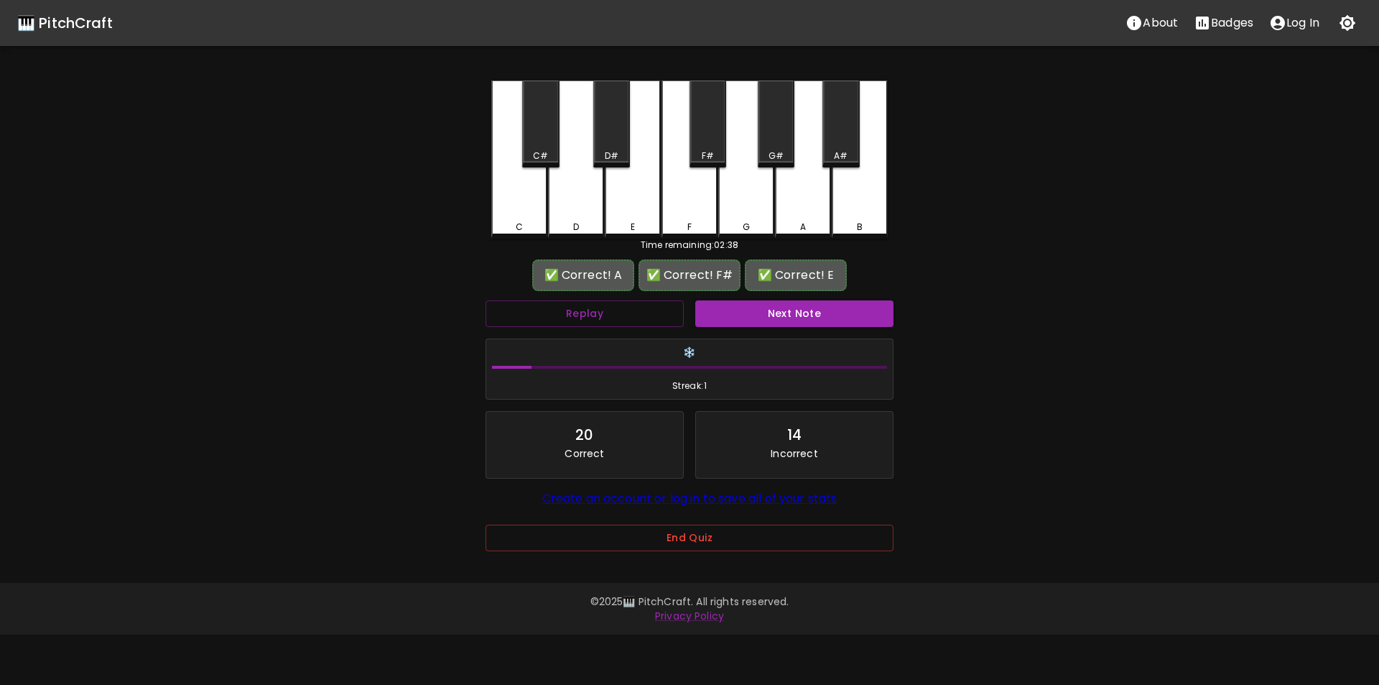
click at [747, 310] on button "Next Note" at bounding box center [794, 313] width 198 height 27
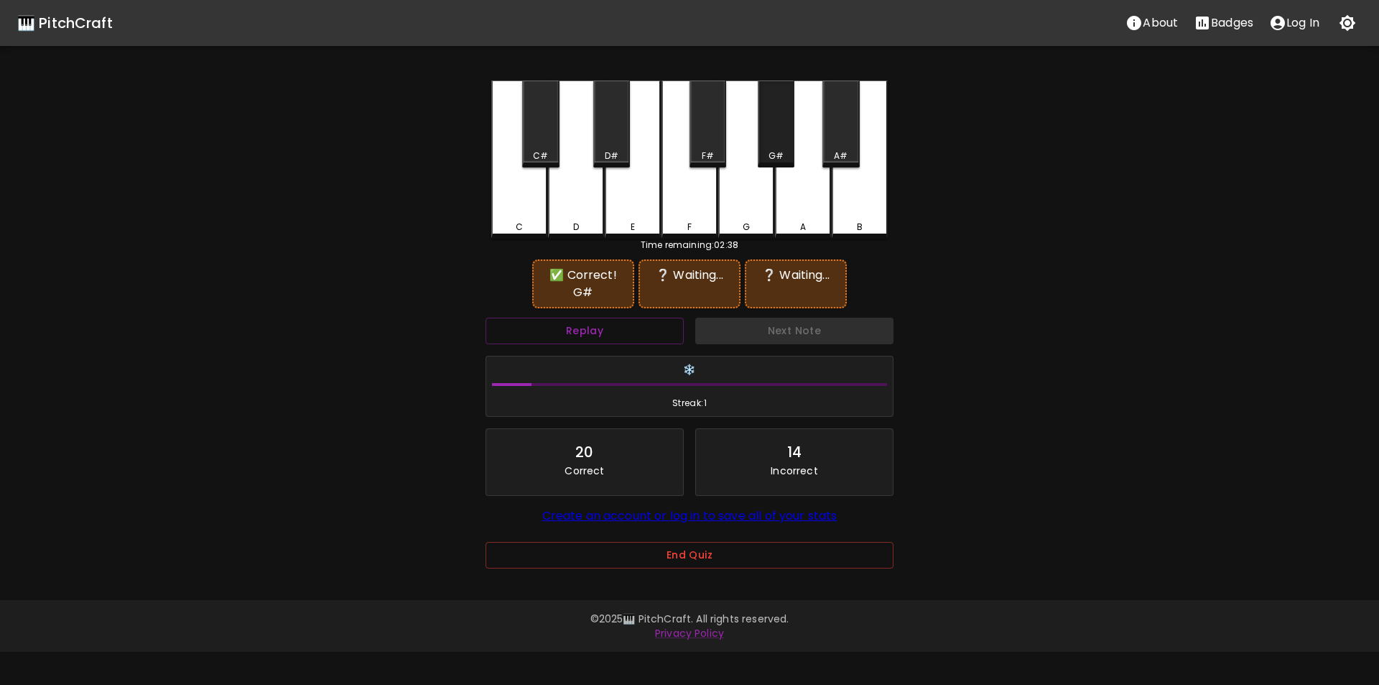
click at [769, 146] on div "G#" at bounding box center [776, 123] width 37 height 87
click at [613, 141] on div "D#" at bounding box center [611, 123] width 37 height 87
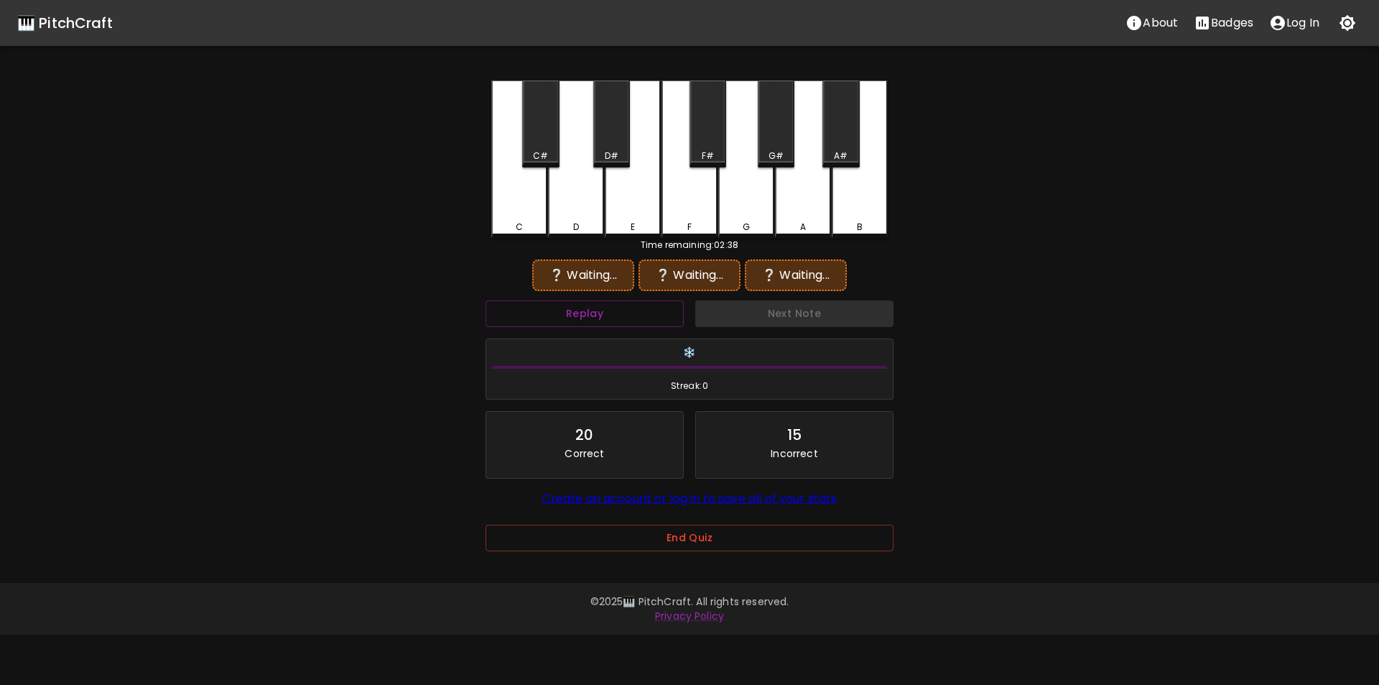
click at [779, 144] on div "G#" at bounding box center [776, 123] width 37 height 87
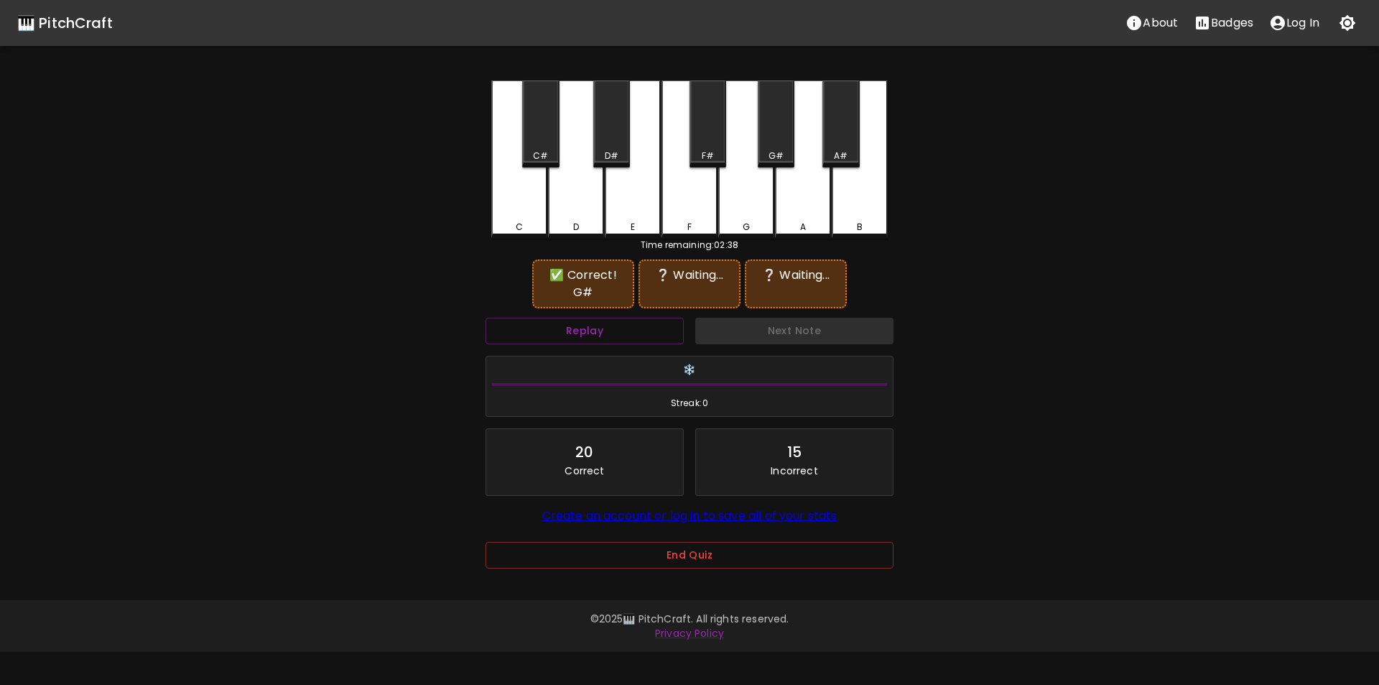
click at [623, 216] on div "E" at bounding box center [633, 159] width 56 height 158
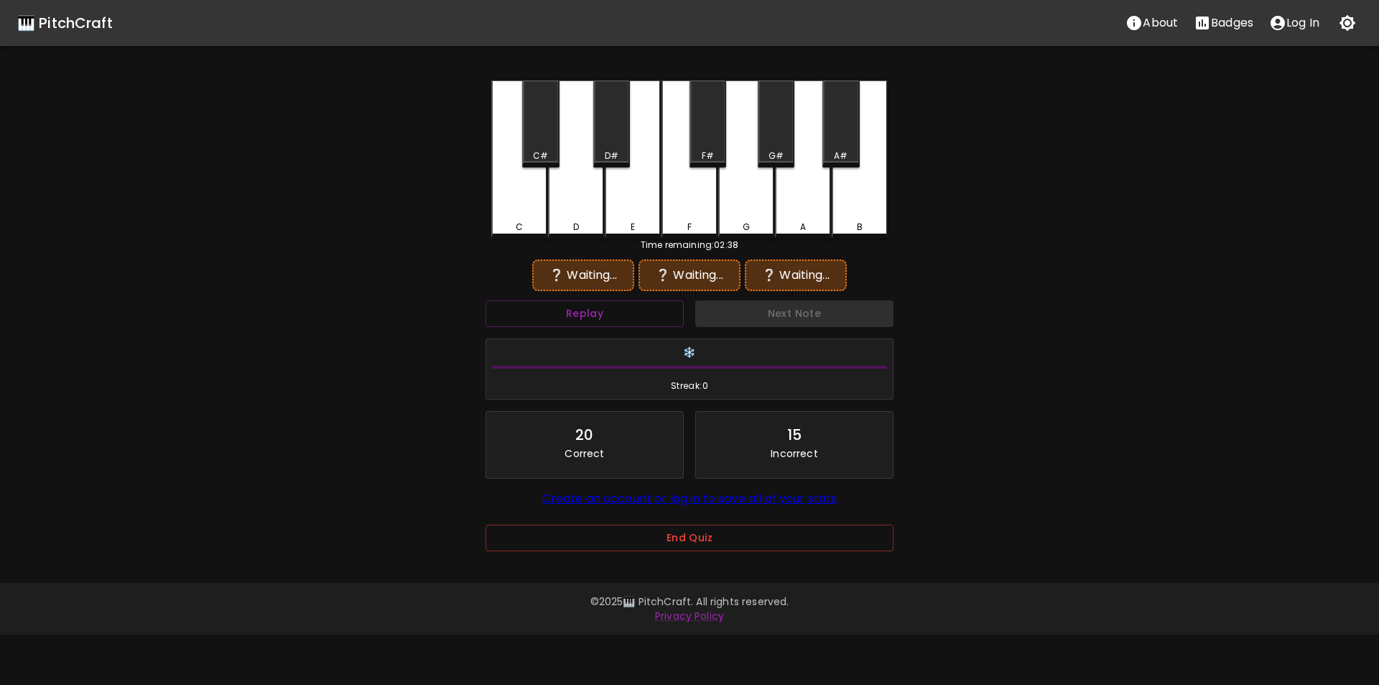
click at [586, 211] on div "D" at bounding box center [576, 159] width 56 height 158
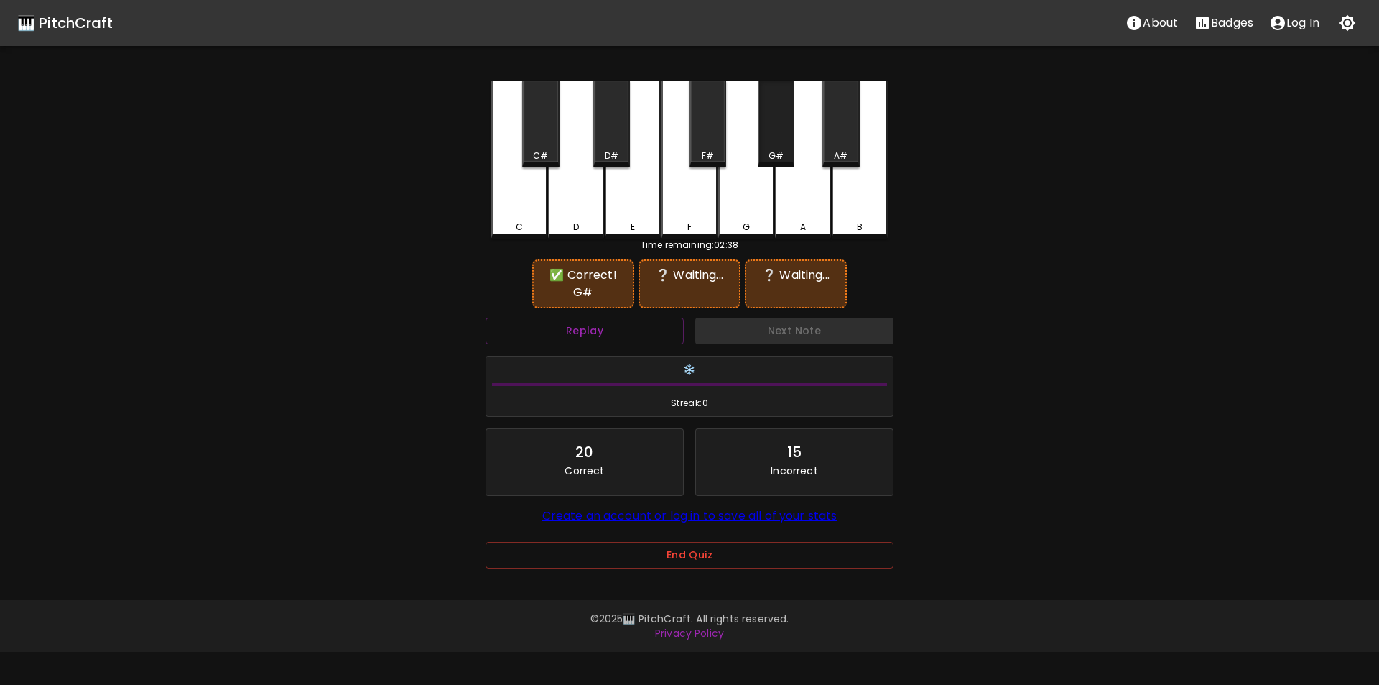
click at [774, 151] on div "G#" at bounding box center [776, 155] width 15 height 13
click at [585, 196] on div "D" at bounding box center [576, 159] width 56 height 158
click at [887, 207] on div "B" at bounding box center [860, 159] width 56 height 158
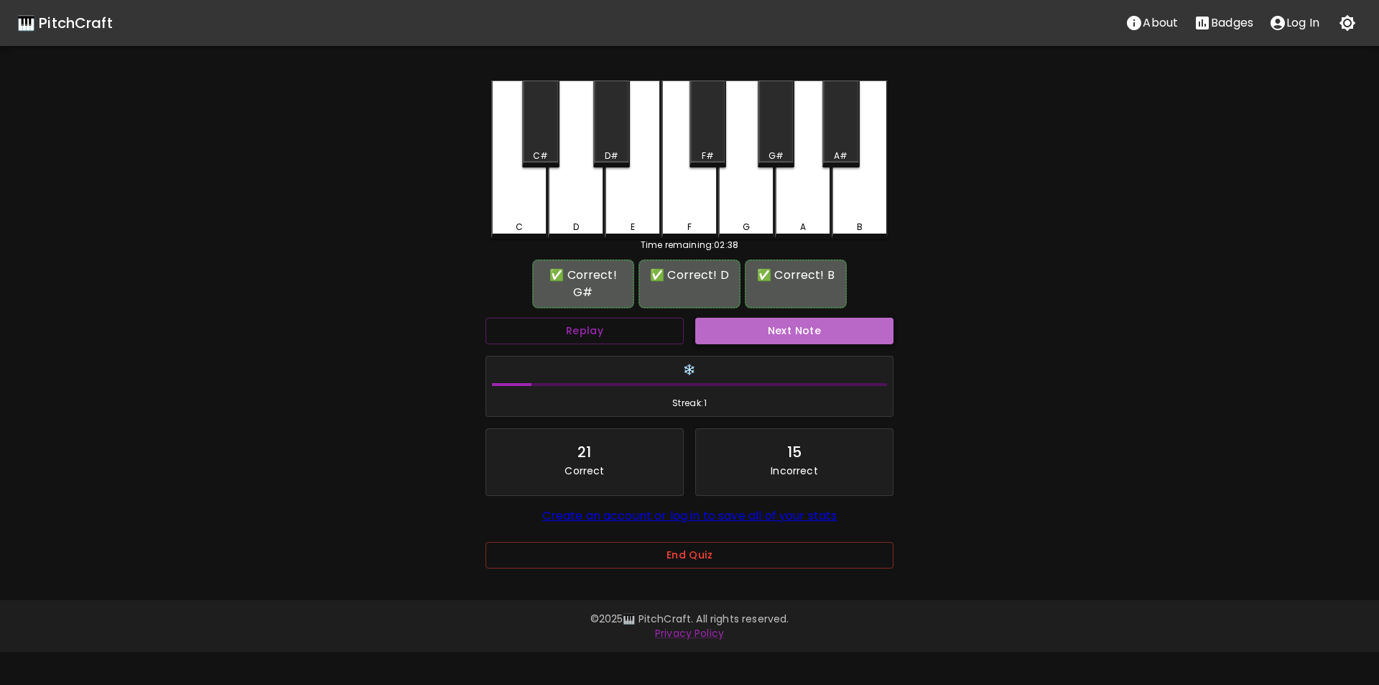
click at [789, 323] on button "Next Note" at bounding box center [794, 331] width 198 height 27
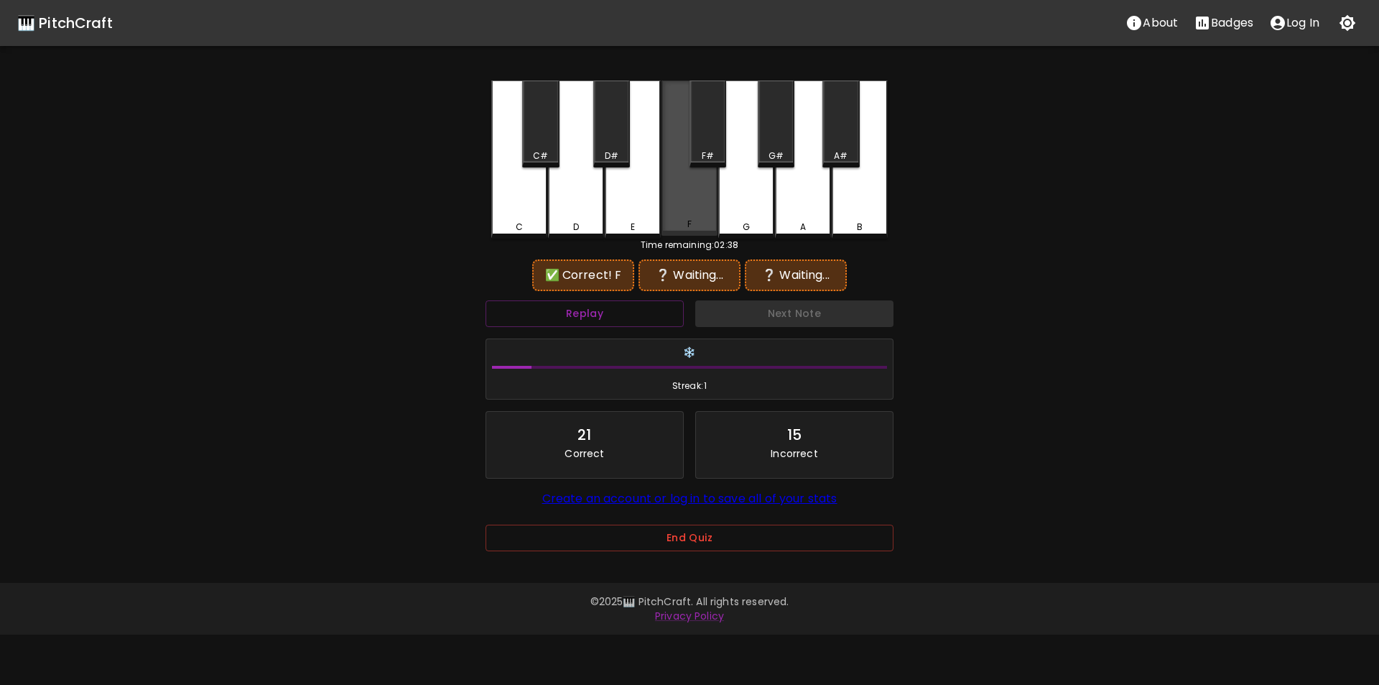
click at [688, 200] on div "F" at bounding box center [690, 157] width 56 height 155
click at [621, 300] on div "Replay" at bounding box center [585, 314] width 210 height 38
click at [619, 307] on button "Replay" at bounding box center [585, 313] width 198 height 27
click at [522, 219] on div "C" at bounding box center [519, 159] width 56 height 158
click at [575, 198] on div "D" at bounding box center [576, 159] width 56 height 158
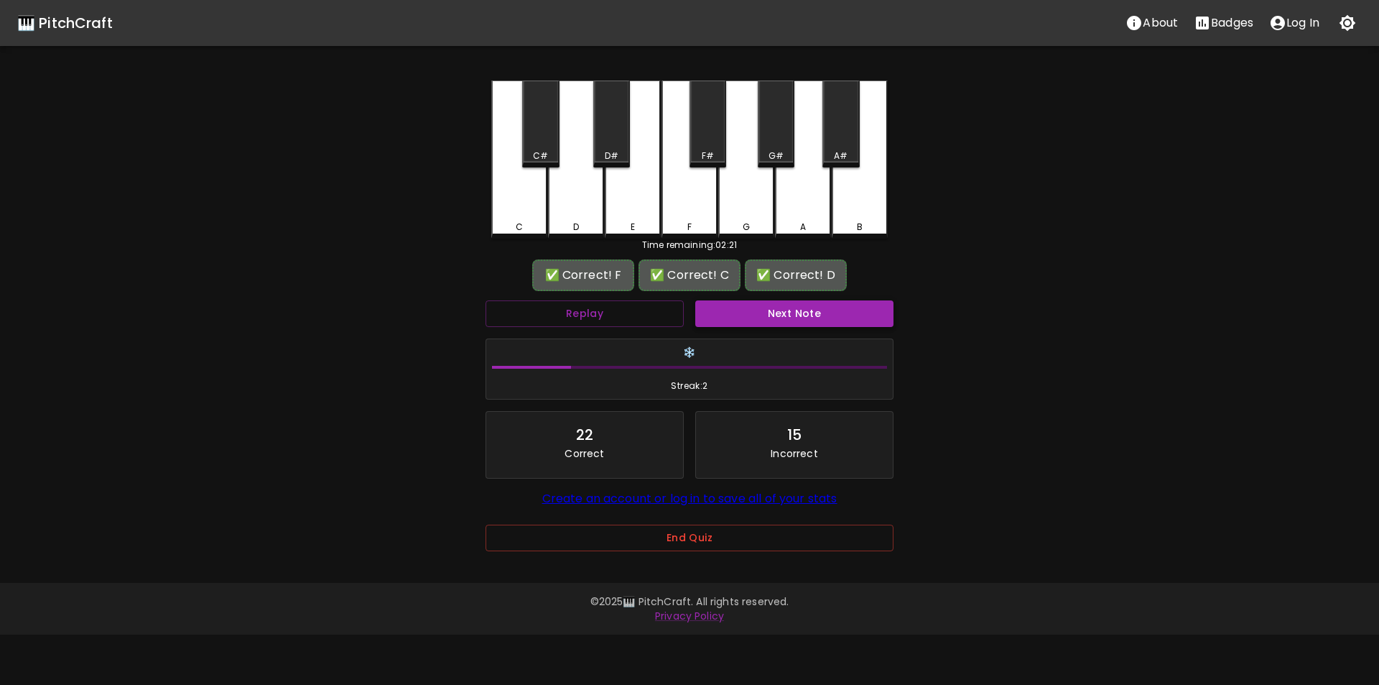
click at [743, 306] on button "Next Note" at bounding box center [794, 313] width 198 height 27
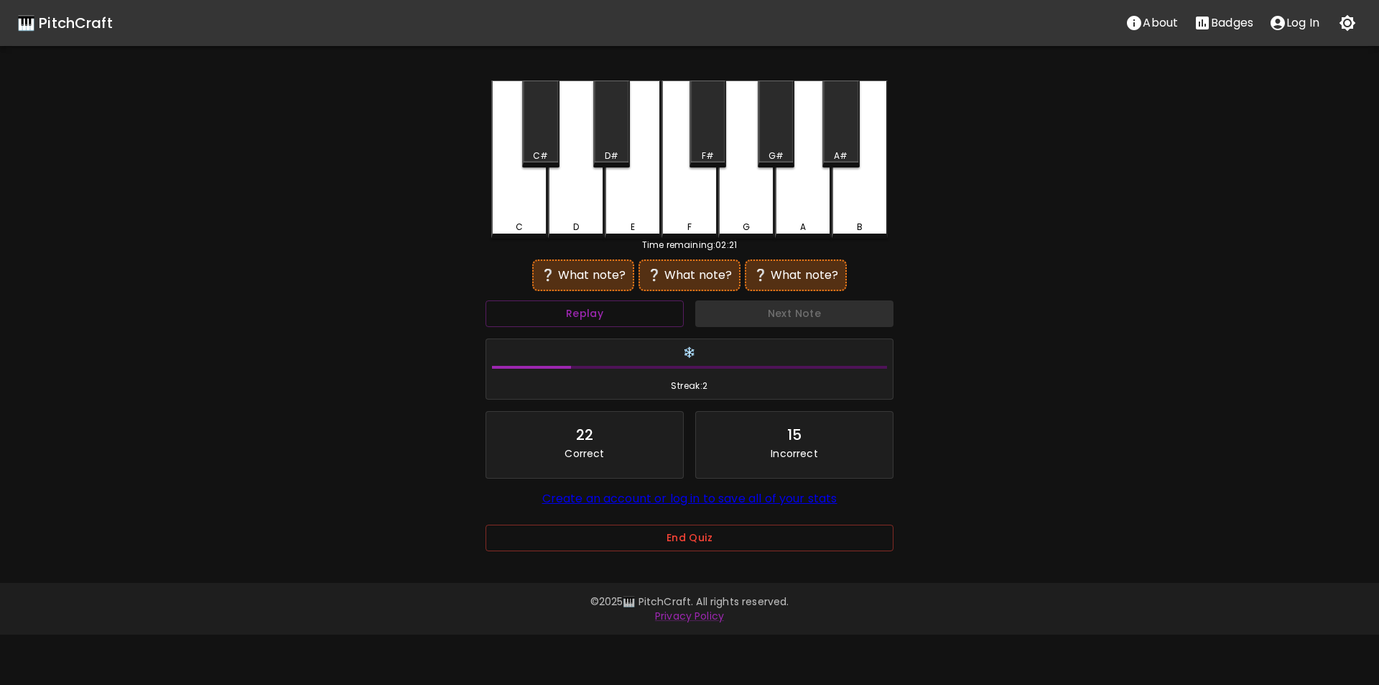
click at [852, 214] on div "B" at bounding box center [860, 159] width 56 height 158
click at [532, 217] on div "C" at bounding box center [519, 159] width 56 height 158
click at [585, 211] on div "D" at bounding box center [576, 159] width 56 height 158
click at [617, 312] on button "Replay" at bounding box center [585, 313] width 198 height 27
click at [860, 215] on div "B" at bounding box center [860, 159] width 56 height 158
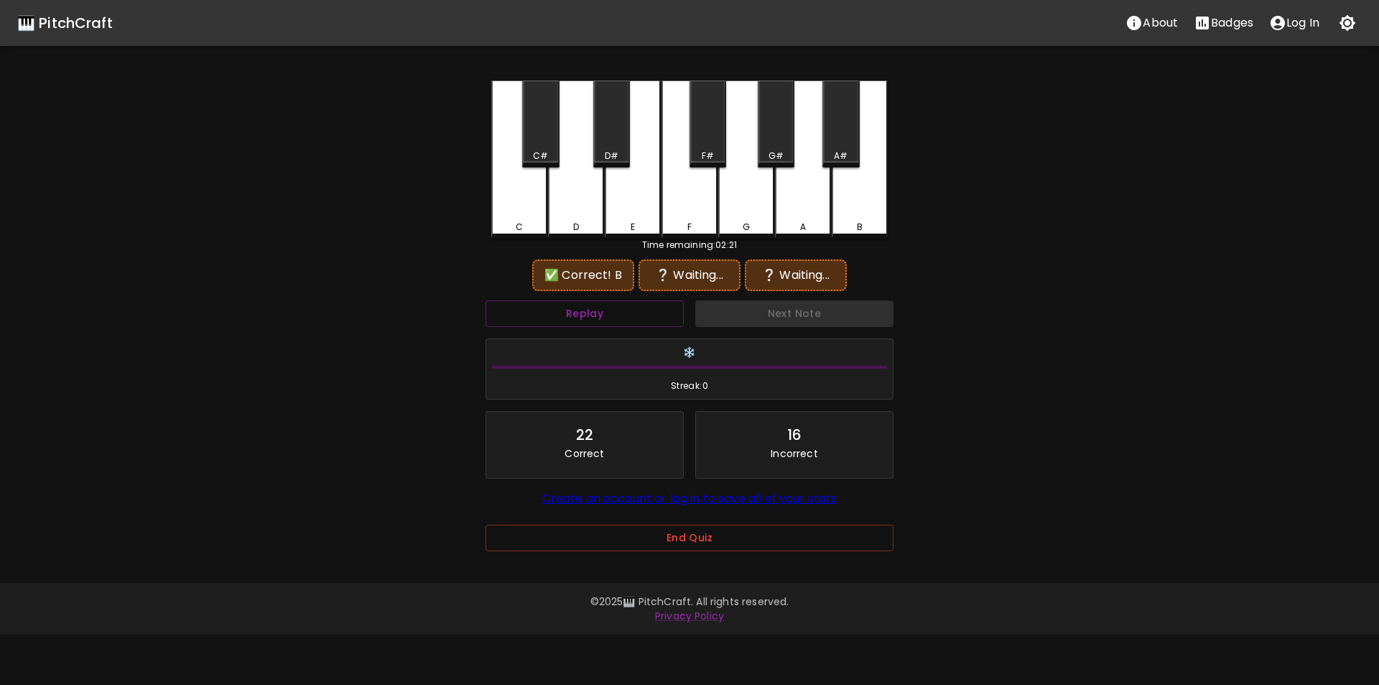
click at [534, 205] on div "C" at bounding box center [519, 159] width 56 height 158
click at [685, 200] on div "F" at bounding box center [690, 159] width 56 height 158
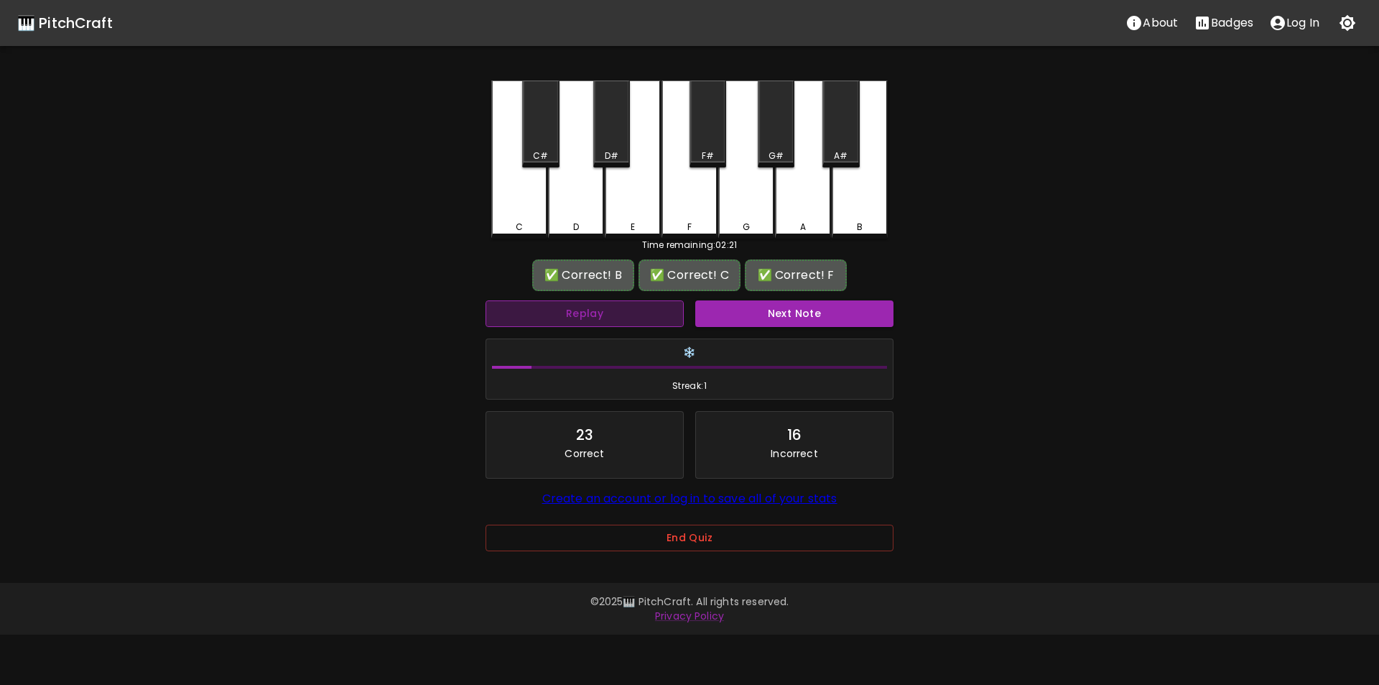
click at [650, 317] on button "Replay" at bounding box center [585, 313] width 198 height 27
click at [708, 315] on button "Next Note" at bounding box center [794, 313] width 198 height 27
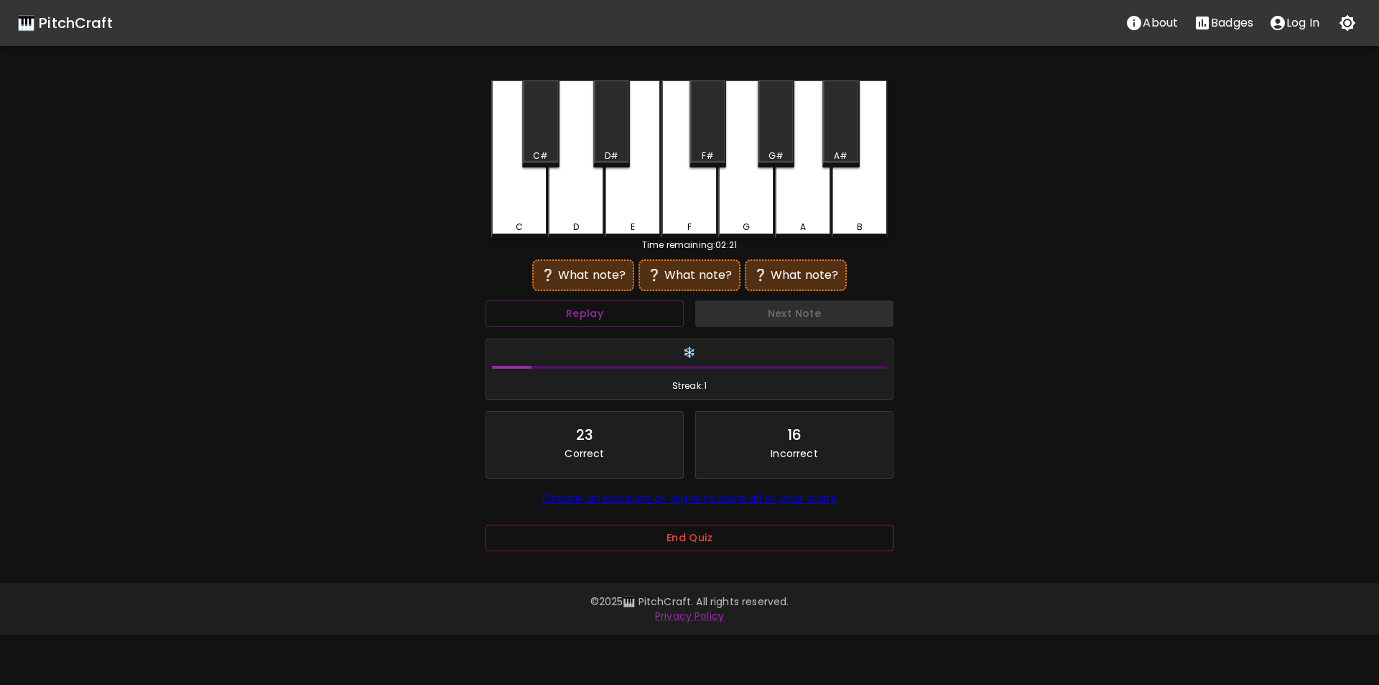
drag, startPoint x: 856, startPoint y: 206, endPoint x: 848, endPoint y: 207, distance: 8.7
click at [856, 207] on div "B" at bounding box center [860, 159] width 56 height 158
click at [784, 204] on div "A" at bounding box center [803, 159] width 56 height 158
click at [858, 205] on div "B" at bounding box center [860, 157] width 56 height 155
click at [611, 149] on div "D#" at bounding box center [611, 123] width 37 height 87
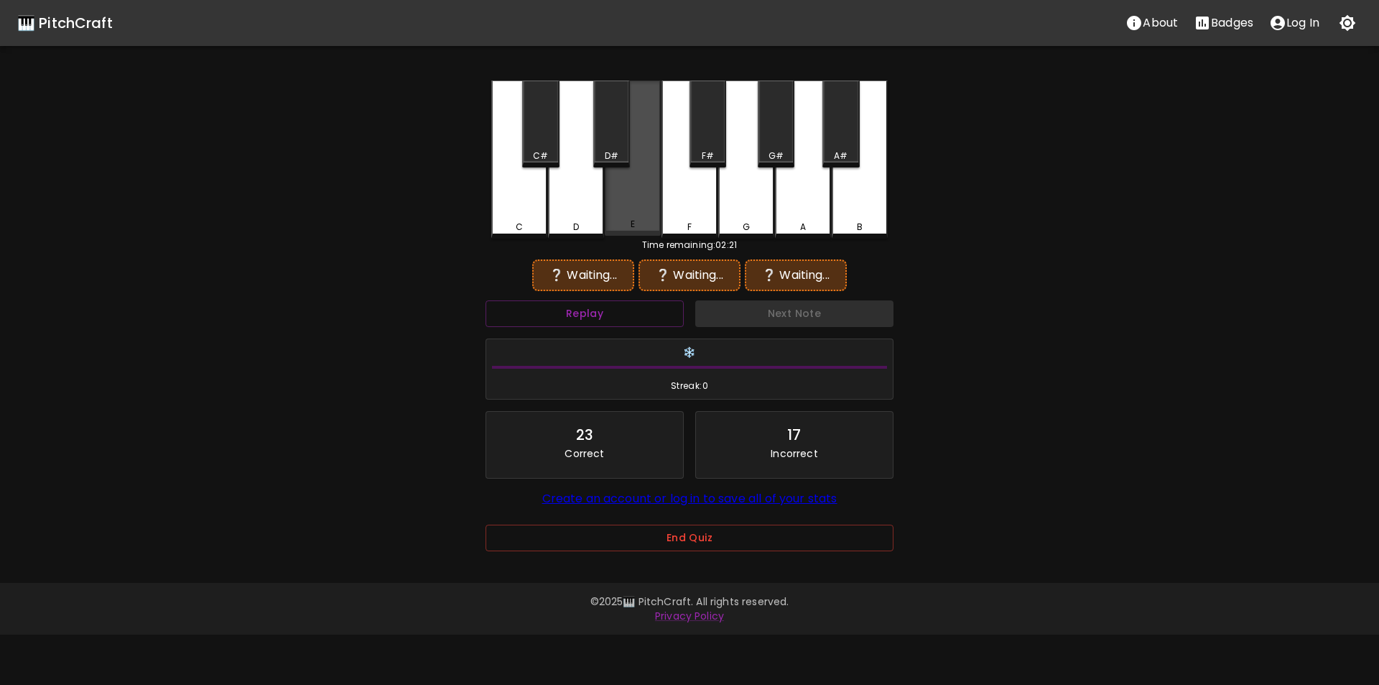
click at [639, 214] on div "E" at bounding box center [633, 157] width 56 height 155
drag, startPoint x: 858, startPoint y: 216, endPoint x: 847, endPoint y: 216, distance: 10.8
click at [857, 216] on div "B" at bounding box center [860, 159] width 56 height 158
click at [639, 214] on div "E" at bounding box center [633, 159] width 56 height 158
click at [621, 320] on button "Replay" at bounding box center [585, 313] width 198 height 27
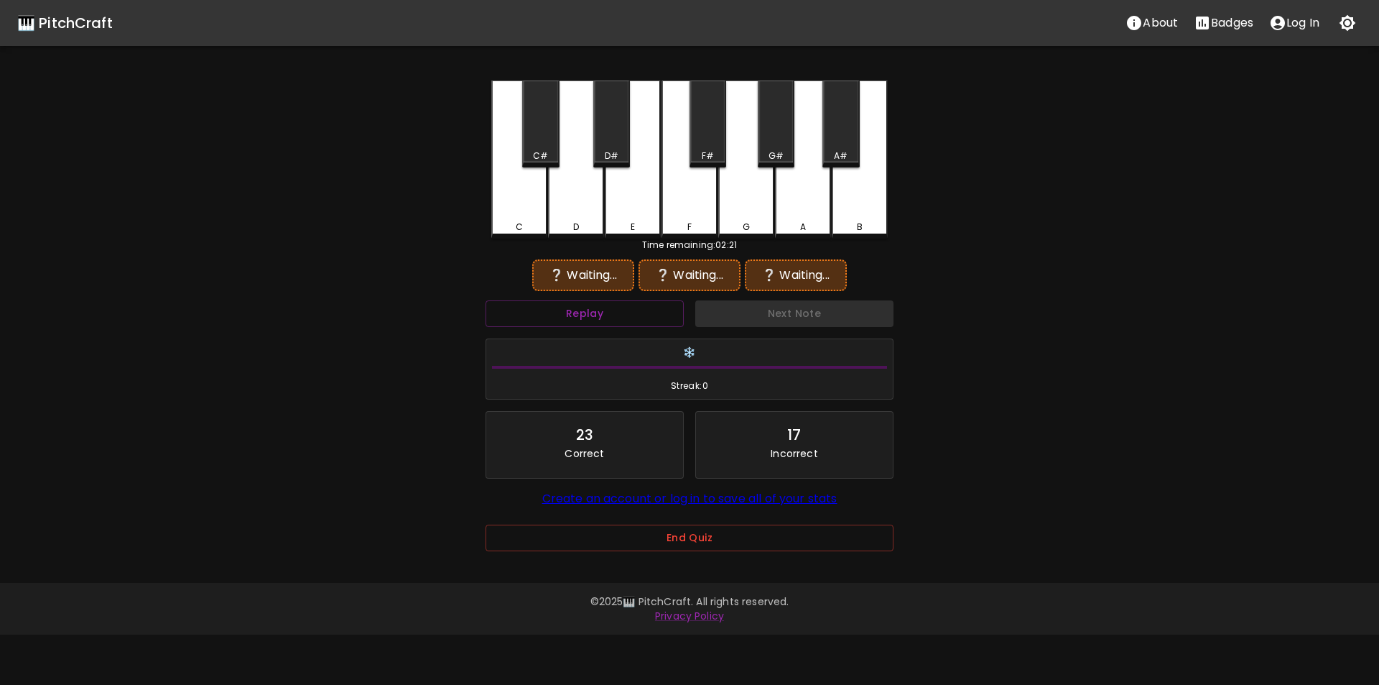
click at [851, 212] on div "B" at bounding box center [860, 159] width 56 height 158
click at [738, 209] on div "G" at bounding box center [746, 157] width 56 height 155
click at [857, 222] on div "B" at bounding box center [859, 227] width 53 height 13
click at [723, 147] on div "F#" at bounding box center [708, 123] width 37 height 87
click at [588, 210] on div "D" at bounding box center [576, 159] width 56 height 158
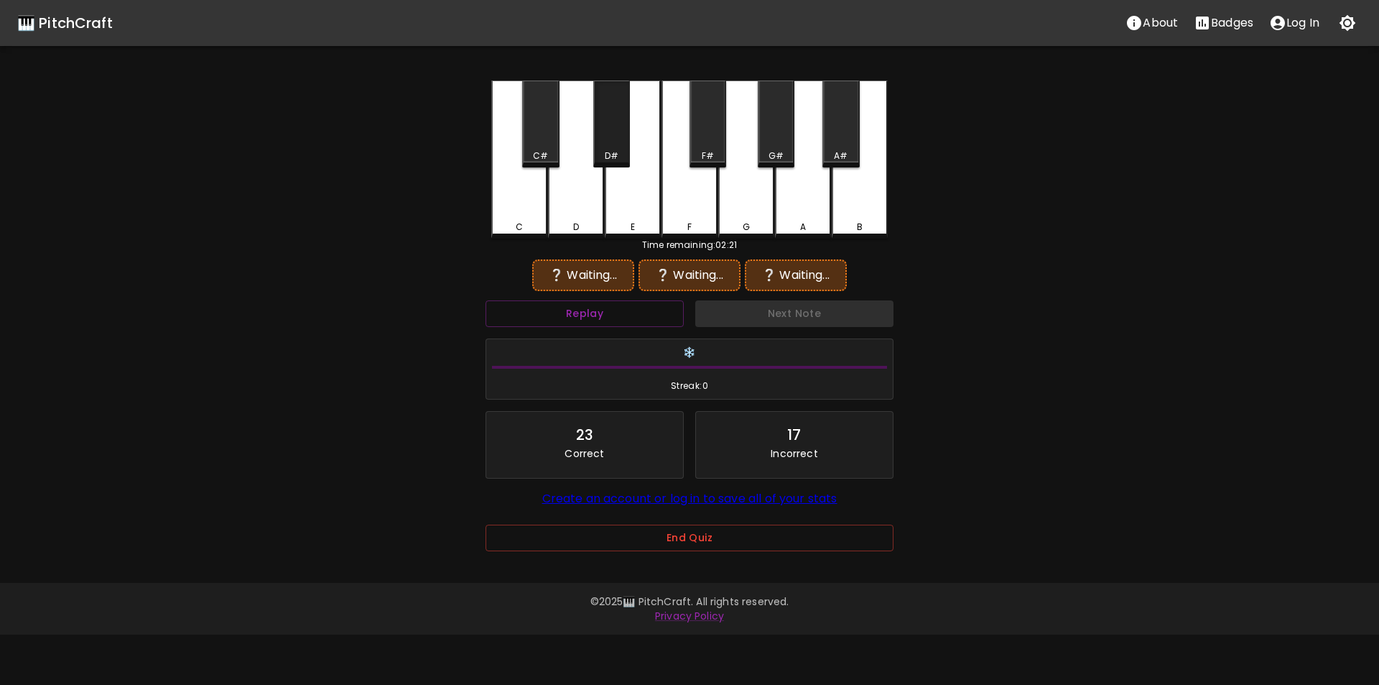
click at [617, 149] on div "D#" at bounding box center [612, 155] width 34 height 13
click at [858, 205] on div "B" at bounding box center [860, 157] width 56 height 155
click at [714, 146] on div "F#" at bounding box center [708, 123] width 37 height 87
click at [629, 195] on div "E" at bounding box center [633, 159] width 56 height 158
click at [601, 152] on div "D#" at bounding box center [612, 155] width 34 height 13
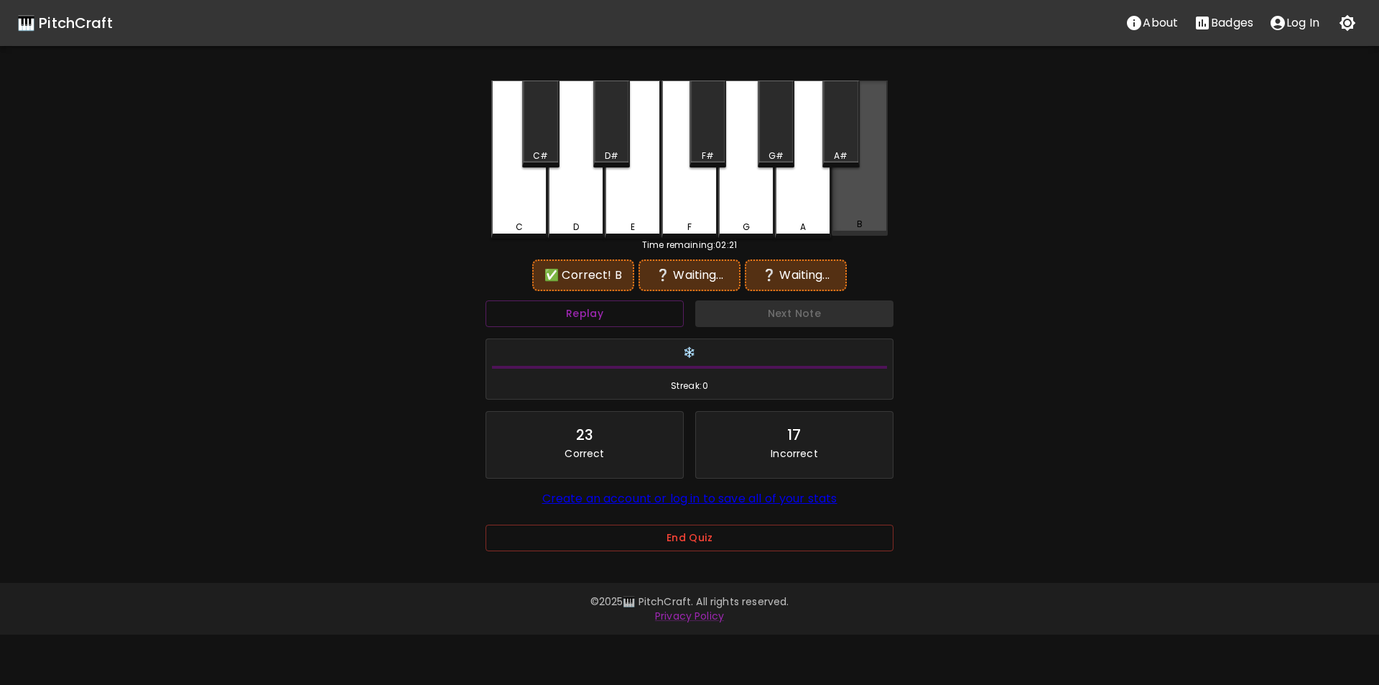
drag, startPoint x: 858, startPoint y: 213, endPoint x: 815, endPoint y: 194, distance: 47.3
click at [857, 213] on div "B" at bounding box center [860, 157] width 56 height 155
drag, startPoint x: 717, startPoint y: 148, endPoint x: 695, endPoint y: 149, distance: 21.6
click at [712, 144] on div "F#" at bounding box center [708, 123] width 37 height 87
drag, startPoint x: 621, startPoint y: 145, endPoint x: 616, endPoint y: 159, distance: 15.0
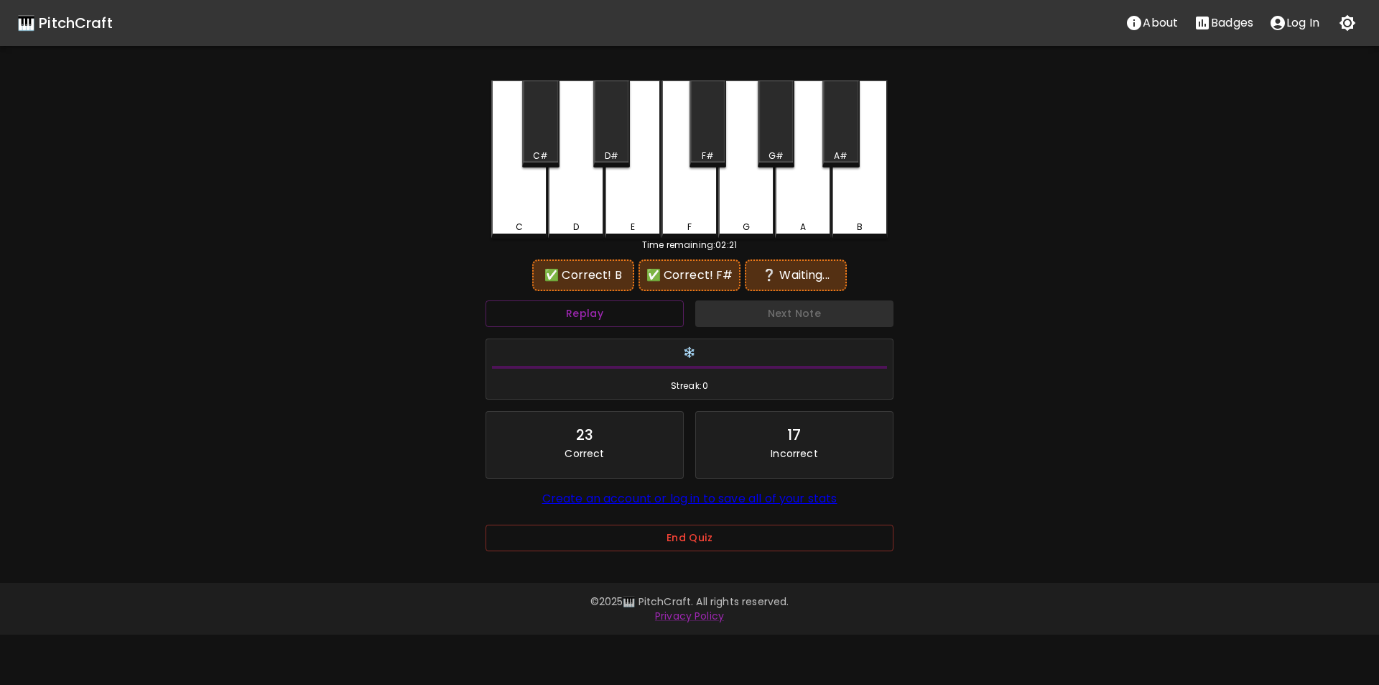
click at [616, 144] on div "D#" at bounding box center [611, 123] width 37 height 87
click at [587, 323] on button "Replay" at bounding box center [585, 313] width 198 height 27
drag, startPoint x: 849, startPoint y: 216, endPoint x: 790, endPoint y: 202, distance: 60.5
click at [848, 216] on div "B" at bounding box center [860, 159] width 56 height 158
drag, startPoint x: 623, startPoint y: 144, endPoint x: 586, endPoint y: 146, distance: 36.7
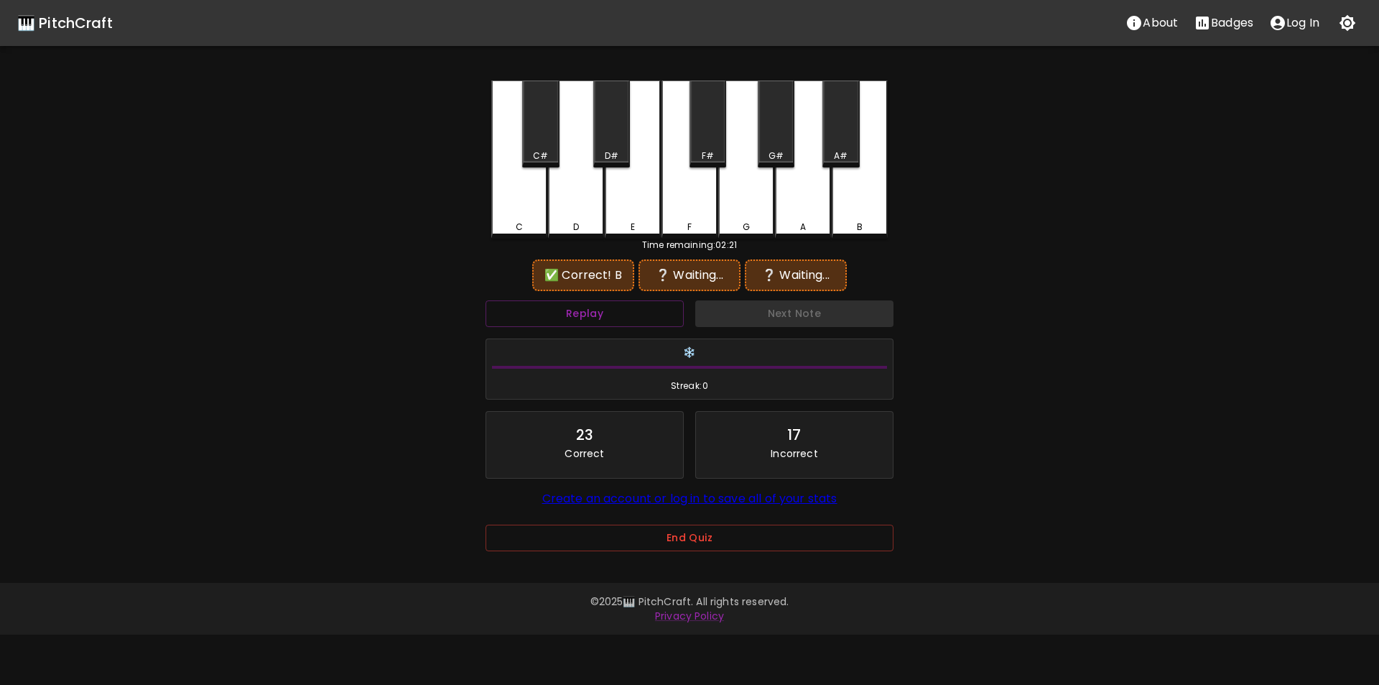
click at [622, 144] on div "D#" at bounding box center [611, 123] width 37 height 87
click at [542, 142] on div "C#" at bounding box center [540, 123] width 37 height 87
click at [839, 206] on div "B" at bounding box center [860, 159] width 56 height 158
drag, startPoint x: 698, startPoint y: 143, endPoint x: 667, endPoint y: 150, distance: 31.7
click at [698, 143] on div "F#" at bounding box center [708, 123] width 37 height 87
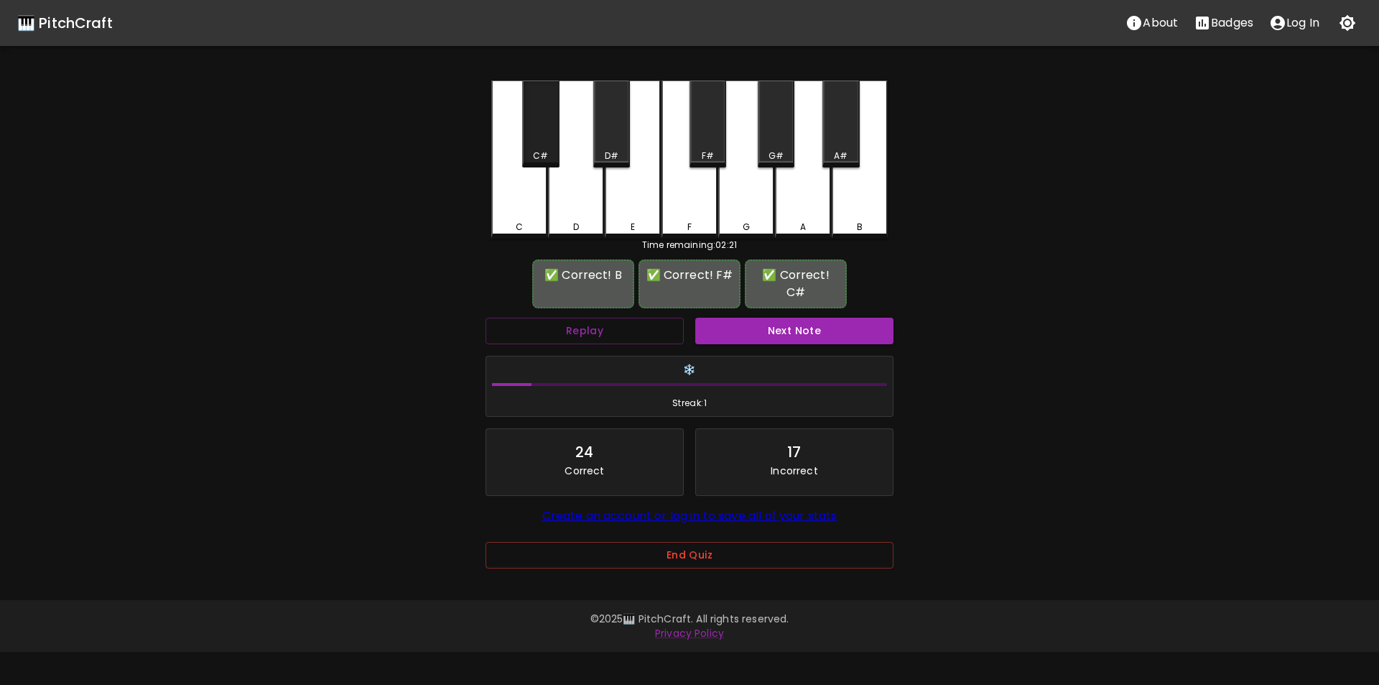
click at [534, 149] on div "C#" at bounding box center [540, 155] width 15 height 13
click at [742, 323] on button "Next Note" at bounding box center [794, 331] width 198 height 27
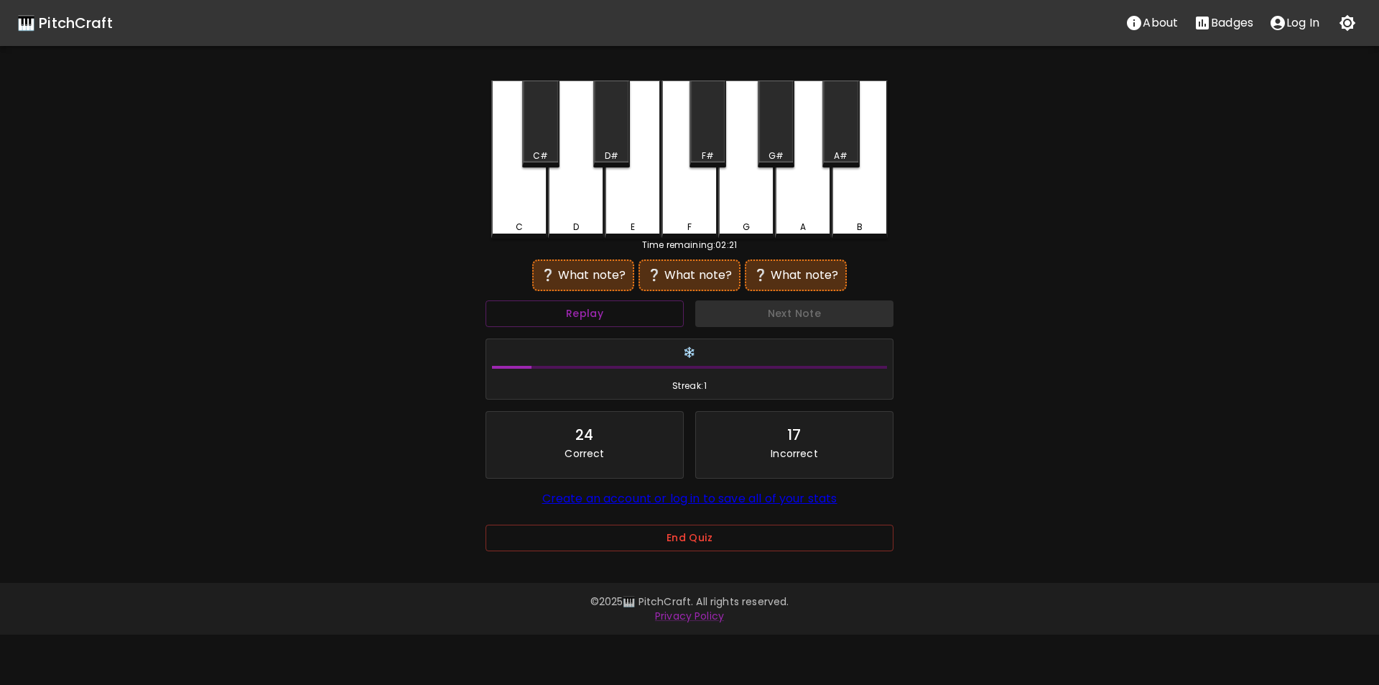
click at [606, 153] on div "D#" at bounding box center [612, 155] width 14 height 13
click at [741, 201] on div "G" at bounding box center [746, 157] width 56 height 155
click at [615, 154] on div "D#" at bounding box center [612, 155] width 14 height 13
drag, startPoint x: 710, startPoint y: 147, endPoint x: 761, endPoint y: 151, distance: 51.1
click at [712, 147] on div "F#" at bounding box center [708, 123] width 37 height 87
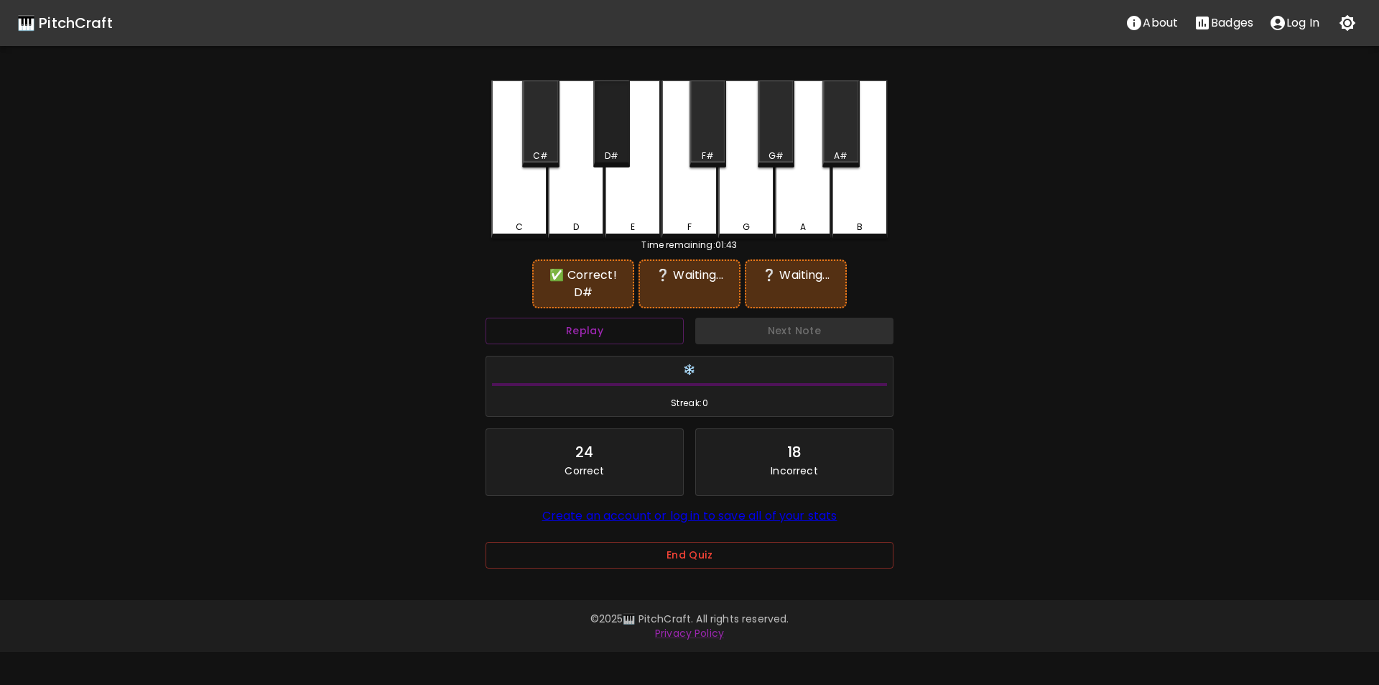
drag, startPoint x: 614, startPoint y: 153, endPoint x: 686, endPoint y: 194, distance: 82.7
click at [621, 156] on div "D#" at bounding box center [612, 155] width 34 height 13
click at [708, 208] on div "F" at bounding box center [690, 159] width 56 height 158
click at [844, 147] on div "A#" at bounding box center [841, 123] width 37 height 87
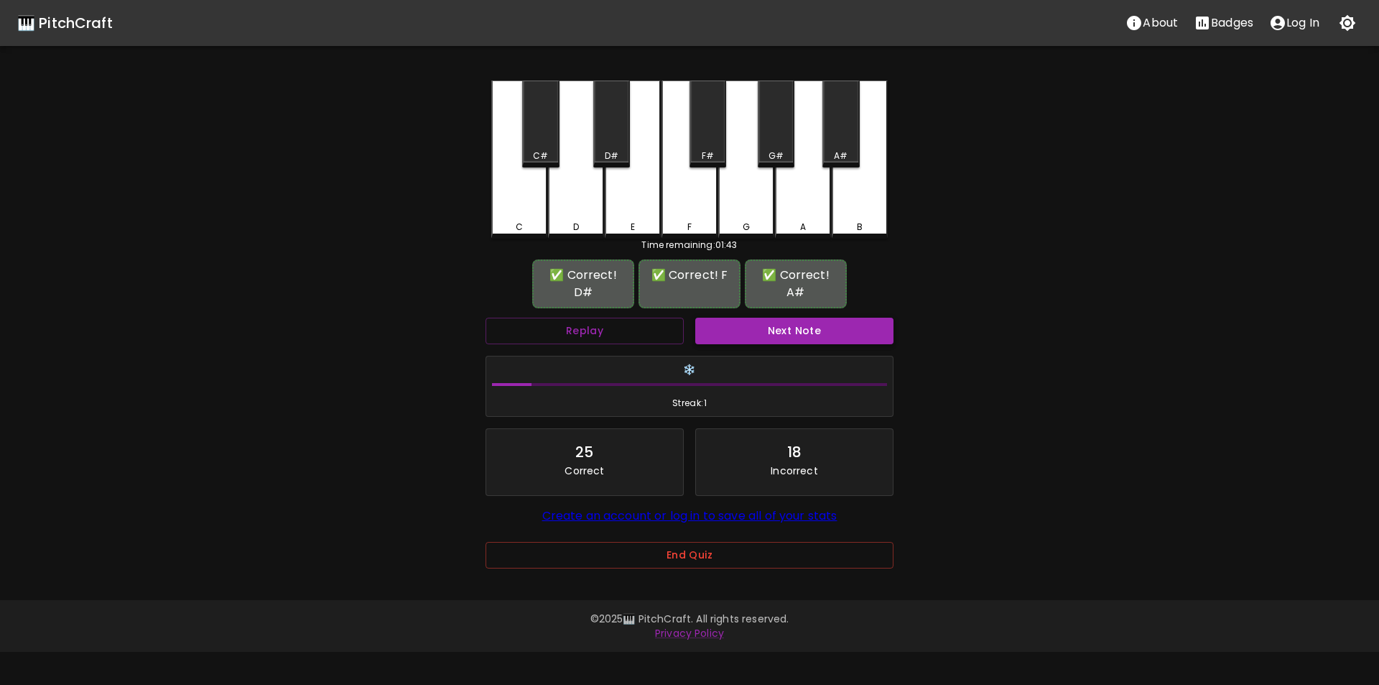
click at [752, 318] on button "Next Note" at bounding box center [794, 331] width 198 height 27
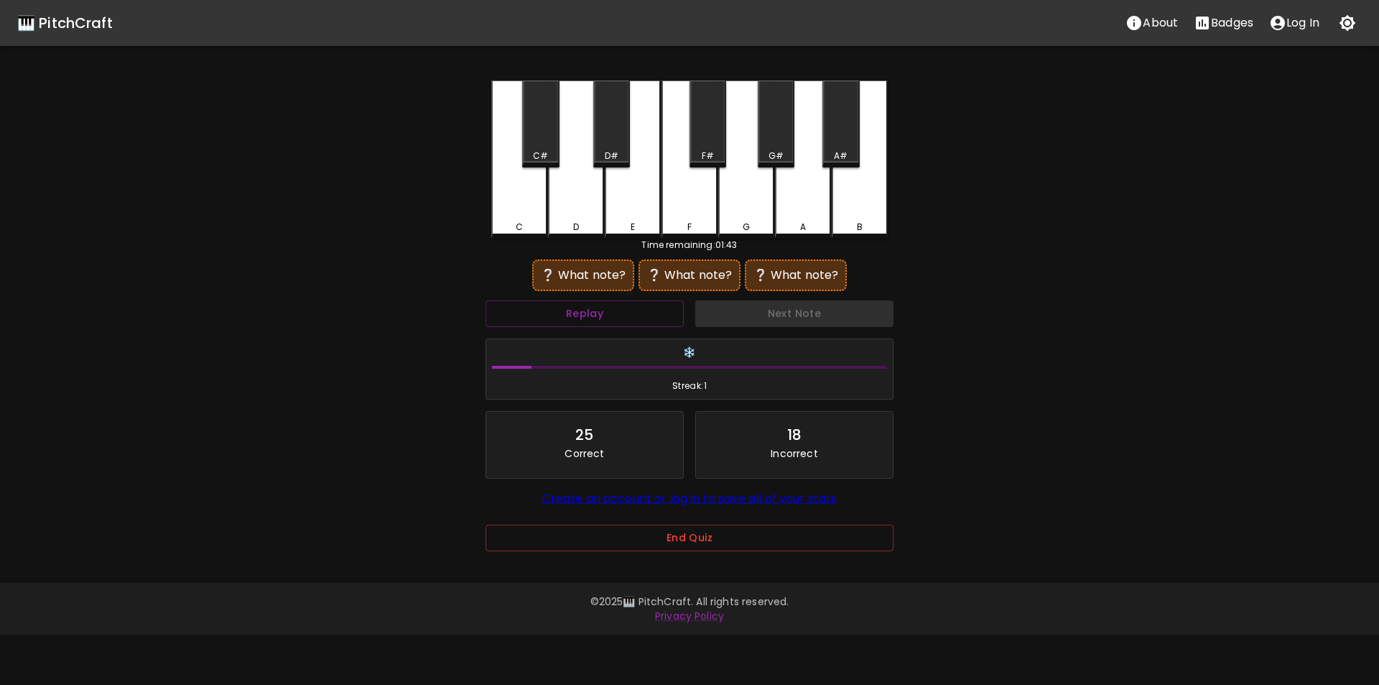
click at [615, 154] on div "D#" at bounding box center [612, 155] width 14 height 13
click at [615, 209] on div "E" at bounding box center [633, 159] width 56 height 158
click at [535, 204] on div "C" at bounding box center [519, 159] width 56 height 158
click at [542, 154] on div "C#" at bounding box center [540, 155] width 15 height 13
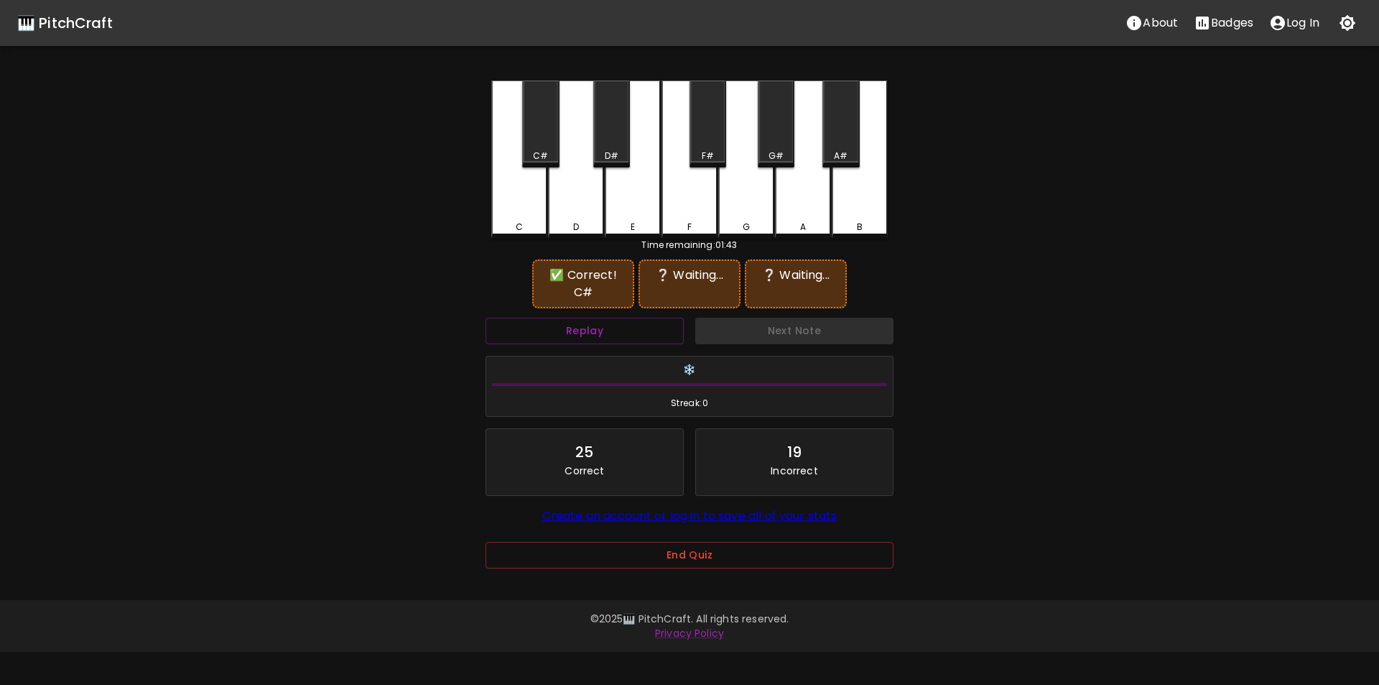
click at [652, 200] on div "E" at bounding box center [633, 159] width 56 height 158
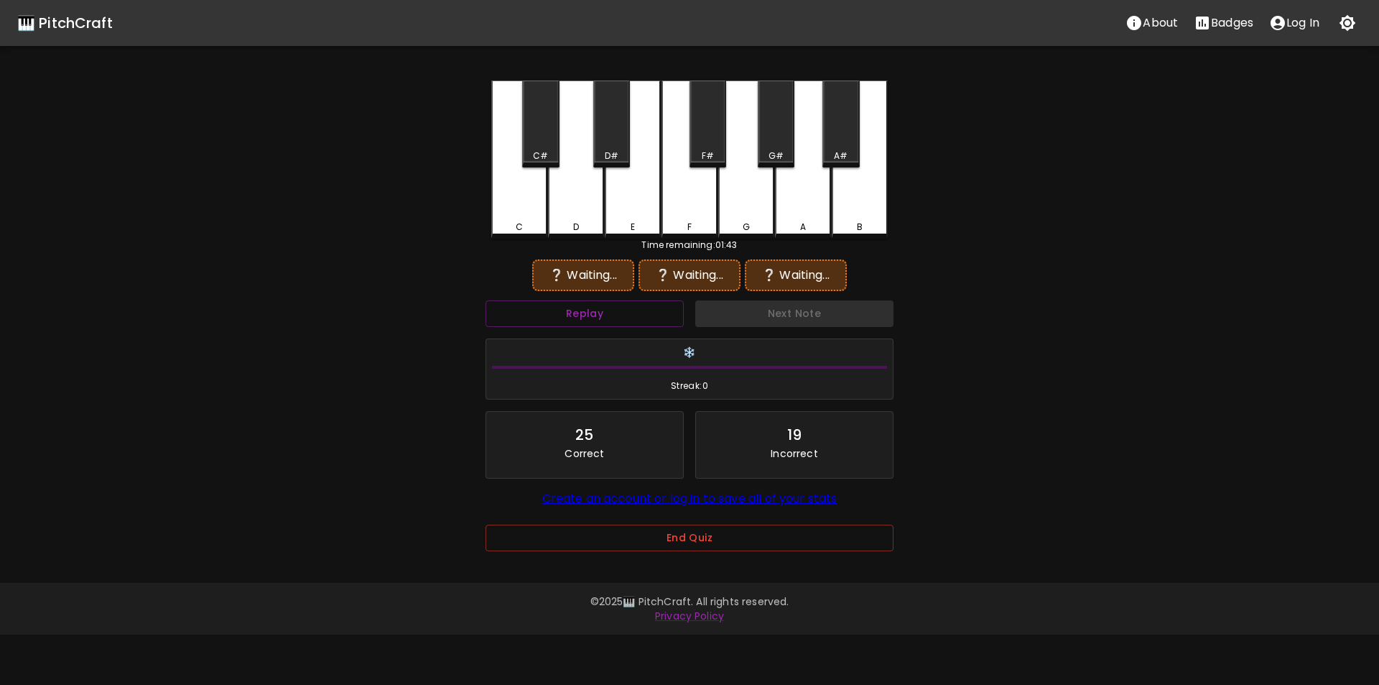
click at [556, 152] on div "C#" at bounding box center [541, 155] width 34 height 13
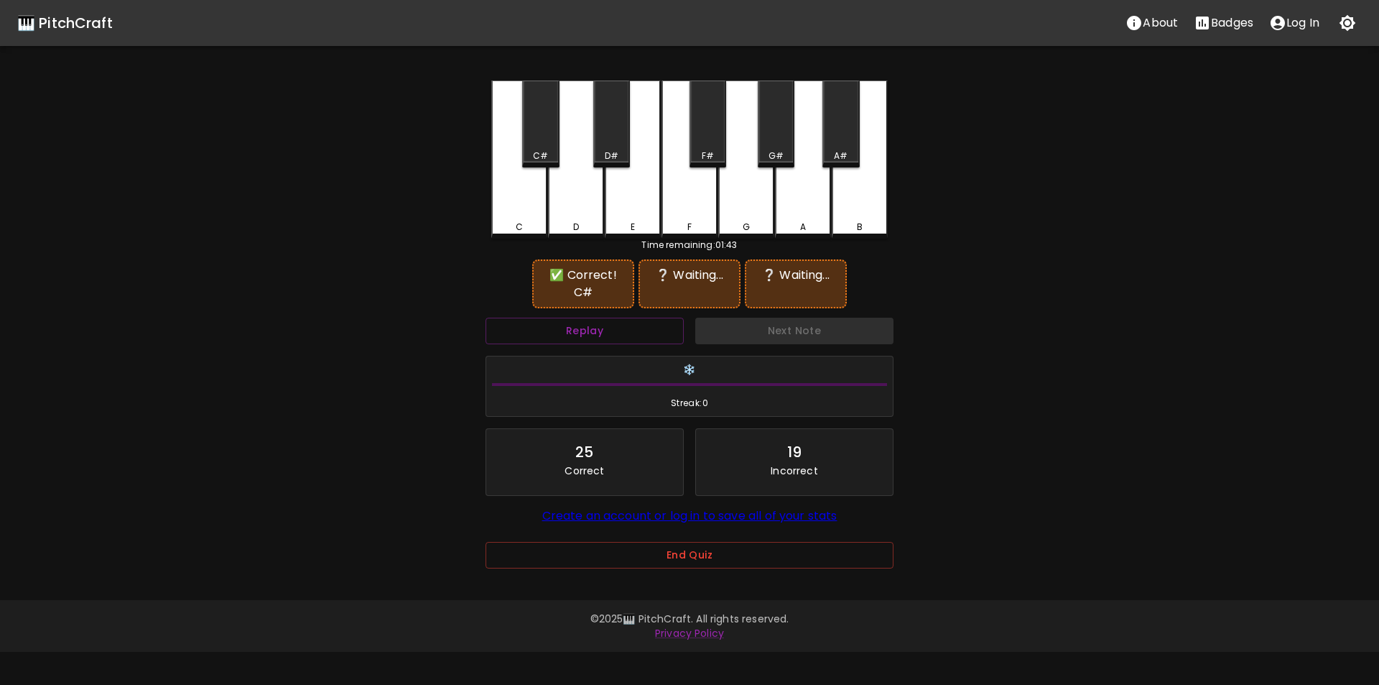
click at [613, 144] on div "D#" at bounding box center [611, 123] width 37 height 87
click at [667, 331] on button "Replay" at bounding box center [585, 331] width 198 height 27
click at [699, 189] on div "F" at bounding box center [690, 159] width 56 height 158
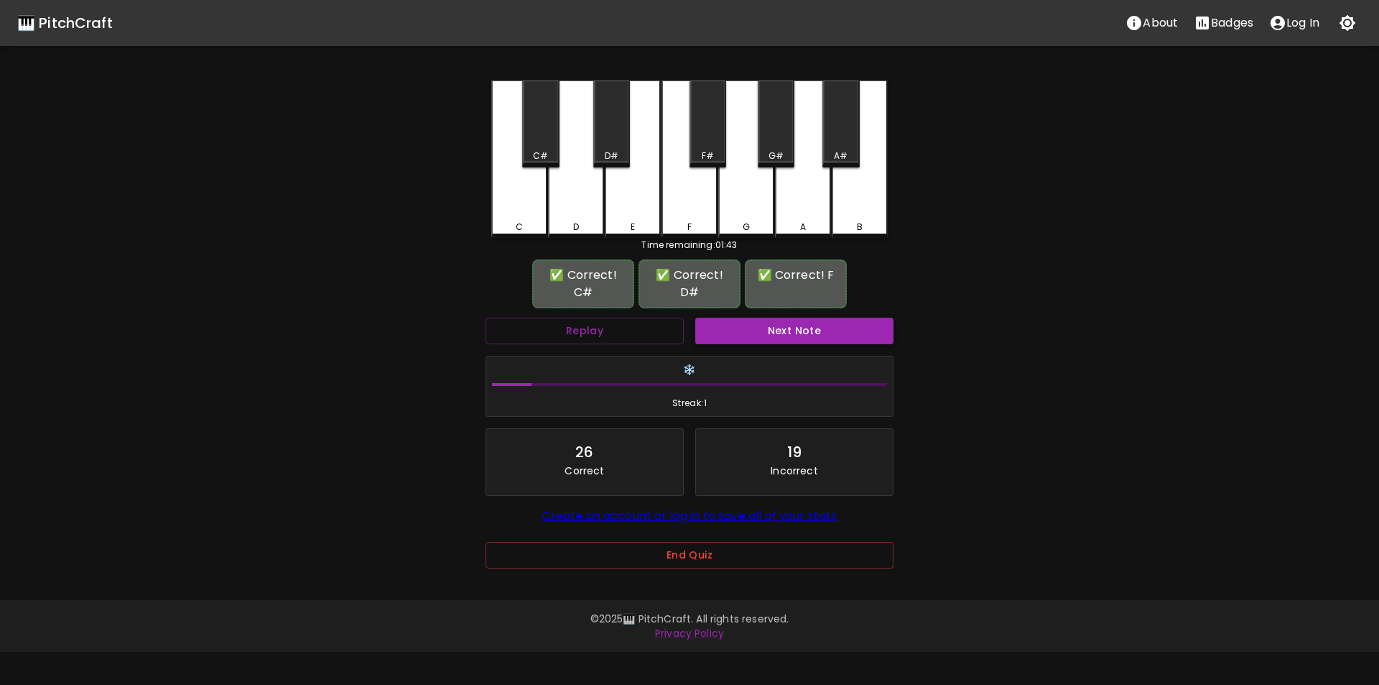
click at [790, 321] on button "Next Note" at bounding box center [794, 331] width 198 height 27
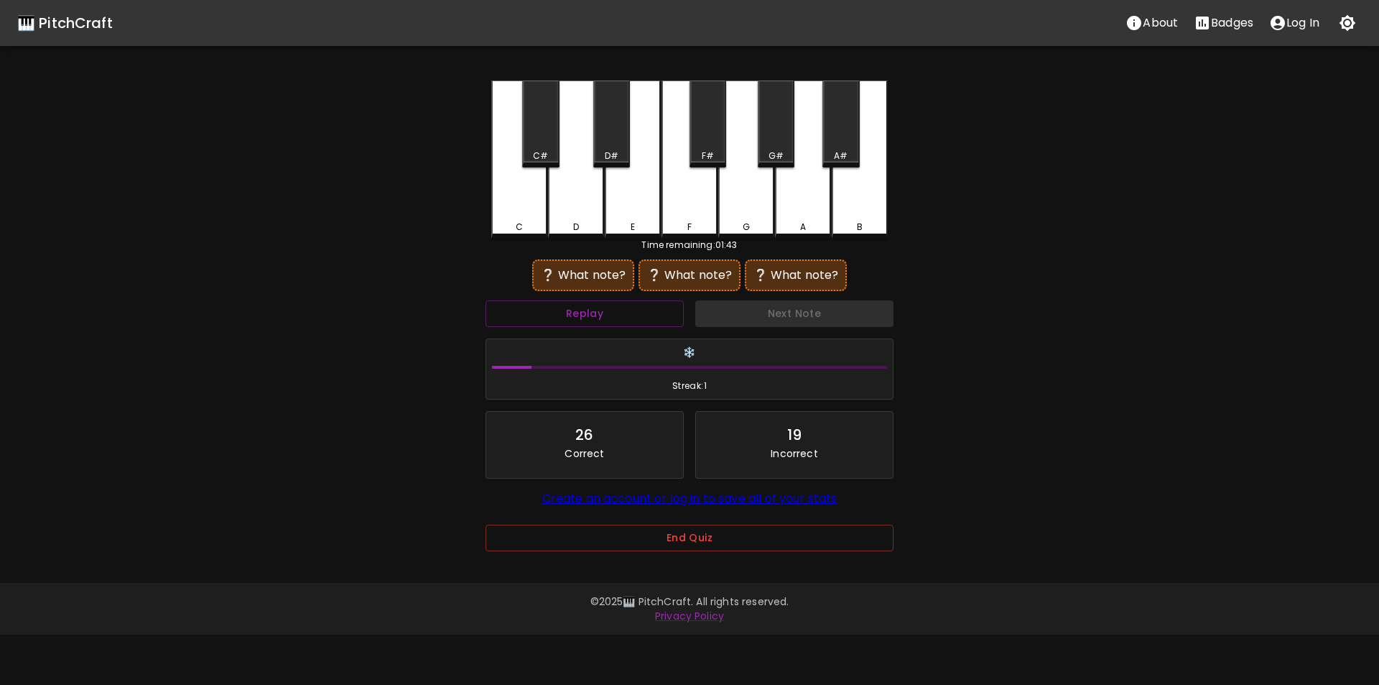
click at [584, 206] on div "D" at bounding box center [576, 159] width 56 height 158
click at [708, 157] on div "F#" at bounding box center [708, 155] width 12 height 13
click at [571, 208] on div "D" at bounding box center [576, 159] width 56 height 158
click at [696, 206] on div "F" at bounding box center [690, 157] width 56 height 155
click at [555, 146] on div "C#" at bounding box center [540, 123] width 37 height 87
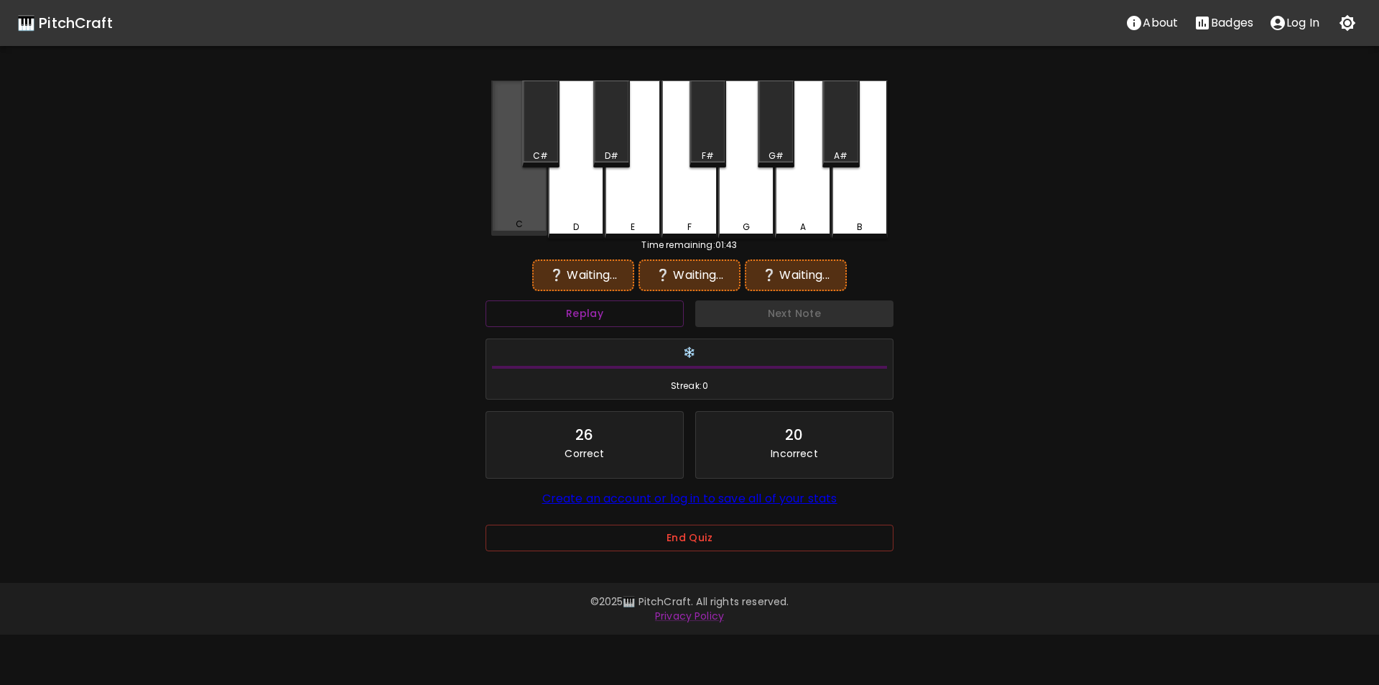
click at [530, 212] on div "C" at bounding box center [519, 157] width 56 height 155
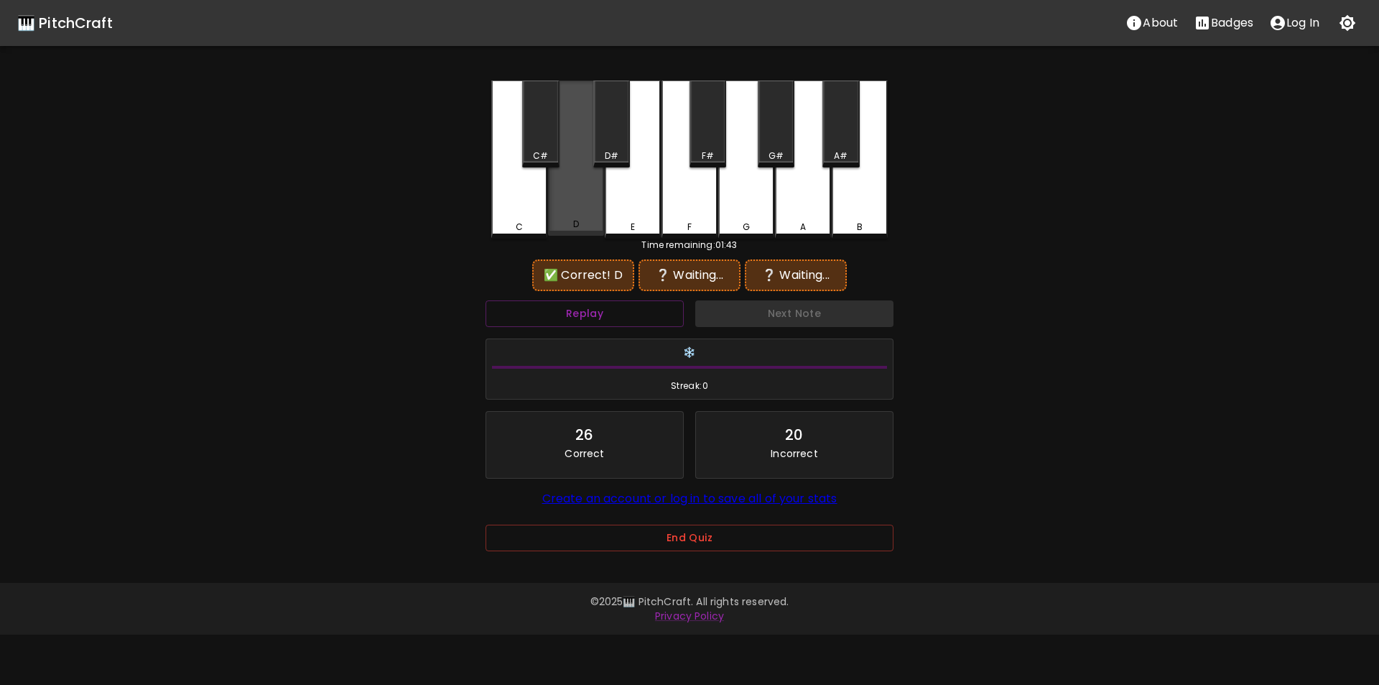
click at [578, 209] on div "D" at bounding box center [576, 157] width 56 height 155
drag, startPoint x: 699, startPoint y: 208, endPoint x: 655, endPoint y: 211, distance: 44.0
click at [698, 208] on div "F" at bounding box center [690, 159] width 56 height 158
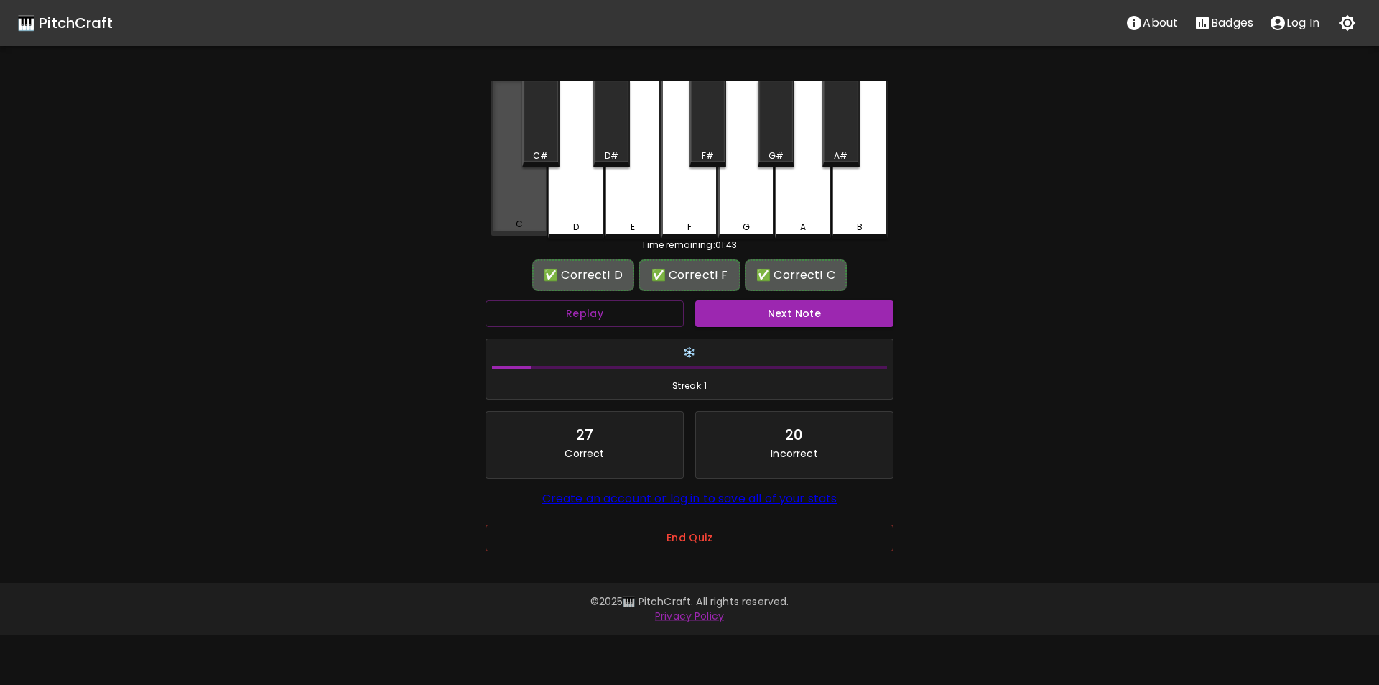
click at [530, 218] on div "C" at bounding box center [519, 157] width 56 height 155
click at [754, 309] on button "Next Note" at bounding box center [794, 313] width 198 height 27
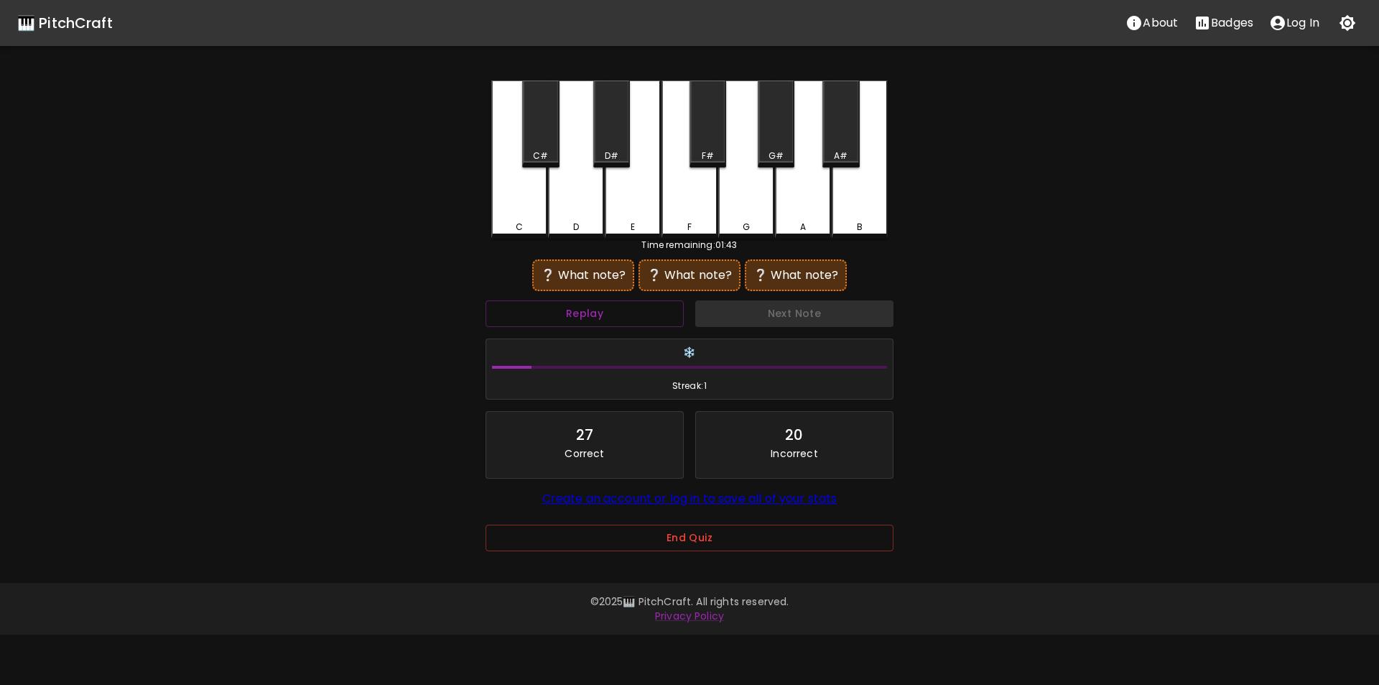
click at [738, 212] on div "G" at bounding box center [746, 159] width 56 height 158
click at [797, 214] on div "A" at bounding box center [803, 157] width 56 height 155
drag, startPoint x: 753, startPoint y: 212, endPoint x: 779, endPoint y: 210, distance: 26.7
click at [755, 213] on div "G" at bounding box center [746, 157] width 56 height 155
click at [842, 154] on div "A#" at bounding box center [841, 155] width 14 height 13
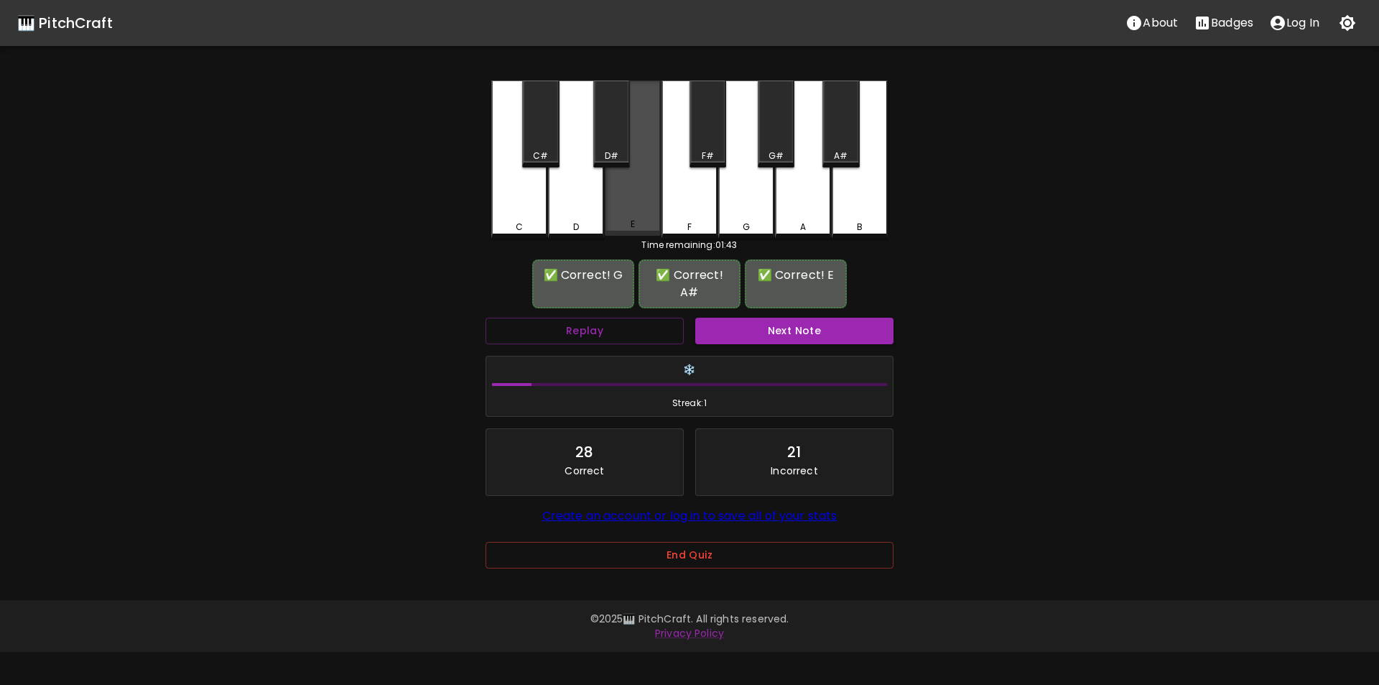
click at [633, 199] on div "E" at bounding box center [633, 157] width 56 height 155
click at [766, 318] on button "Next Note" at bounding box center [794, 331] width 198 height 27
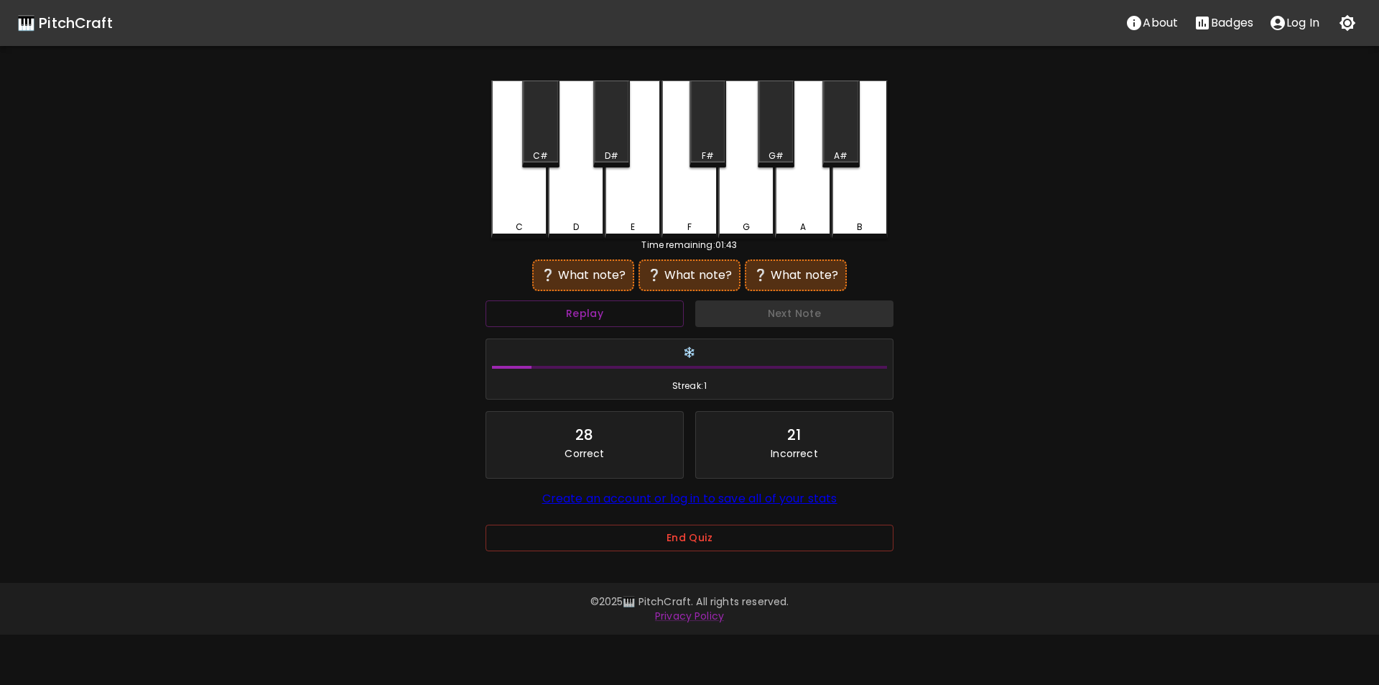
click at [738, 211] on div "G" at bounding box center [746, 159] width 56 height 158
click at [612, 152] on div "D#" at bounding box center [612, 155] width 14 height 13
click at [771, 157] on div "G#" at bounding box center [776, 155] width 15 height 13
click at [752, 202] on div "G" at bounding box center [746, 159] width 56 height 158
click at [617, 144] on div "D#" at bounding box center [611, 123] width 37 height 87
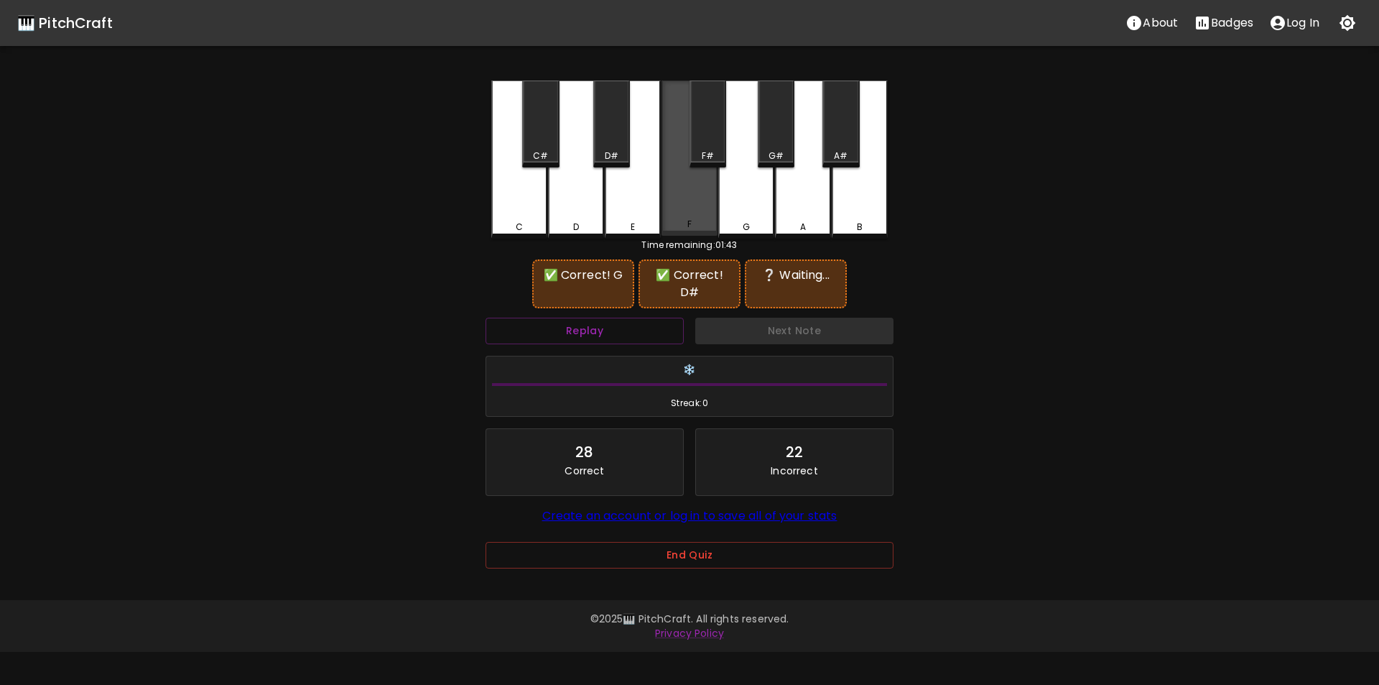
click at [706, 194] on div "F" at bounding box center [690, 157] width 56 height 155
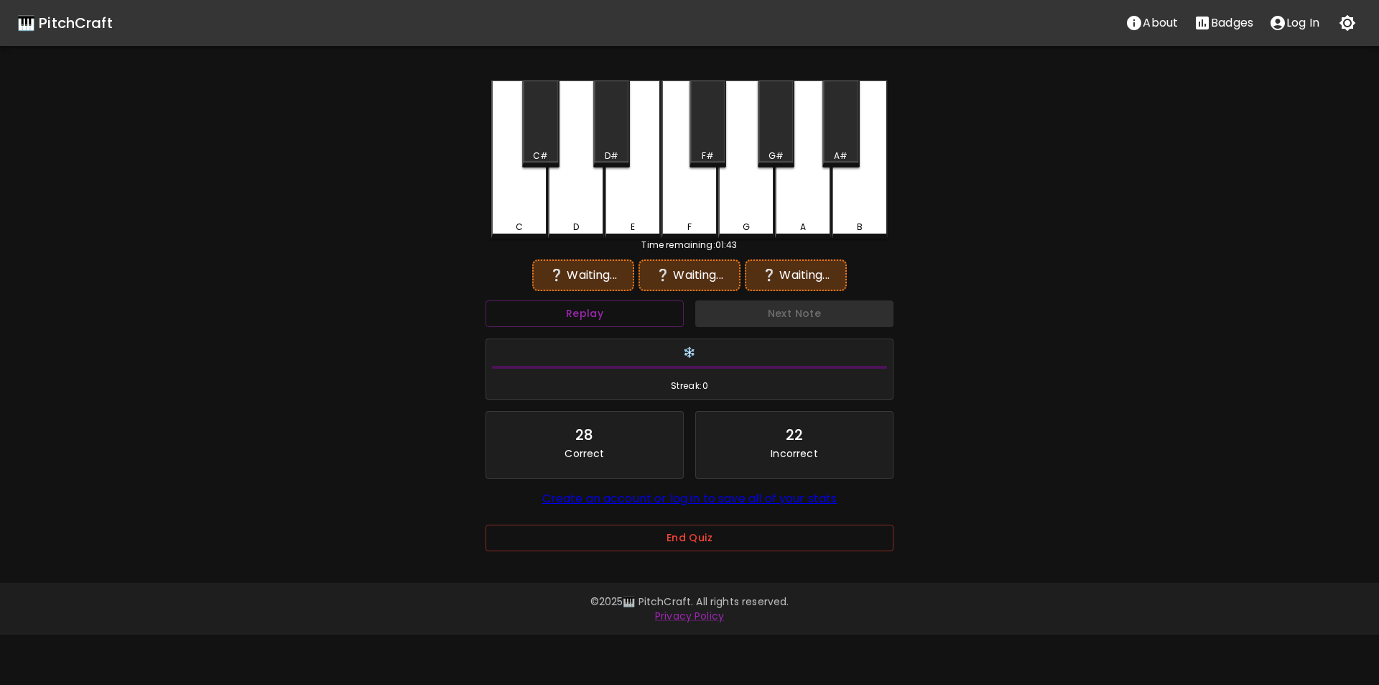
click at [703, 152] on div "F#" at bounding box center [708, 155] width 12 height 13
click at [750, 195] on div "G" at bounding box center [746, 159] width 56 height 158
click at [633, 139] on div "C C# D D# E F F# G G# A A# B" at bounding box center [689, 159] width 397 height 158
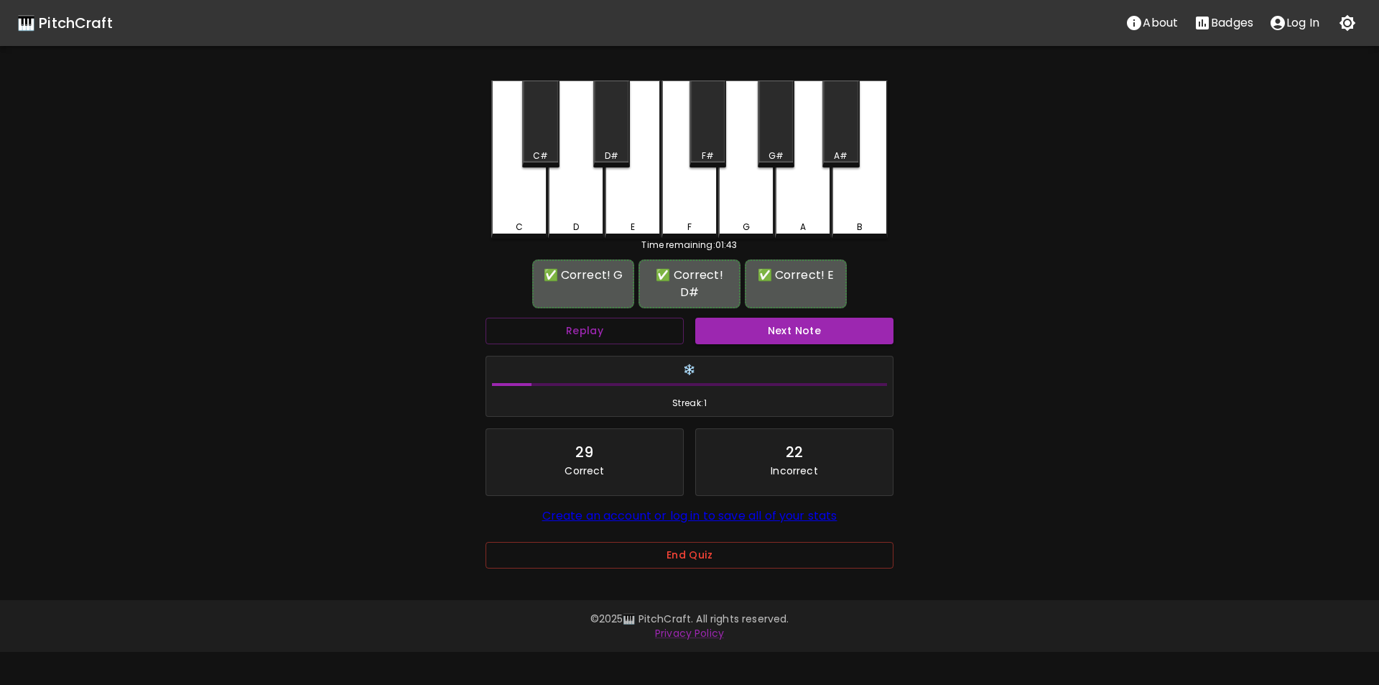
click at [715, 138] on div "F#" at bounding box center [708, 123] width 37 height 87
click at [769, 318] on button "Next Note" at bounding box center [794, 331] width 198 height 27
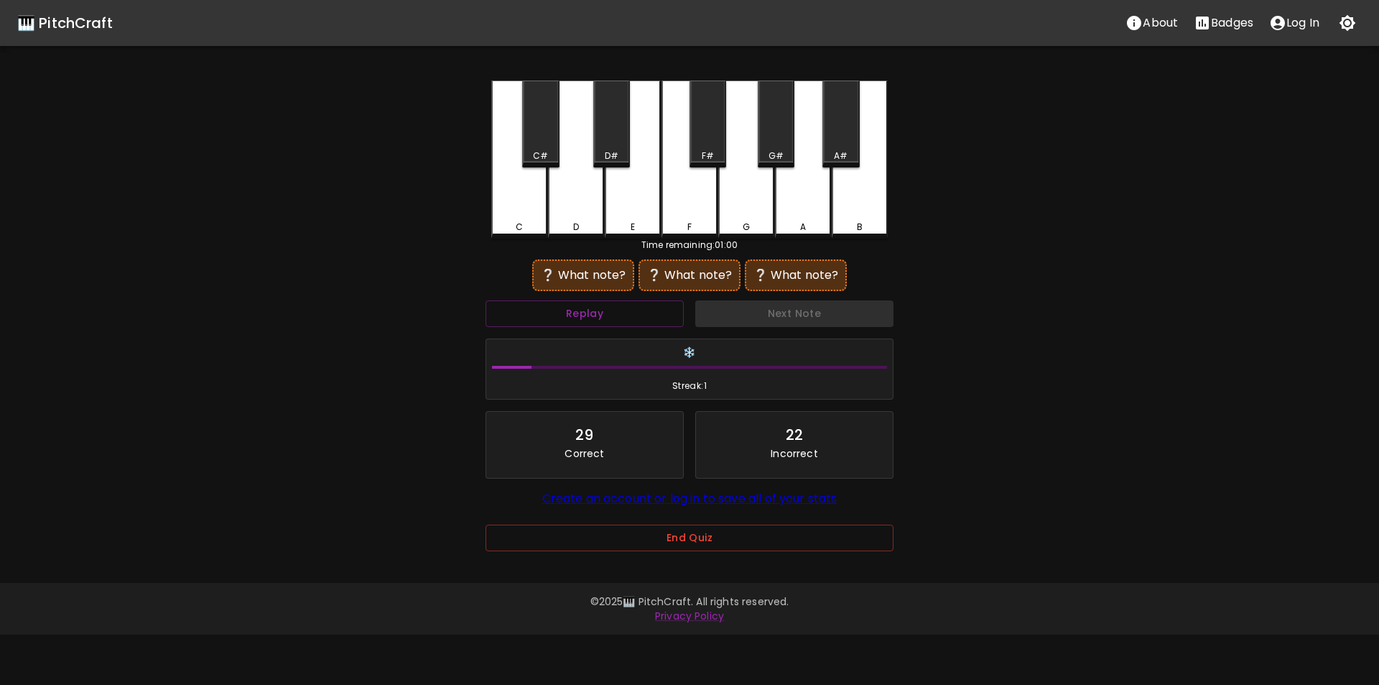
click at [800, 191] on div "A" at bounding box center [803, 159] width 56 height 158
click at [731, 213] on div "G" at bounding box center [746, 159] width 56 height 158
click at [709, 157] on div "F#" at bounding box center [708, 155] width 12 height 13
click at [649, 292] on div "❔ Waiting... ❔ Waiting... ❔ Waiting..." at bounding box center [690, 275] width 408 height 36
click at [640, 311] on button "Replay" at bounding box center [585, 313] width 198 height 27
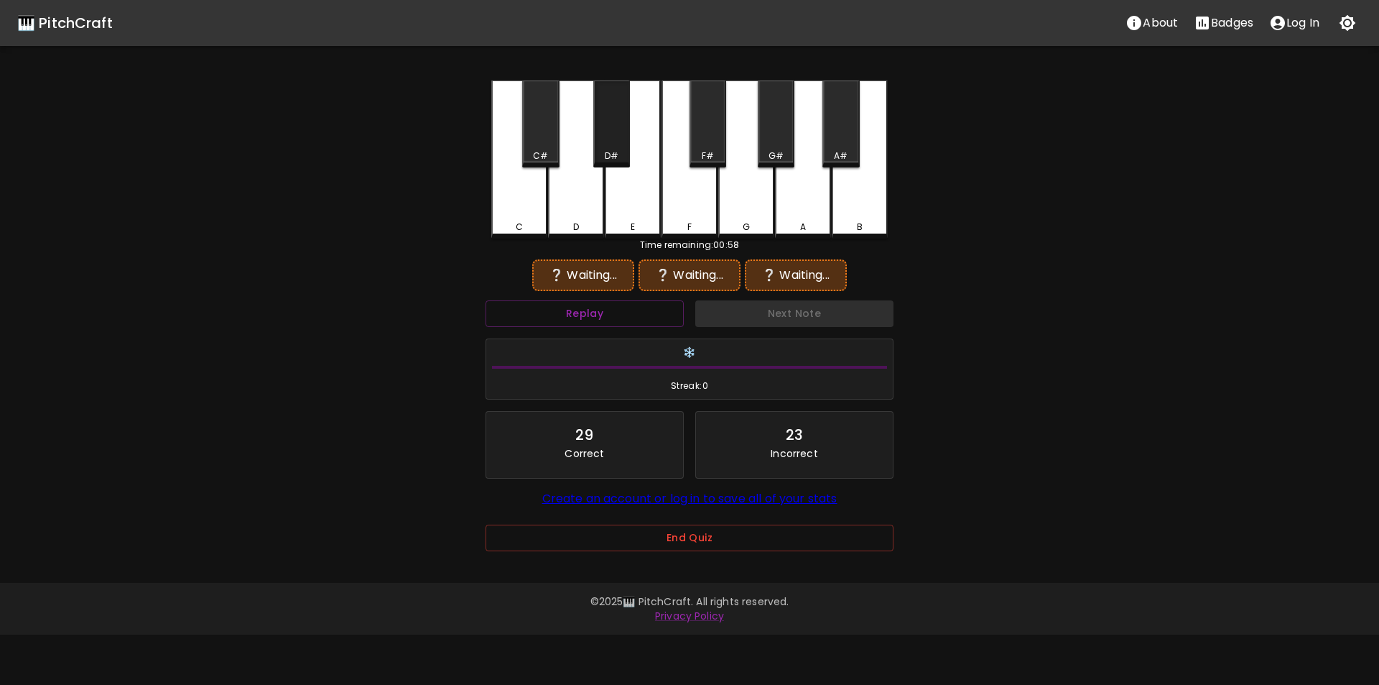
click at [615, 149] on div "D#" at bounding box center [612, 155] width 14 height 13
click at [583, 208] on div "D" at bounding box center [576, 159] width 56 height 158
click at [792, 207] on div "A" at bounding box center [803, 159] width 56 height 158
click at [640, 209] on div "E" at bounding box center [633, 157] width 56 height 155
click at [554, 145] on div "C#" at bounding box center [540, 123] width 37 height 87
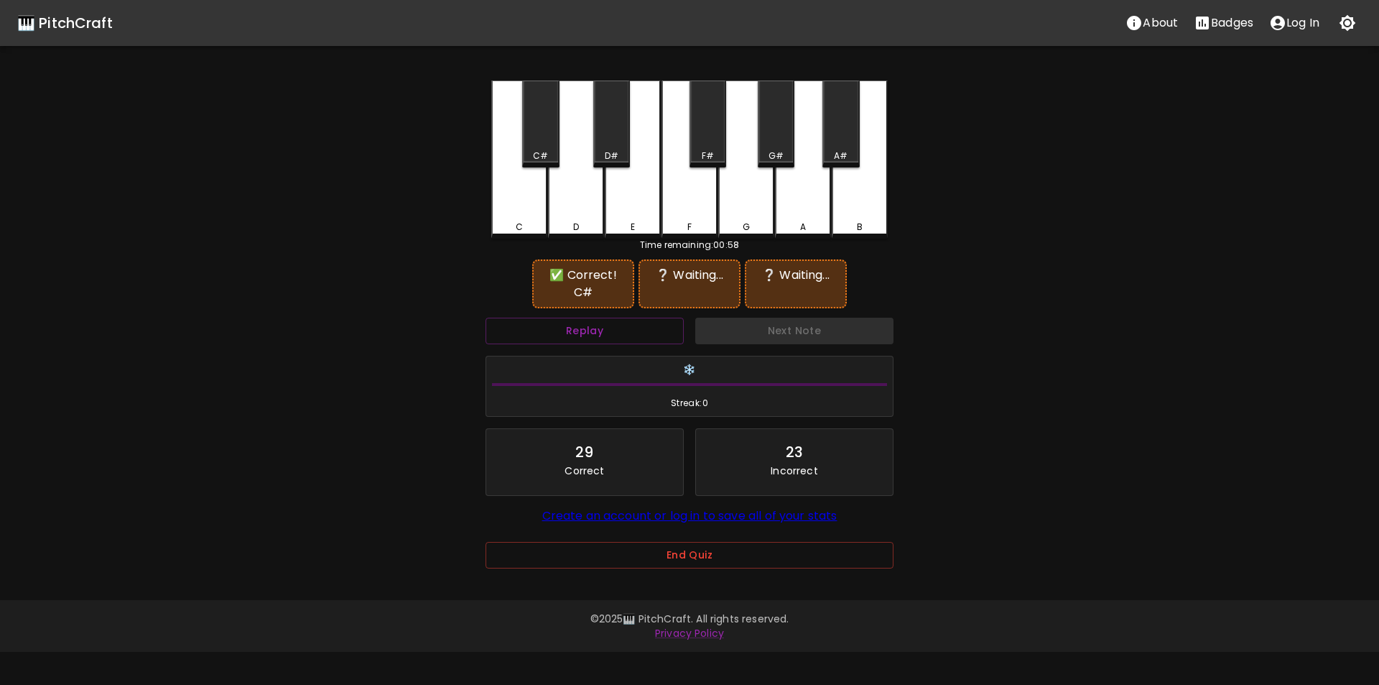
click at [799, 214] on div "A" at bounding box center [803, 159] width 56 height 158
click at [649, 333] on button "Replay" at bounding box center [585, 331] width 198 height 27
click at [534, 218] on div "C" at bounding box center [519, 157] width 56 height 155
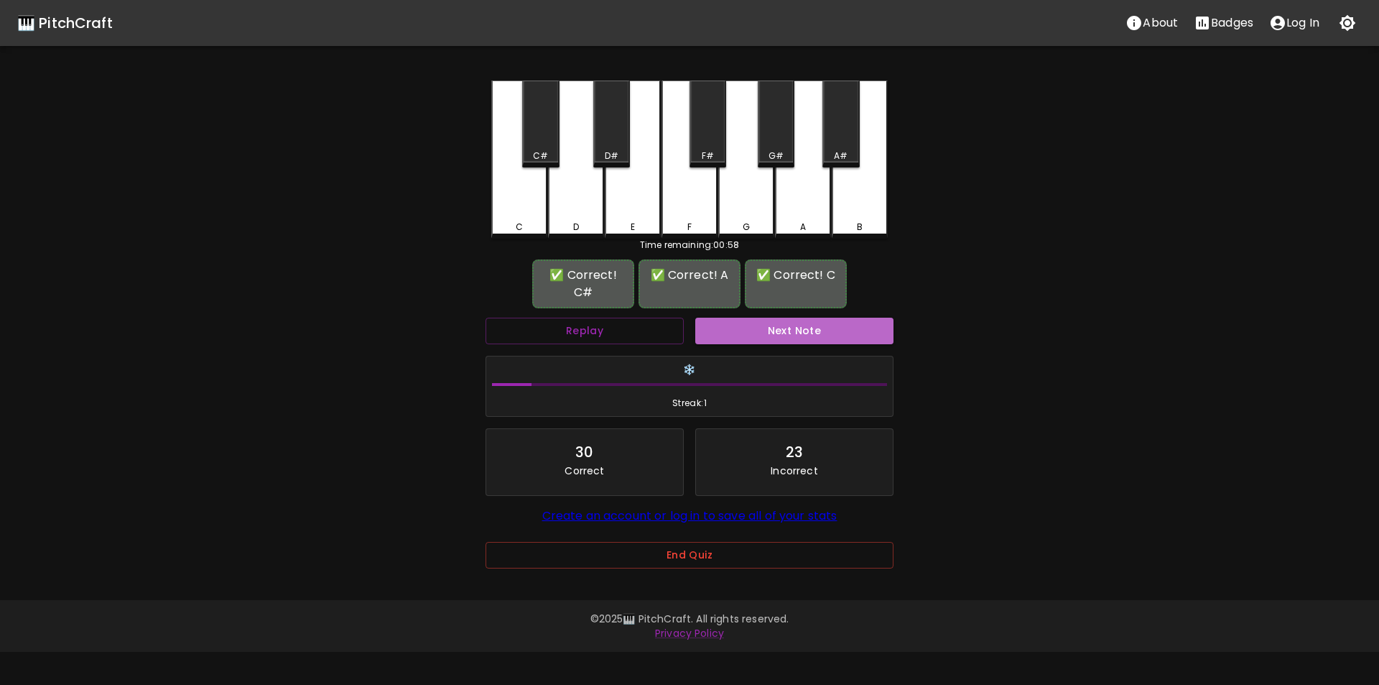
click at [729, 324] on button "Next Note" at bounding box center [794, 331] width 198 height 27
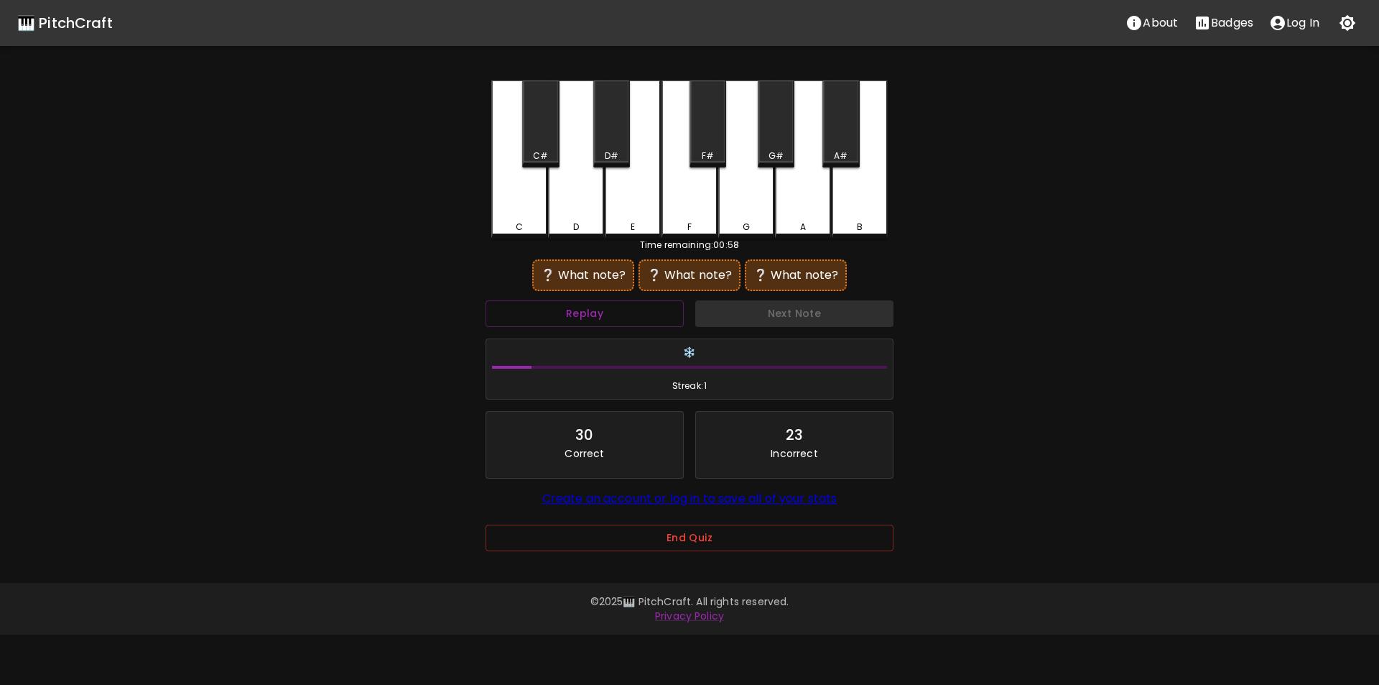
click at [706, 146] on div "F#" at bounding box center [708, 123] width 37 height 87
click at [860, 205] on div "B" at bounding box center [860, 159] width 56 height 158
click at [611, 330] on div "Replay" at bounding box center [585, 314] width 210 height 38
click at [609, 318] on button "Replay" at bounding box center [585, 313] width 198 height 27
click at [789, 211] on div "A" at bounding box center [803, 159] width 56 height 158
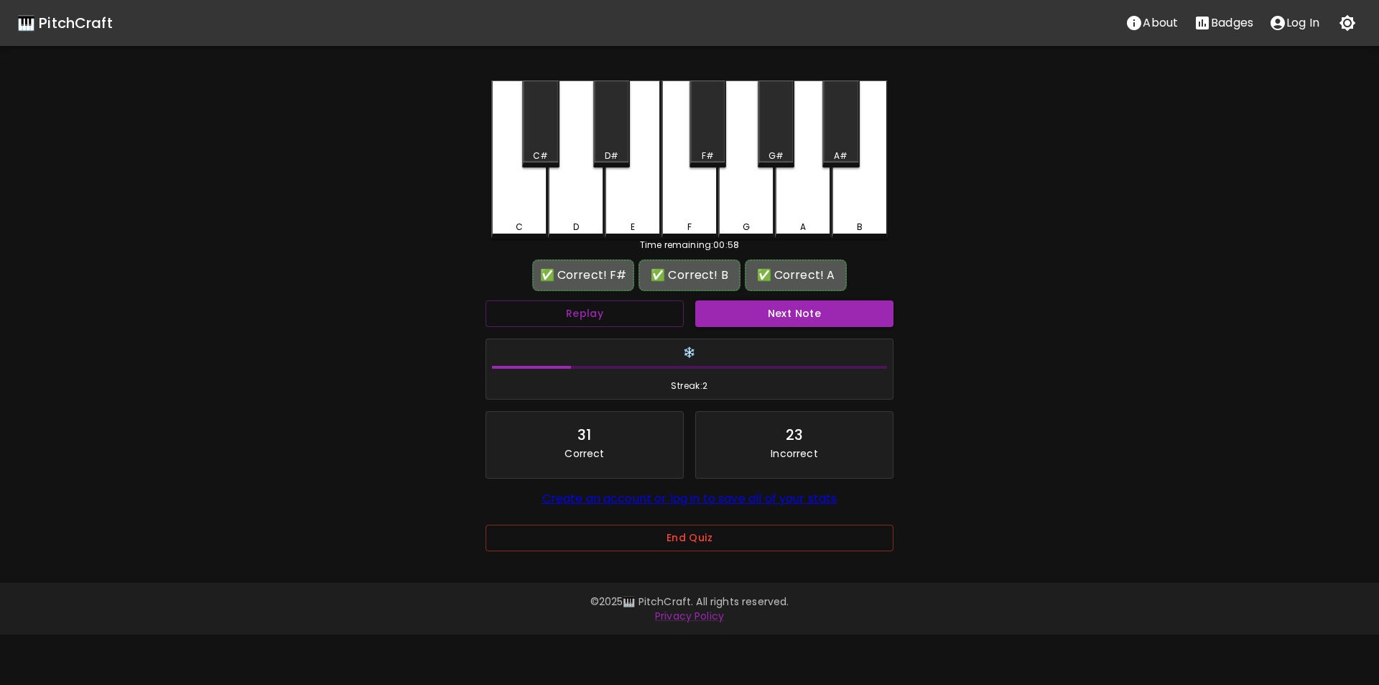
click at [749, 312] on button "Next Note" at bounding box center [794, 313] width 198 height 27
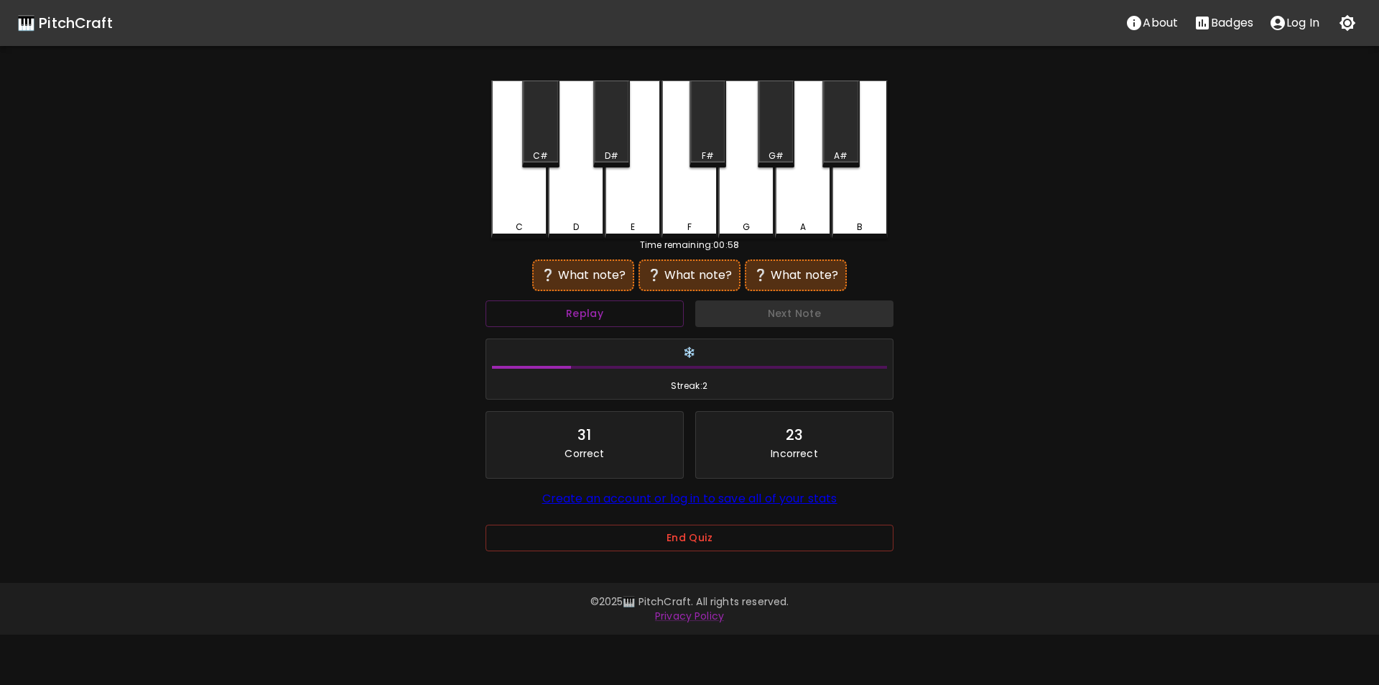
click at [608, 146] on div "D#" at bounding box center [611, 123] width 37 height 87
click at [588, 205] on div "D" at bounding box center [576, 159] width 56 height 158
click at [858, 219] on div "B" at bounding box center [860, 159] width 56 height 158
click at [549, 148] on div "C#" at bounding box center [540, 123] width 37 height 87
click at [607, 149] on div "D#" at bounding box center [611, 123] width 37 height 87
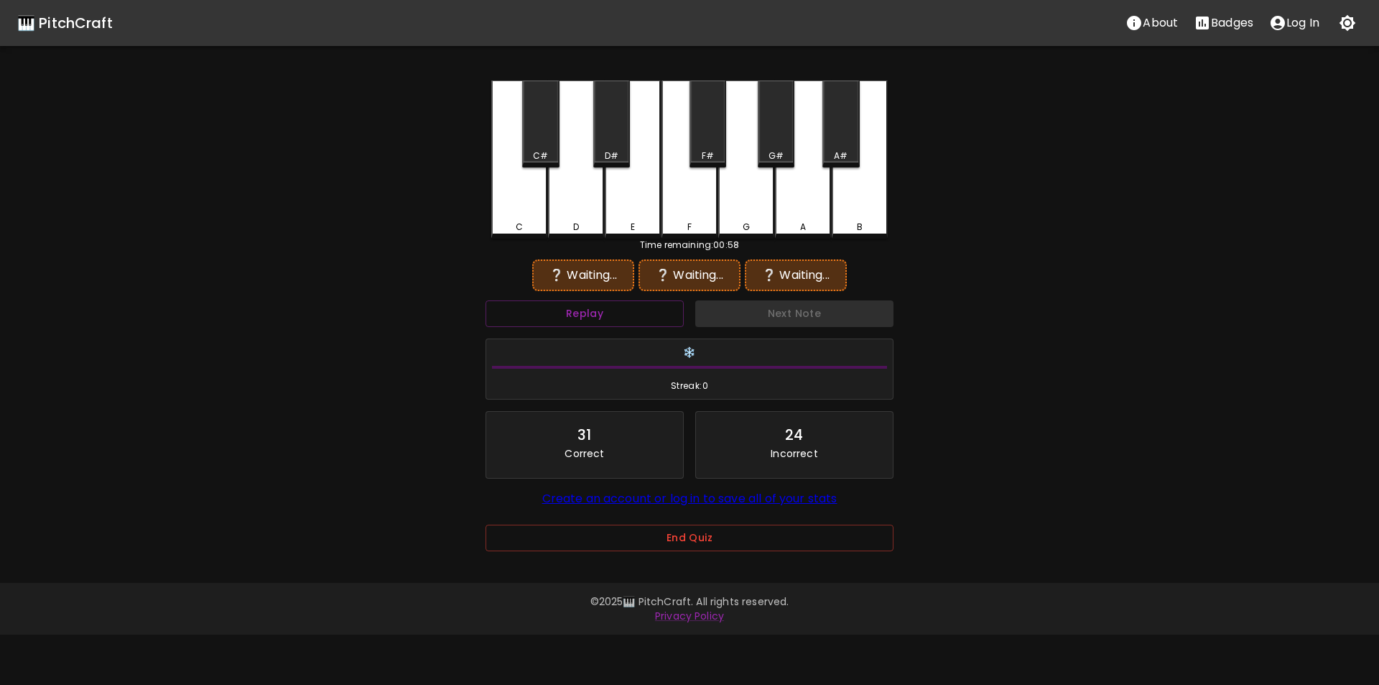
drag, startPoint x: 581, startPoint y: 209, endPoint x: 619, endPoint y: 211, distance: 38.1
click at [585, 210] on div "D" at bounding box center [576, 159] width 56 height 158
click at [853, 209] on div "B" at bounding box center [860, 157] width 56 height 155
click at [602, 134] on div "D#" at bounding box center [611, 123] width 37 height 87
click at [585, 207] on div "D" at bounding box center [576, 159] width 56 height 158
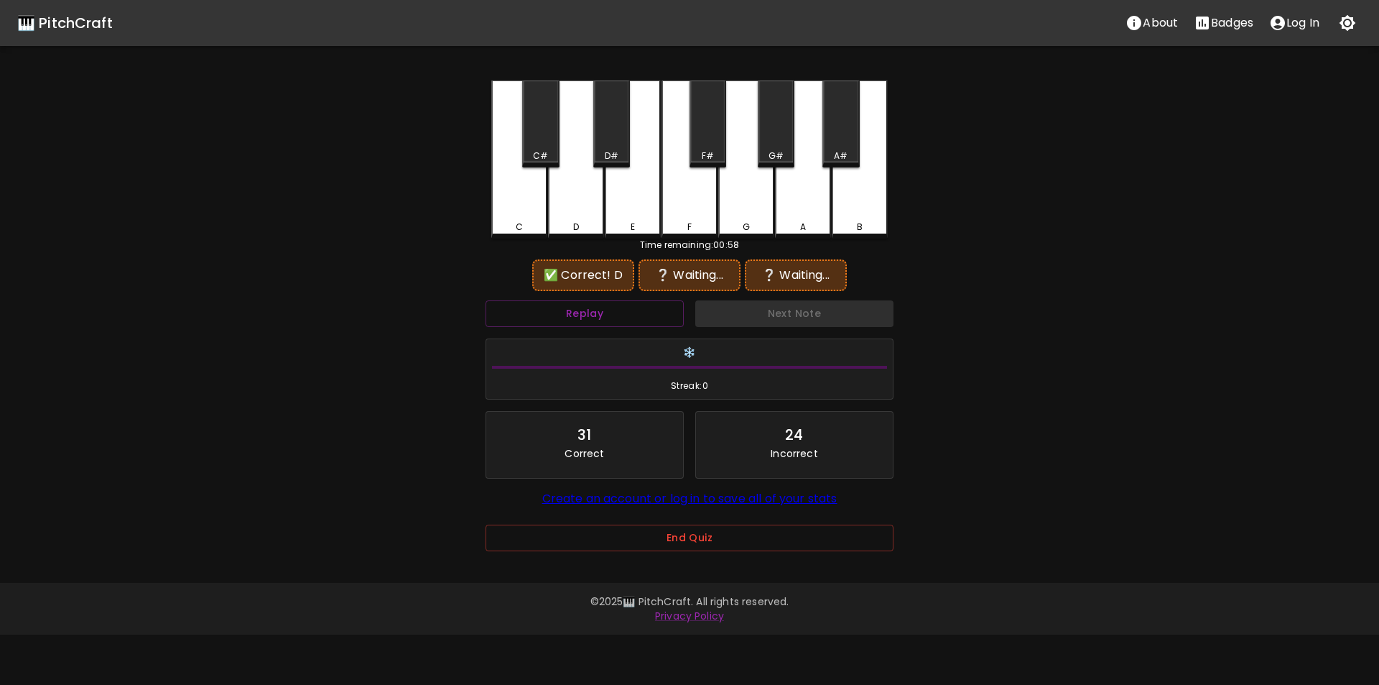
click at [851, 209] on div "B" at bounding box center [860, 159] width 56 height 158
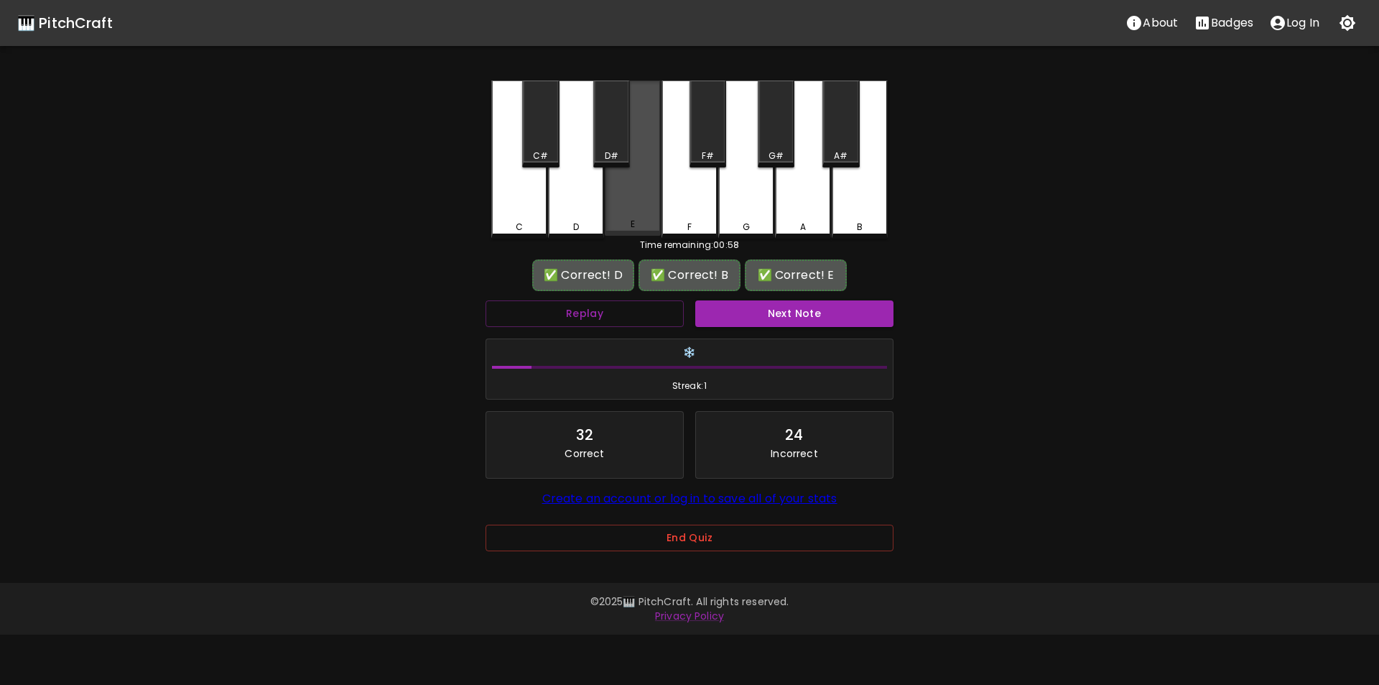
click at [633, 206] on div "E" at bounding box center [633, 157] width 56 height 155
click at [729, 312] on button "Next Note" at bounding box center [794, 313] width 198 height 27
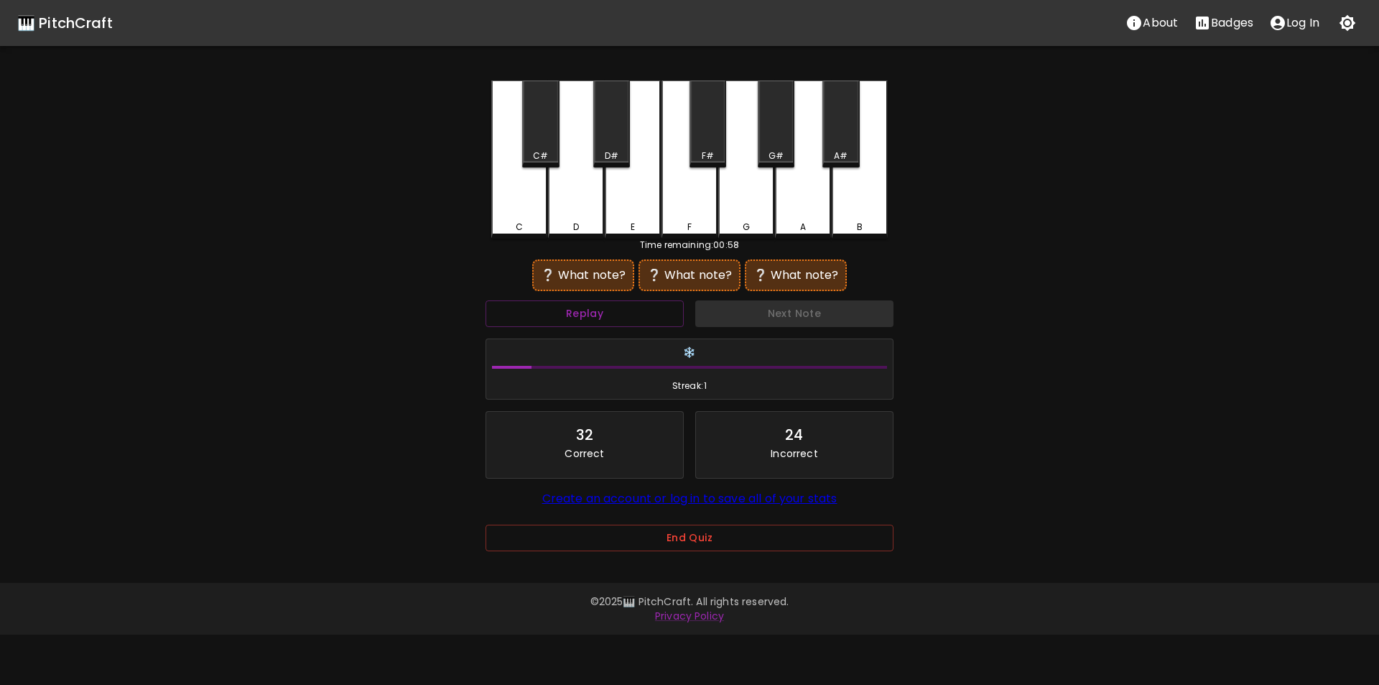
click at [631, 206] on div "E" at bounding box center [633, 159] width 56 height 158
click at [612, 152] on div "D#" at bounding box center [612, 155] width 14 height 13
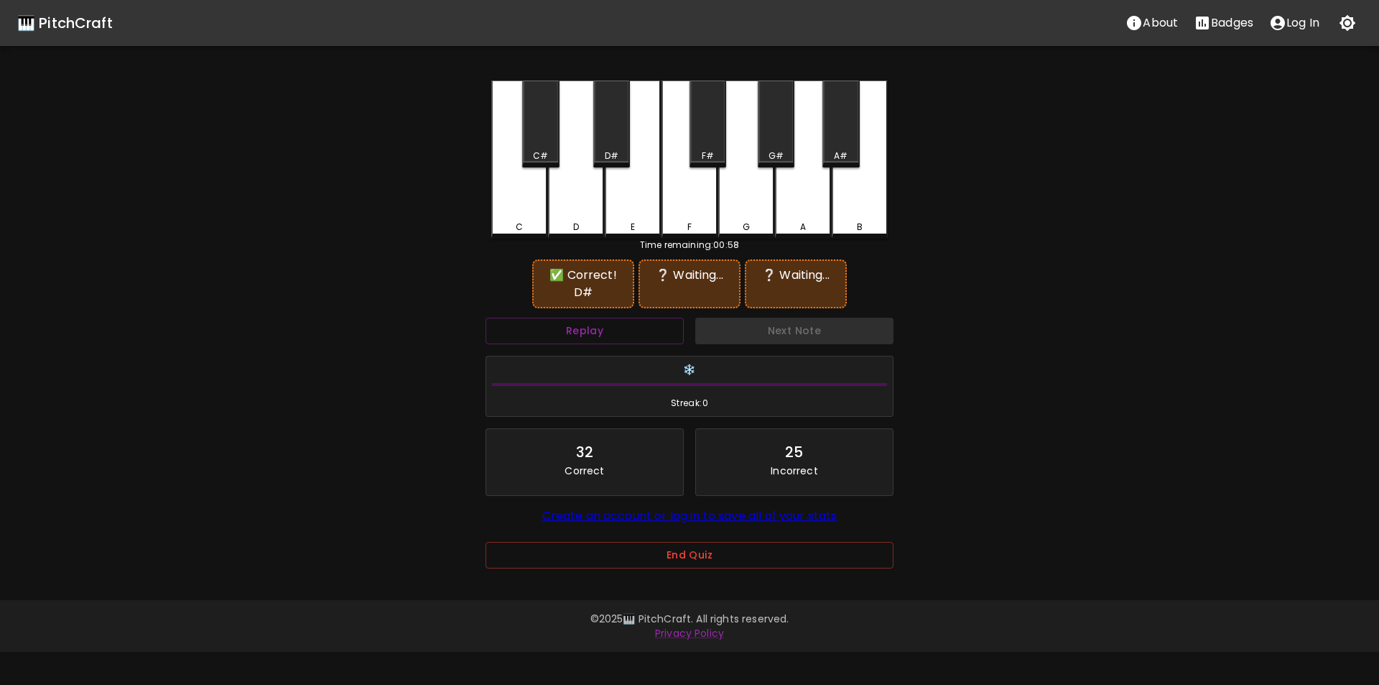
click at [571, 203] on div "D" at bounding box center [576, 159] width 56 height 158
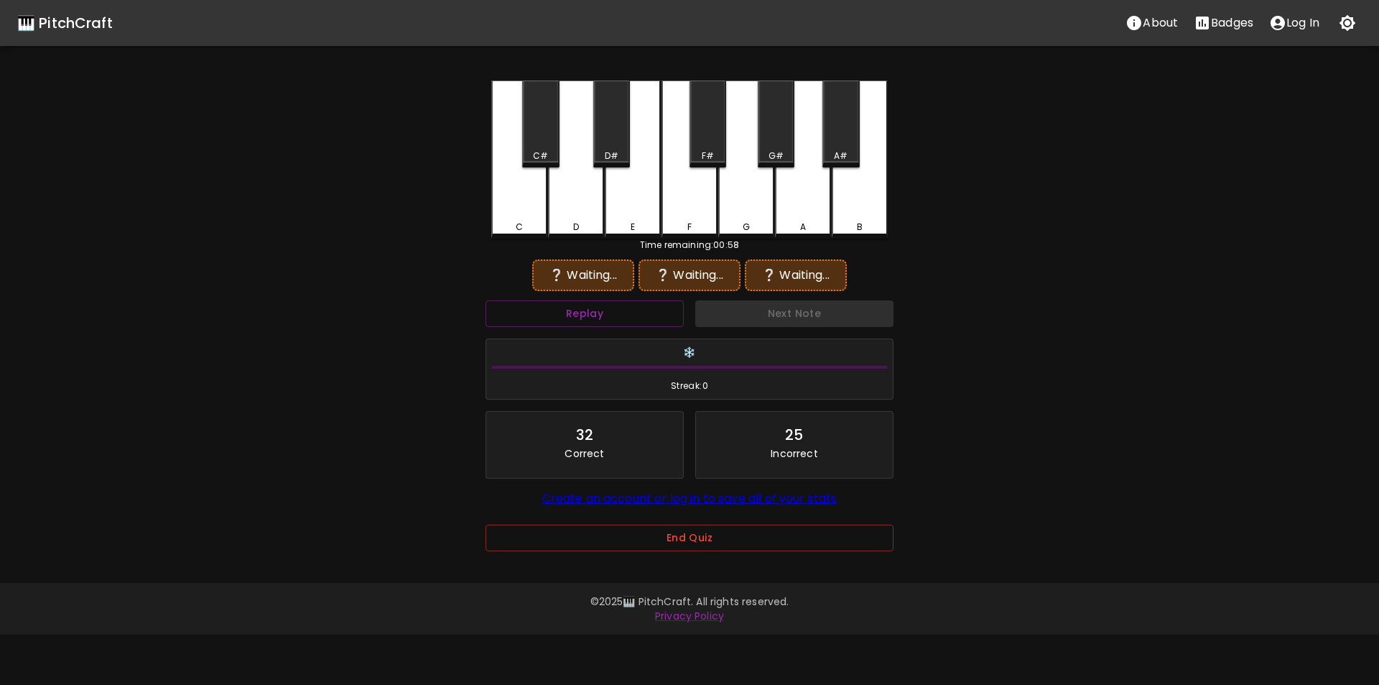
drag, startPoint x: 624, startPoint y: 149, endPoint x: 625, endPoint y: 177, distance: 27.3
click at [624, 150] on div "D#" at bounding box center [612, 155] width 34 height 13
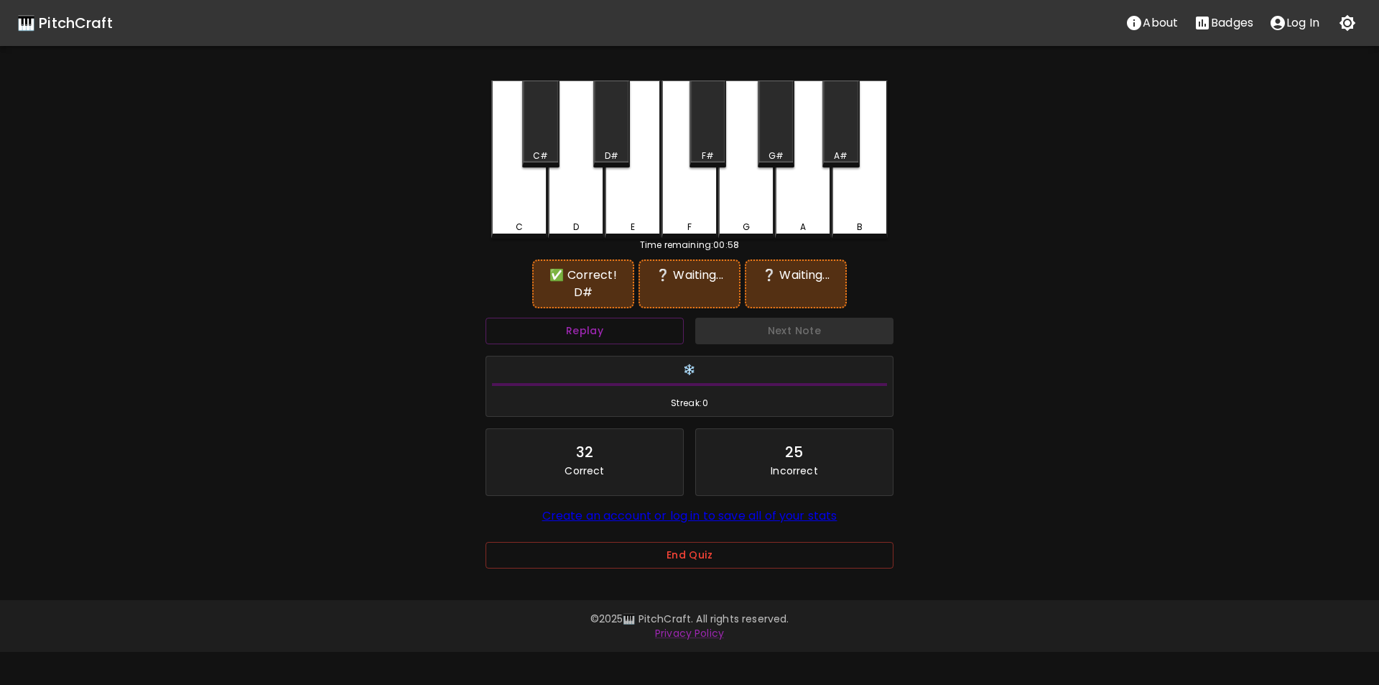
click at [531, 154] on div "C#" at bounding box center [541, 155] width 34 height 13
click at [856, 207] on div "B" at bounding box center [860, 159] width 56 height 158
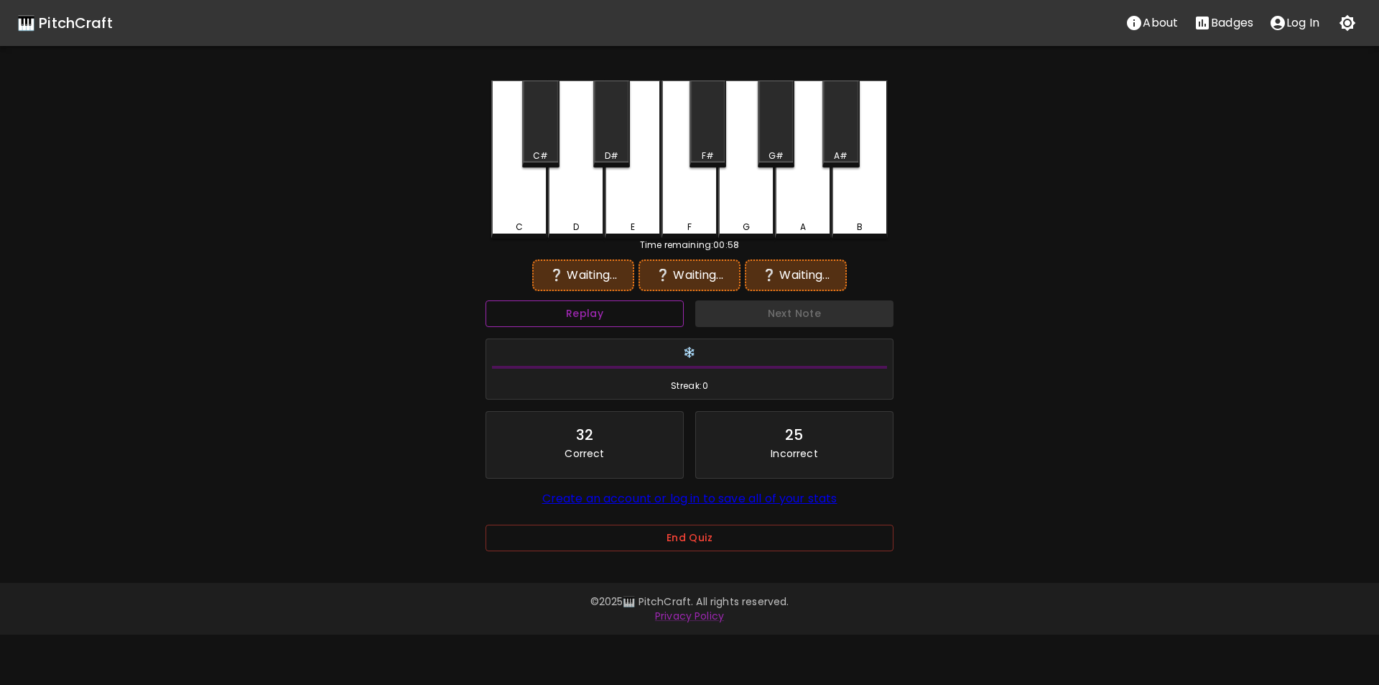
click at [670, 312] on button "Replay" at bounding box center [585, 313] width 198 height 27
click at [609, 152] on div "D#" at bounding box center [612, 155] width 14 height 13
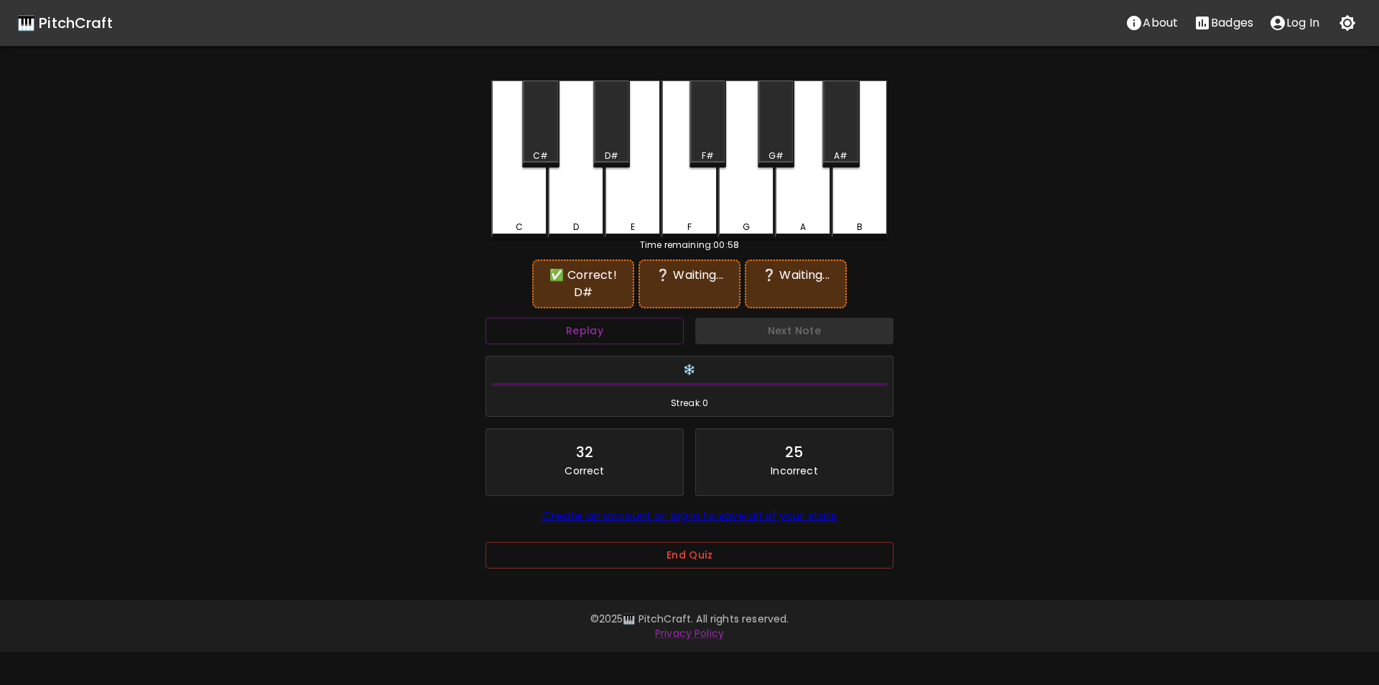
click at [545, 145] on div "C#" at bounding box center [540, 123] width 37 height 87
drag, startPoint x: 751, startPoint y: 201, endPoint x: 768, endPoint y: 224, distance: 28.3
click at [751, 202] on div "G" at bounding box center [746, 159] width 56 height 158
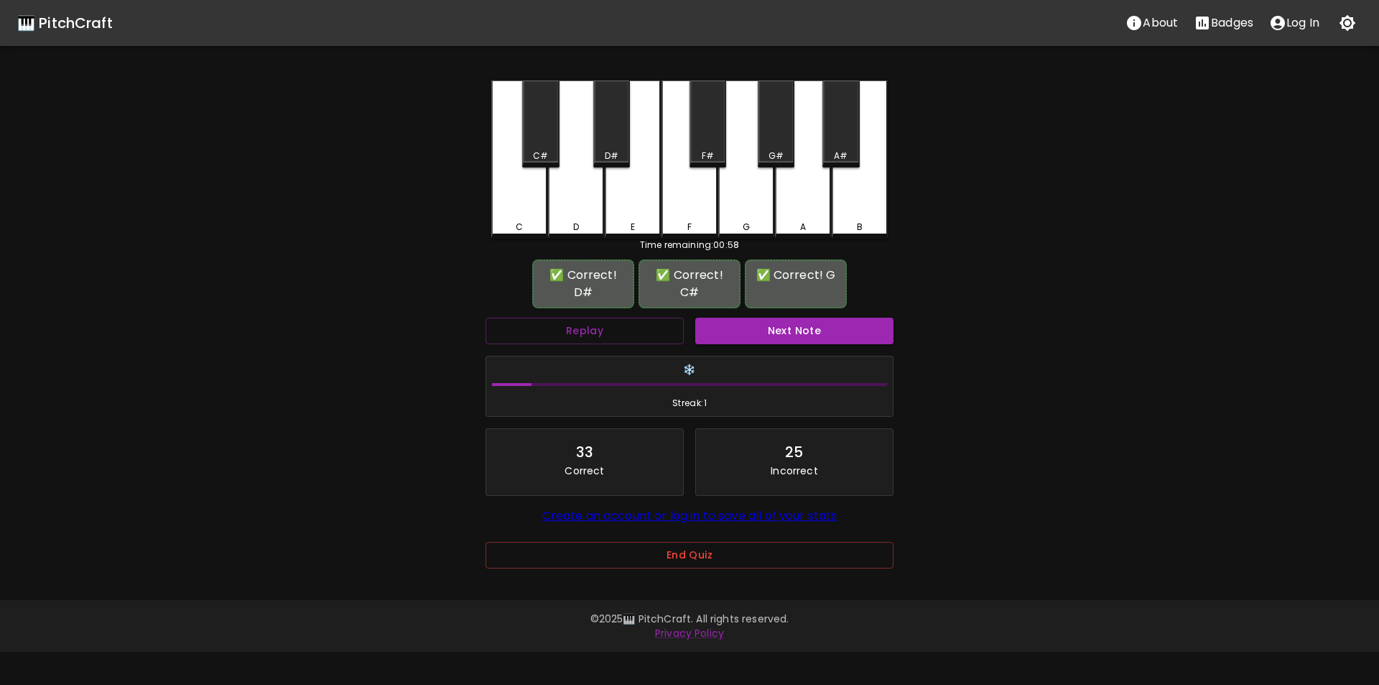
click at [797, 327] on button "Next Note" at bounding box center [794, 331] width 198 height 27
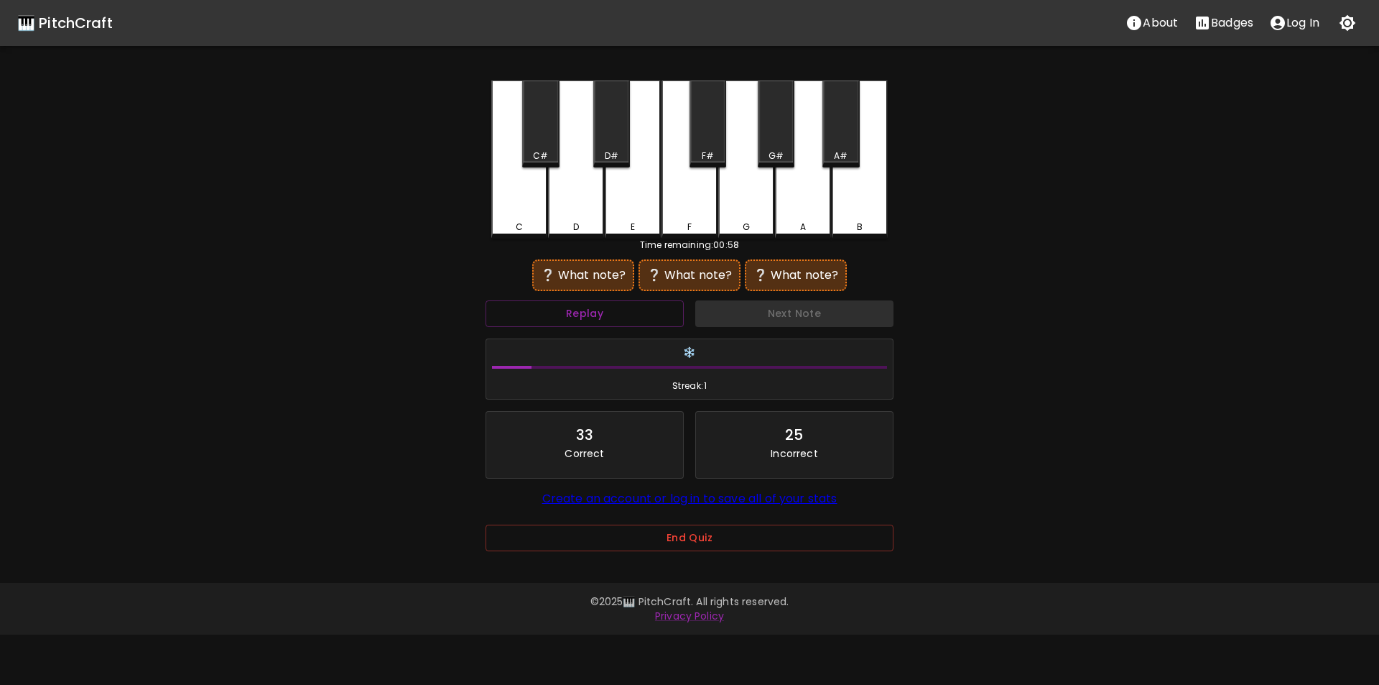
drag, startPoint x: 697, startPoint y: 144, endPoint x: 706, endPoint y: 158, distance: 17.1
click at [697, 144] on div "F#" at bounding box center [708, 123] width 37 height 87
click at [736, 198] on div "G" at bounding box center [746, 159] width 56 height 158
click at [846, 152] on div "A#" at bounding box center [841, 155] width 14 height 13
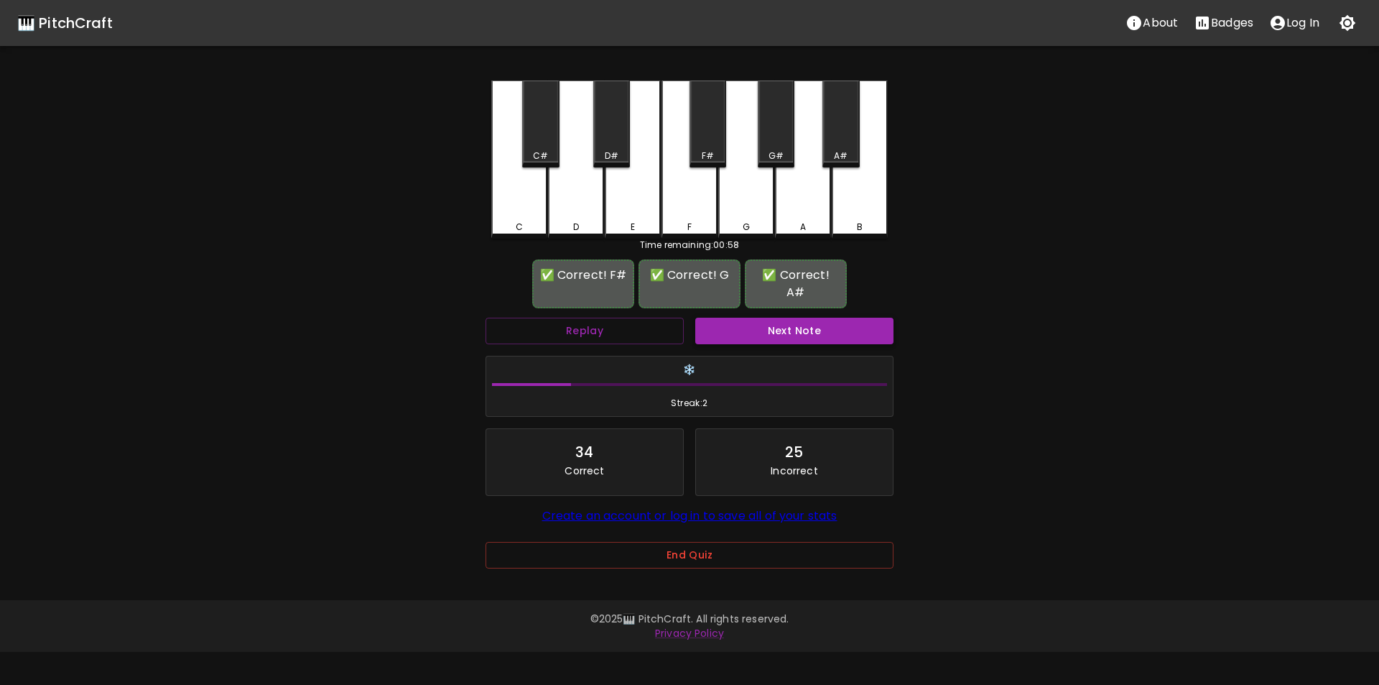
click at [802, 318] on button "Next Note" at bounding box center [794, 331] width 198 height 27
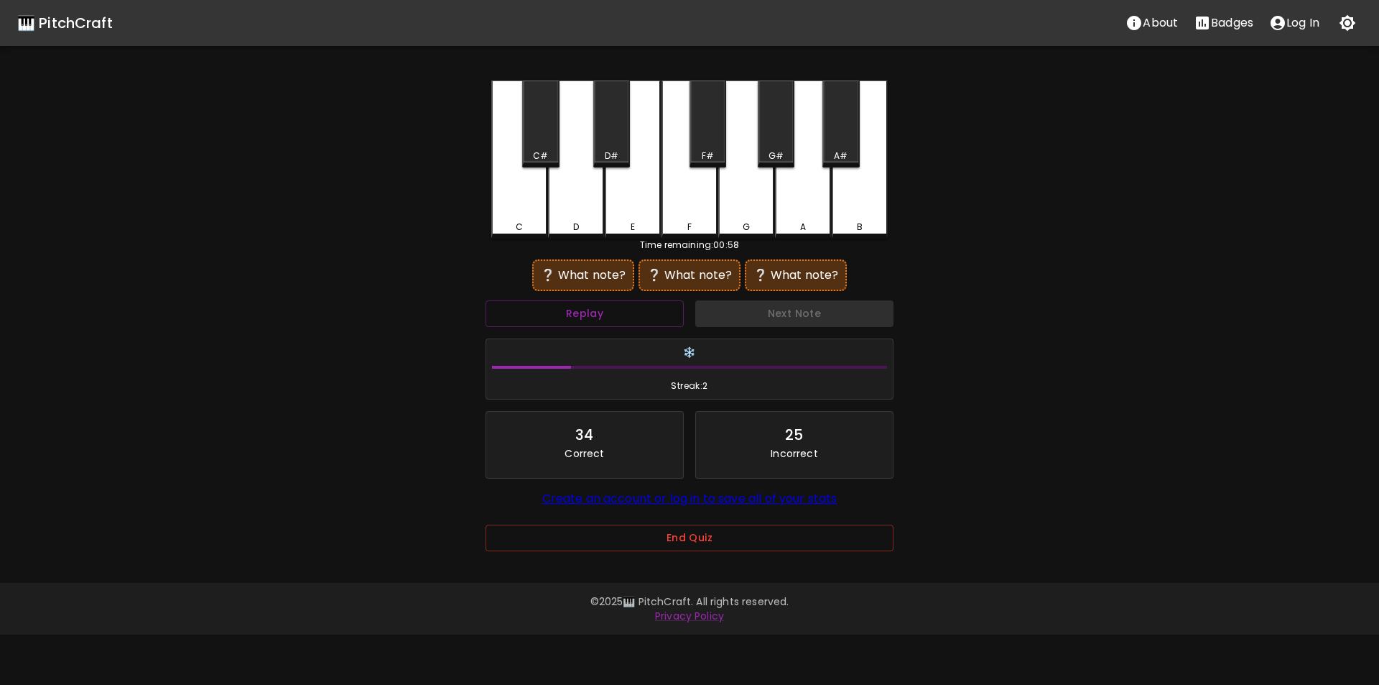
click at [738, 210] on div "G" at bounding box center [746, 159] width 56 height 158
click at [836, 157] on div "A#" at bounding box center [841, 155] width 14 height 13
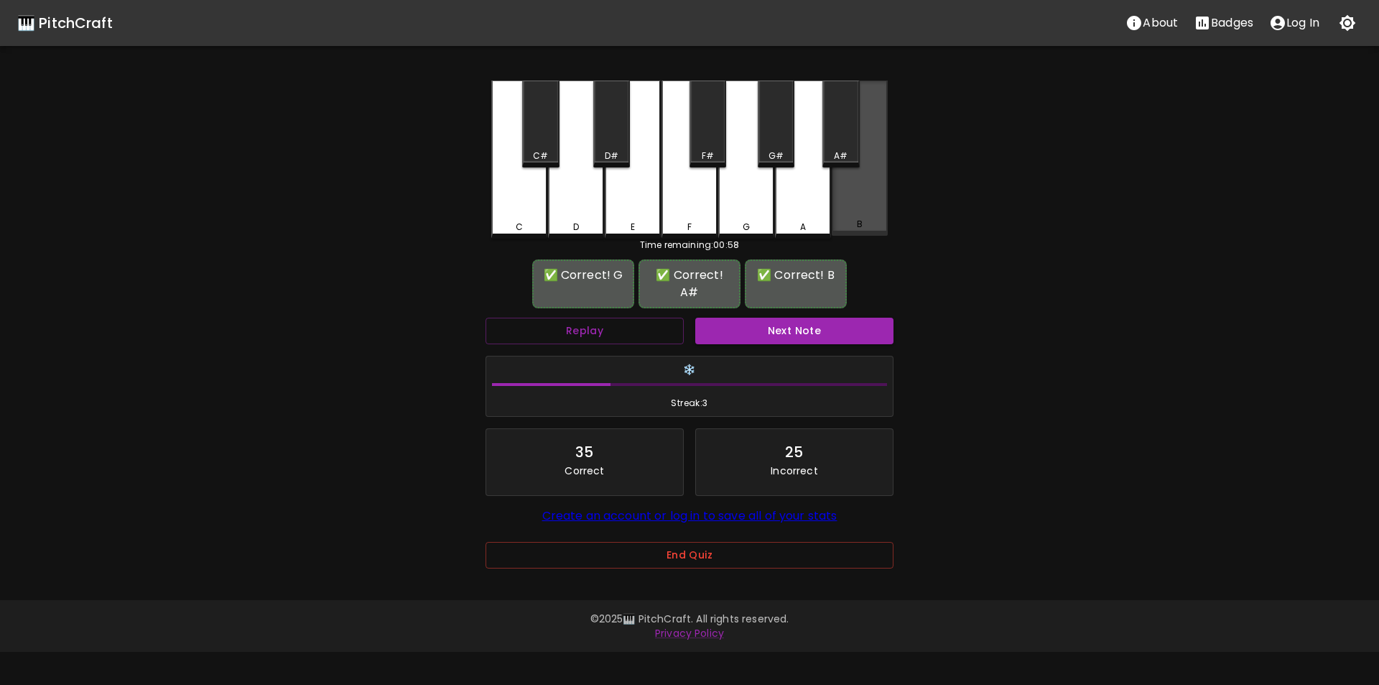
click at [865, 206] on div "B" at bounding box center [860, 157] width 56 height 155
click at [799, 320] on button "Next Note" at bounding box center [794, 331] width 198 height 27
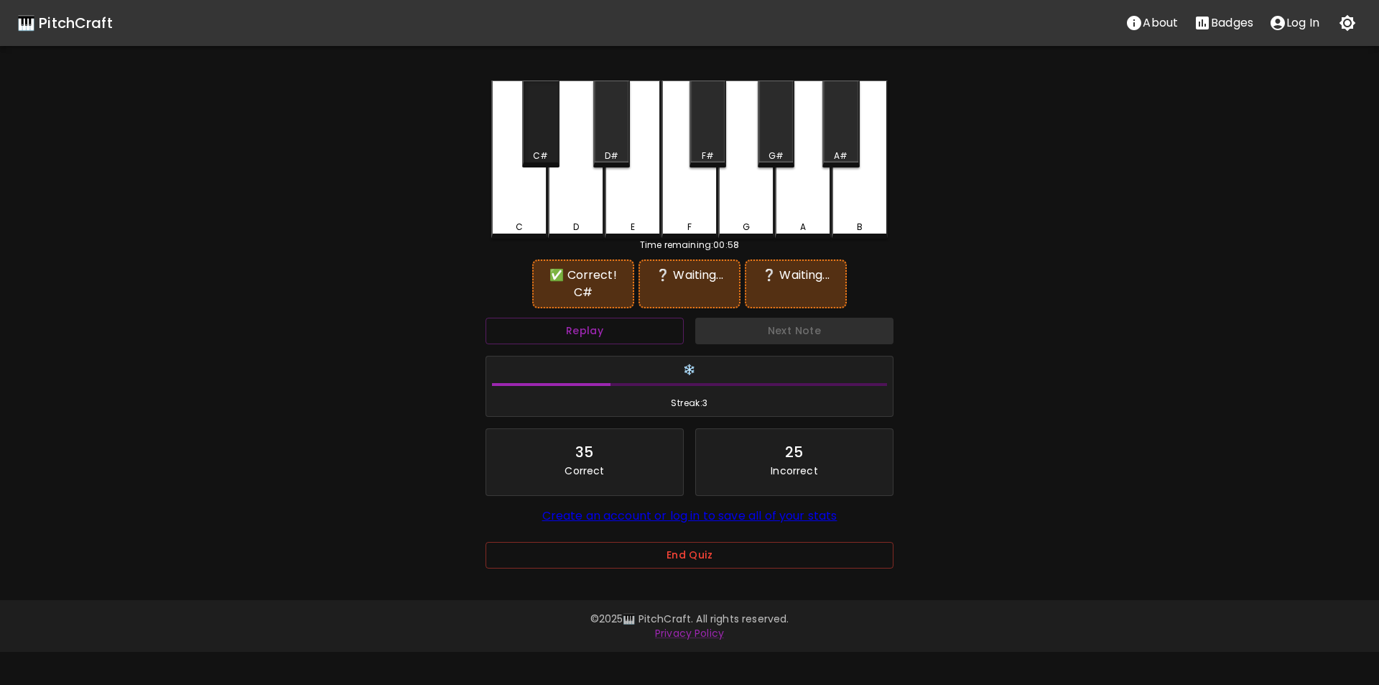
click at [550, 150] on div "C#" at bounding box center [541, 155] width 34 height 13
click at [611, 147] on div "D#" at bounding box center [611, 123] width 37 height 87
click at [644, 328] on button "Replay" at bounding box center [585, 331] width 198 height 27
click at [632, 219] on div "E" at bounding box center [633, 159] width 56 height 158
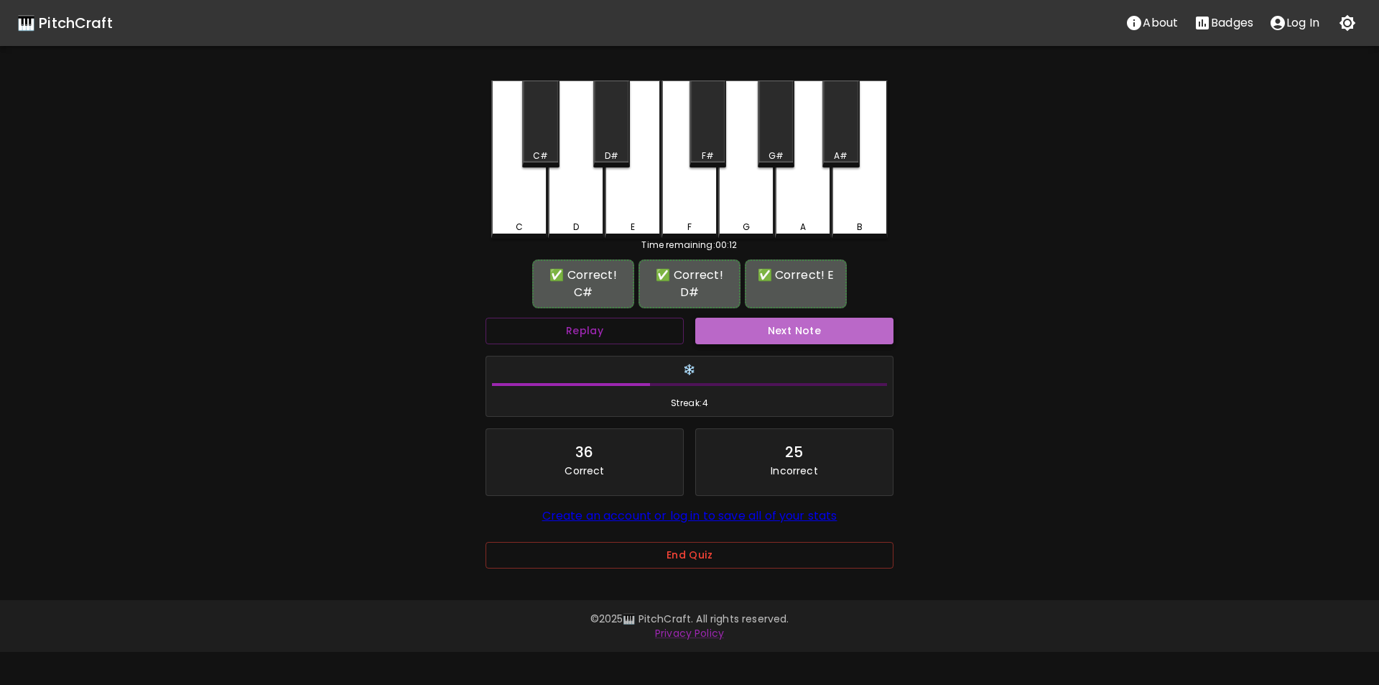
click at [740, 341] on button "Next Note" at bounding box center [794, 331] width 198 height 27
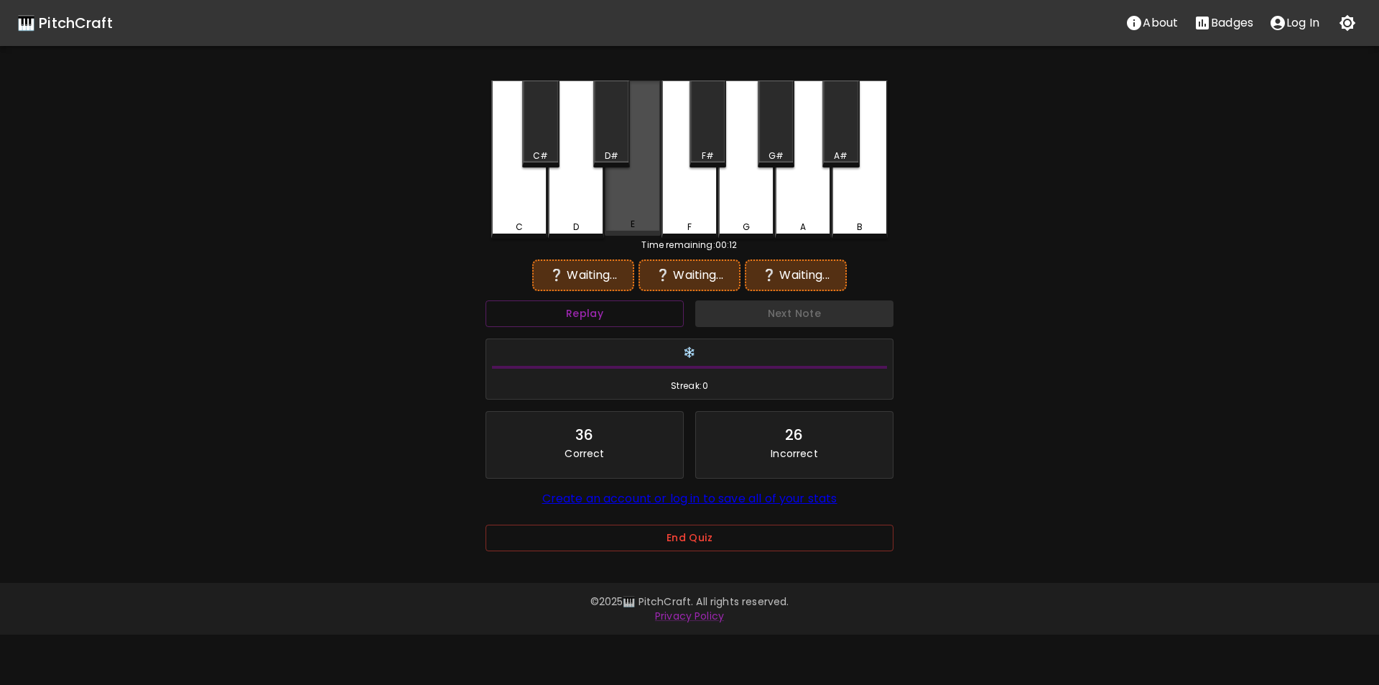
click at [631, 220] on div "E" at bounding box center [633, 157] width 56 height 155
click at [608, 149] on div "D#" at bounding box center [612, 155] width 14 height 13
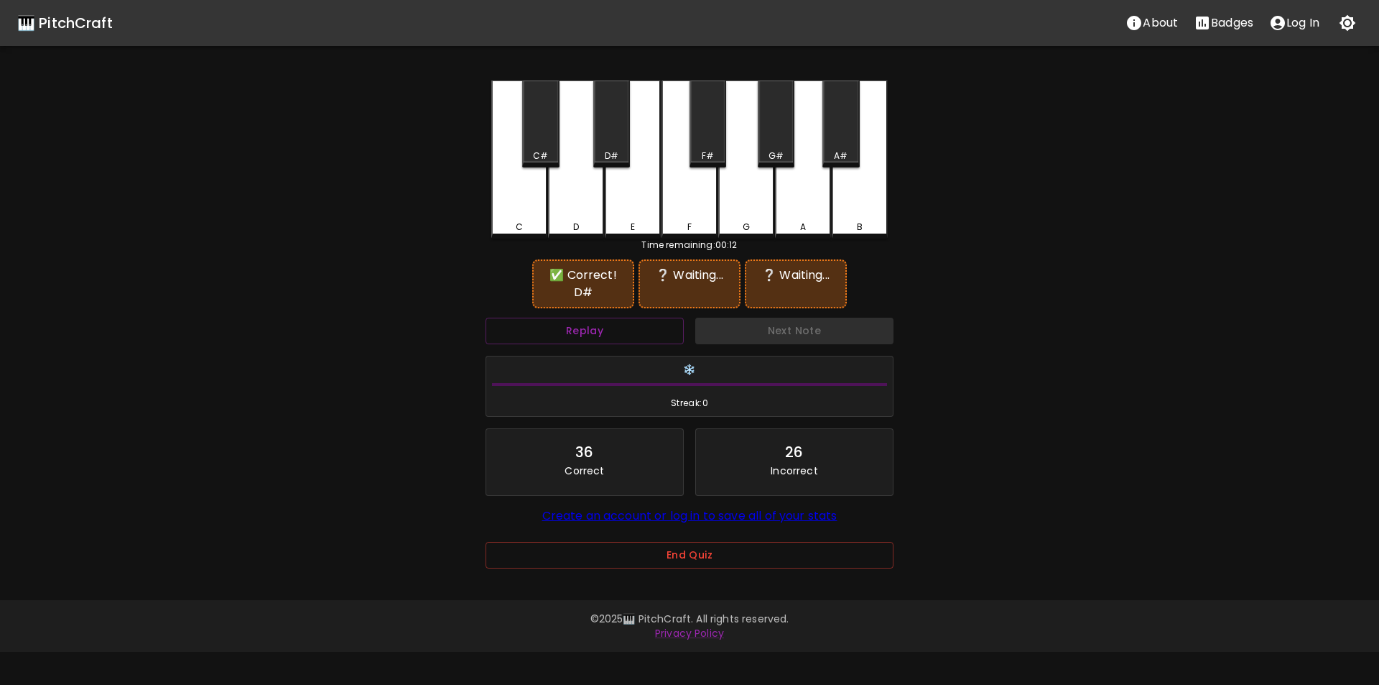
click at [695, 213] on div "F" at bounding box center [690, 159] width 56 height 158
click at [654, 318] on button "Replay" at bounding box center [585, 331] width 198 height 27
click at [801, 215] on div "A" at bounding box center [803, 159] width 56 height 158
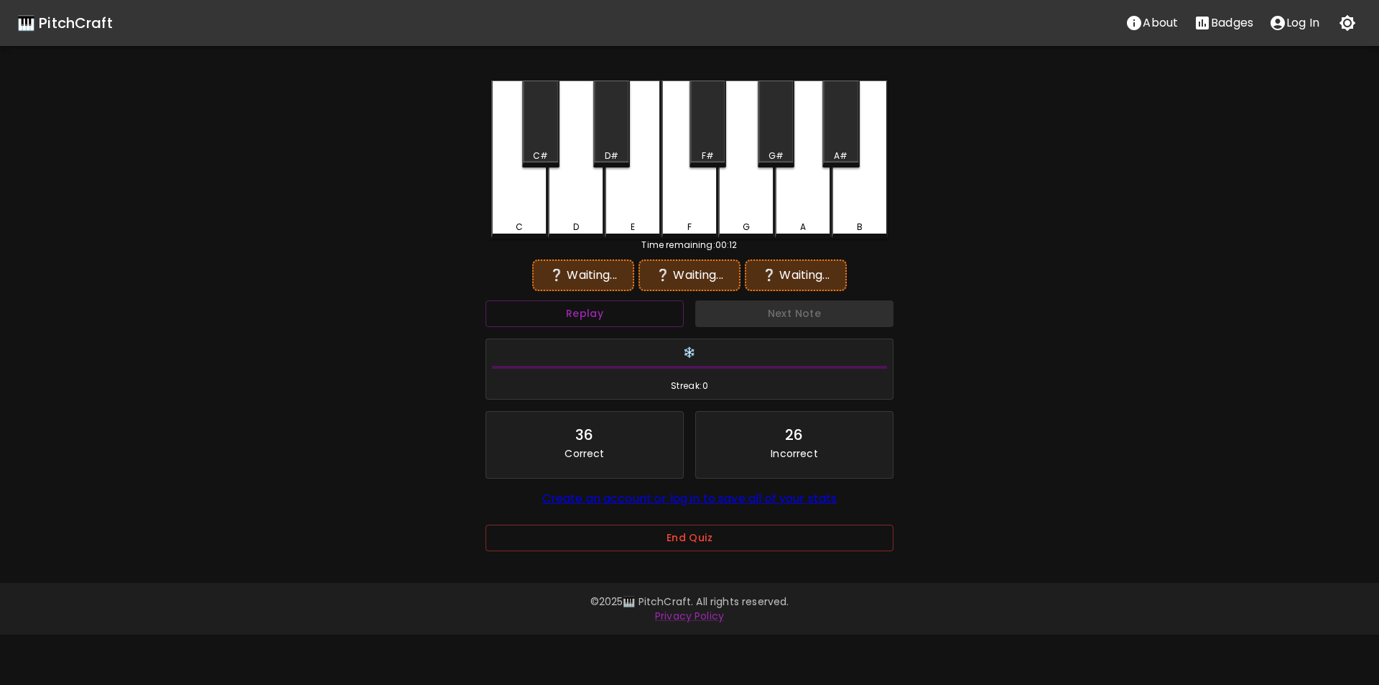
click at [743, 213] on div "G" at bounding box center [746, 159] width 56 height 158
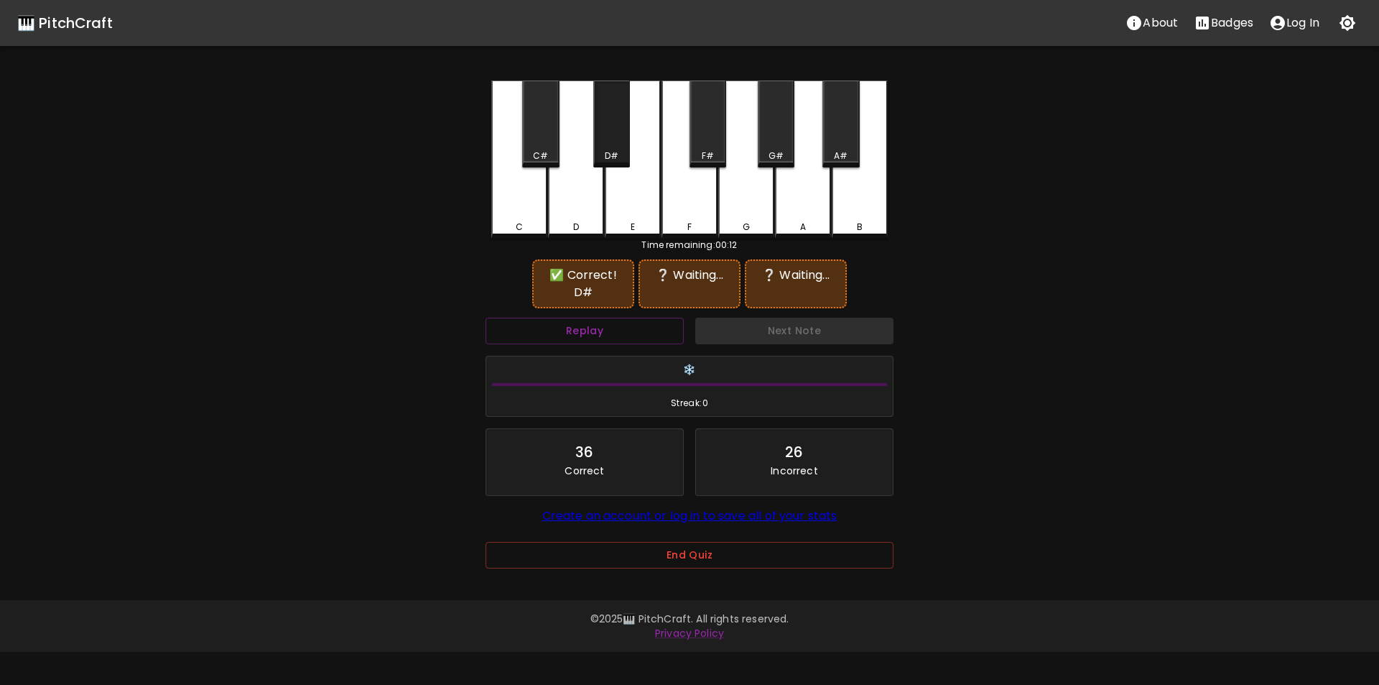
click at [615, 152] on div "D#" at bounding box center [612, 155] width 14 height 13
click at [687, 203] on div "F" at bounding box center [690, 159] width 56 height 158
click at [714, 160] on div "F#" at bounding box center [708, 155] width 34 height 13
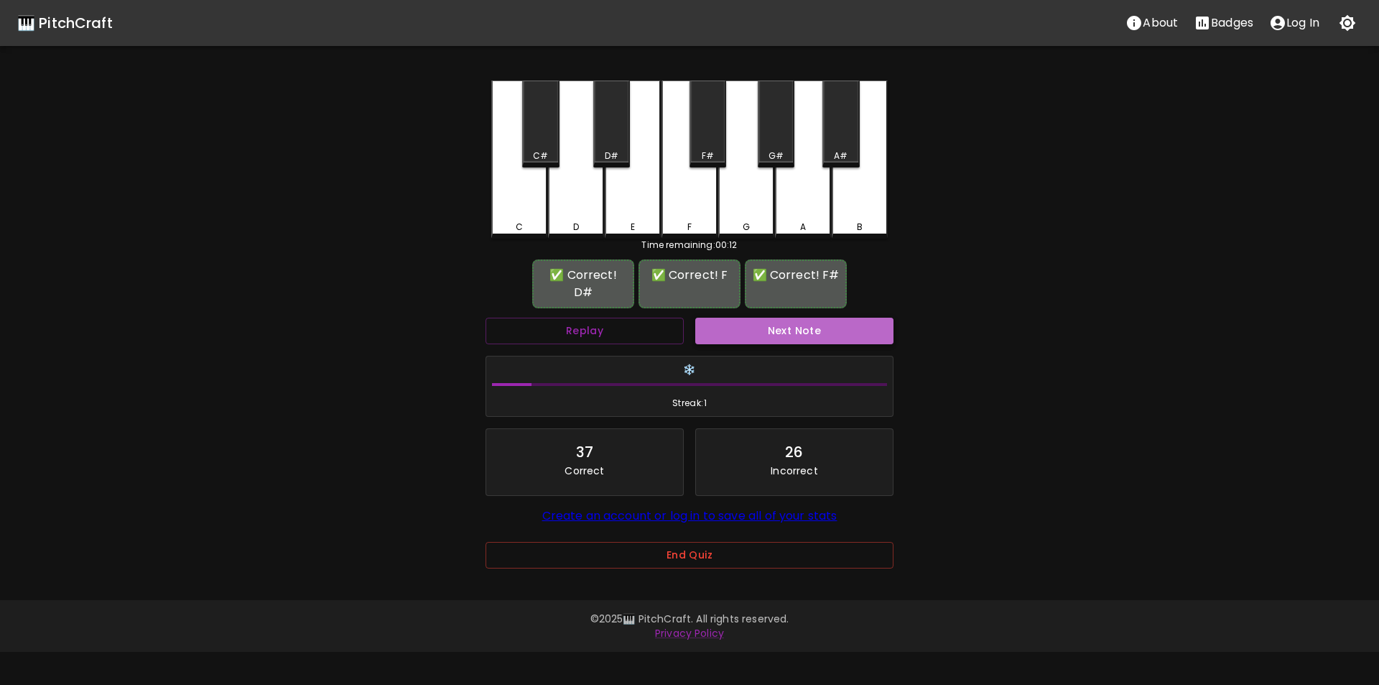
click at [769, 323] on button "Next Note" at bounding box center [794, 331] width 198 height 27
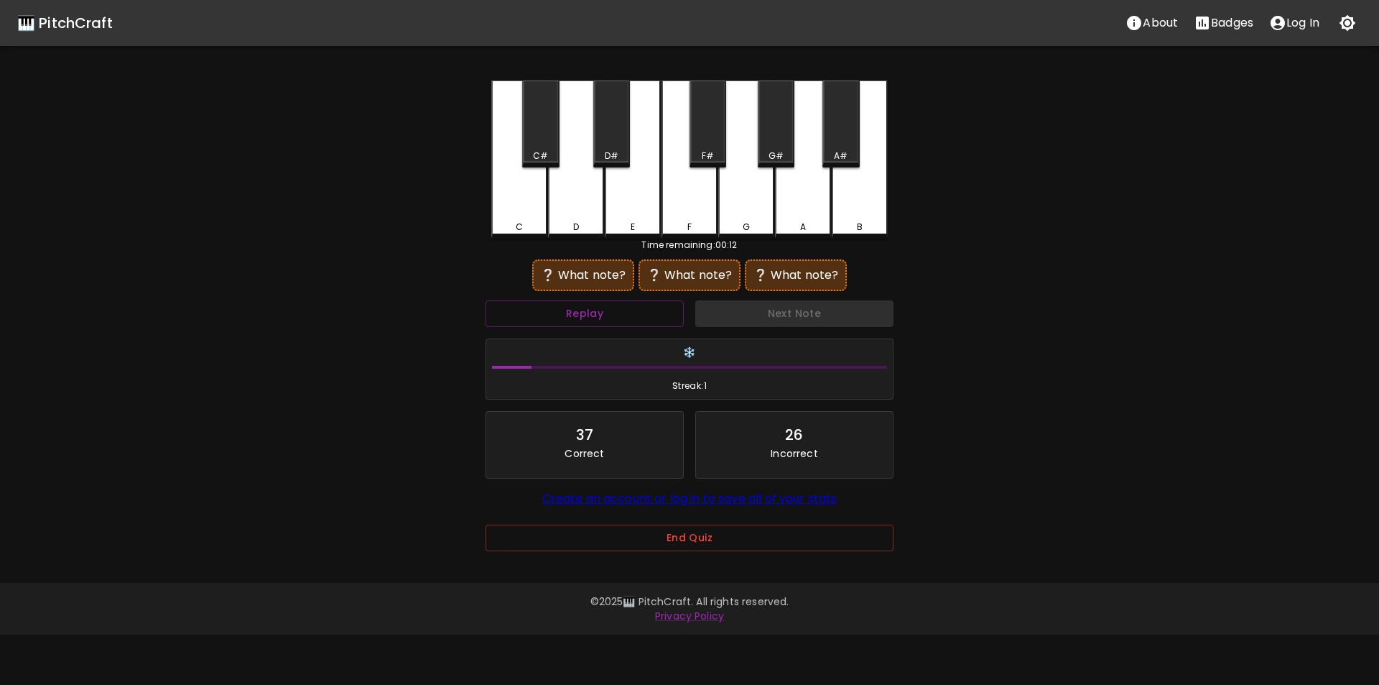
click at [624, 214] on div "E" at bounding box center [633, 159] width 56 height 158
click at [771, 161] on div "G#" at bounding box center [776, 155] width 15 height 13
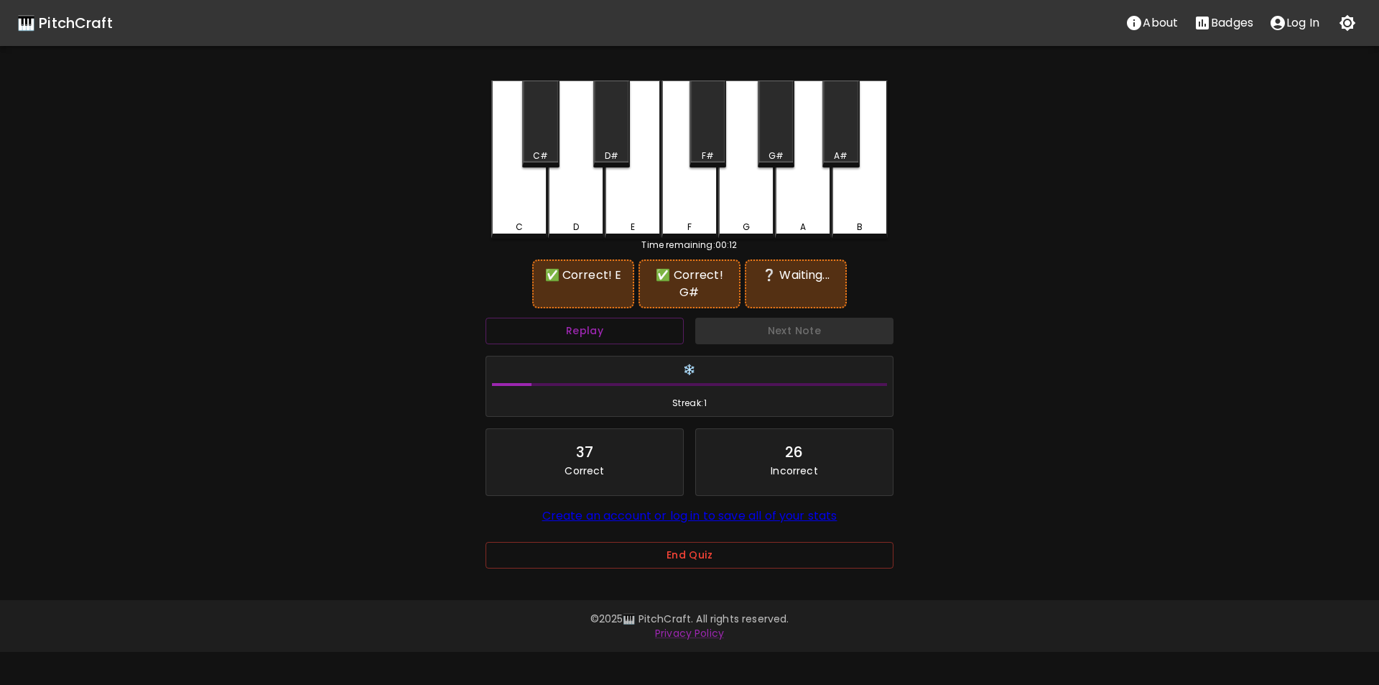
click at [846, 152] on div "A#" at bounding box center [841, 155] width 14 height 13
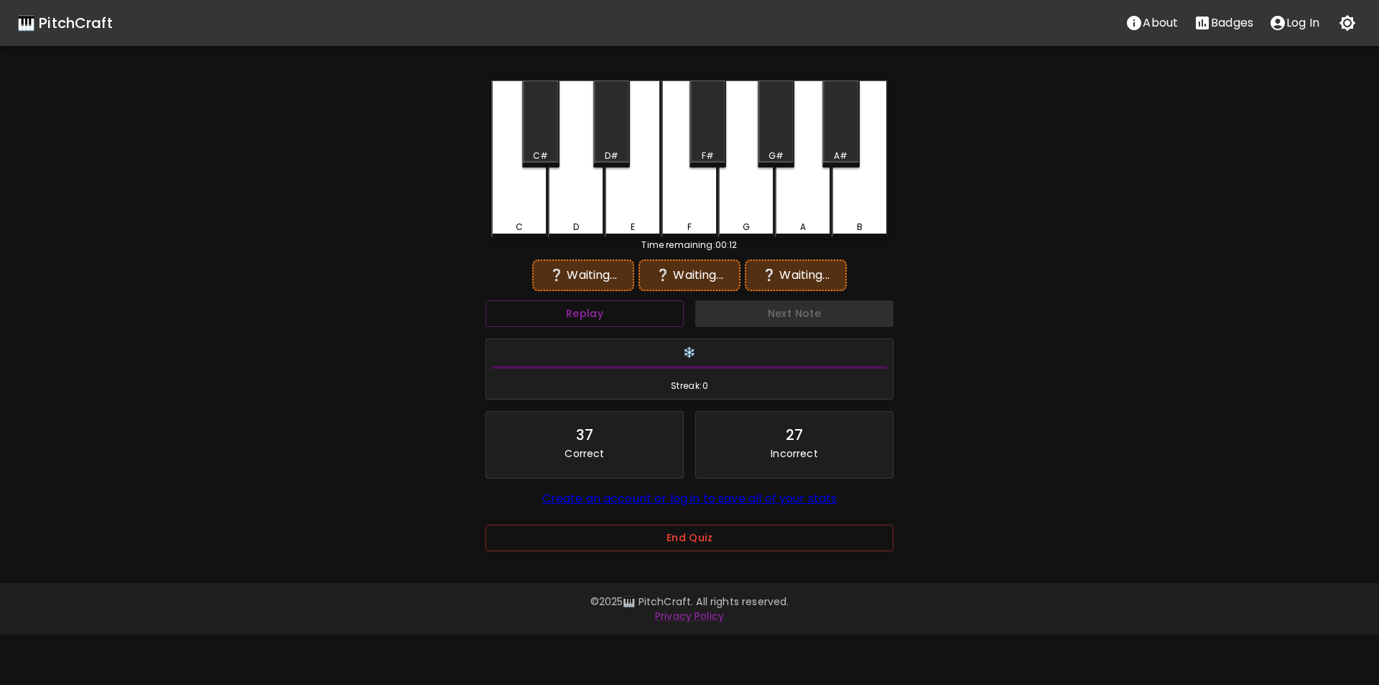
click at [629, 208] on div "E" at bounding box center [633, 159] width 56 height 158
drag, startPoint x: 778, startPoint y: 142, endPoint x: 787, endPoint y: 162, distance: 22.2
click at [779, 143] on div "G#" at bounding box center [776, 123] width 37 height 87
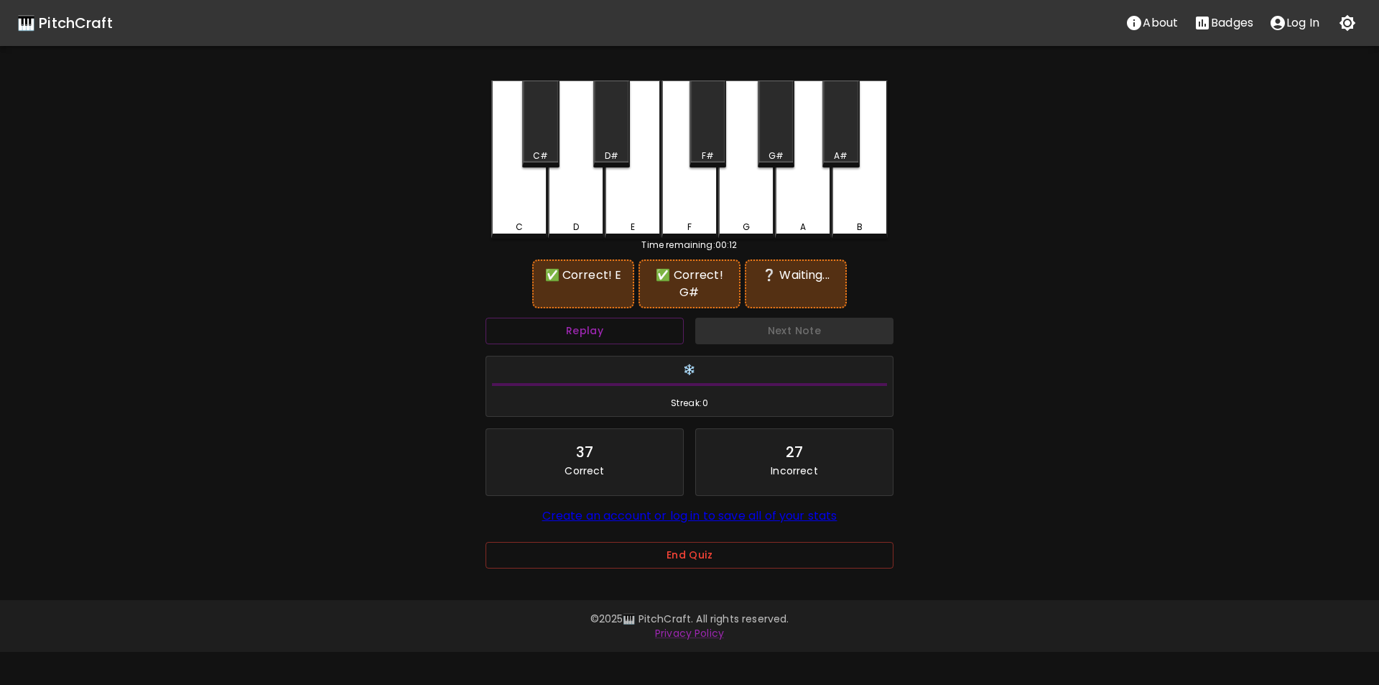
click at [801, 195] on div "A" at bounding box center [803, 159] width 56 height 158
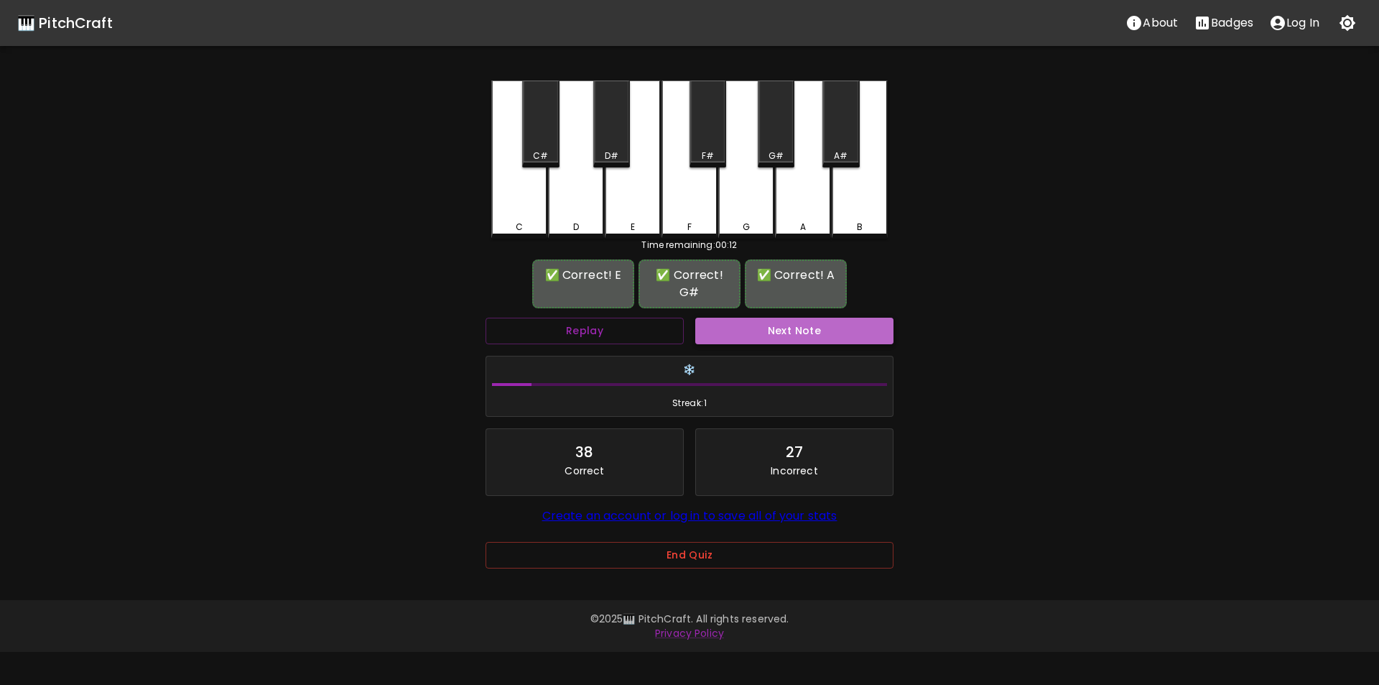
click at [786, 326] on button "Next Note" at bounding box center [794, 331] width 198 height 27
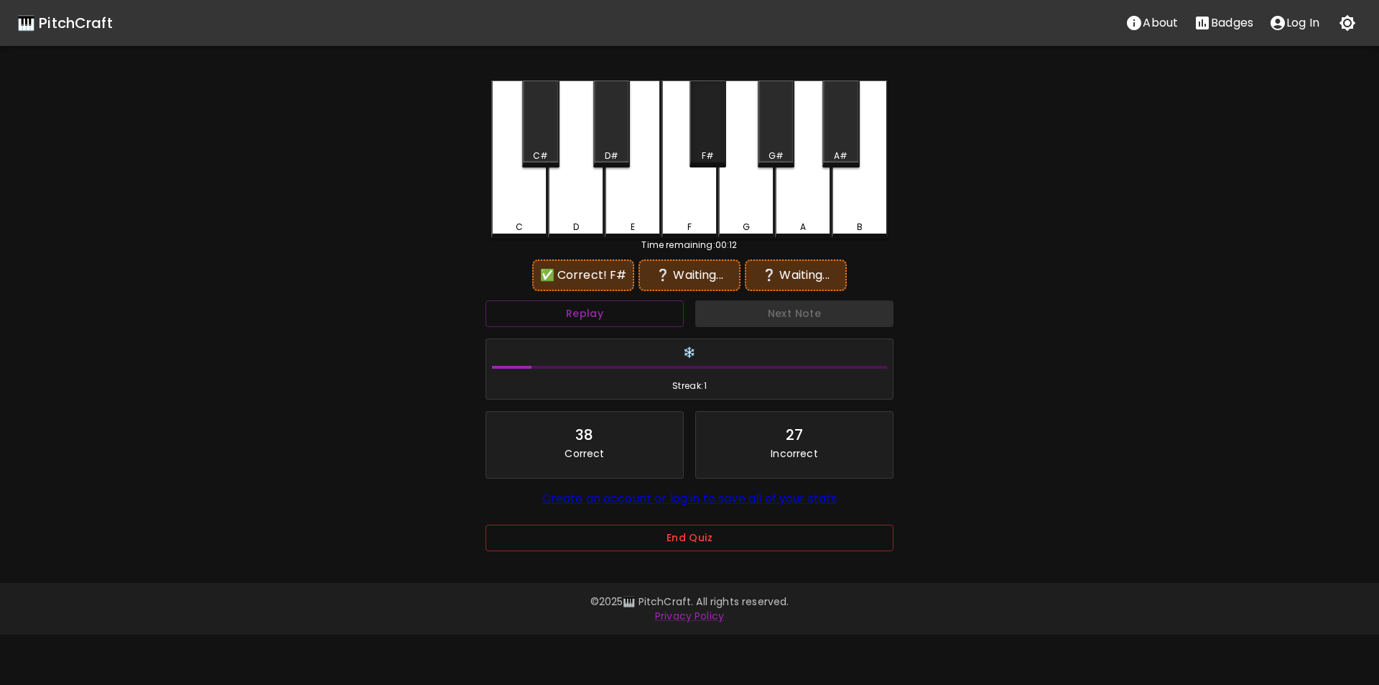
click at [708, 139] on div "F#" at bounding box center [708, 123] width 37 height 87
click at [612, 147] on div "D#" at bounding box center [611, 123] width 37 height 87
click at [713, 145] on div "F#" at bounding box center [708, 123] width 37 height 87
click at [607, 302] on div "Replay" at bounding box center [585, 314] width 210 height 38
click at [608, 308] on button "Replay" at bounding box center [585, 313] width 198 height 27
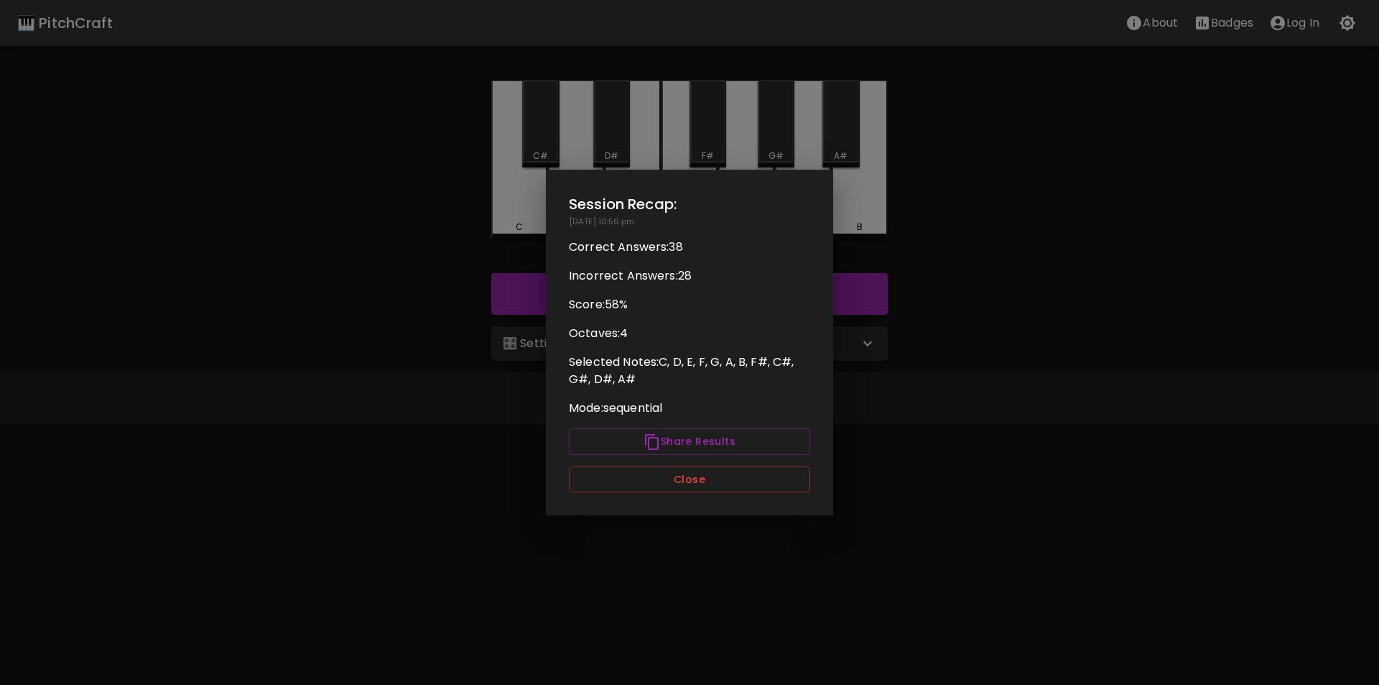
drag, startPoint x: 876, startPoint y: 287, endPoint x: 848, endPoint y: 266, distance: 35.9
click at [877, 287] on div at bounding box center [689, 342] width 1379 height 685
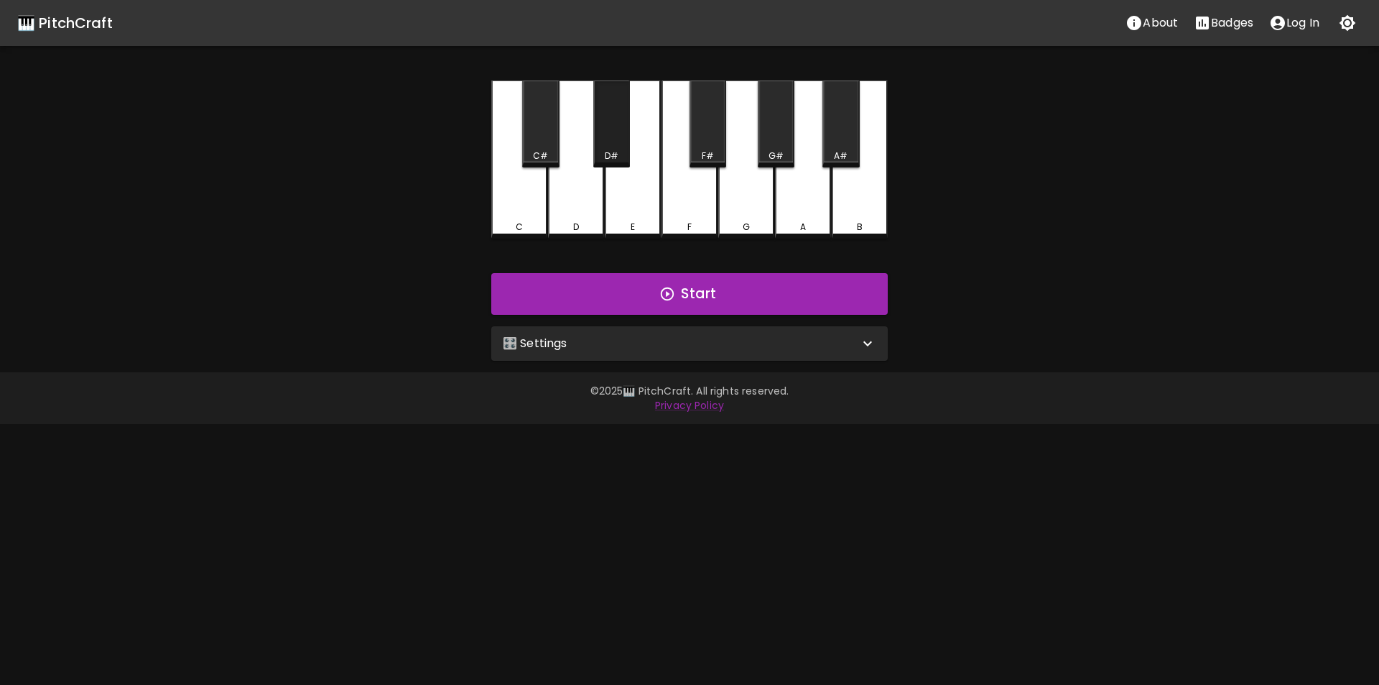
click at [616, 139] on div "D#" at bounding box center [611, 123] width 37 height 87
click at [635, 205] on div "E" at bounding box center [633, 159] width 56 height 158
click
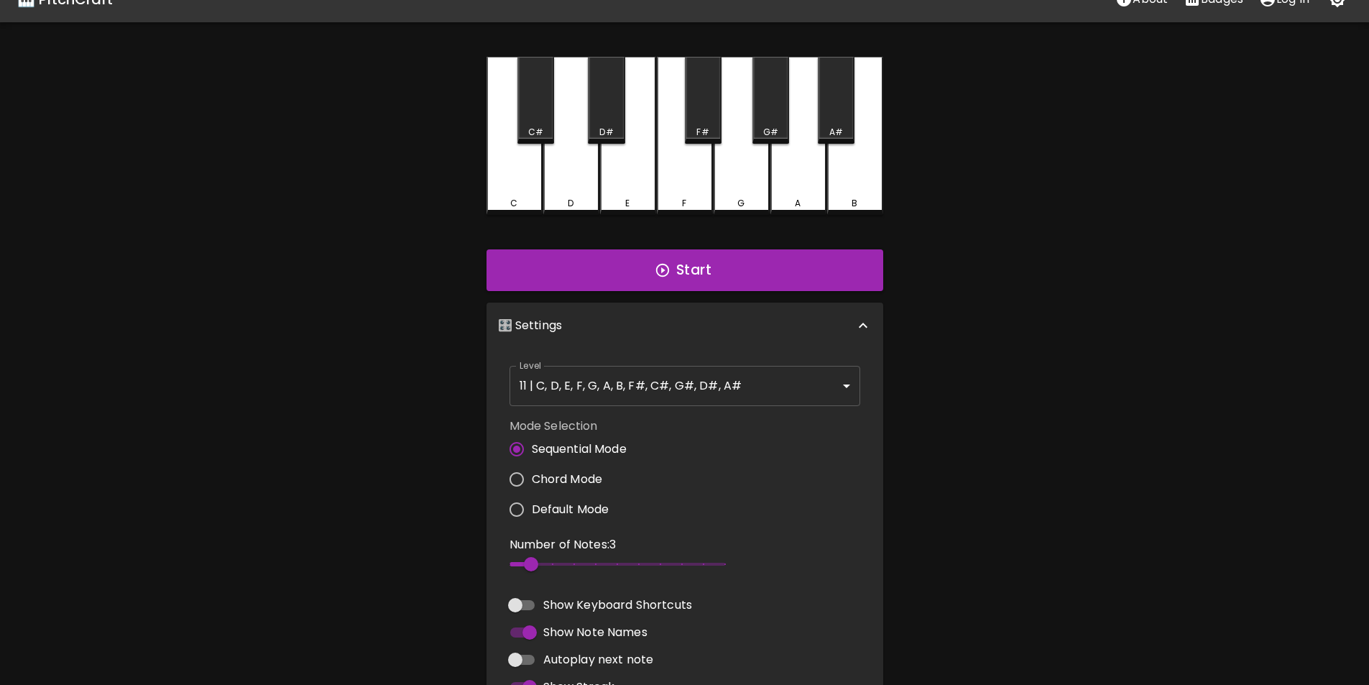
scroll to position [72, 0]
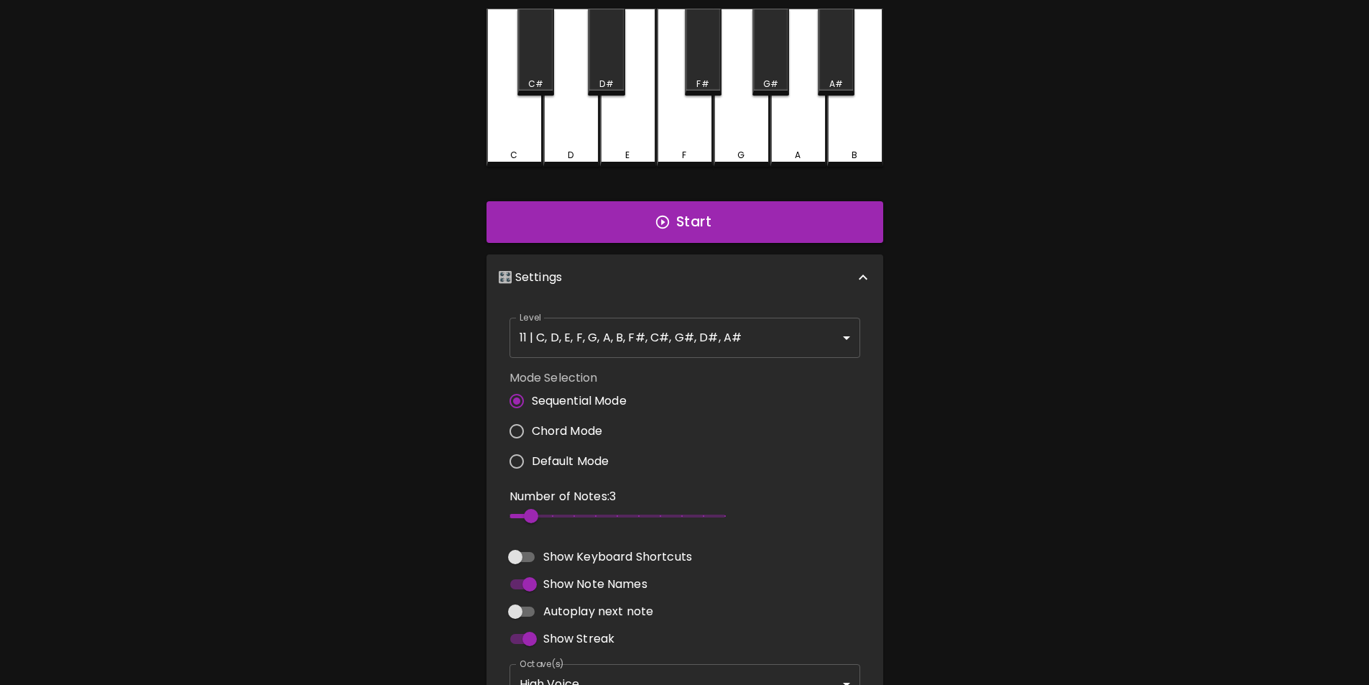
radio input "true"
drag, startPoint x: 531, startPoint y: 513, endPoint x: 499, endPoint y: 514, distance: 32.4
type input "2"
drag, startPoint x: 624, startPoint y: 511, endPoint x: 488, endPoint y: 496, distance: 136.6
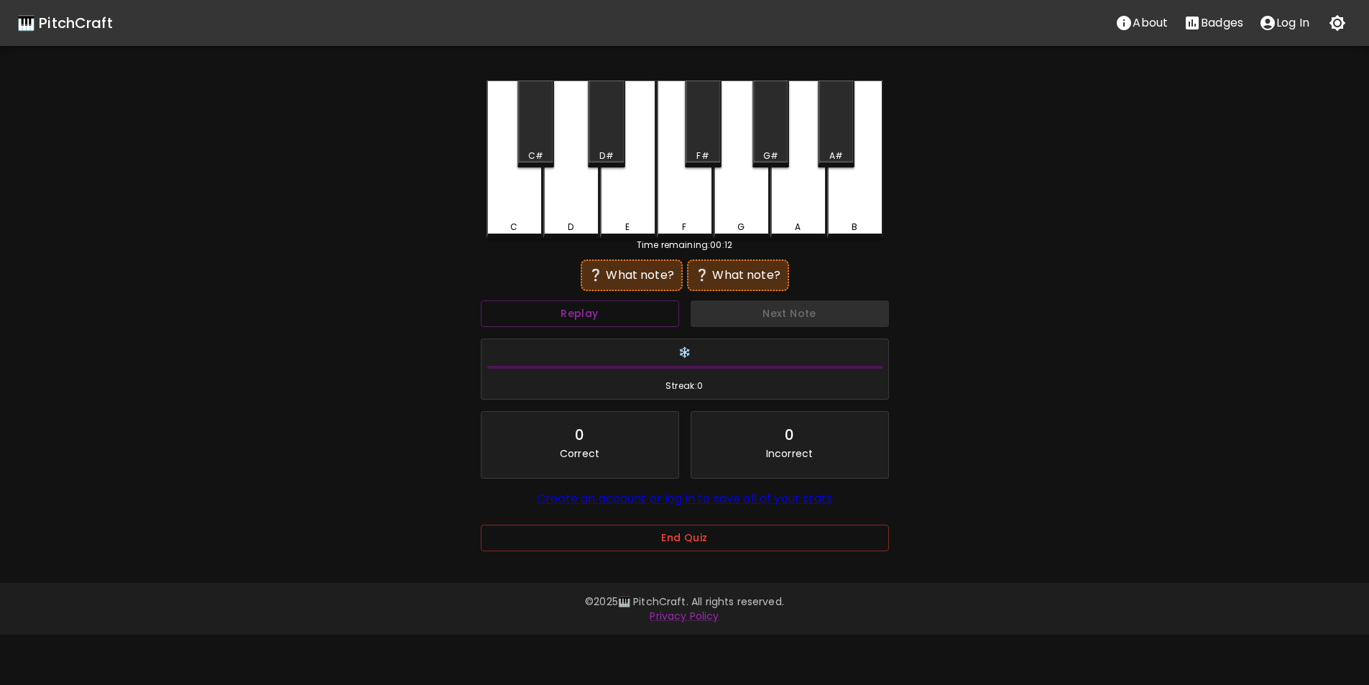
scroll to position [0, 0]
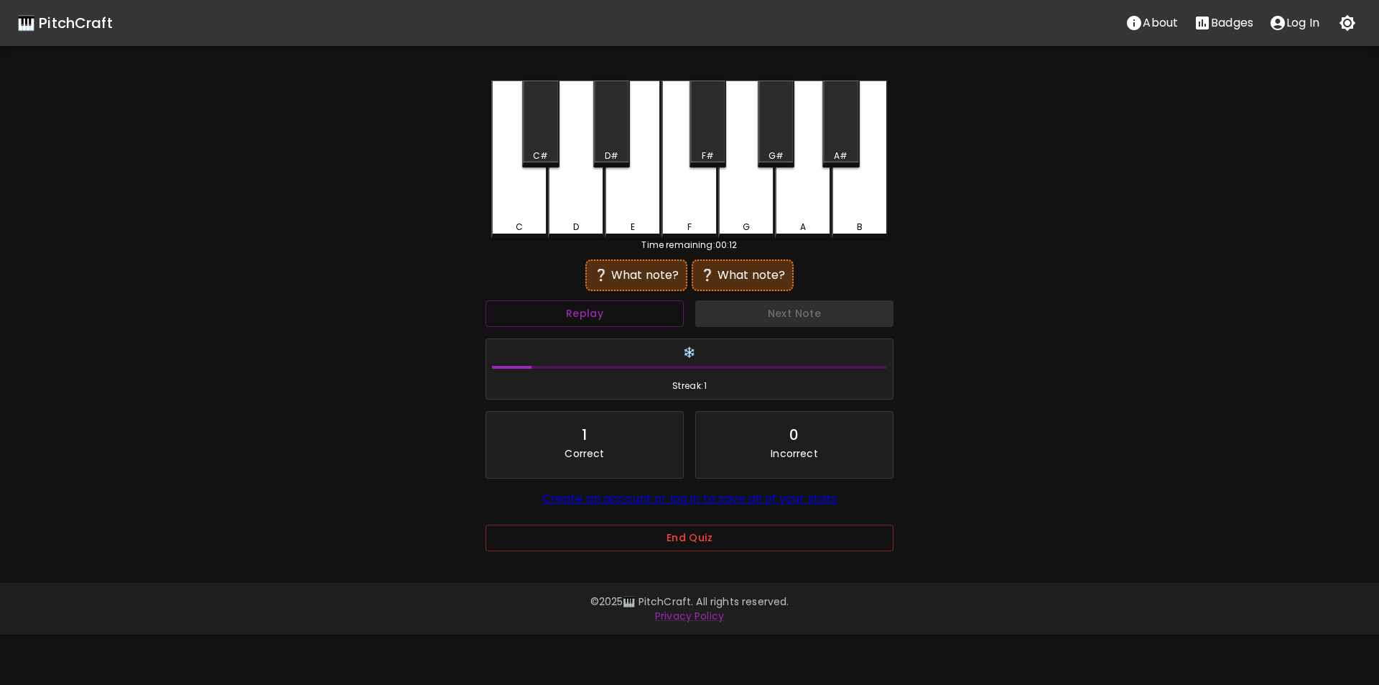
drag, startPoint x: 633, startPoint y: 210, endPoint x: 673, endPoint y: 210, distance: 40.2
drag, startPoint x: 756, startPoint y: 208, endPoint x: 747, endPoint y: 220, distance: 14.4
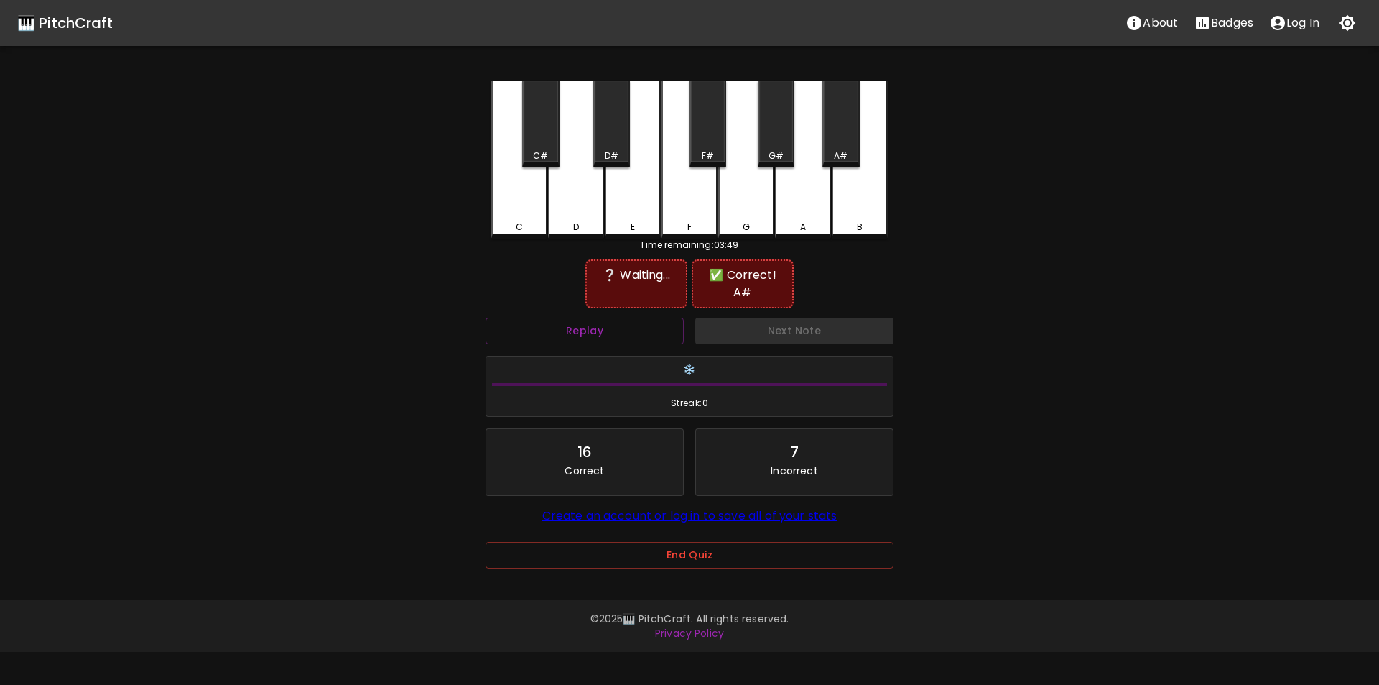
drag, startPoint x: 500, startPoint y: 226, endPoint x: 514, endPoint y: 221, distance: 14.5
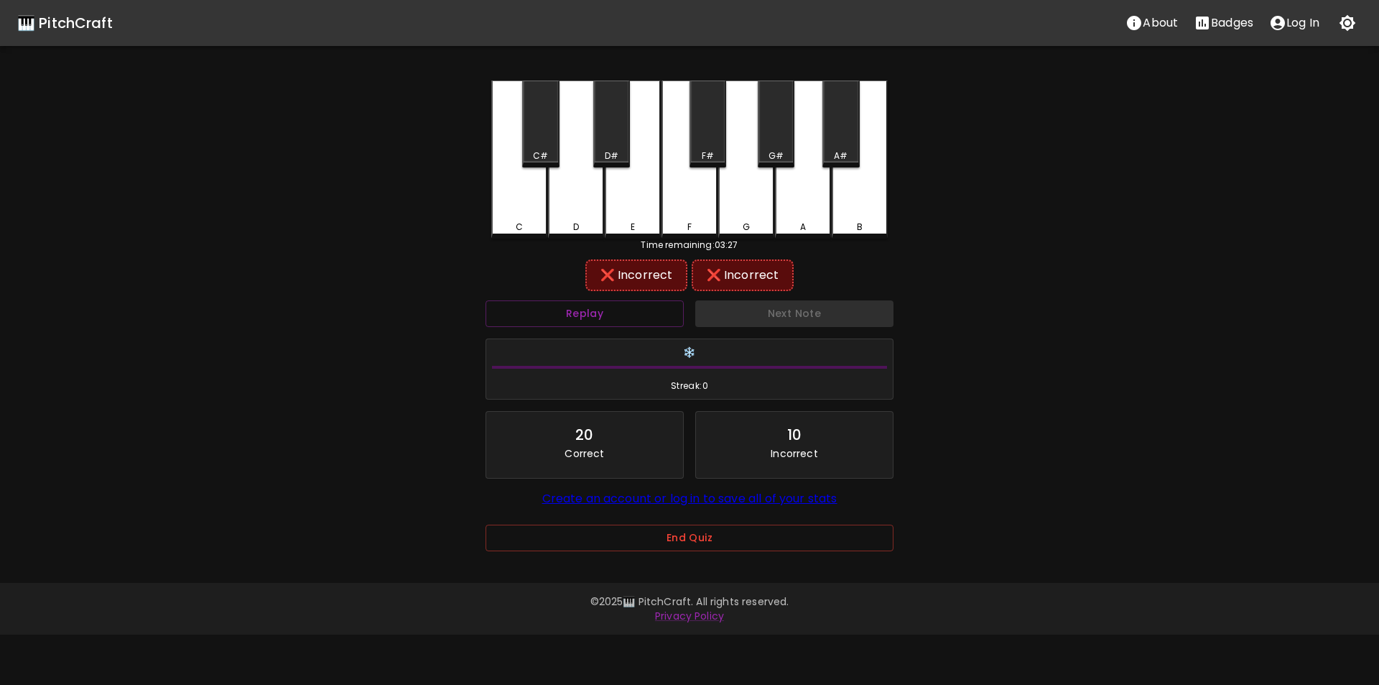
drag, startPoint x: 550, startPoint y: 149, endPoint x: 585, endPoint y: 159, distance: 36.4
drag, startPoint x: 632, startPoint y: 219, endPoint x: 601, endPoint y: 210, distance: 32.3
drag, startPoint x: 809, startPoint y: 210, endPoint x: 797, endPoint y: 218, distance: 14.2
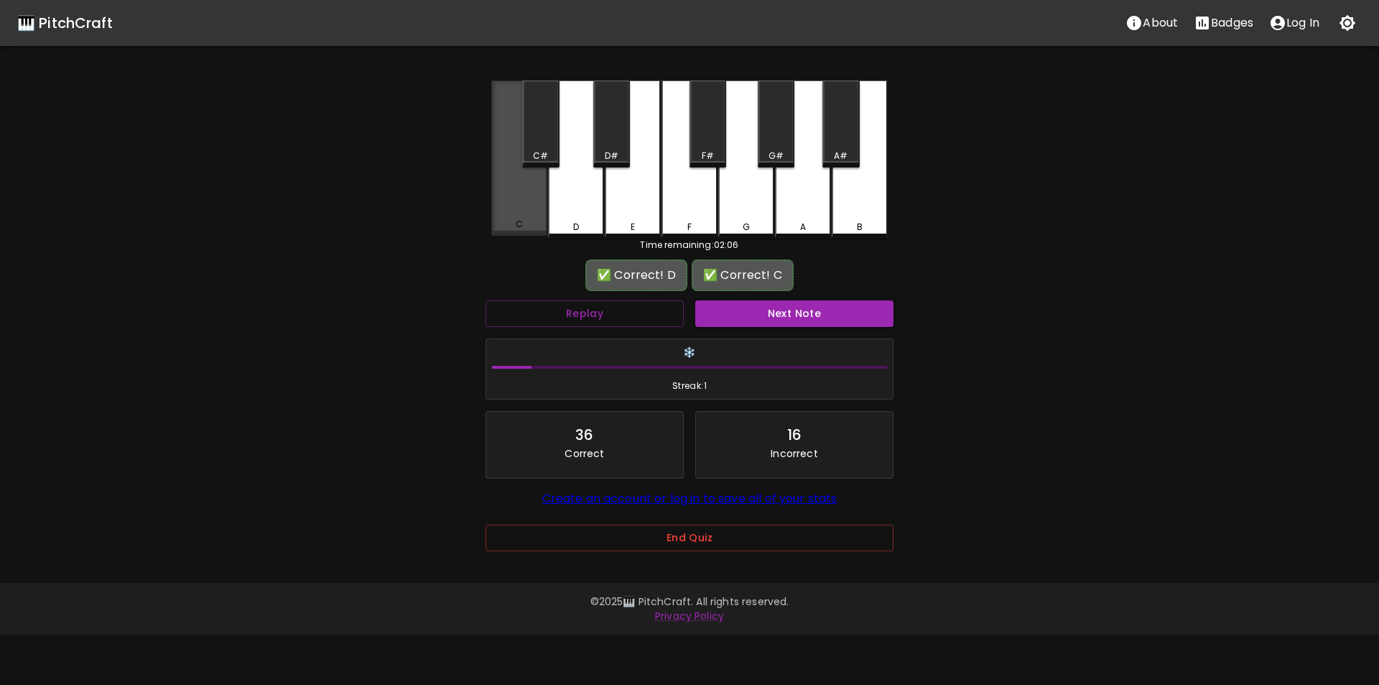
drag, startPoint x: 517, startPoint y: 207, endPoint x: 532, endPoint y: 210, distance: 15.5
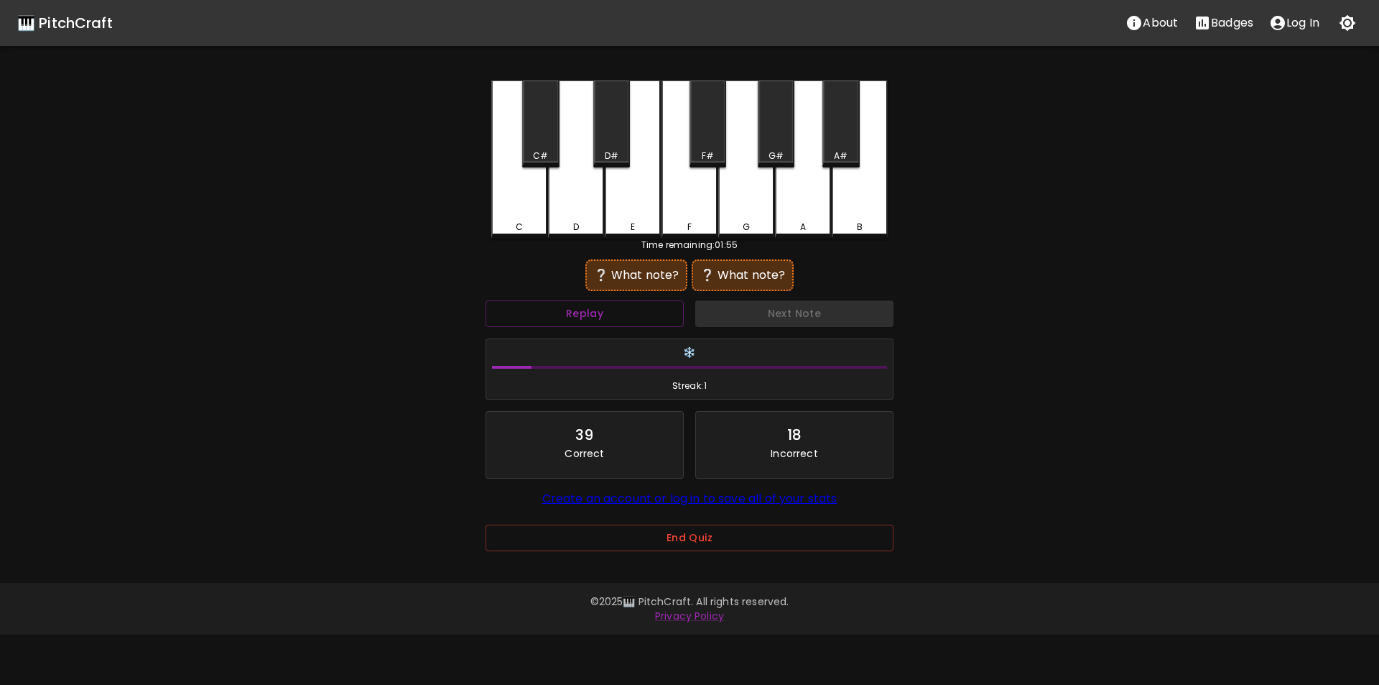
drag, startPoint x: 849, startPoint y: 214, endPoint x: 836, endPoint y: 214, distance: 12.9
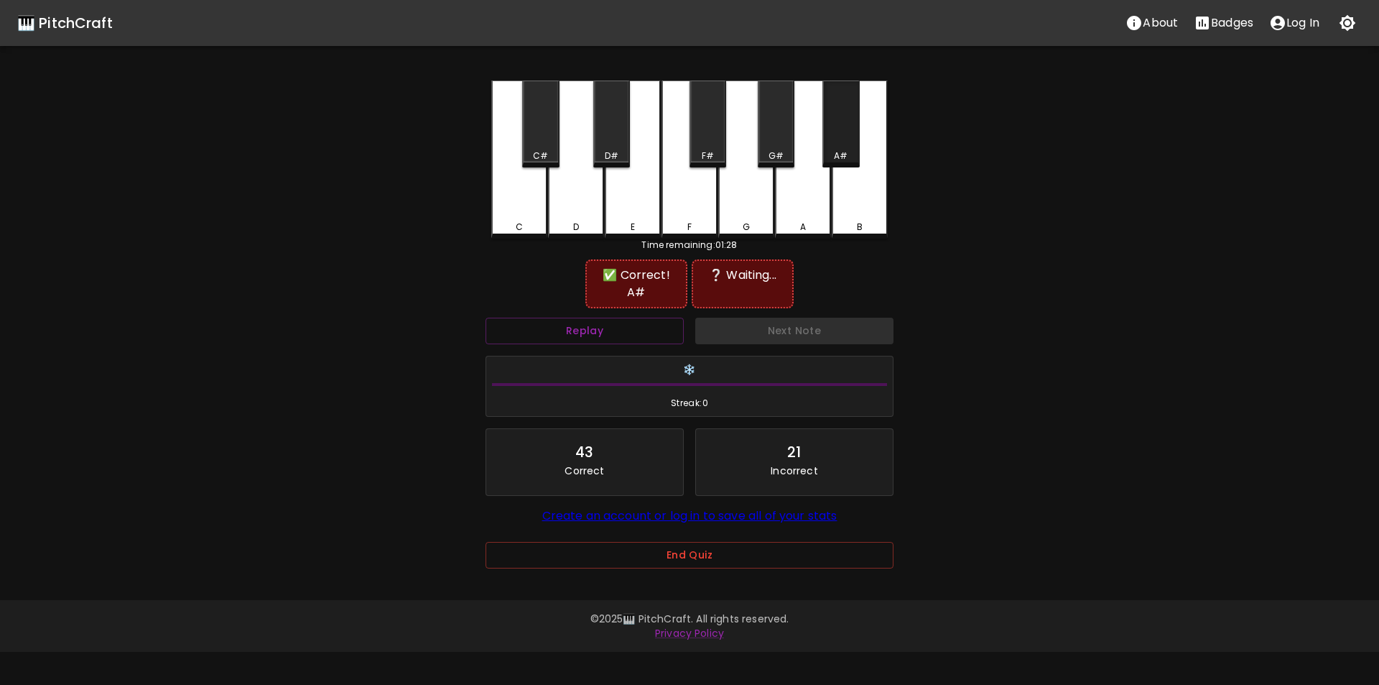
drag, startPoint x: 843, startPoint y: 150, endPoint x: 848, endPoint y: 167, distance: 17.3
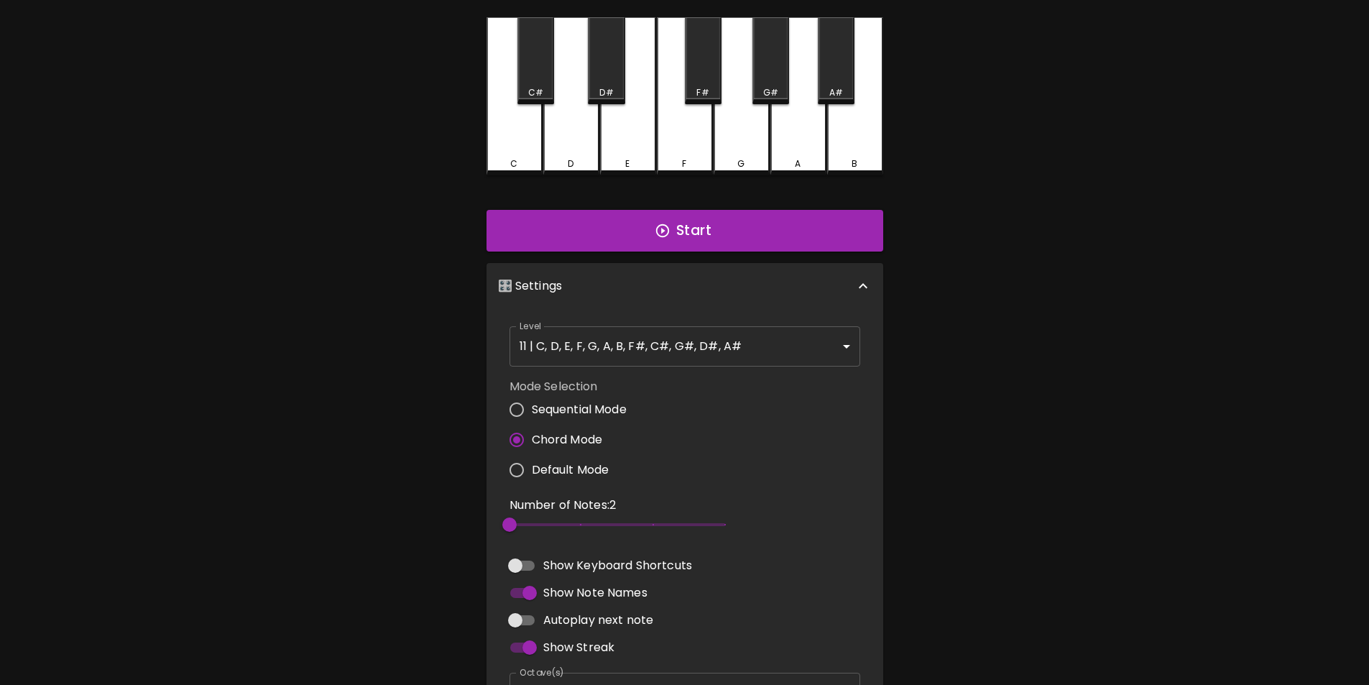
scroll to position [72, 0]
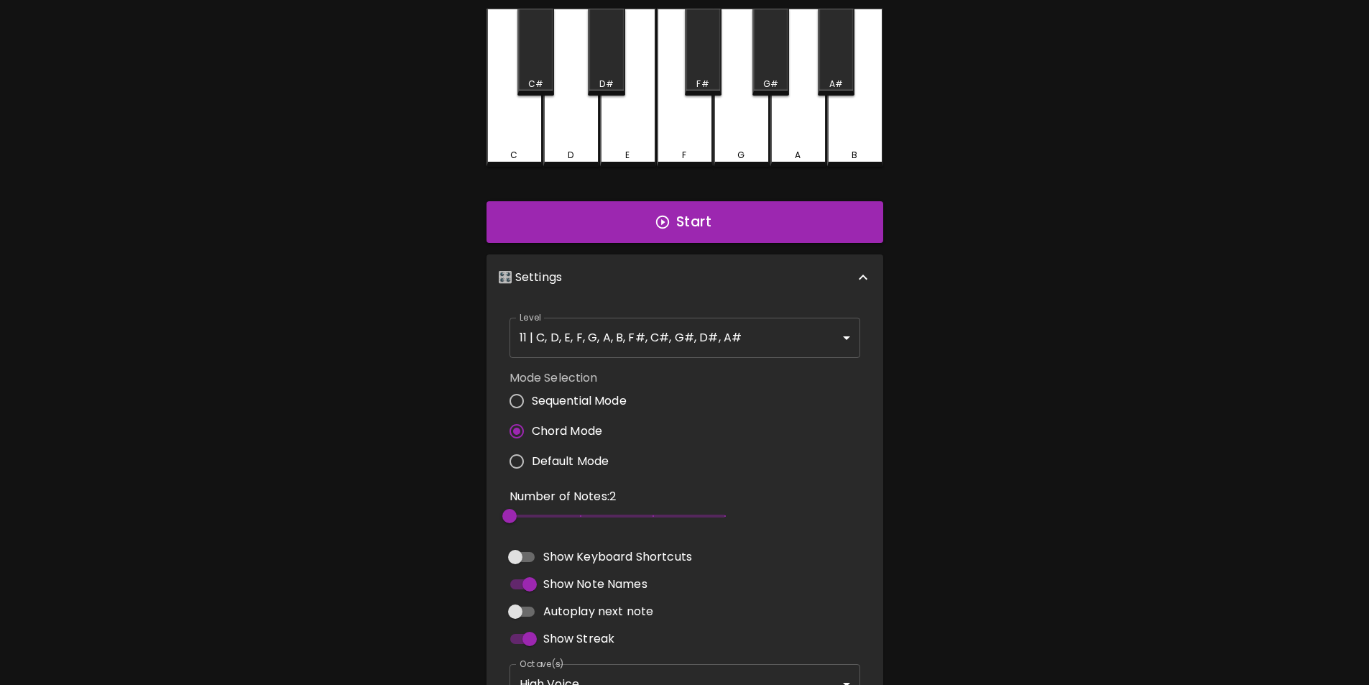
radio input "true"
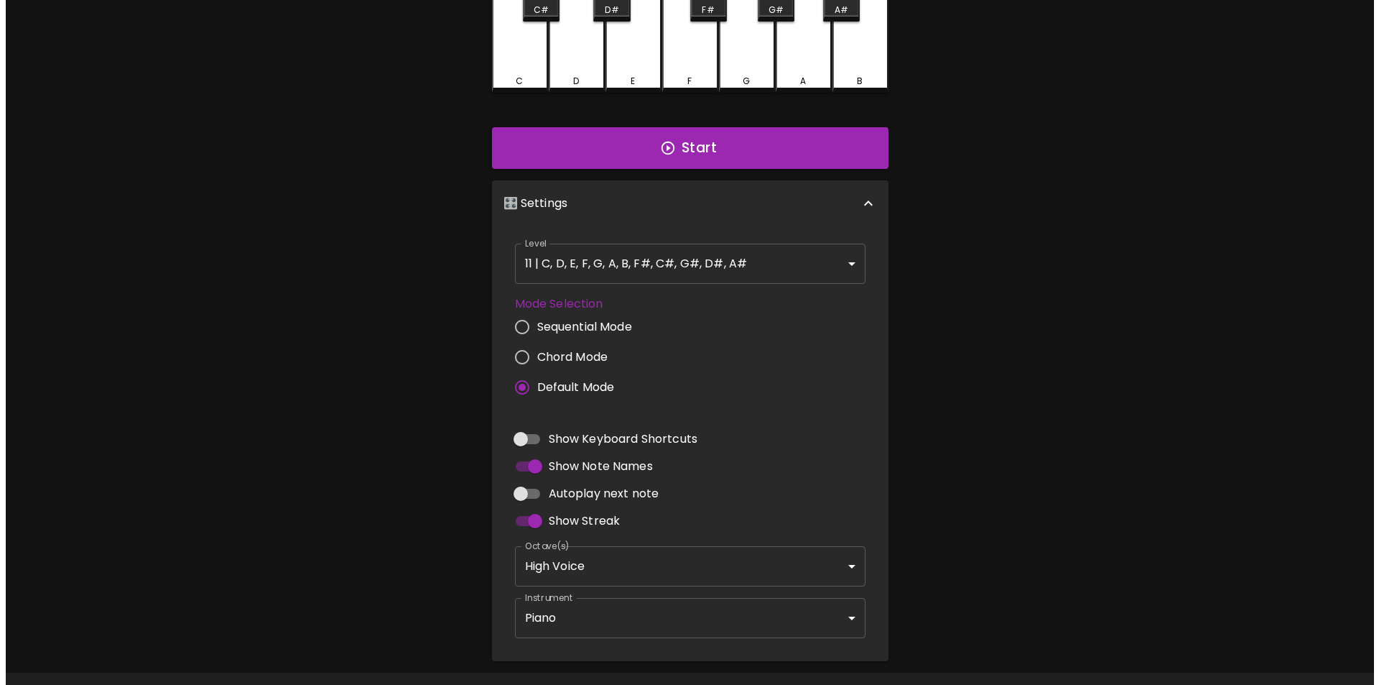
scroll to position [0, 0]
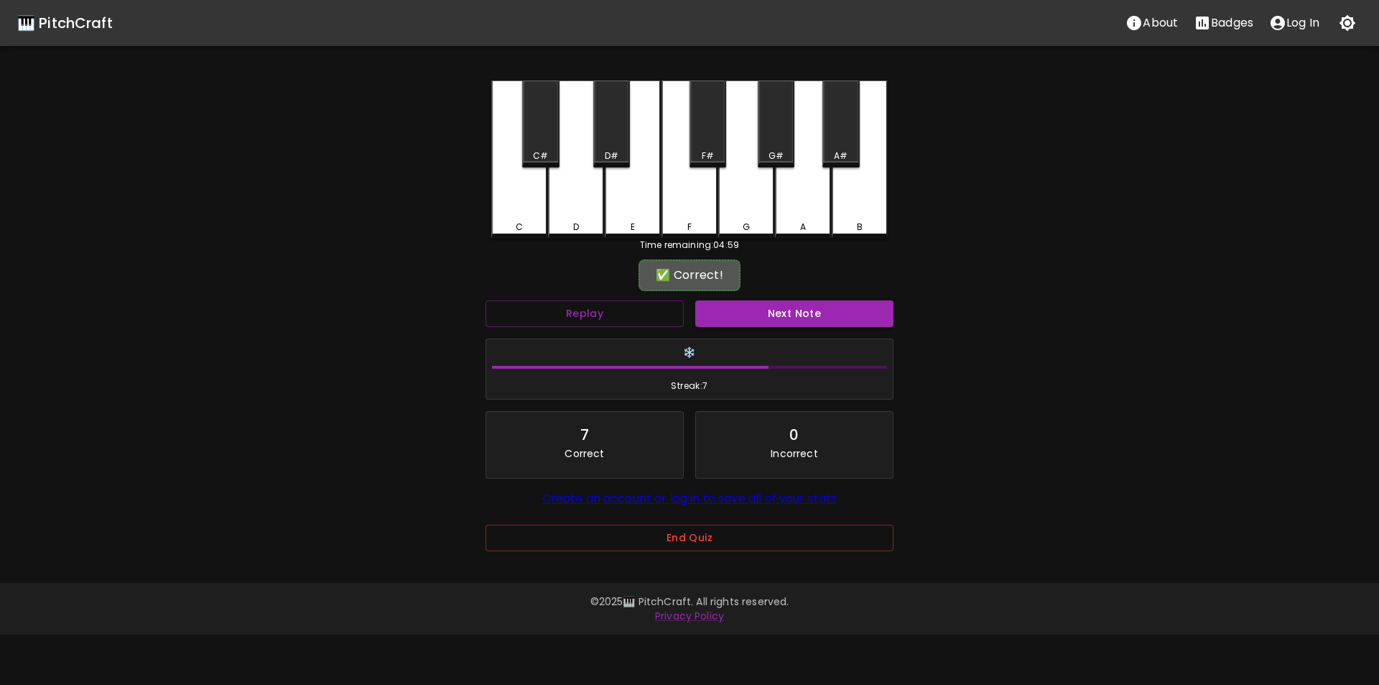
drag, startPoint x: 746, startPoint y: 318, endPoint x: 742, endPoint y: 310, distance: 9.3
drag, startPoint x: 613, startPoint y: 143, endPoint x: 663, endPoint y: 187, distance: 66.7
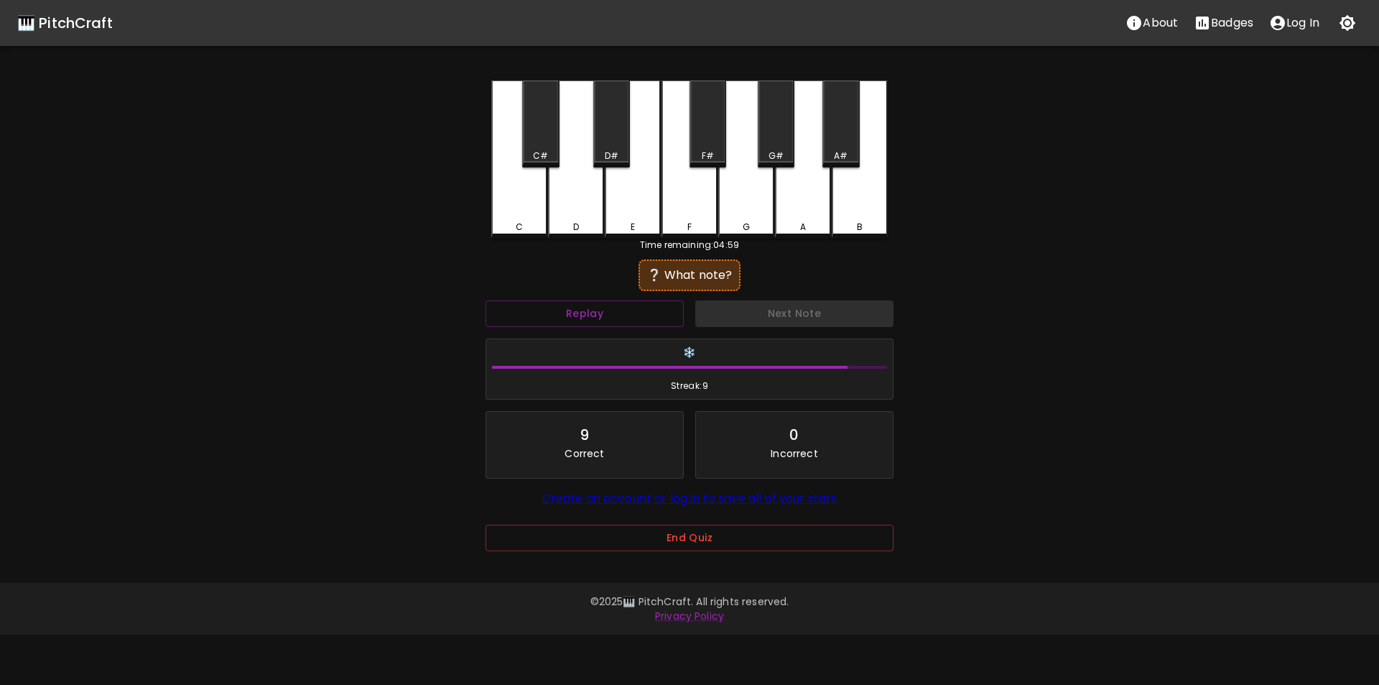
drag, startPoint x: 580, startPoint y: 205, endPoint x: 624, endPoint y: 226, distance: 49.2
drag, startPoint x: 730, startPoint y: 272, endPoint x: 736, endPoint y: 231, distance: 42.2
drag, startPoint x: 744, startPoint y: 210, endPoint x: 772, endPoint y: 269, distance: 65.2
drag, startPoint x: 639, startPoint y: 207, endPoint x: 665, endPoint y: 223, distance: 31.3
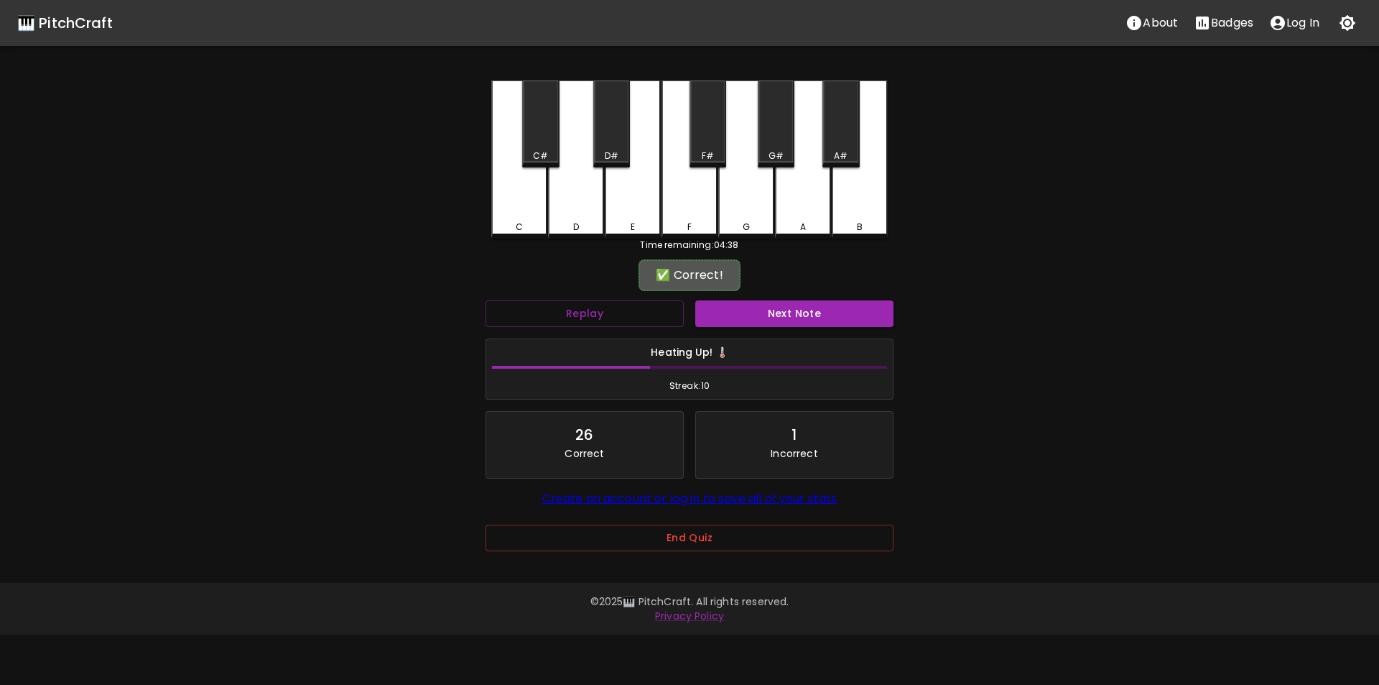
drag, startPoint x: 764, startPoint y: 315, endPoint x: 759, endPoint y: 304, distance: 12.2
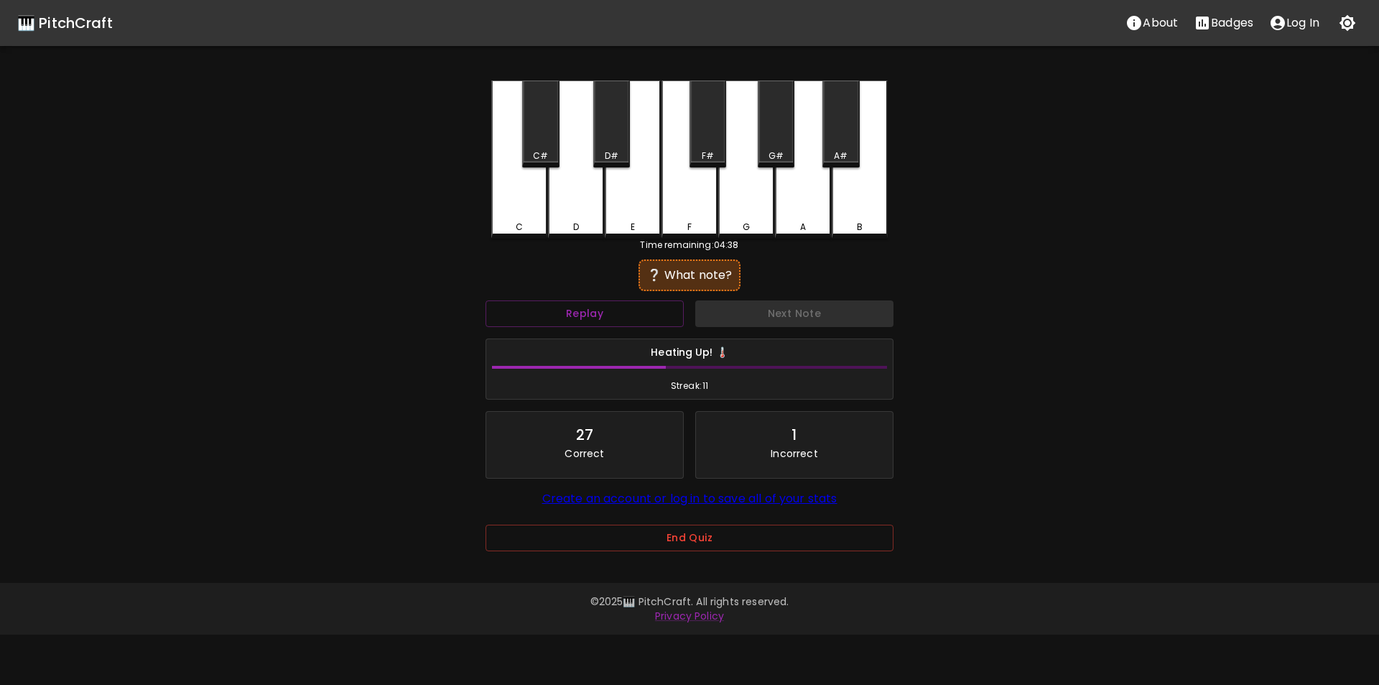
drag, startPoint x: 746, startPoint y: 218, endPoint x: 752, endPoint y: 279, distance: 60.7
drag, startPoint x: 774, startPoint y: 152, endPoint x: 782, endPoint y: 163, distance: 13.0
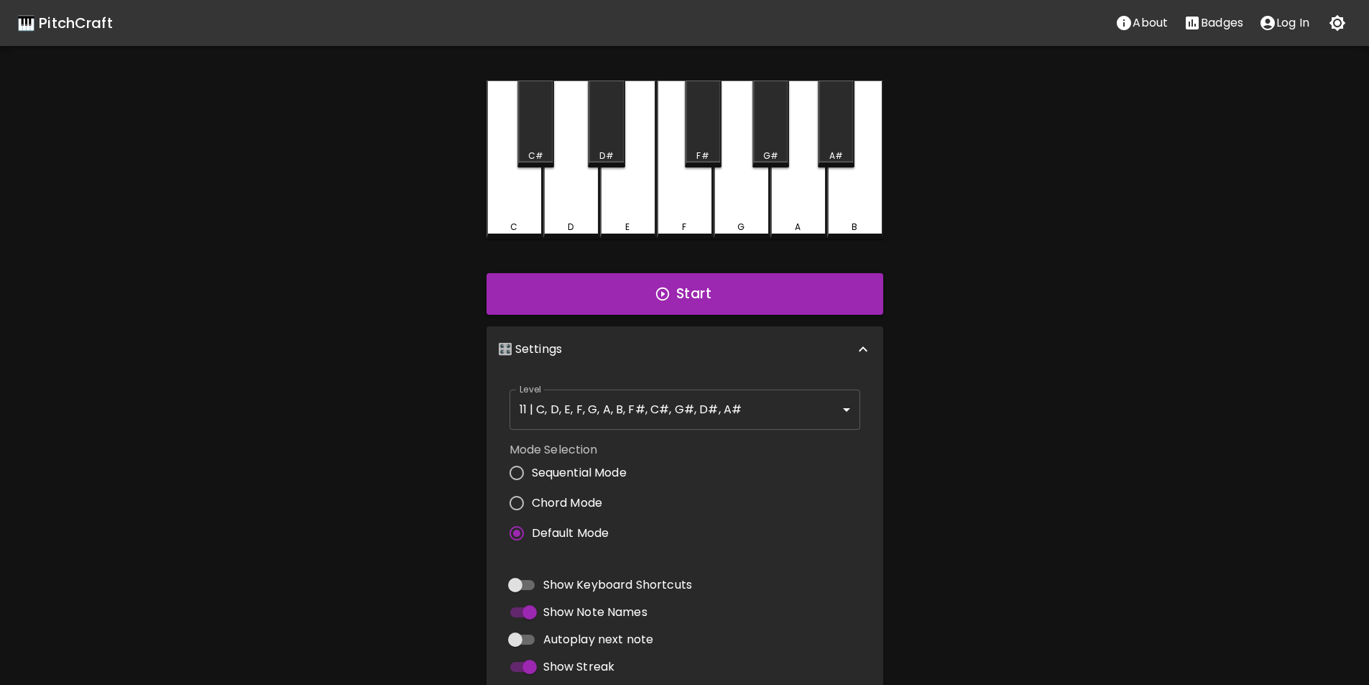
radio input "true"
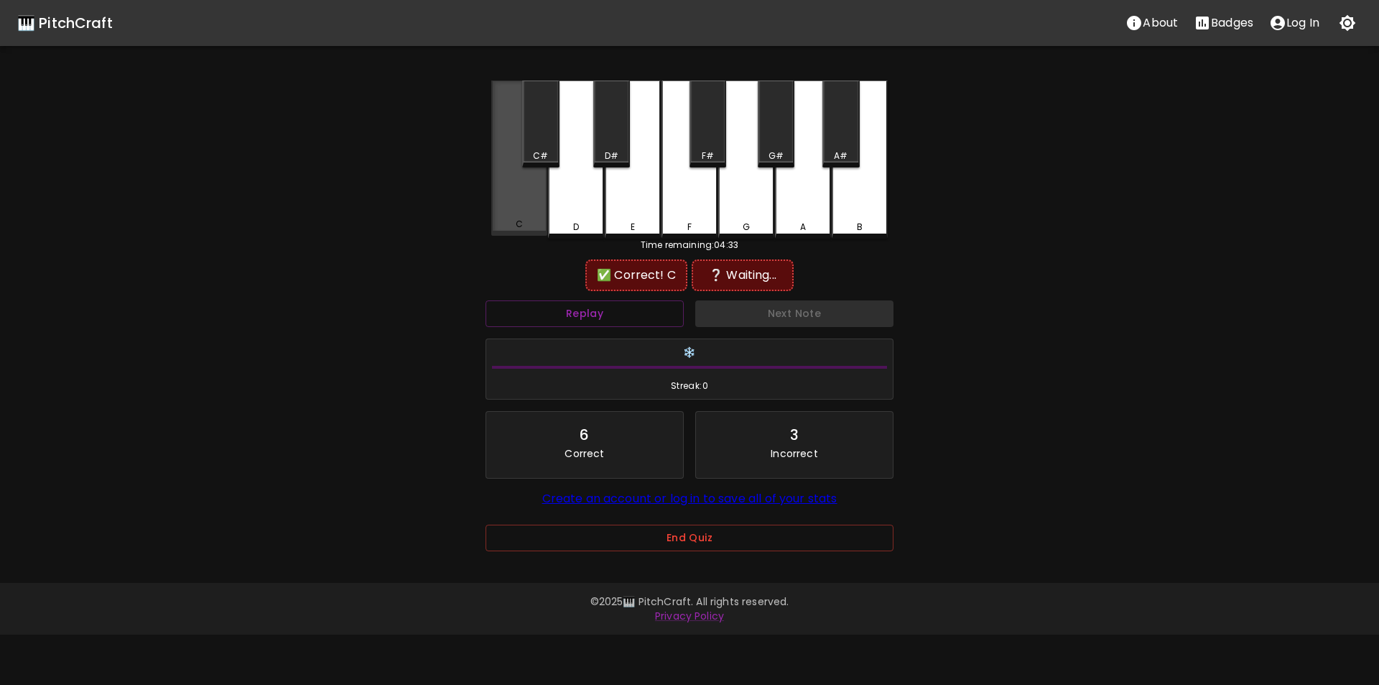
drag, startPoint x: 521, startPoint y: 217, endPoint x: 580, endPoint y: 211, distance: 59.9
